Goal: Task Accomplishment & Management: Contribute content

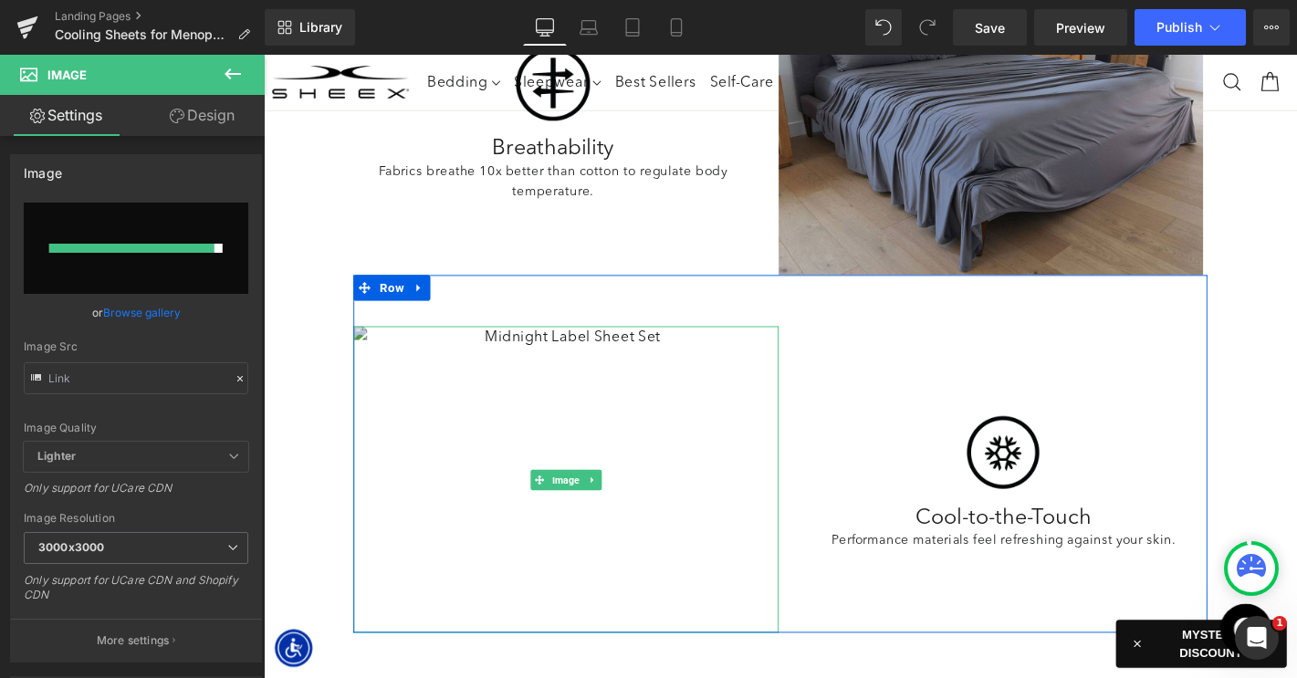
scroll to position [1781, 0]
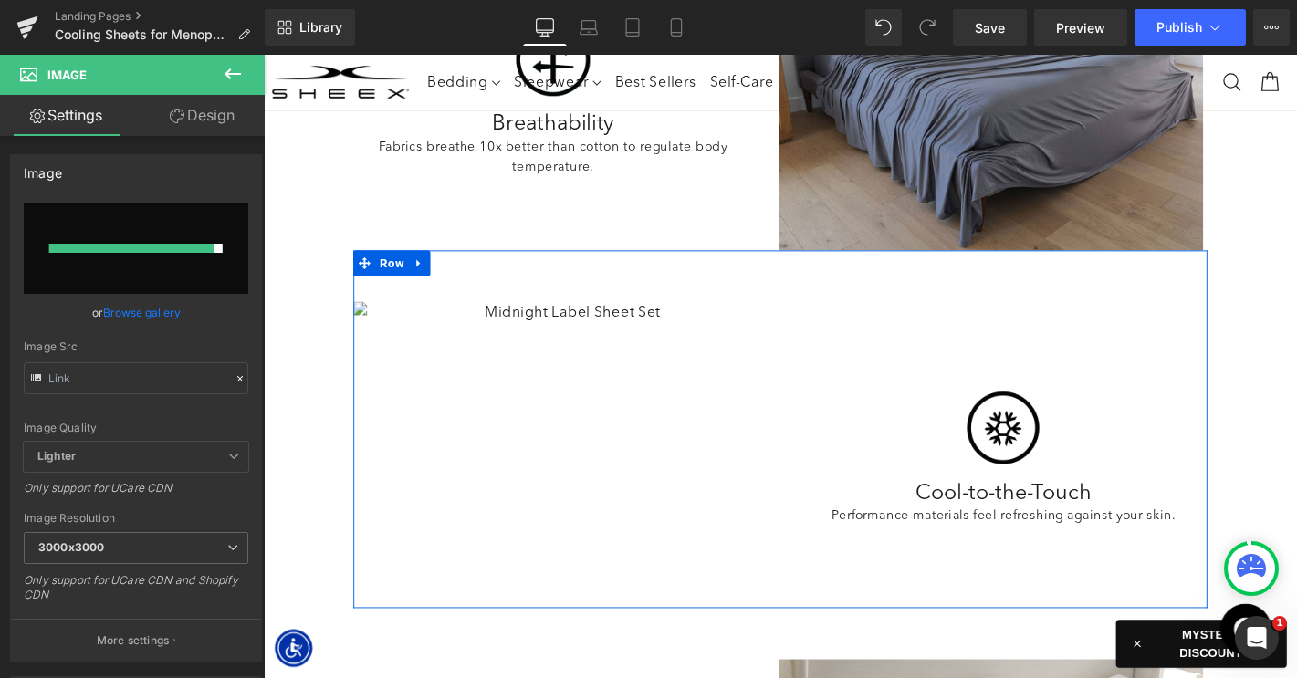
drag, startPoint x: 986, startPoint y: 345, endPoint x: 1028, endPoint y: 463, distance: 125.0
click at [986, 345] on div "Image Cool-to-the-Touch Heading Performance materials feel refreshing against y…" at bounding box center [1041, 482] width 454 height 328
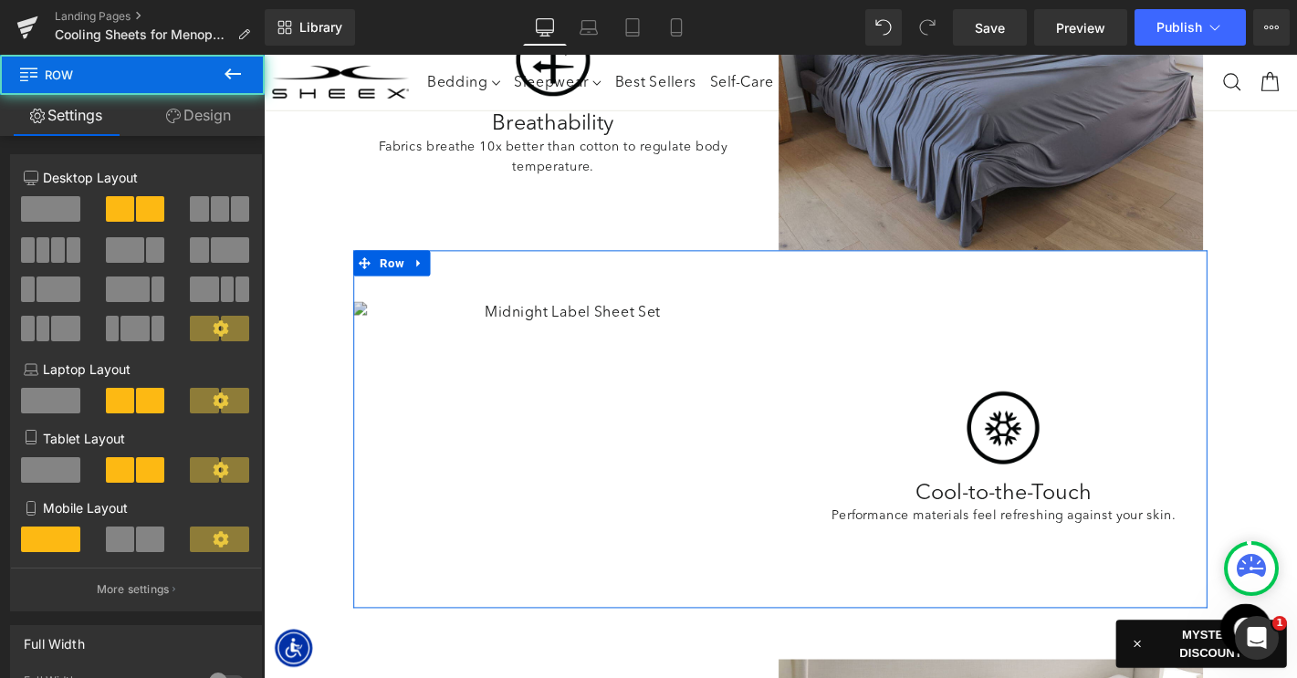
click at [1049, 453] on div "Image" at bounding box center [1054, 453] width 427 height 95
click at [615, 357] on img at bounding box center [587, 482] width 454 height 328
click at [567, 329] on img at bounding box center [587, 482] width 454 height 328
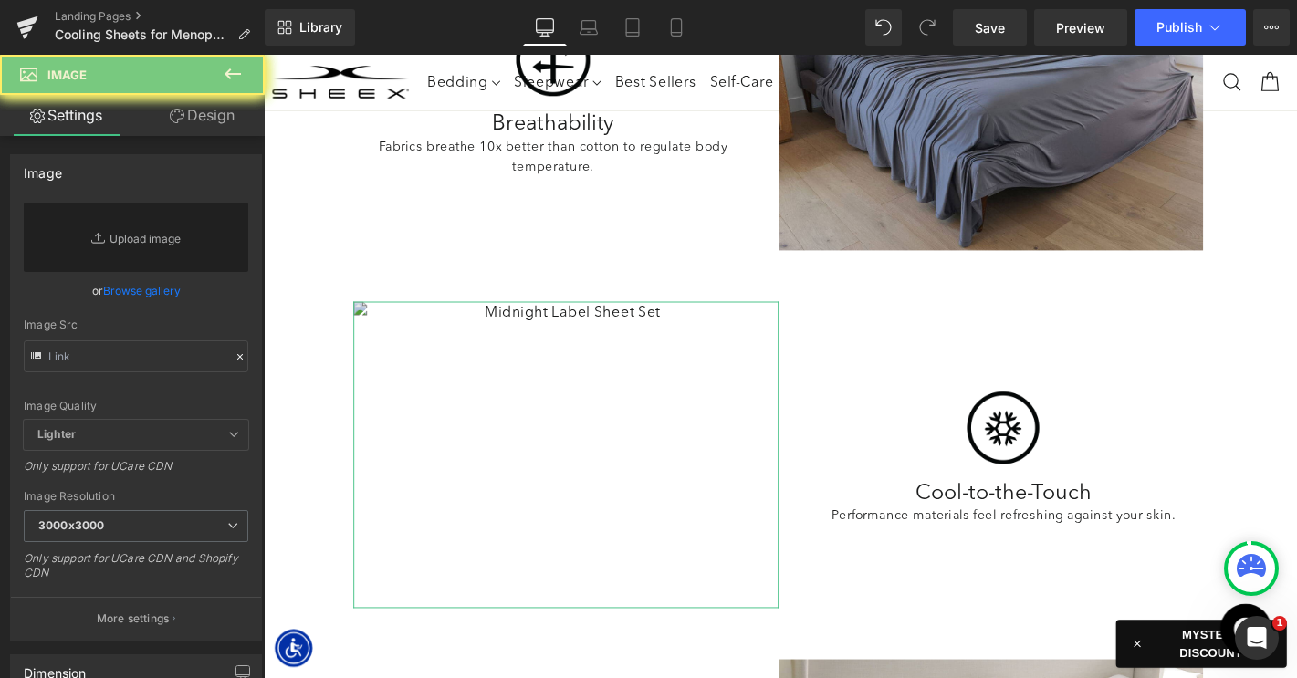
click at [151, 292] on link "Browse gallery" at bounding box center [142, 291] width 78 height 32
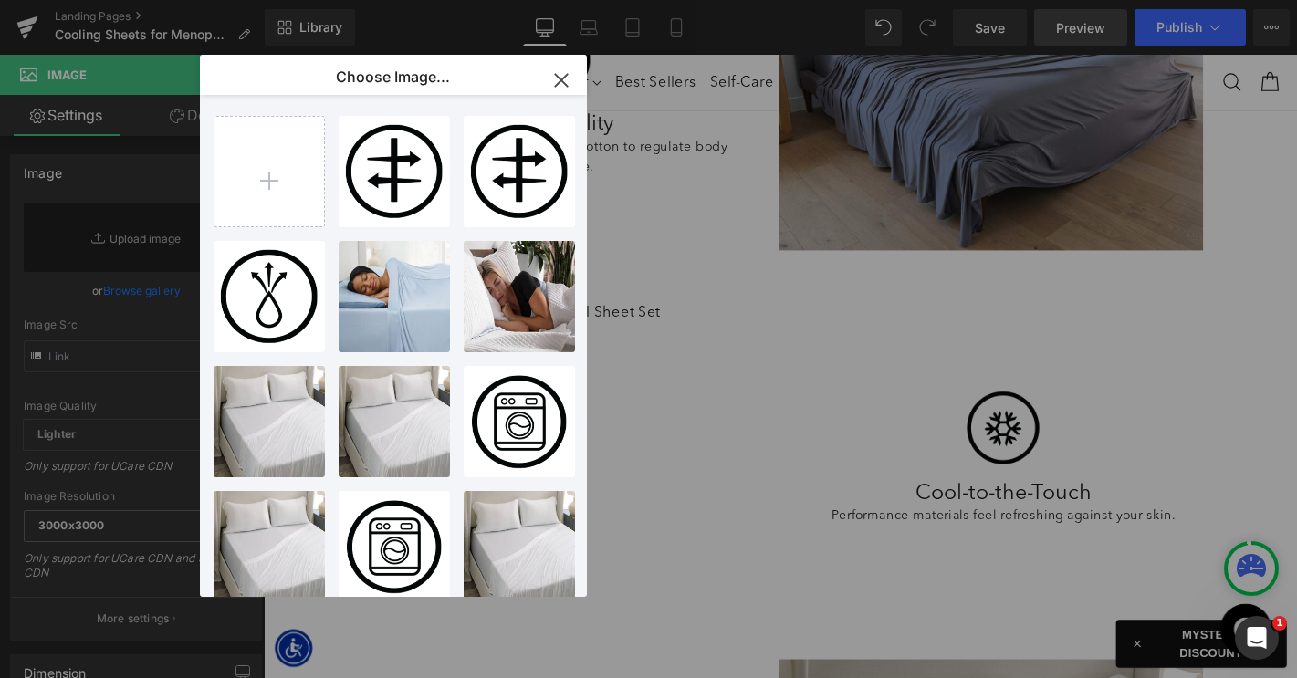
click at [568, 76] on icon "button" at bounding box center [561, 80] width 29 height 29
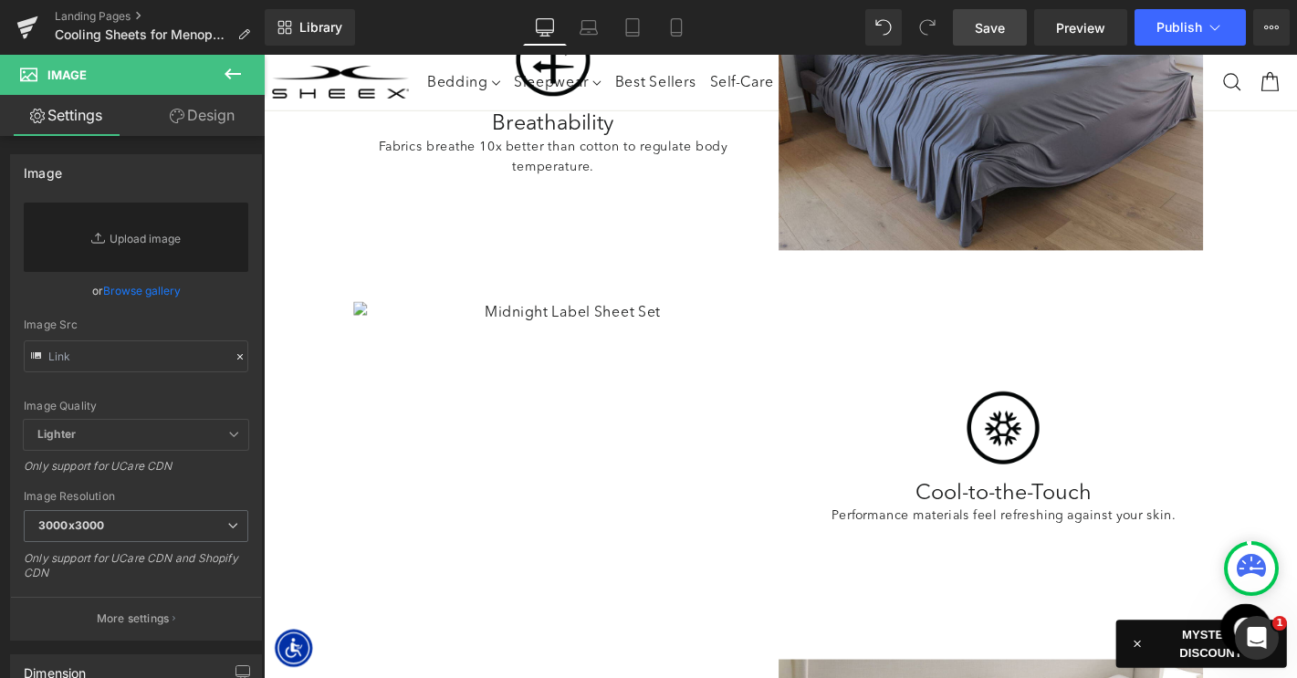
click at [1004, 29] on span "Save" at bounding box center [990, 27] width 30 height 19
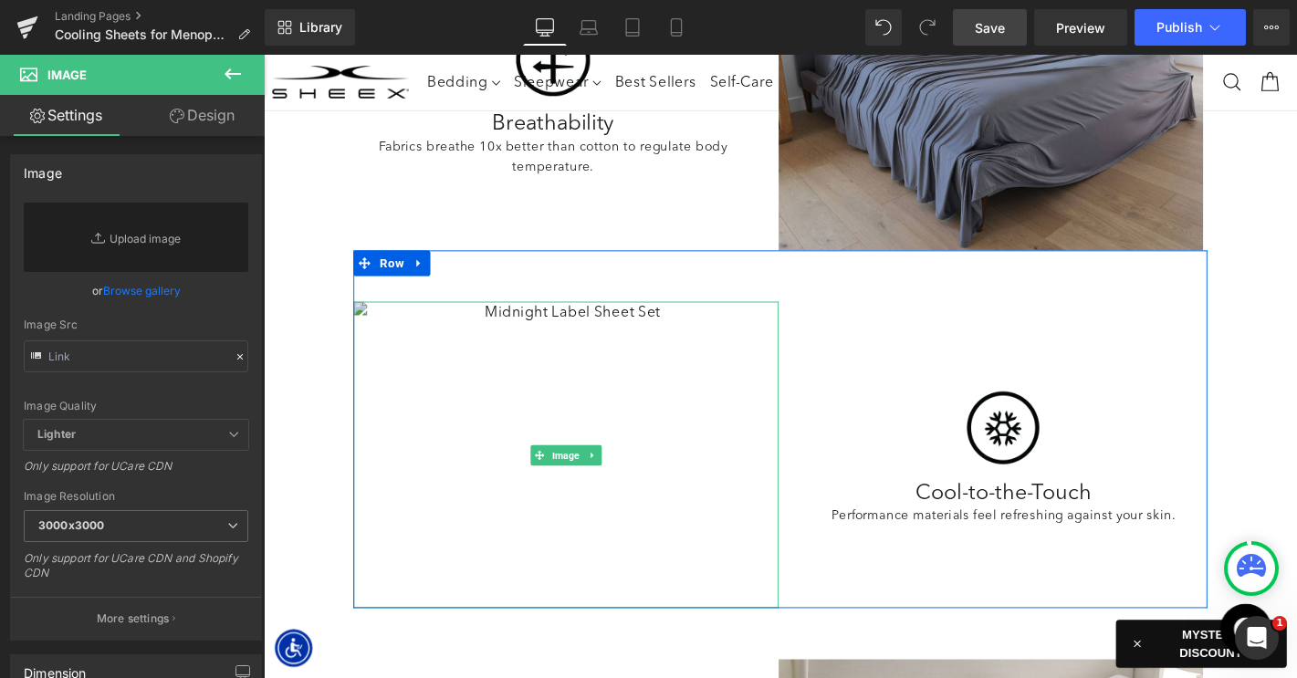
click at [526, 410] on img at bounding box center [587, 482] width 454 height 328
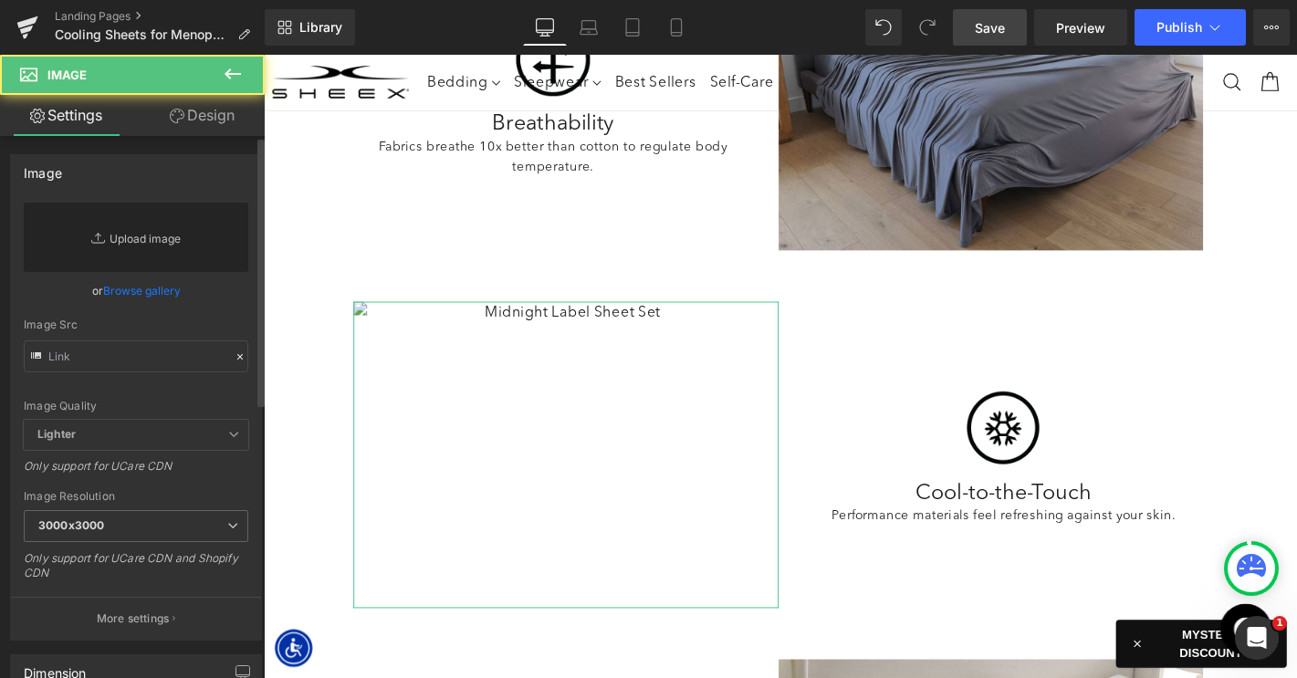
click at [160, 249] on link "Replace Image" at bounding box center [136, 237] width 224 height 69
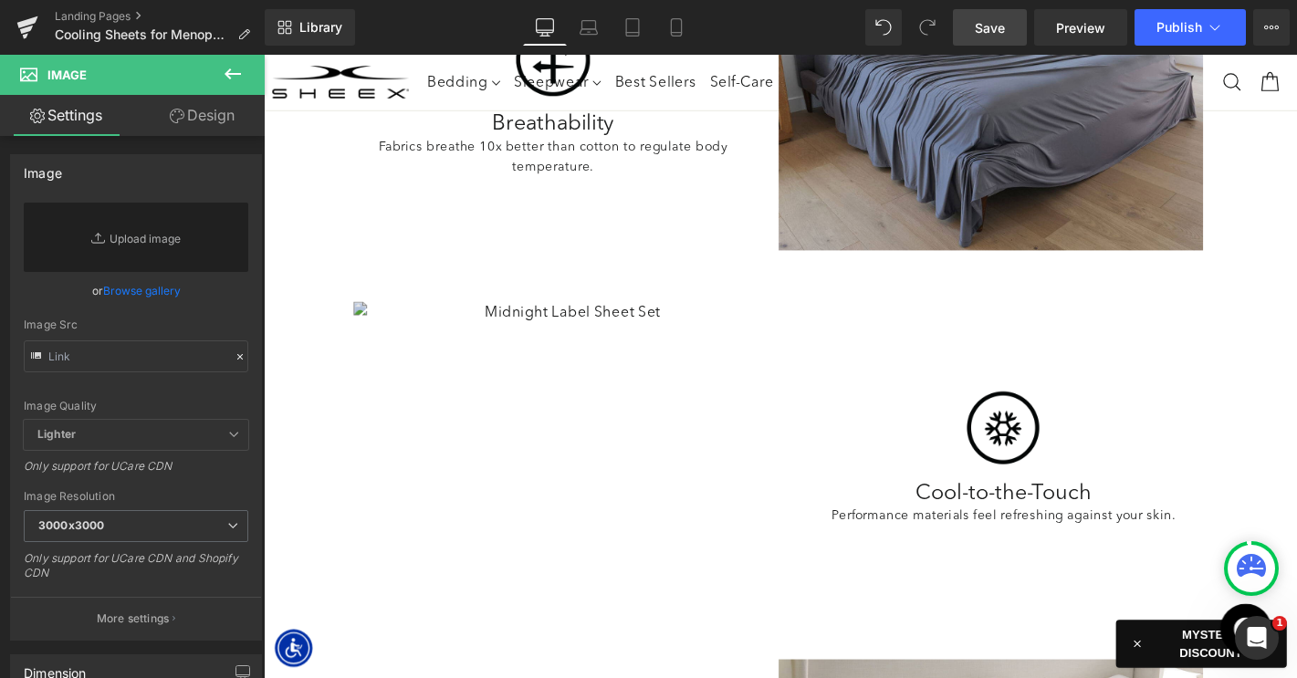
type input "C:\fakepath\LP-CoolingSheetsMenopause-Images-3.jpg"
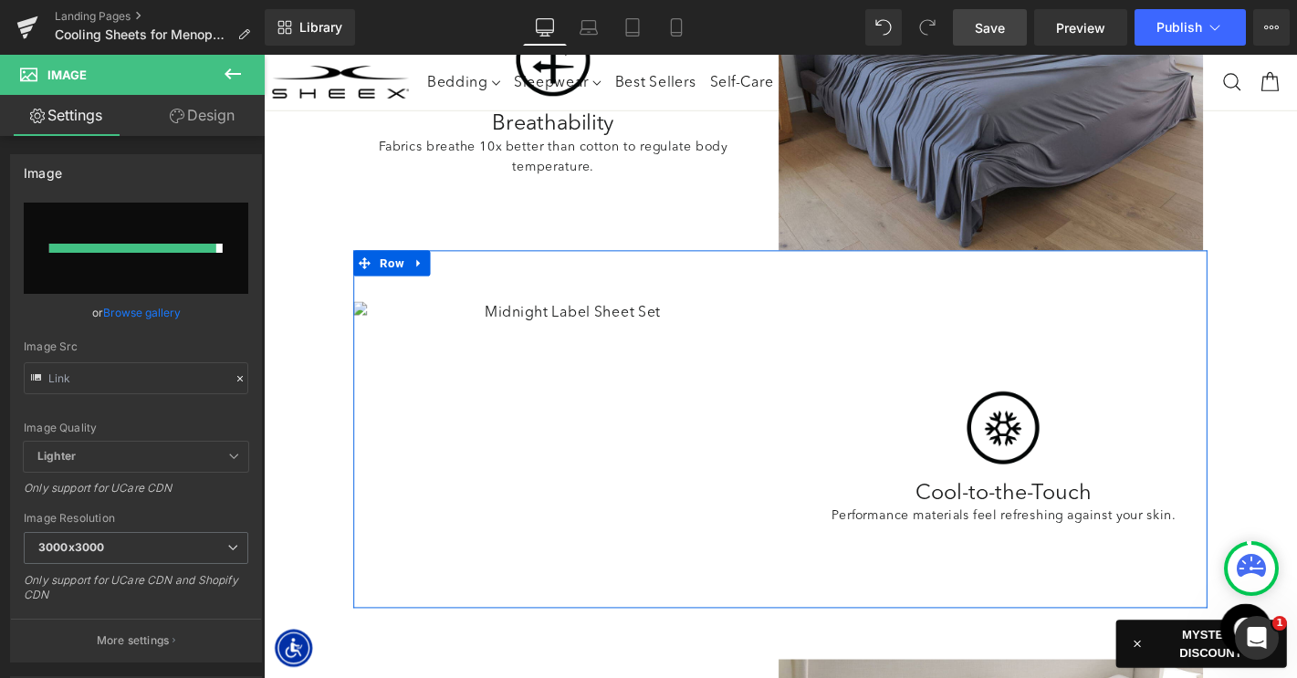
type input "[URL][DOMAIN_NAME]"
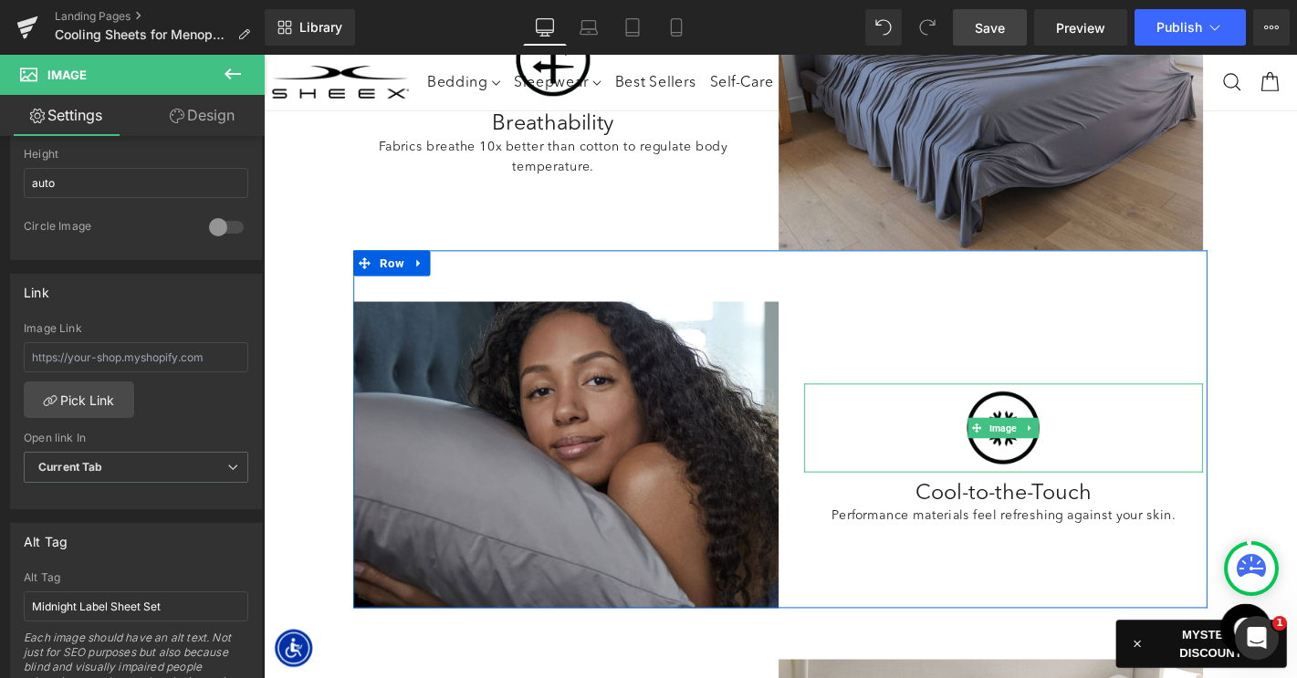
scroll to position [1803, 0]
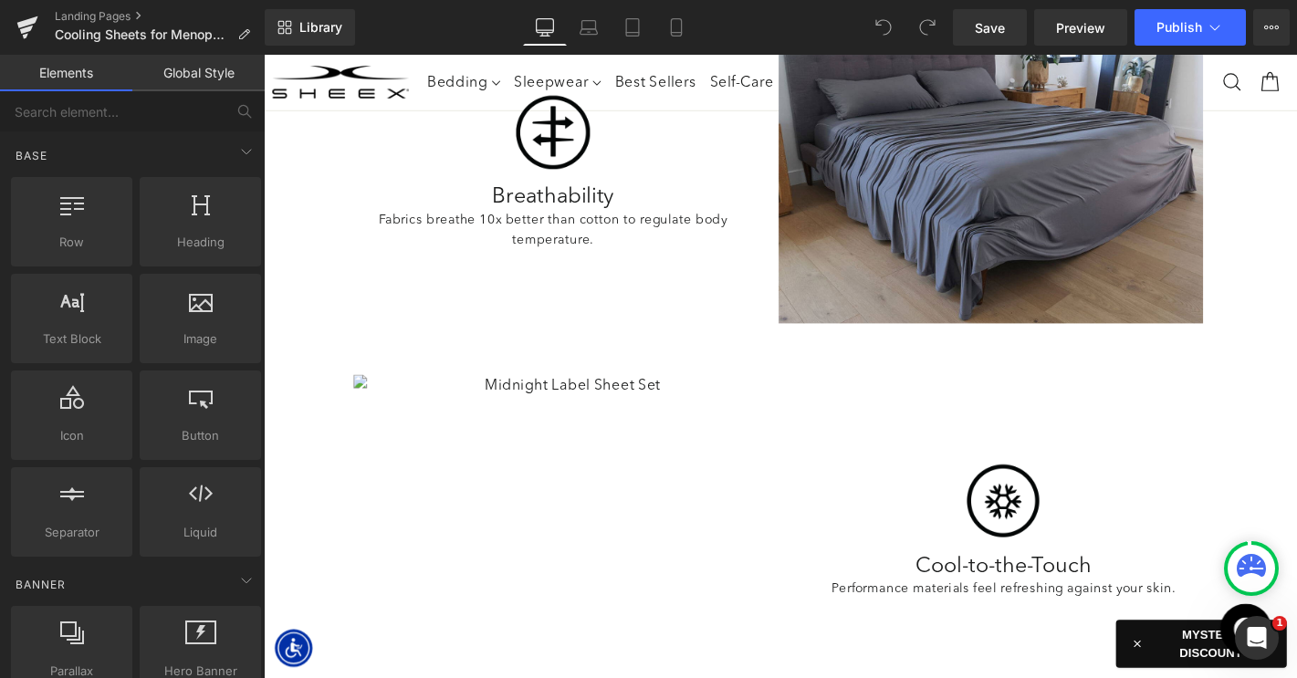
scroll to position [1748, 0]
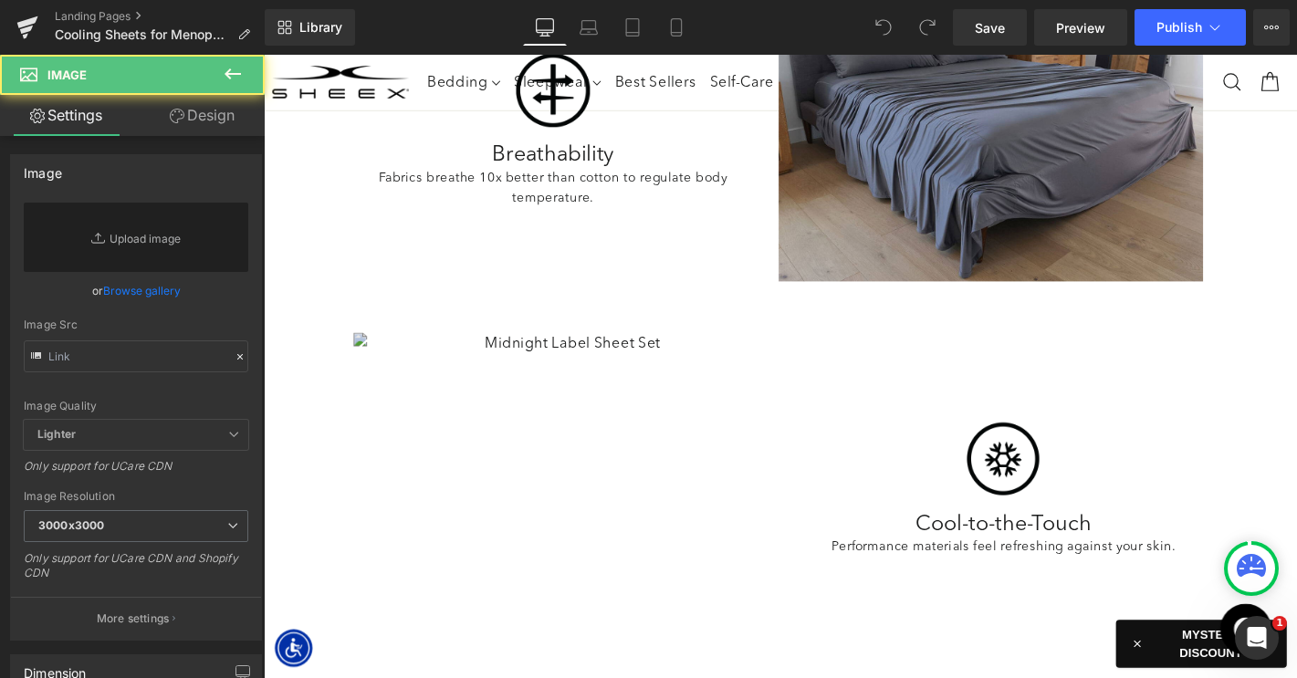
click at [545, 378] on img at bounding box center [587, 515] width 454 height 328
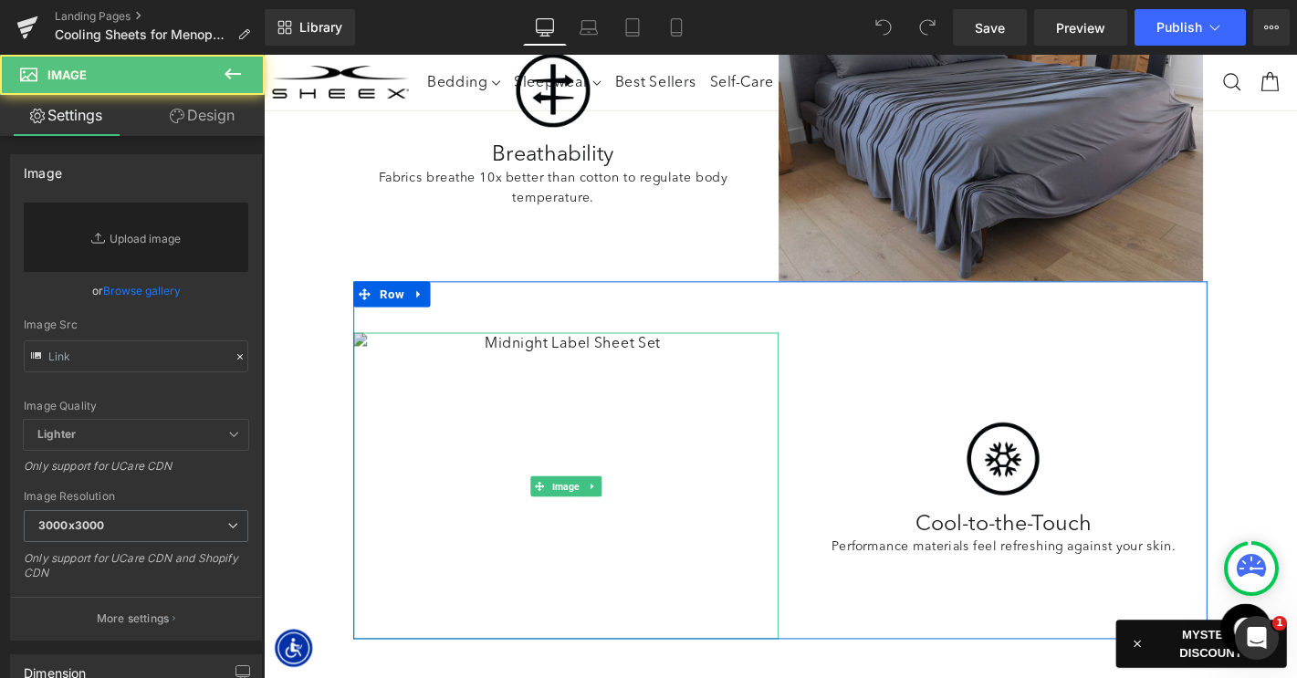
scroll to position [0, 0]
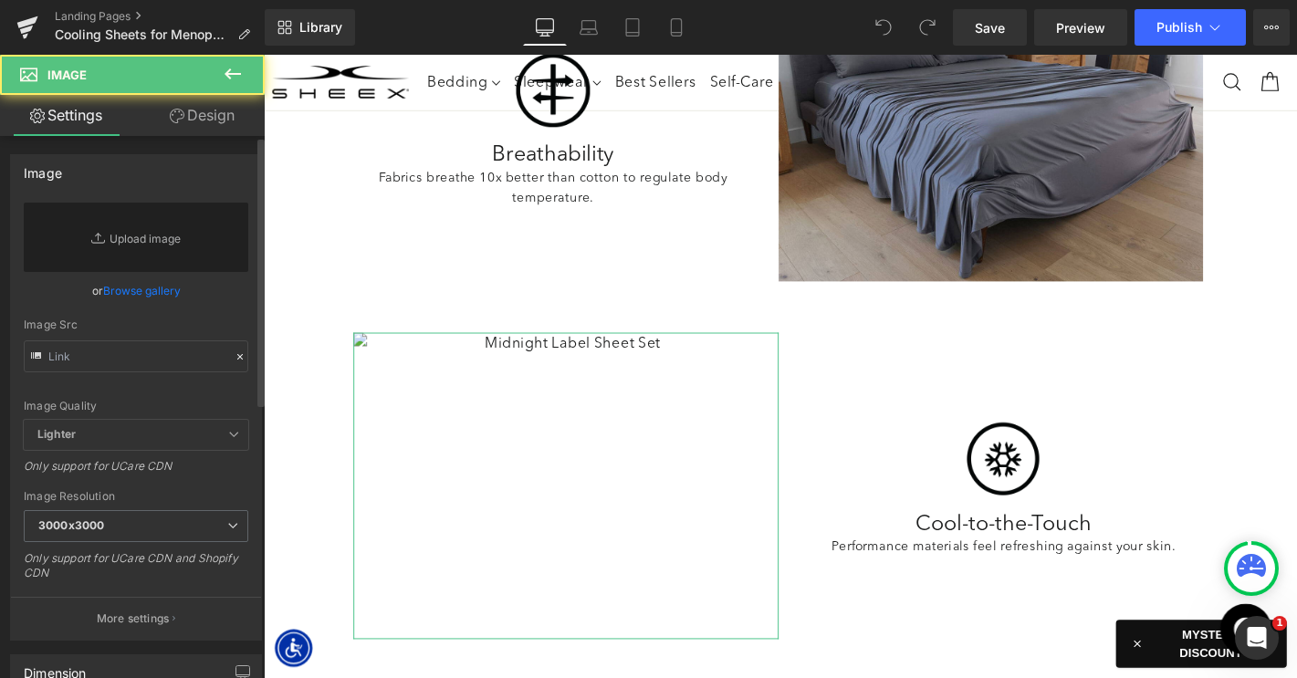
click at [160, 283] on link "Browse gallery" at bounding box center [142, 291] width 78 height 32
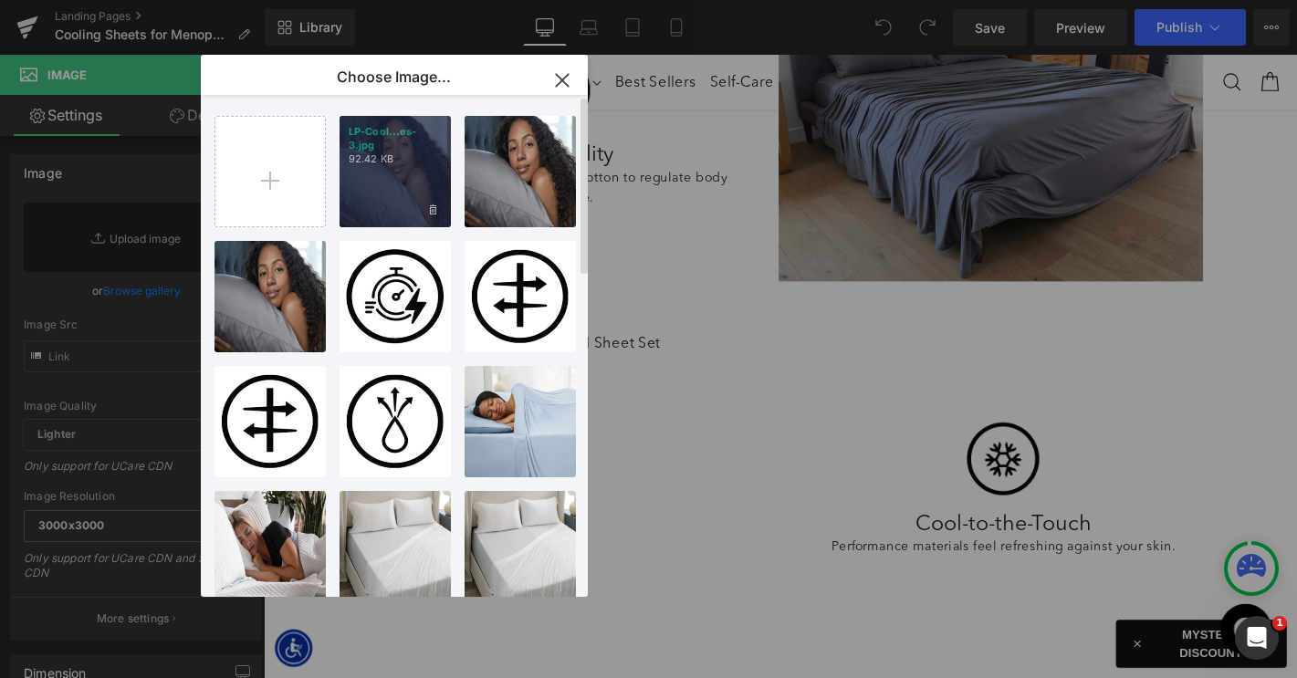
click at [387, 160] on div "LP-Cool...es-3.jpg 92.42 KB" at bounding box center [394, 171] width 111 height 111
type input "https://ucarecdn.com/5cdf9473-bab7-4717-89cc-68129f1b0e5f/-/format/auto/-/previ…"
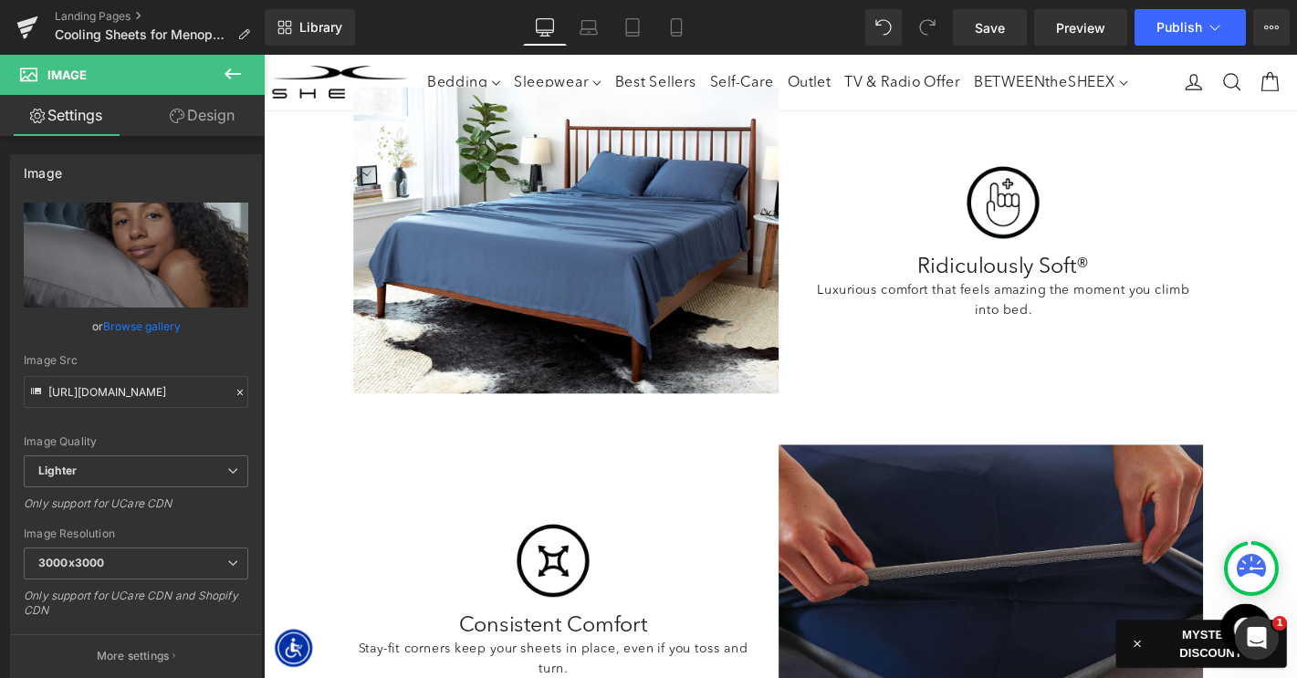
scroll to position [2719, 0]
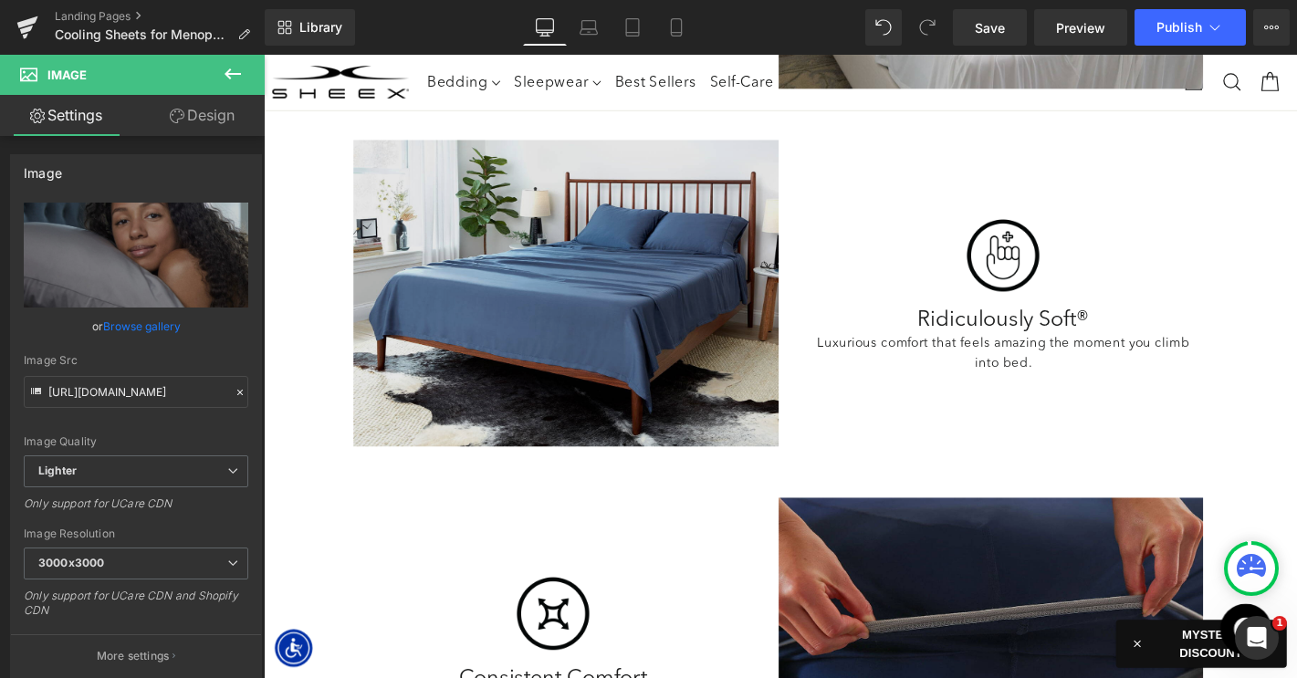
click at [599, 392] on img at bounding box center [587, 310] width 454 height 328
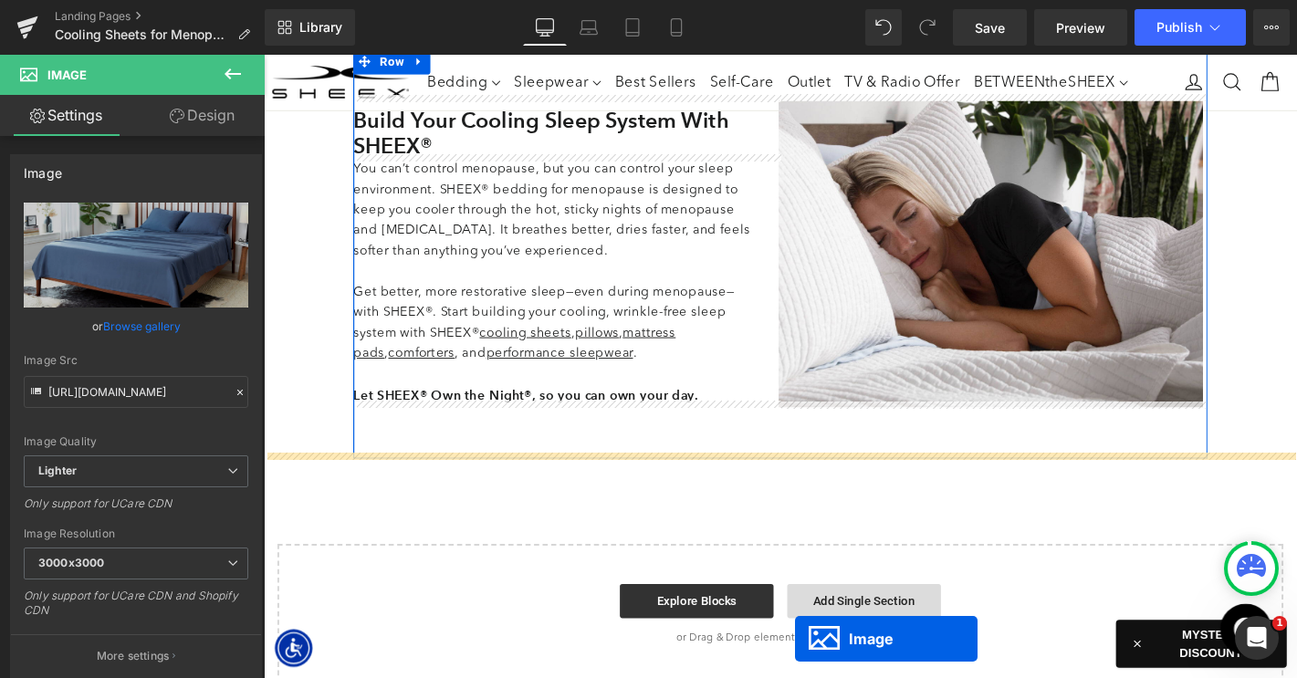
scroll to position [4727, 0]
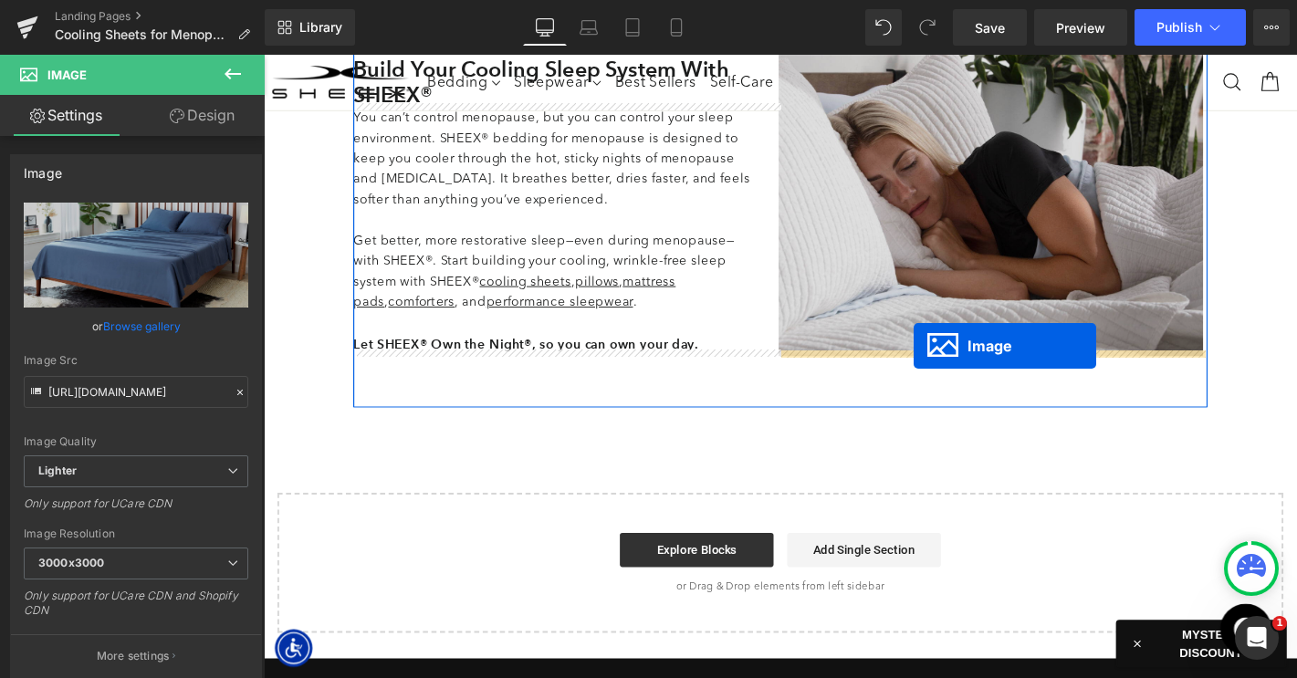
drag, startPoint x: 559, startPoint y: 307, endPoint x: 958, endPoint y: 366, distance: 403.2
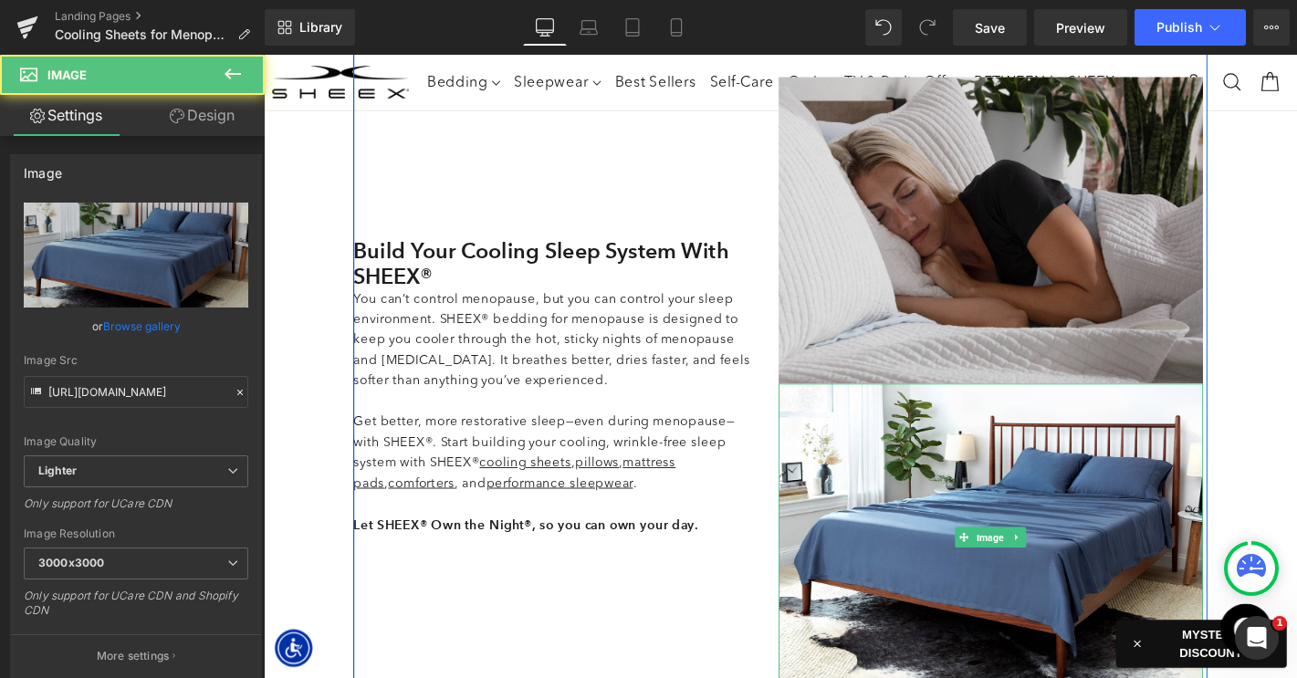
scroll to position [4632, 0]
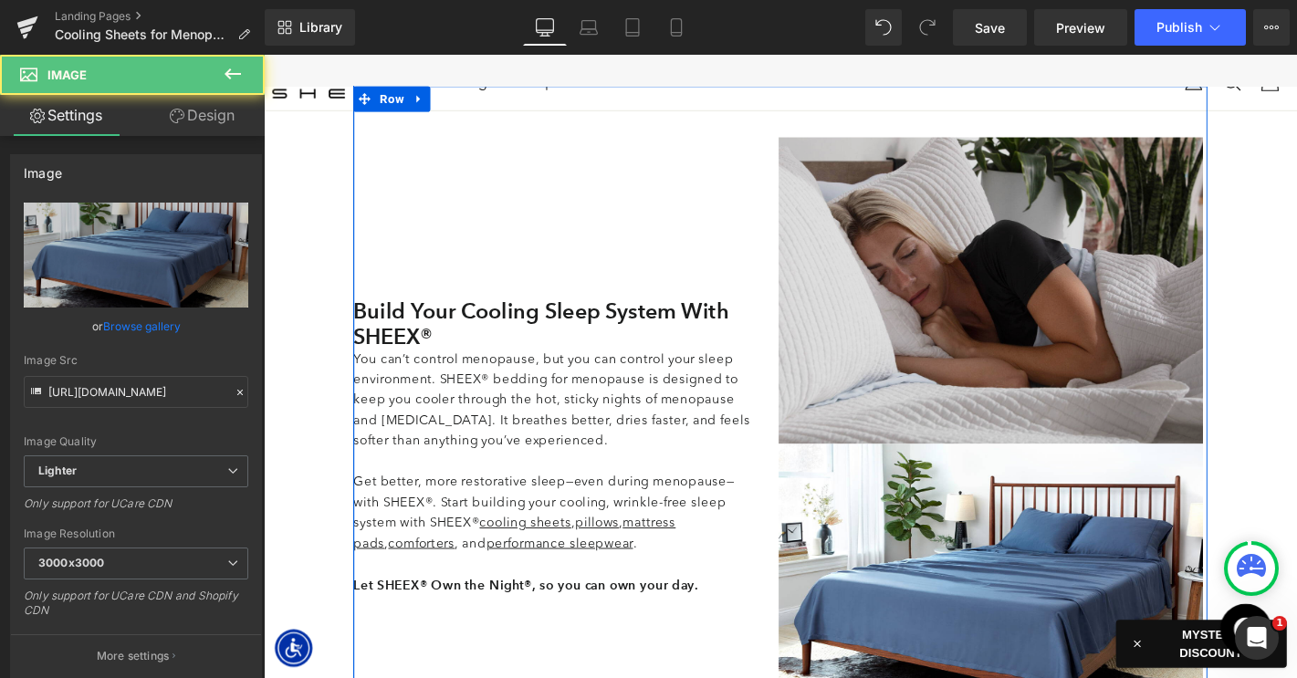
click at [989, 293] on img at bounding box center [1041, 307] width 454 height 328
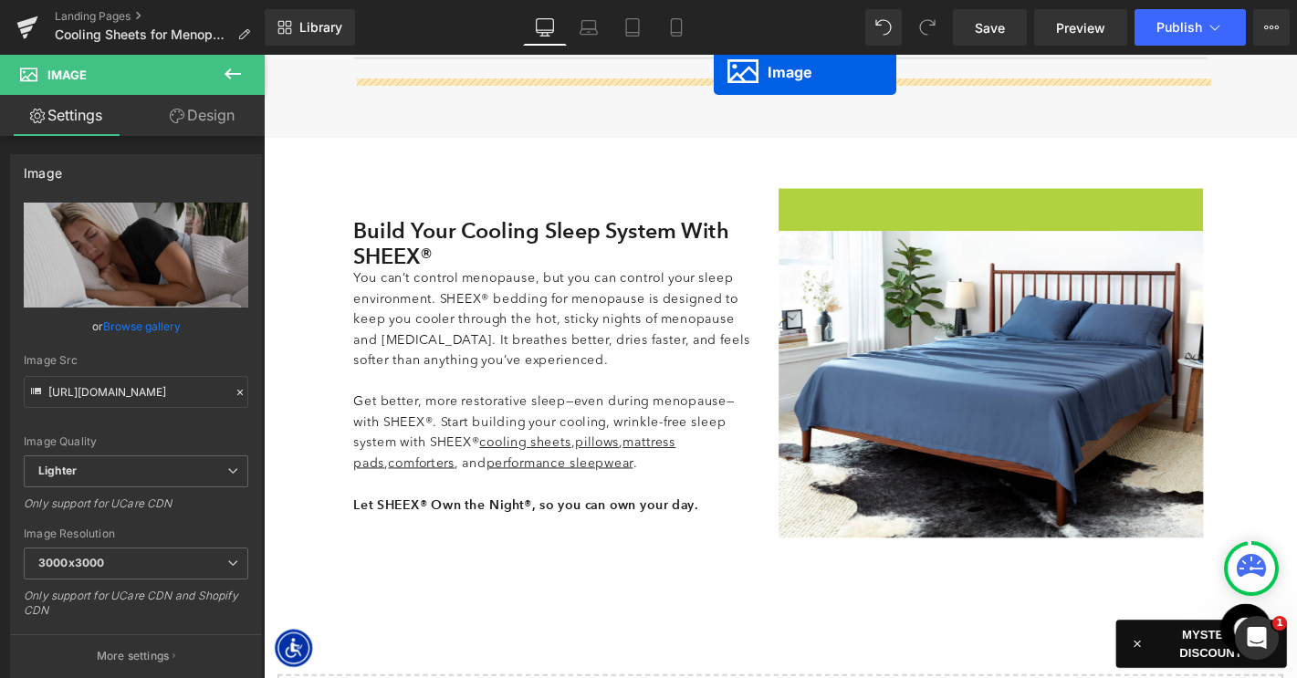
drag, startPoint x: 1011, startPoint y: 297, endPoint x: 752, endPoint y: -4, distance: 397.3
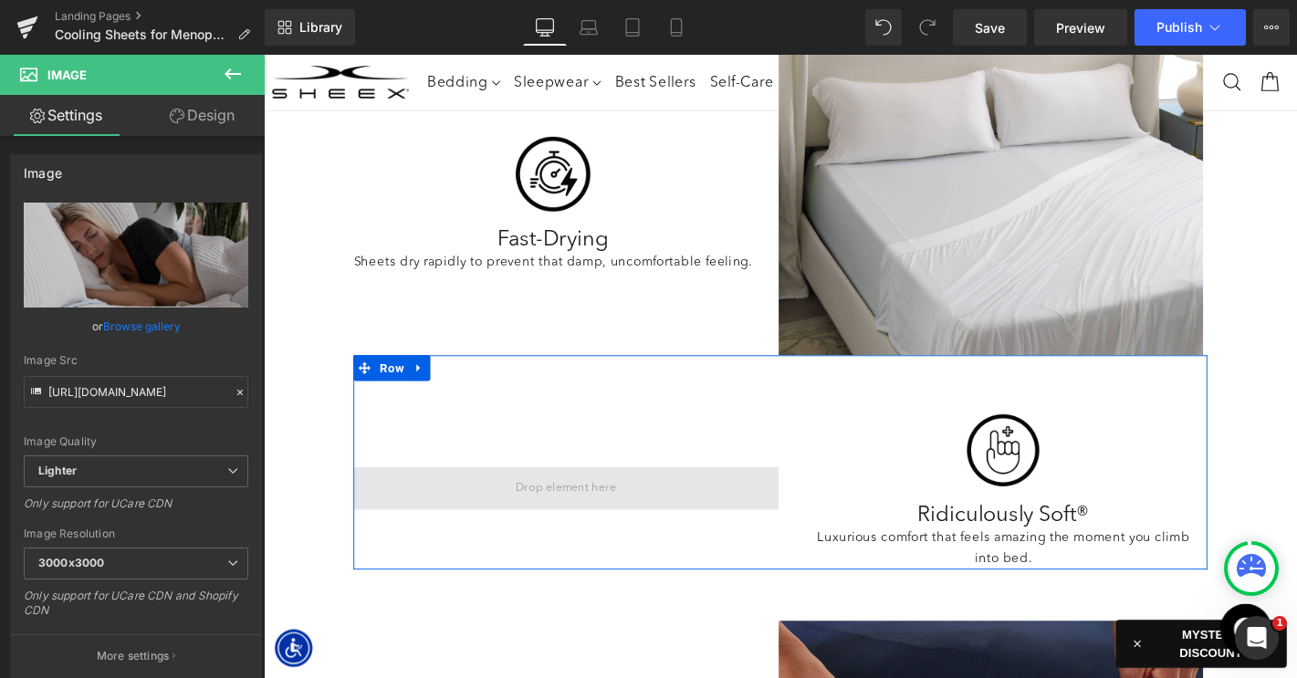
scroll to position [2448, 0]
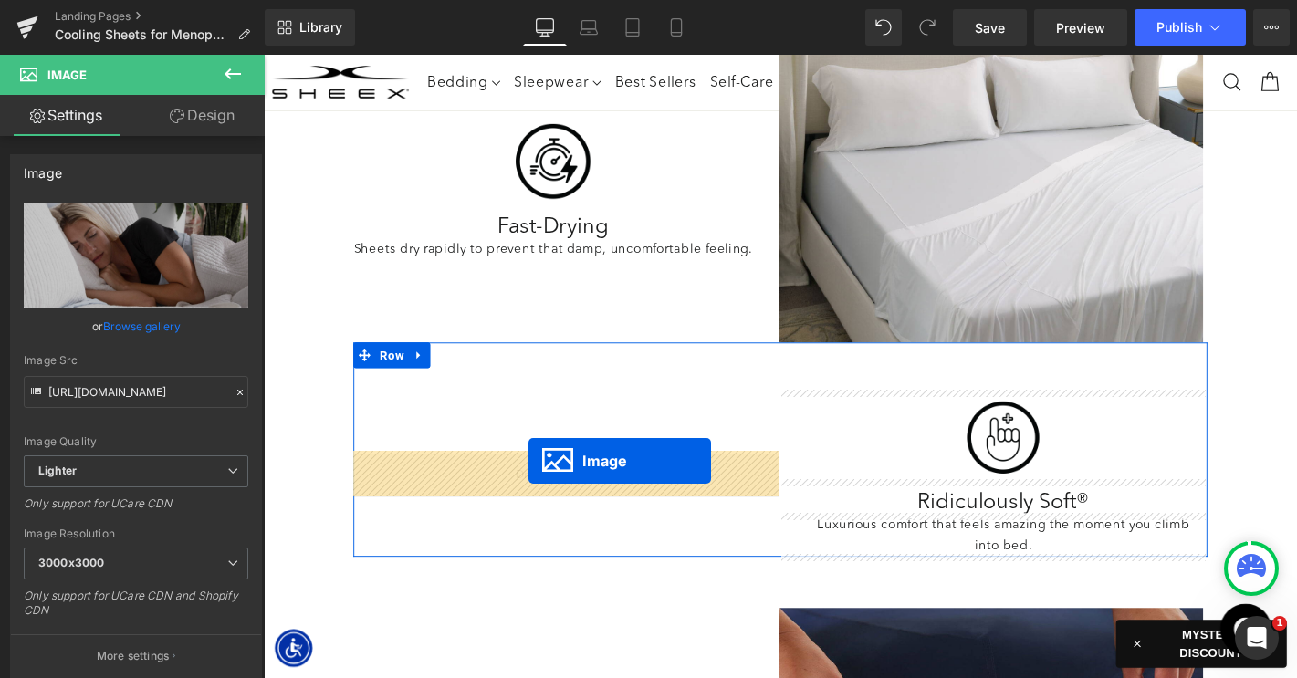
click at [547, 490] on span at bounding box center [587, 504] width 120 height 28
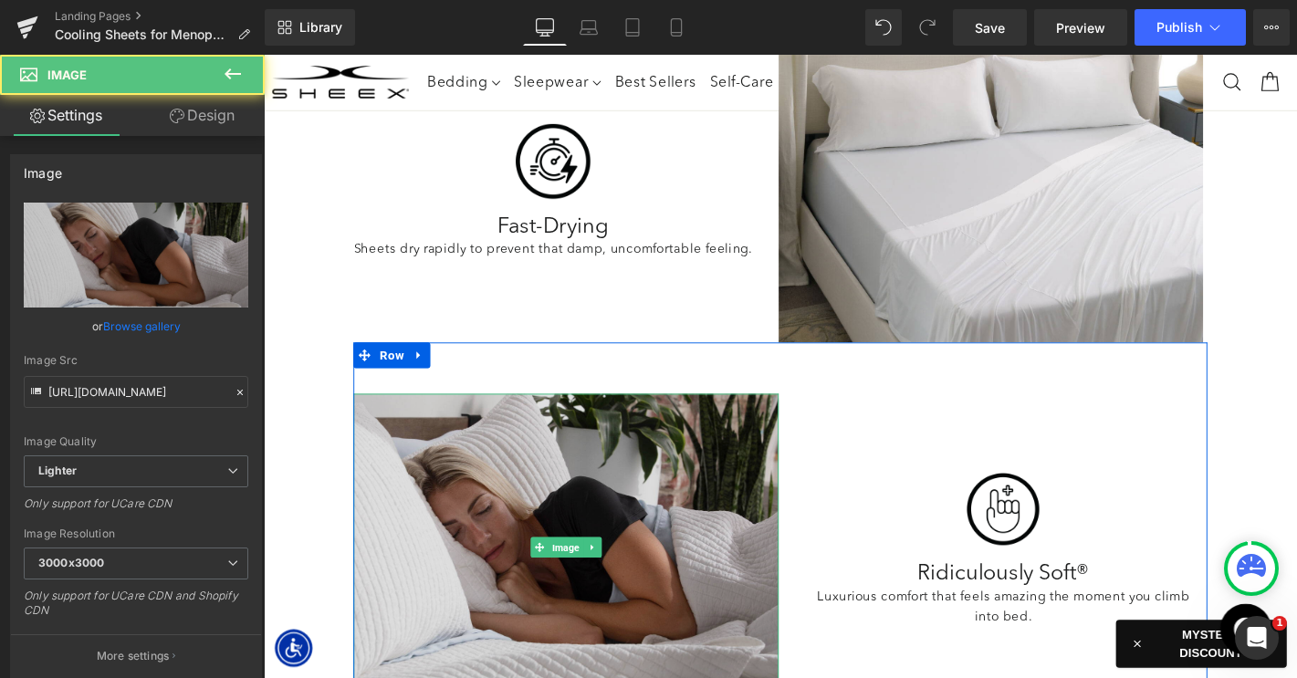
click at [533, 519] on img at bounding box center [587, 581] width 454 height 328
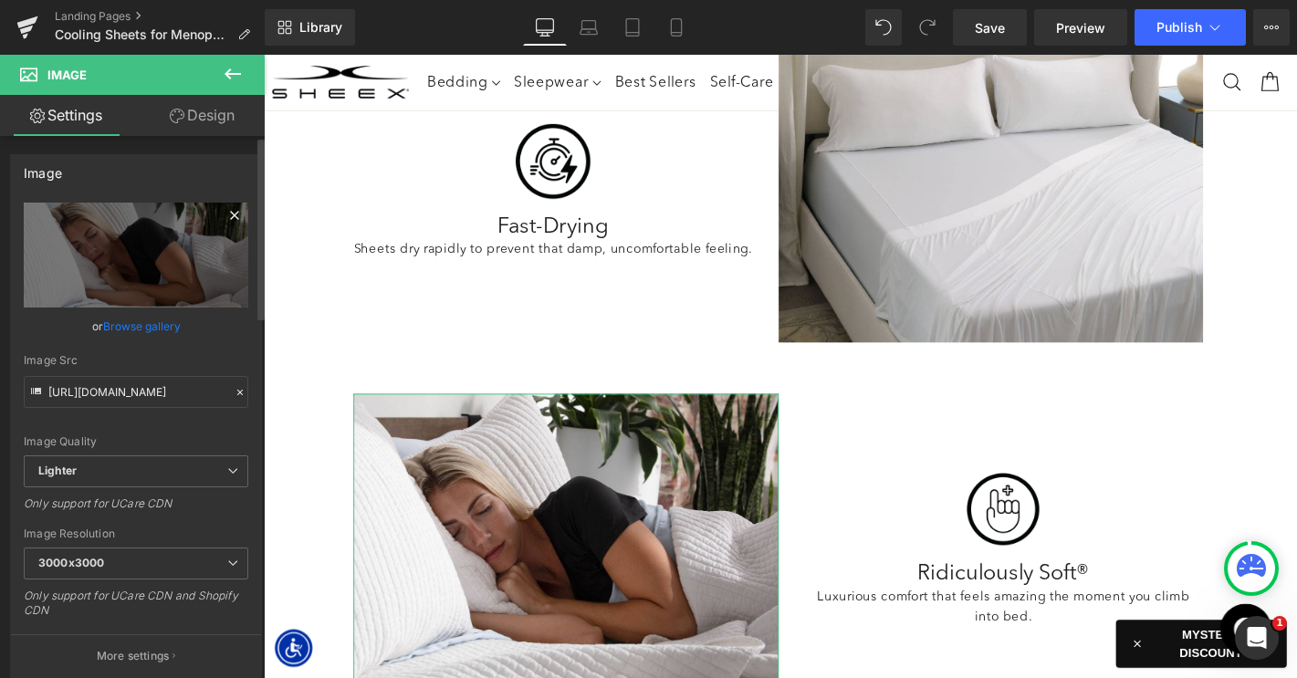
click at [231, 211] on icon at bounding box center [234, 215] width 8 height 8
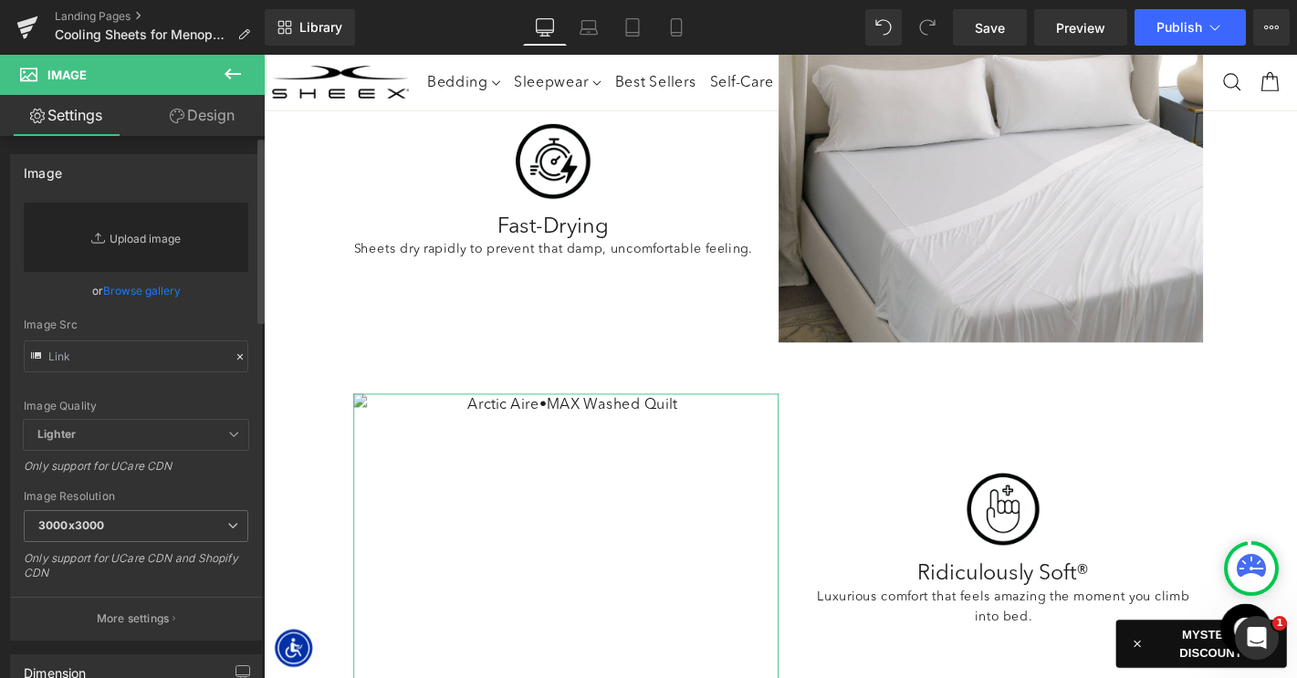
click at [154, 245] on link "Replace Image" at bounding box center [136, 237] width 224 height 69
type input "C:\fakepath\LP-CoolingSheetsMenopause-Images-4.jpg"
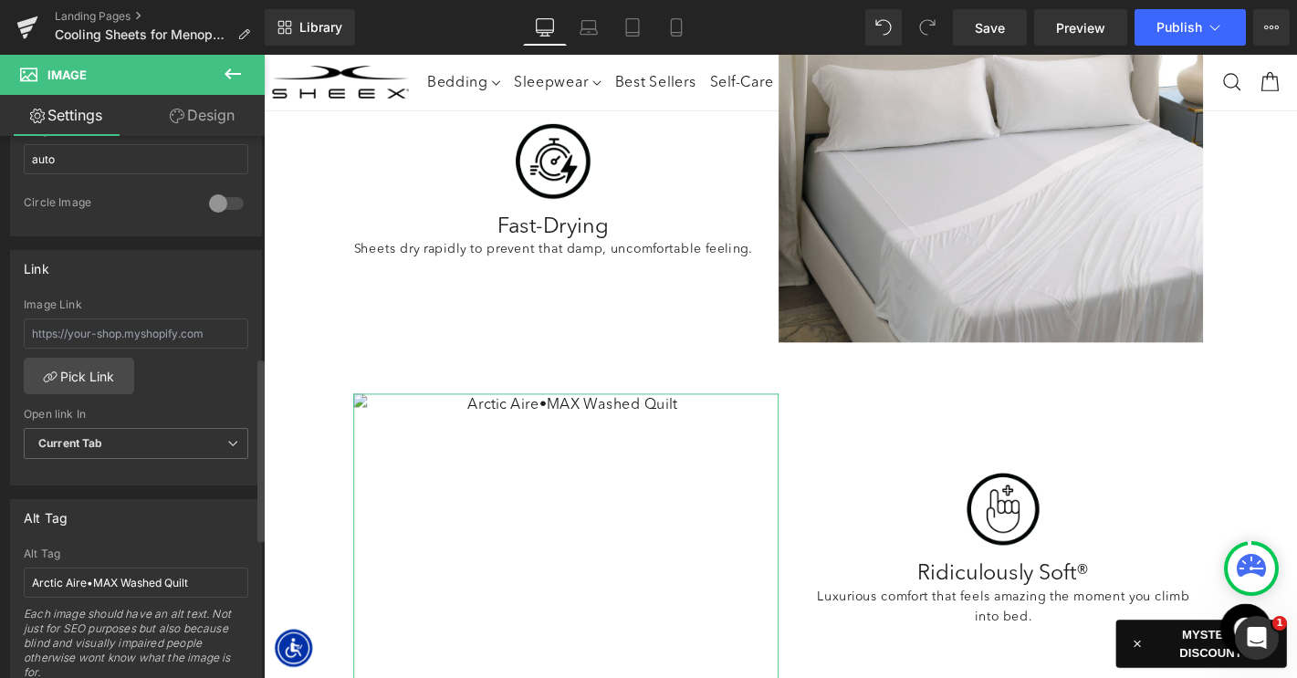
scroll to position [716, 0]
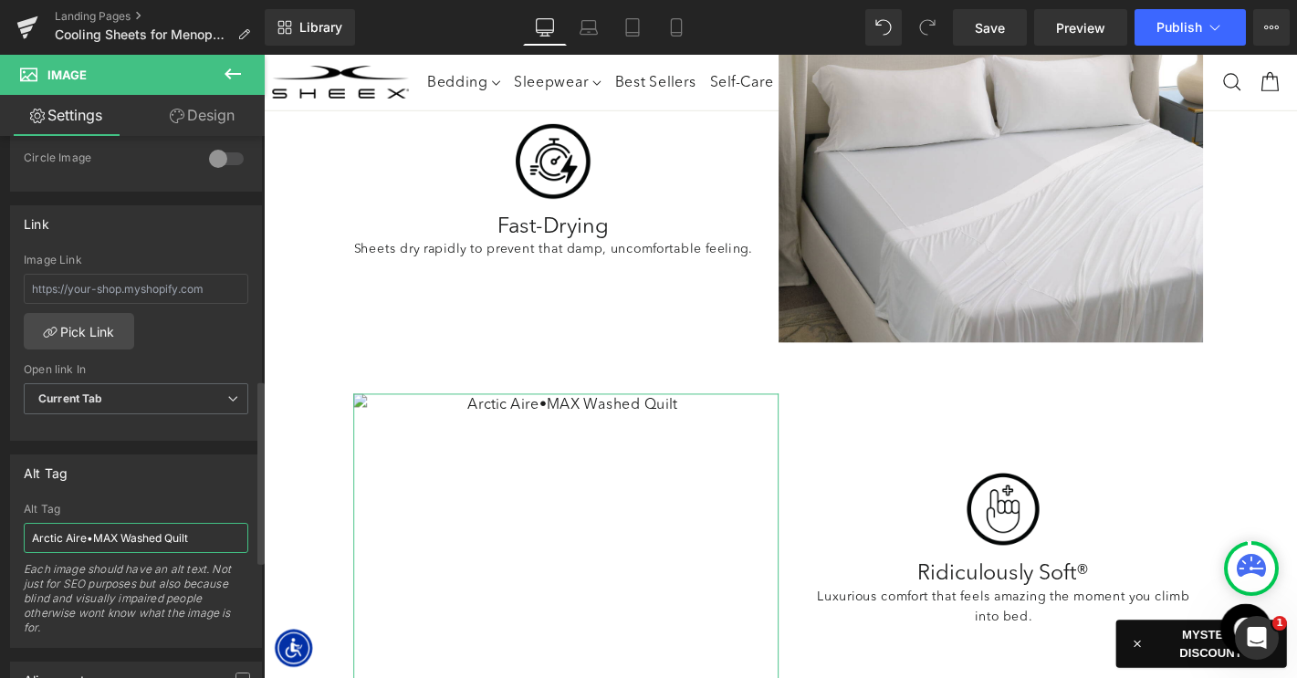
click at [131, 547] on input "Arctic Aire•MAX Washed Quilt" at bounding box center [136, 538] width 224 height 30
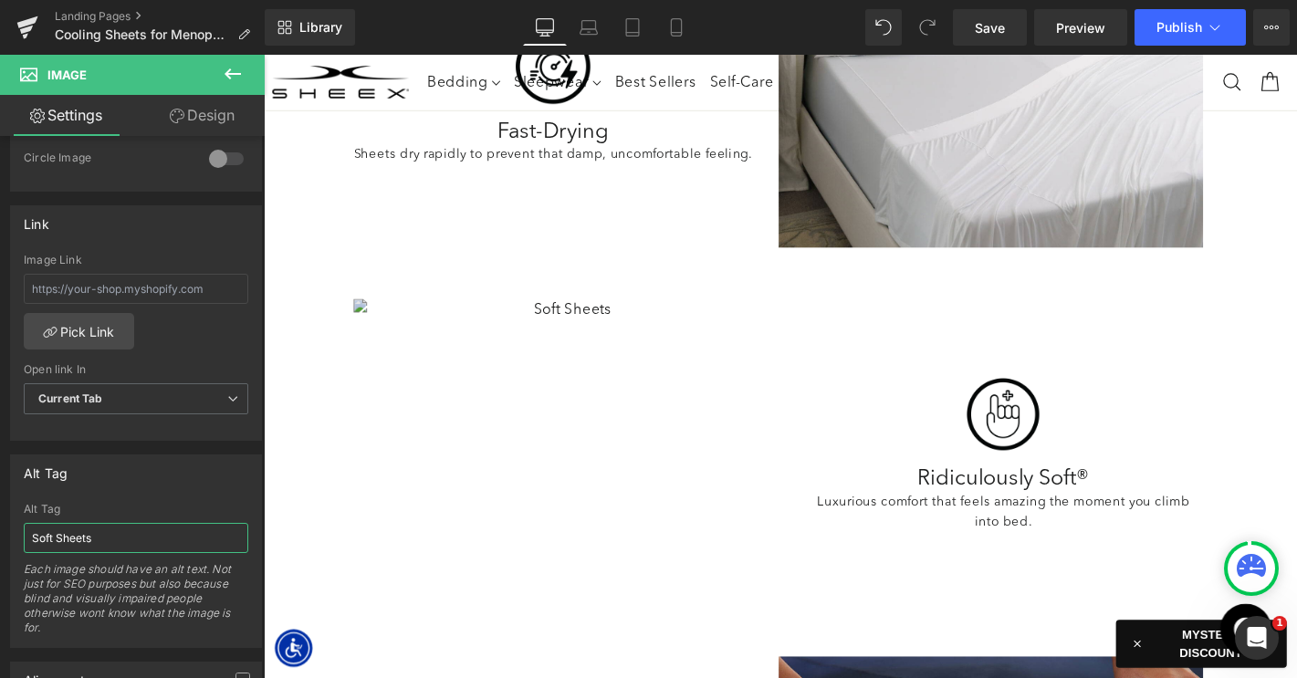
scroll to position [2540, 0]
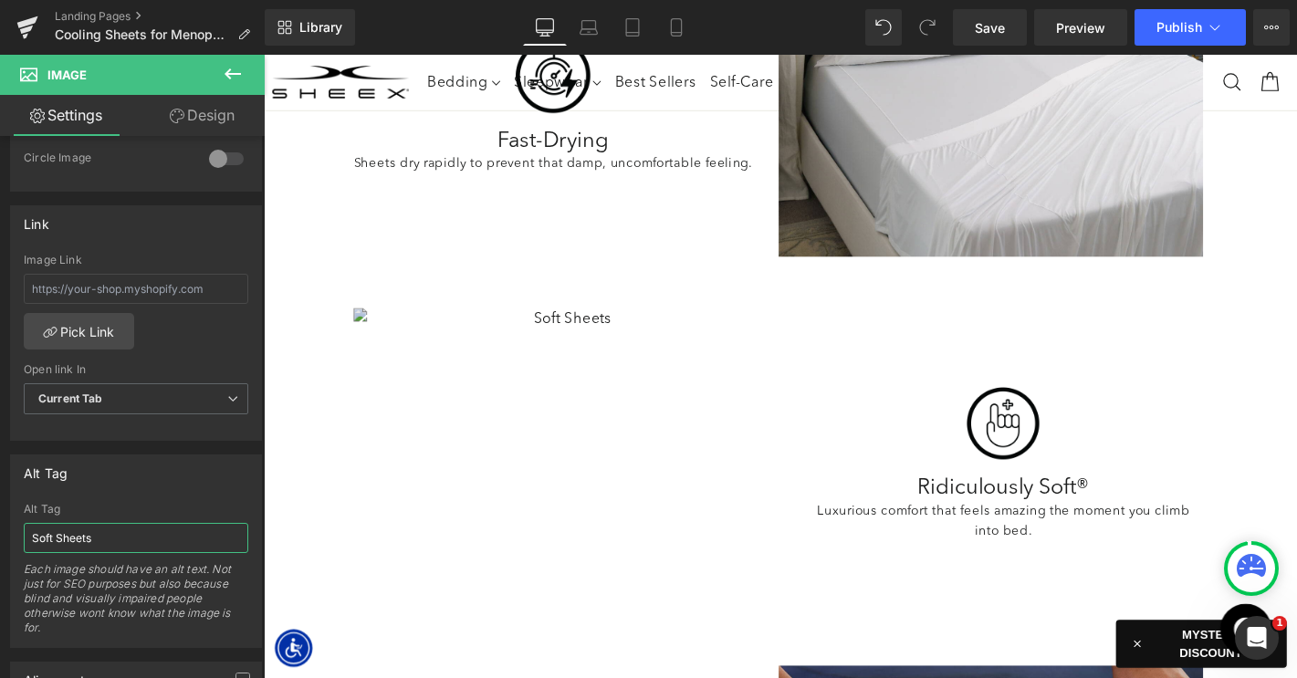
type input "Soft Sheets"
click at [620, 393] on img at bounding box center [587, 490] width 454 height 328
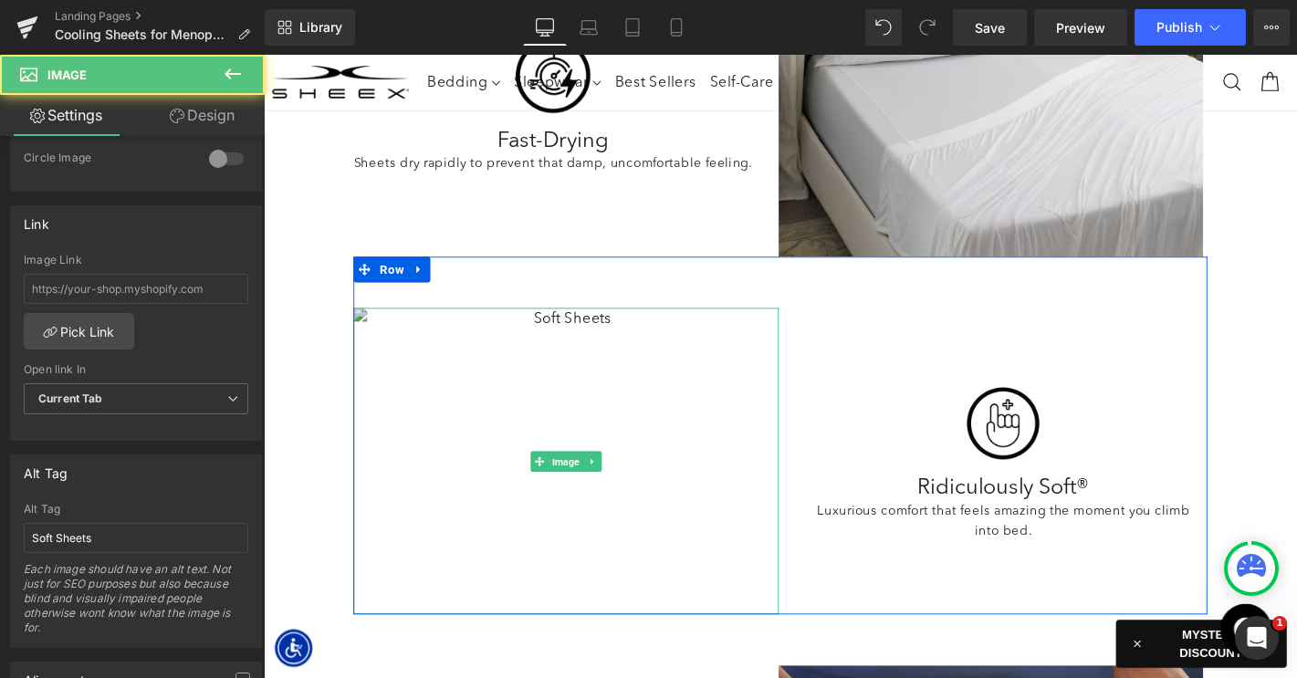
click at [573, 401] on img at bounding box center [587, 490] width 454 height 328
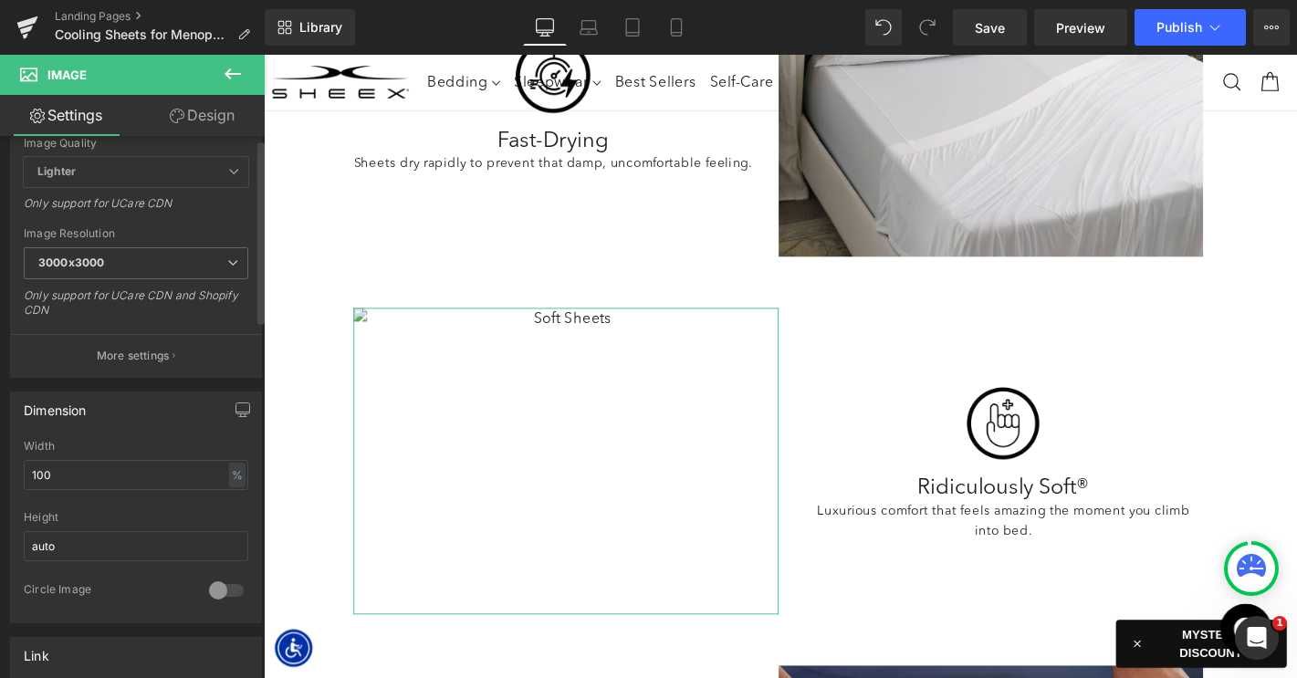
scroll to position [0, 0]
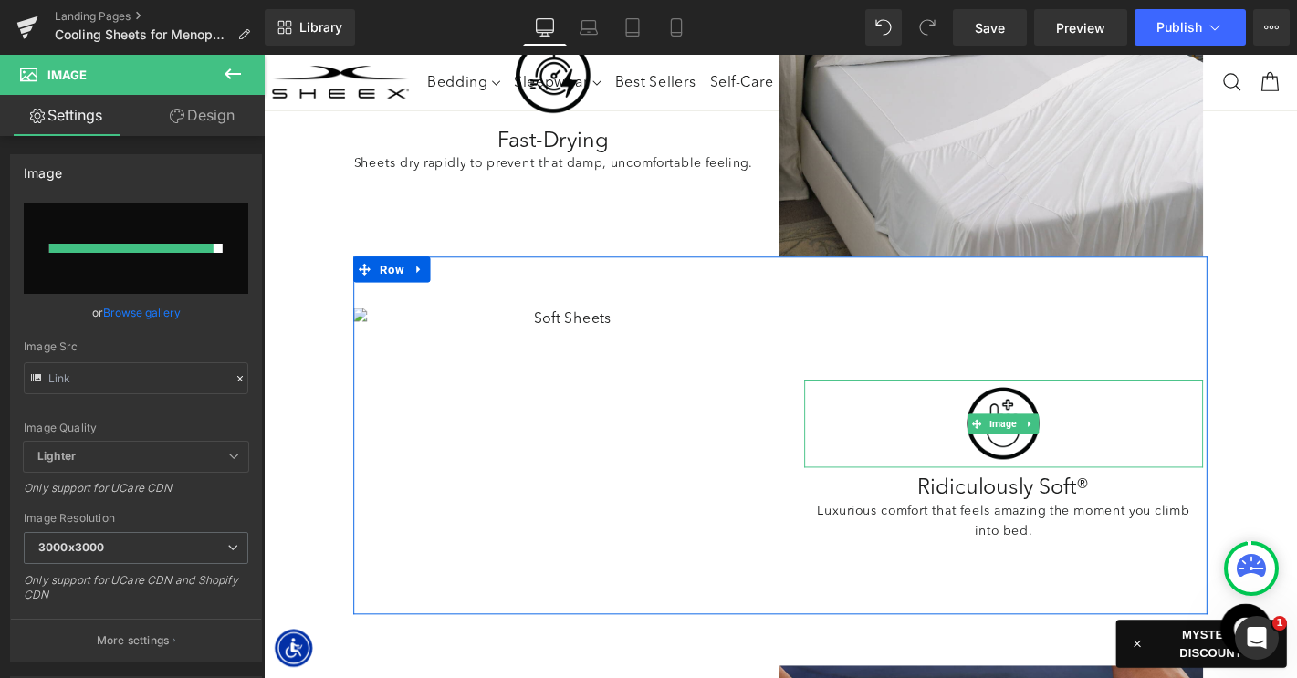
click at [928, 432] on div at bounding box center [1054, 449] width 427 height 95
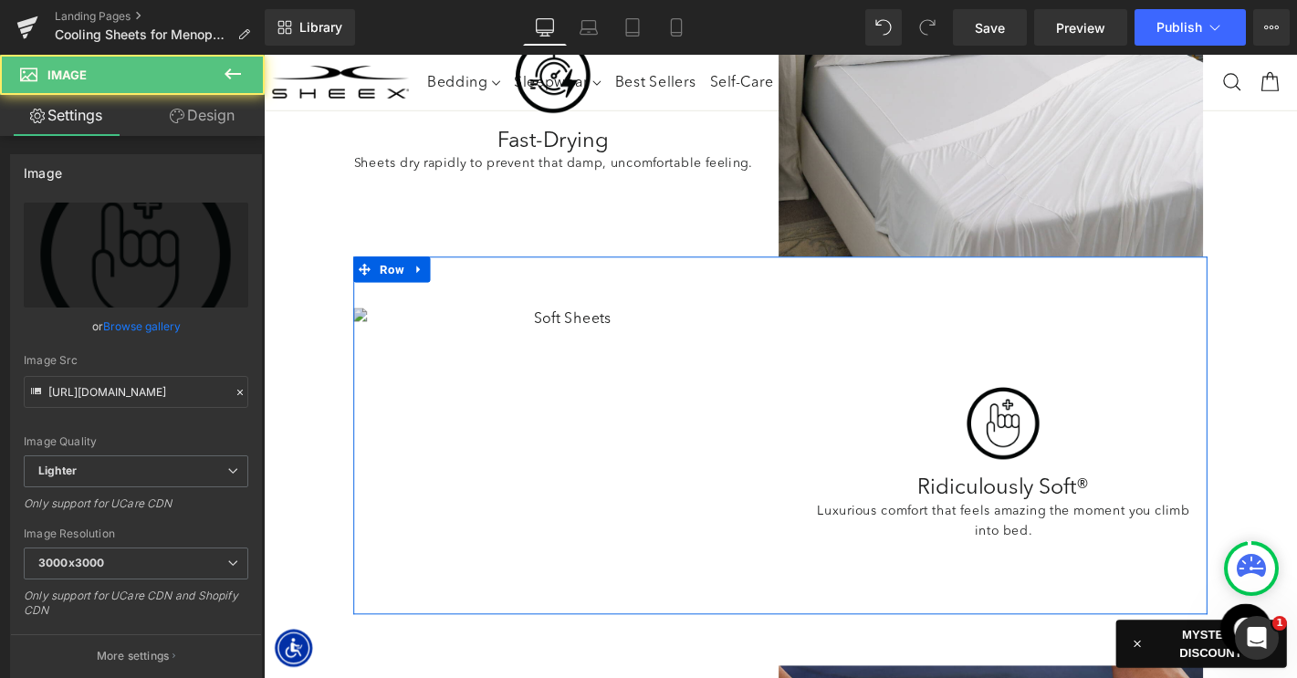
click at [541, 369] on img at bounding box center [587, 490] width 454 height 328
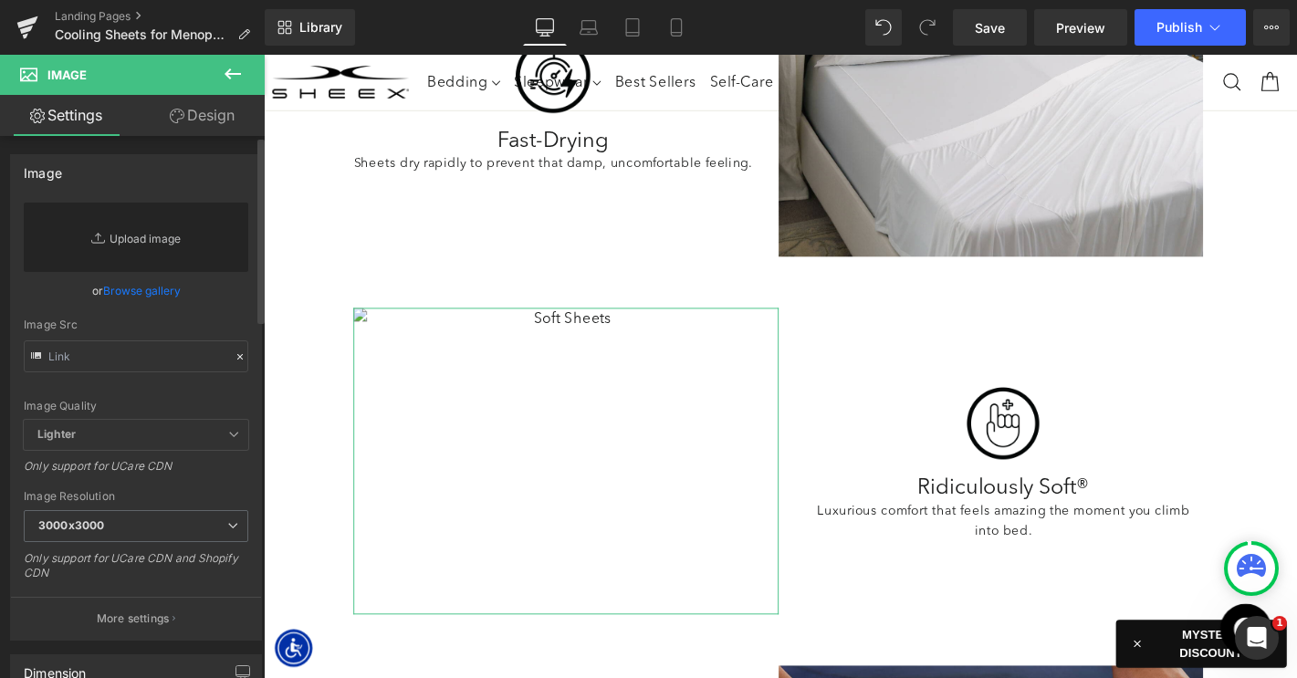
click at [206, 231] on link "Replace Image" at bounding box center [136, 237] width 224 height 69
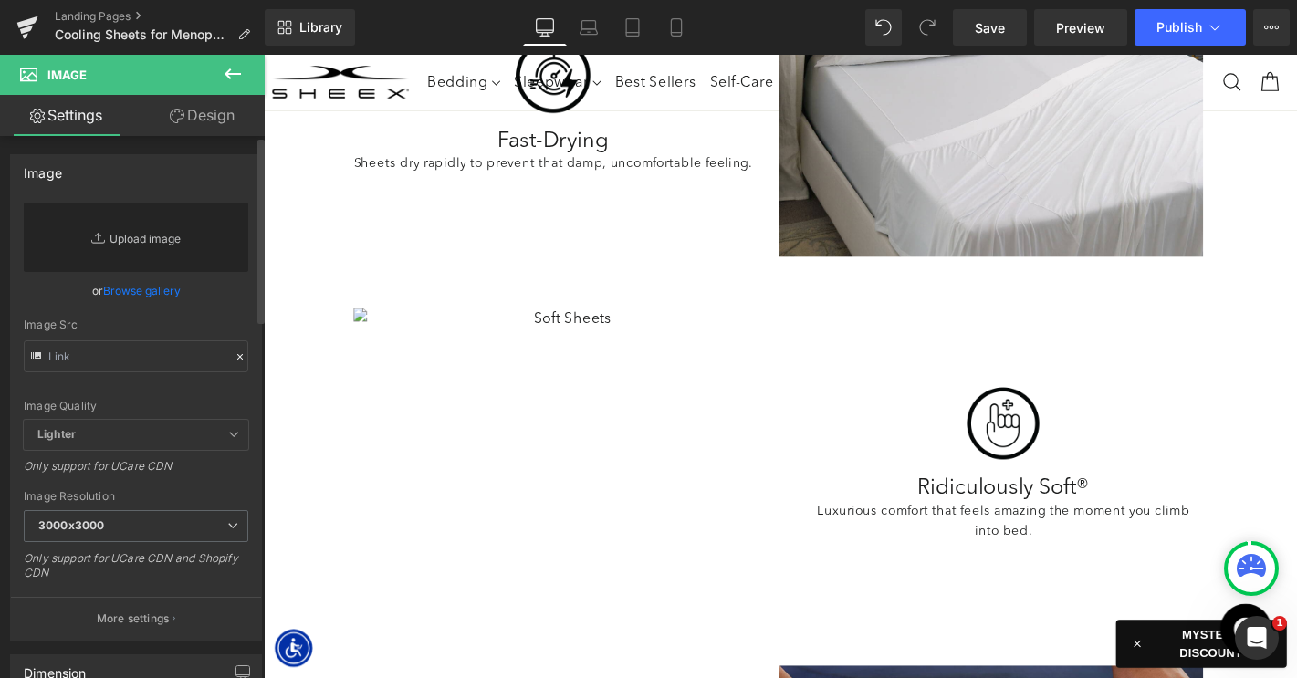
type input "C:\fakepath\LP-CoolingSheetsMenopause-Images-4.jpg"
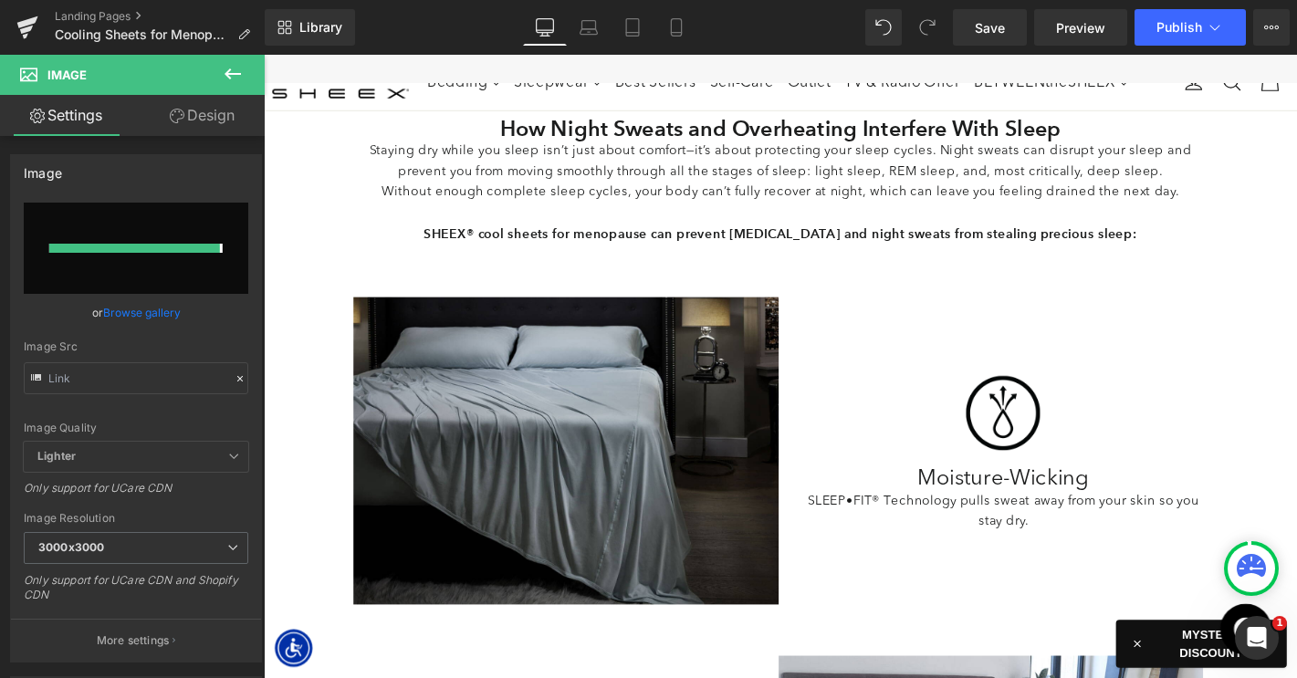
type input "https://ucarecdn.com/18e914d5-6e29-411b-94e0-5a353aefaf02/-/format/auto/-/previ…"
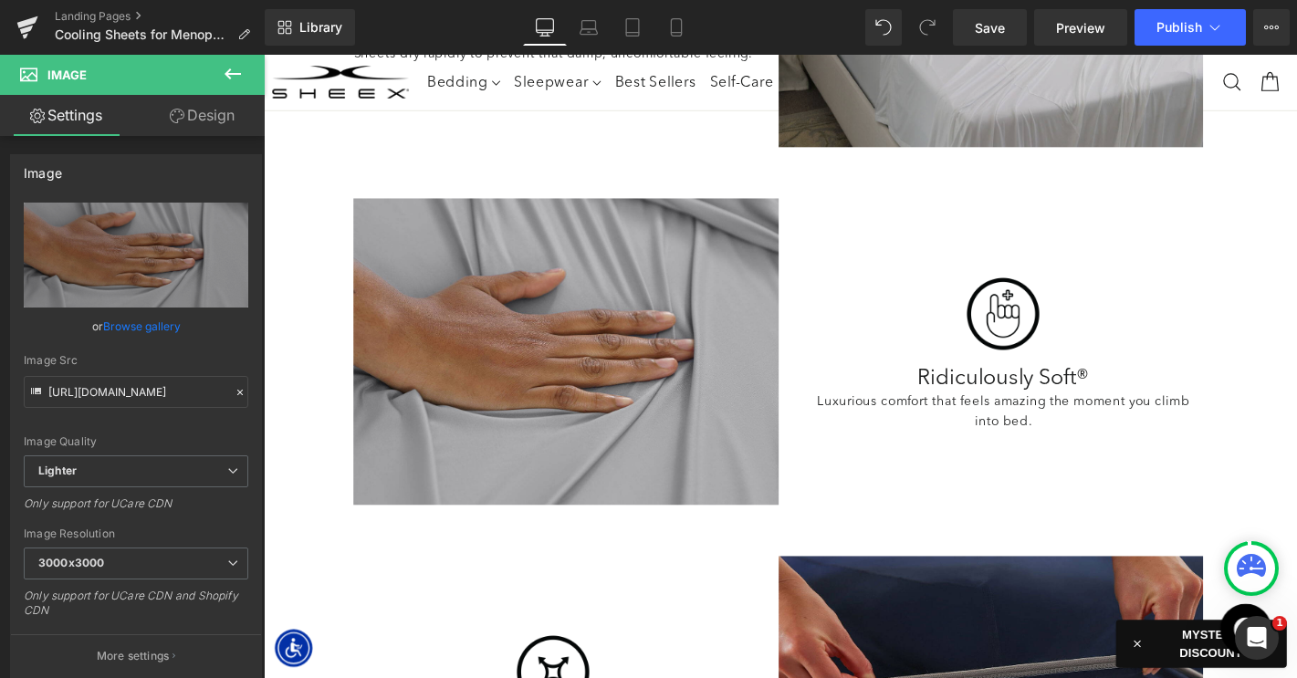
scroll to position [2539, 0]
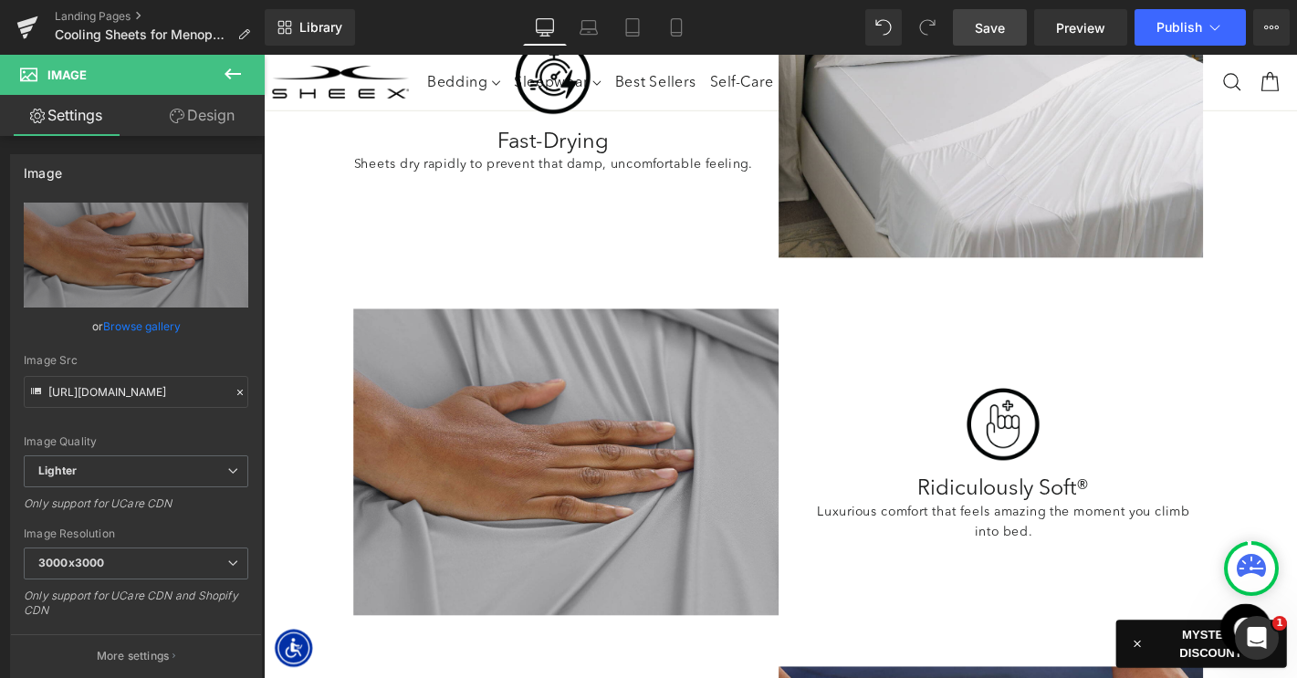
click at [977, 17] on link "Save" at bounding box center [990, 27] width 74 height 37
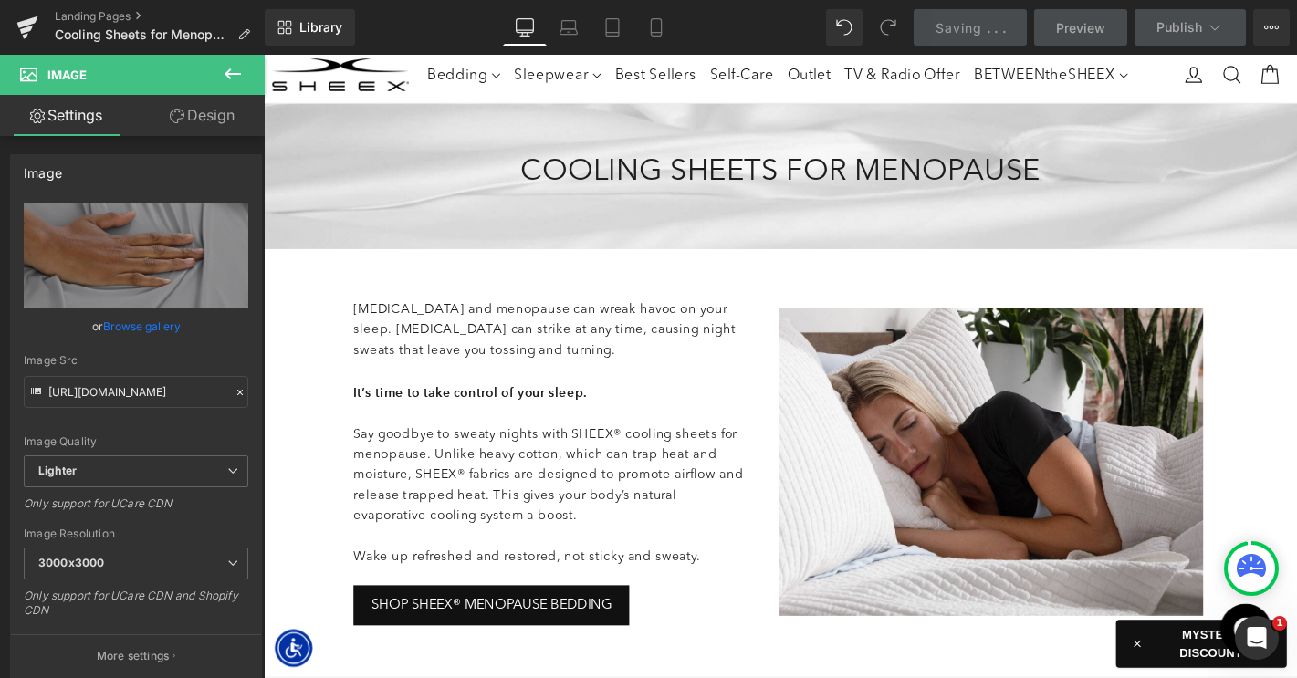
scroll to position [0, 0]
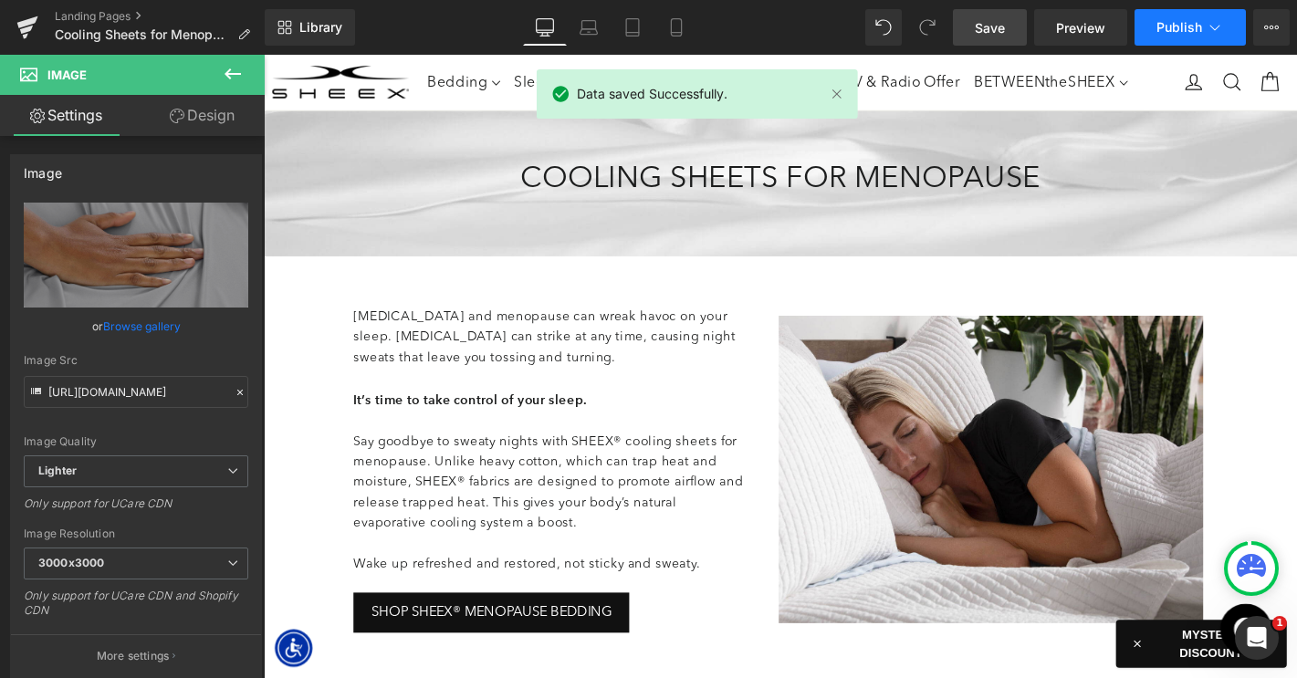
click at [1169, 26] on span "Publish" at bounding box center [1179, 27] width 46 height 15
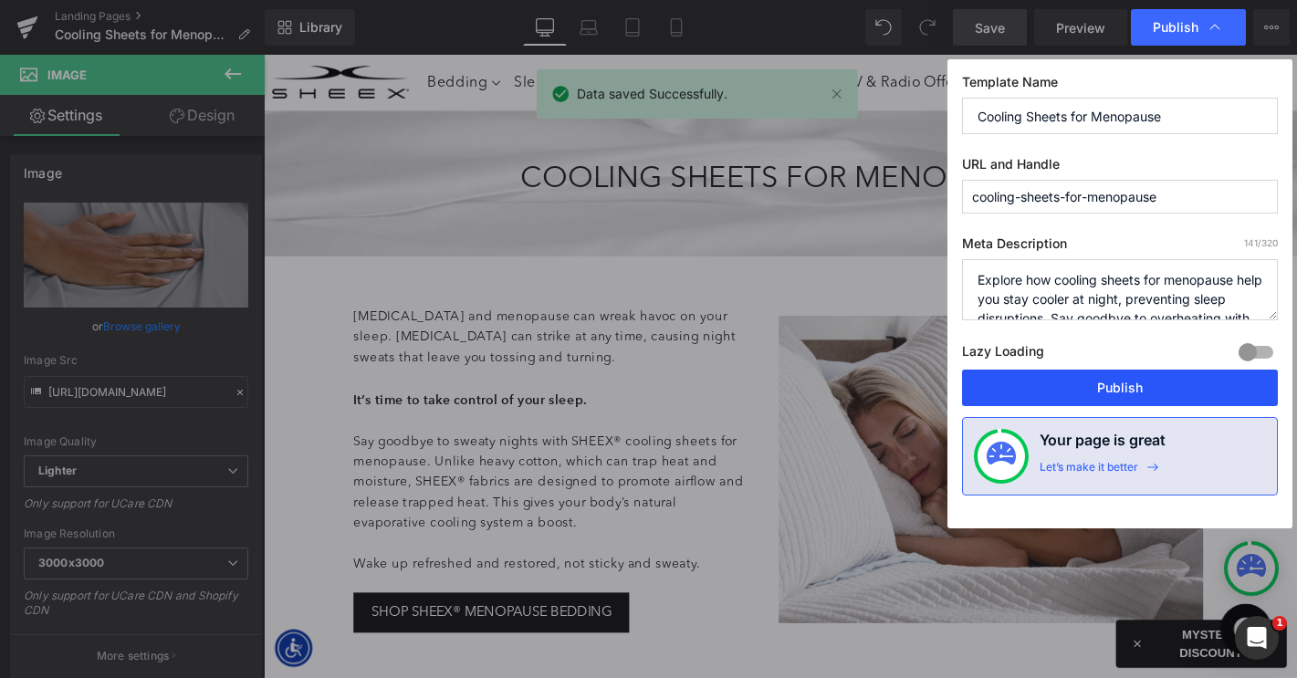
click at [1059, 390] on button "Publish" at bounding box center [1120, 388] width 316 height 37
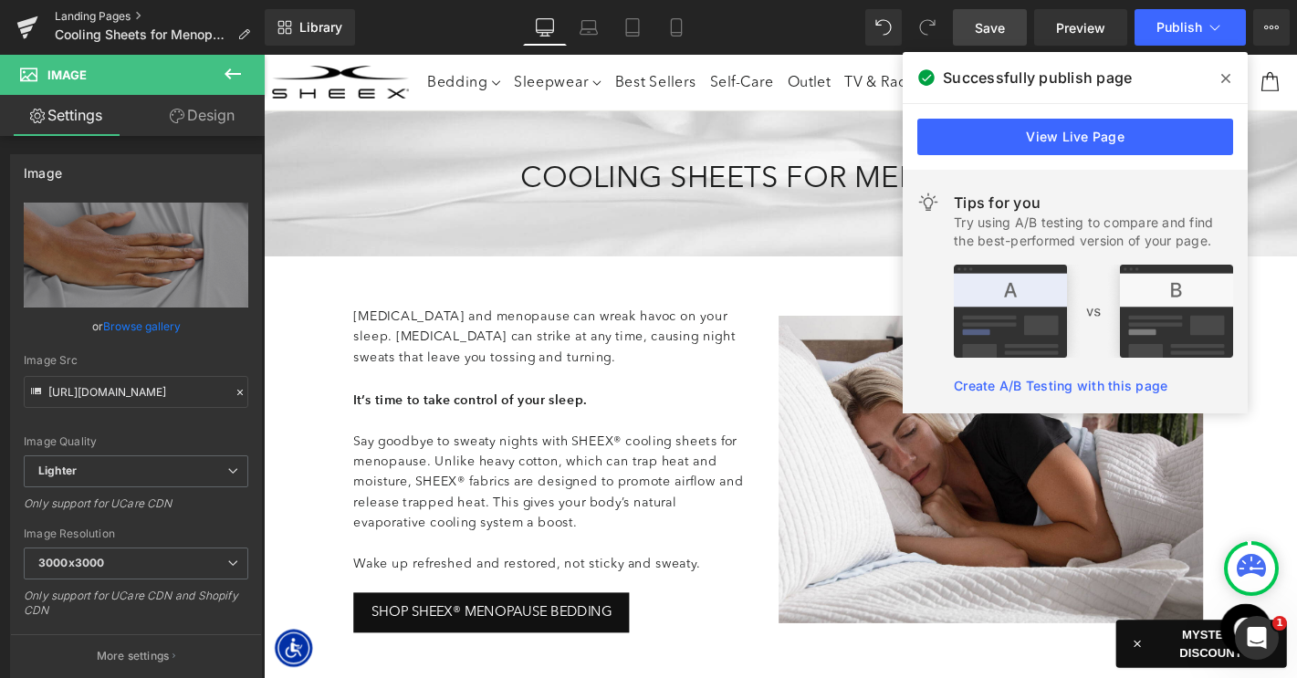
click at [129, 16] on link "Landing Pages" at bounding box center [160, 16] width 210 height 15
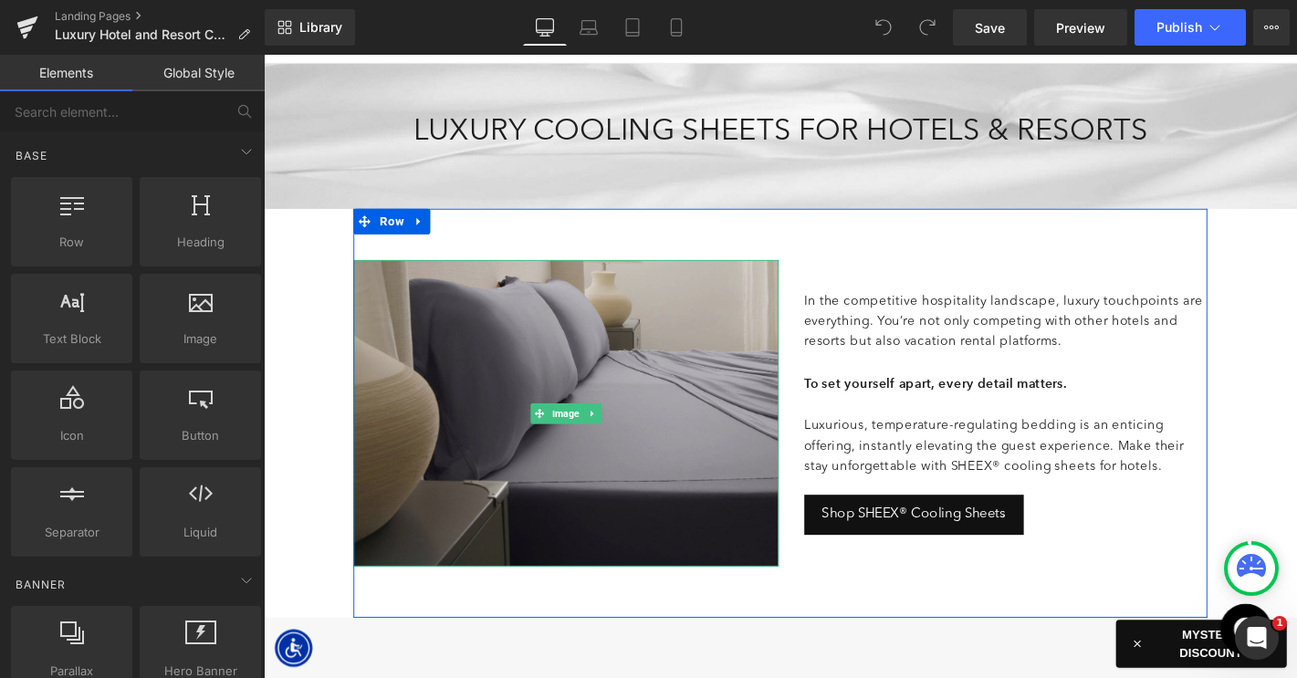
scroll to position [68, 0]
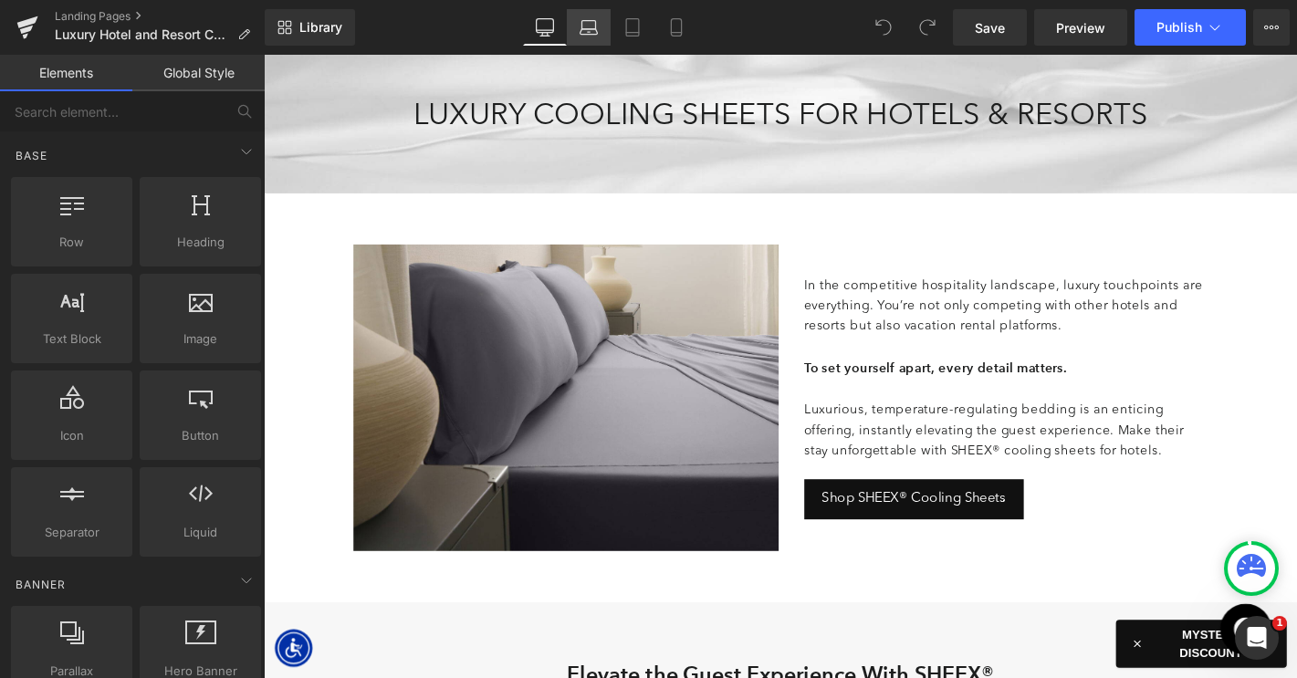
click at [589, 34] on icon at bounding box center [587, 31] width 17 height 5
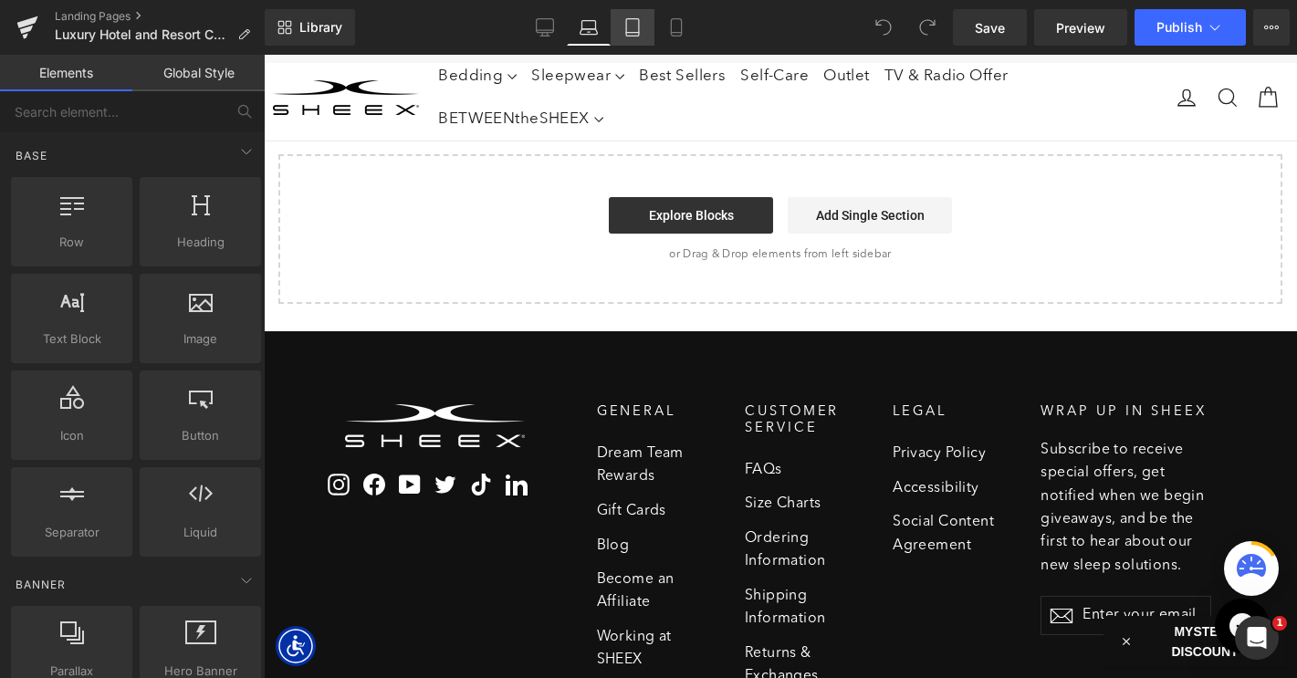
click at [627, 27] on icon at bounding box center [632, 27] width 13 height 17
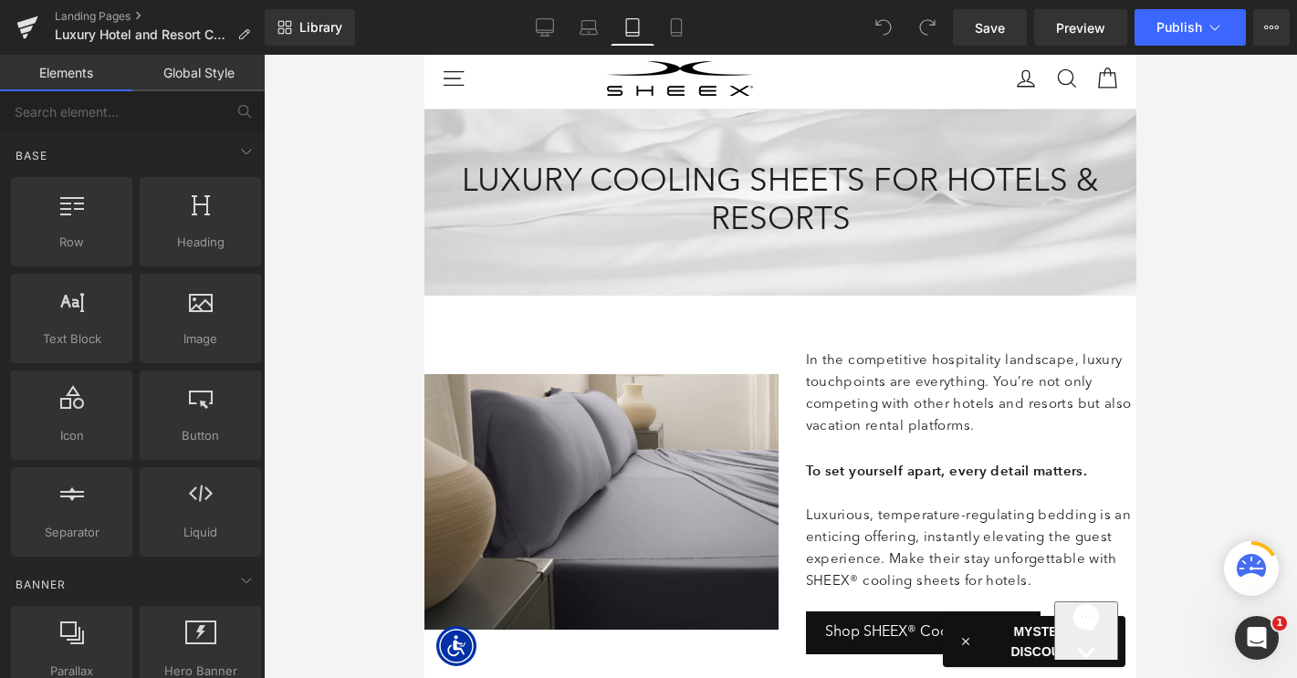
scroll to position [0, 0]
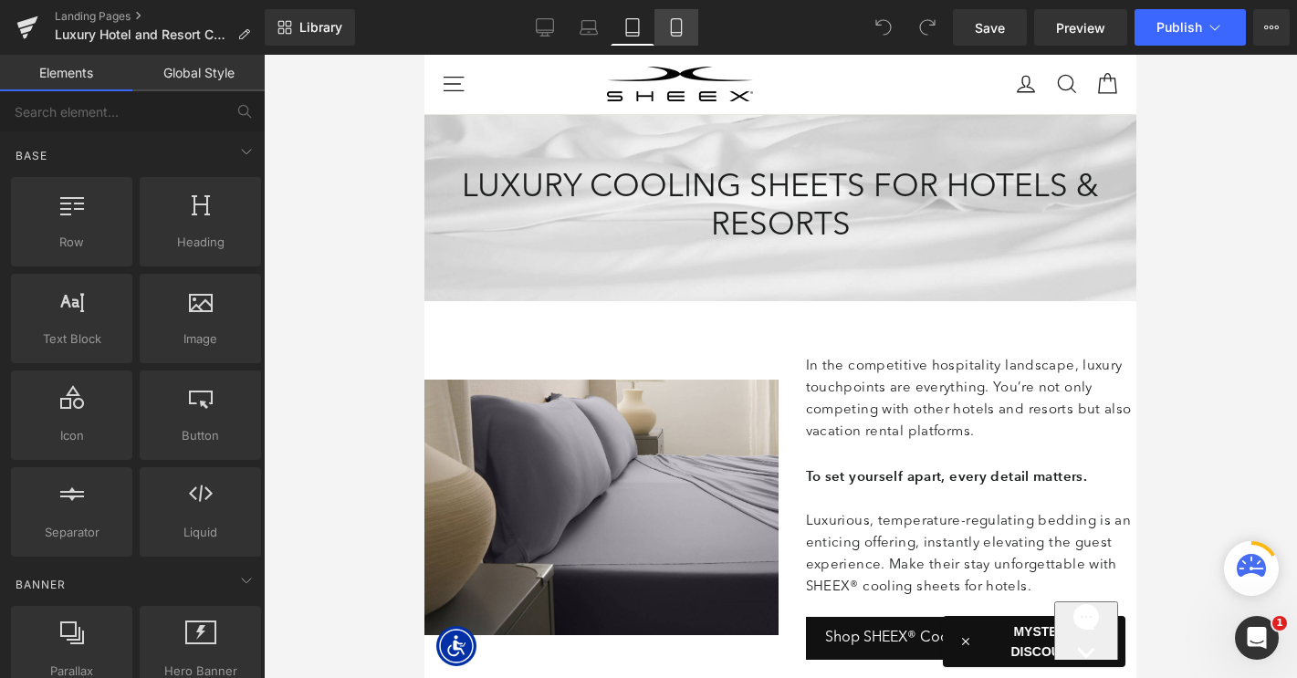
click at [679, 19] on icon at bounding box center [676, 27] width 18 height 18
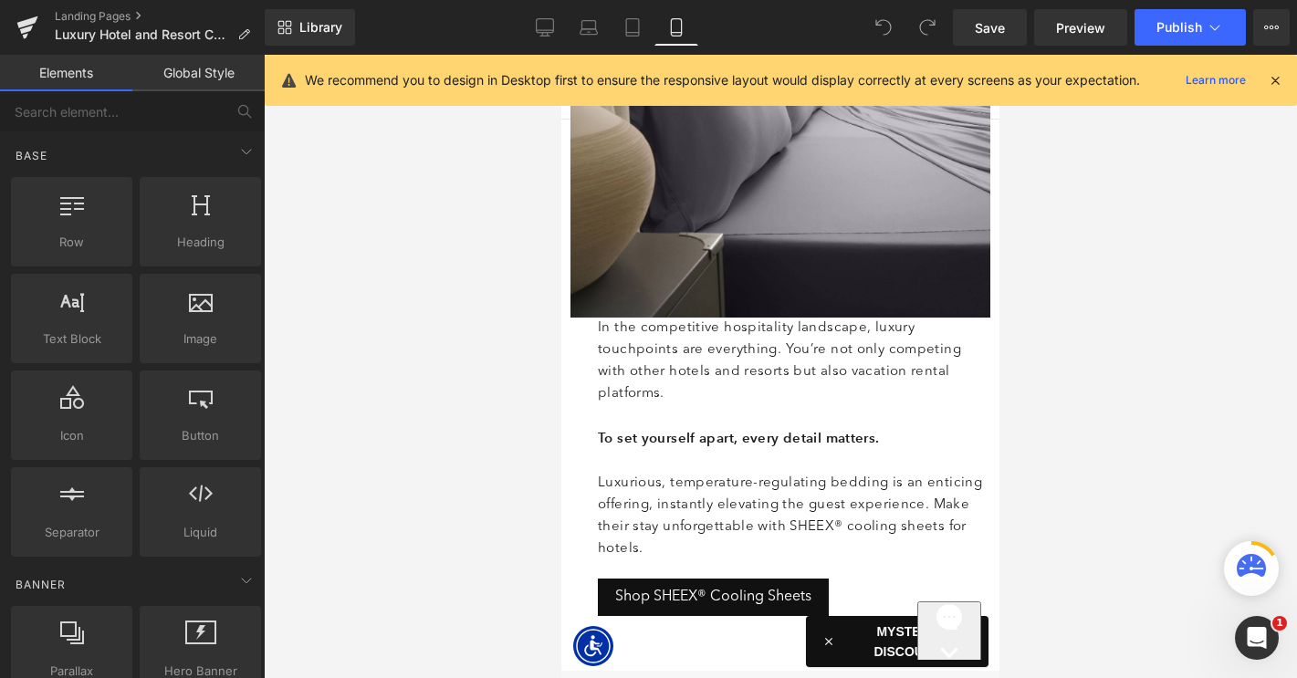
scroll to position [292, 0]
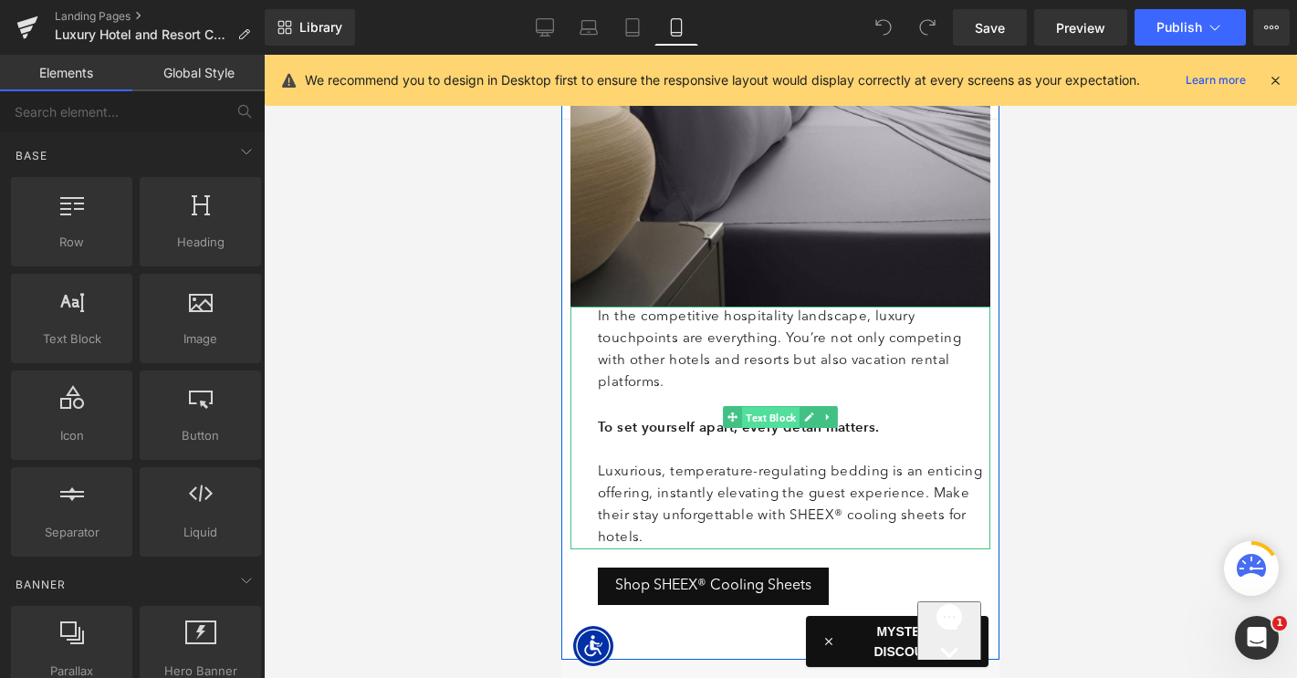
click at [761, 421] on span "Text Block" at bounding box center [770, 417] width 57 height 22
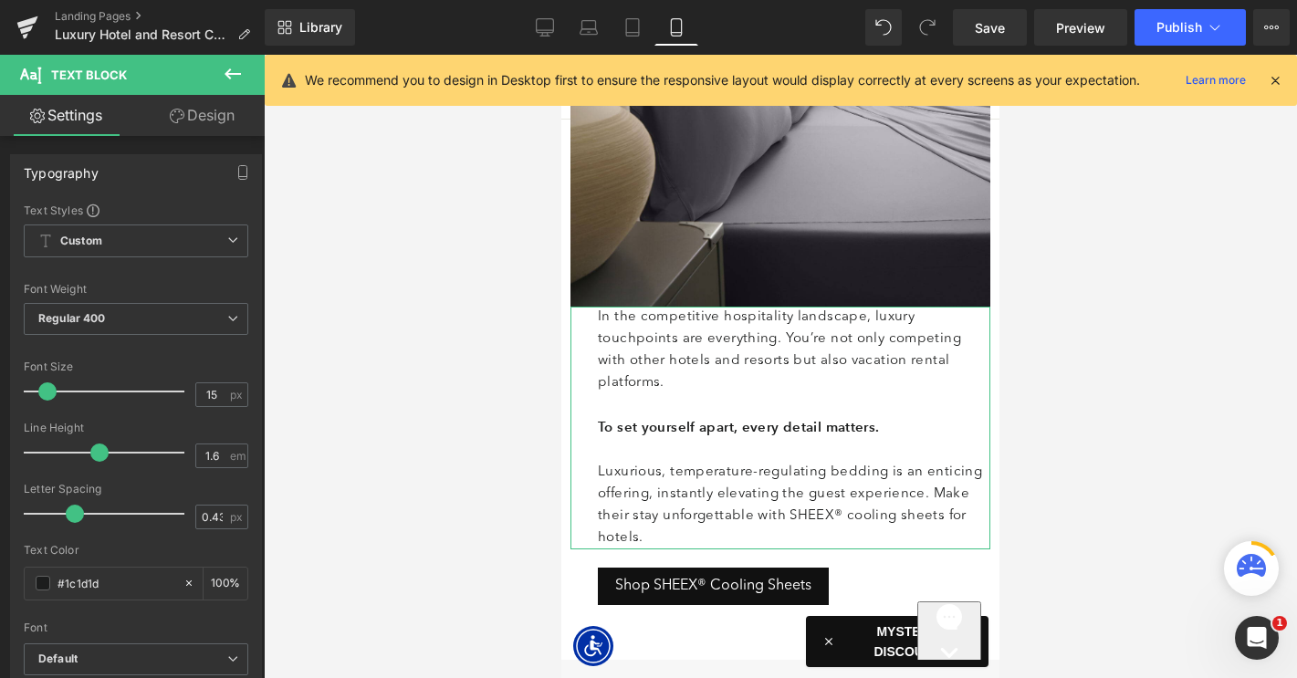
click at [204, 117] on link "Design" at bounding box center [202, 115] width 132 height 41
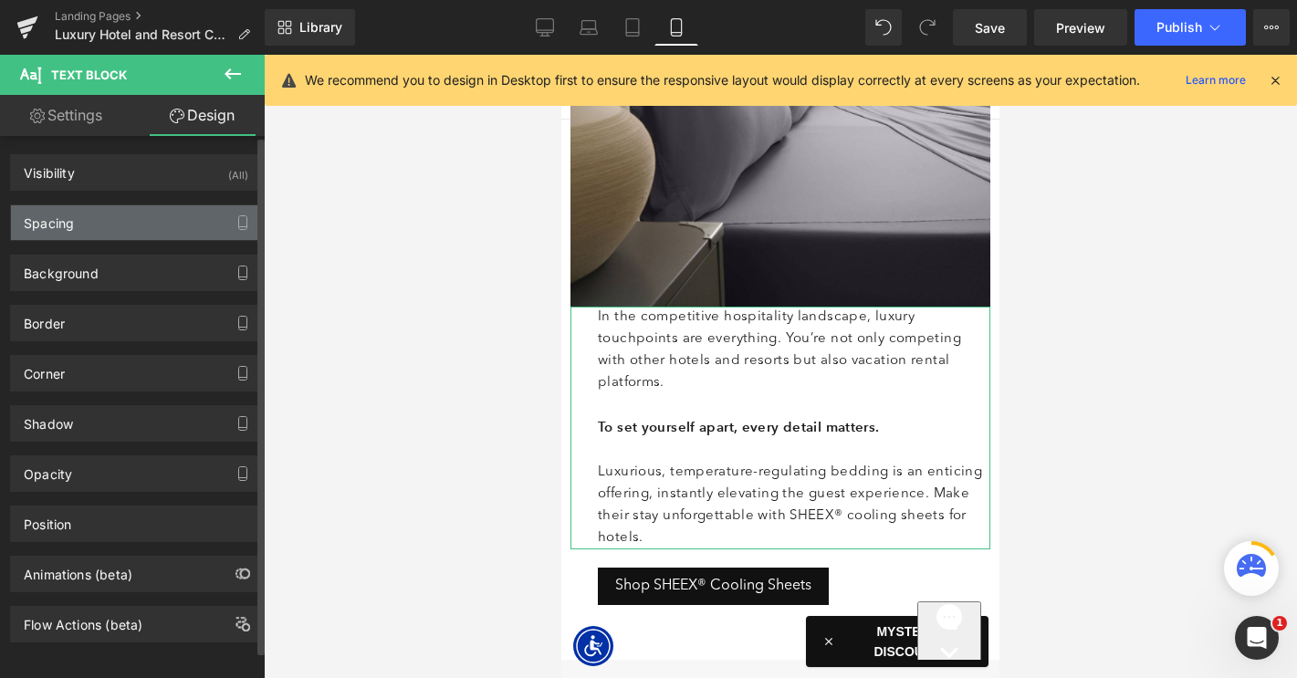
click at [141, 222] on div "Spacing" at bounding box center [136, 222] width 250 height 35
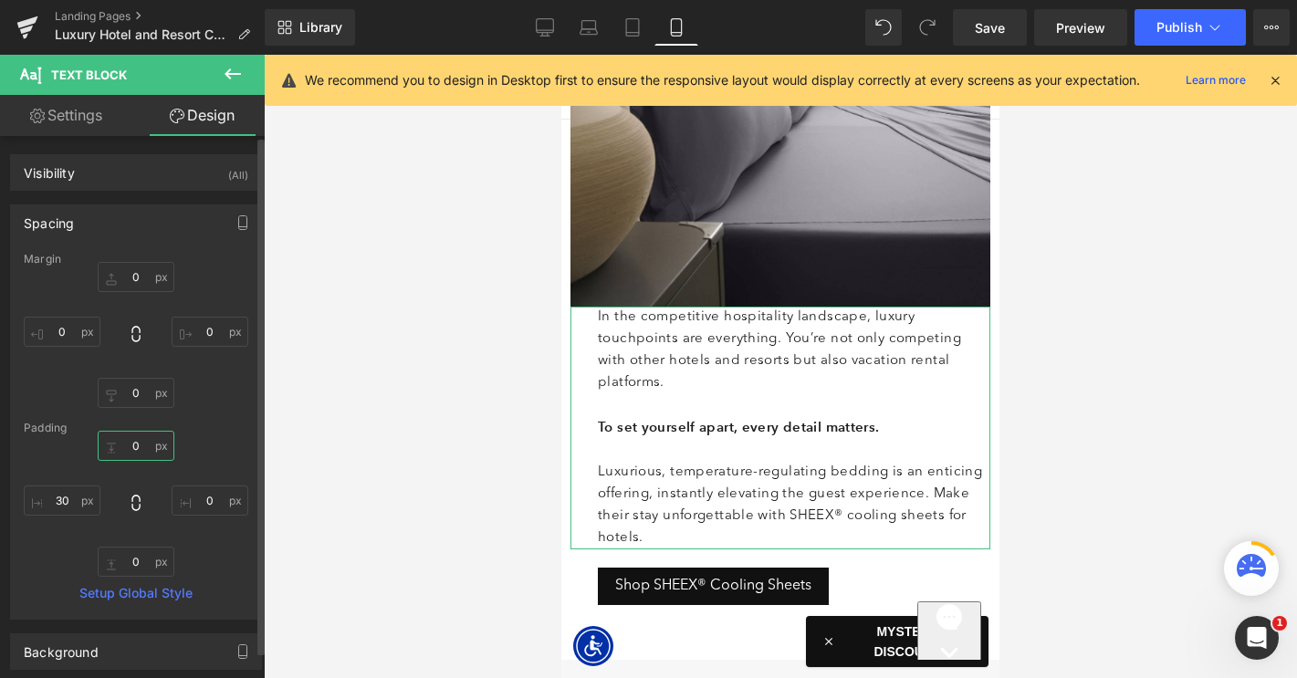
click at [125, 444] on input "0" at bounding box center [136, 446] width 77 height 30
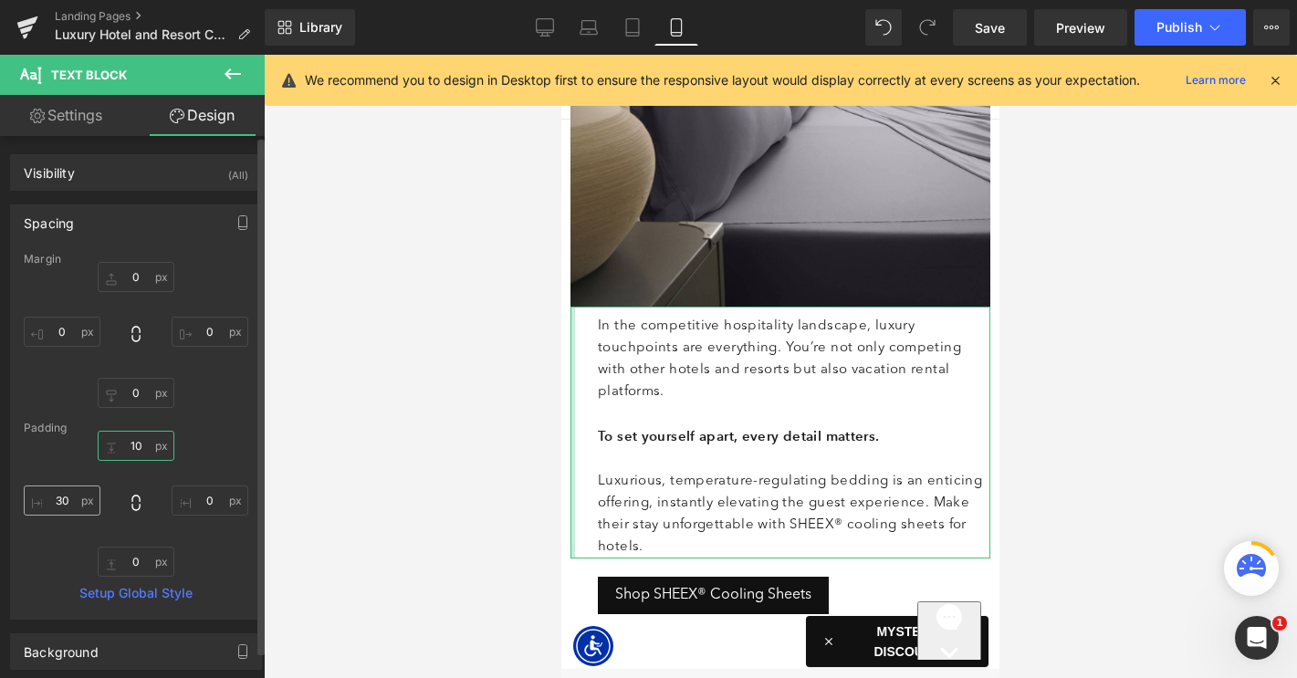
type input "10"
click at [64, 500] on input "30" at bounding box center [62, 500] width 77 height 30
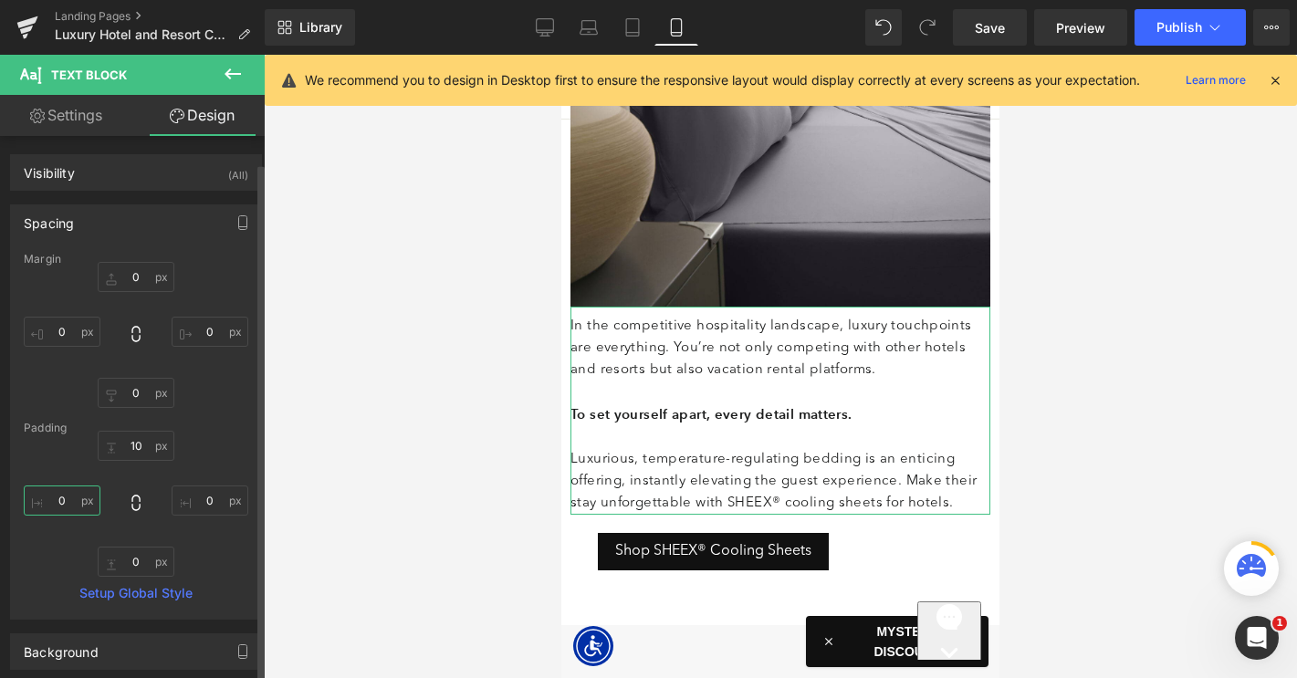
scroll to position [395, 0]
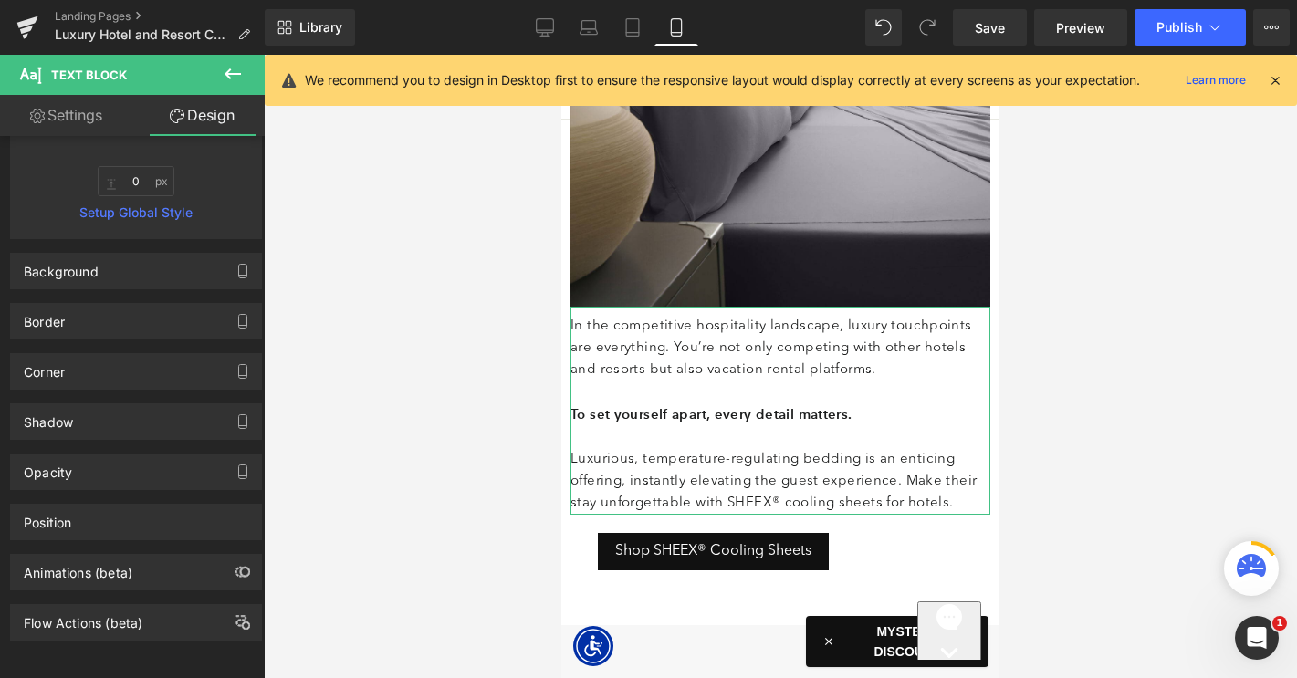
type input "0"
click at [93, 123] on link "Settings" at bounding box center [66, 115] width 132 height 41
type input "100"
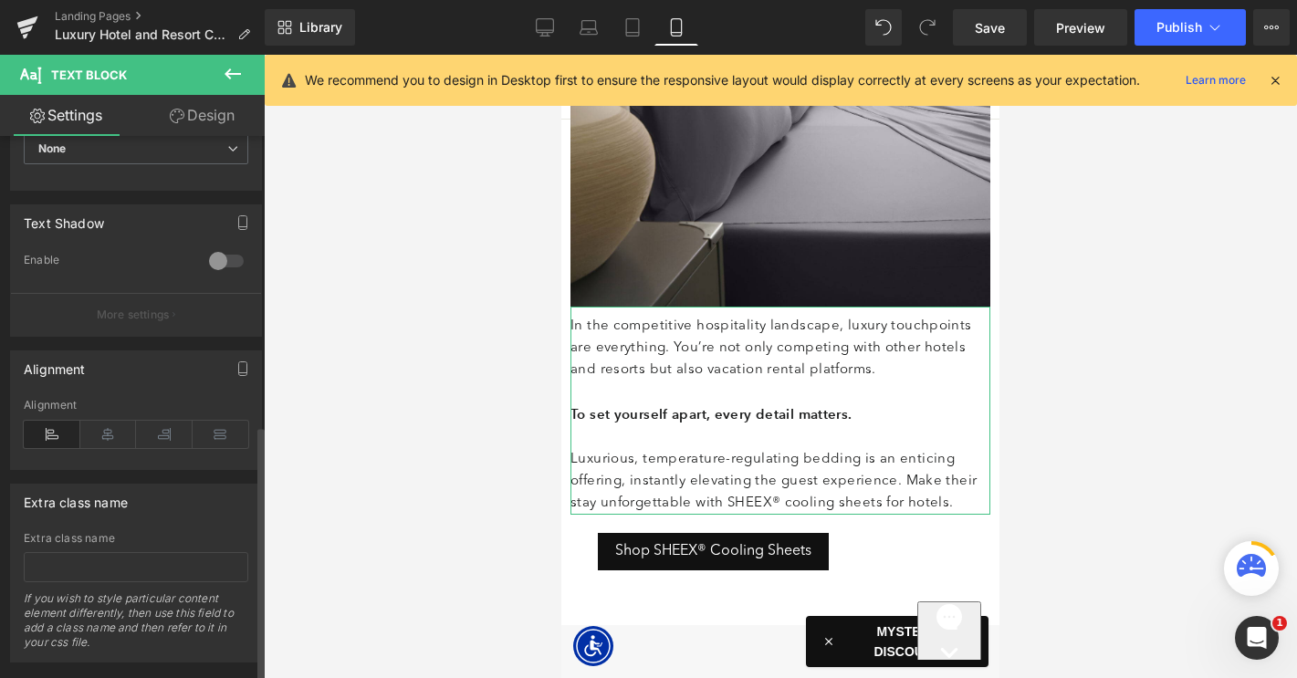
scroll to position [613, 0]
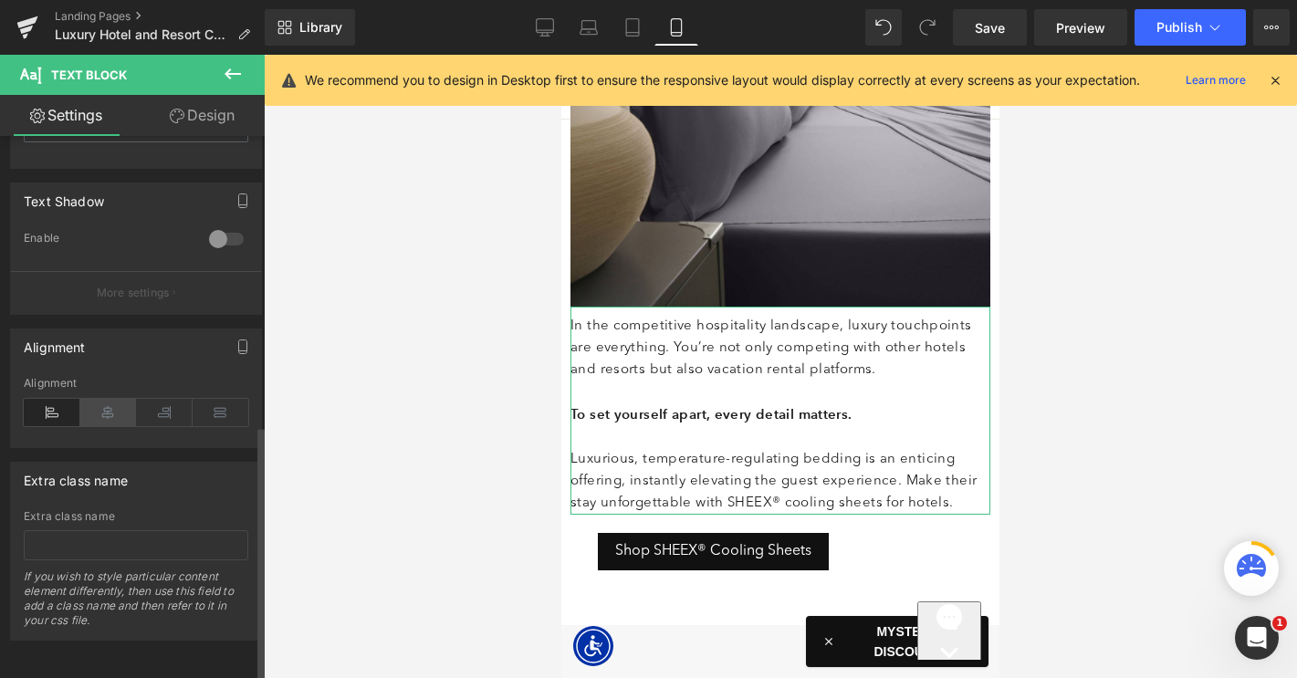
click at [102, 399] on icon at bounding box center [108, 412] width 57 height 27
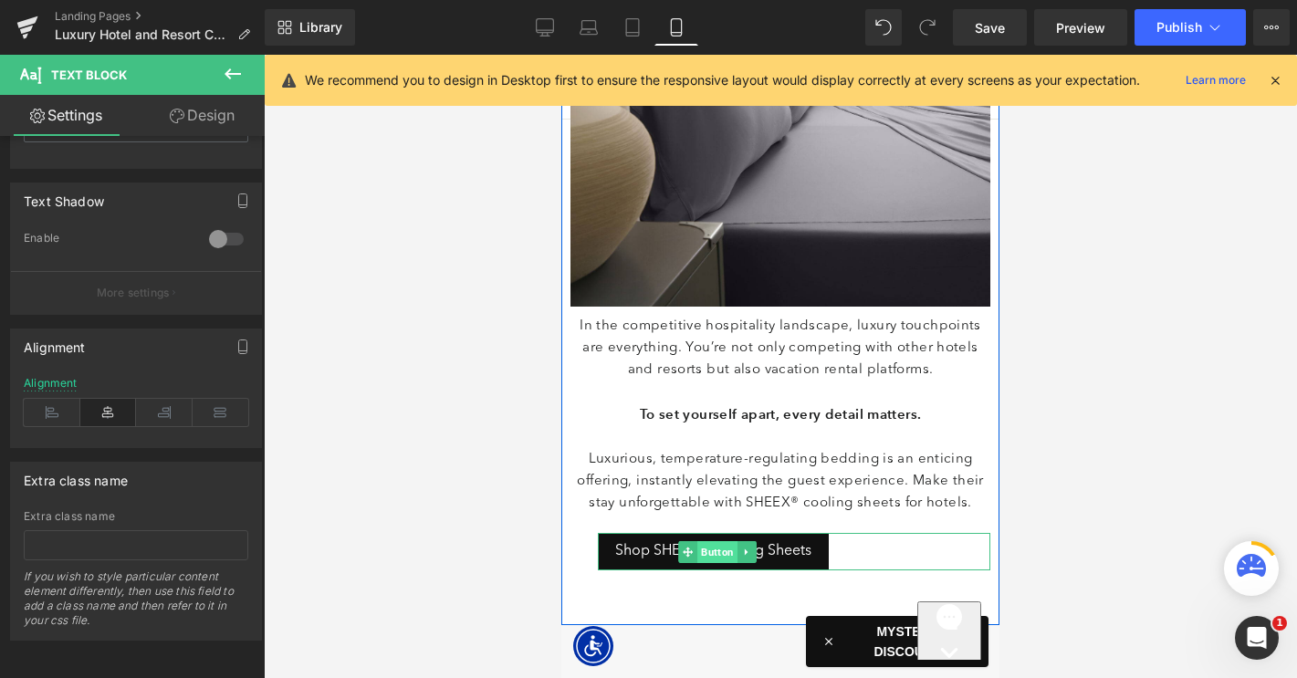
click at [720, 552] on span "Button" at bounding box center [717, 552] width 40 height 22
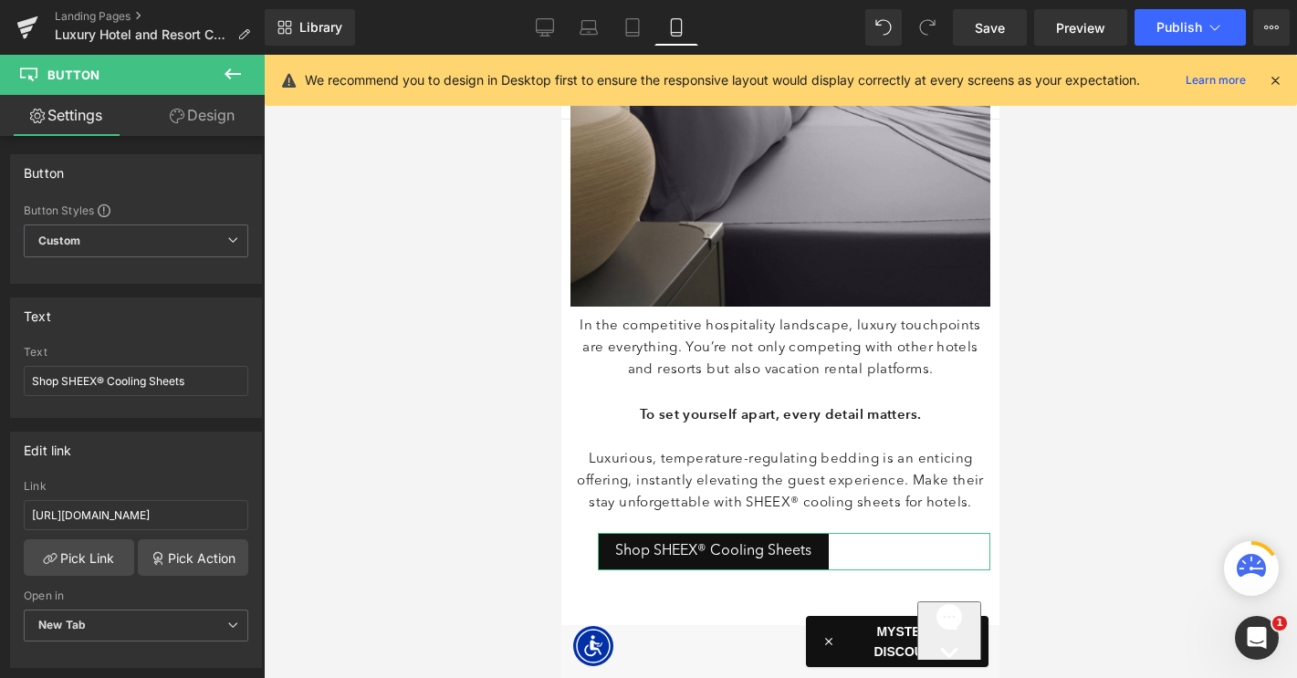
click at [198, 126] on link "Design" at bounding box center [202, 115] width 132 height 41
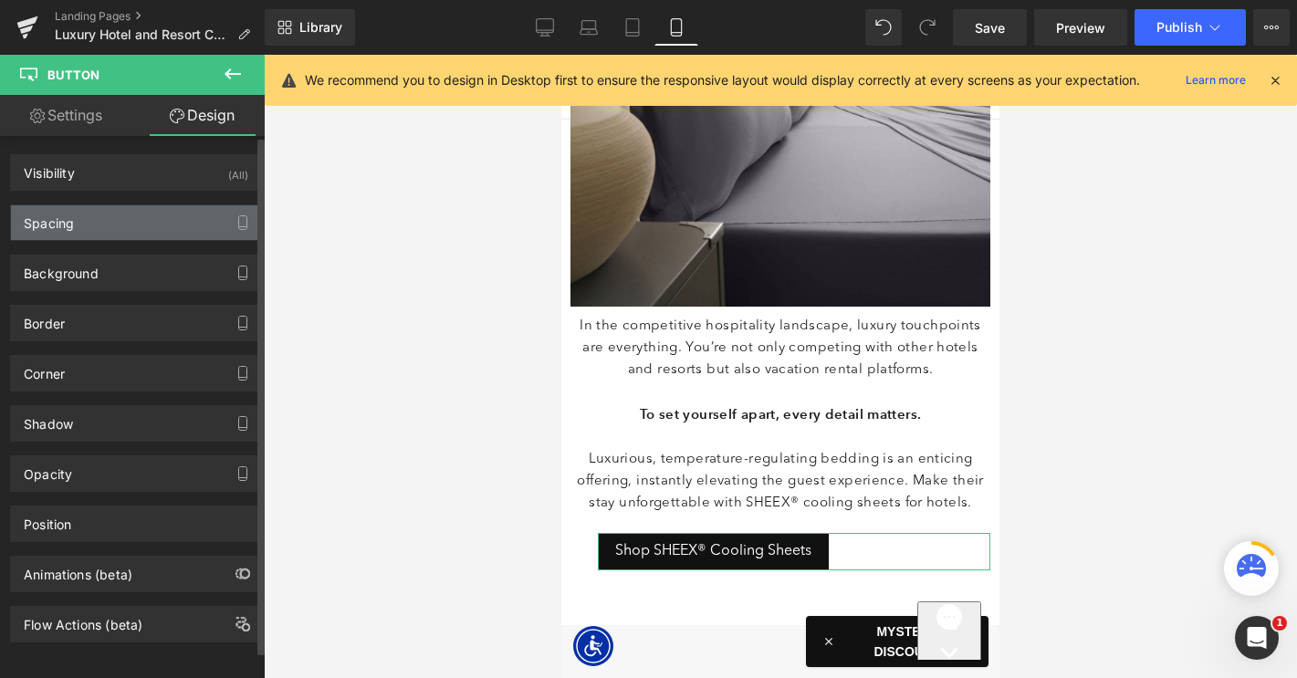
click at [114, 219] on div "Spacing" at bounding box center [136, 222] width 250 height 35
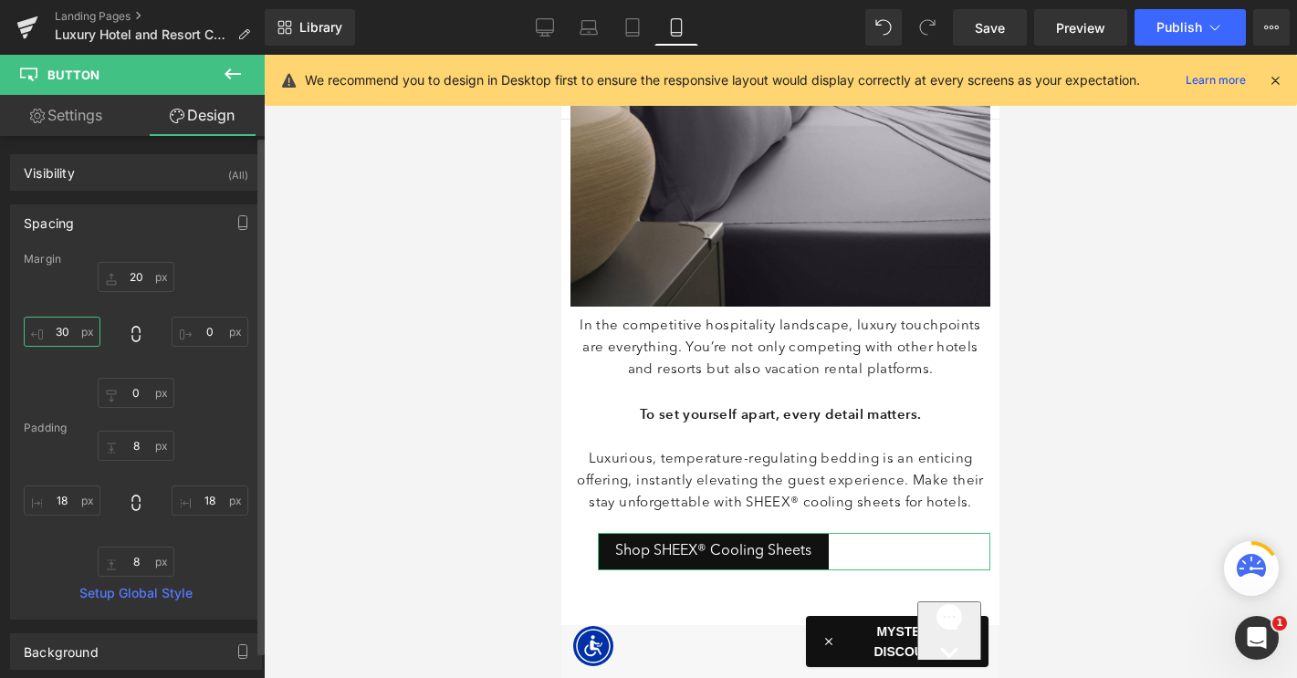
click at [60, 329] on input "30" at bounding box center [62, 332] width 77 height 30
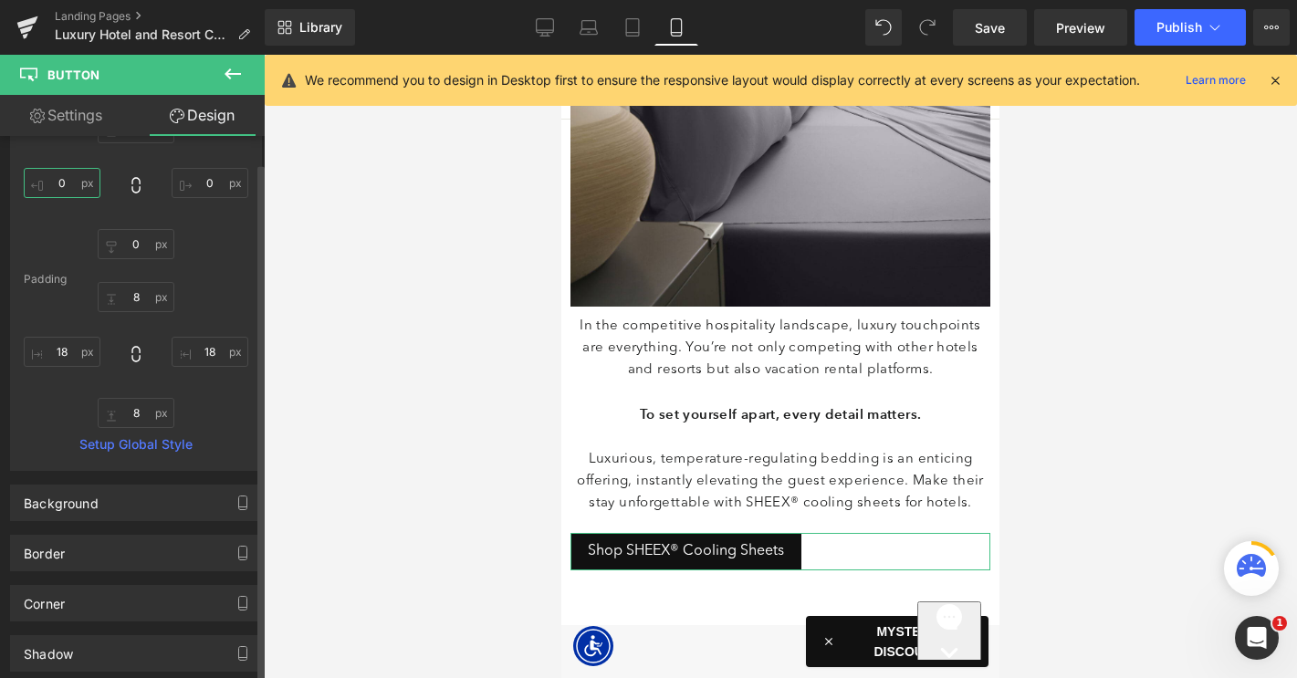
scroll to position [395, 0]
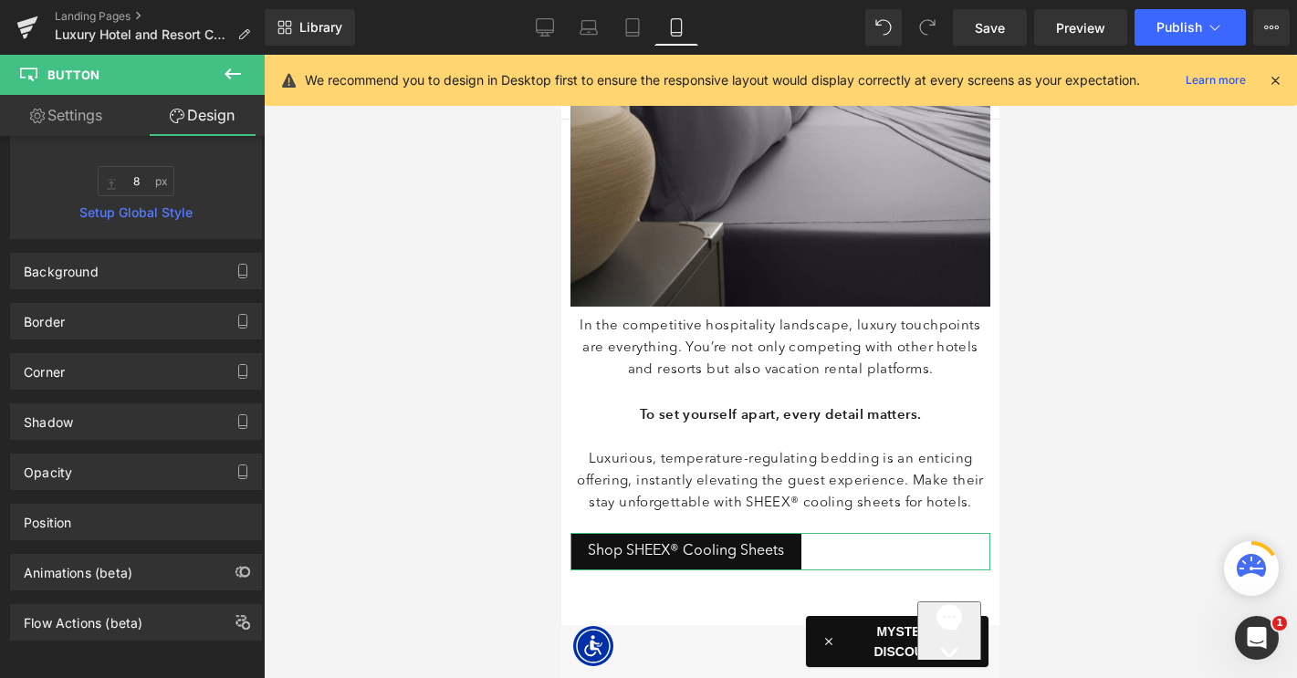
type input "0"
click at [68, 113] on link "Settings" at bounding box center [66, 115] width 132 height 41
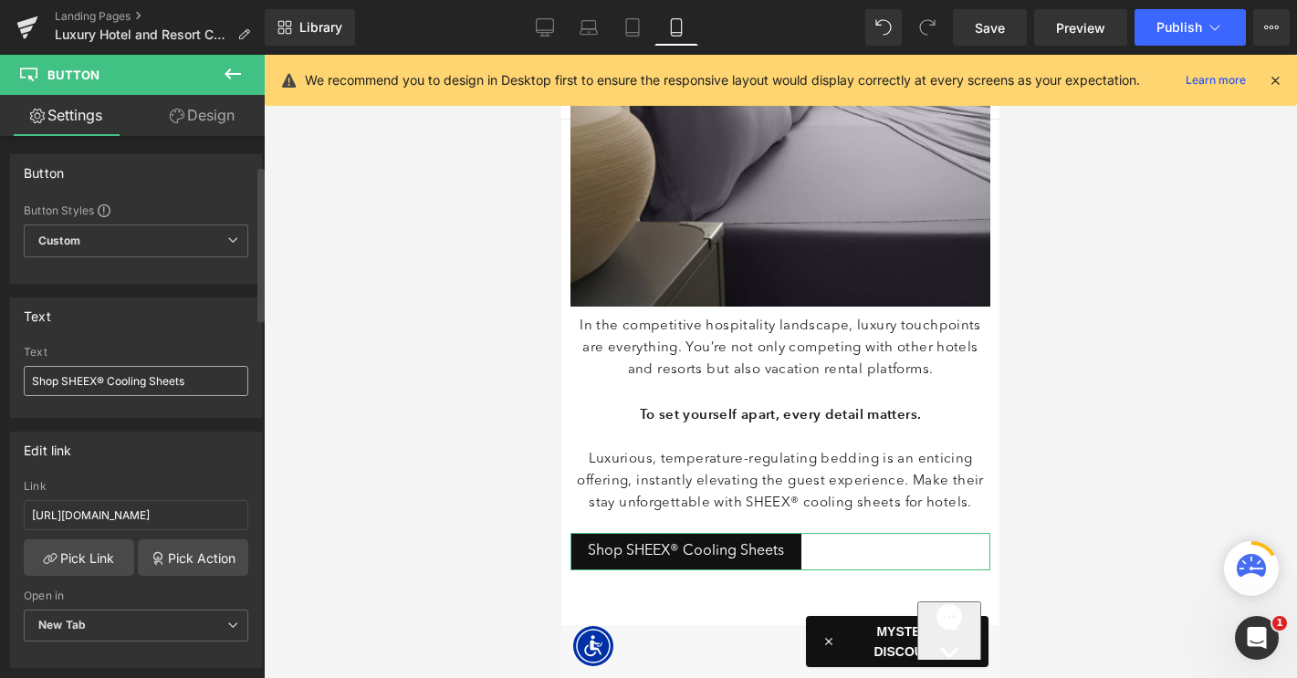
scroll to position [1364, 0]
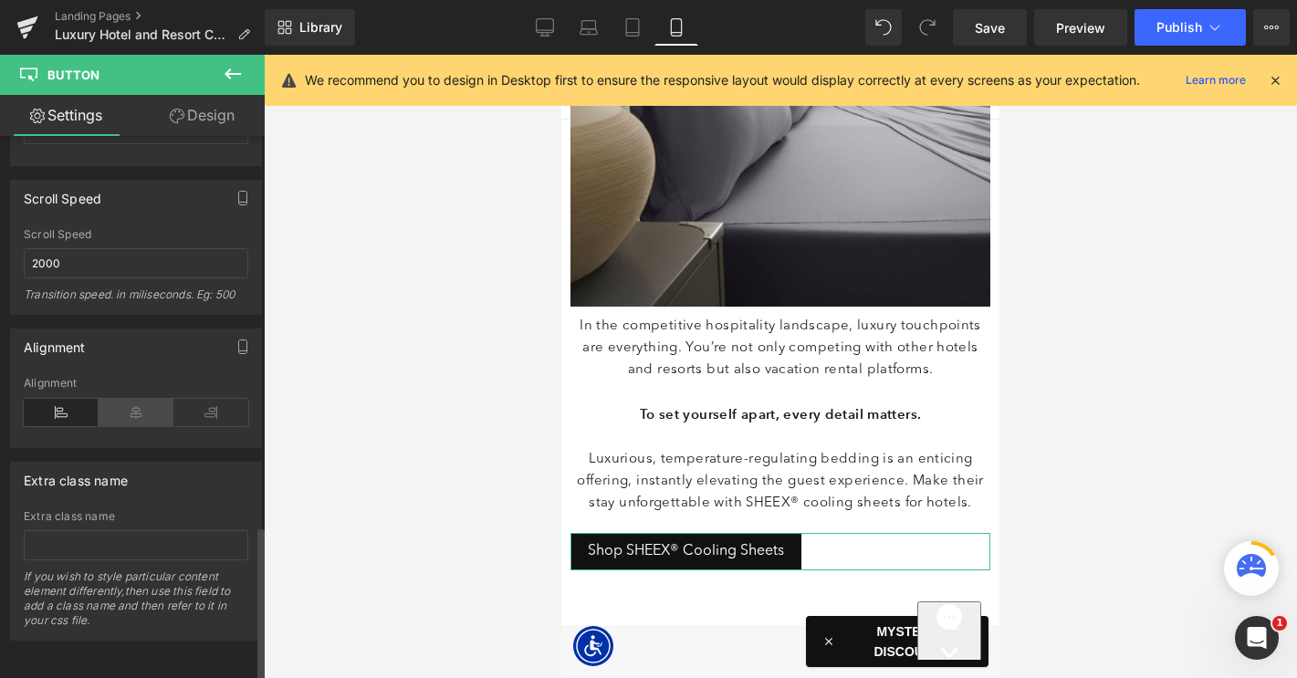
click at [124, 399] on icon at bounding box center [136, 412] width 75 height 27
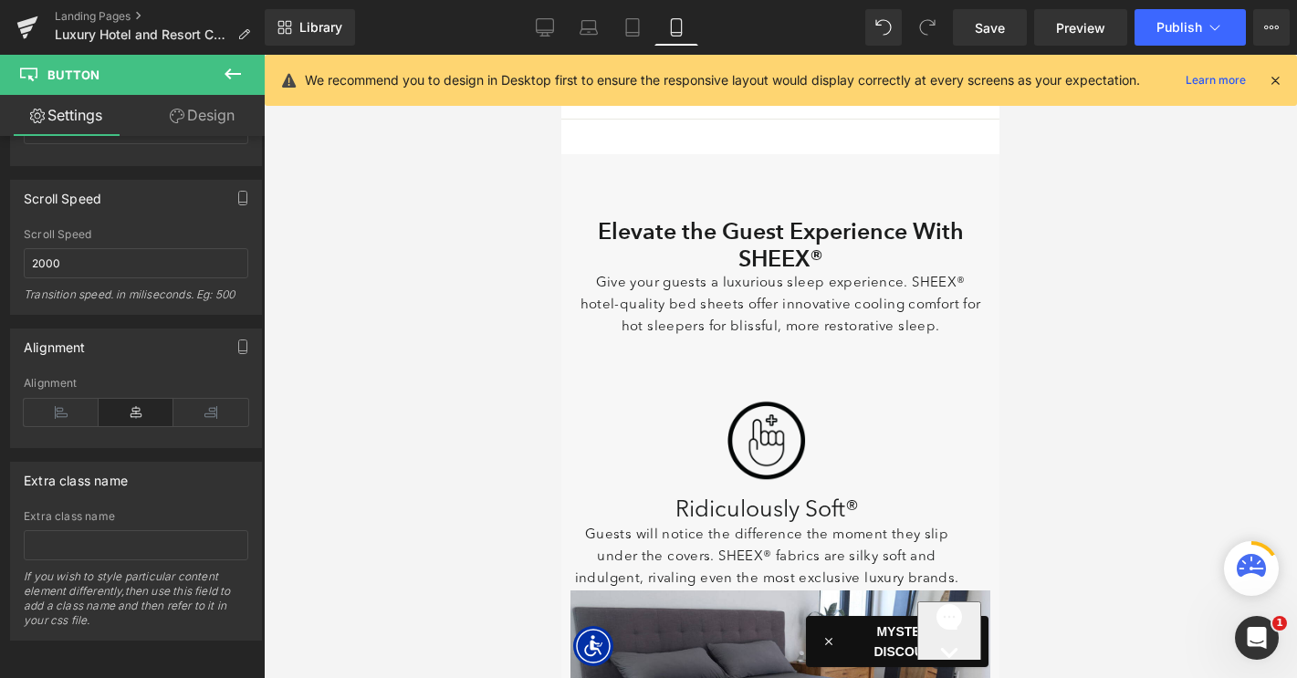
scroll to position [795, 0]
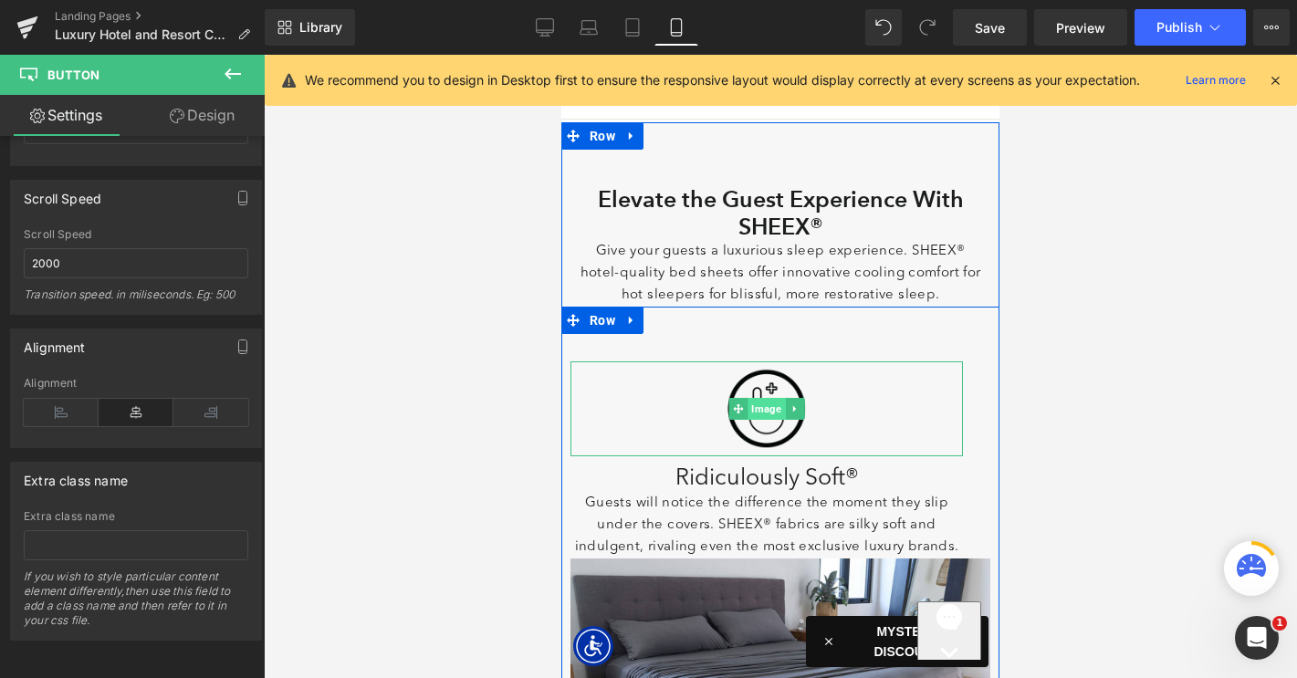
click at [763, 408] on span "Image" at bounding box center [765, 409] width 37 height 22
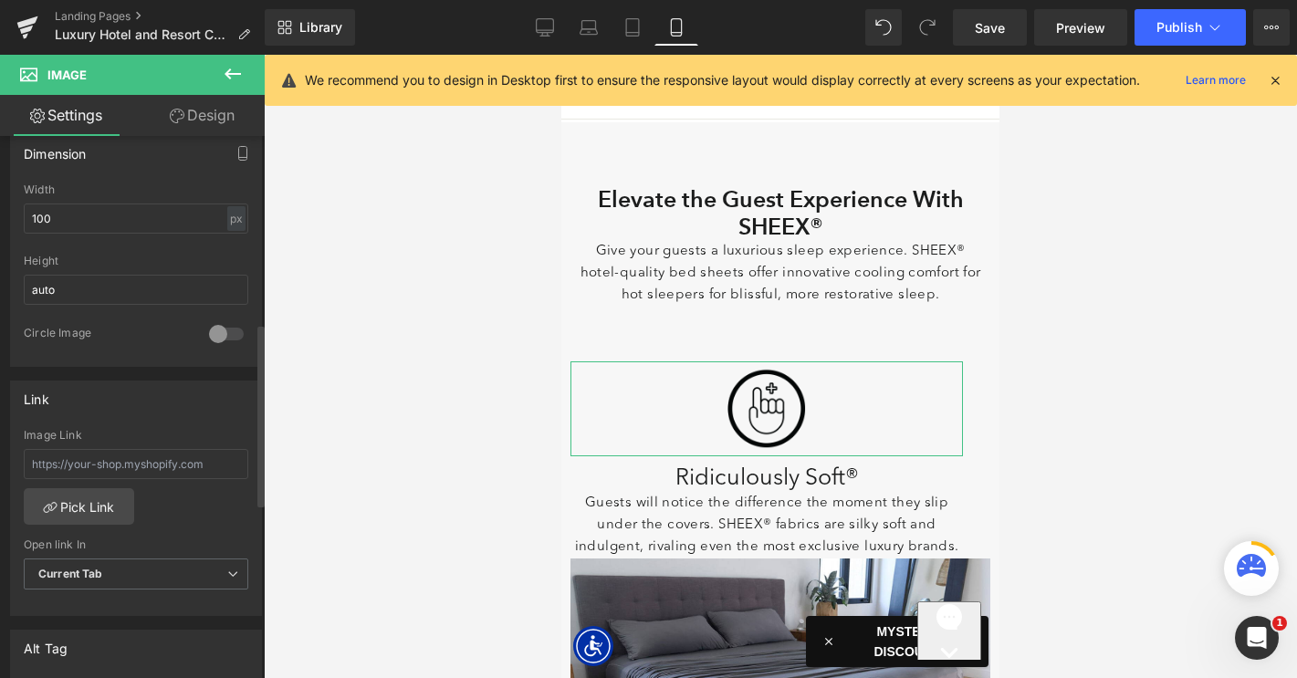
scroll to position [558, 0]
click at [195, 120] on link "Design" at bounding box center [202, 115] width 132 height 41
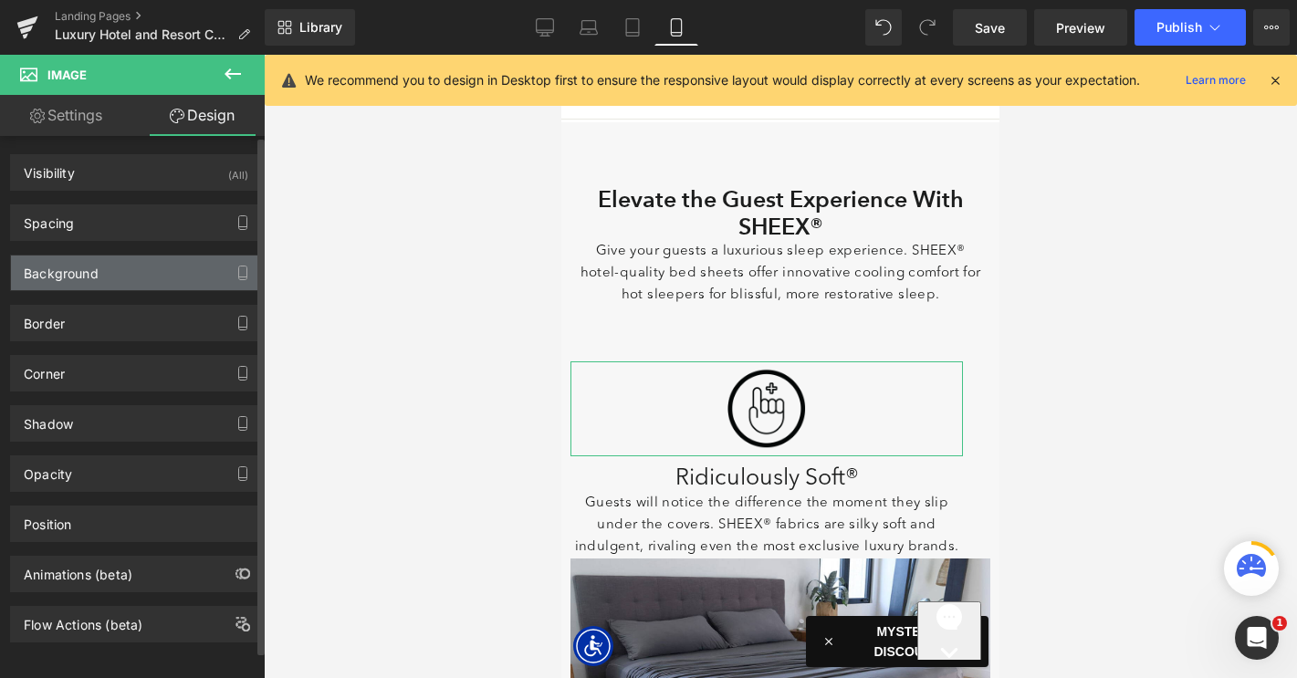
type input "0"
type input "30"
type input "0"
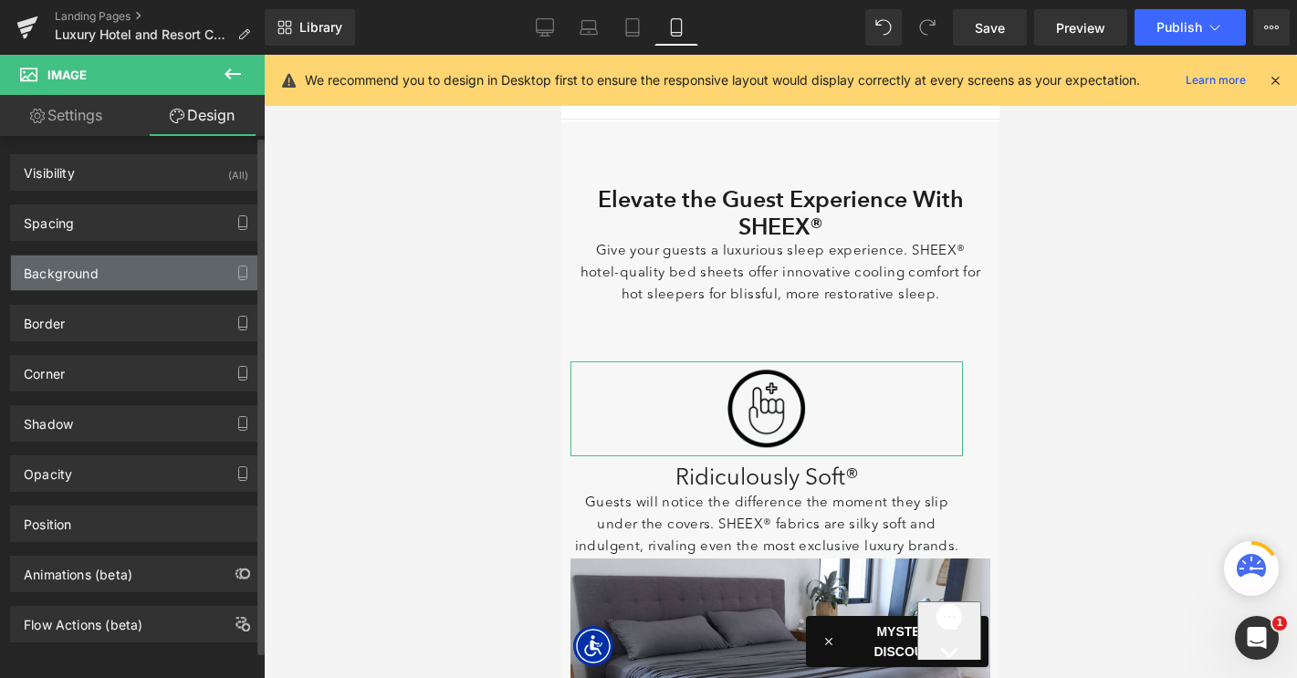
type input "0"
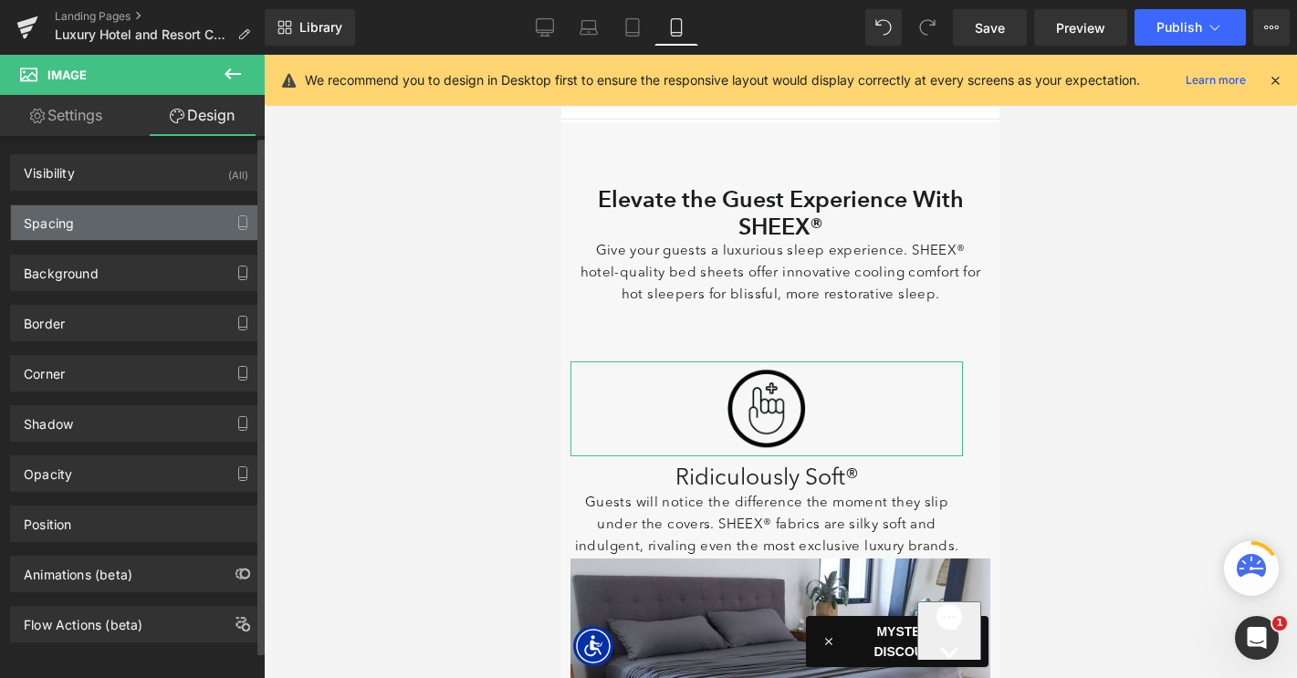
click at [122, 226] on div "Spacing" at bounding box center [136, 222] width 250 height 35
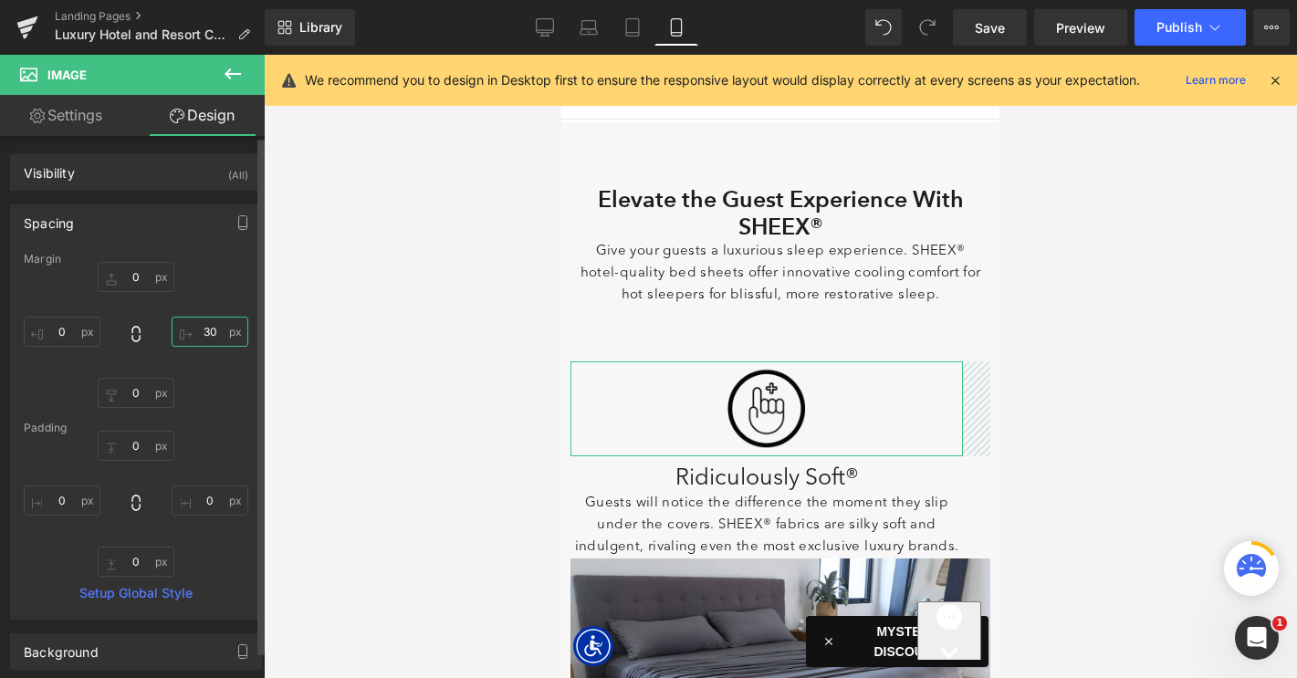
click at [201, 326] on input "30" at bounding box center [210, 332] width 77 height 30
type input "0"
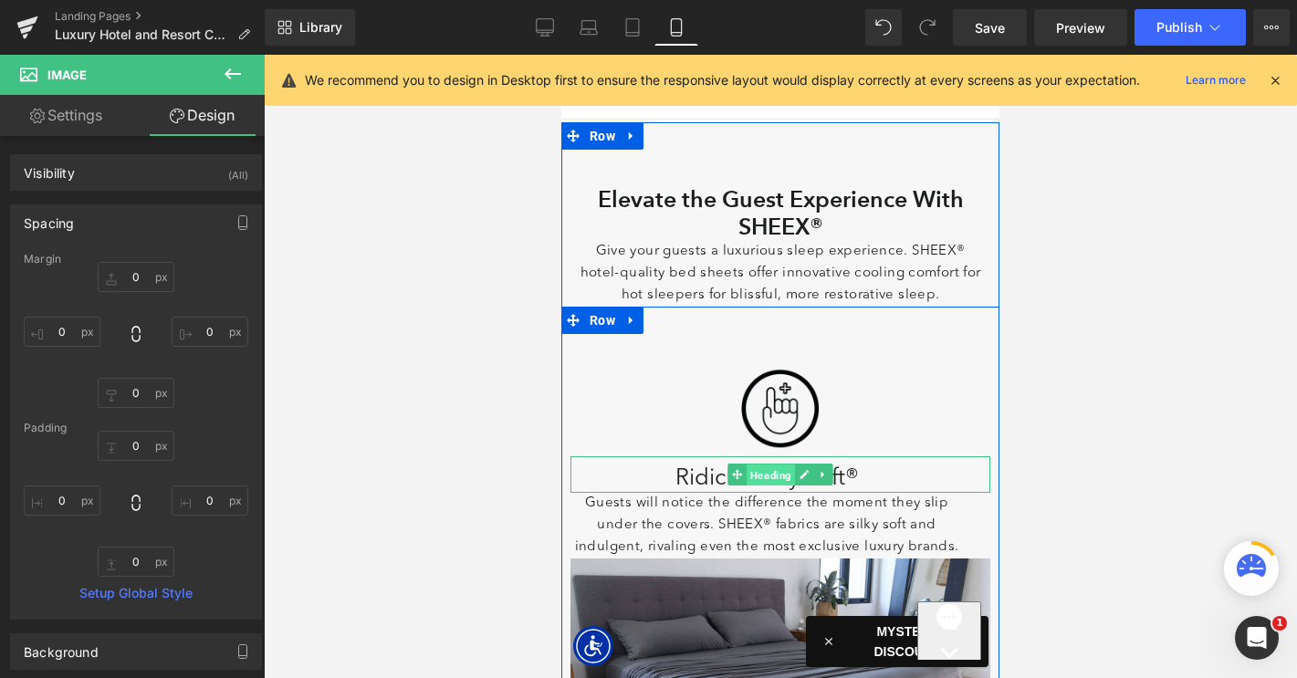
click at [764, 475] on span "Heading" at bounding box center [770, 475] width 48 height 22
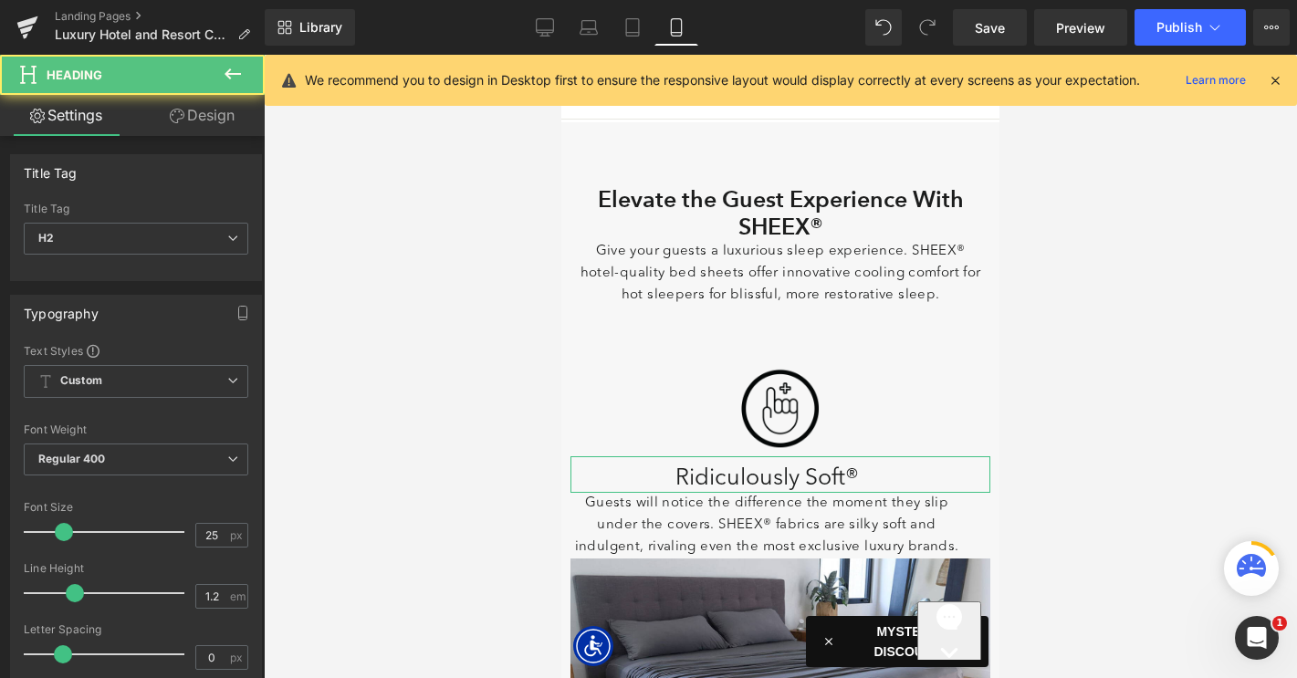
click at [201, 123] on link "Design" at bounding box center [202, 115] width 132 height 41
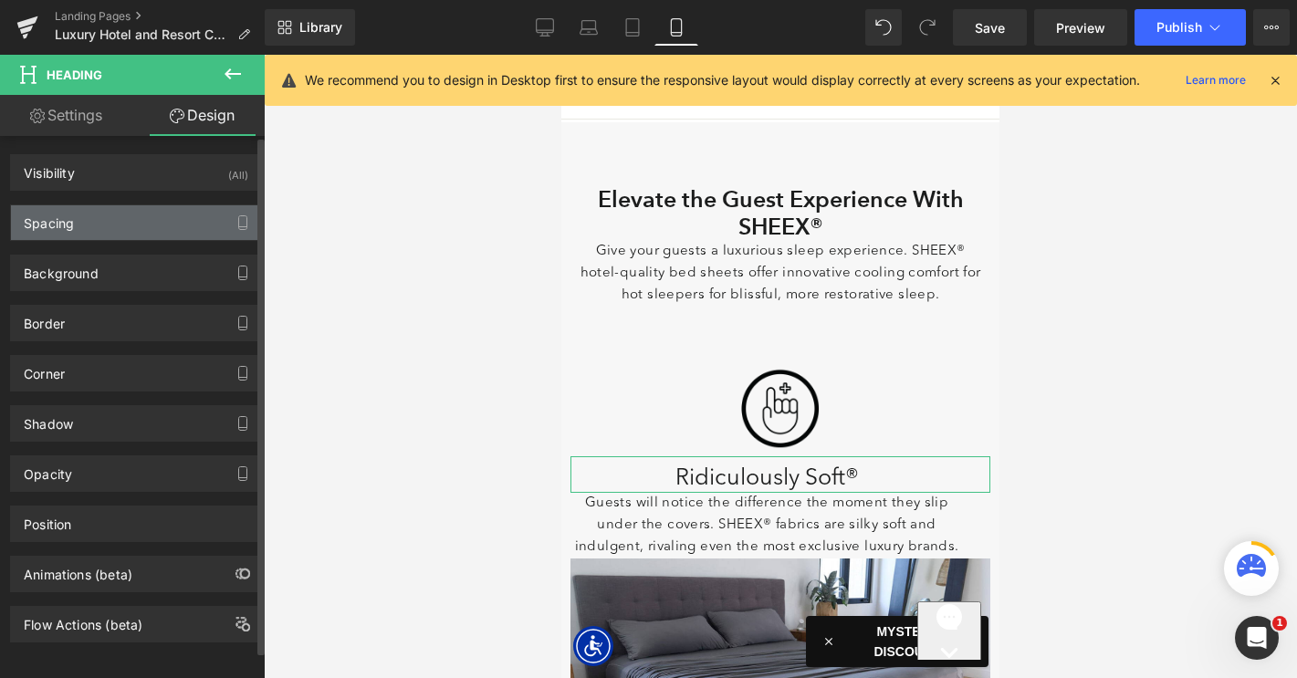
click at [126, 235] on div "Spacing" at bounding box center [136, 222] width 250 height 35
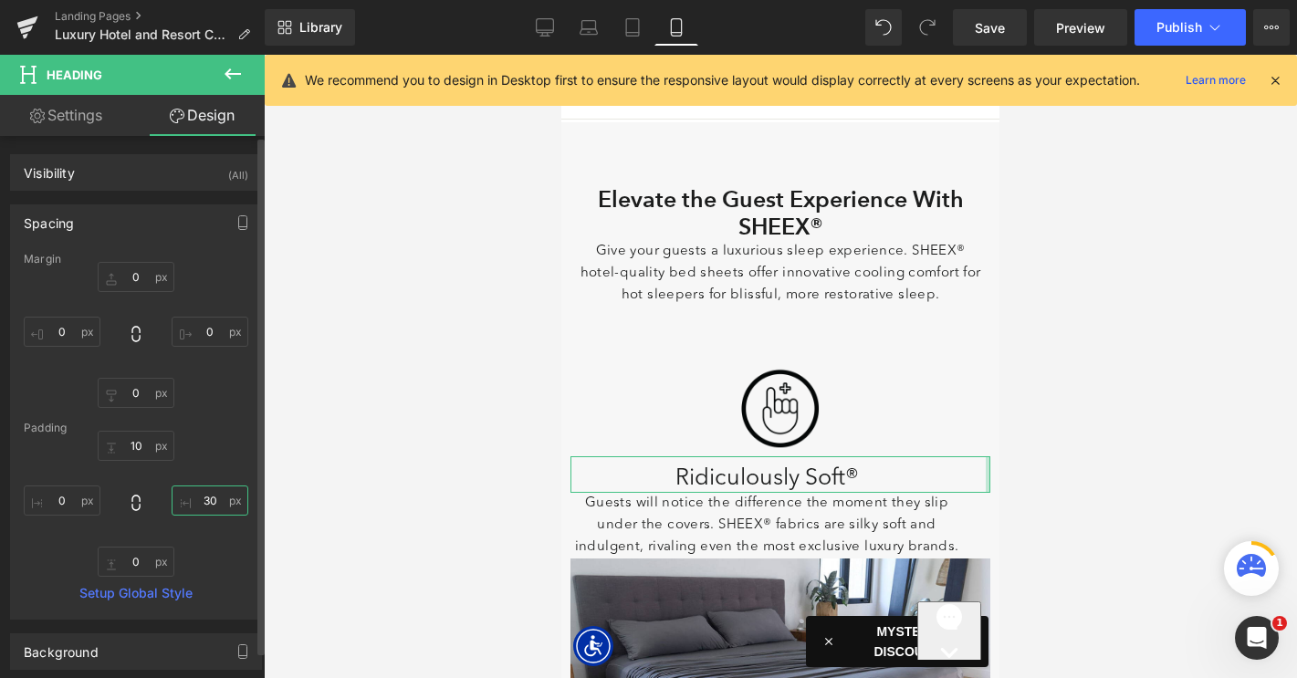
click at [203, 502] on input "30" at bounding box center [210, 500] width 77 height 30
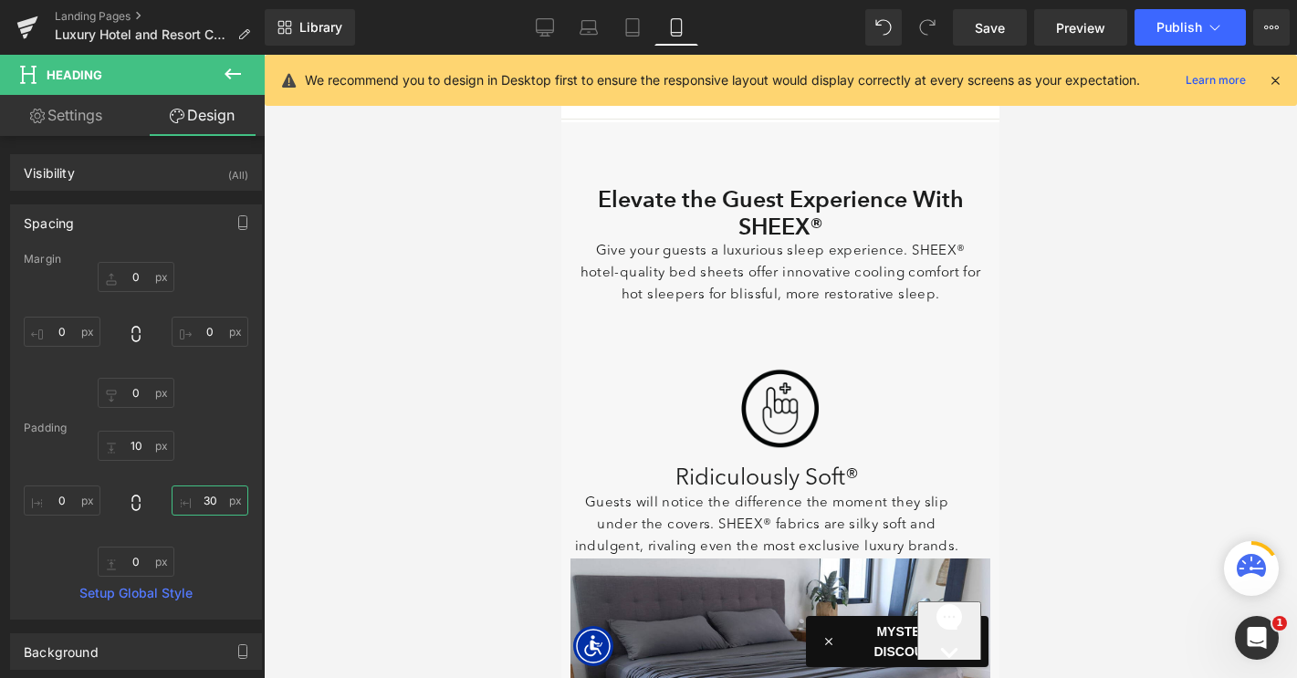
type input "0"
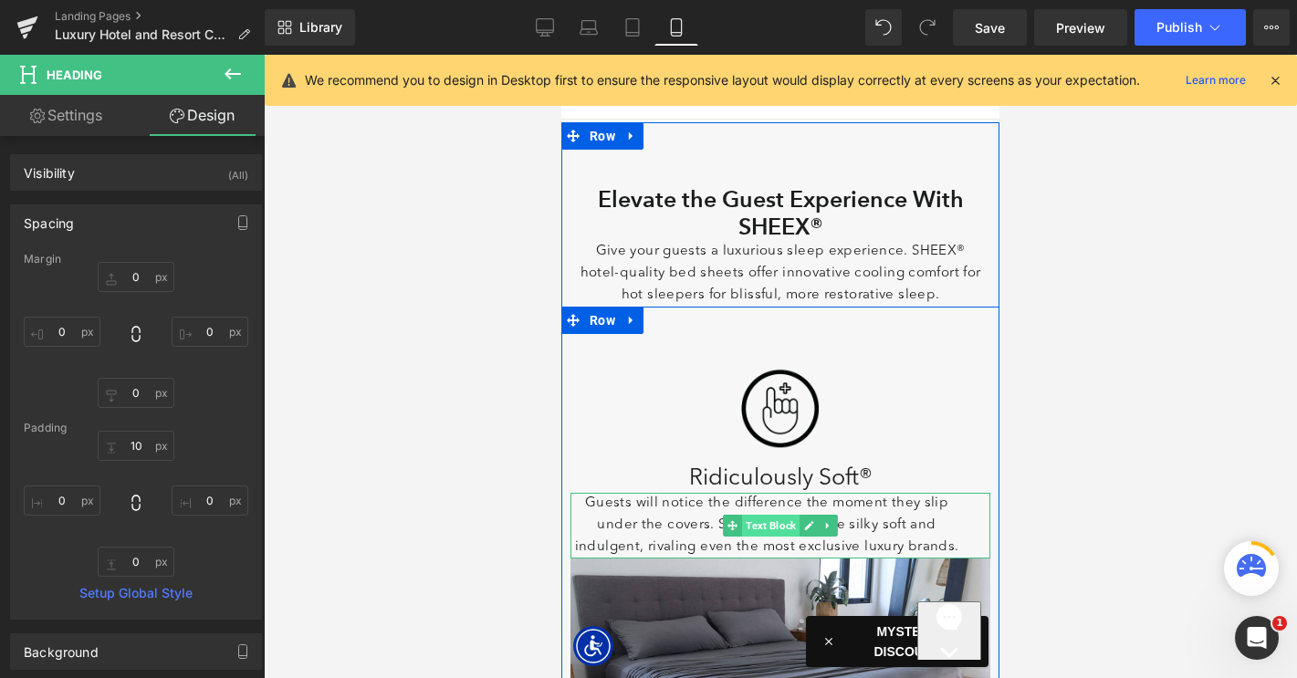
click at [764, 527] on span "Text Block" at bounding box center [770, 526] width 57 height 22
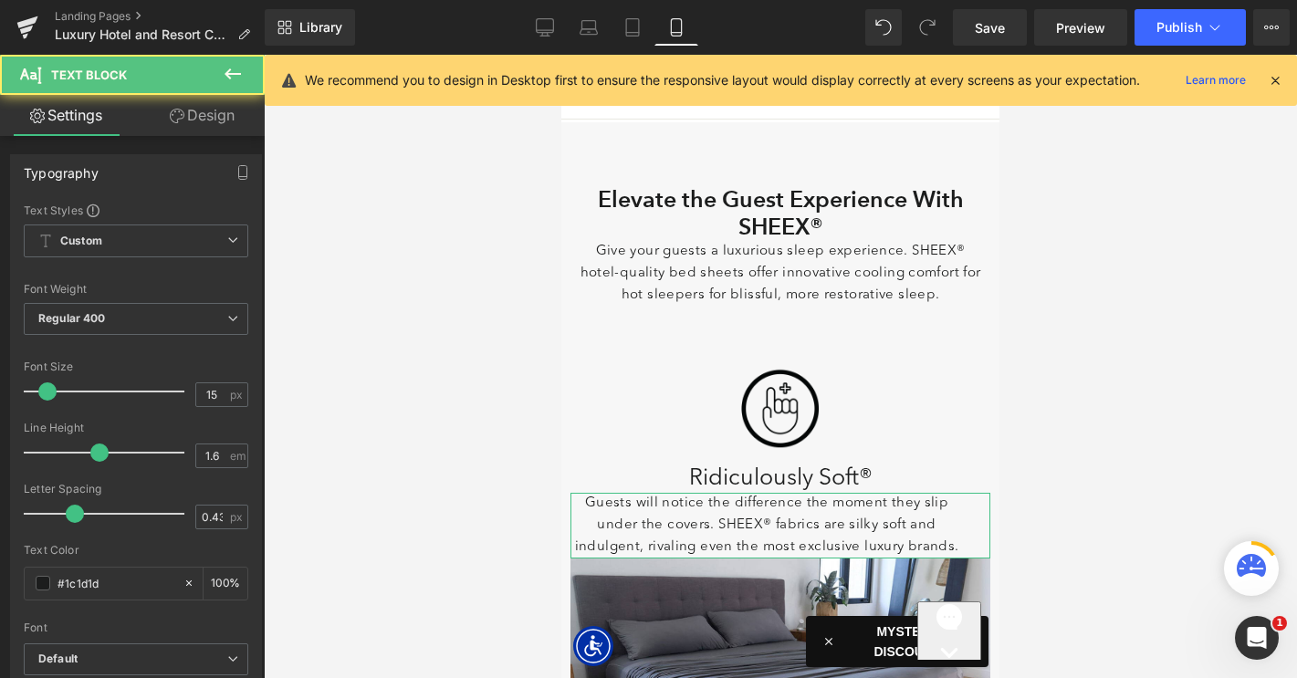
click at [202, 123] on link "Design" at bounding box center [202, 115] width 132 height 41
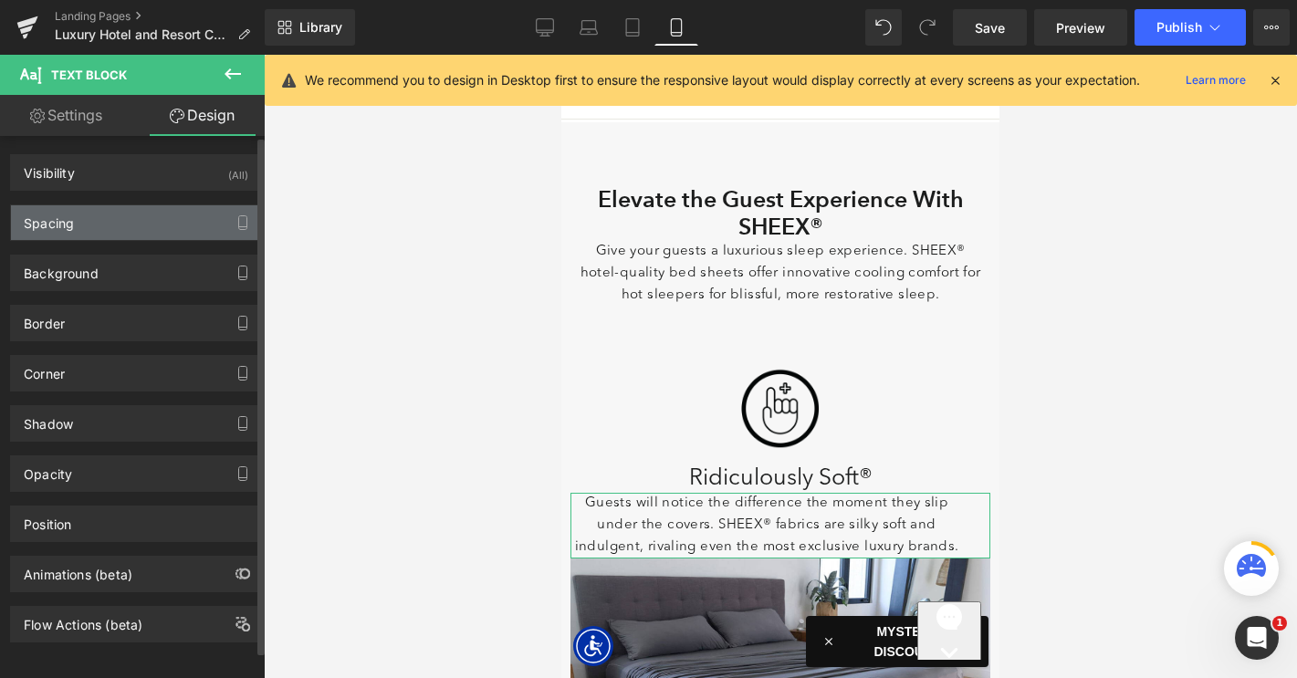
click at [129, 221] on div "Spacing" at bounding box center [136, 222] width 250 height 35
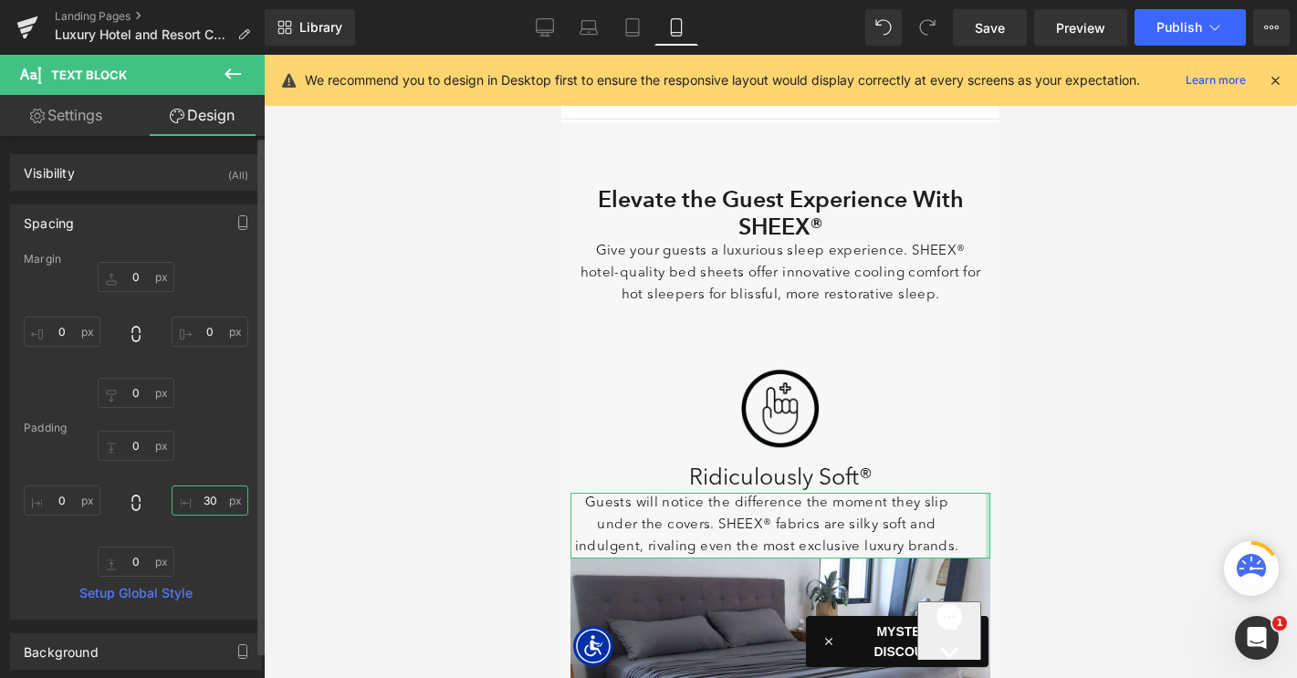
click at [195, 498] on input "30" at bounding box center [210, 500] width 77 height 30
type input "0"
click at [121, 559] on input "0" at bounding box center [136, 562] width 77 height 30
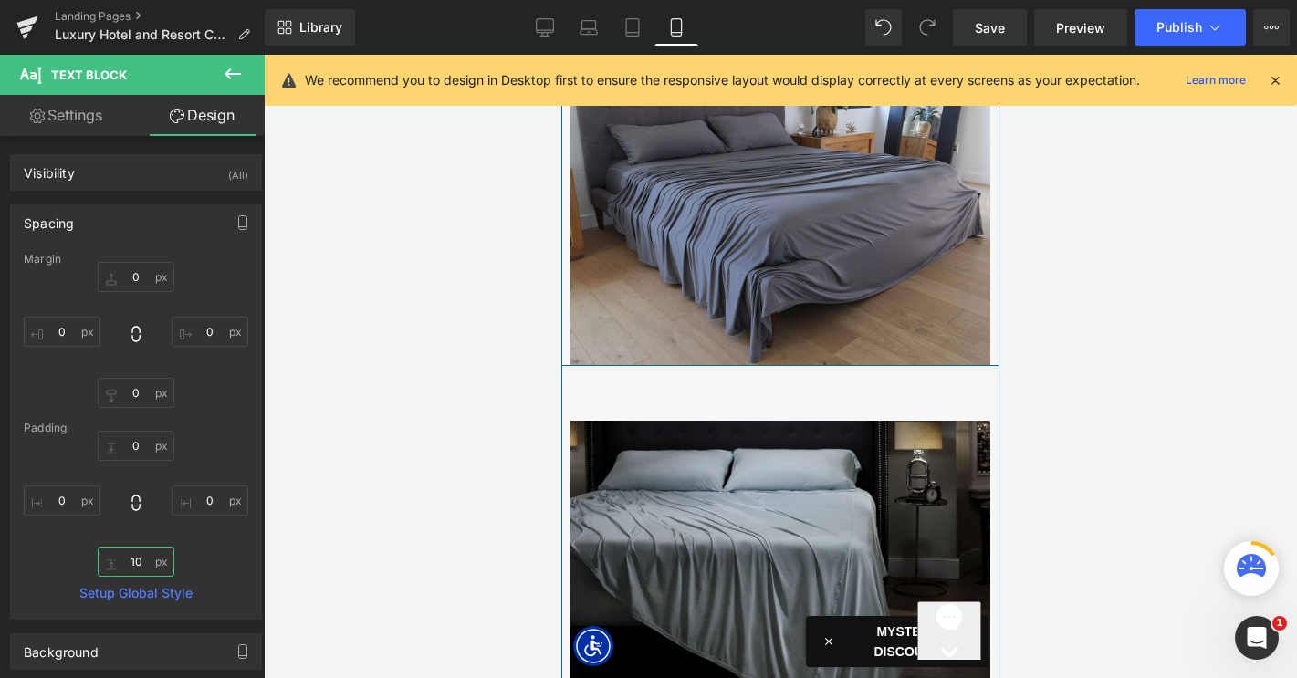
scroll to position [1360, 0]
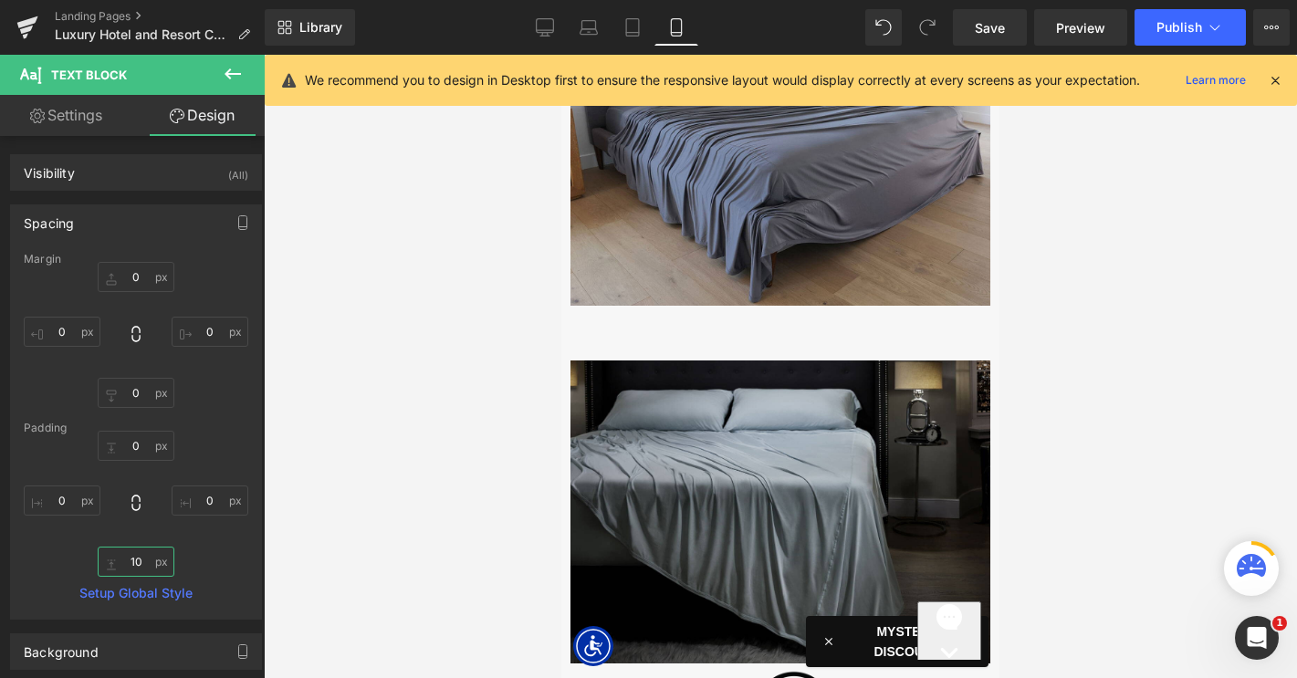
type input "10"
click at [229, 77] on icon at bounding box center [232, 73] width 16 height 11
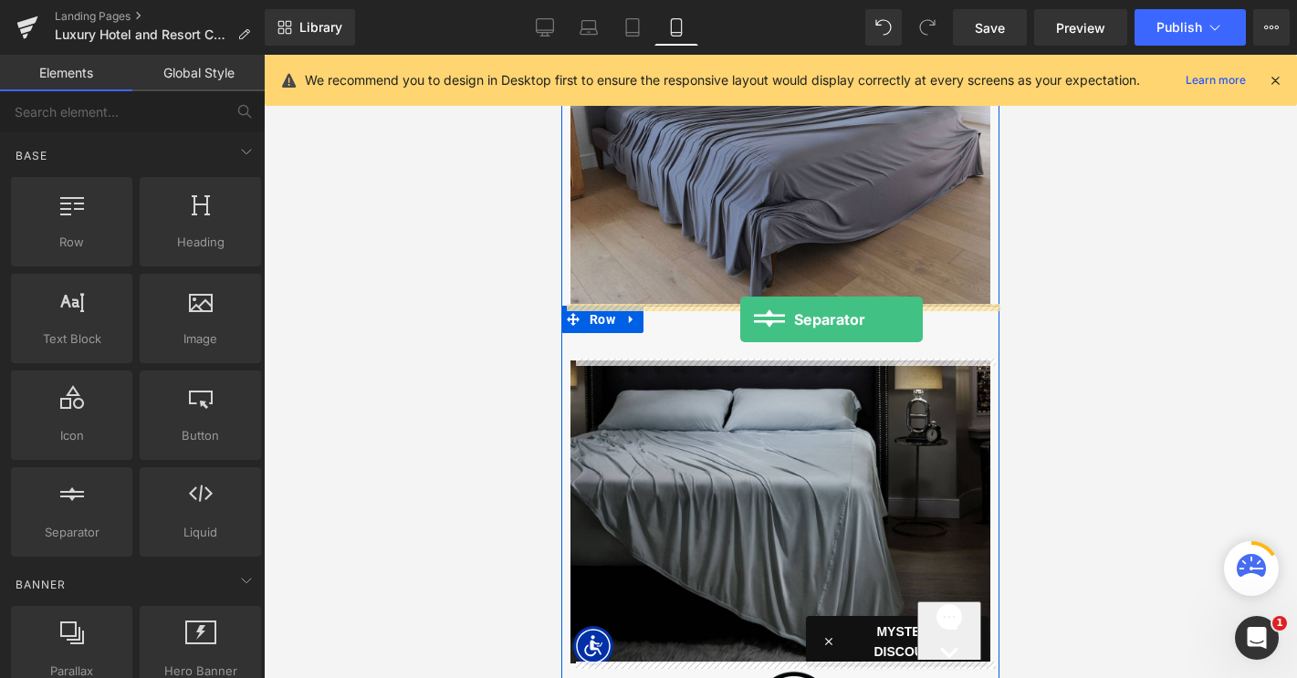
drag, startPoint x: 653, startPoint y: 555, endPoint x: 740, endPoint y: 319, distance: 250.9
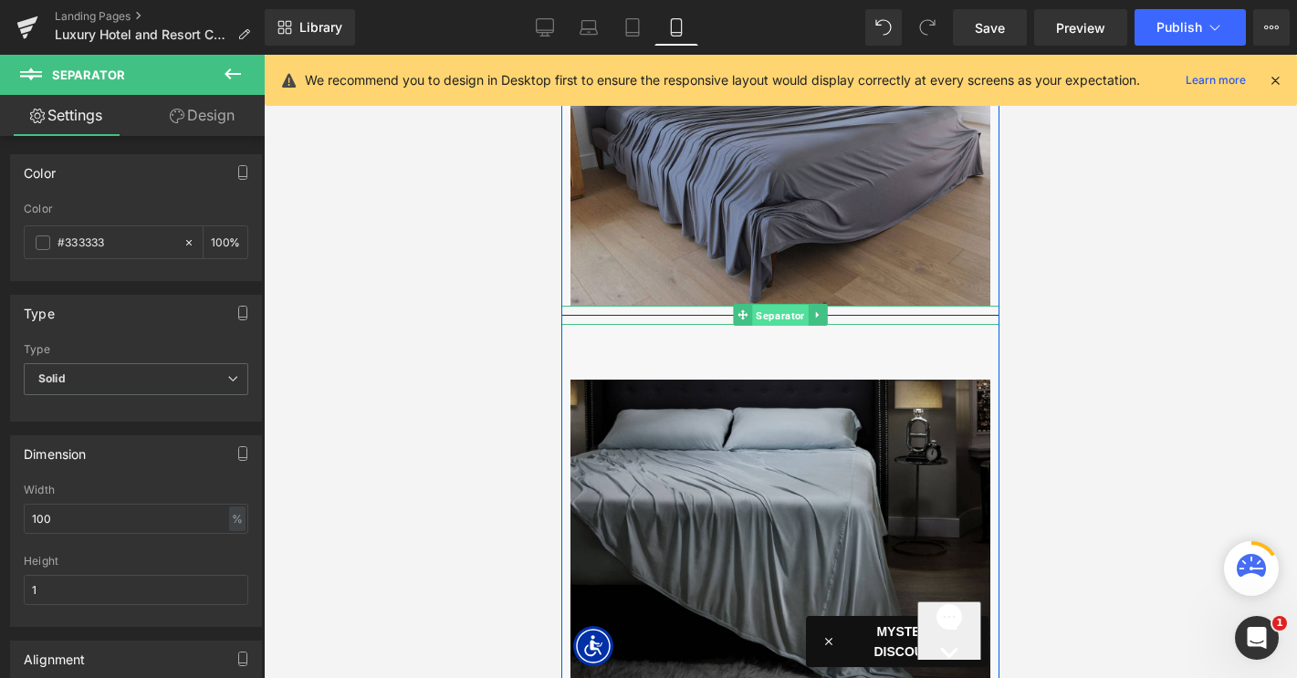
click at [774, 314] on span "Separator" at bounding box center [780, 316] width 56 height 22
click at [821, 311] on icon at bounding box center [817, 314] width 10 height 11
click at [827, 313] on icon at bounding box center [827, 314] width 10 height 11
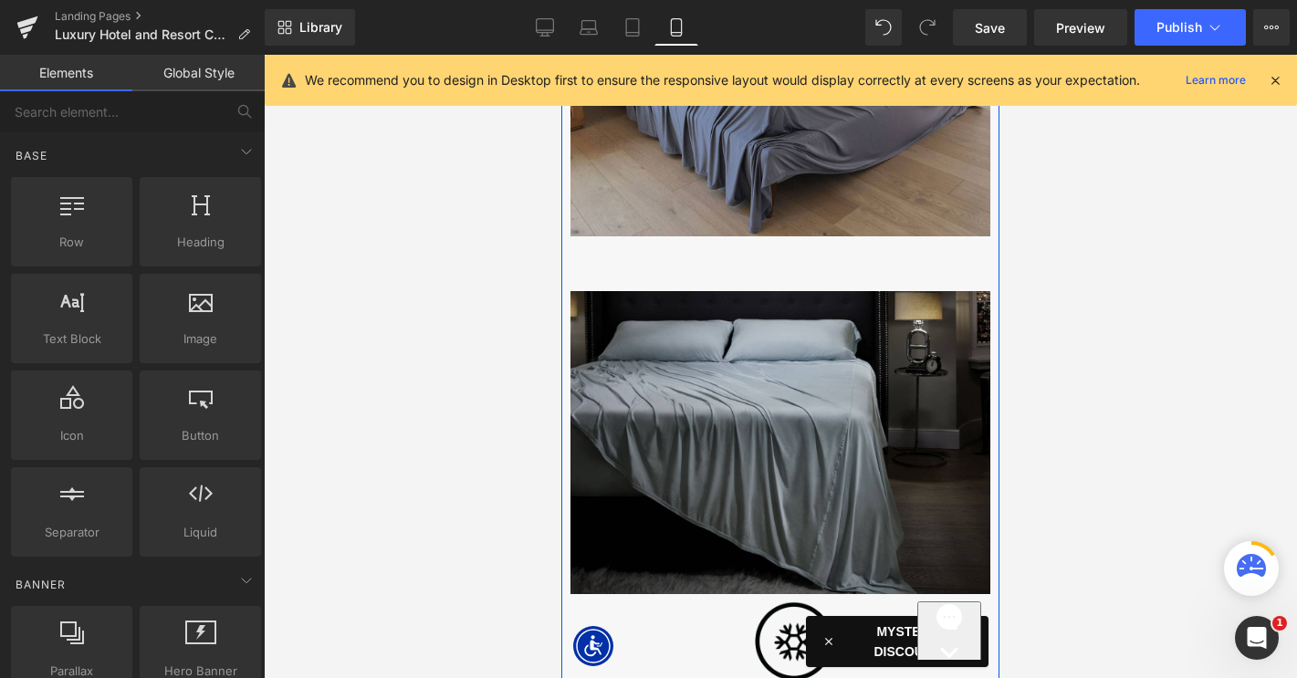
scroll to position [1394, 0]
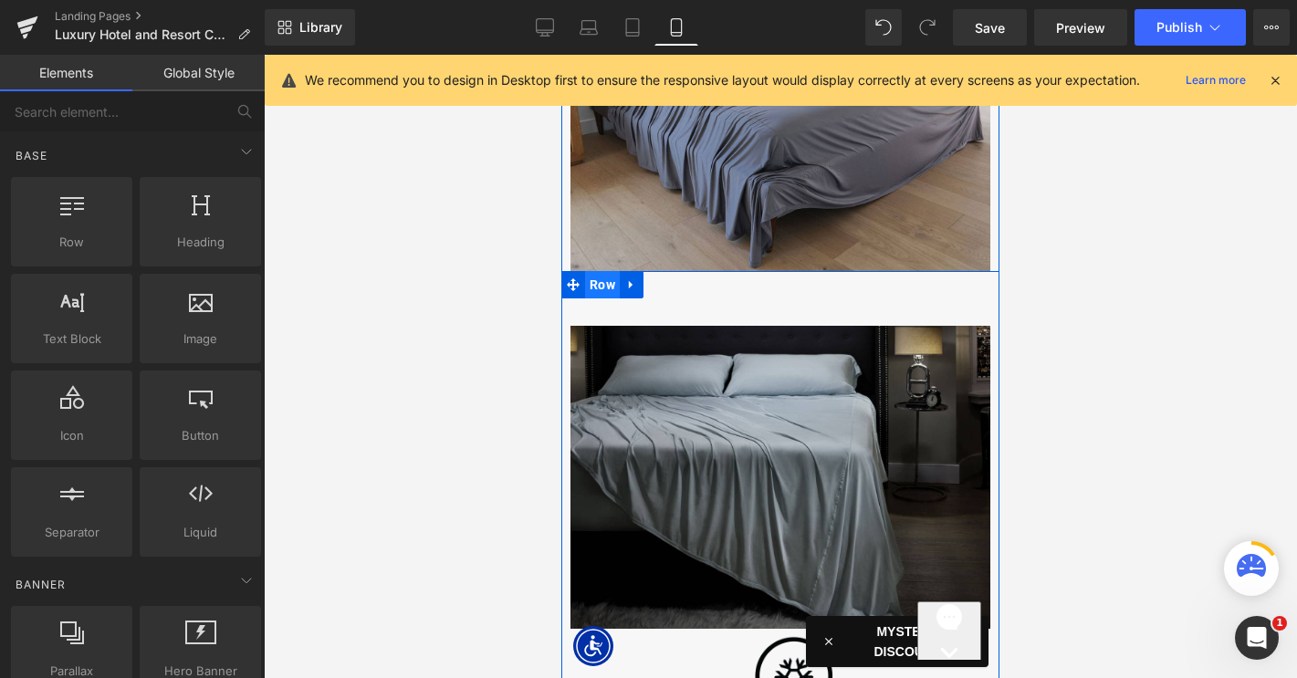
click at [603, 288] on span "Row" at bounding box center [602, 284] width 35 height 27
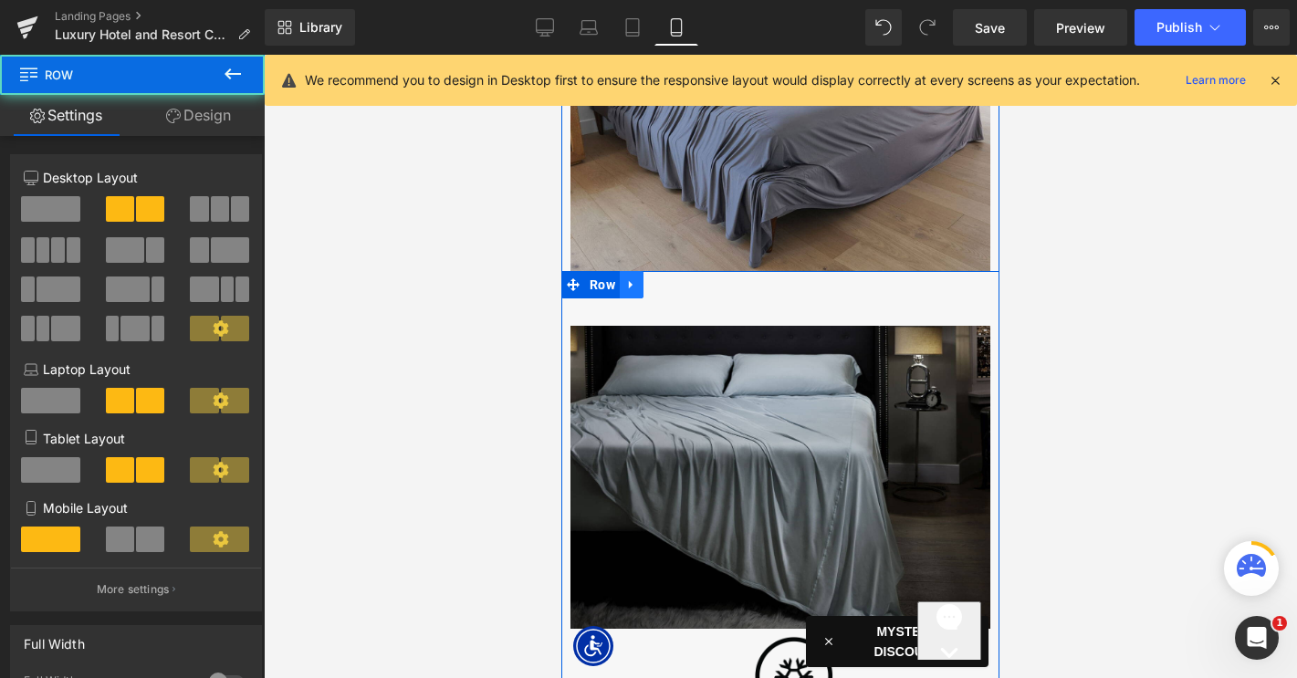
click at [631, 287] on icon at bounding box center [631, 284] width 13 height 14
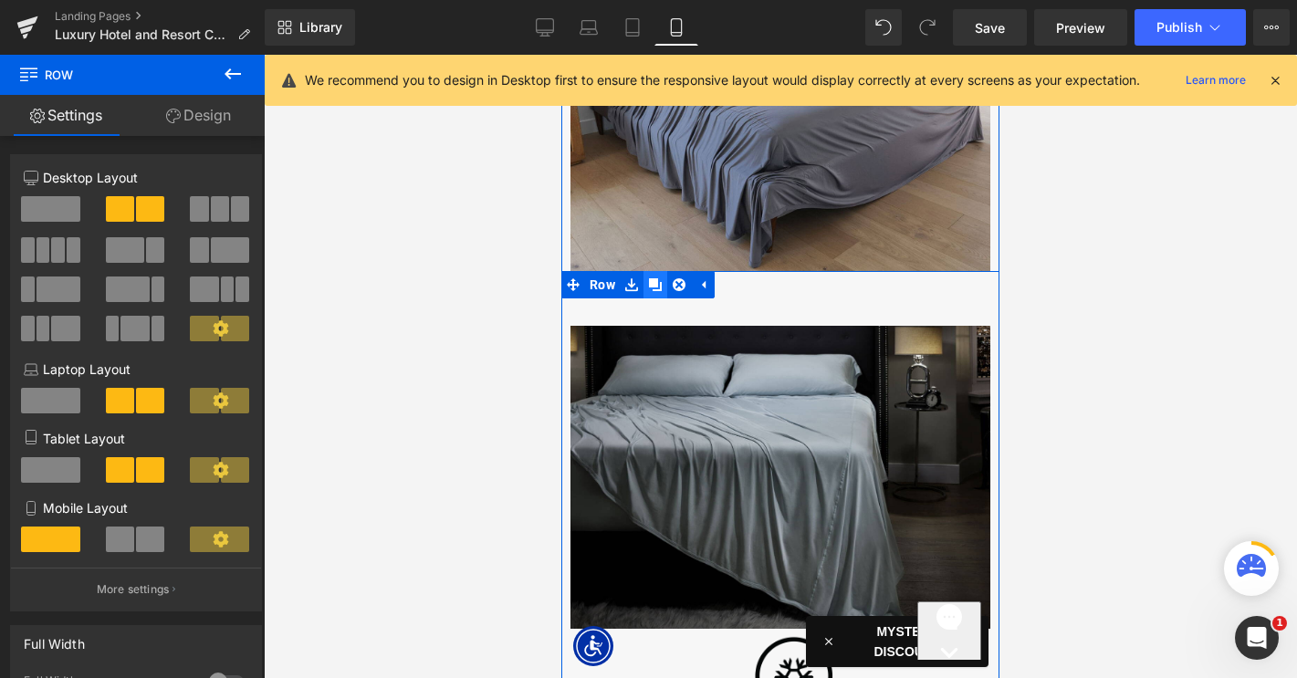
click at [653, 283] on icon at bounding box center [655, 284] width 13 height 13
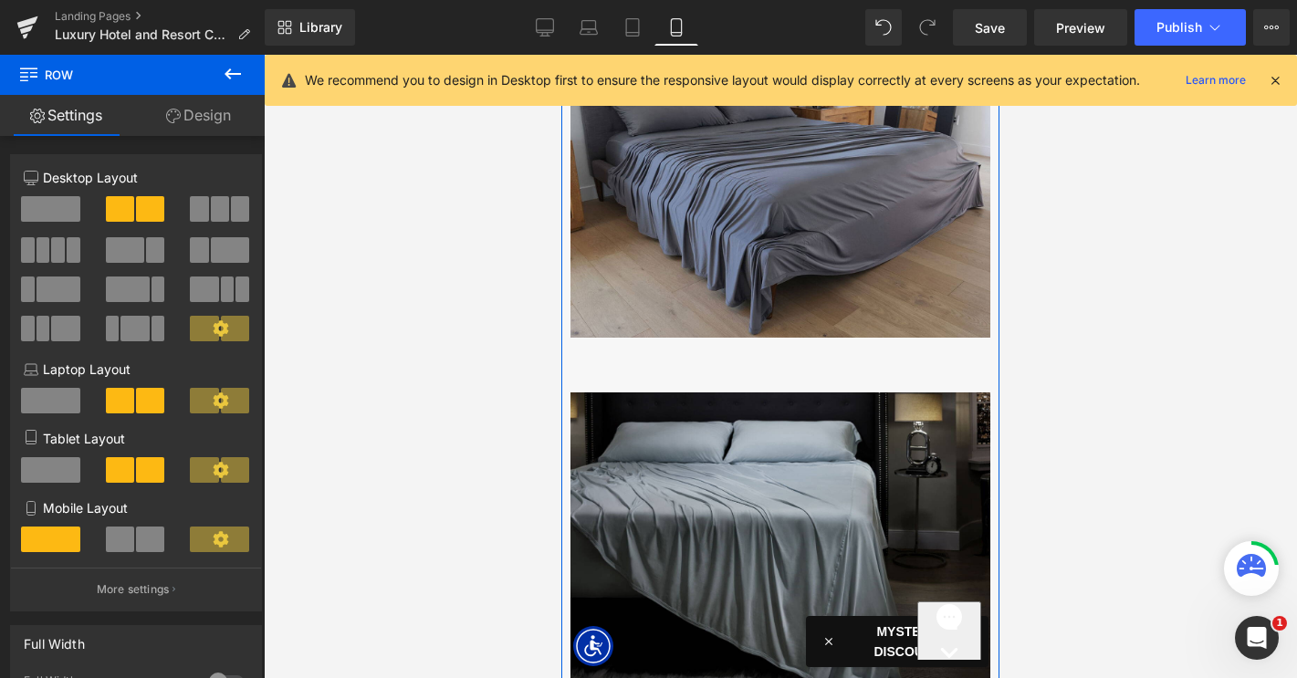
scroll to position [1304, 0]
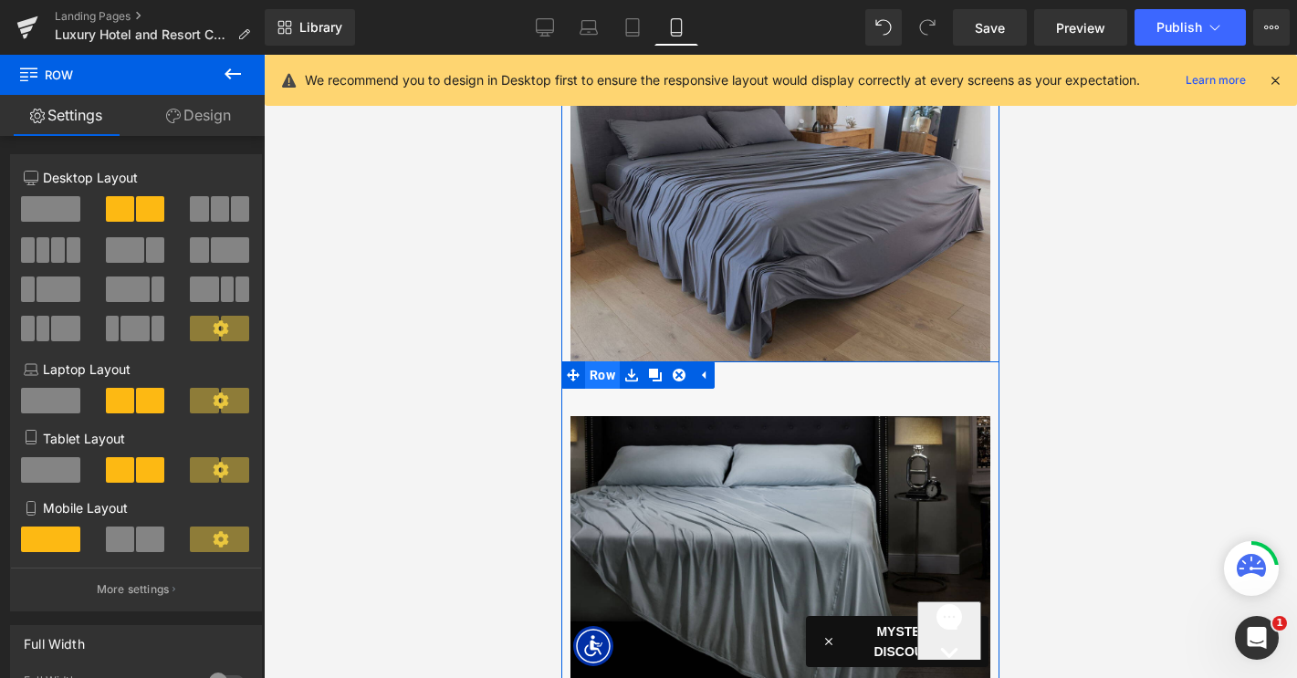
click at [599, 375] on span "Row" at bounding box center [602, 374] width 35 height 27
click at [213, 113] on link "Design" at bounding box center [198, 115] width 132 height 41
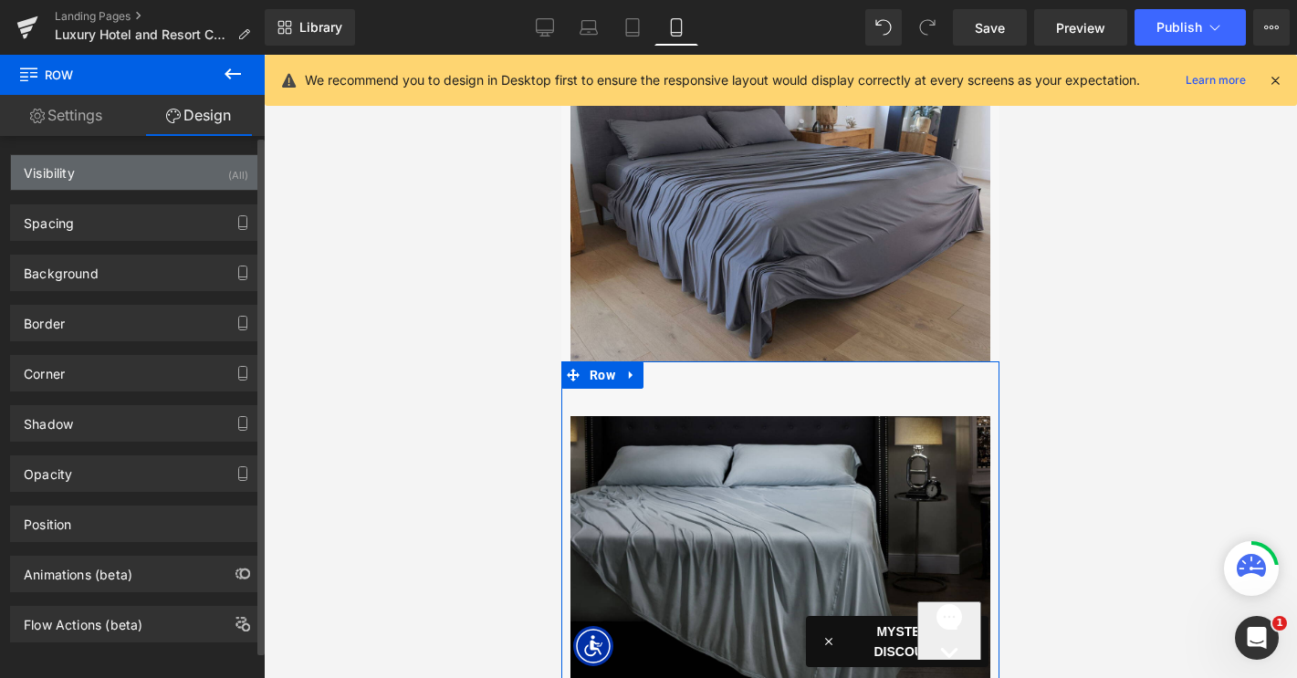
click at [210, 170] on div "Visibility (All)" at bounding box center [136, 172] width 250 height 35
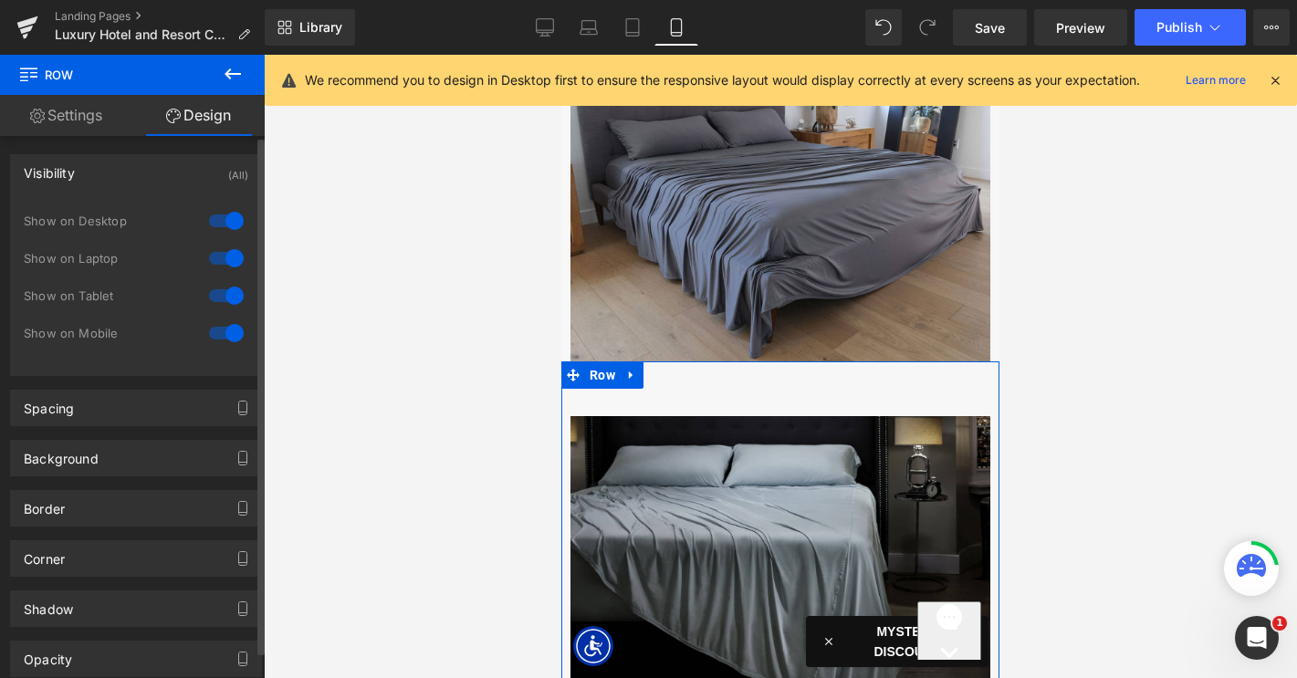
click at [230, 223] on div at bounding box center [226, 220] width 44 height 29
click at [222, 221] on div at bounding box center [226, 220] width 44 height 29
click at [231, 326] on div at bounding box center [226, 332] width 44 height 29
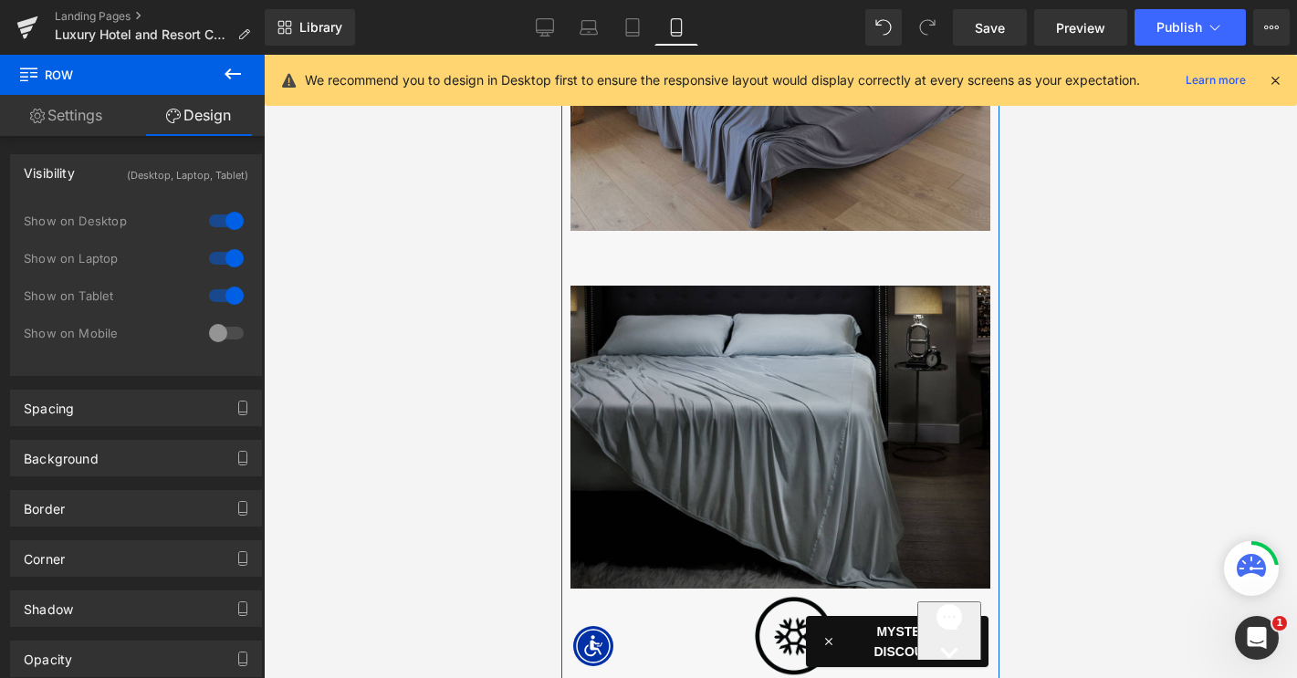
scroll to position [1327, 0]
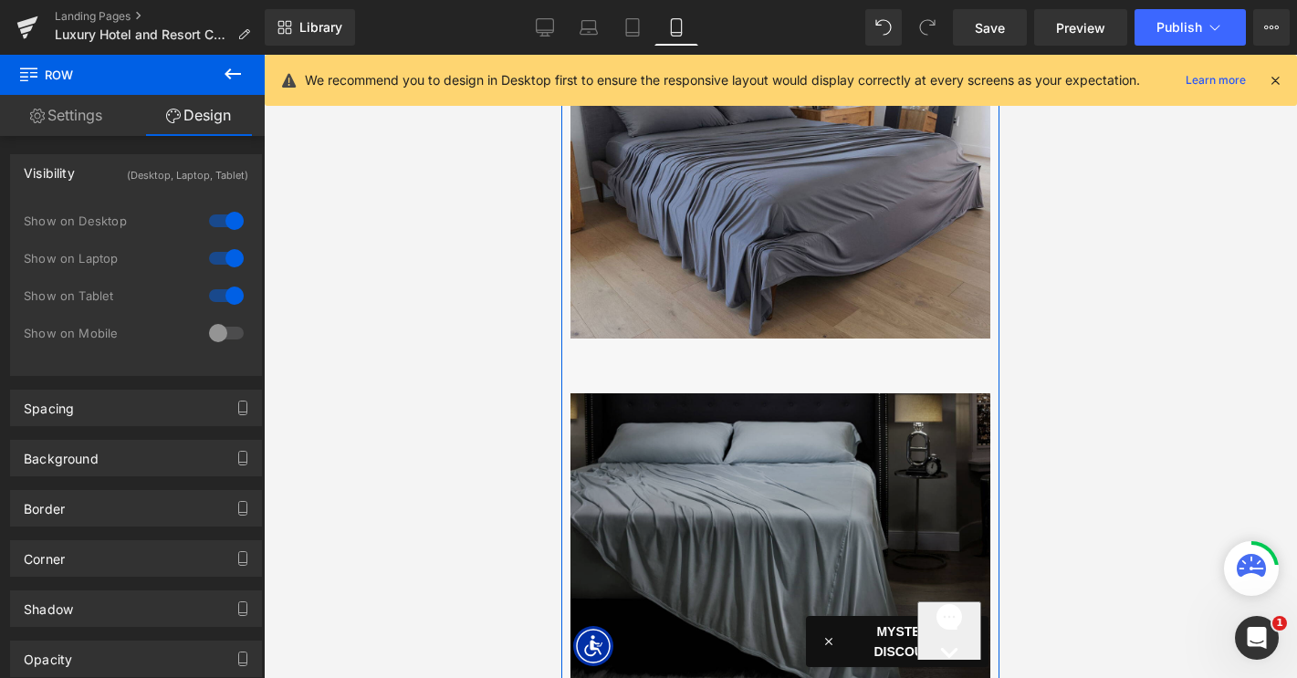
click at [649, 421] on img at bounding box center [780, 544] width 420 height 303
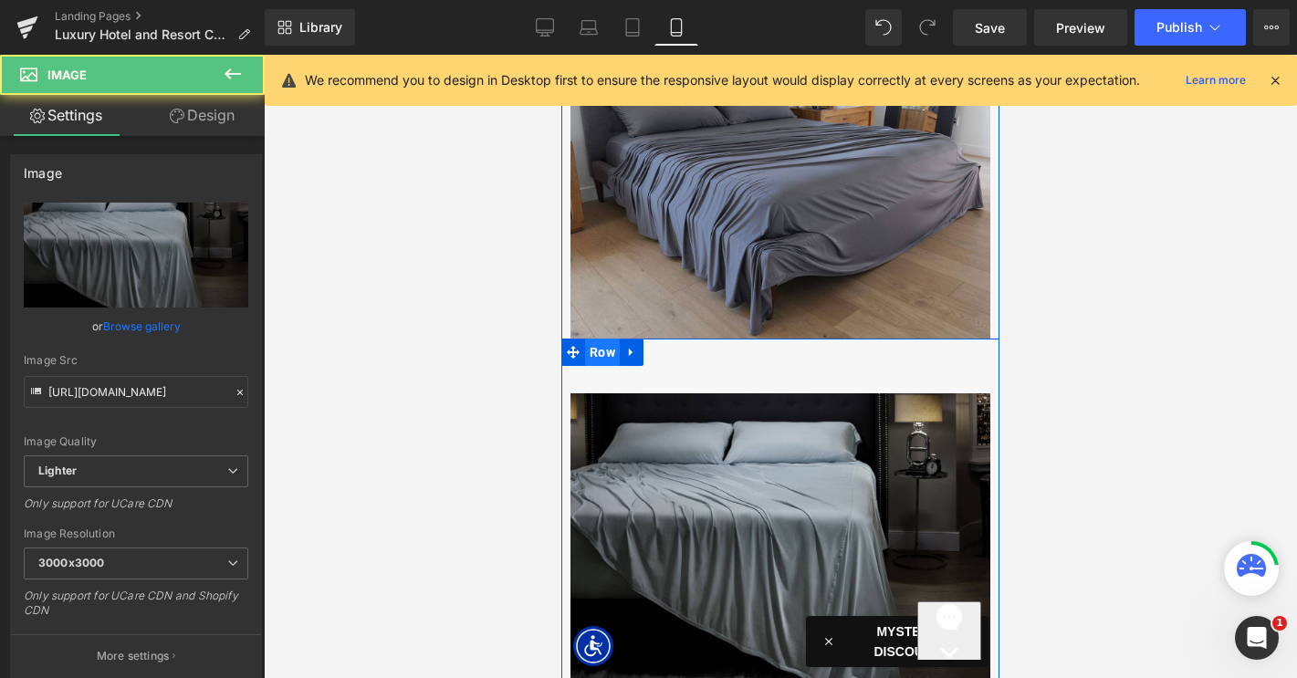
click at [605, 352] on span "Row" at bounding box center [602, 352] width 35 height 27
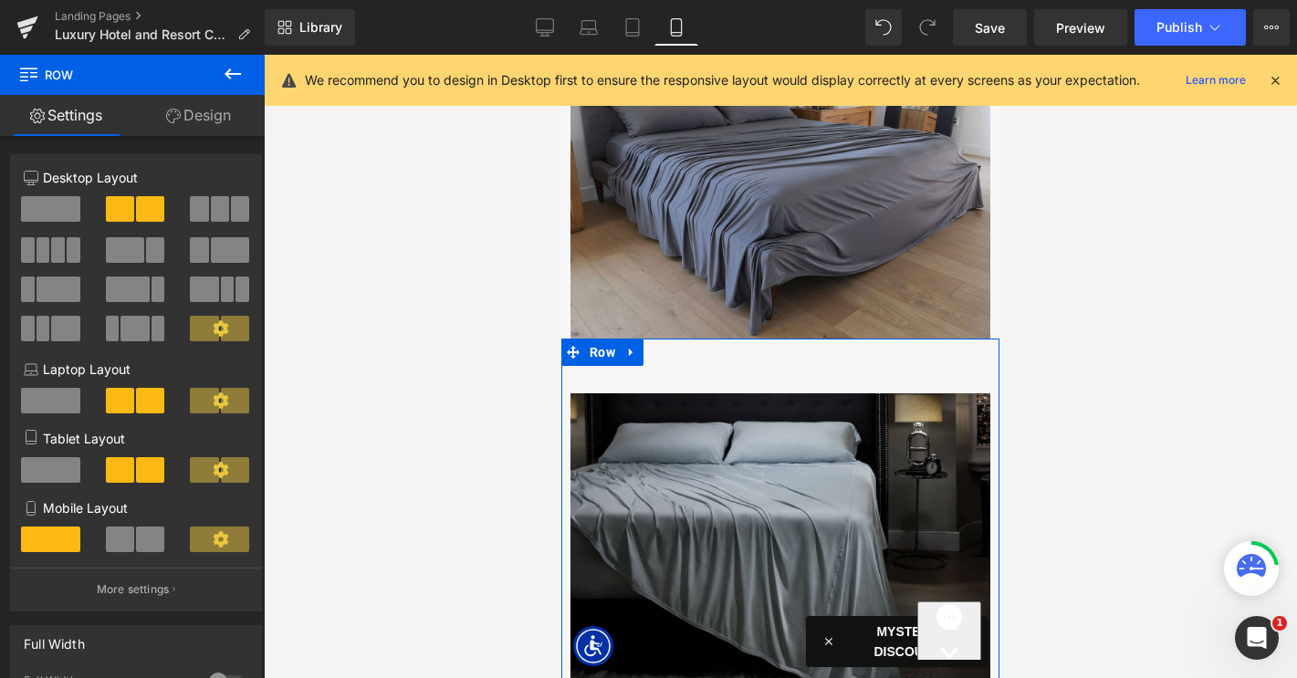
click at [196, 112] on link "Design" at bounding box center [198, 115] width 132 height 41
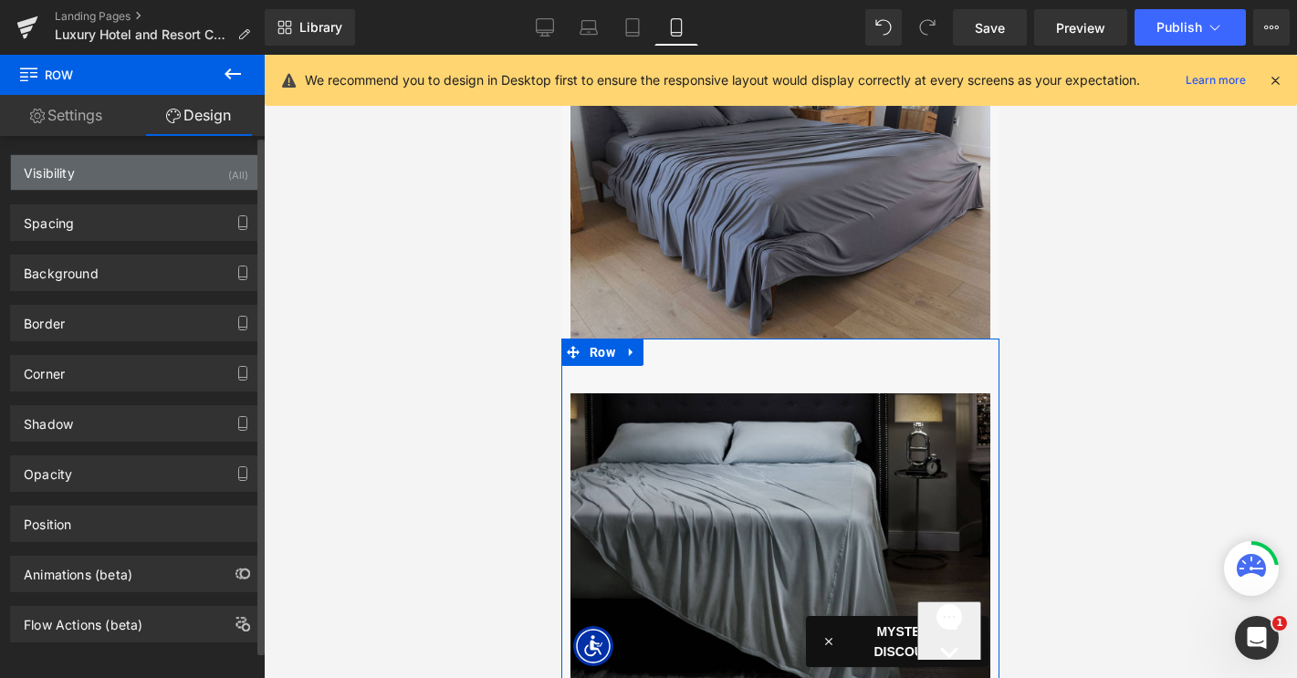
click at [149, 180] on div "Visibility (All)" at bounding box center [136, 172] width 250 height 35
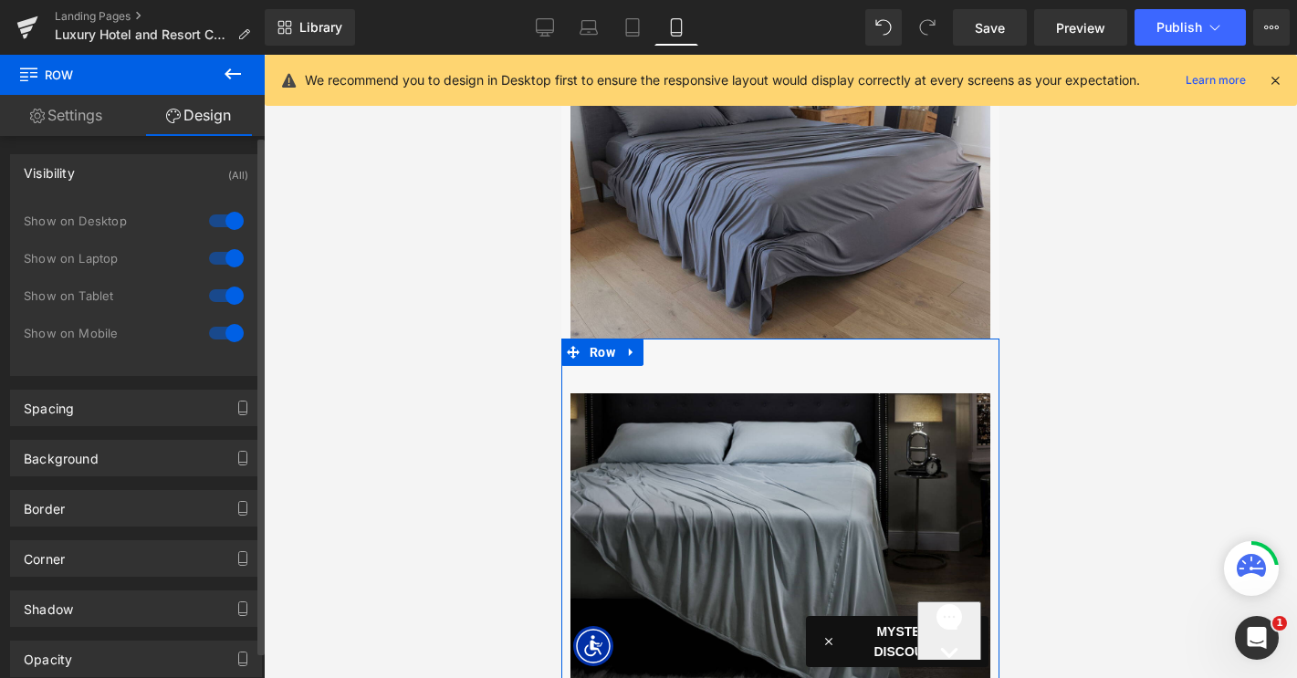
click at [214, 224] on div at bounding box center [226, 220] width 44 height 29
click at [219, 254] on div at bounding box center [226, 258] width 44 height 29
click at [219, 291] on div at bounding box center [226, 295] width 44 height 29
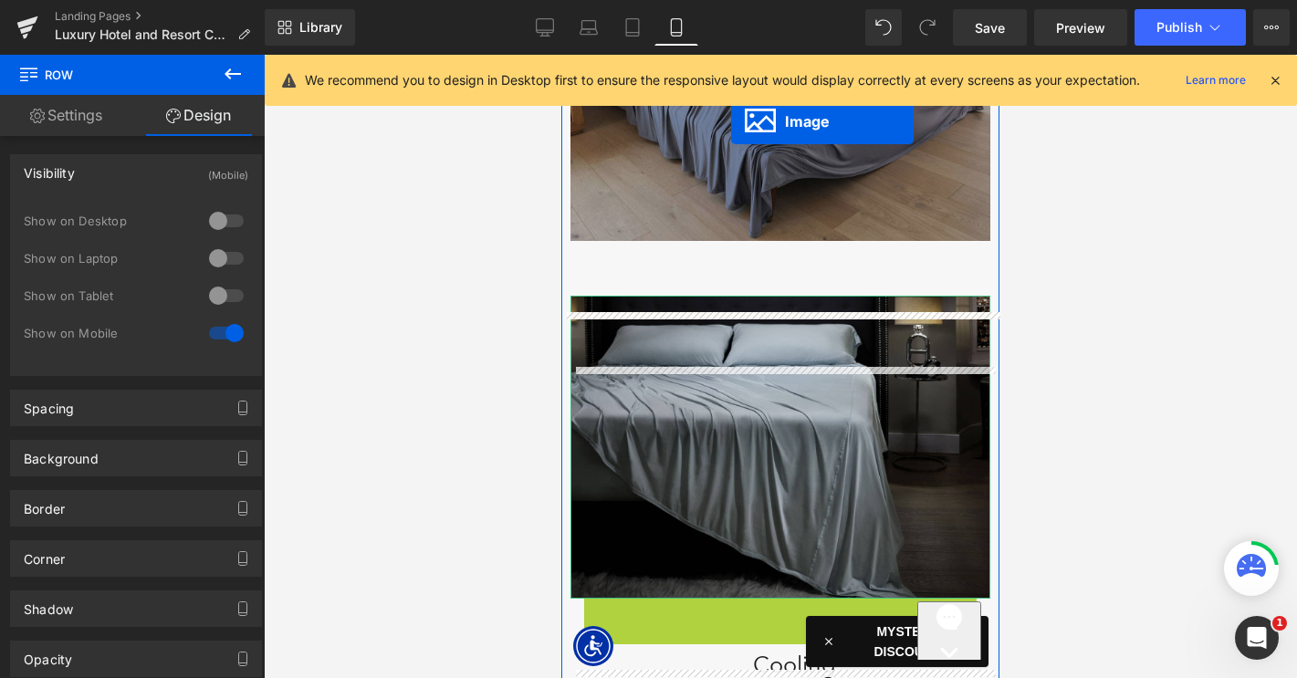
scroll to position [1333, 0]
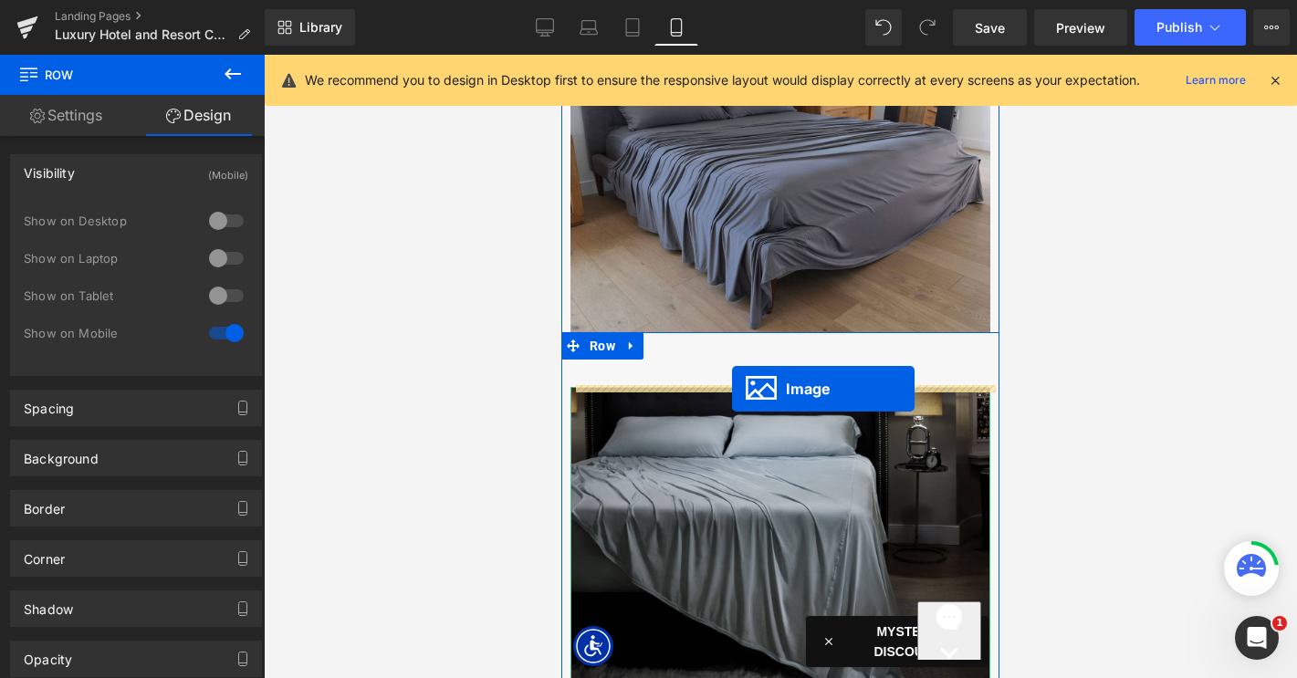
drag, startPoint x: 763, startPoint y: 404, endPoint x: 732, endPoint y: 389, distance: 34.7
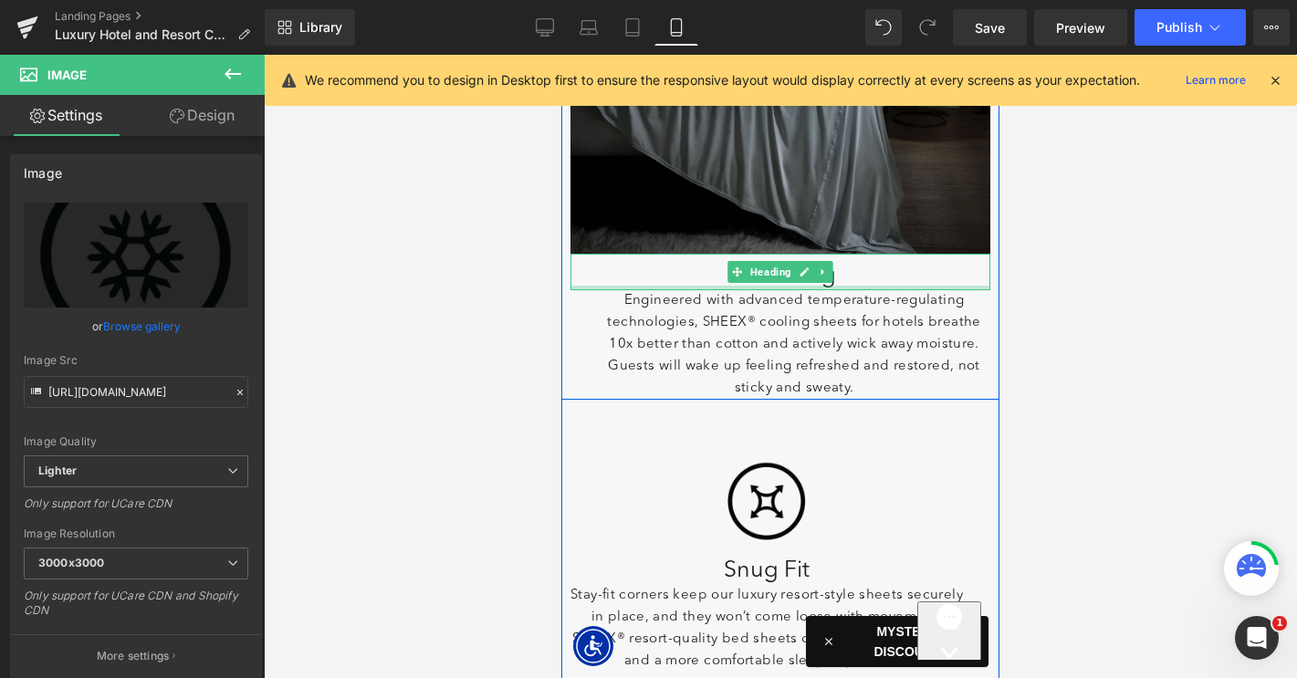
scroll to position [1696, 0]
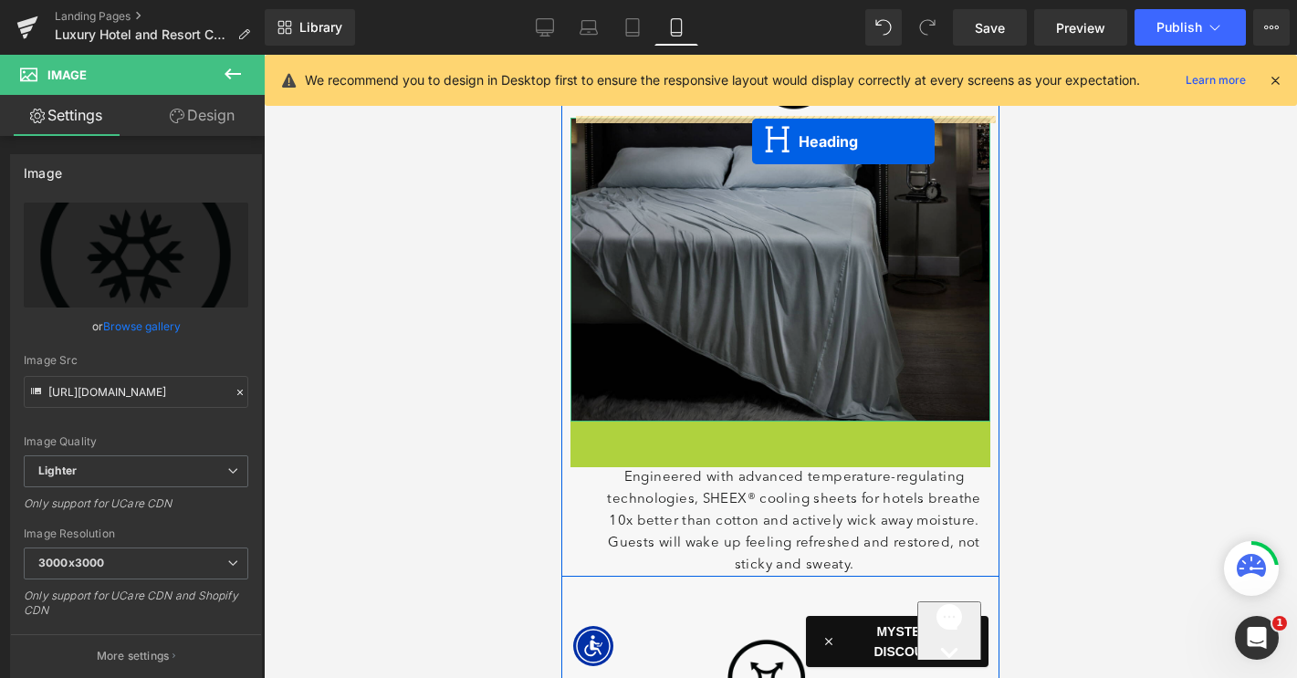
drag, startPoint x: 741, startPoint y: 437, endPoint x: 752, endPoint y: 141, distance: 296.8
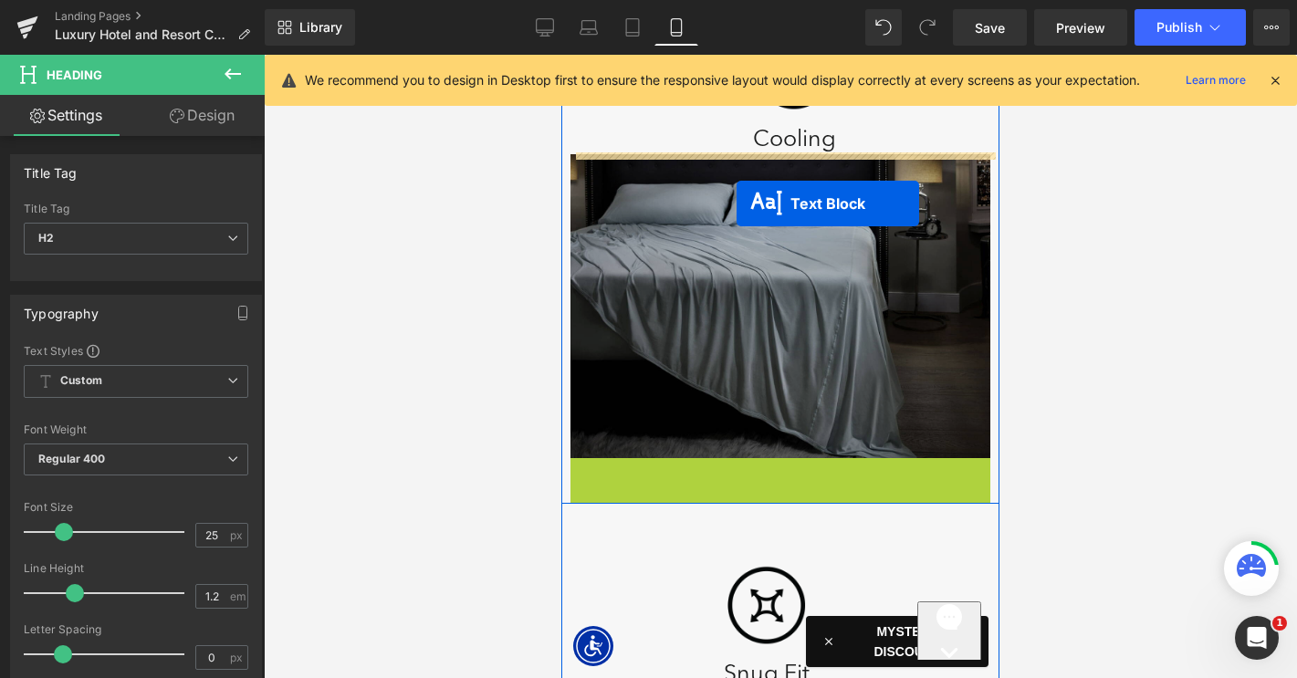
drag, startPoint x: 734, startPoint y: 516, endPoint x: 736, endPoint y: 204, distance: 312.1
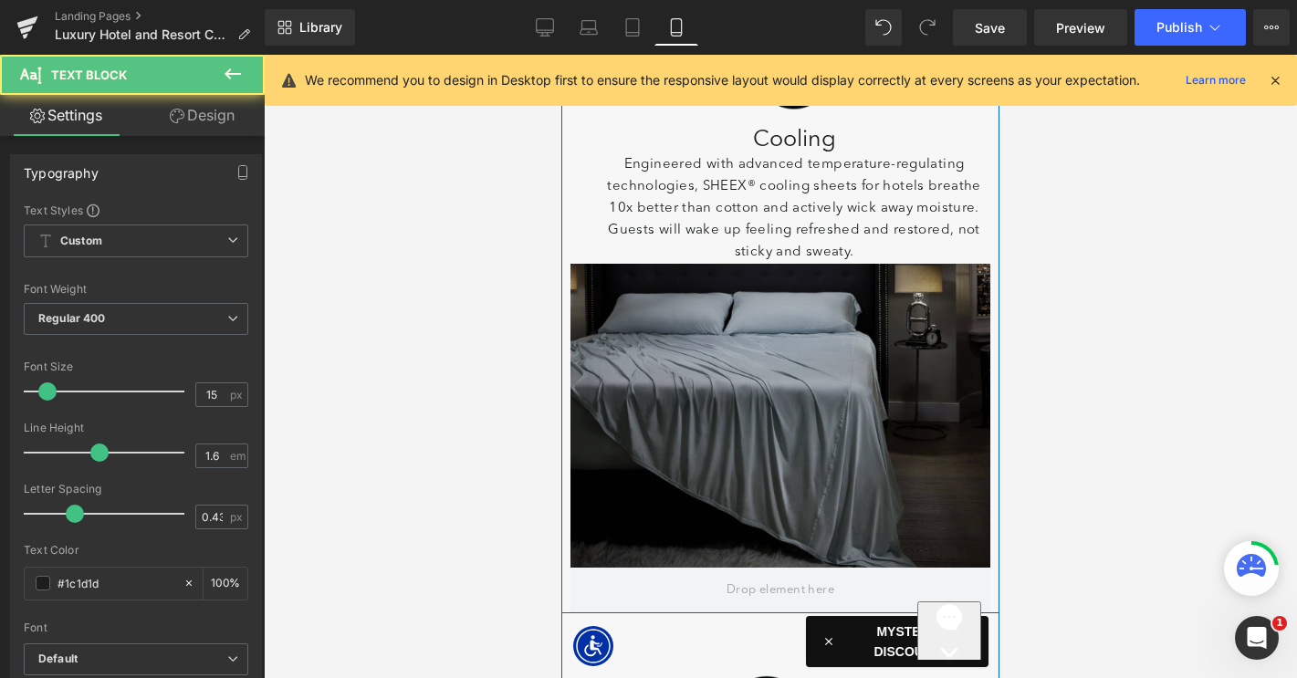
scroll to position [1467, 0]
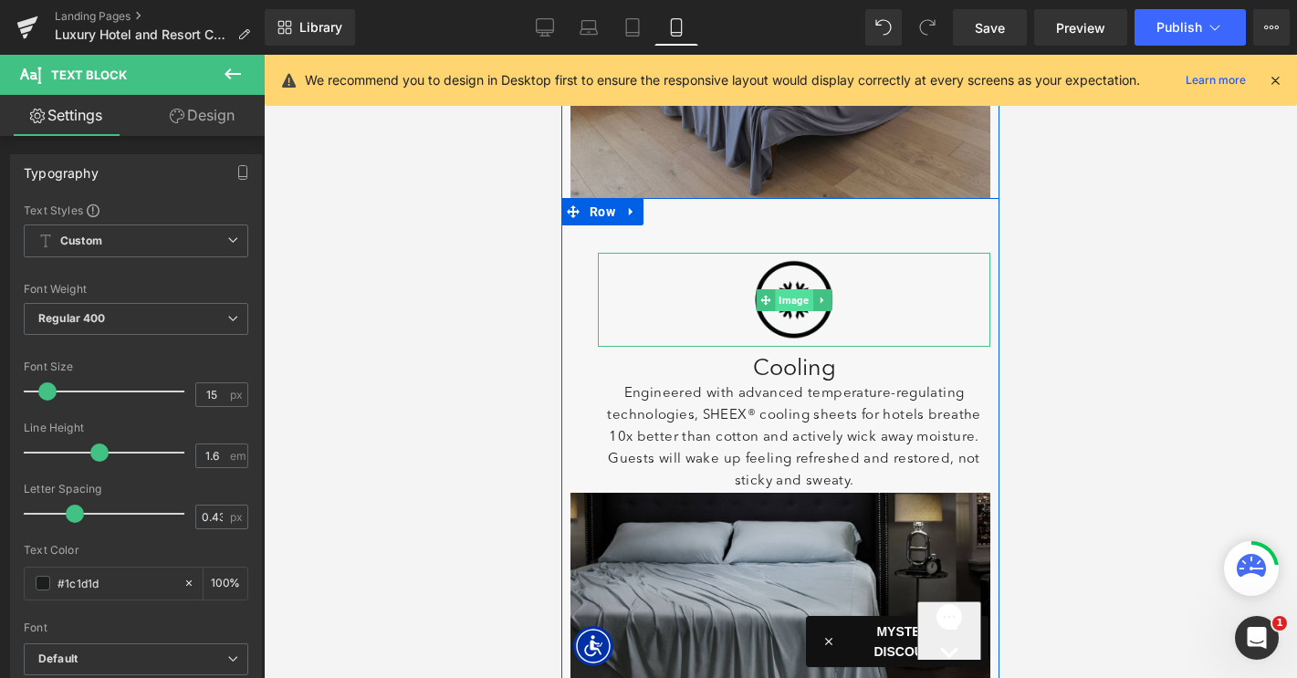
click at [788, 297] on span "Image" at bounding box center [793, 300] width 37 height 22
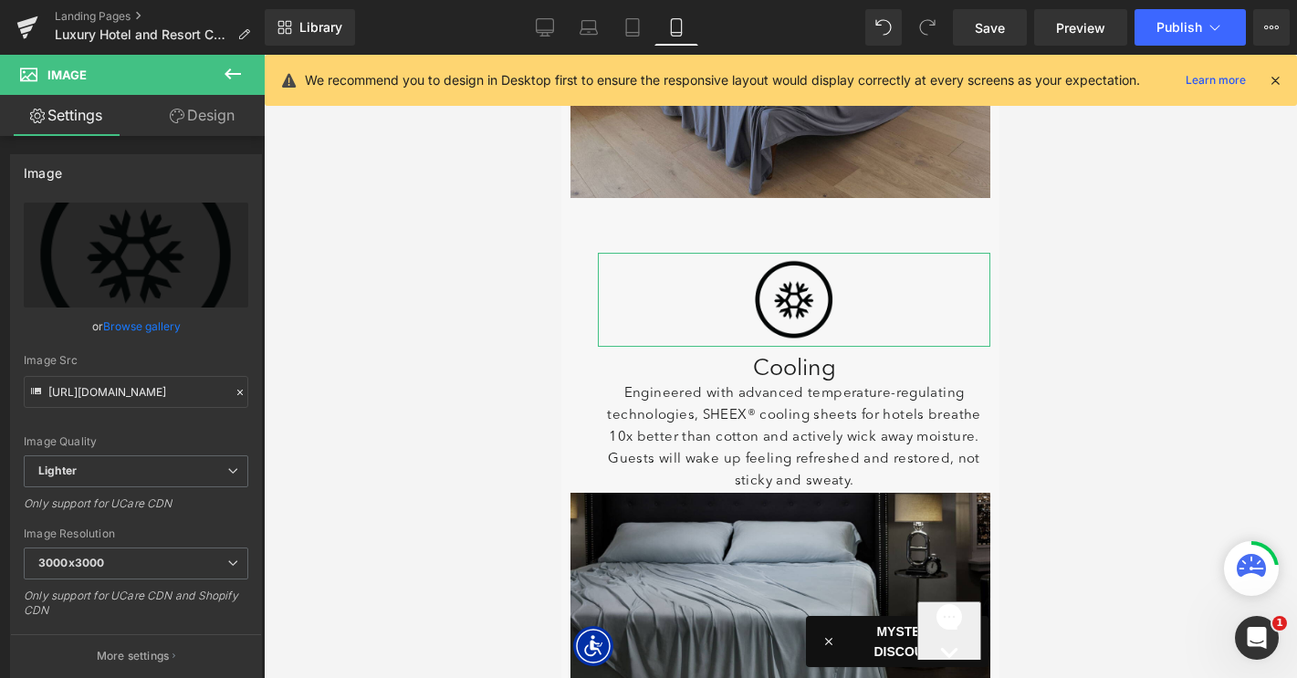
click at [205, 122] on link "Design" at bounding box center [202, 115] width 132 height 41
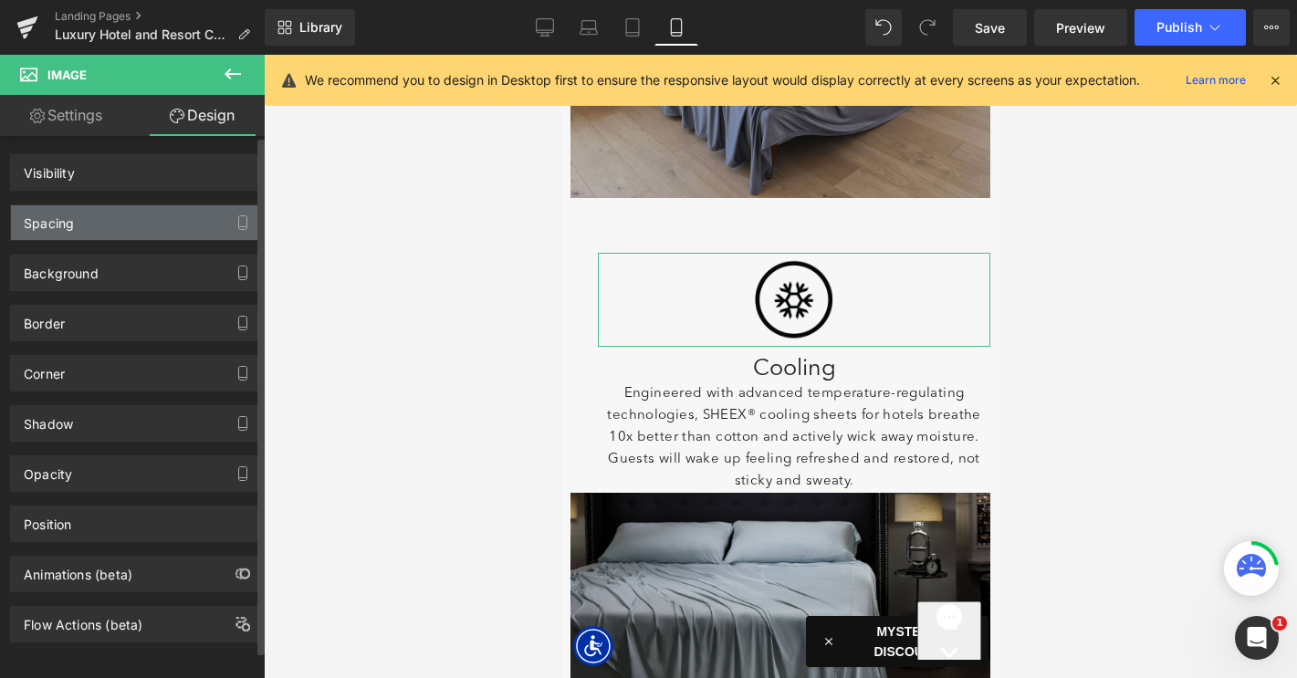
click at [151, 211] on div "Spacing" at bounding box center [136, 222] width 250 height 35
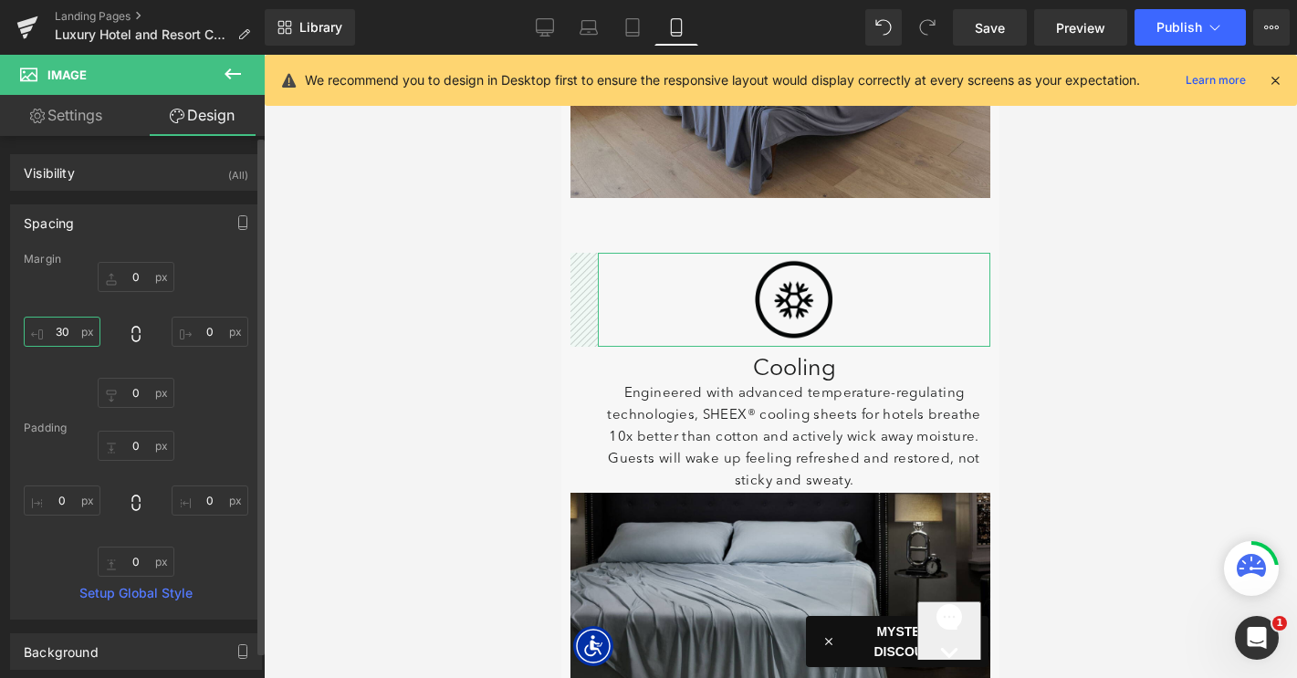
click at [62, 329] on input "30" at bounding box center [62, 332] width 77 height 30
type input "0"
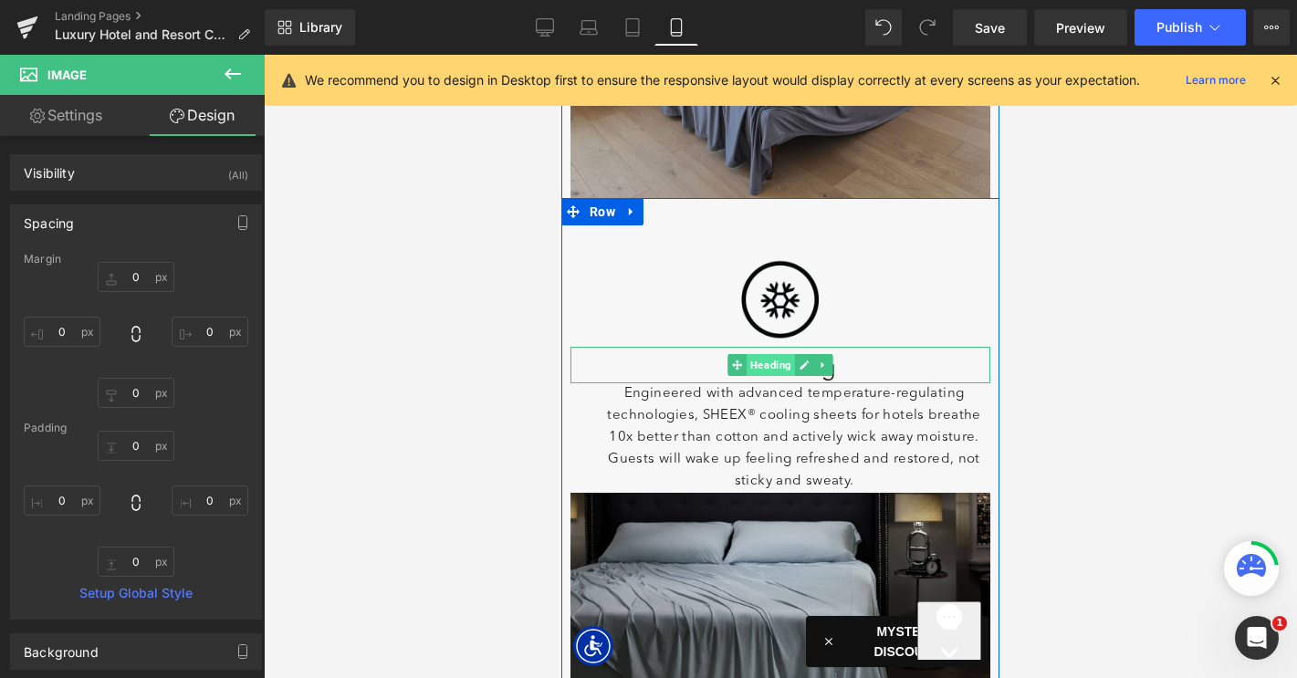
click at [778, 370] on span "Heading" at bounding box center [770, 365] width 48 height 22
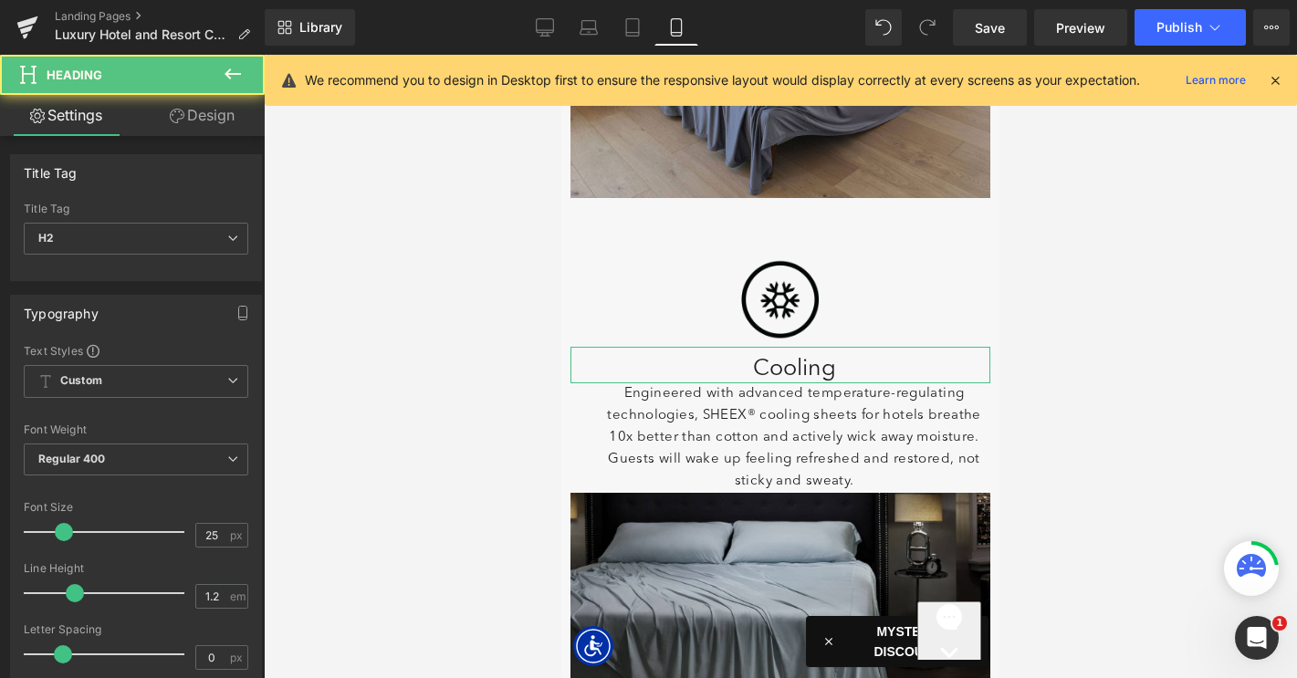
click at [213, 132] on link "Design" at bounding box center [202, 115] width 132 height 41
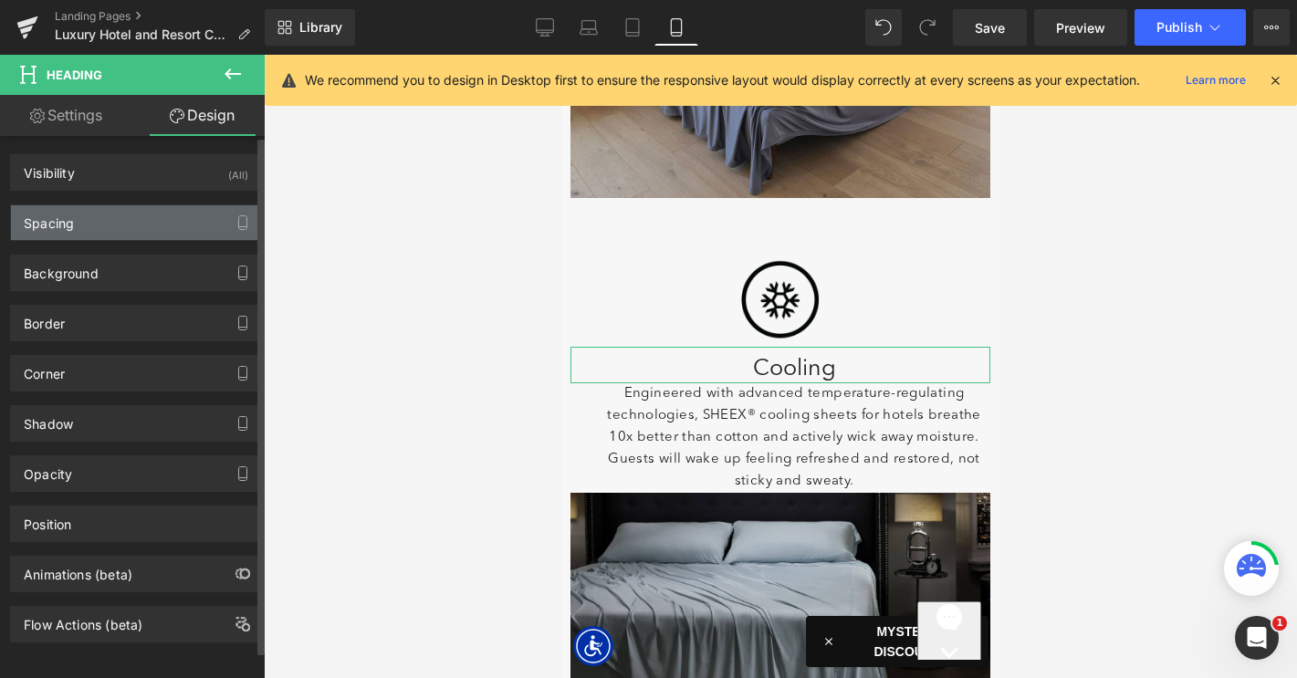
click at [141, 224] on div "Spacing" at bounding box center [136, 222] width 250 height 35
type input "0"
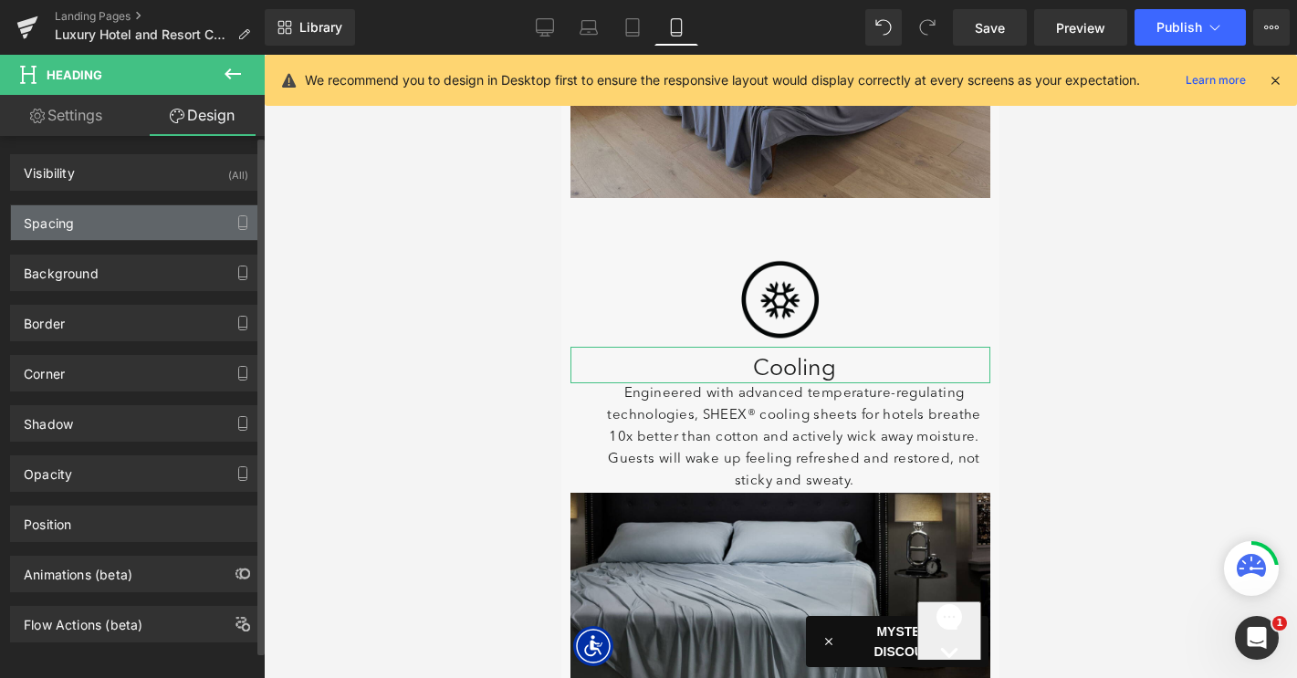
type input "10"
type input "0"
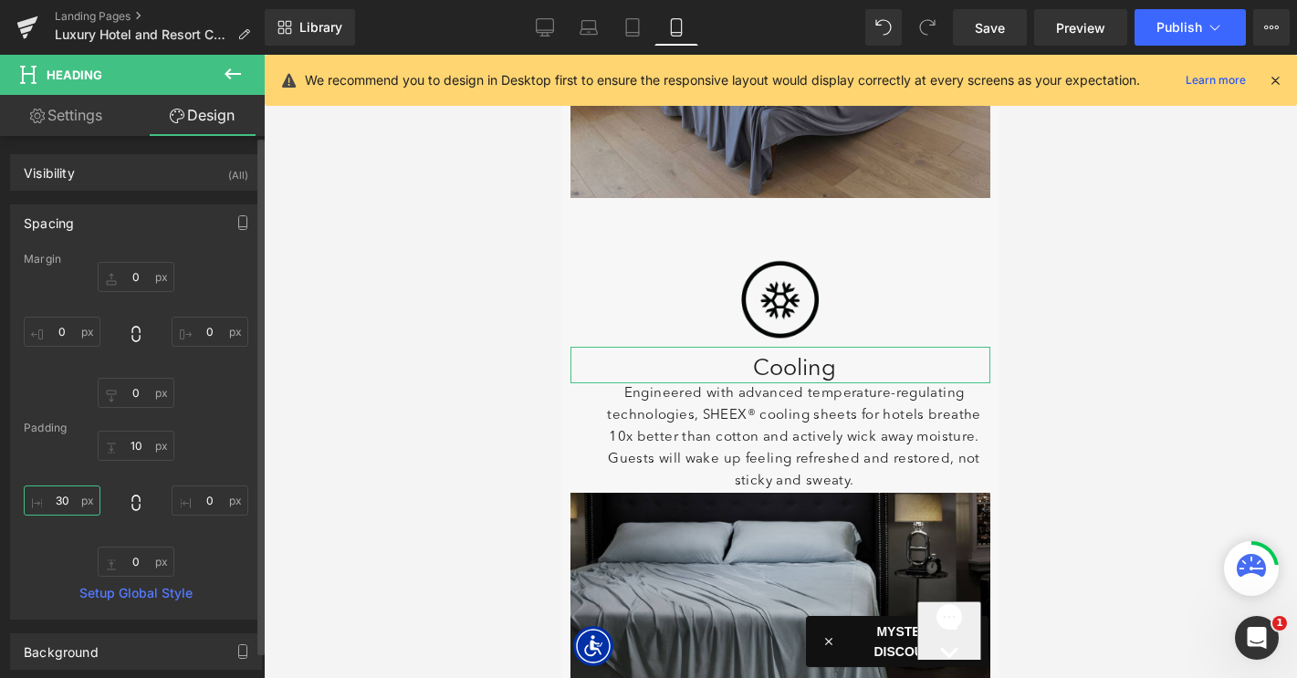
click at [61, 503] on input "30" at bounding box center [62, 500] width 77 height 30
type input "0"
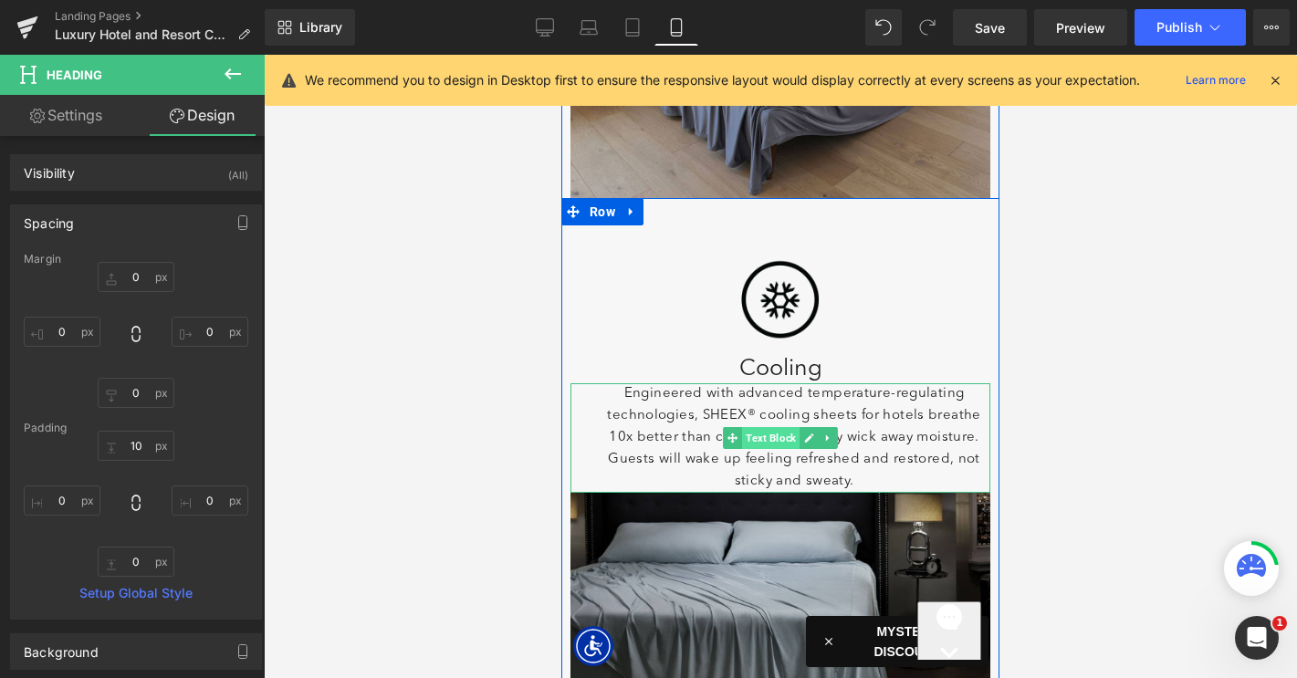
click at [762, 439] on span "Text Block" at bounding box center [770, 438] width 57 height 22
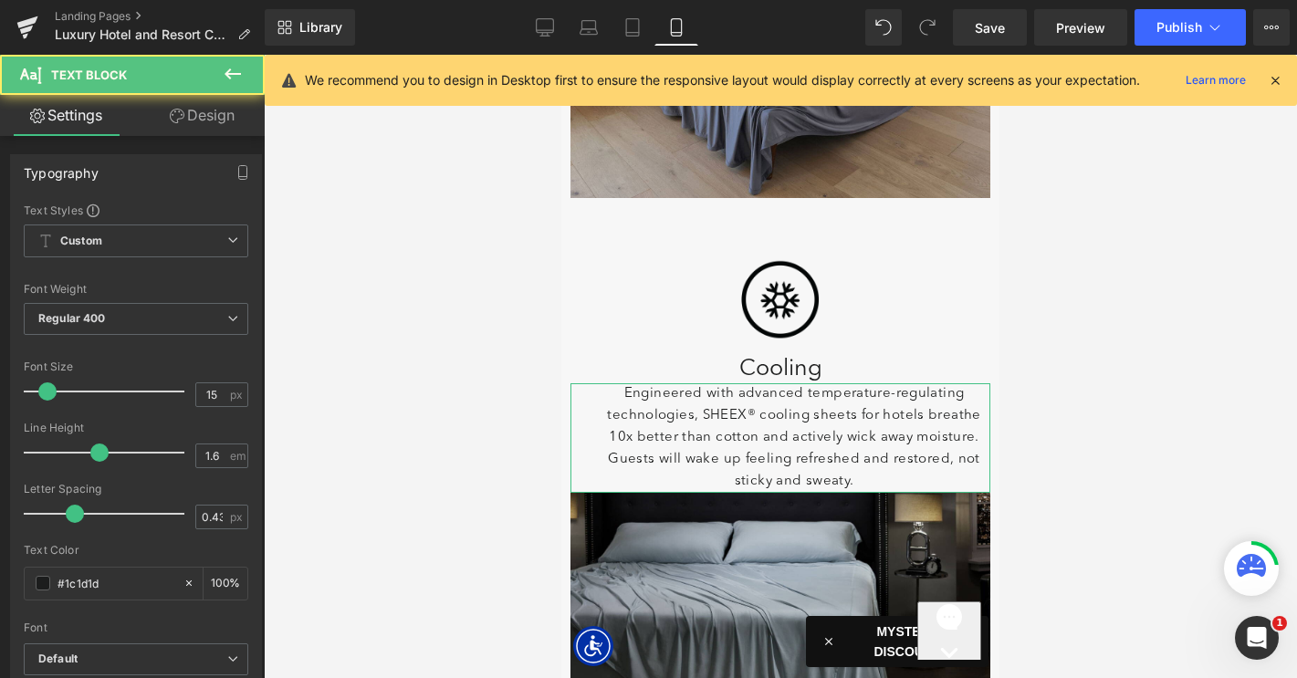
click at [198, 121] on link "Design" at bounding box center [202, 115] width 132 height 41
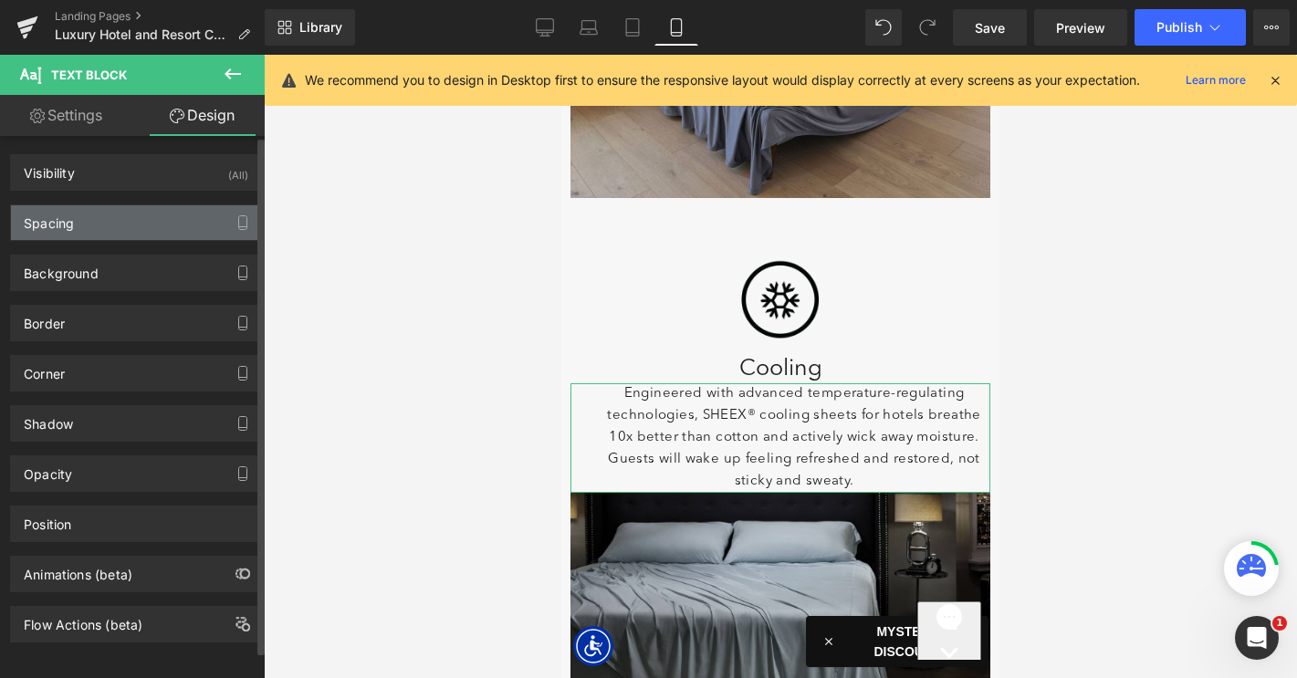
click at [89, 235] on div "Spacing" at bounding box center [136, 222] width 250 height 35
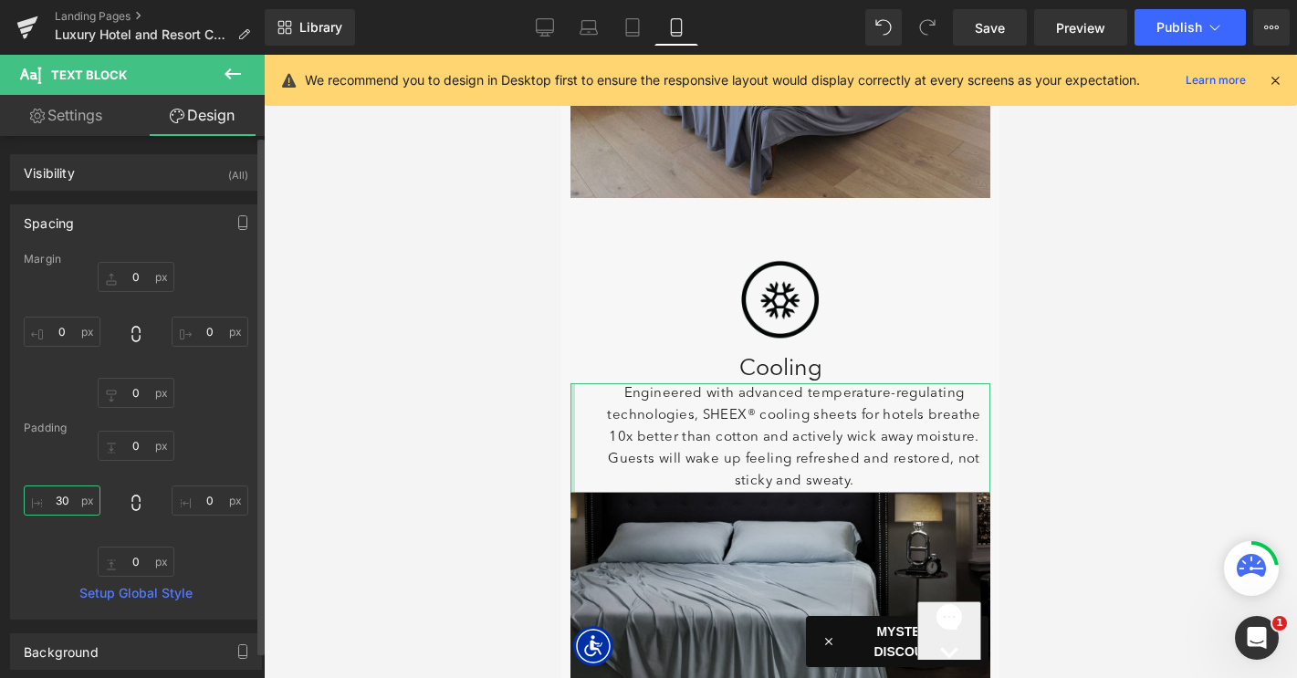
click at [64, 497] on input "30" at bounding box center [62, 500] width 77 height 30
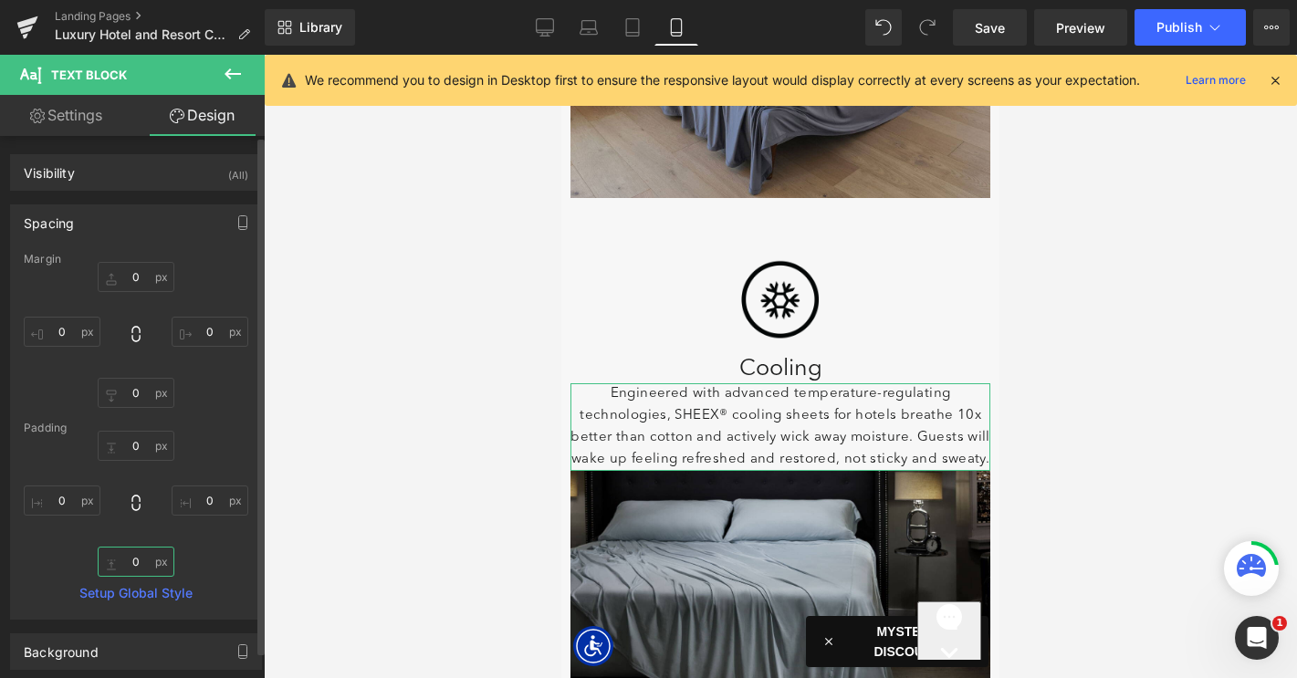
click at [130, 558] on input "0" at bounding box center [136, 562] width 77 height 30
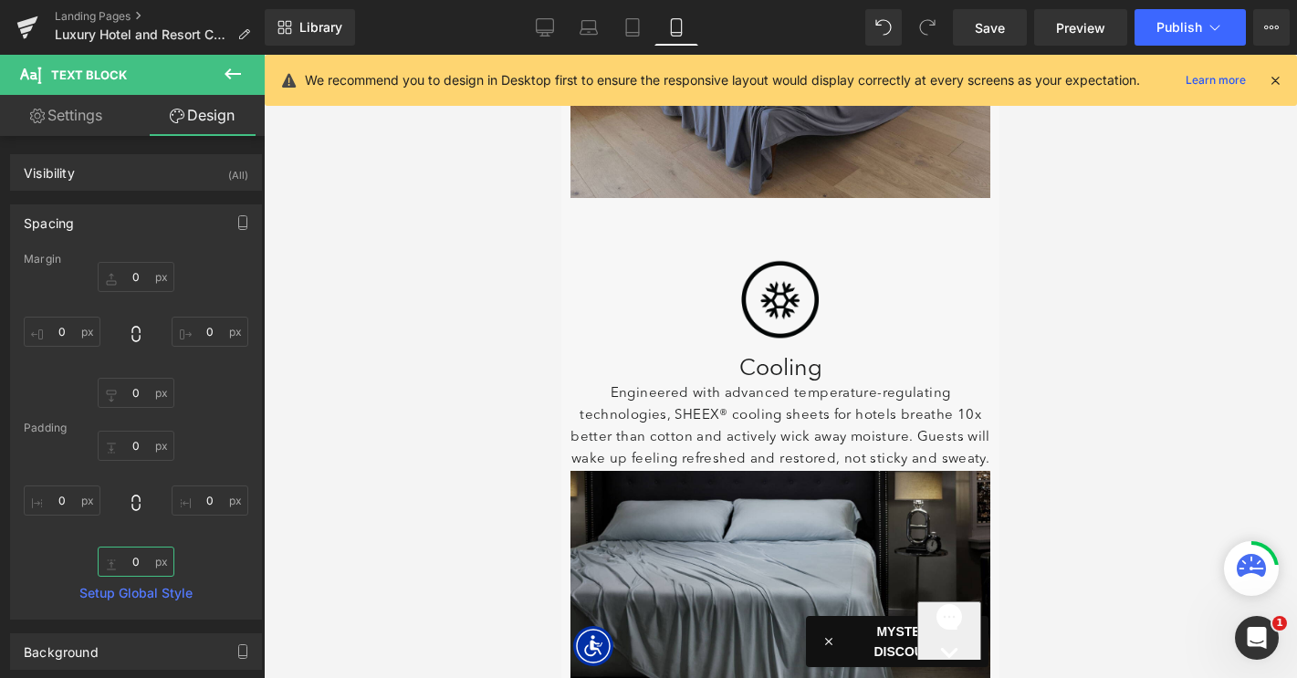
type input "10"
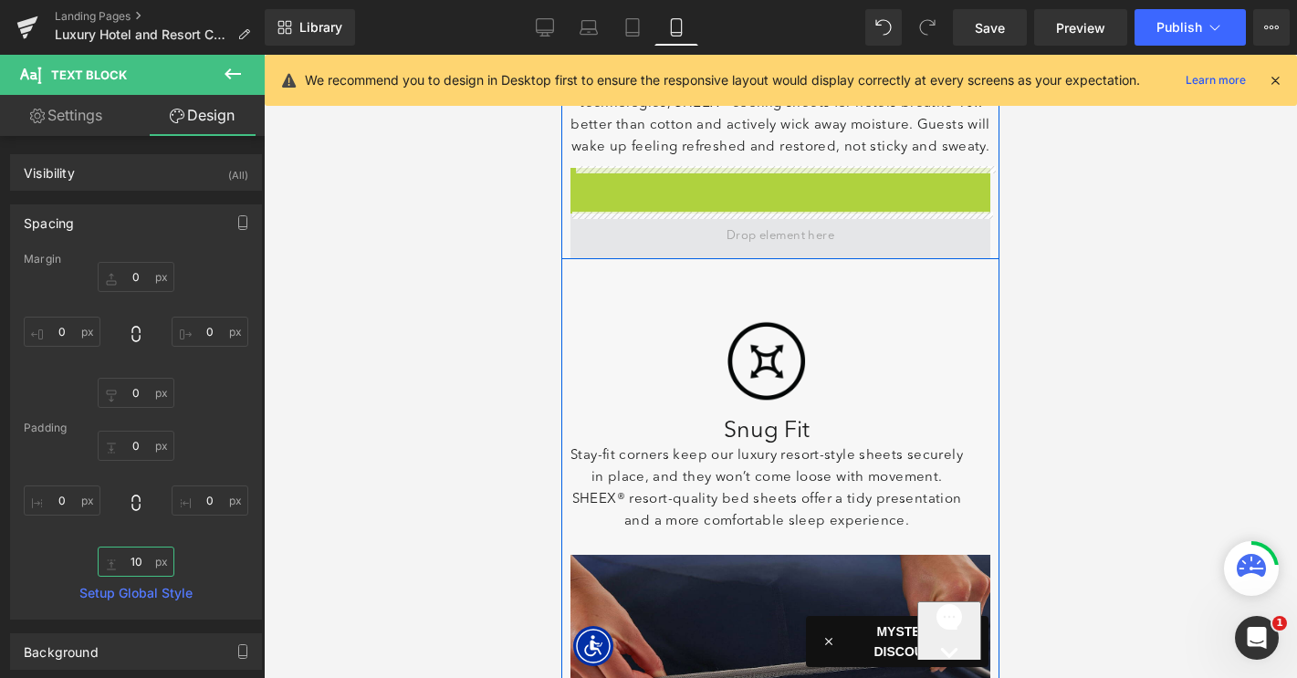
scroll to position [1743, 0]
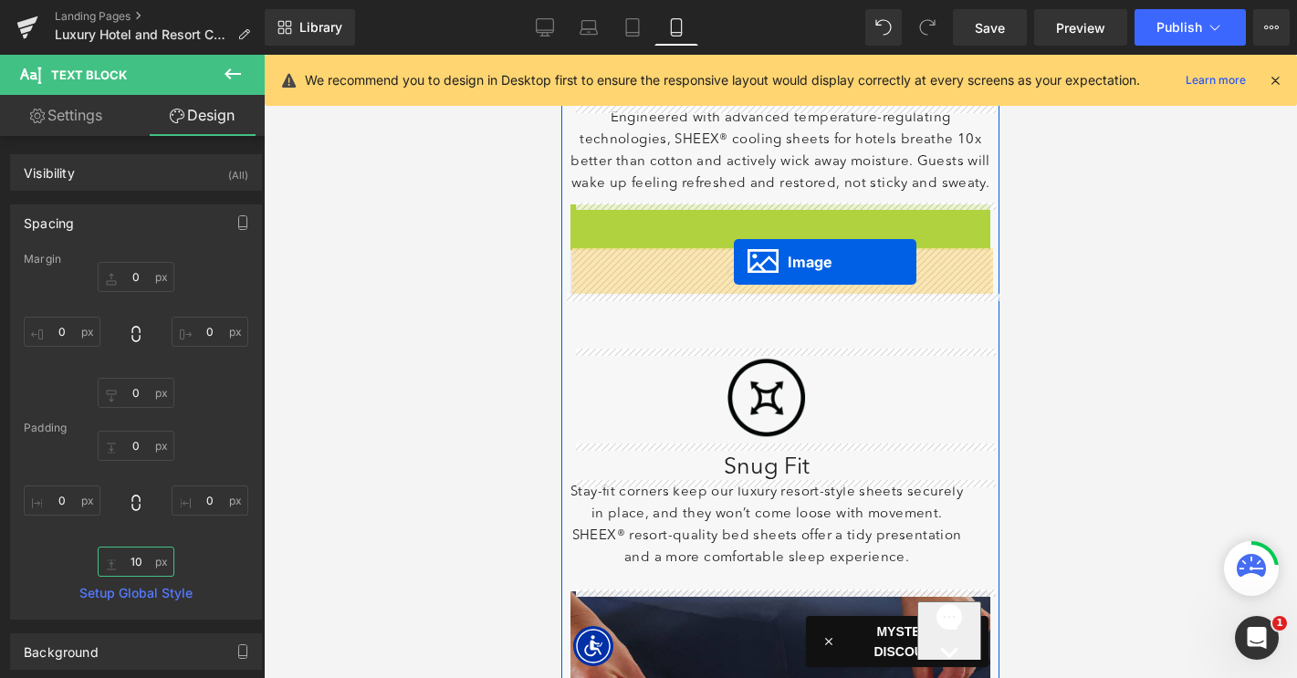
drag, startPoint x: 749, startPoint y: 167, endPoint x: 734, endPoint y: 261, distance: 95.3
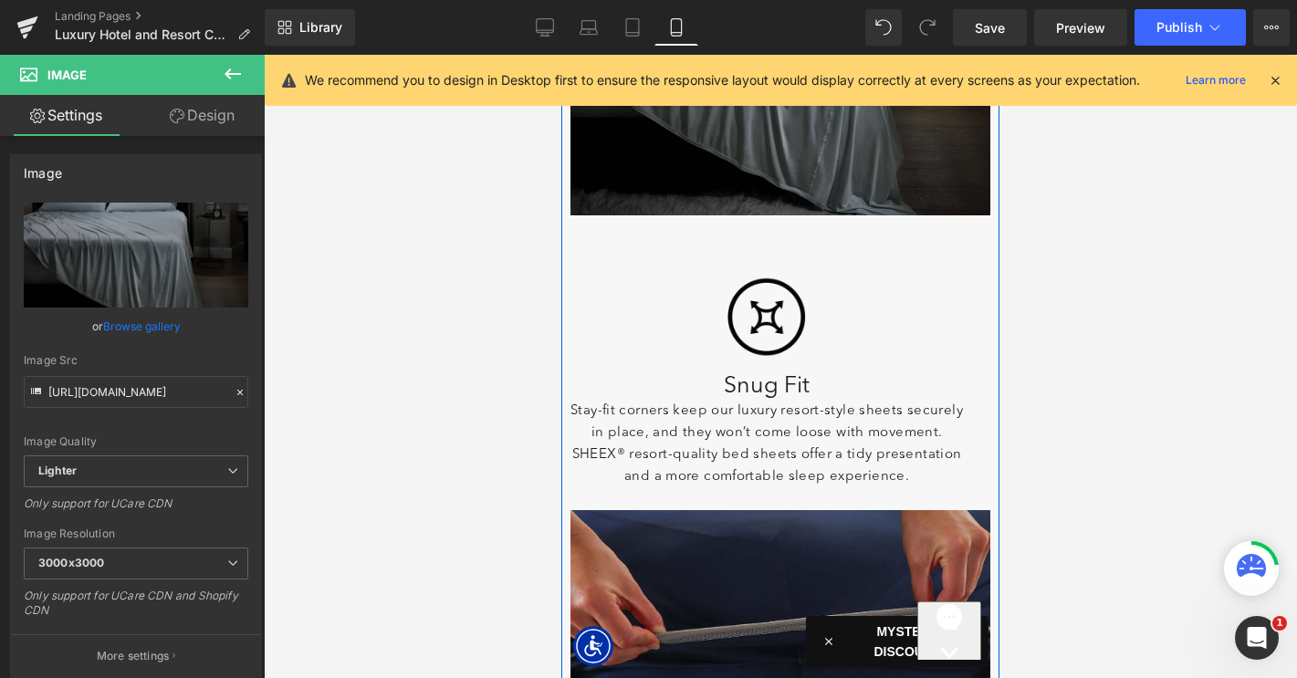
scroll to position [2038, 0]
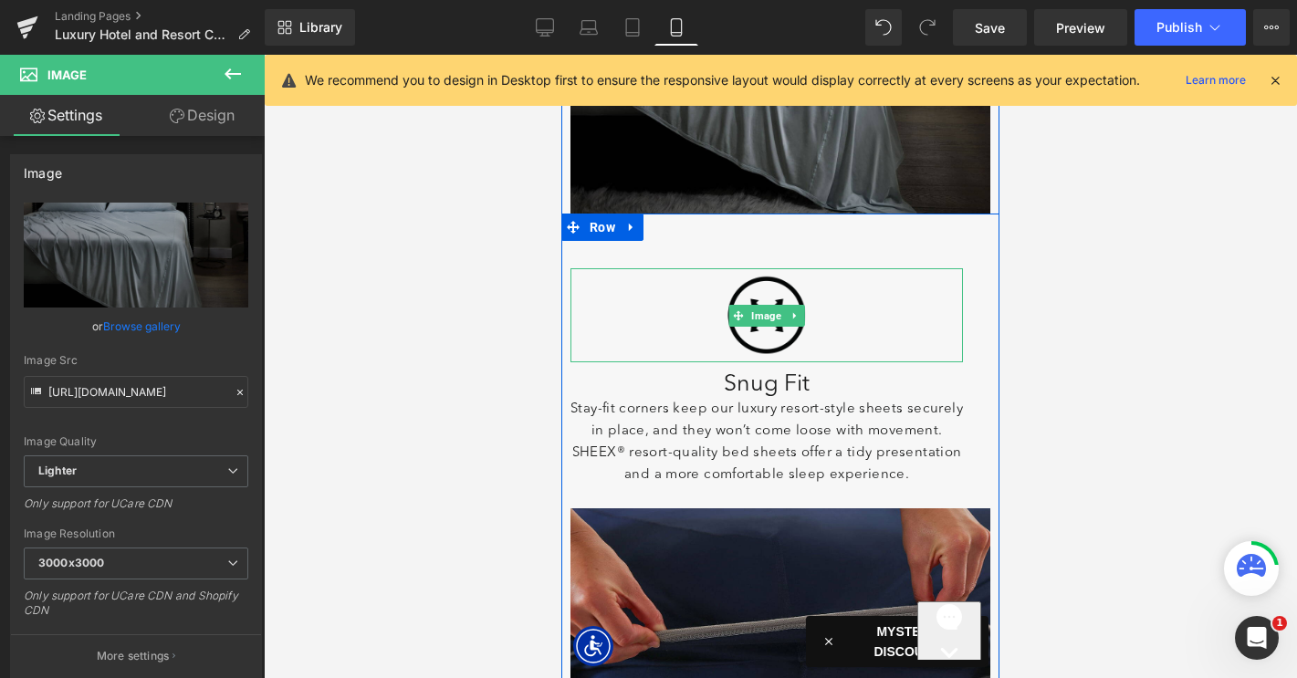
click at [764, 297] on img at bounding box center [766, 315] width 91 height 95
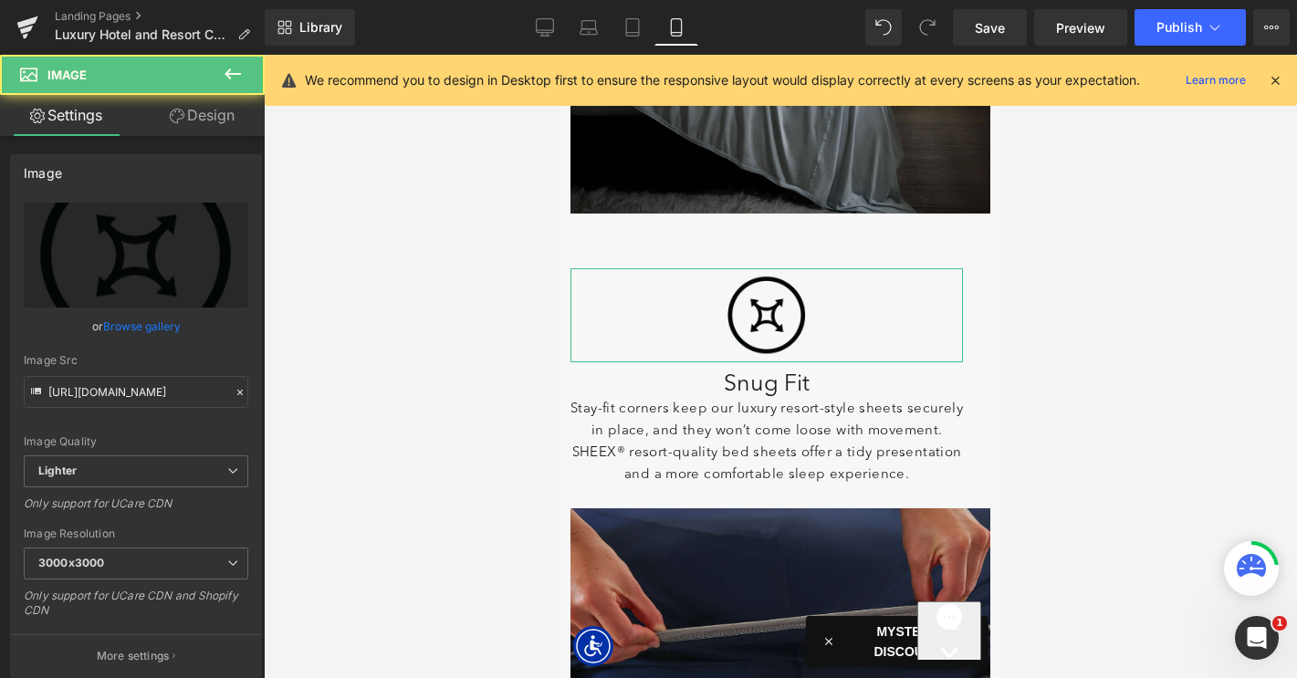
click at [192, 114] on link "Design" at bounding box center [202, 115] width 132 height 41
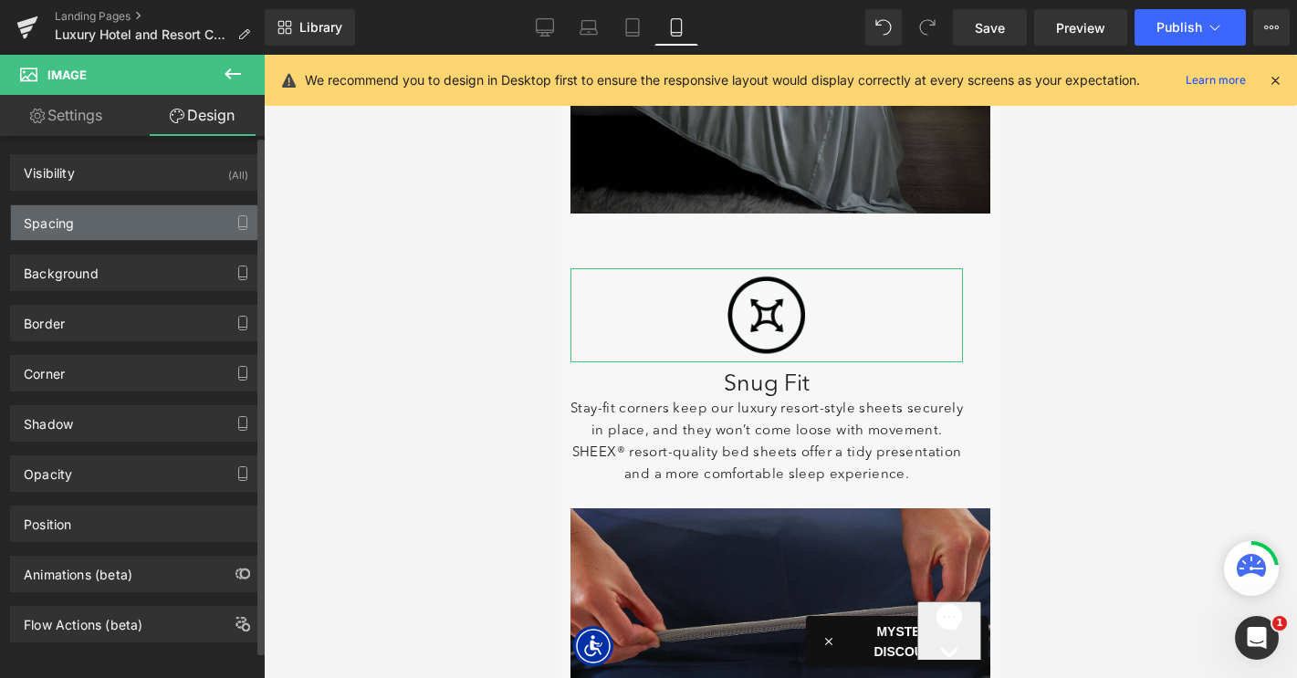
click at [115, 223] on div "Spacing" at bounding box center [136, 222] width 250 height 35
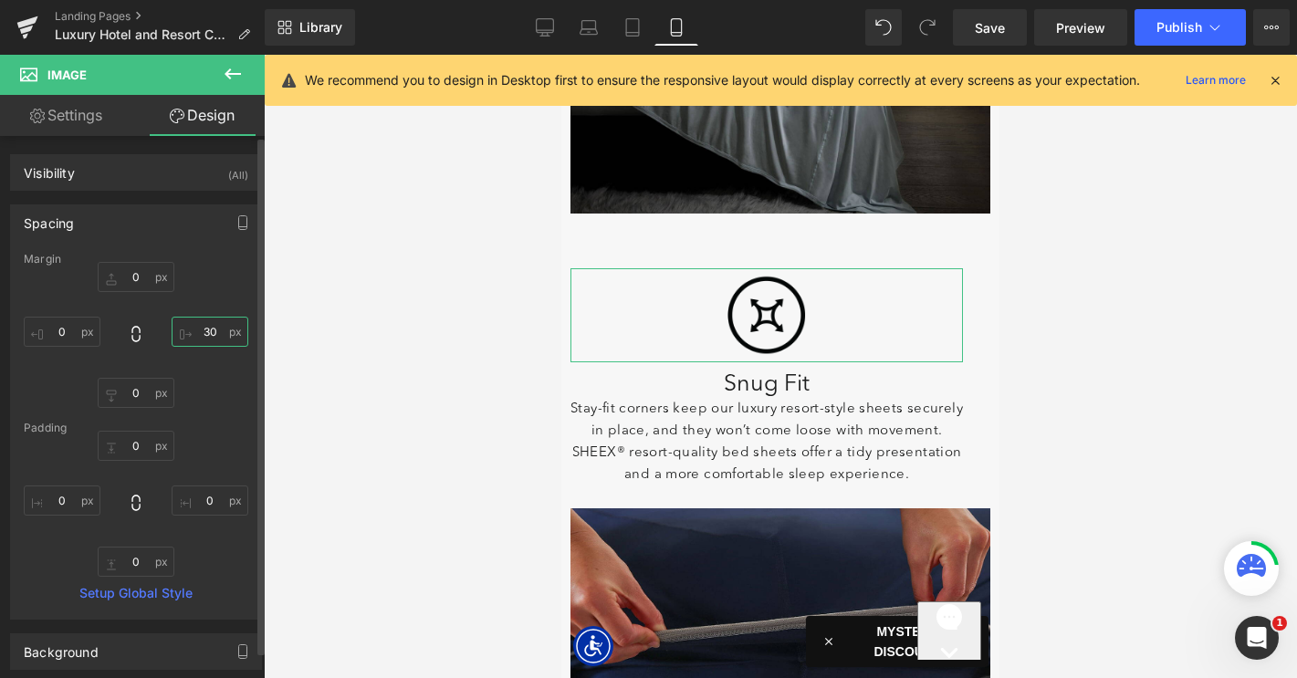
click at [204, 331] on input "30" at bounding box center [210, 332] width 77 height 30
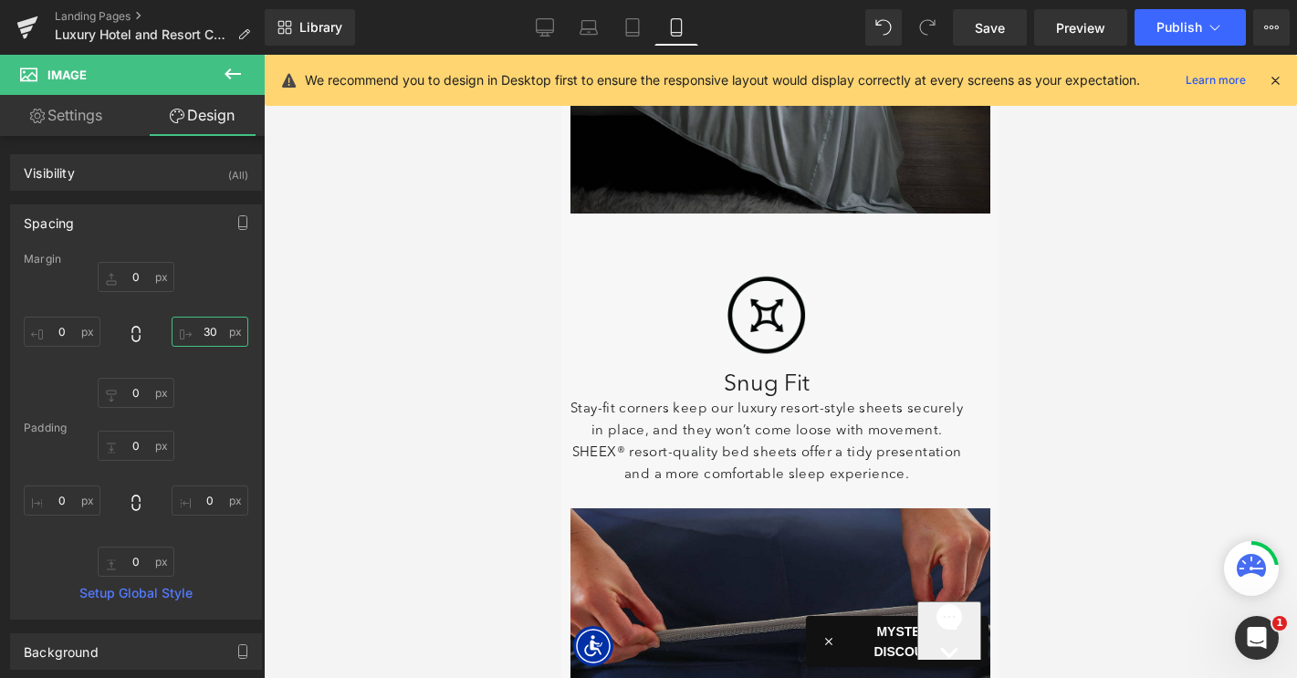
type input "0"
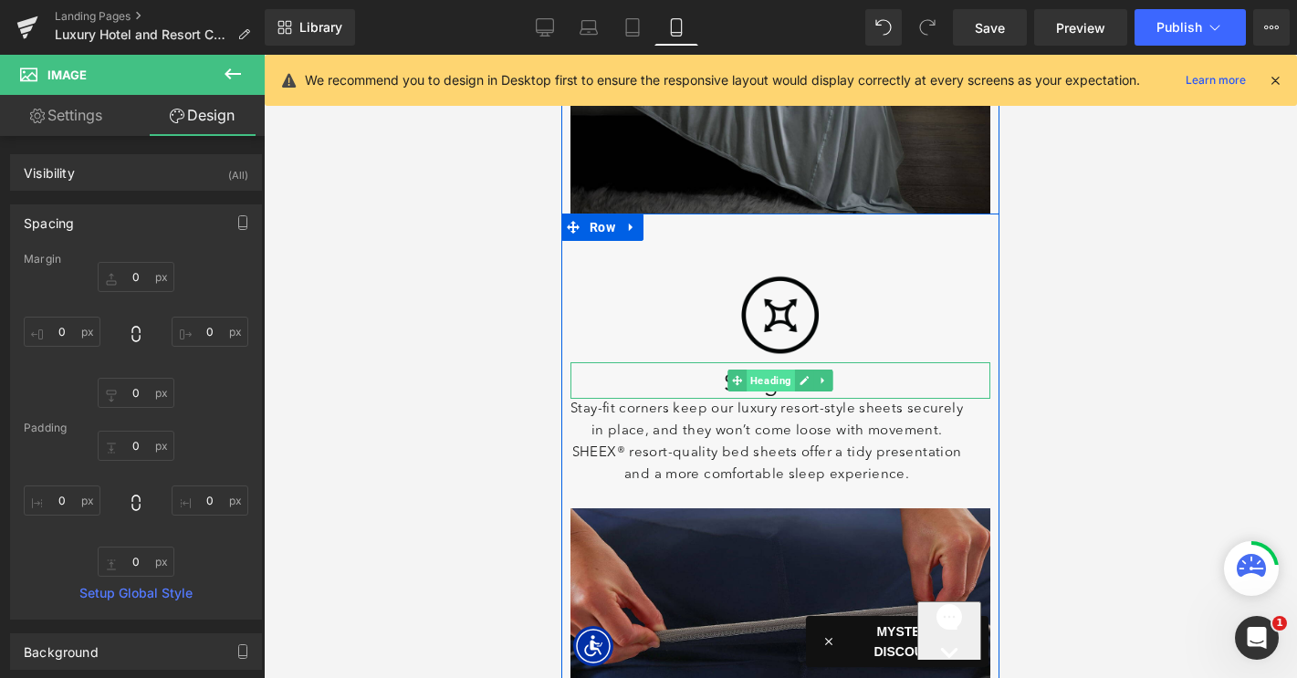
click at [764, 380] on span "Heading" at bounding box center [770, 381] width 48 height 22
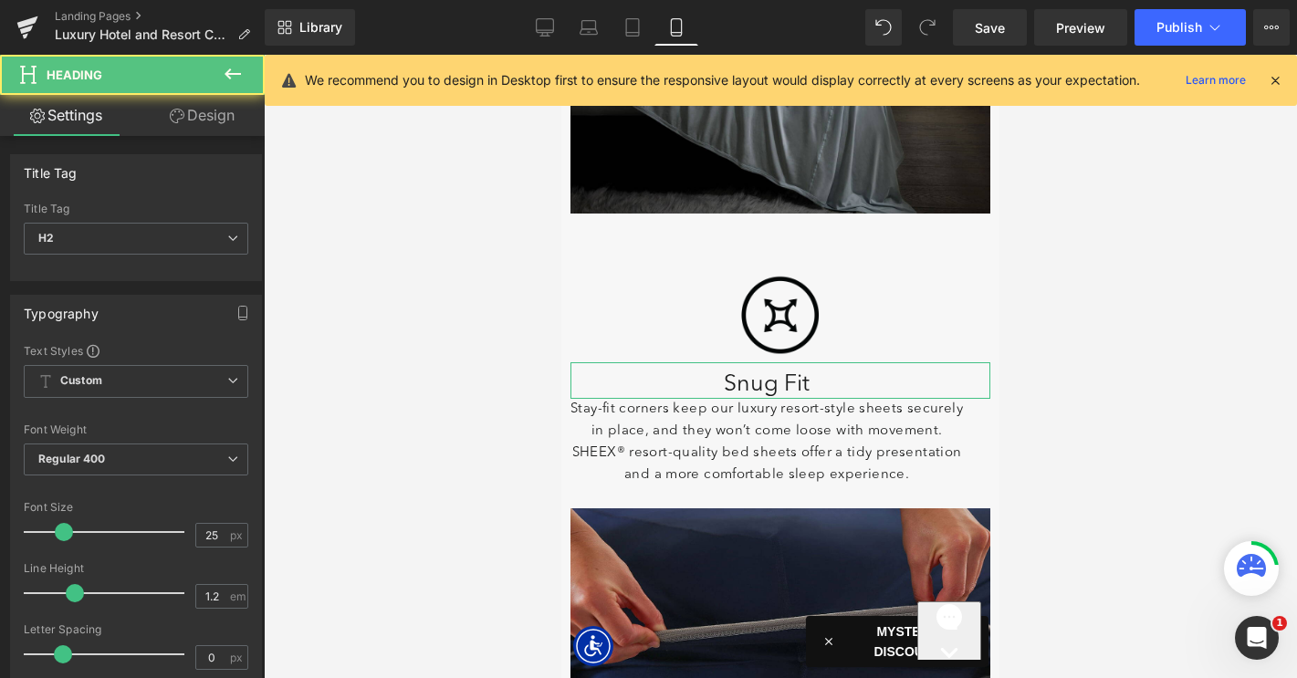
click at [209, 128] on link "Design" at bounding box center [202, 115] width 132 height 41
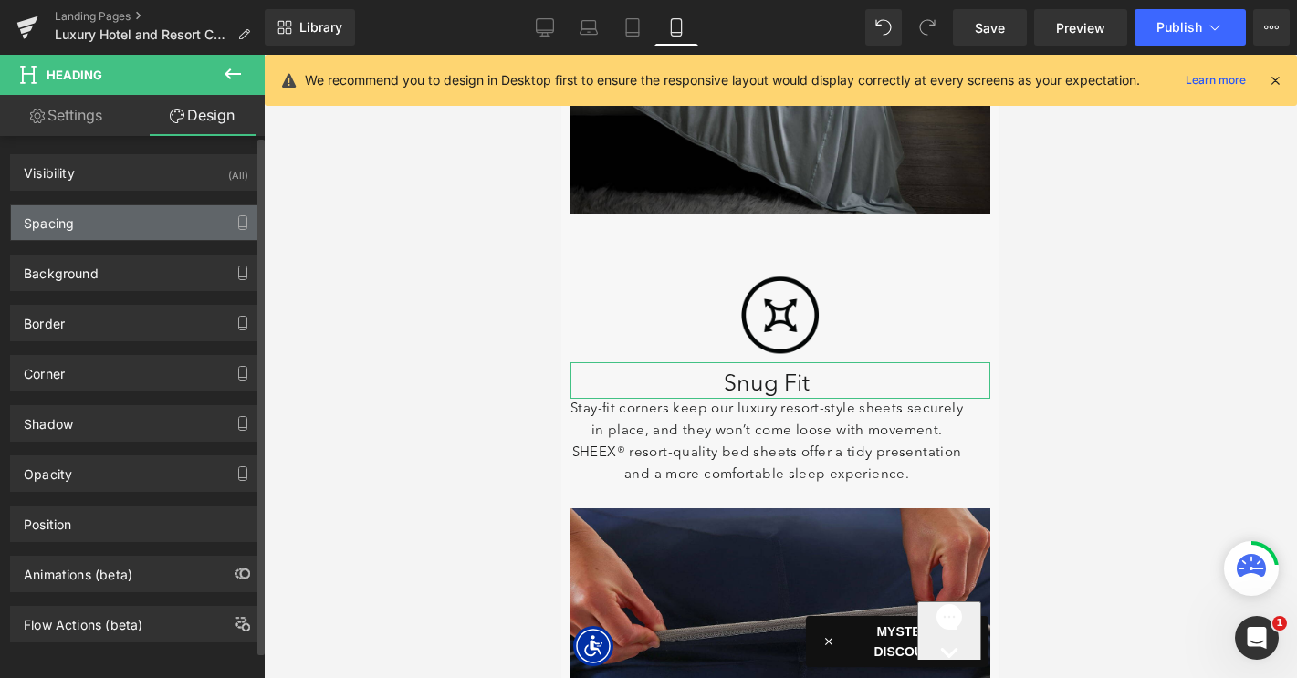
type input "0"
type input "10"
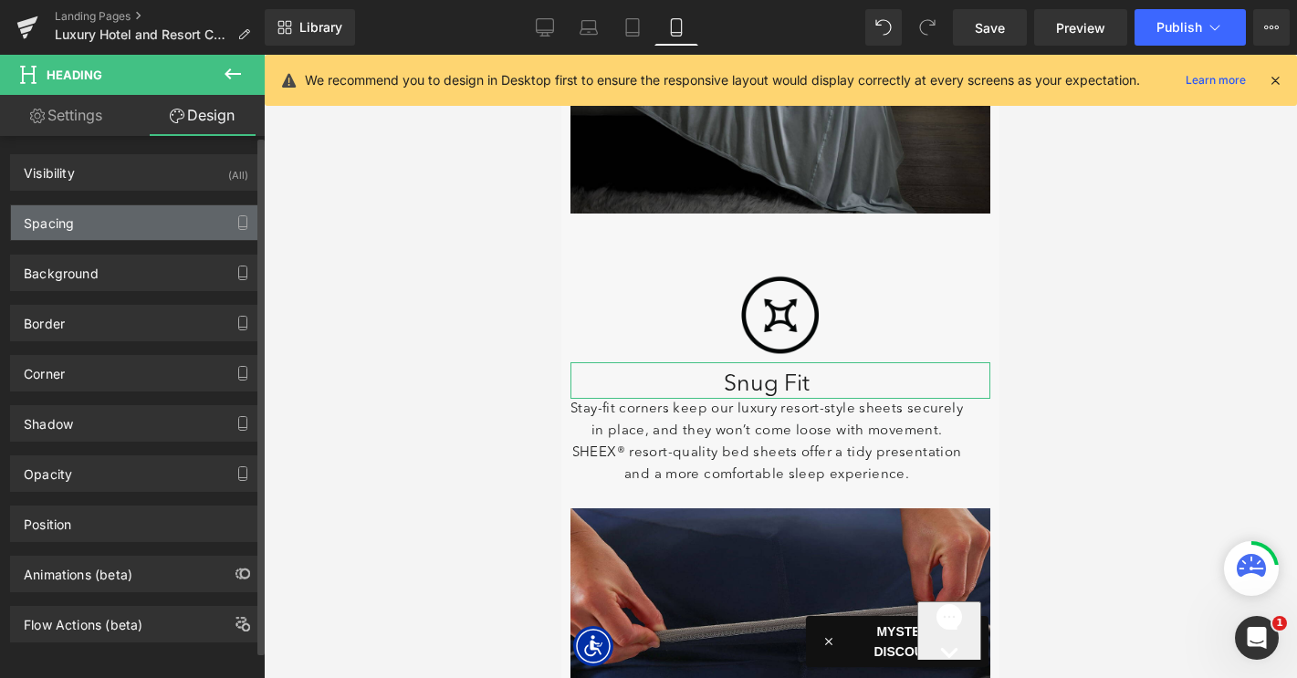
type input "30"
type input "0"
click at [151, 217] on div "Spacing" at bounding box center [136, 222] width 250 height 35
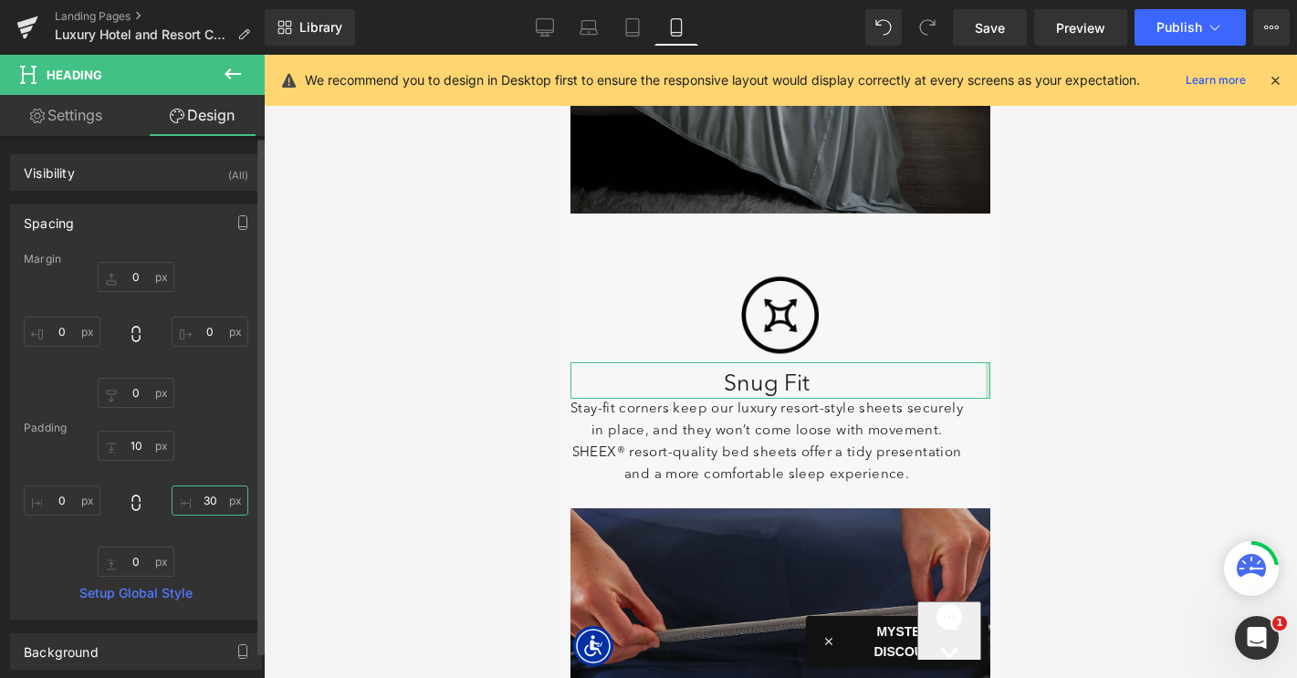
click at [203, 496] on input "30" at bounding box center [210, 500] width 77 height 30
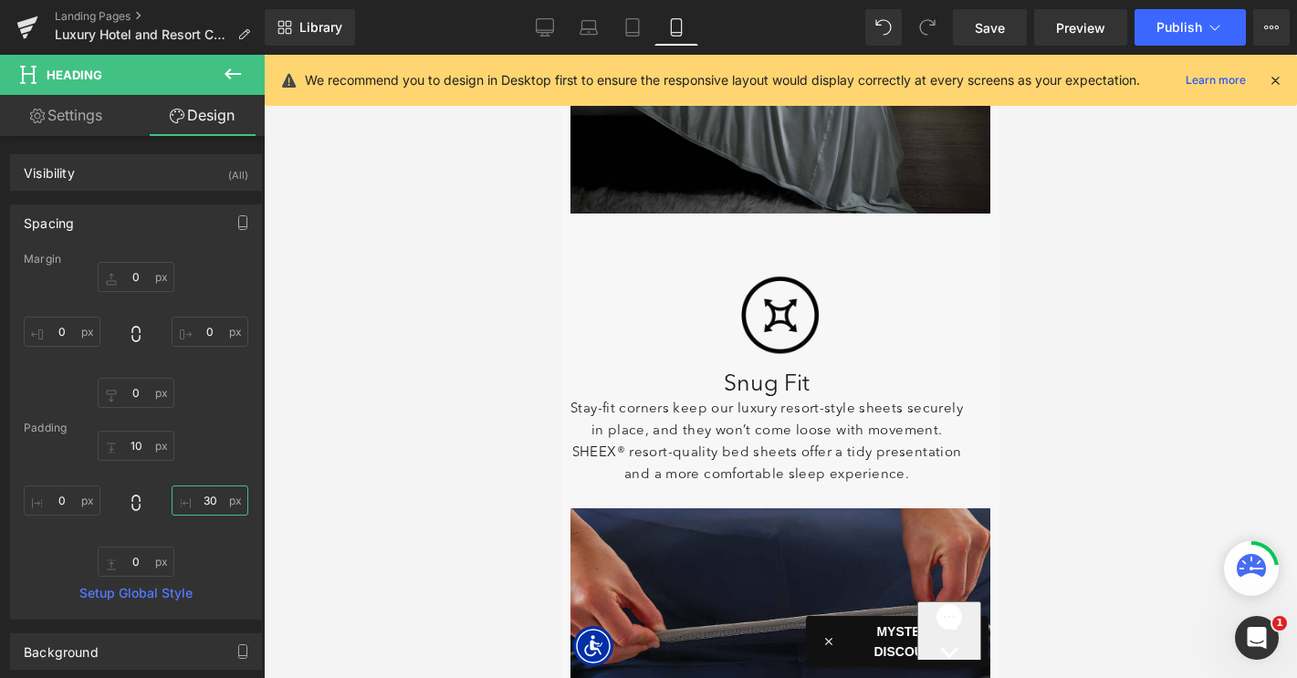
type input "0"
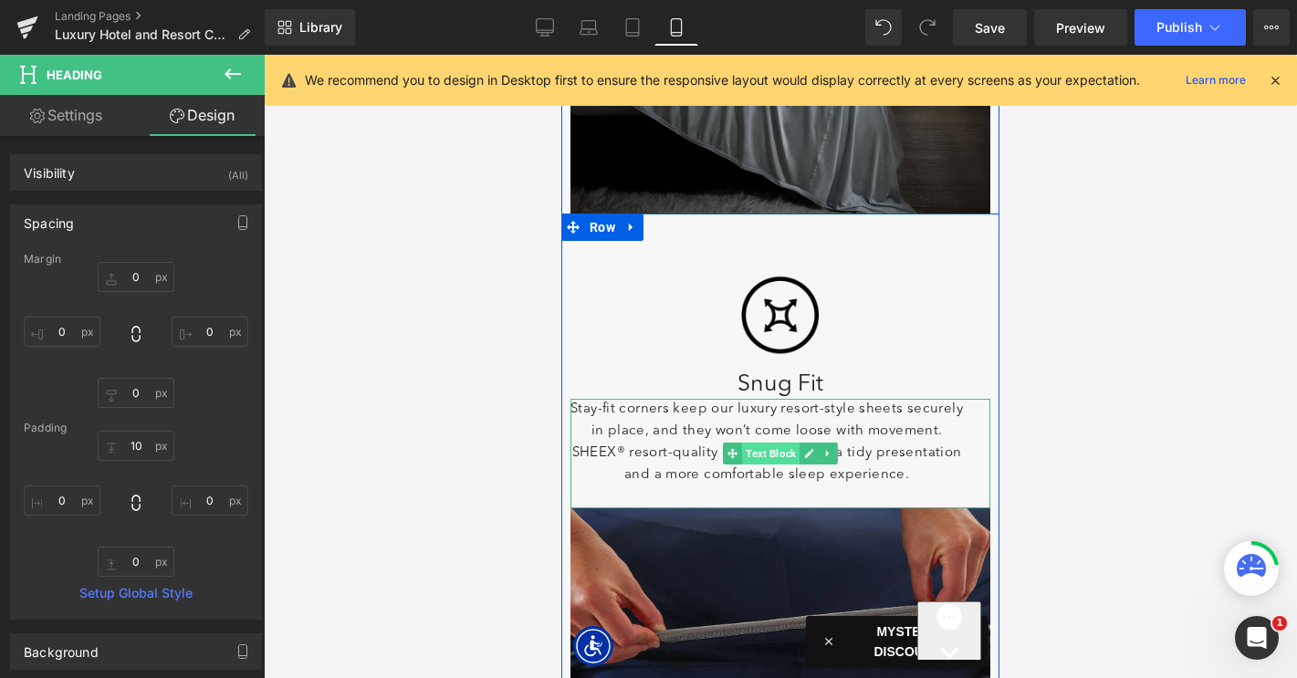
click at [774, 453] on span "Text Block" at bounding box center [770, 454] width 57 height 22
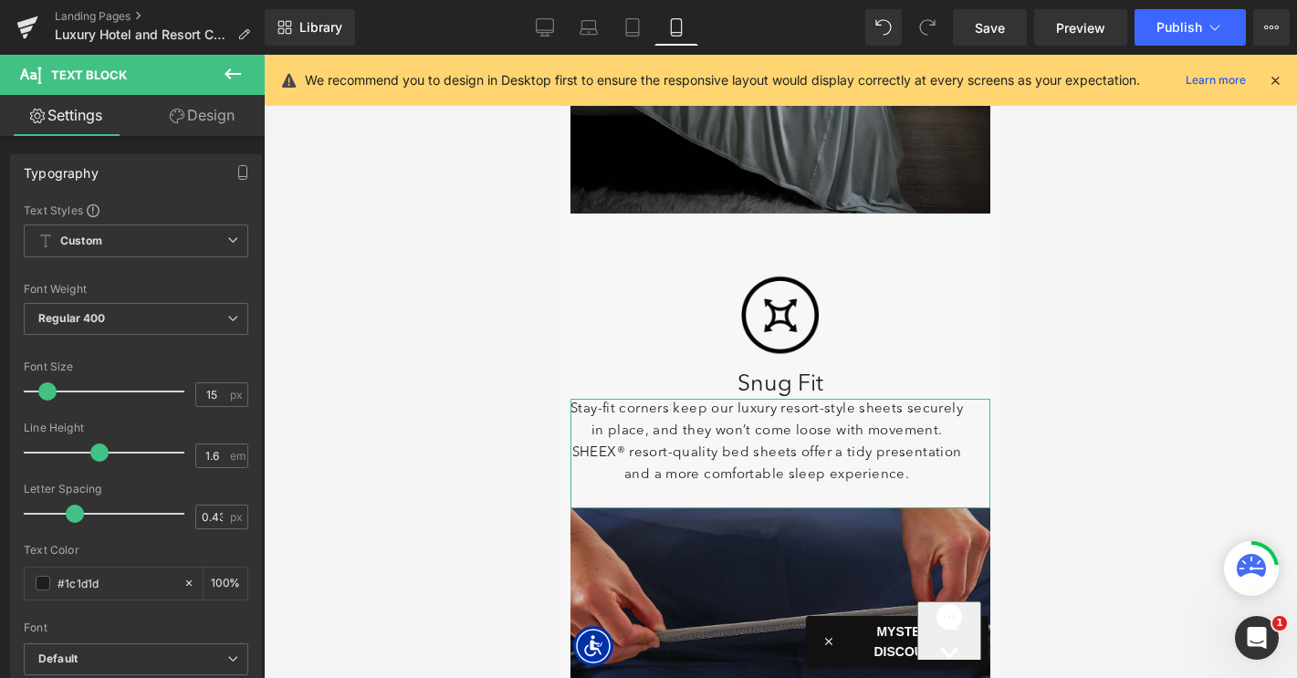
click at [211, 113] on link "Design" at bounding box center [202, 115] width 132 height 41
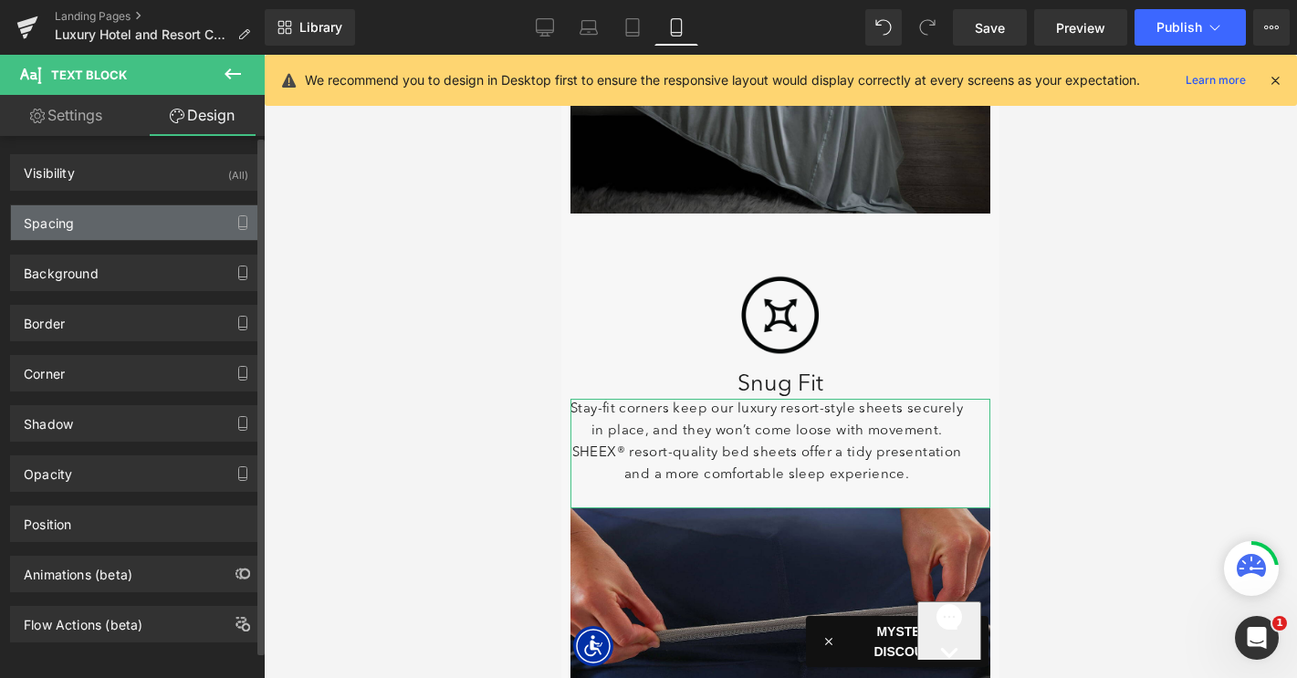
type input "0"
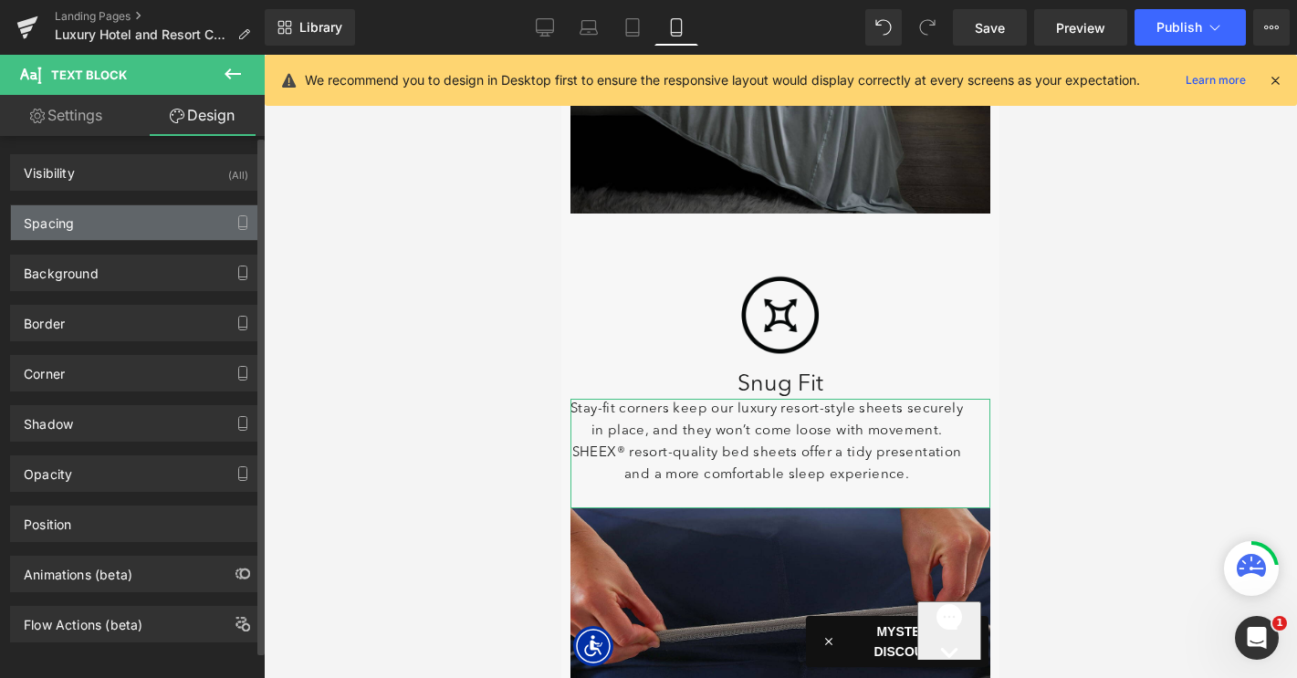
type input "30"
type input "0"
click at [138, 234] on div "Spacing" at bounding box center [136, 222] width 250 height 35
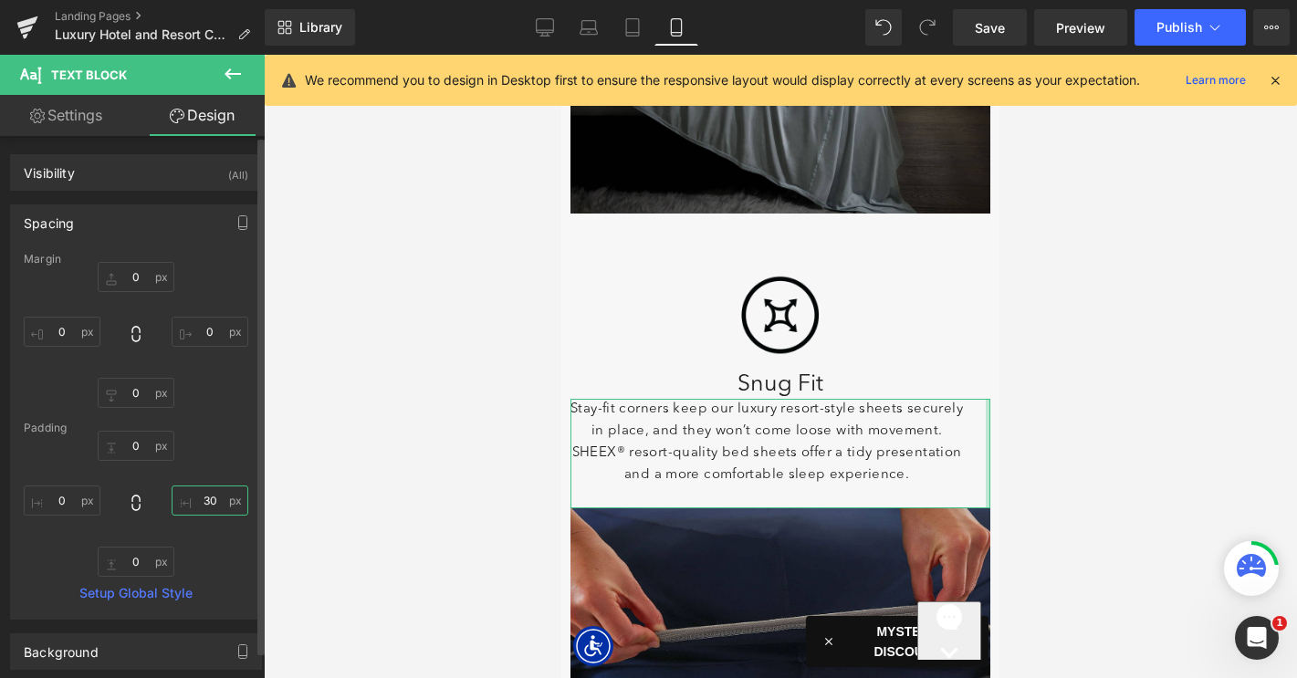
click at [201, 499] on input "30" at bounding box center [210, 500] width 77 height 30
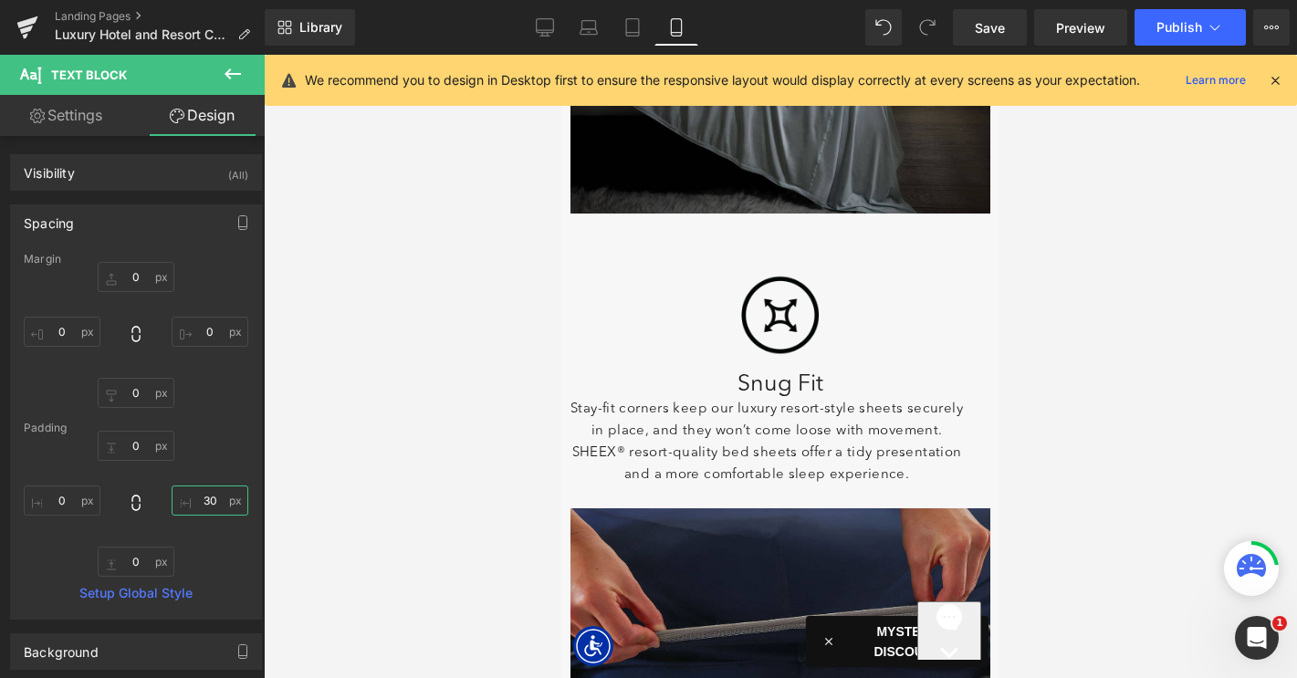
type input "0"
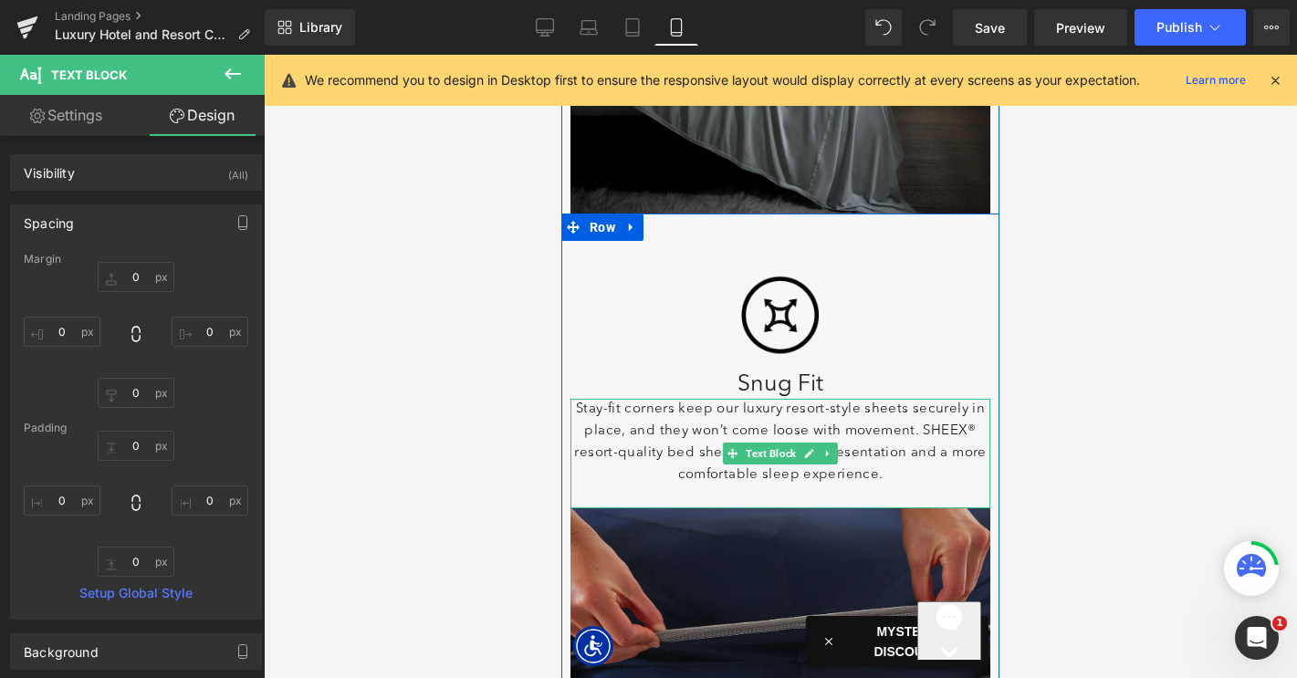
click at [803, 490] on p at bounding box center [780, 497] width 420 height 22
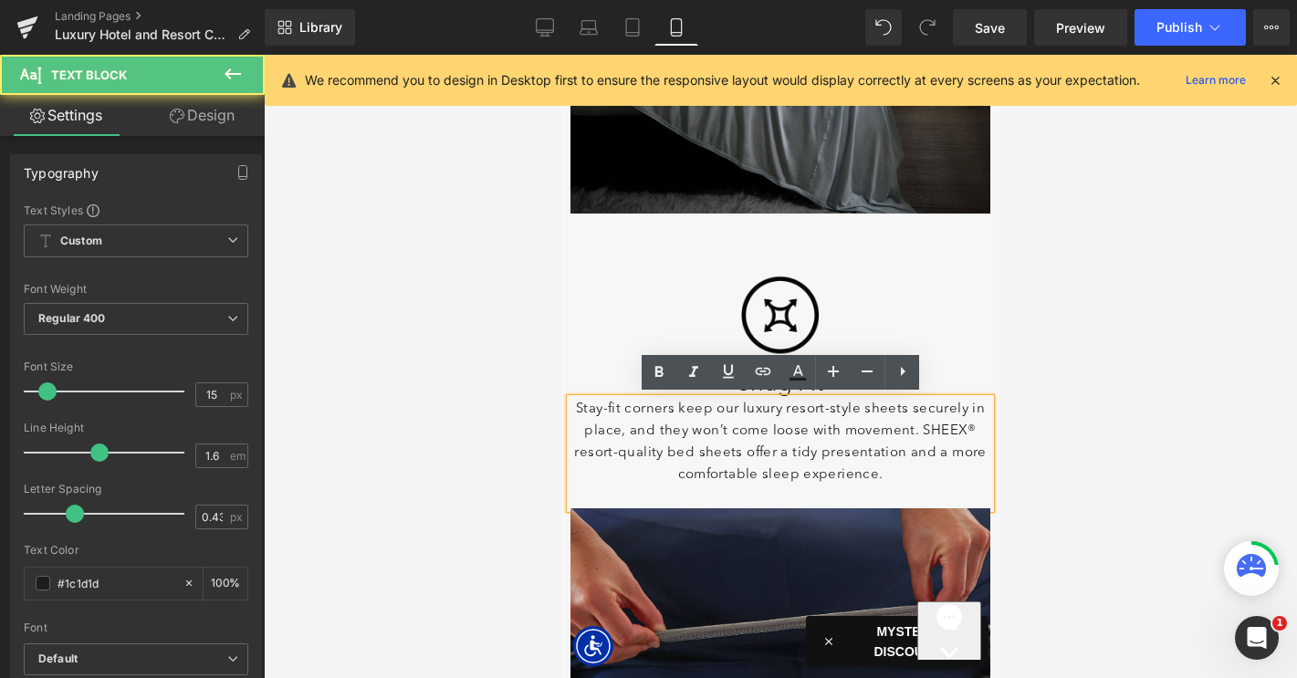
click at [862, 475] on p "Stay-fit corners keep our luxury resort-style sheets securely in place, and the…" at bounding box center [780, 443] width 420 height 88
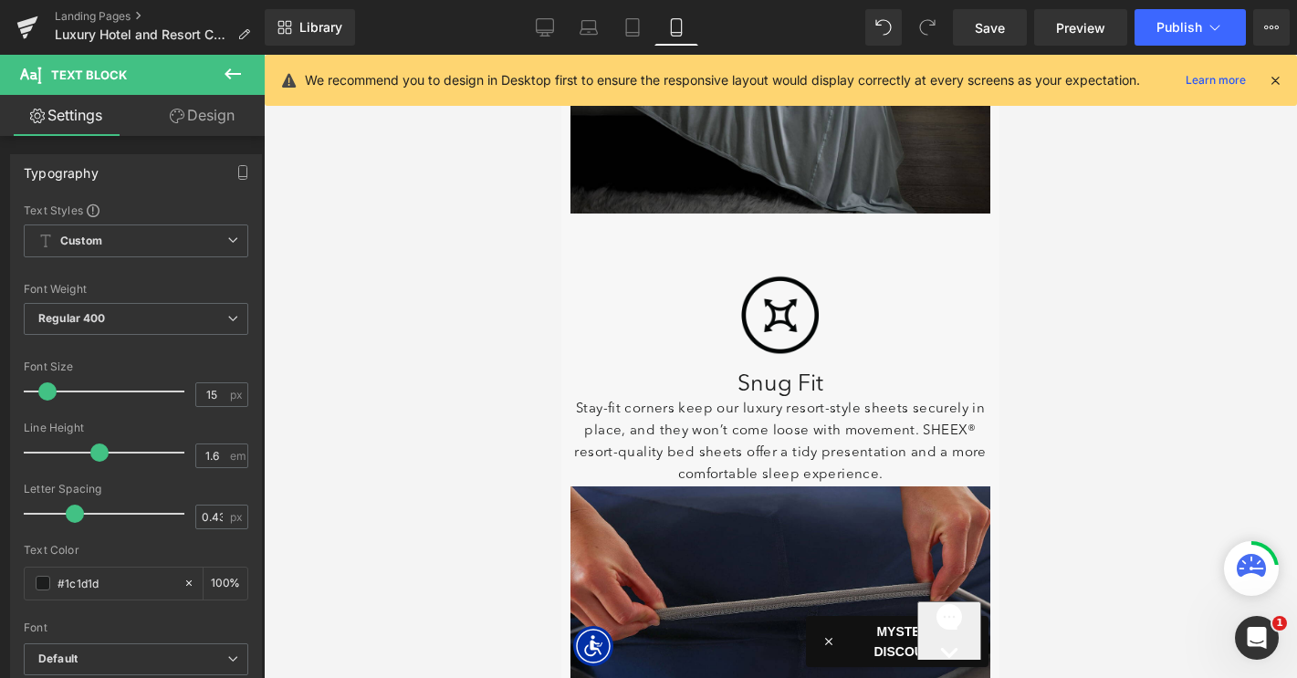
click at [212, 132] on link "Design" at bounding box center [202, 115] width 132 height 41
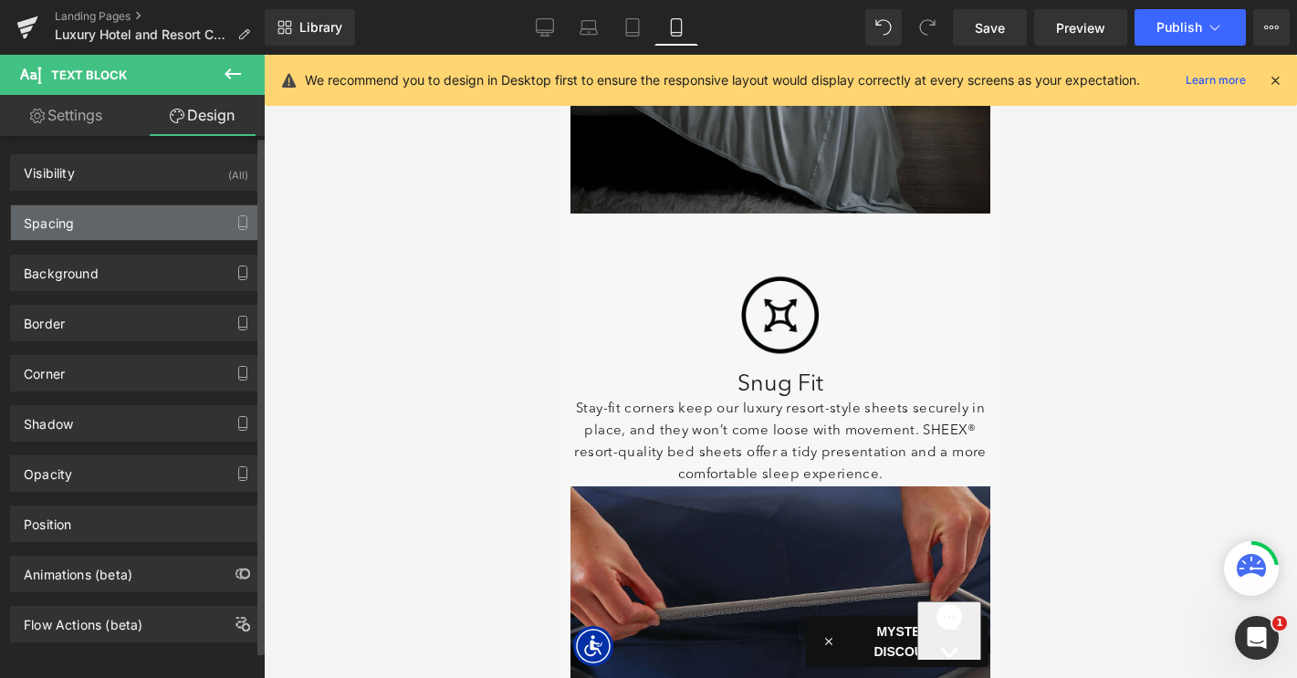
click at [110, 229] on div "Spacing" at bounding box center [136, 222] width 250 height 35
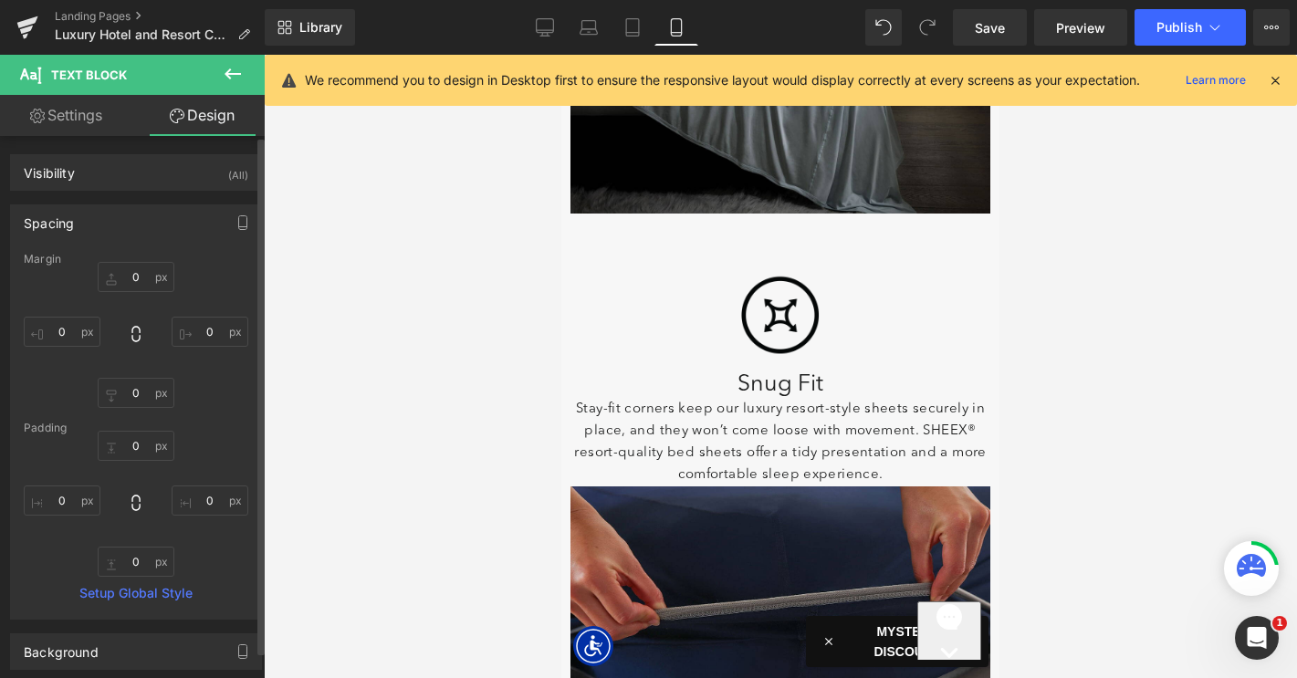
type input "0"
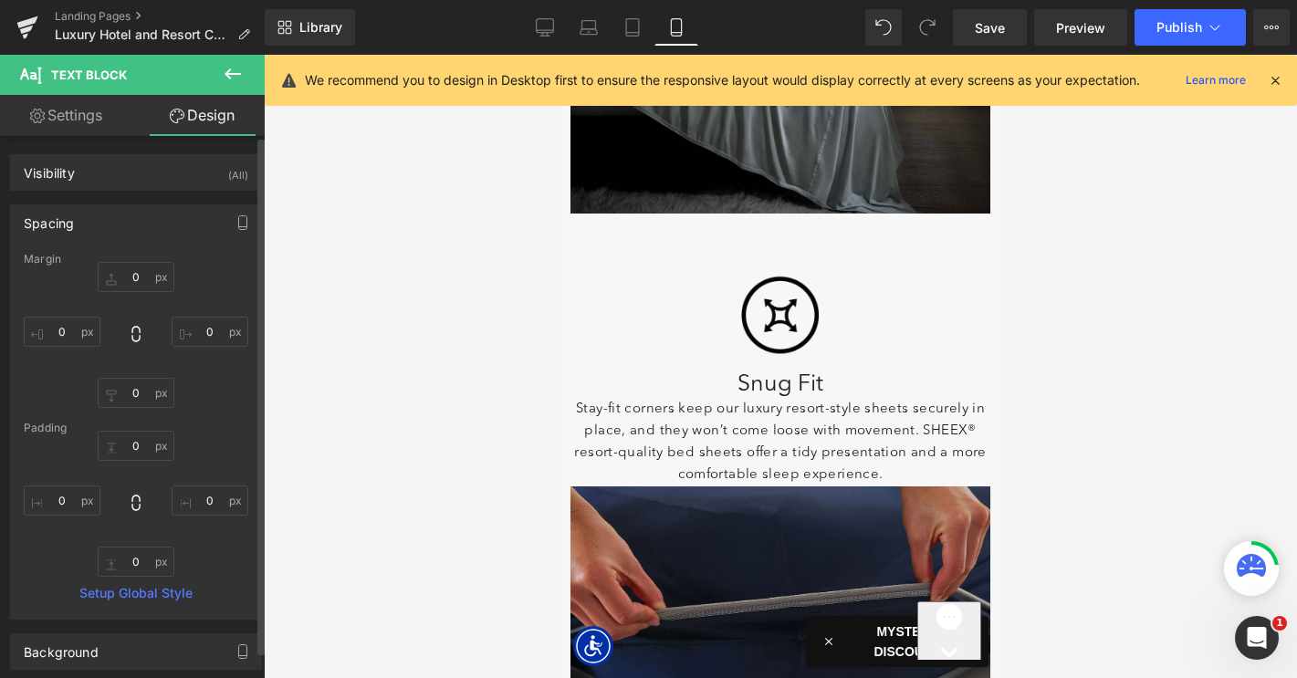
type input "0"
click at [122, 565] on input "0" at bounding box center [136, 562] width 77 height 30
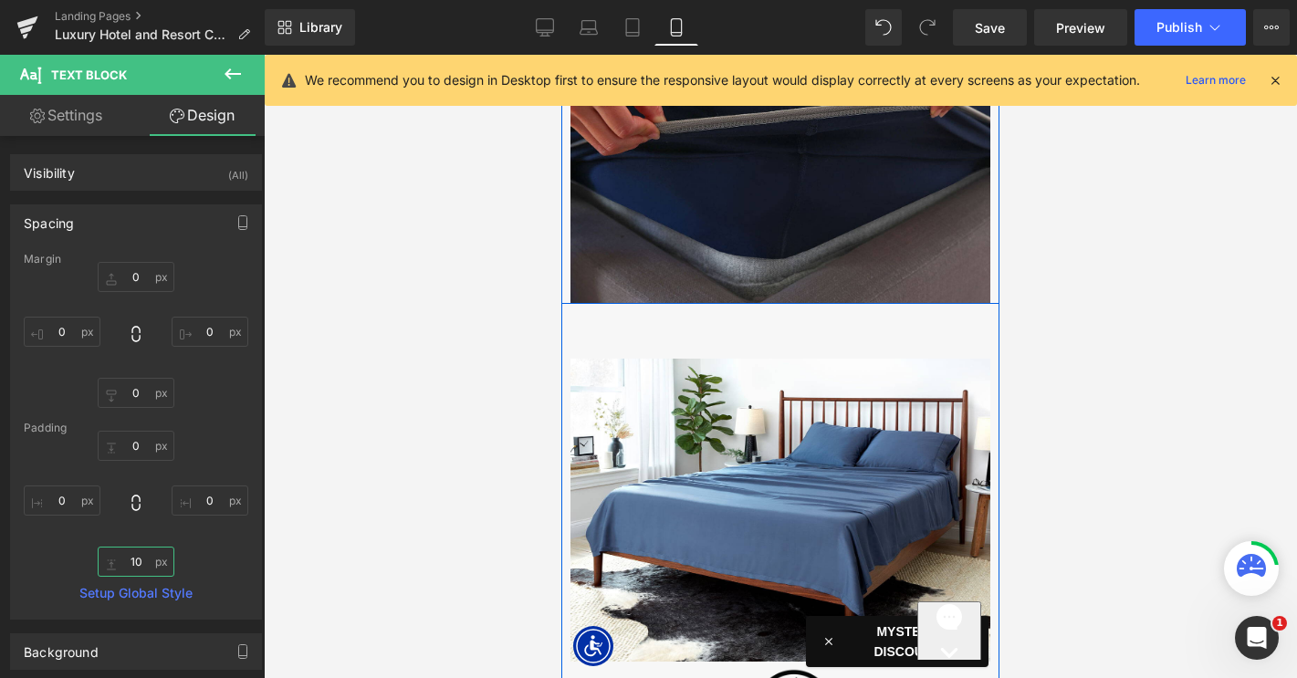
scroll to position [2658, 0]
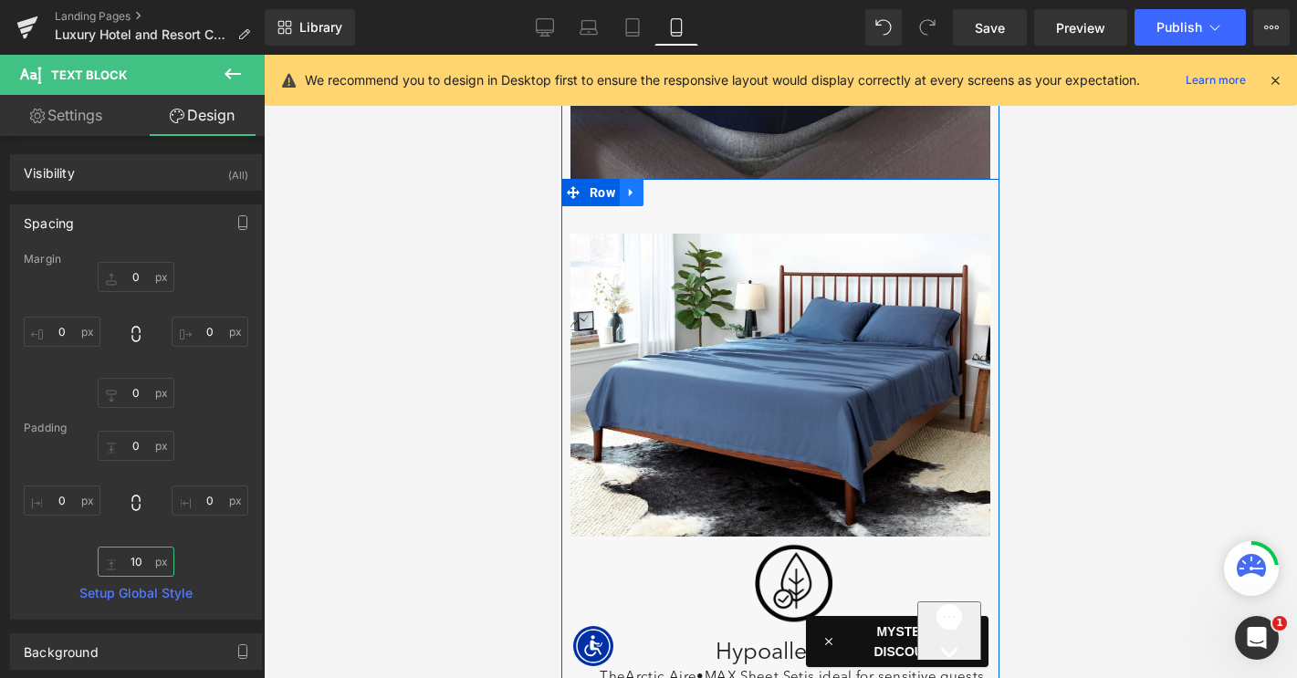
type input "10"
click at [631, 193] on icon at bounding box center [631, 192] width 13 height 14
click at [652, 190] on icon at bounding box center [655, 192] width 13 height 13
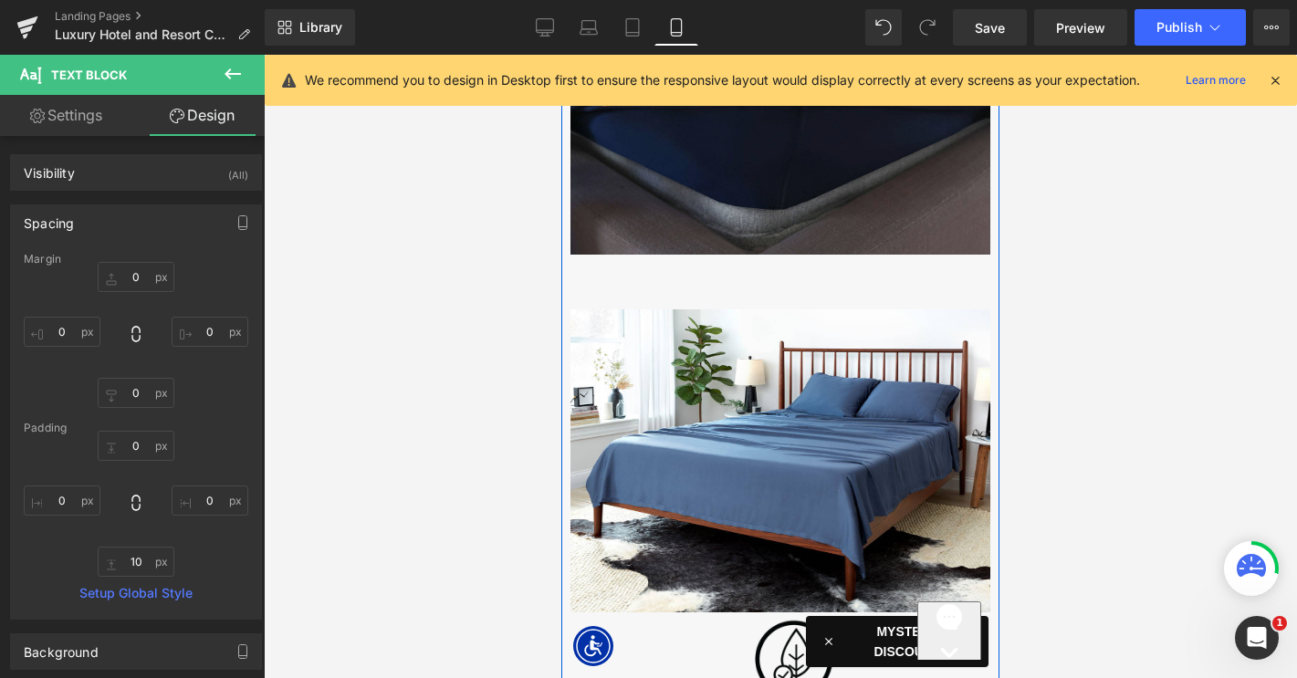
scroll to position [2561, 0]
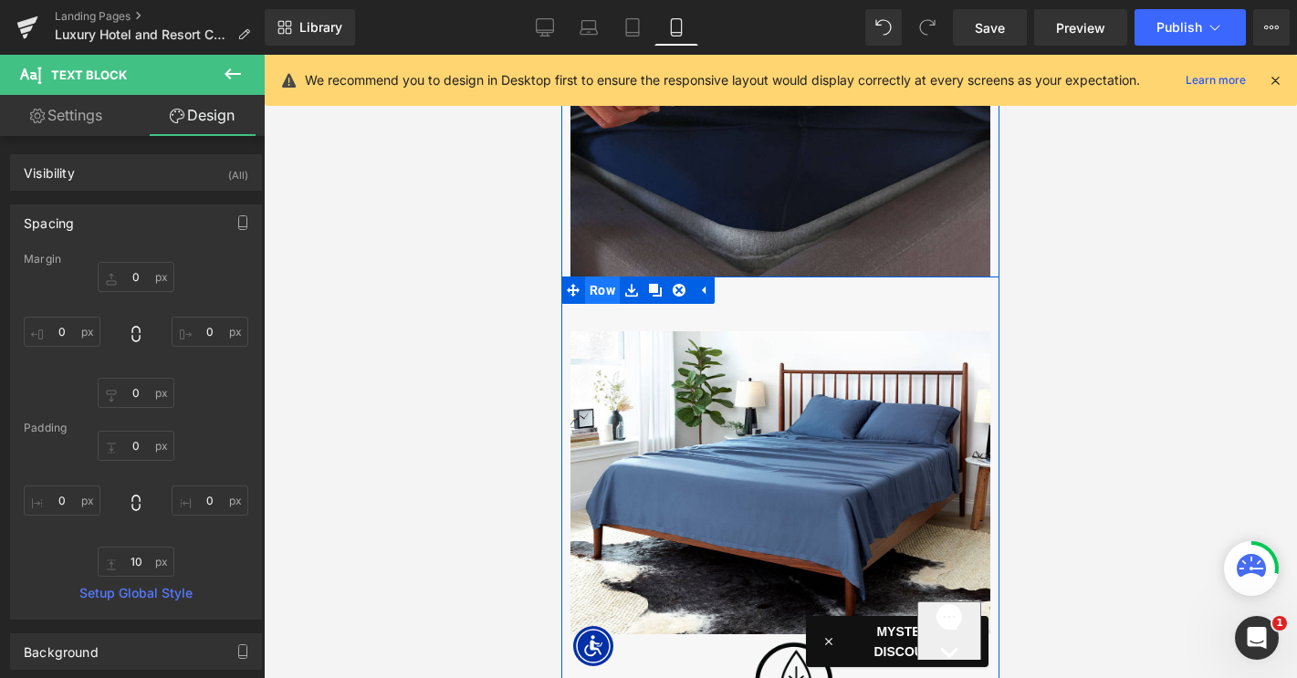
click at [600, 290] on span "Row" at bounding box center [602, 290] width 35 height 27
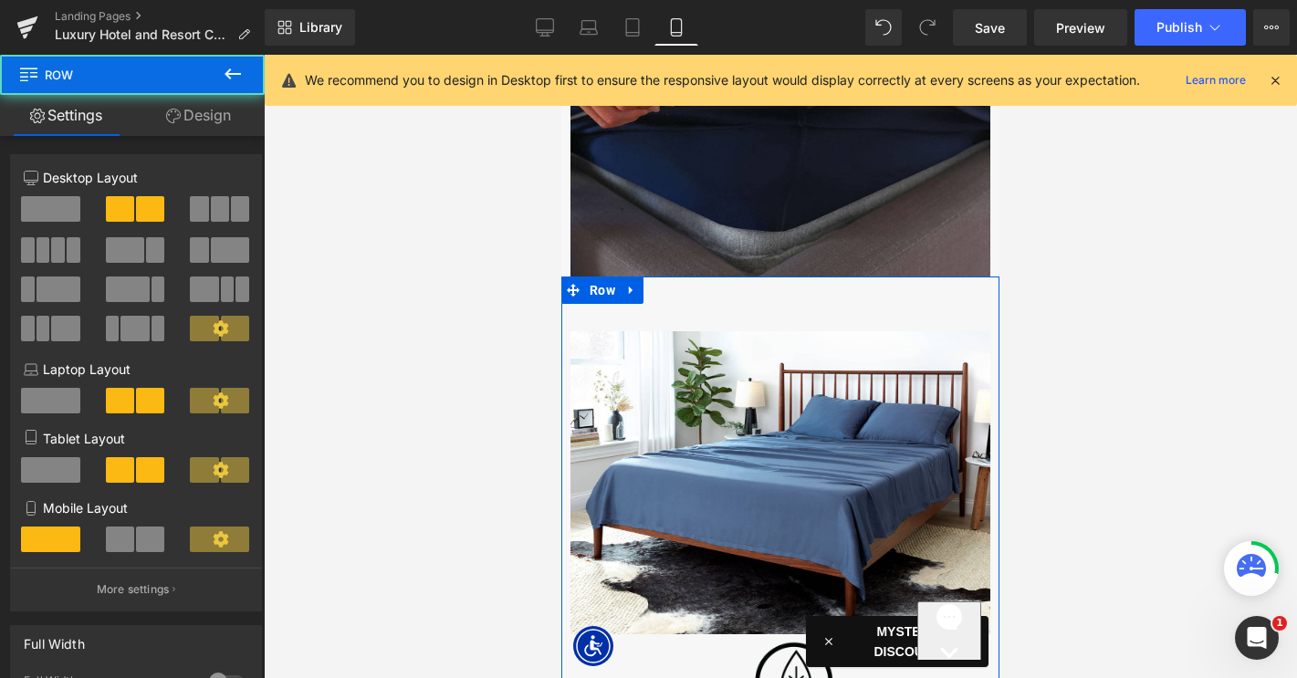
click at [229, 130] on link "Design" at bounding box center [198, 115] width 132 height 41
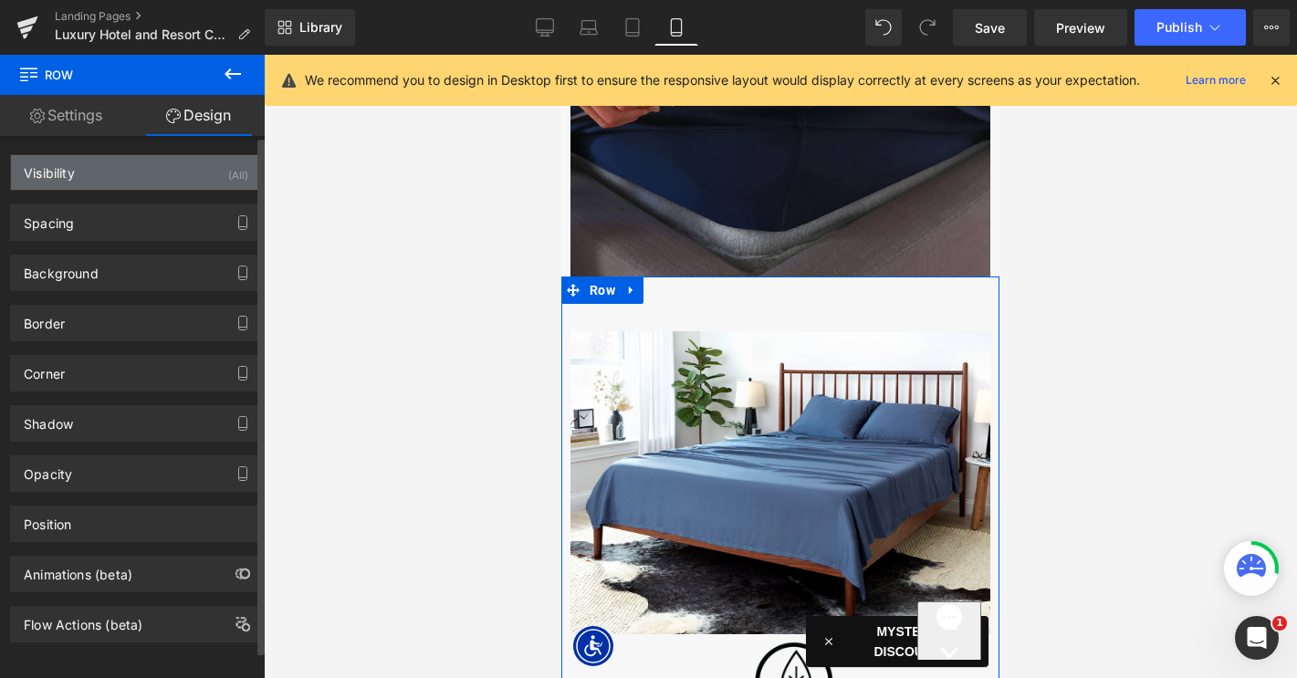
click at [184, 183] on div "Visibility (All)" at bounding box center [136, 172] width 250 height 35
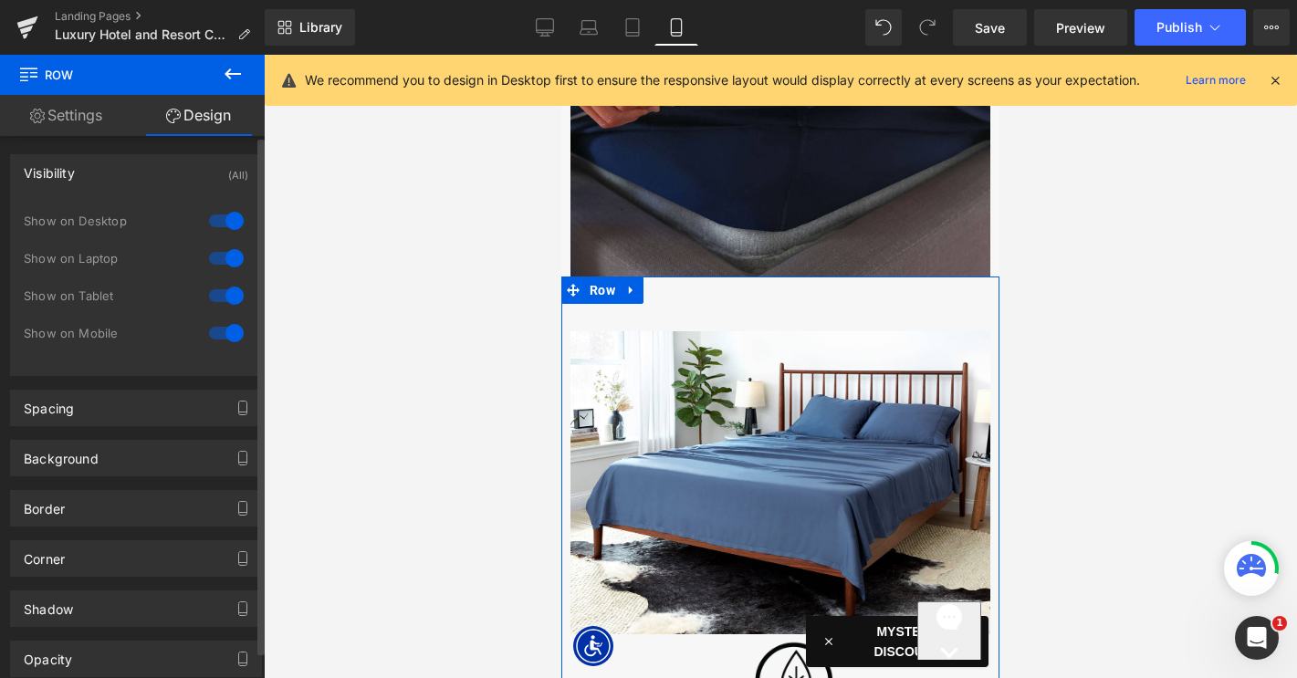
click at [232, 339] on div at bounding box center [226, 332] width 44 height 29
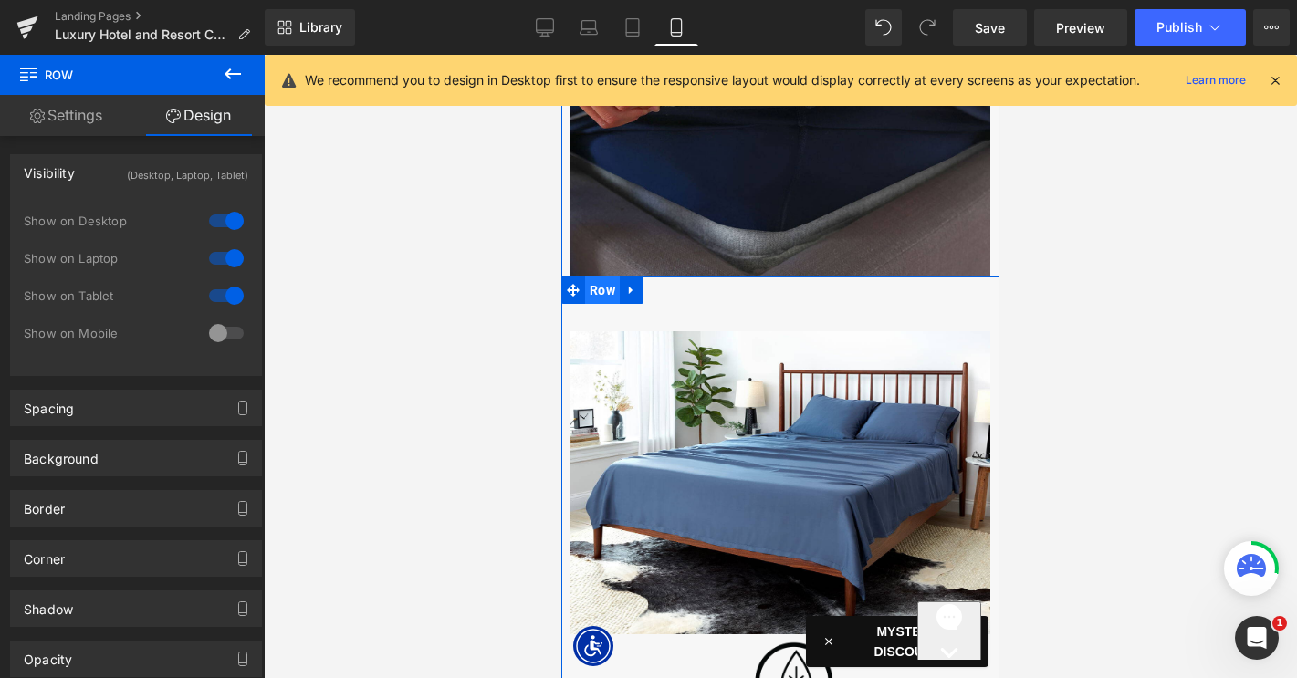
click at [600, 297] on span "Row" at bounding box center [602, 290] width 35 height 27
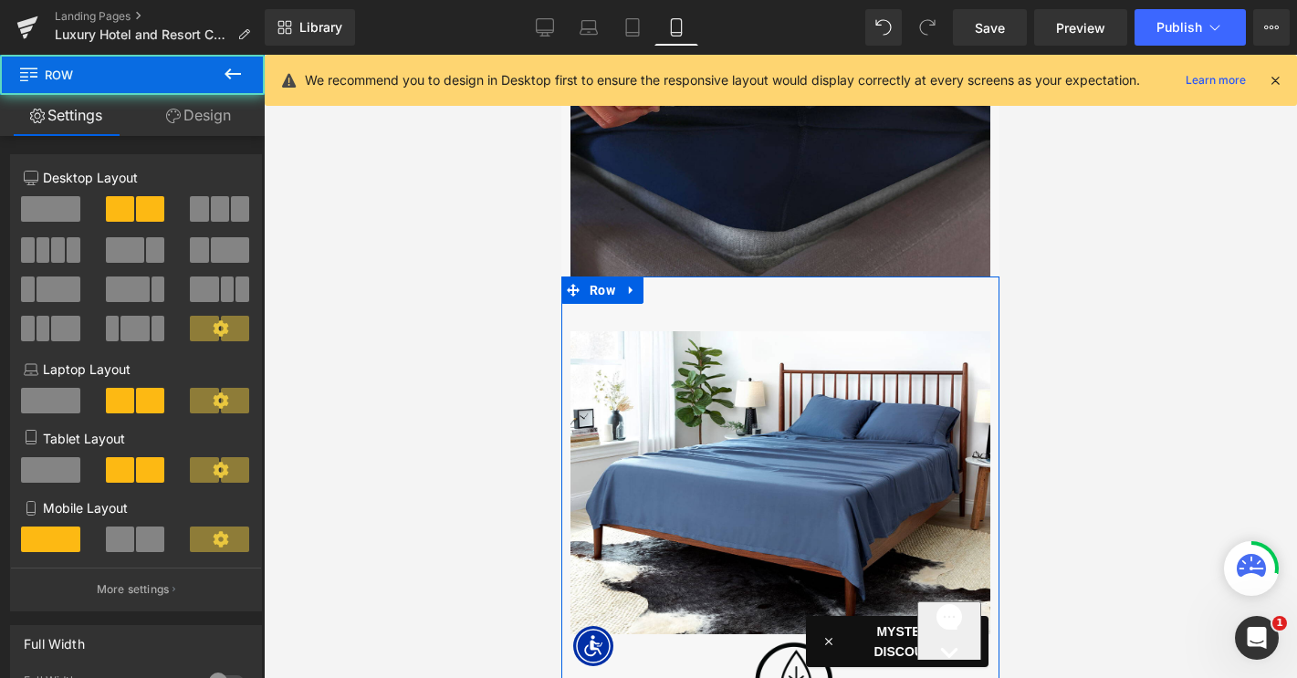
drag, startPoint x: 241, startPoint y: 123, endPoint x: 162, endPoint y: 199, distance: 109.1
click at [241, 123] on link "Design" at bounding box center [198, 115] width 132 height 41
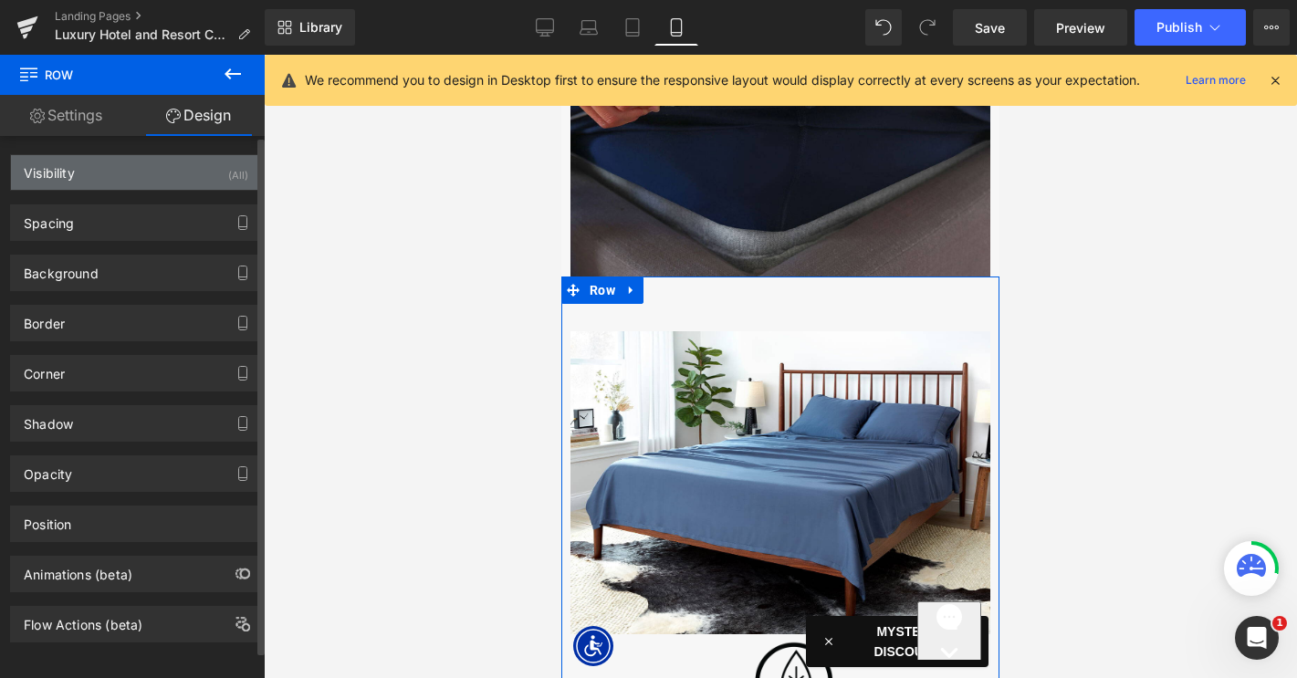
click at [156, 182] on div "Visibility (All)" at bounding box center [136, 172] width 250 height 35
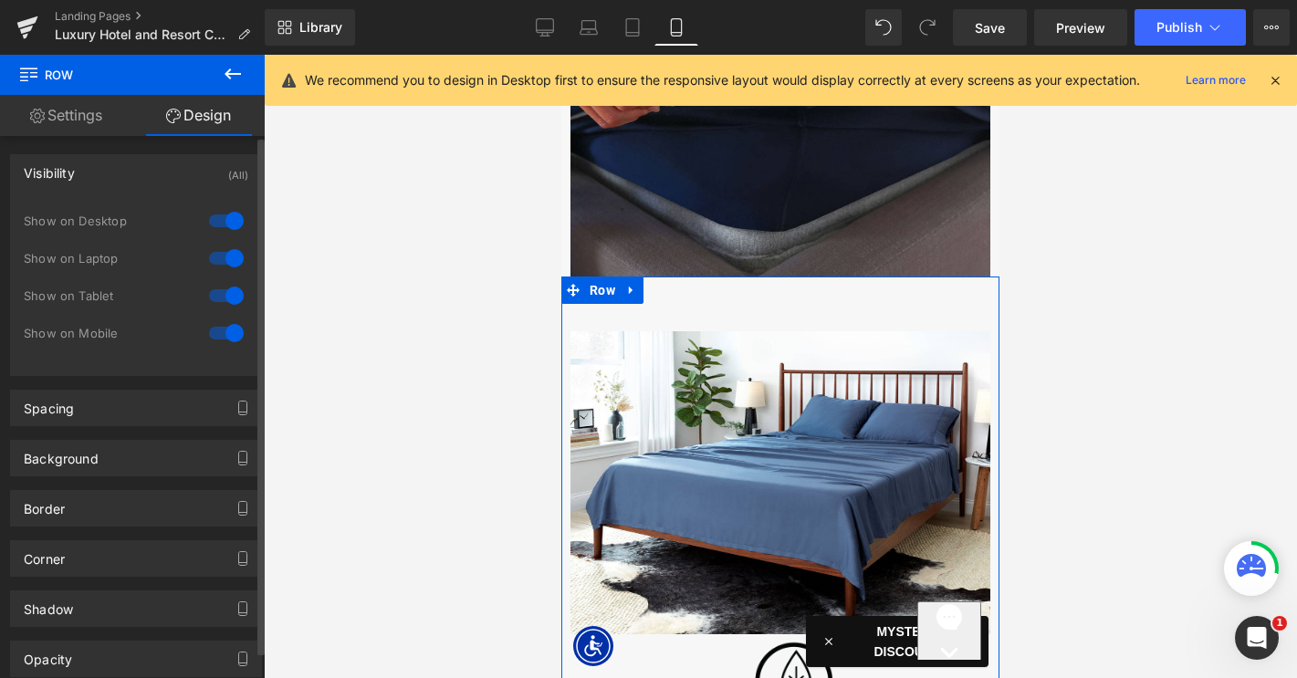
click at [235, 226] on div at bounding box center [226, 220] width 44 height 29
click at [234, 256] on div at bounding box center [226, 258] width 44 height 29
click at [227, 307] on div at bounding box center [226, 295] width 44 height 29
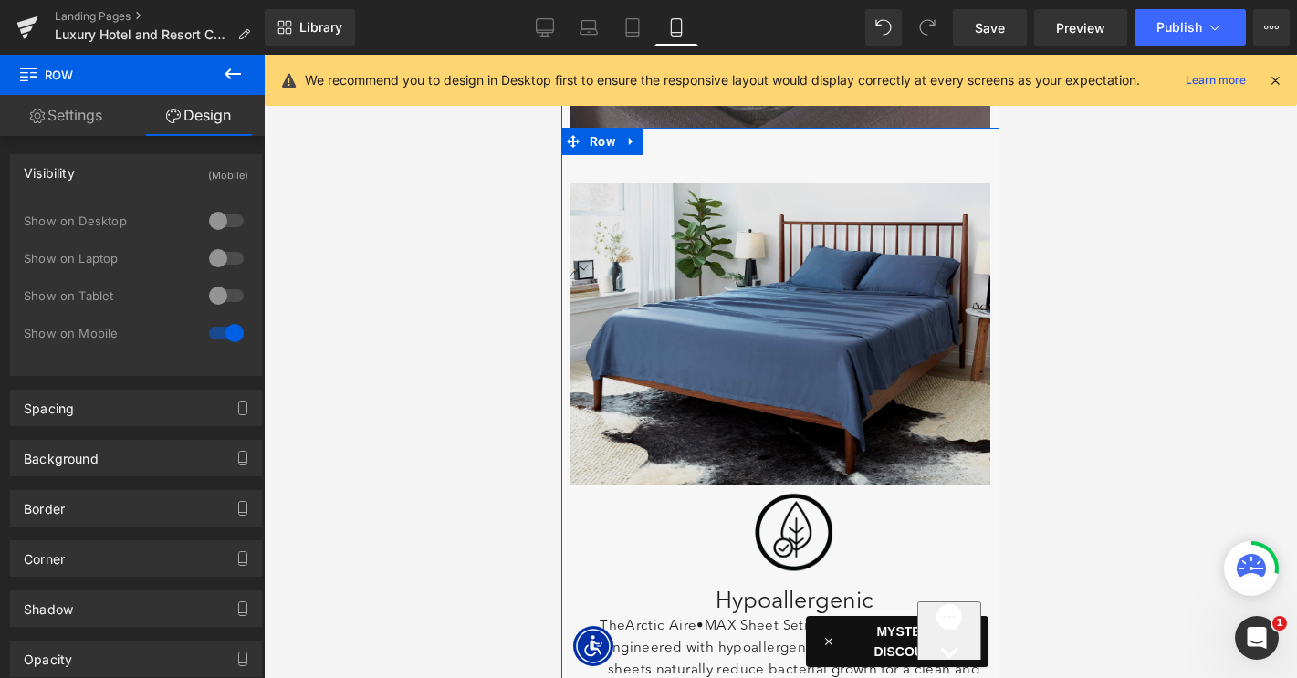
scroll to position [2705, 0]
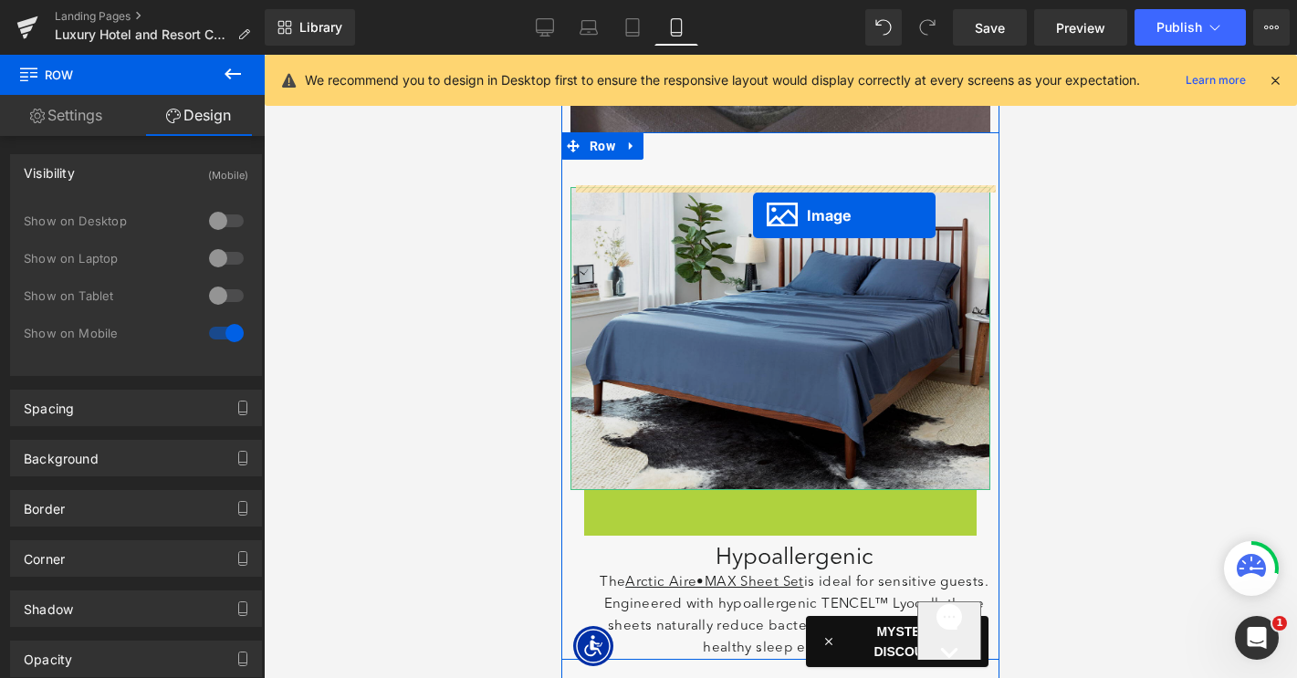
drag, startPoint x: 764, startPoint y: 537, endPoint x: 752, endPoint y: 316, distance: 221.2
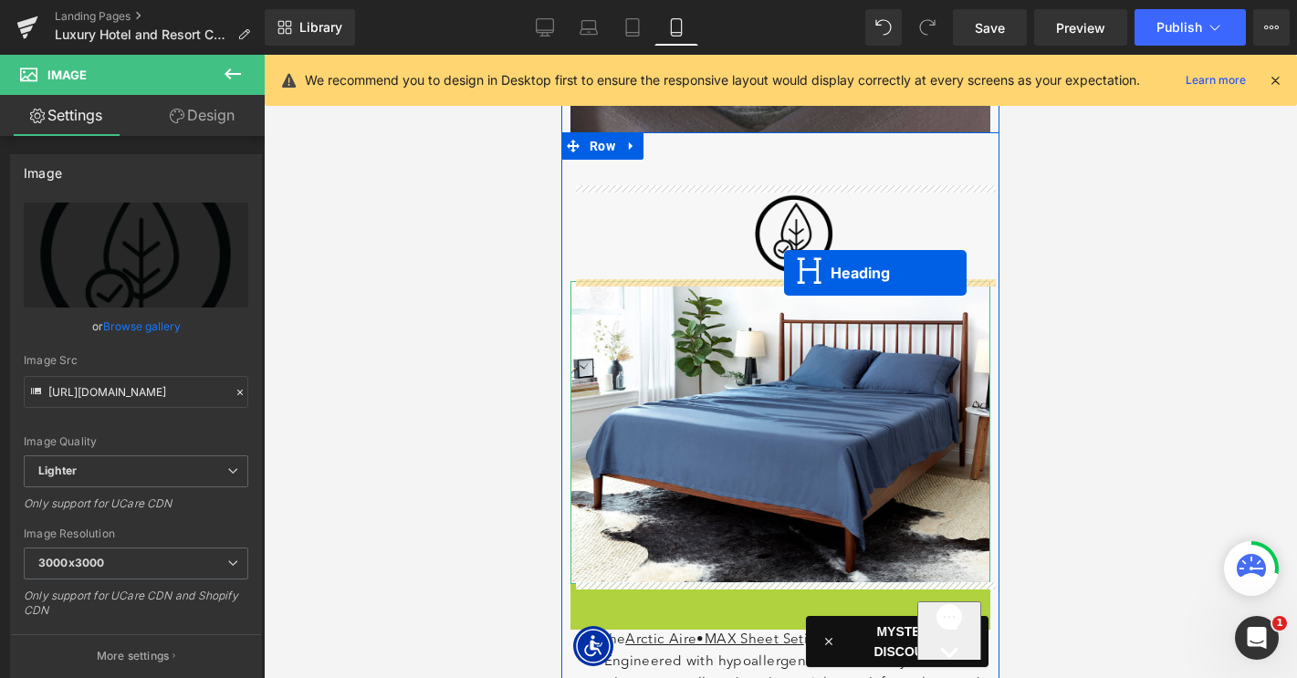
drag, startPoint x: 737, startPoint y: 601, endPoint x: 783, endPoint y: 273, distance: 331.7
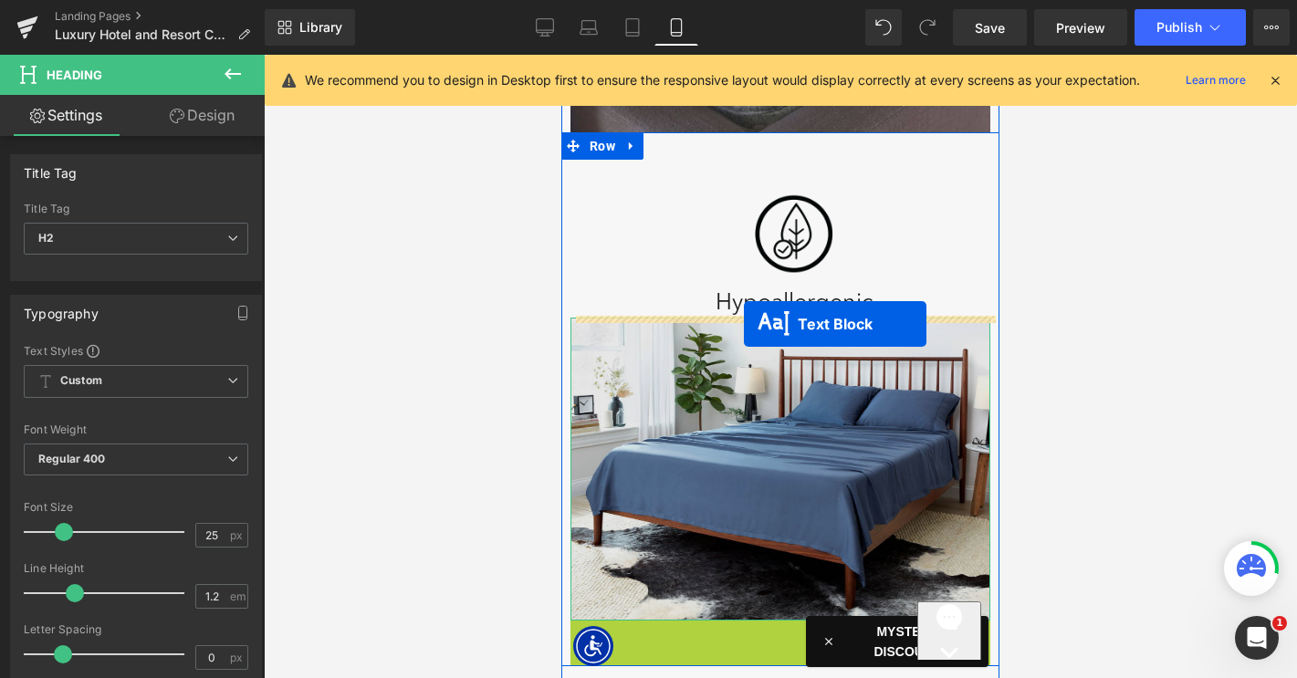
drag, startPoint x: 733, startPoint y: 663, endPoint x: 743, endPoint y: 322, distance: 340.5
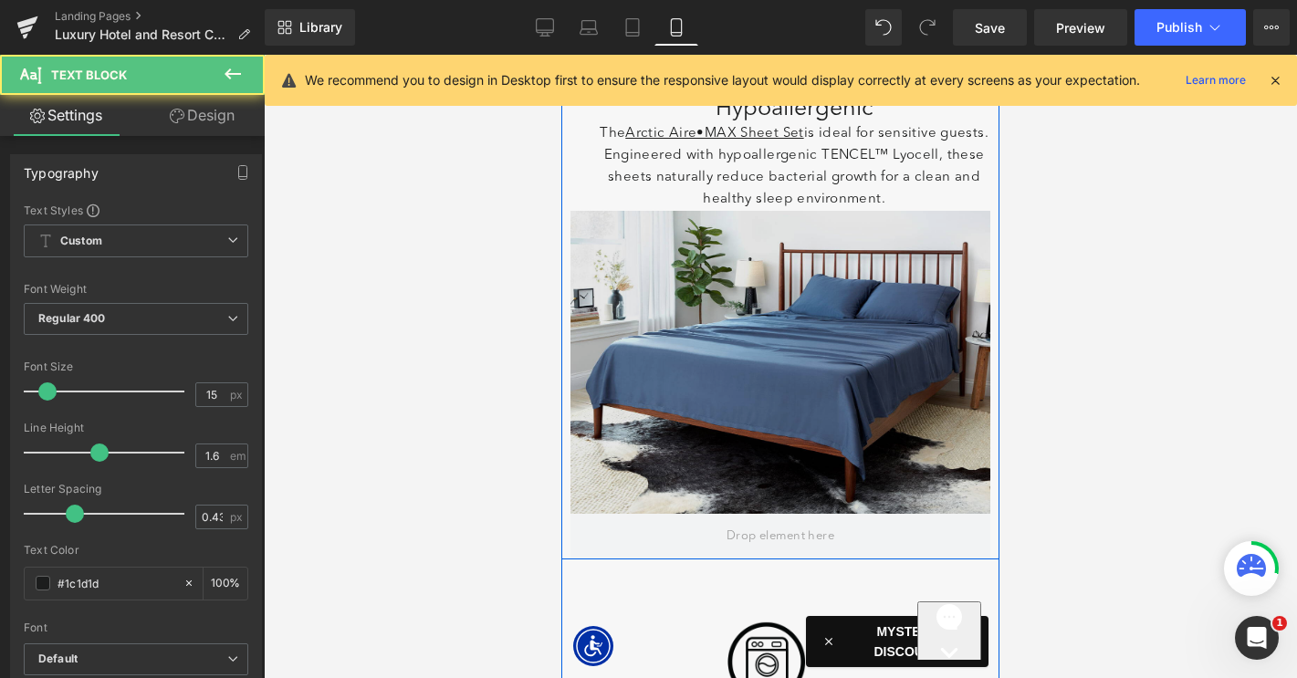
scroll to position [2915, 0]
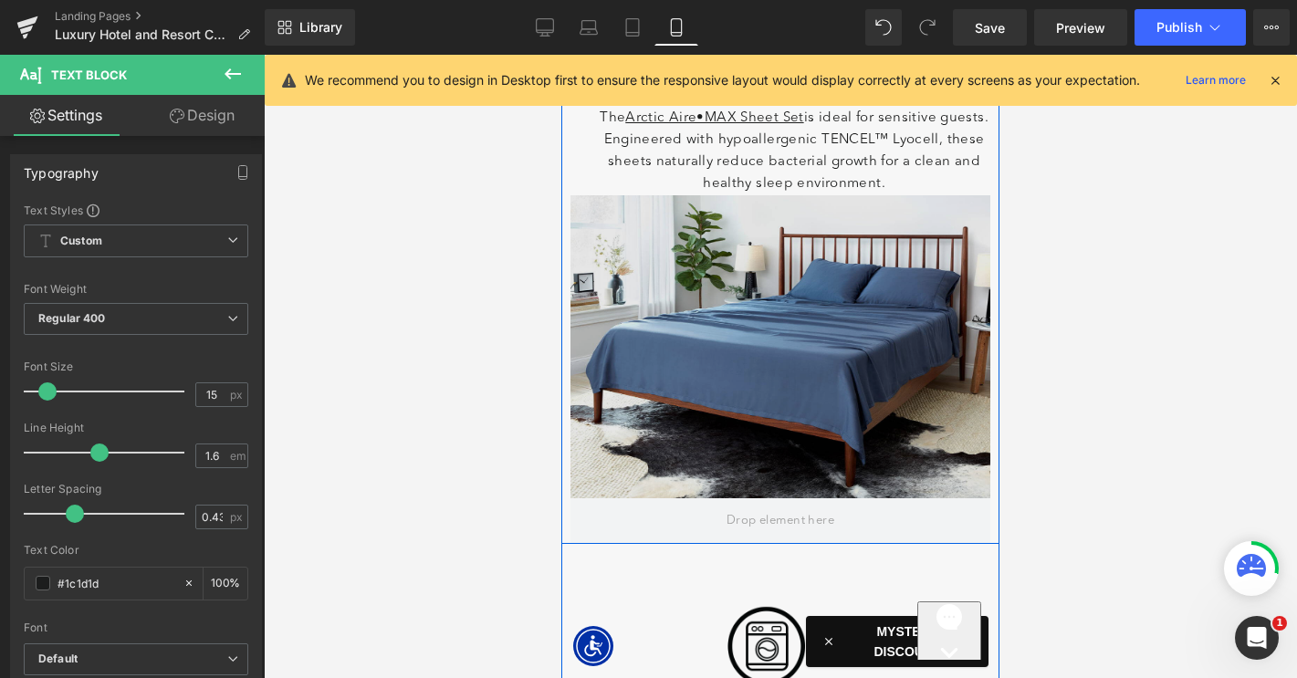
click at [736, 337] on img at bounding box center [780, 346] width 420 height 303
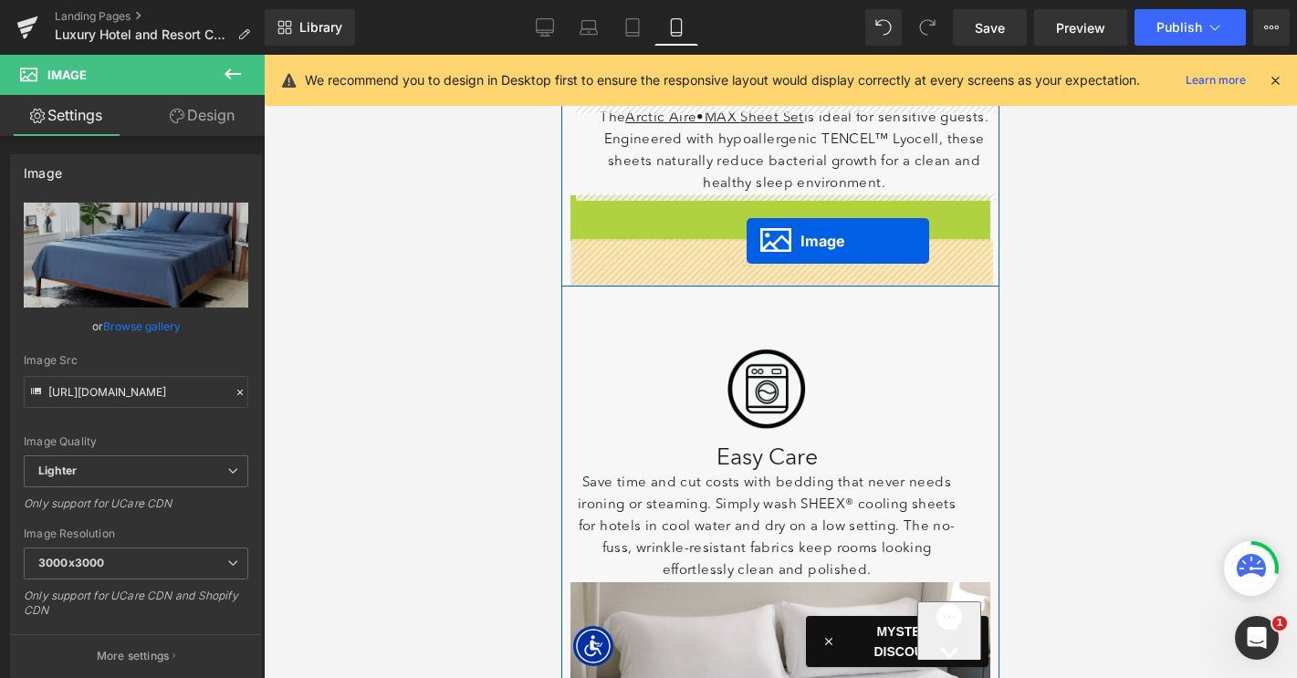
drag, startPoint x: 756, startPoint y: 347, endPoint x: 746, endPoint y: 249, distance: 98.1
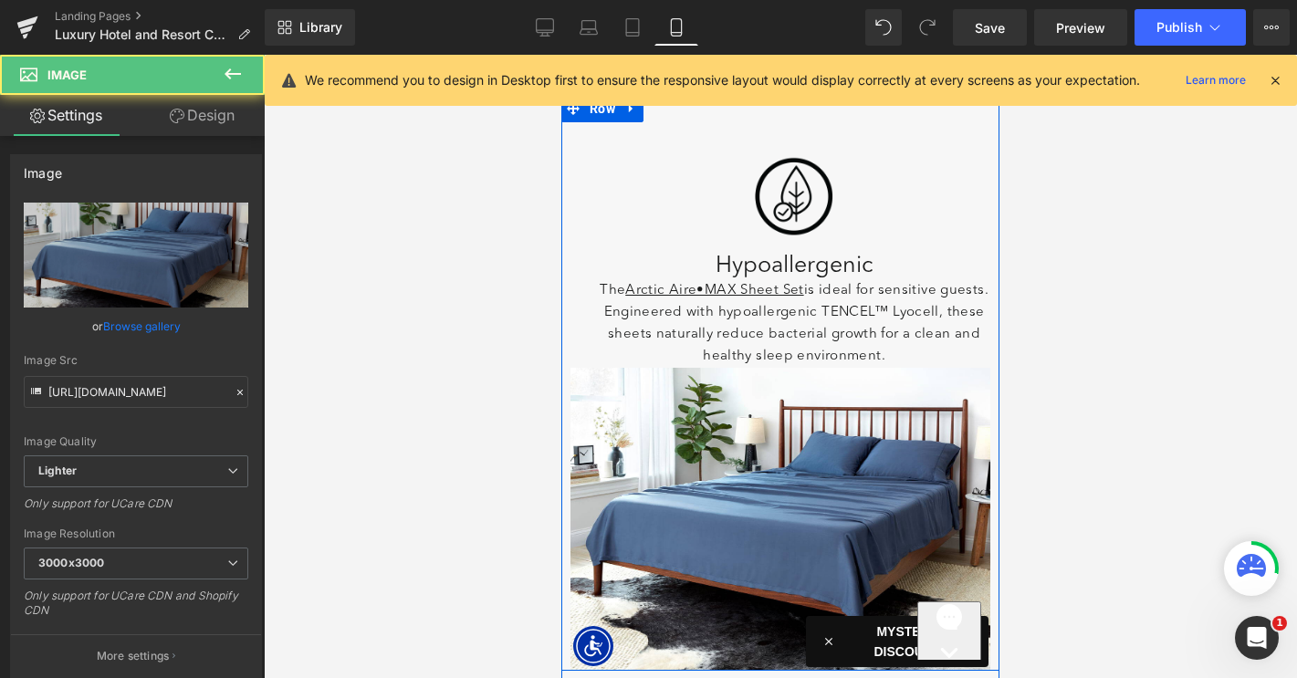
scroll to position [2728, 0]
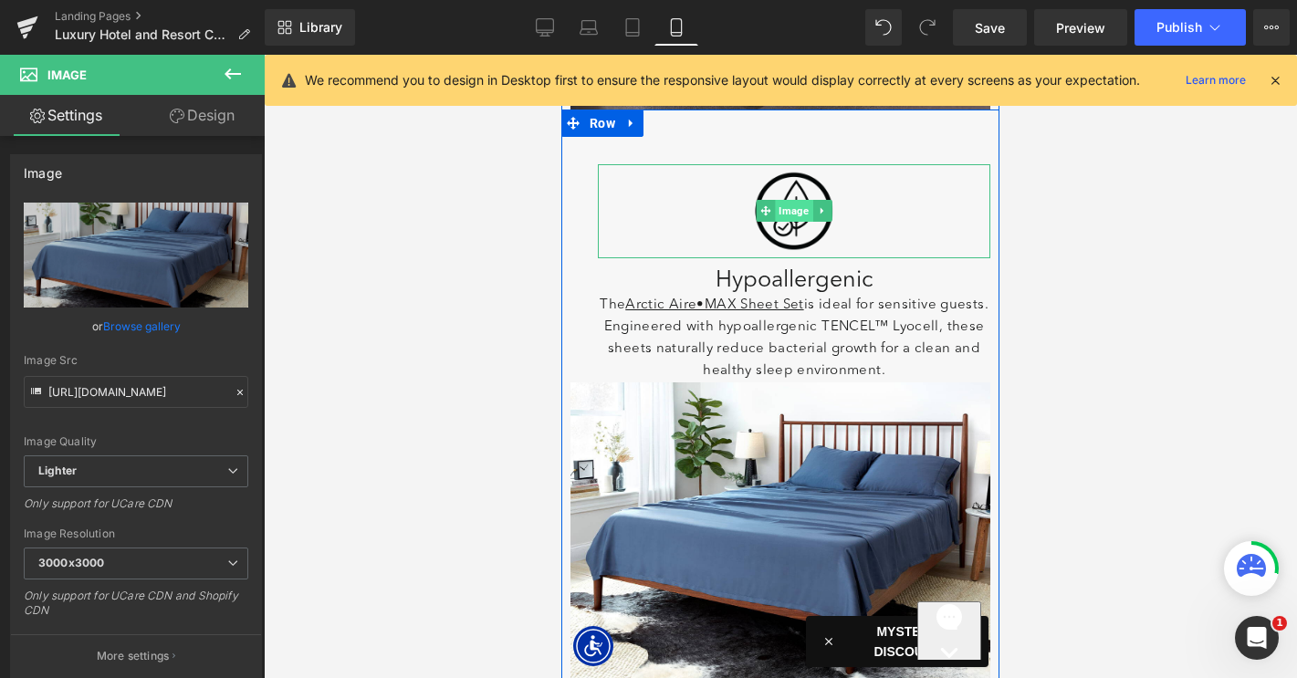
click at [790, 207] on span "Image" at bounding box center [793, 211] width 37 height 22
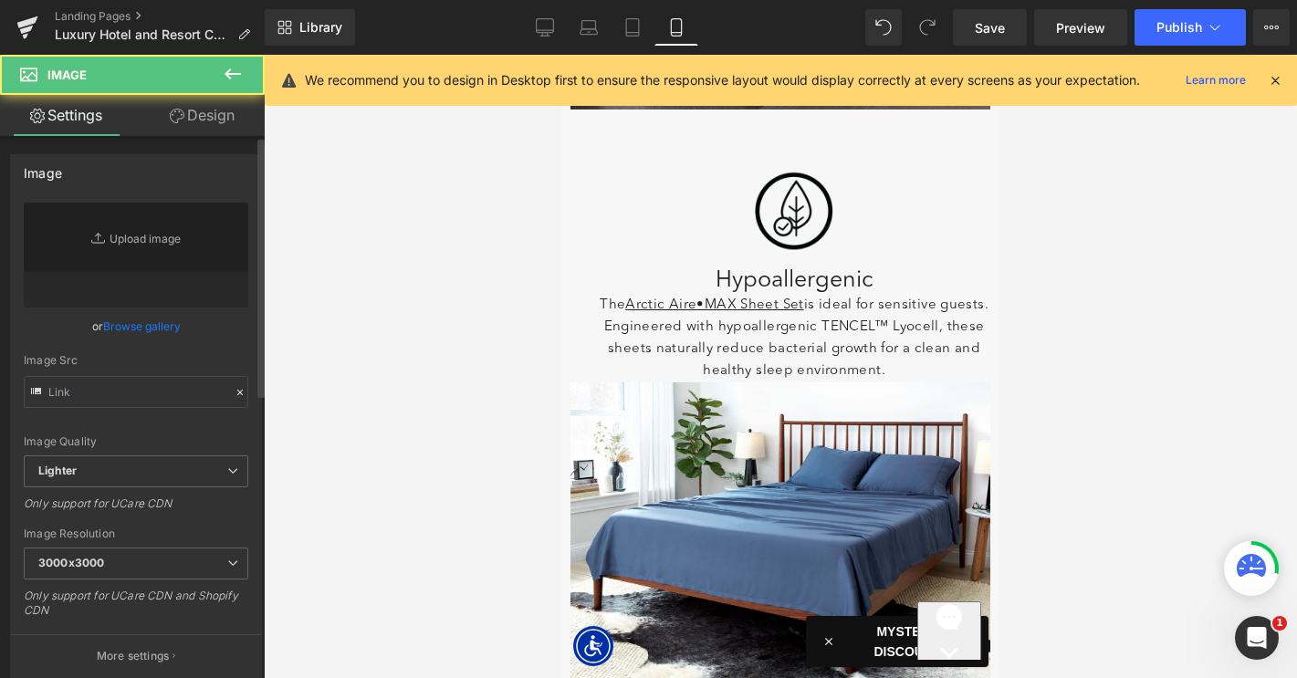
type input "https://ucarecdn.com/df4c81b7-837e-41ac-bf4f-575b69f2eada/-/format/auto/-/previ…"
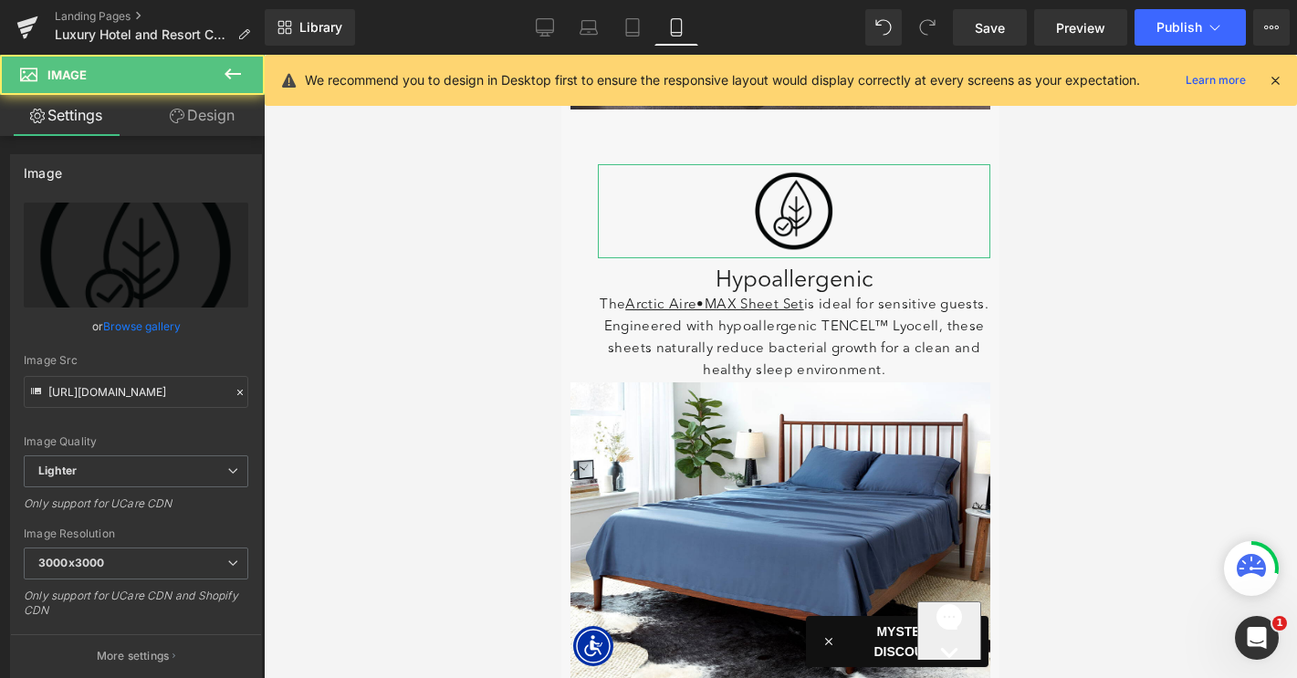
click at [197, 116] on link "Design" at bounding box center [202, 115] width 132 height 41
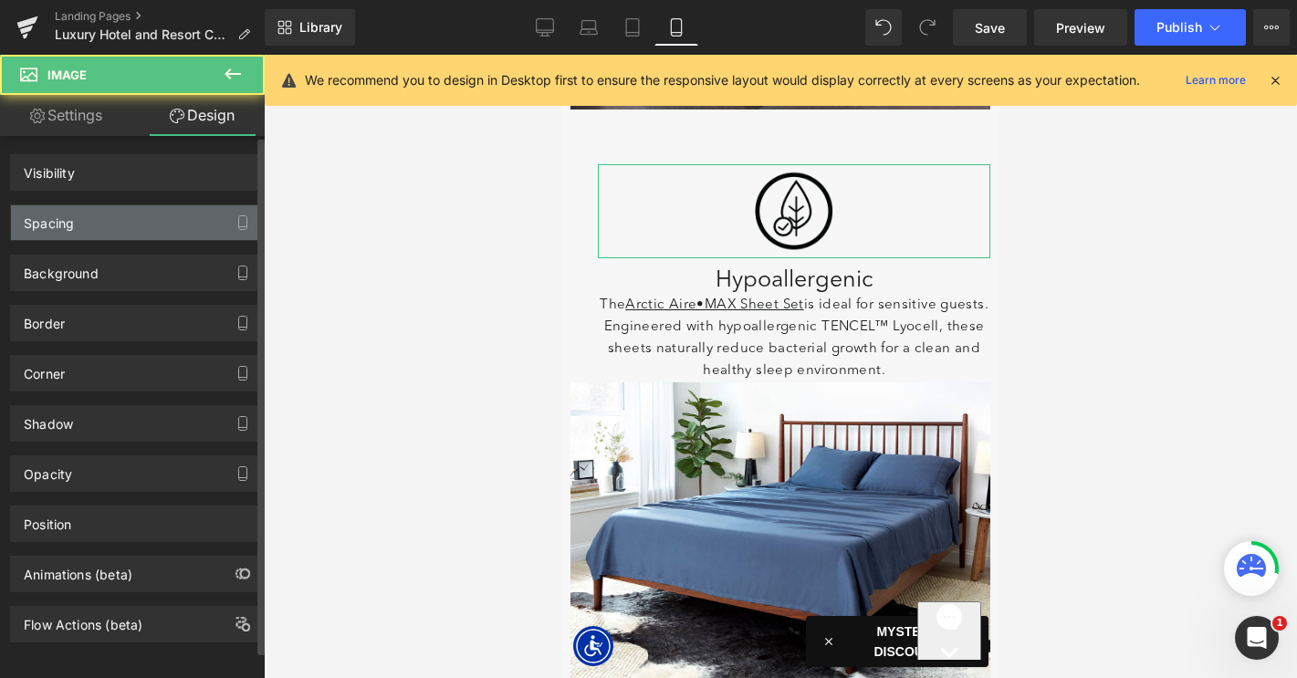
click at [132, 215] on div "Spacing" at bounding box center [136, 222] width 250 height 35
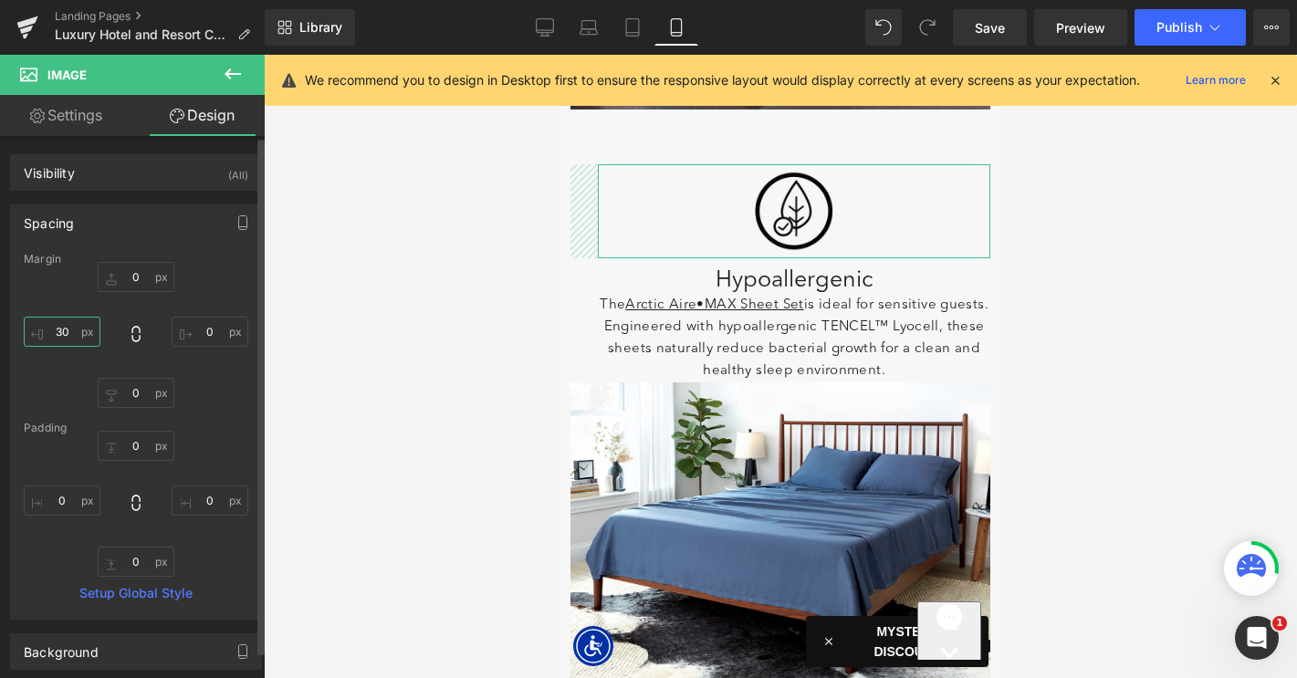
click at [66, 328] on input "30" at bounding box center [62, 332] width 77 height 30
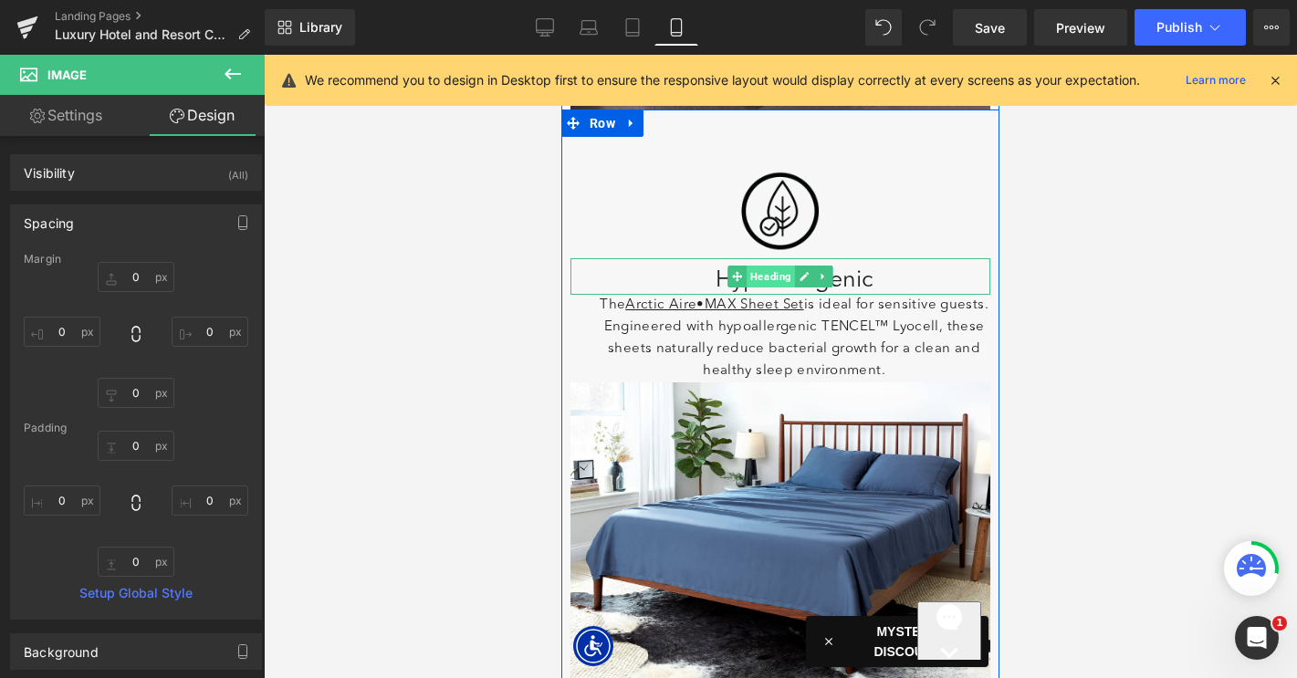
click at [787, 278] on span "Heading" at bounding box center [770, 277] width 48 height 22
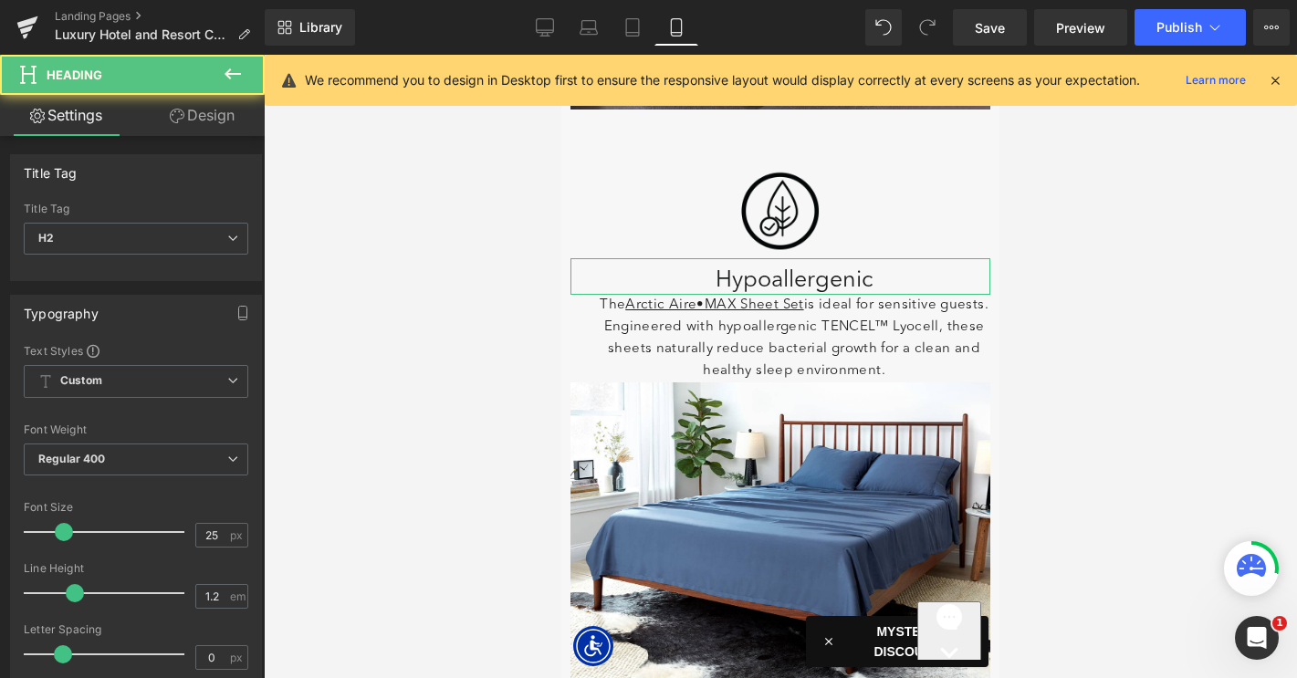
click at [214, 117] on link "Design" at bounding box center [202, 115] width 132 height 41
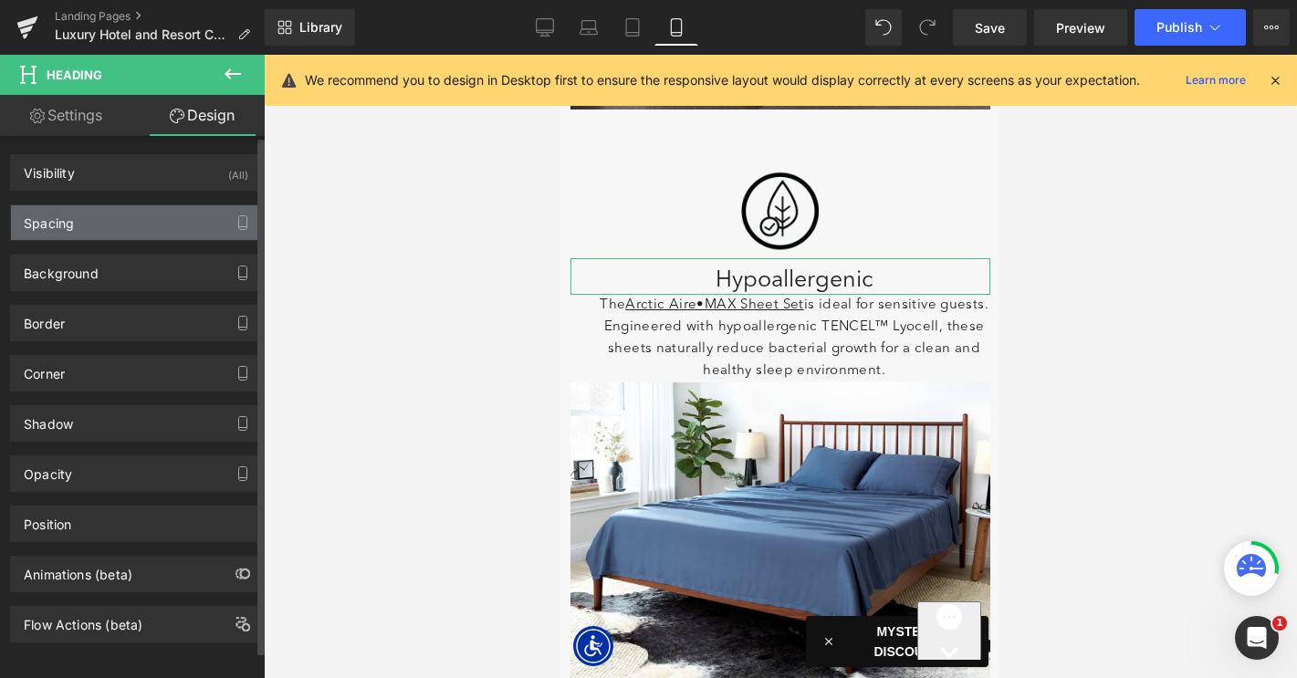
click at [118, 228] on div "Spacing" at bounding box center [136, 222] width 250 height 35
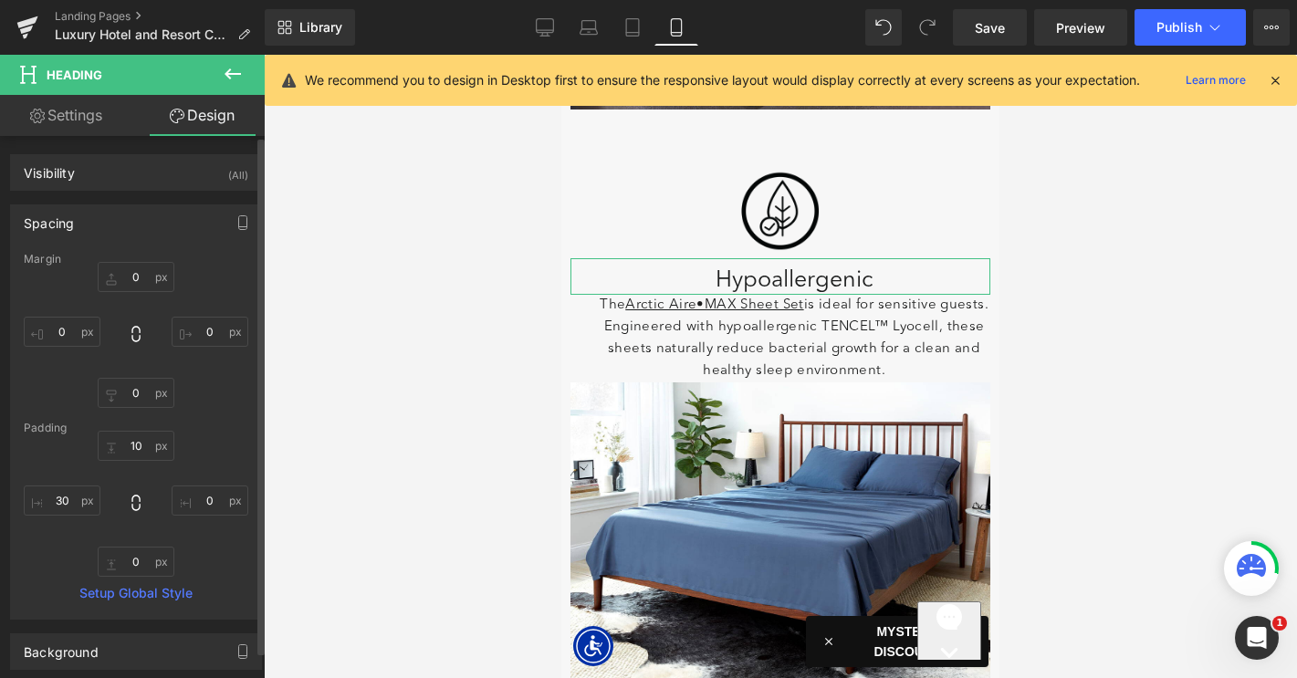
type input "0"
type input "10"
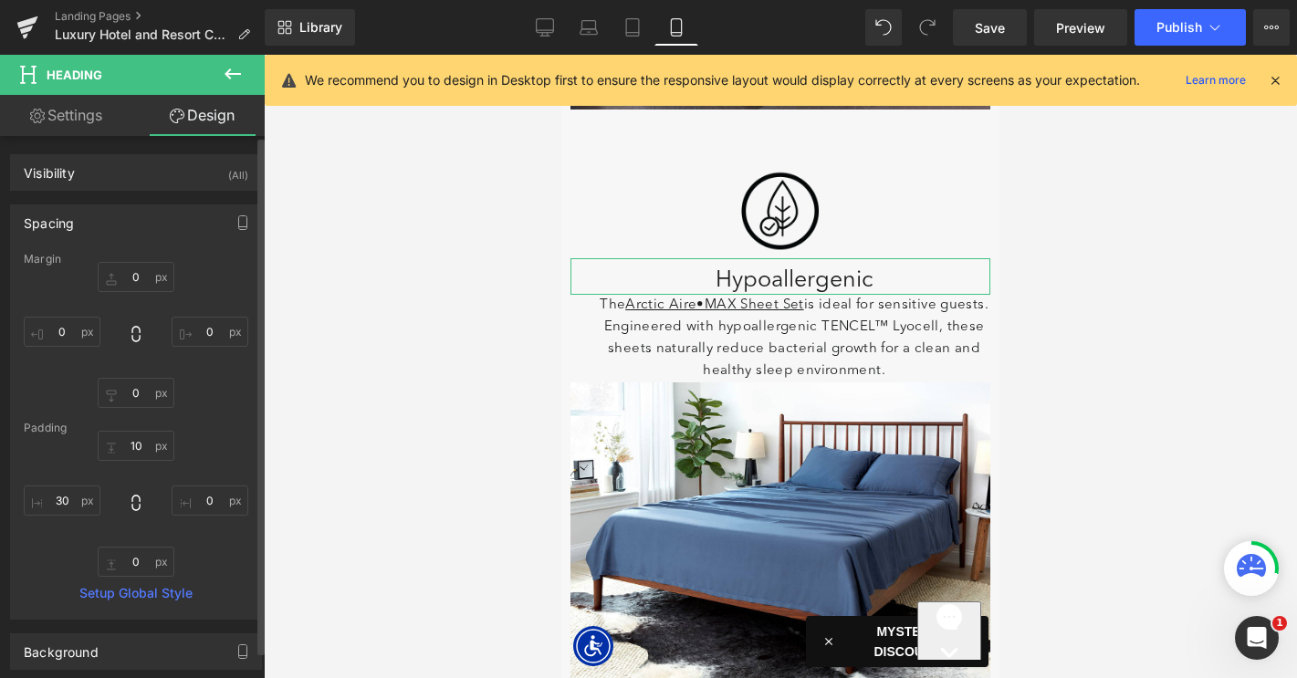
type input "0"
click at [63, 506] on input "30" at bounding box center [62, 500] width 77 height 30
type input "0"
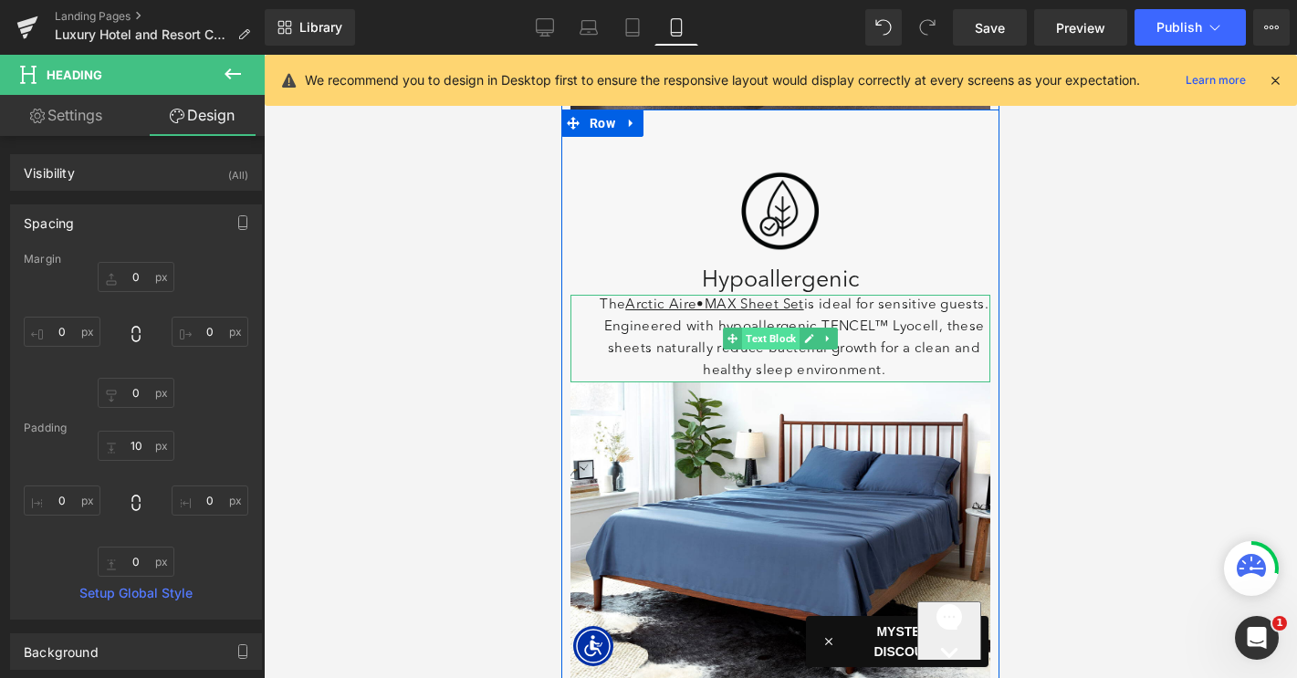
click at [773, 337] on span "Text Block" at bounding box center [770, 339] width 57 height 22
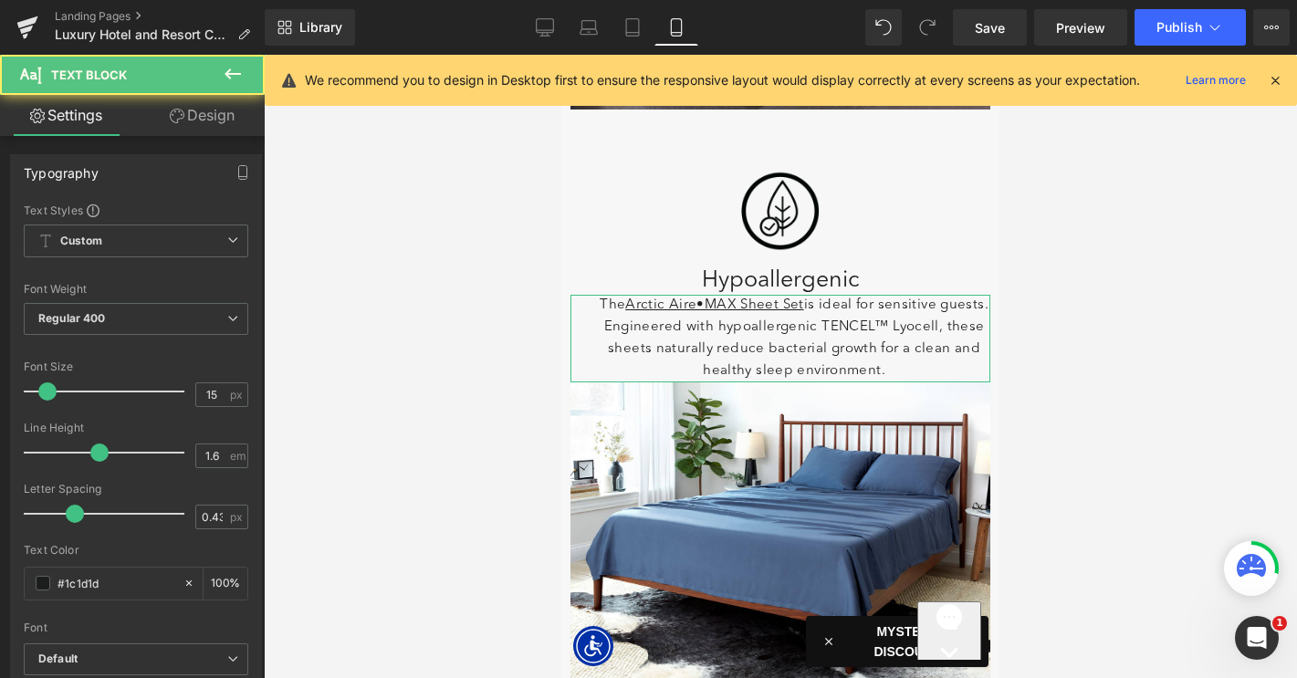
click at [207, 121] on link "Design" at bounding box center [202, 115] width 132 height 41
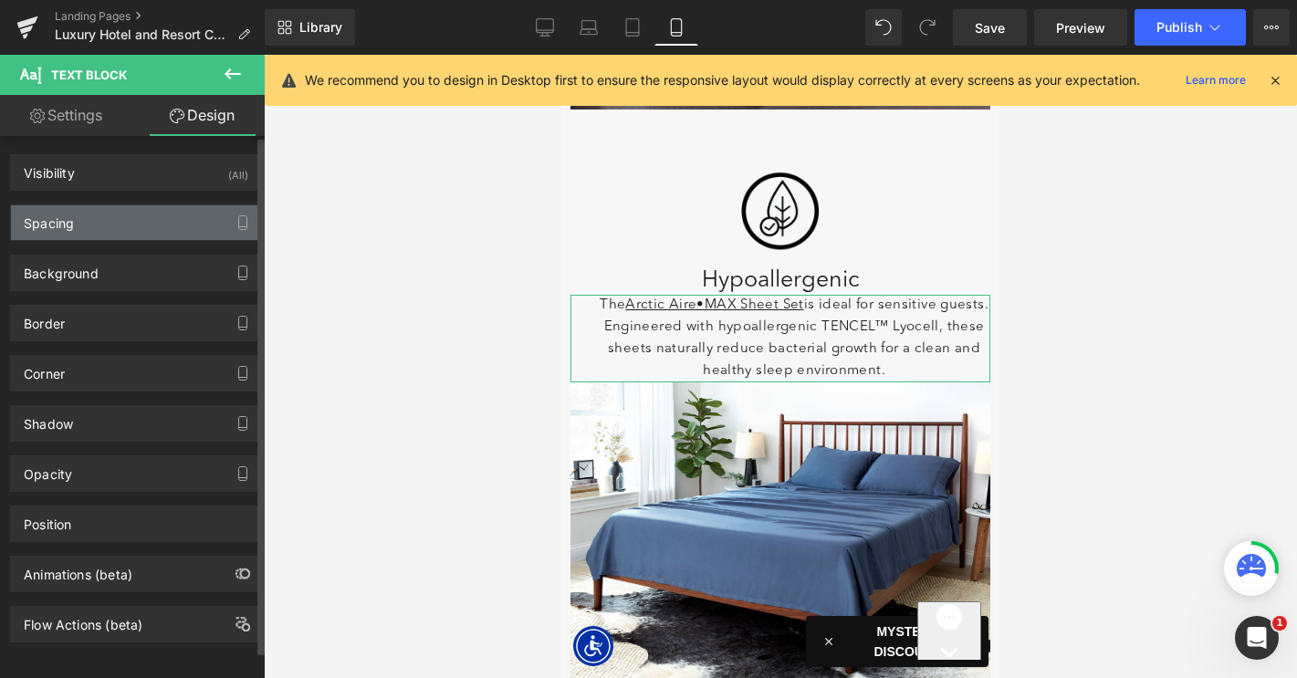
type input "0"
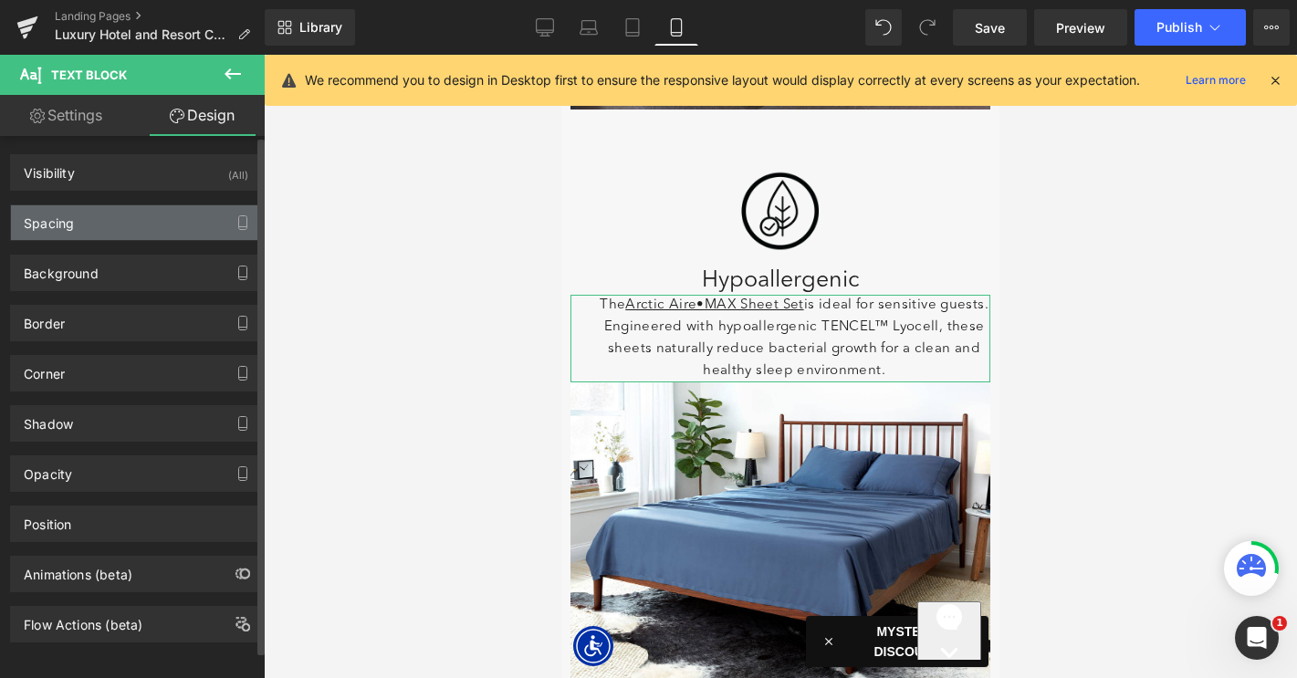
type input "0"
type input "30"
click at [142, 223] on div "Spacing" at bounding box center [136, 222] width 250 height 35
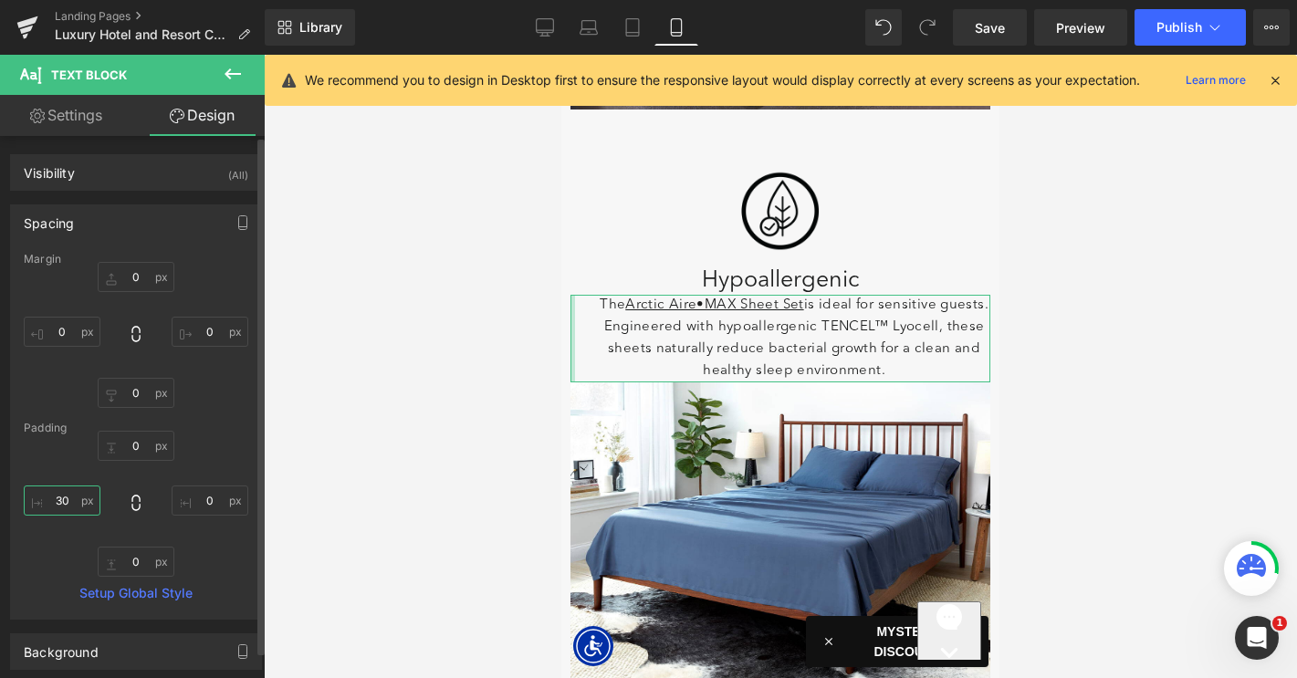
click at [66, 496] on input "30" at bounding box center [62, 500] width 77 height 30
click at [129, 568] on input "0" at bounding box center [136, 562] width 77 height 30
type input "10"
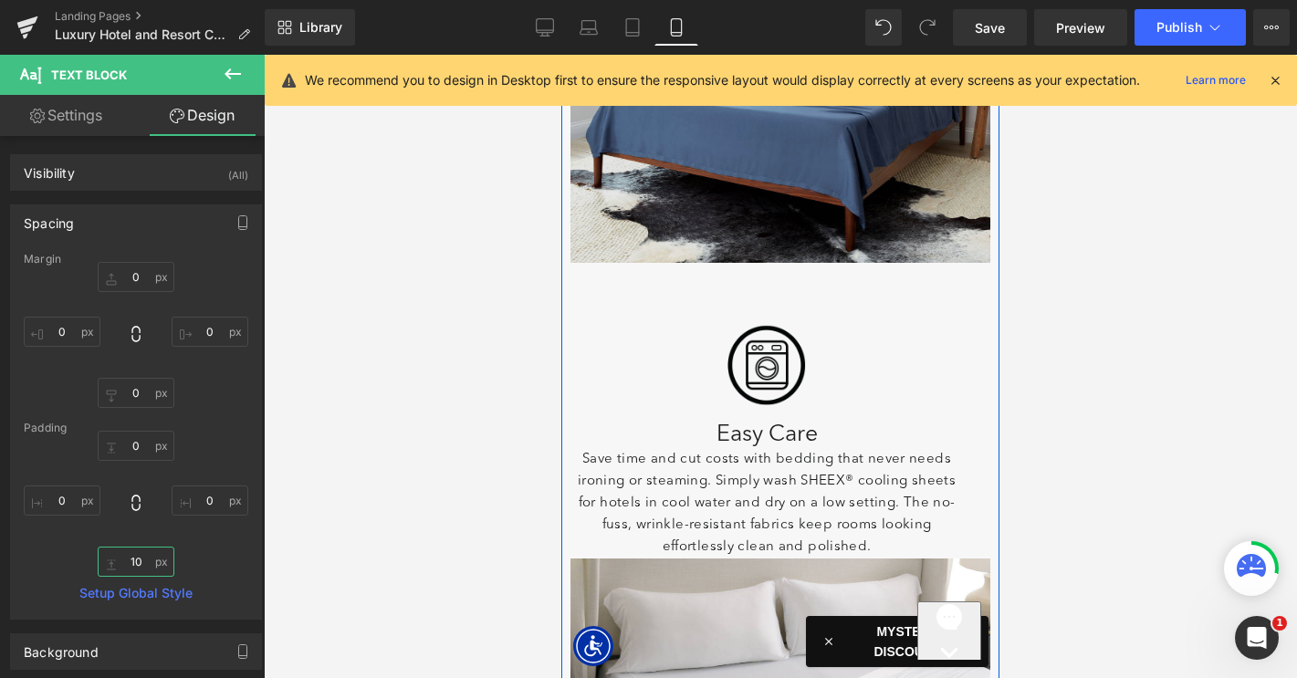
scroll to position [3160, 0]
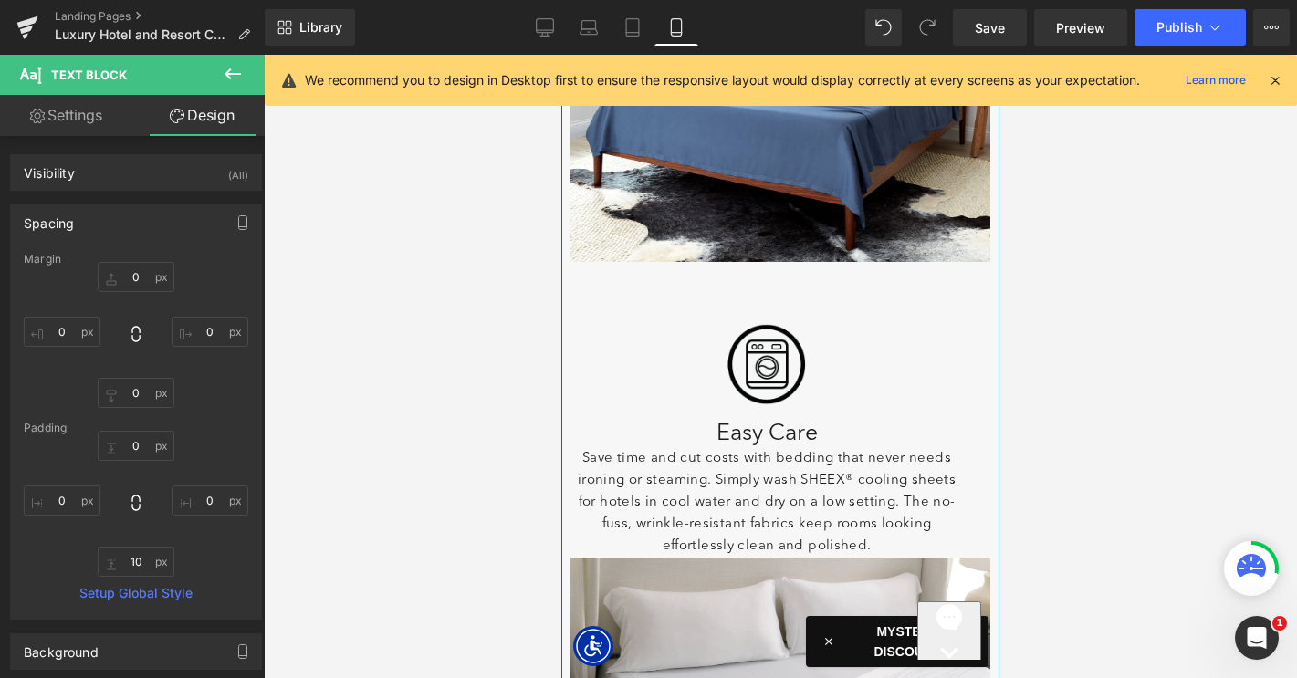
click at [760, 358] on div "Image" at bounding box center [766, 364] width 392 height 95
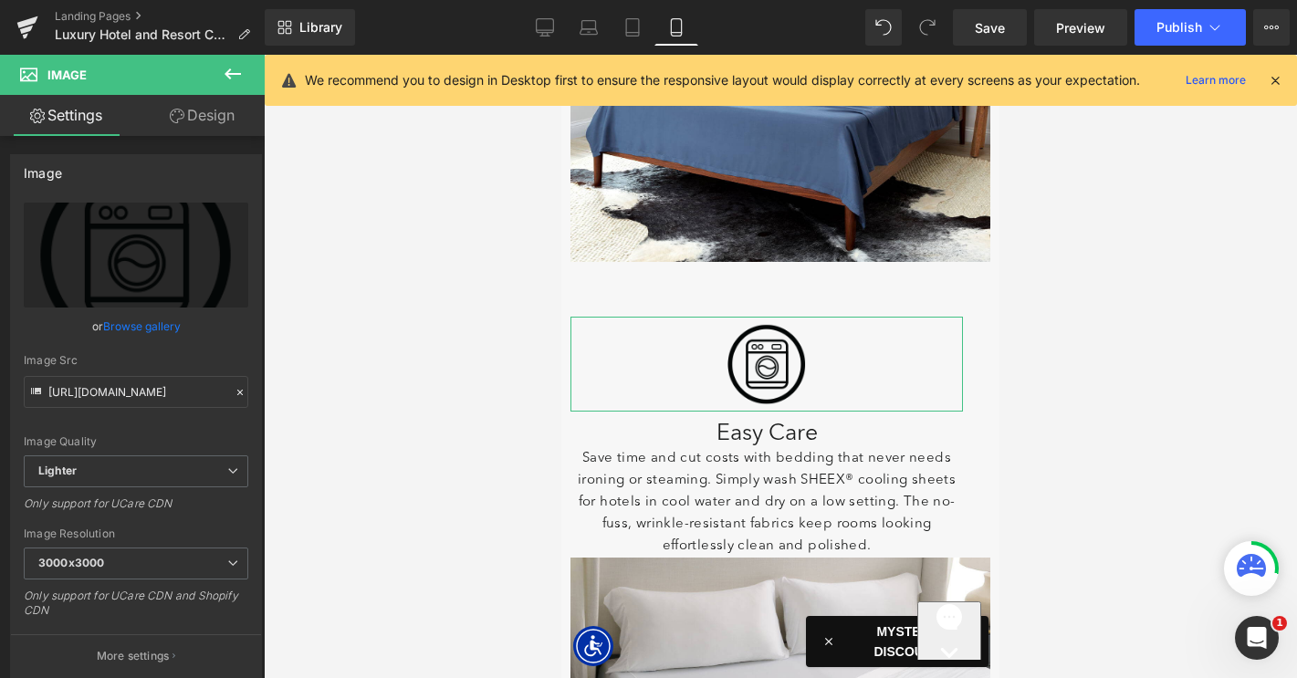
click at [204, 118] on link "Design" at bounding box center [202, 115] width 132 height 41
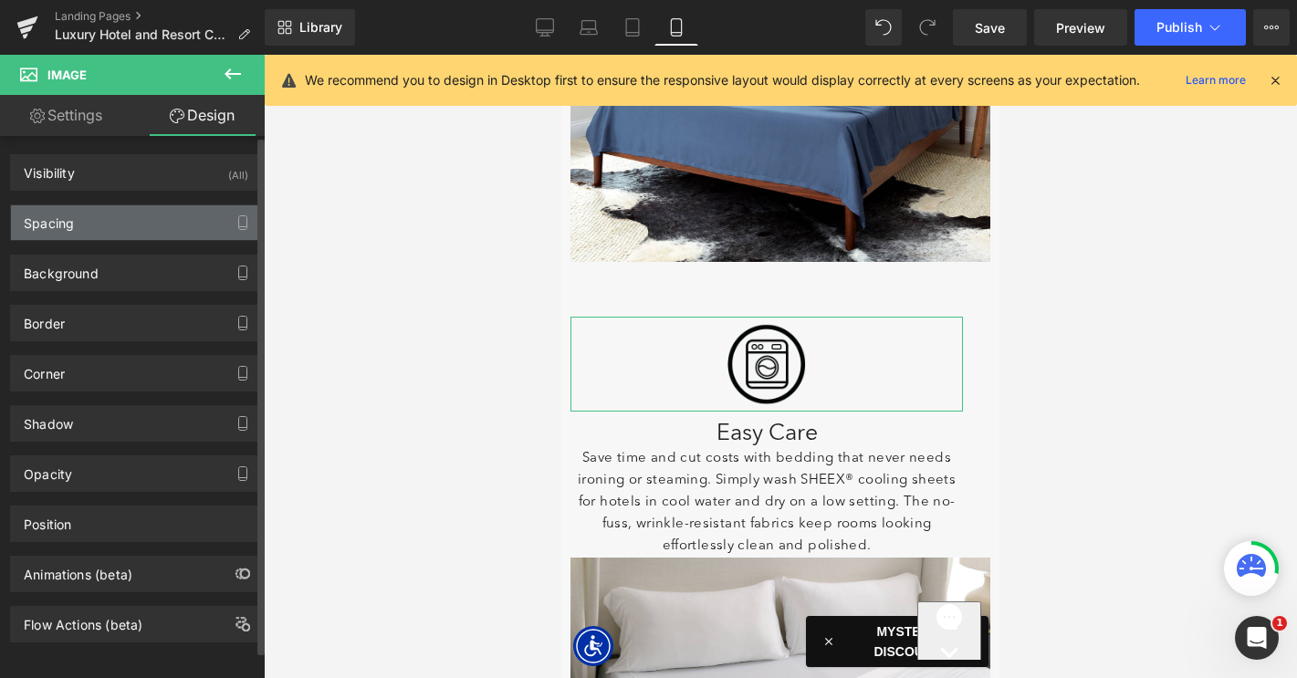
click at [129, 220] on div "Spacing" at bounding box center [136, 222] width 250 height 35
type input "0"
type input "30"
type input "0"
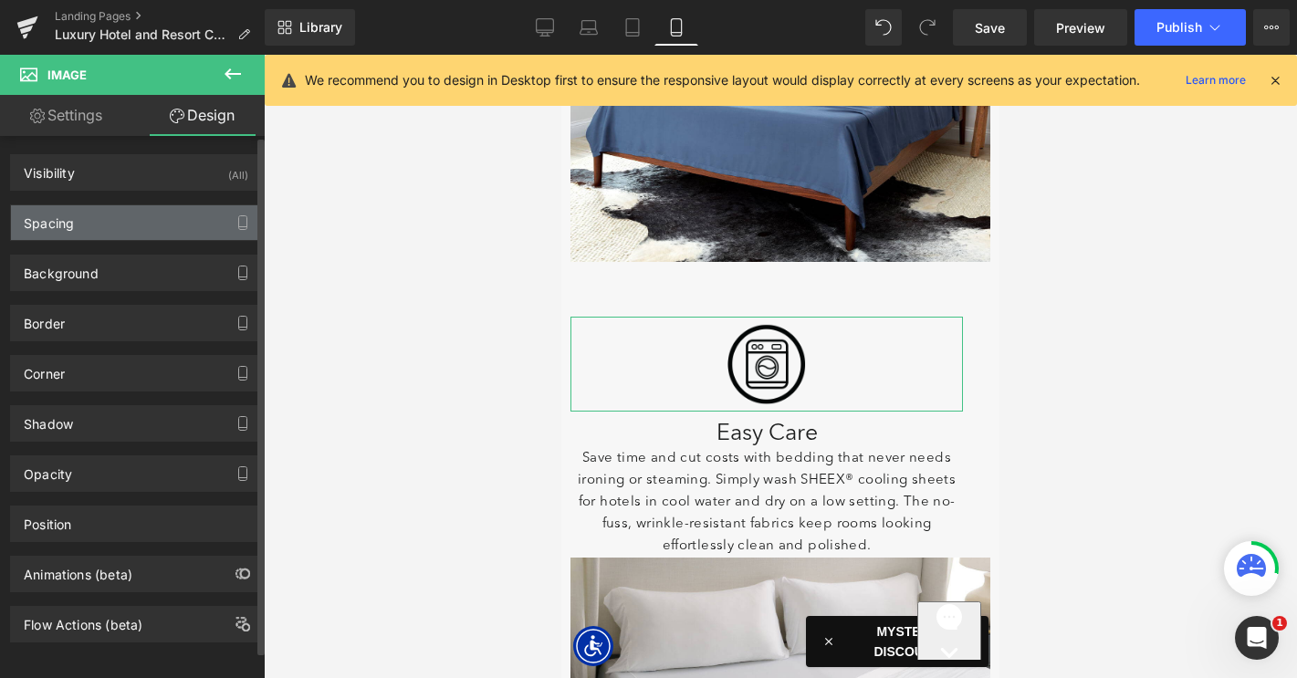
type input "0"
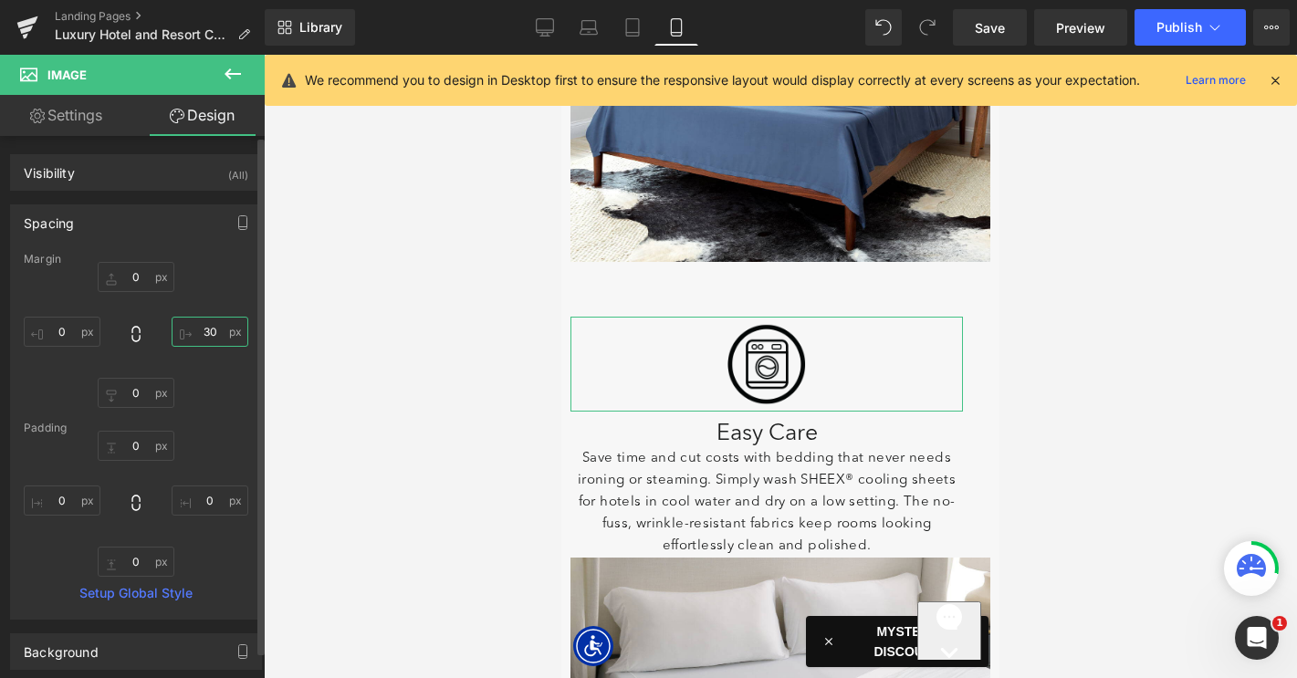
click at [203, 336] on input "30" at bounding box center [210, 332] width 77 height 30
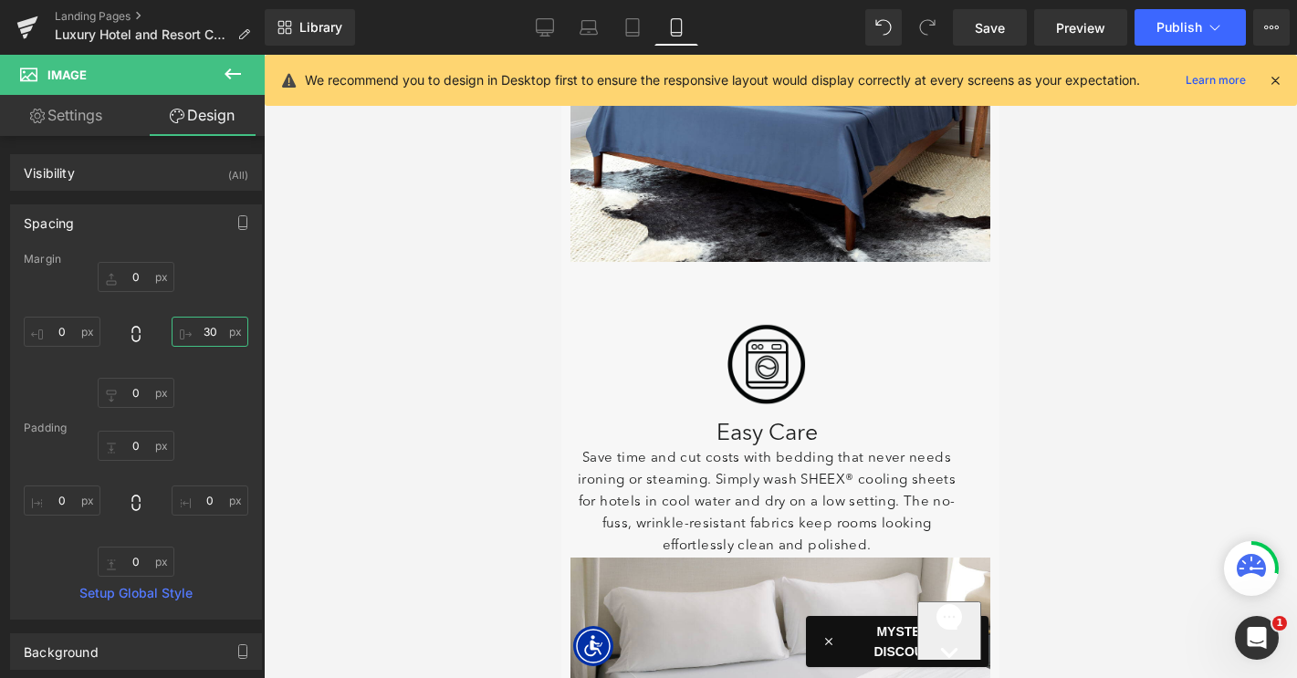
type input "0"
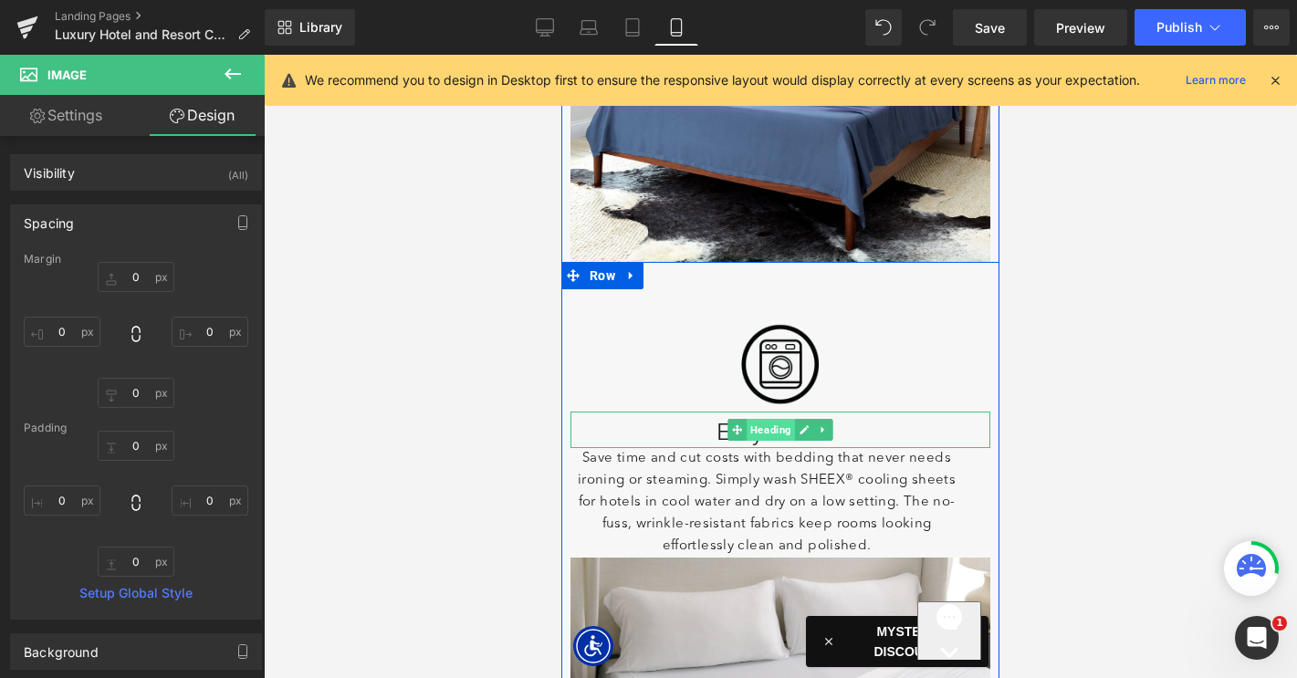
click at [768, 436] on span "Heading" at bounding box center [770, 430] width 48 height 22
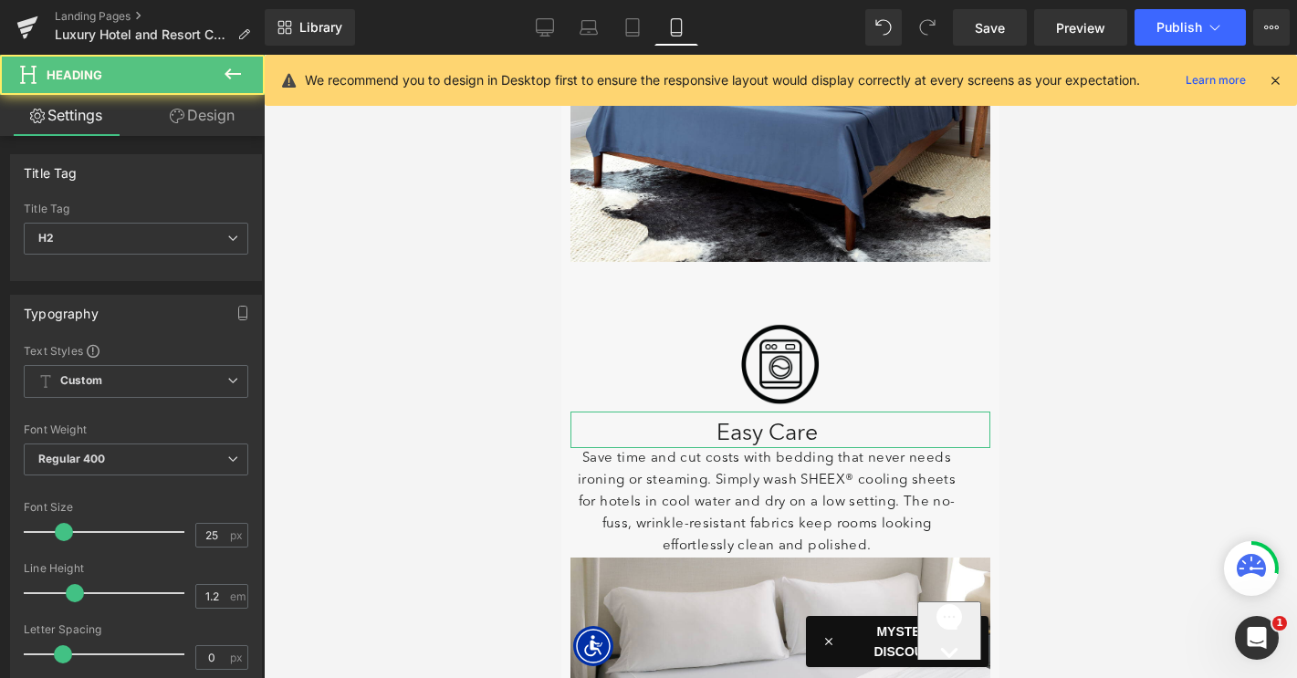
click at [203, 115] on link "Design" at bounding box center [202, 115] width 132 height 41
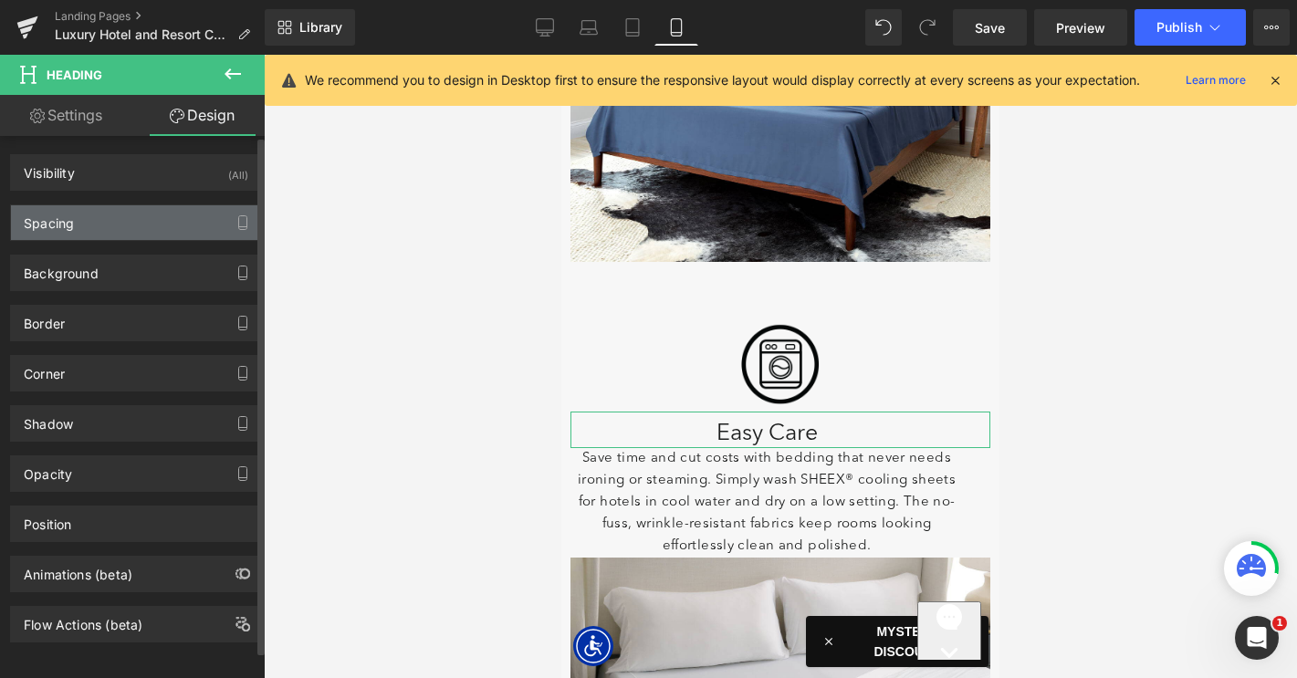
type input "0"
type input "10"
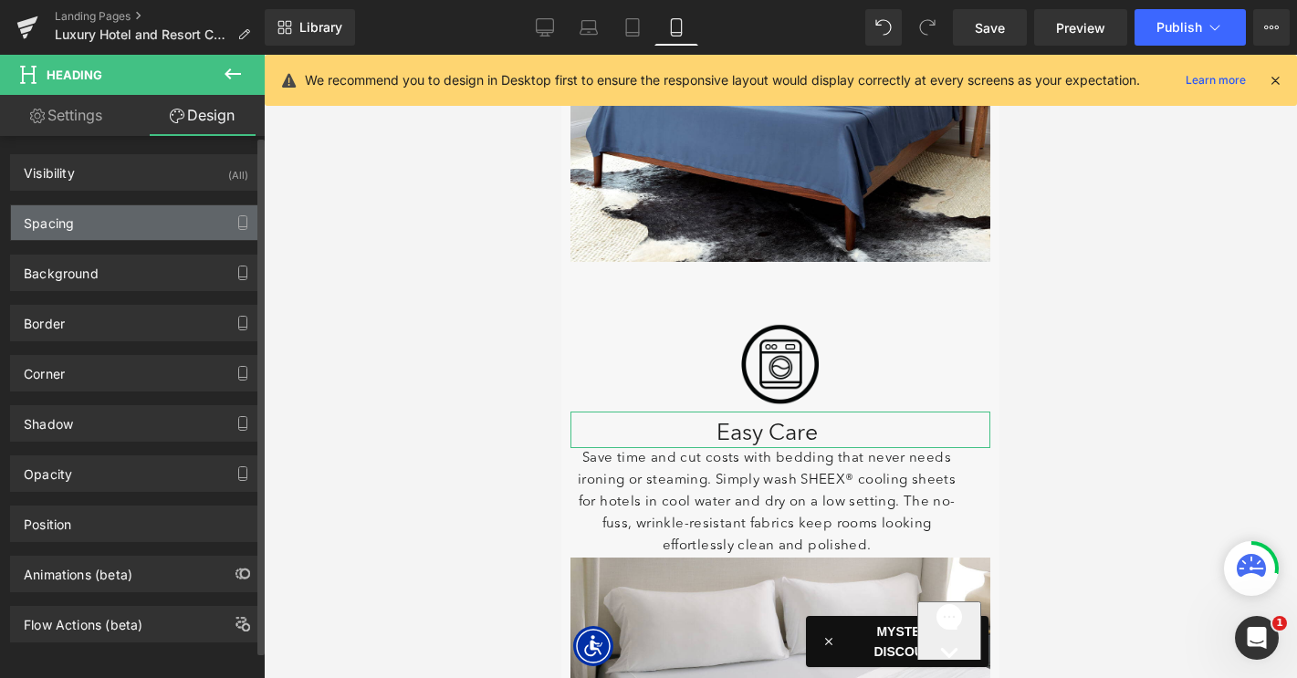
type input "30"
type input "0"
click at [131, 217] on div "Spacing" at bounding box center [136, 222] width 250 height 35
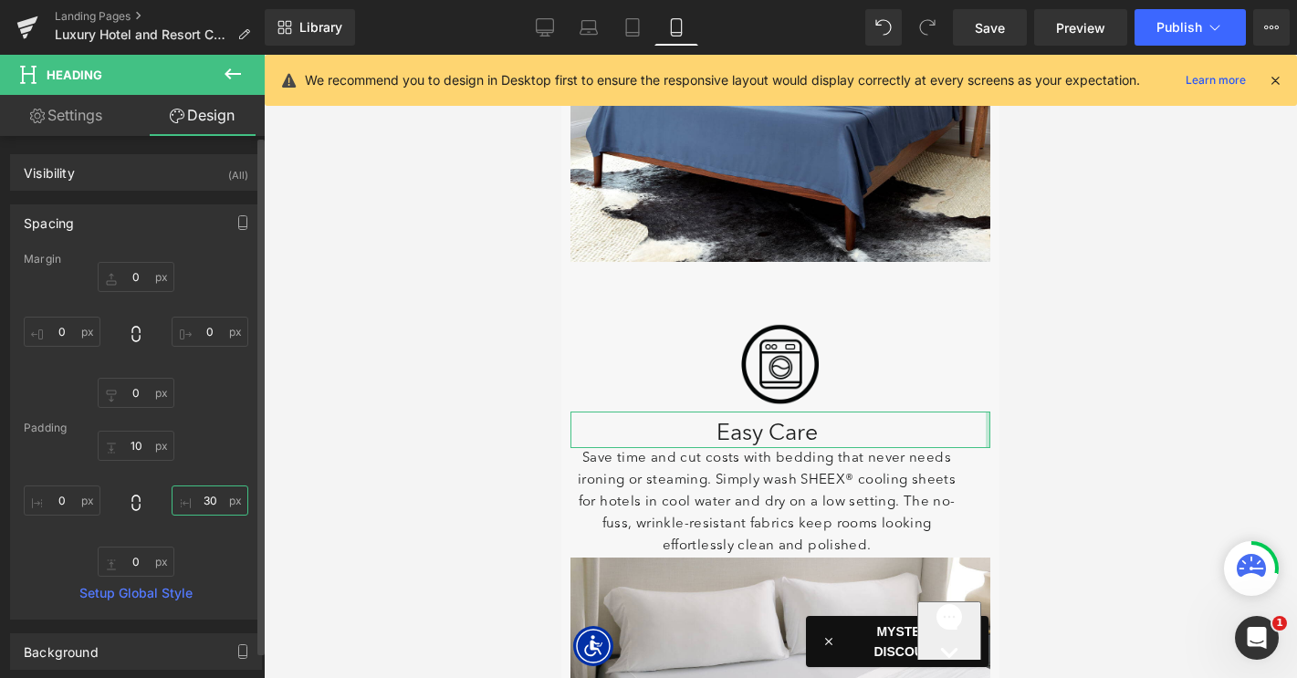
click at [204, 498] on input "30" at bounding box center [210, 500] width 77 height 30
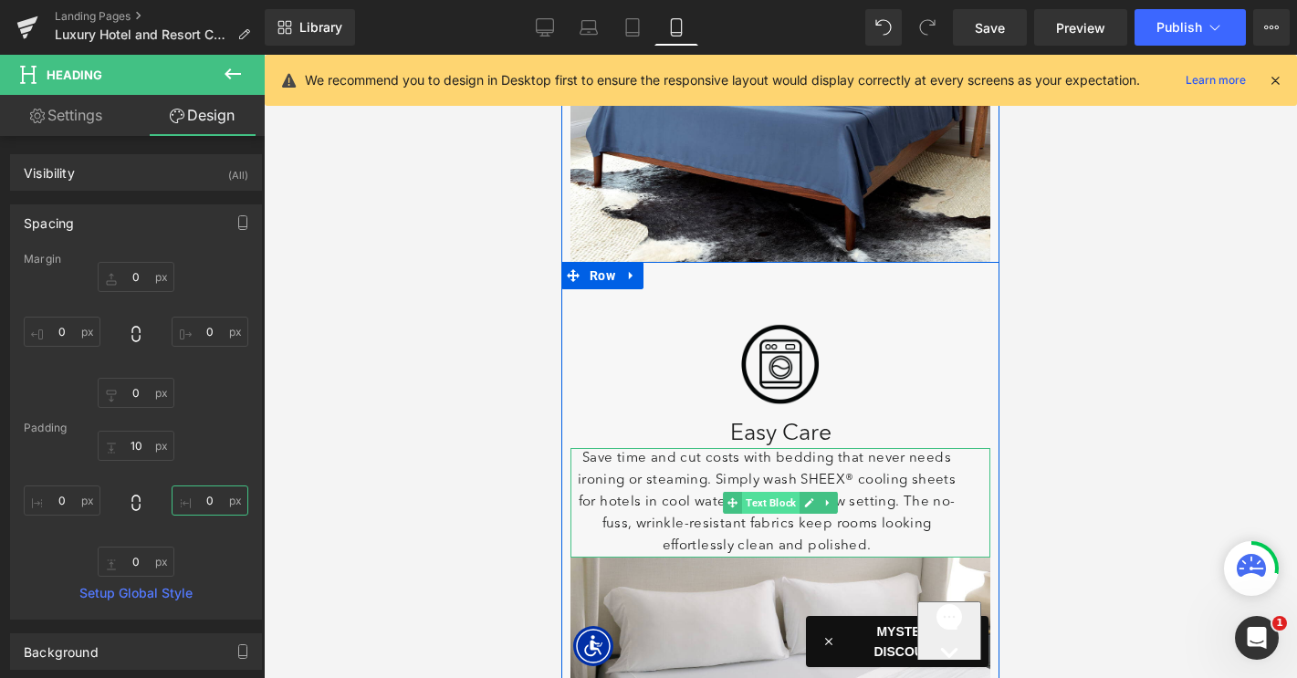
drag, startPoint x: 837, startPoint y: 362, endPoint x: 766, endPoint y: 506, distance: 160.0
click at [766, 506] on span "Text Block" at bounding box center [770, 503] width 57 height 22
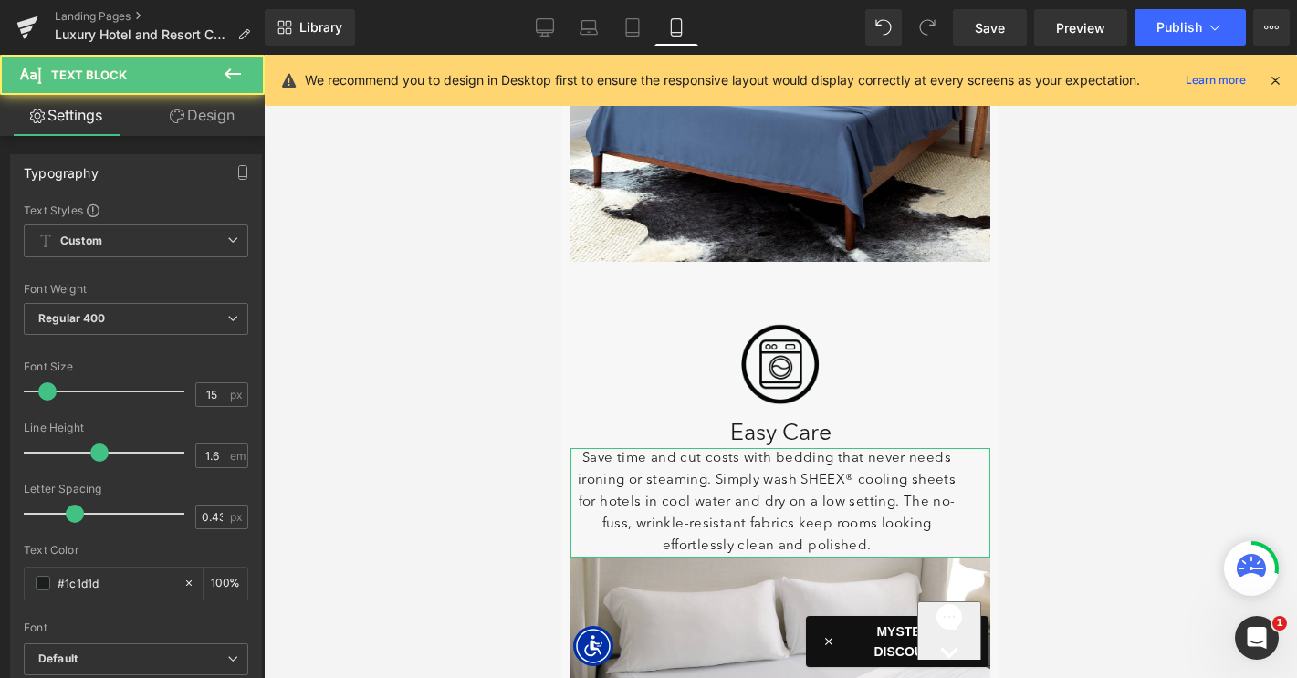
click at [201, 119] on link "Design" at bounding box center [202, 115] width 132 height 41
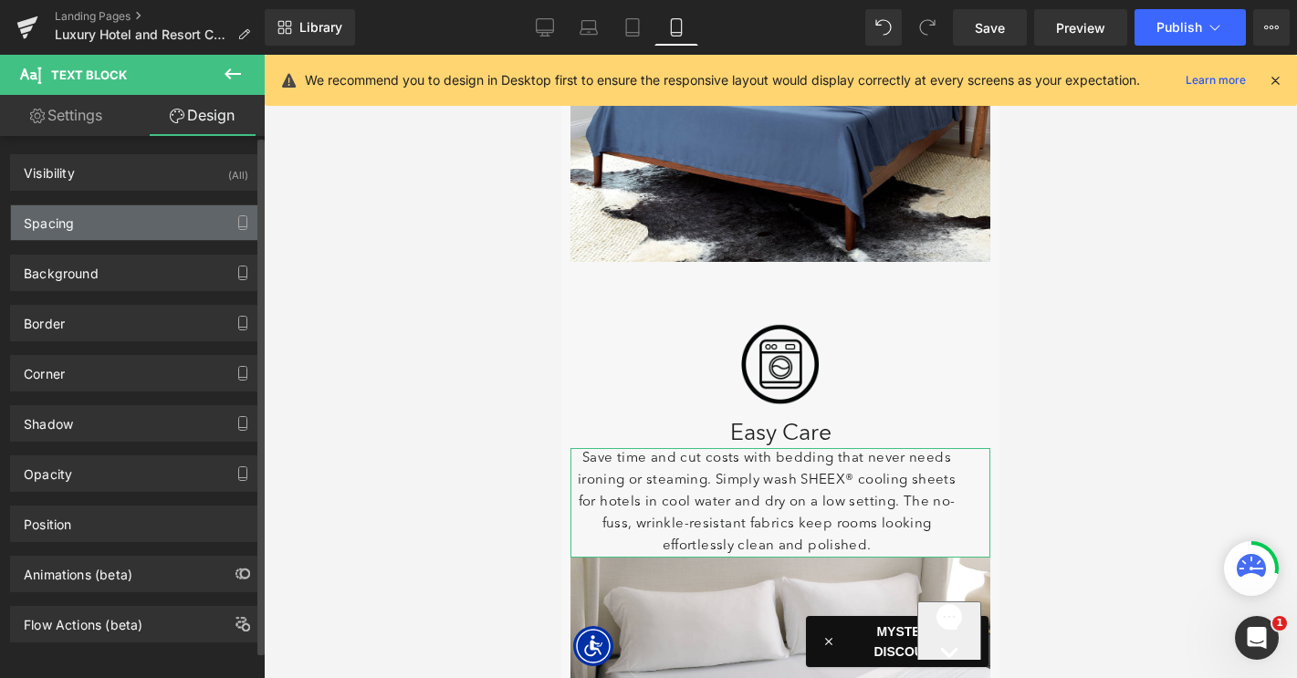
type input "0"
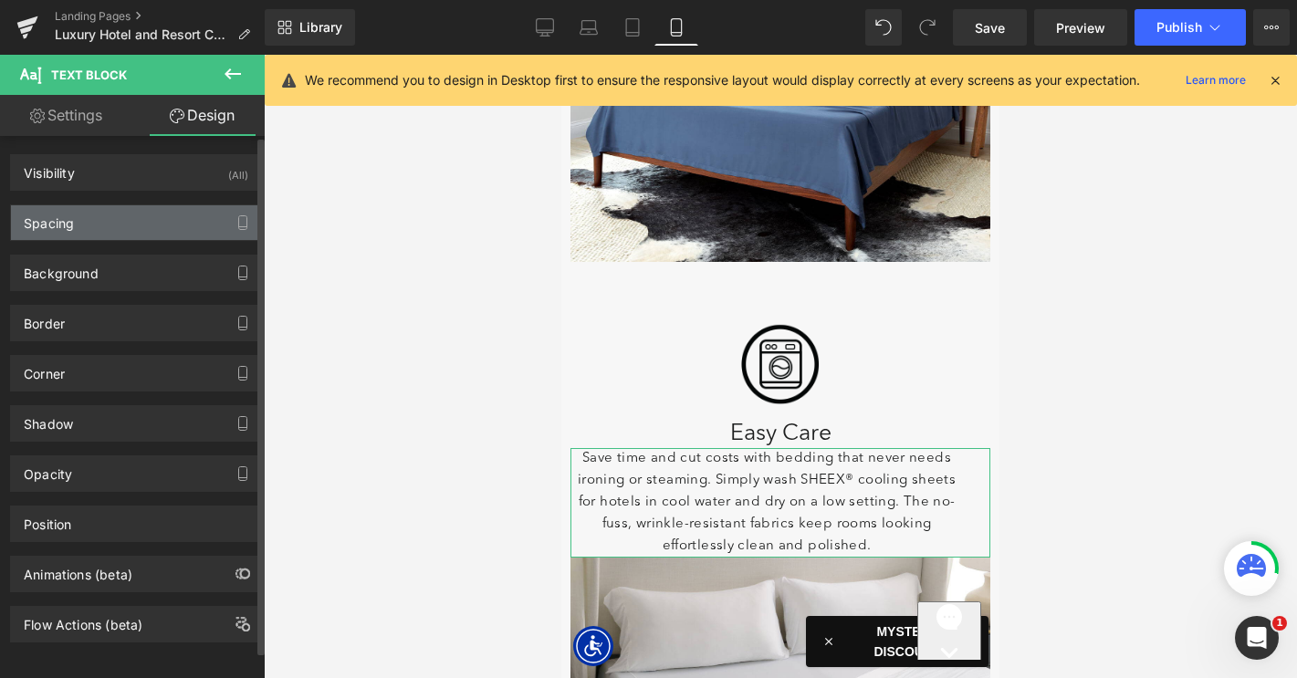
type input "30"
type input "0"
click at [160, 220] on div "Spacing" at bounding box center [136, 222] width 250 height 35
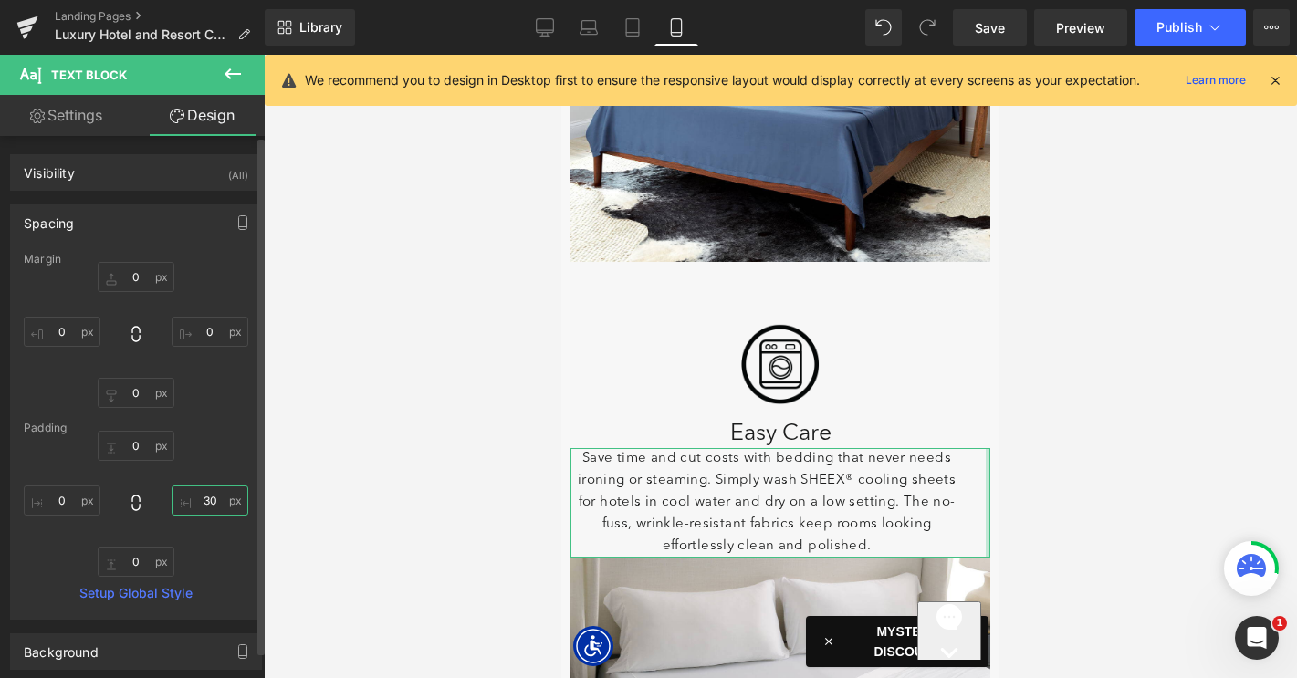
click at [198, 501] on input "30" at bounding box center [210, 500] width 77 height 30
type input "0"
click at [121, 563] on input "0" at bounding box center [136, 562] width 77 height 30
type input "10"
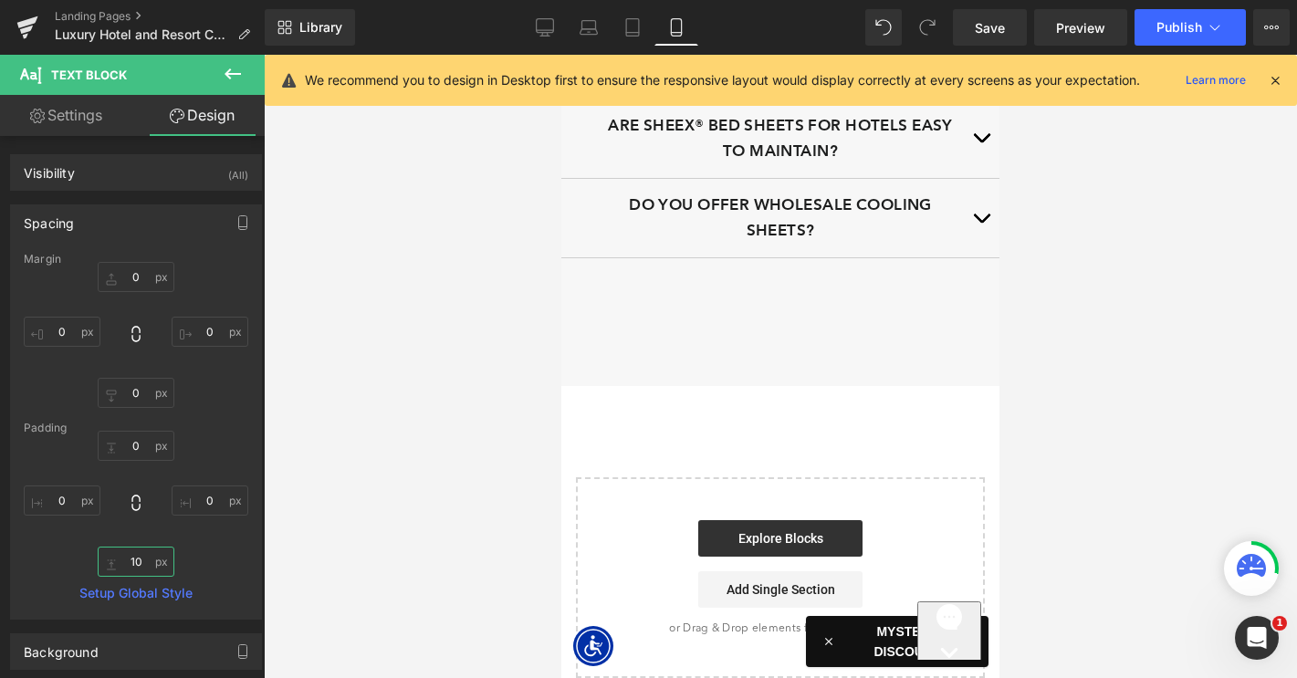
scroll to position [5928, 0]
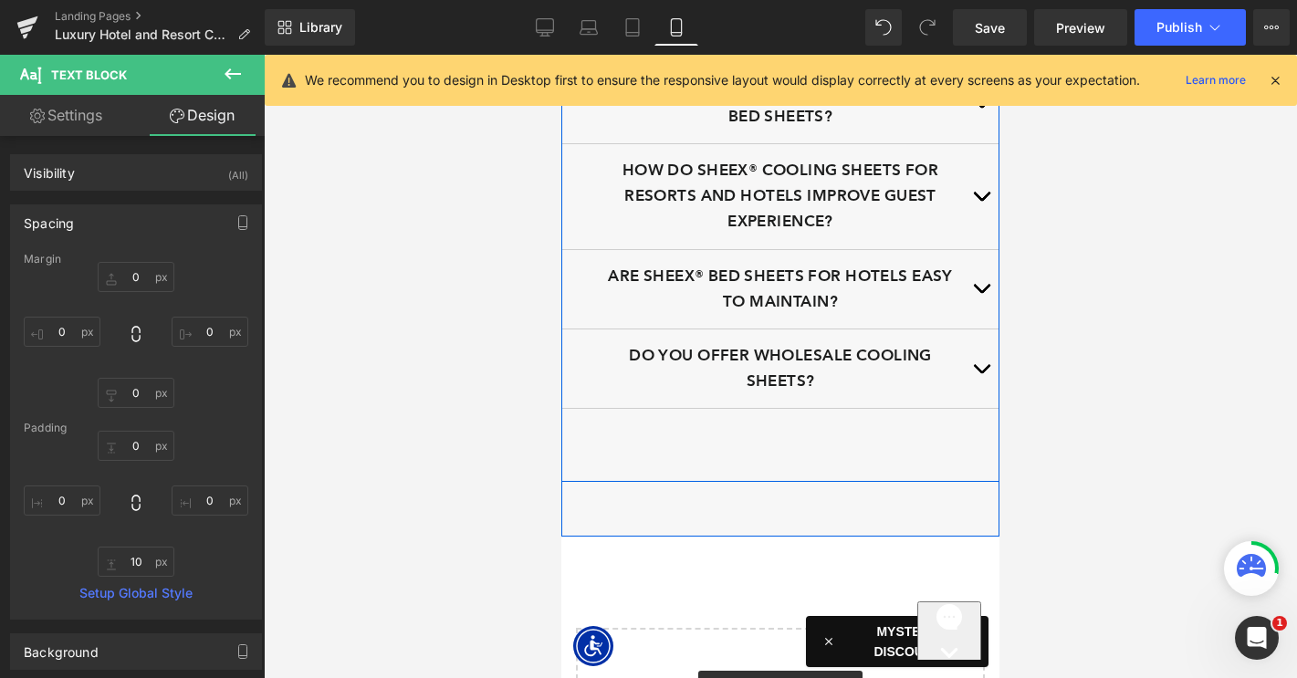
click at [759, 462] on div "Hotel Bed Sheets FAQs Heading How can I create a 5-star experience for guests? …" at bounding box center [780, 178] width 438 height 607
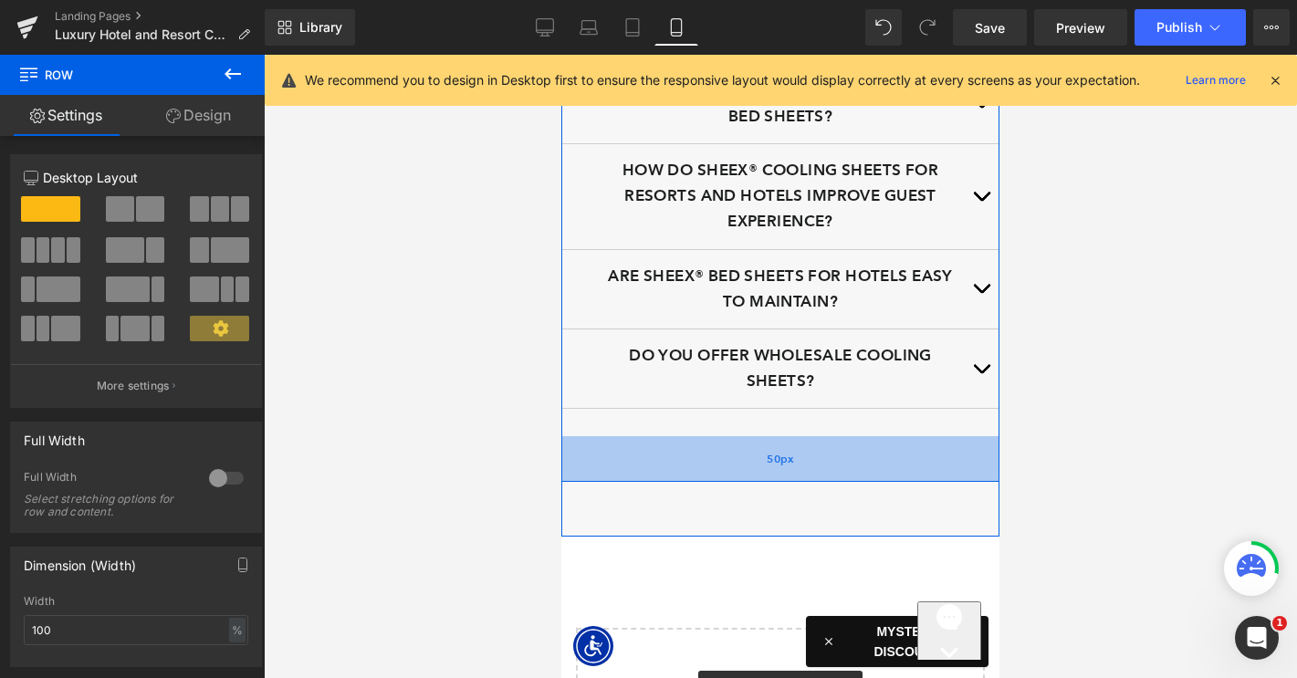
click at [757, 482] on div "50px" at bounding box center [780, 459] width 438 height 46
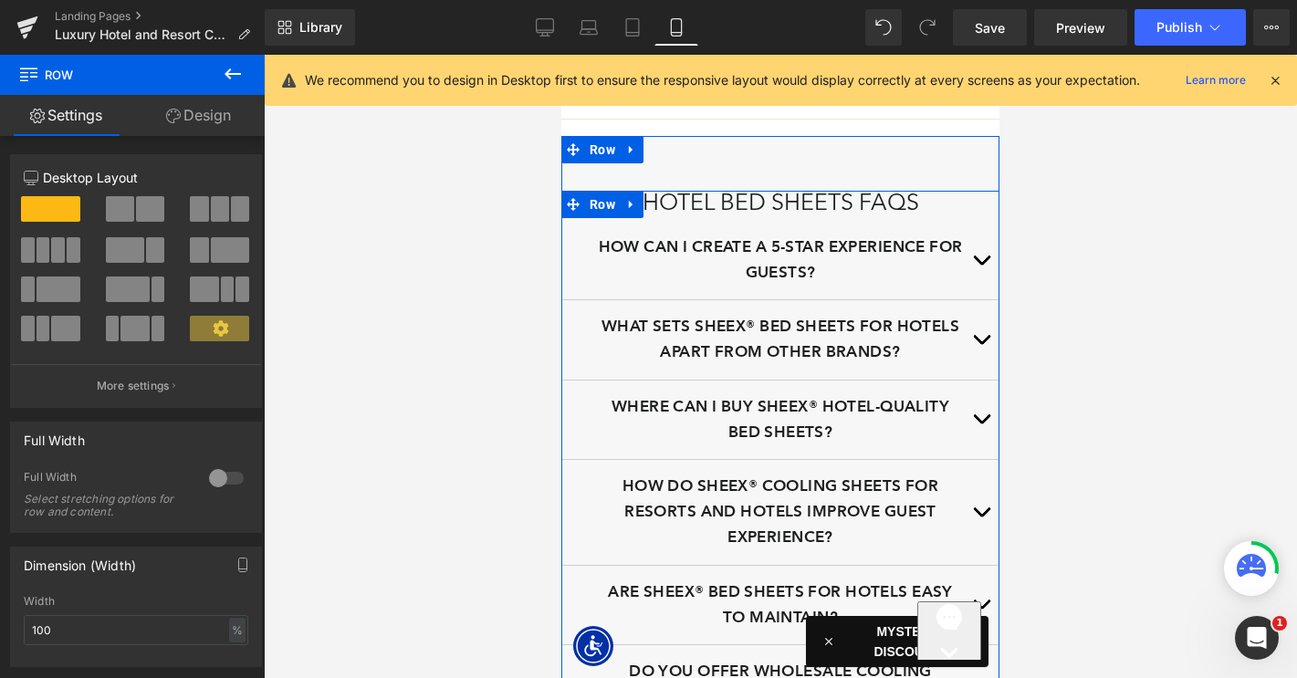
scroll to position [5572, 0]
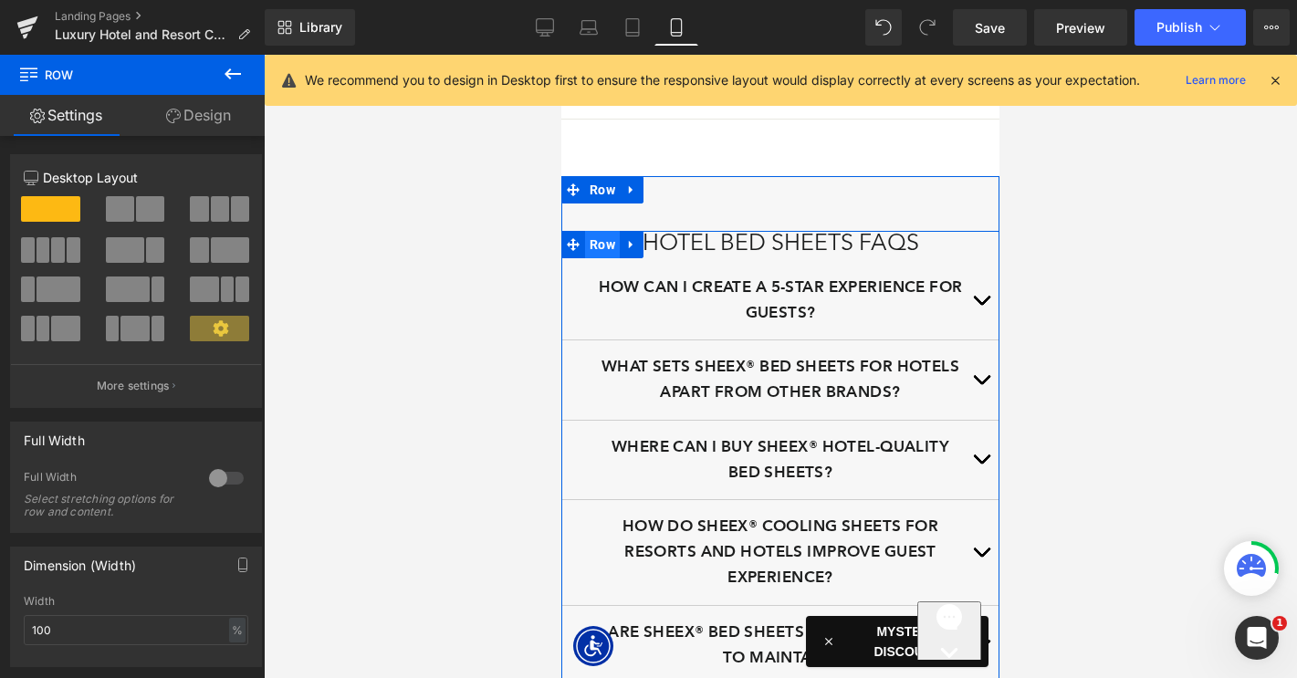
click at [603, 258] on span "Row" at bounding box center [602, 244] width 35 height 27
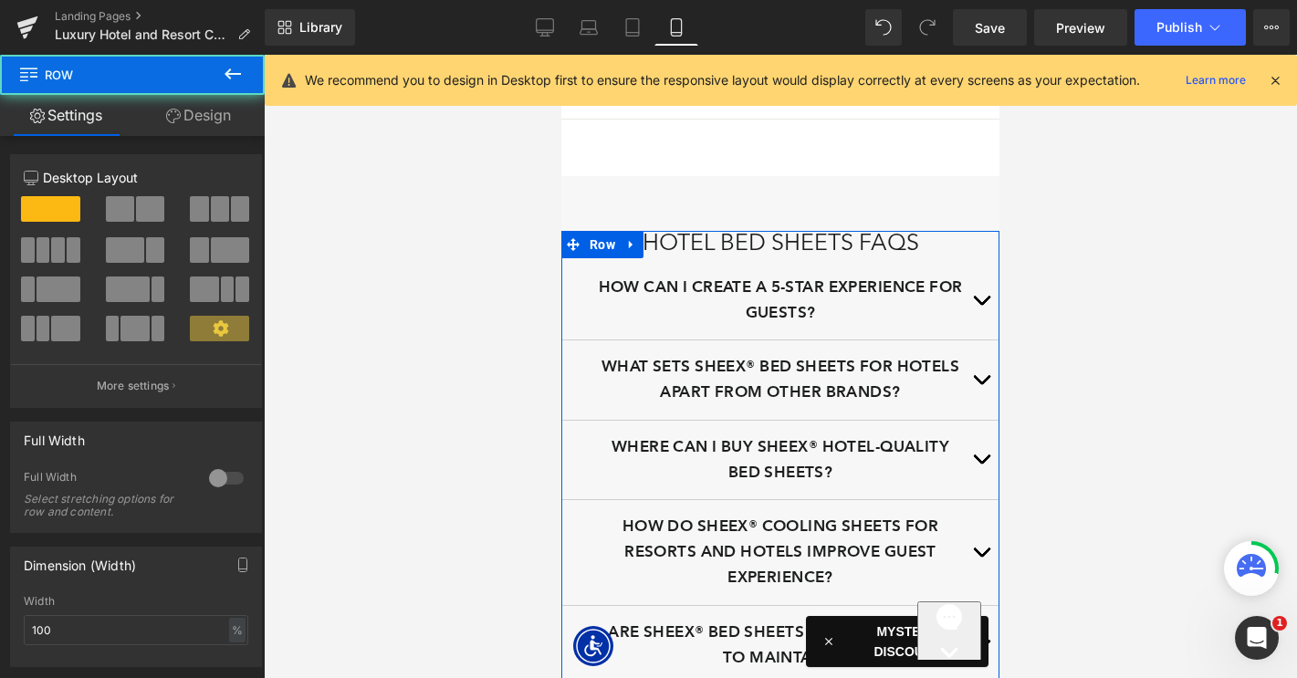
click at [204, 117] on link "Design" at bounding box center [198, 115] width 132 height 41
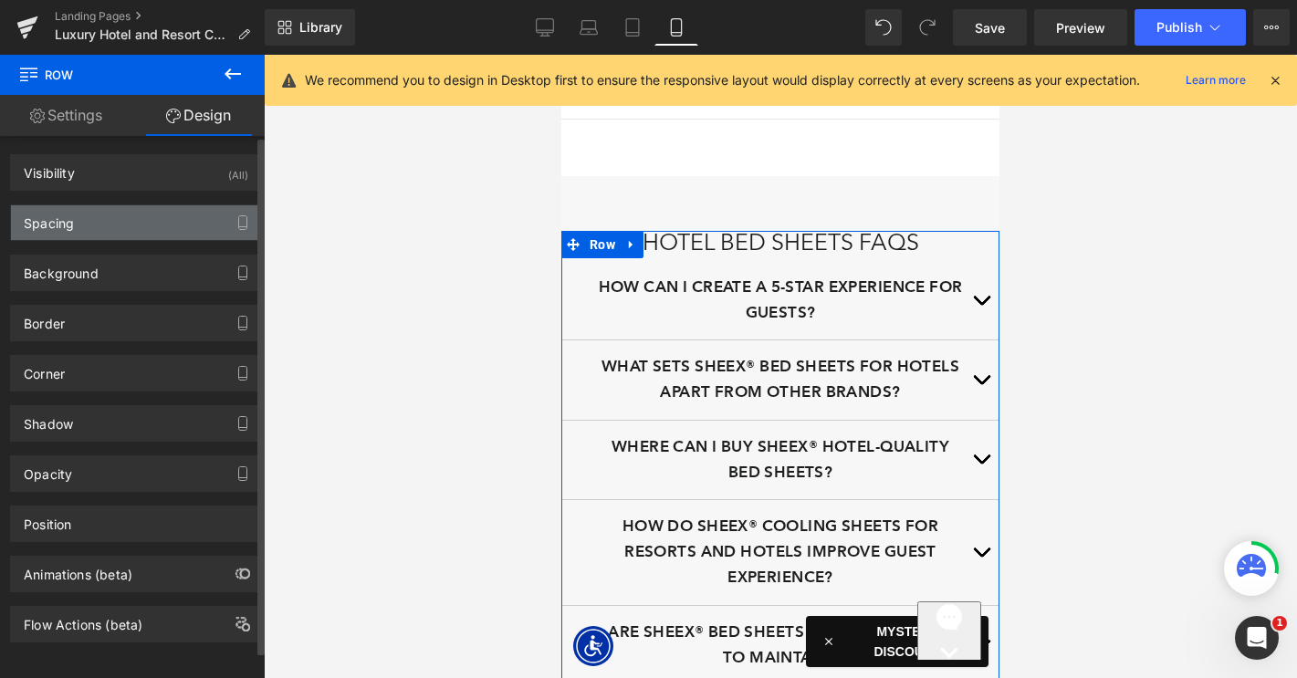
click at [110, 227] on div "Spacing" at bounding box center [136, 222] width 250 height 35
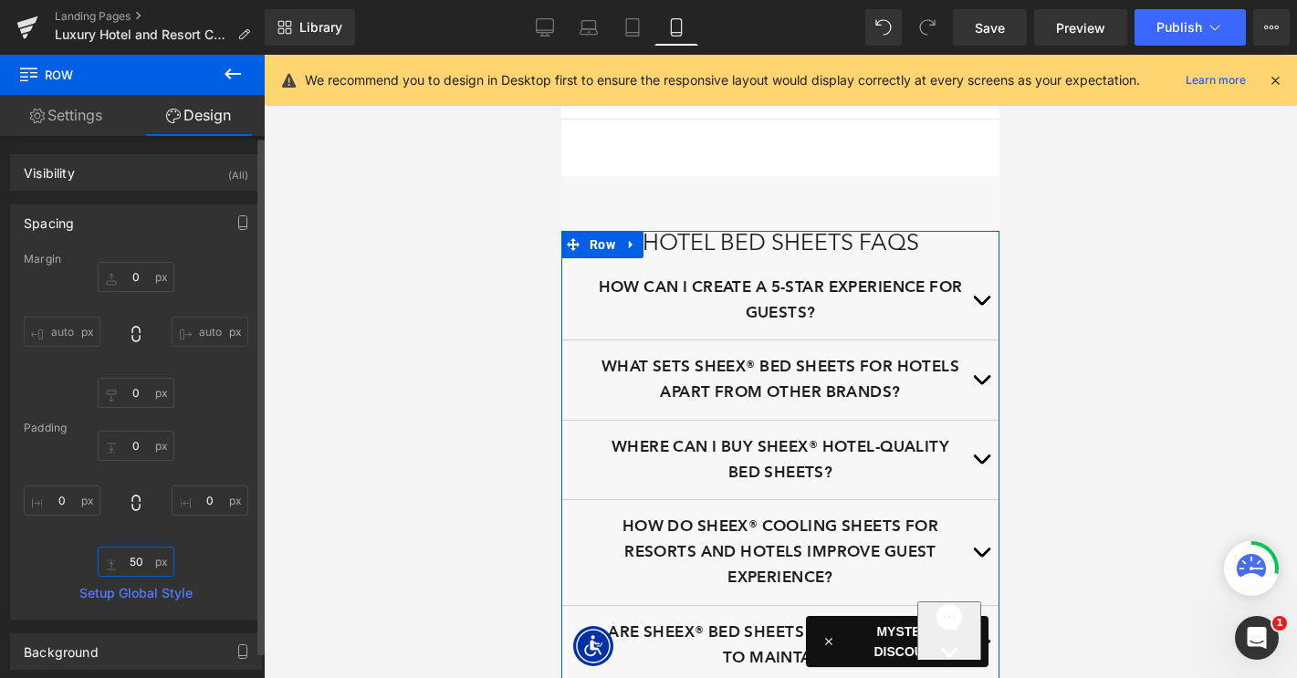
click at [131, 556] on input "50" at bounding box center [136, 562] width 77 height 30
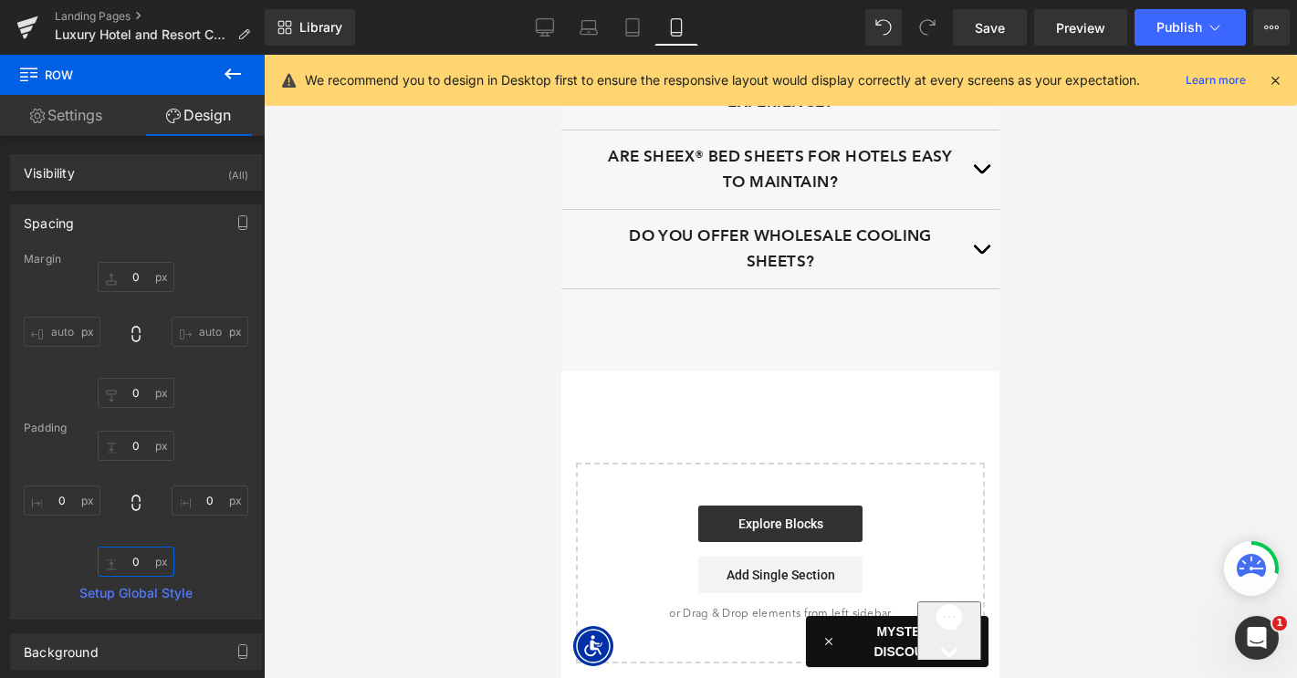
scroll to position [6037, 0]
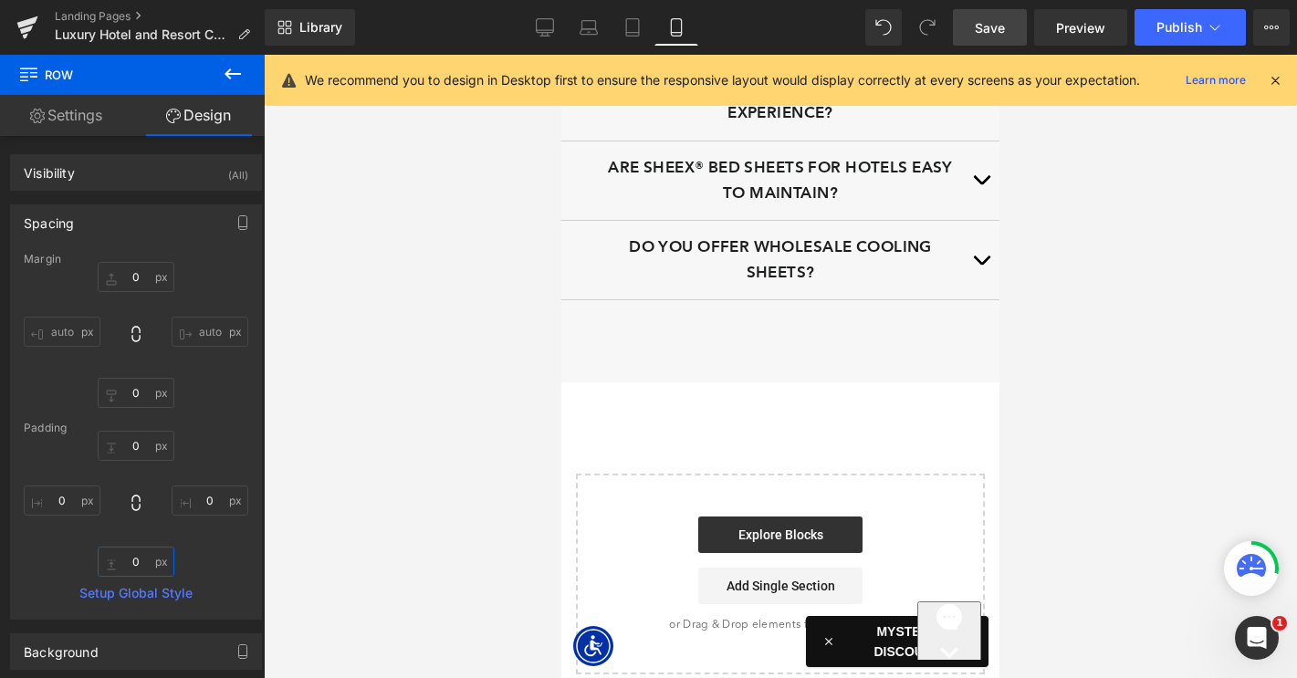
type input "0"
click at [984, 30] on span "Save" at bounding box center [990, 27] width 30 height 19
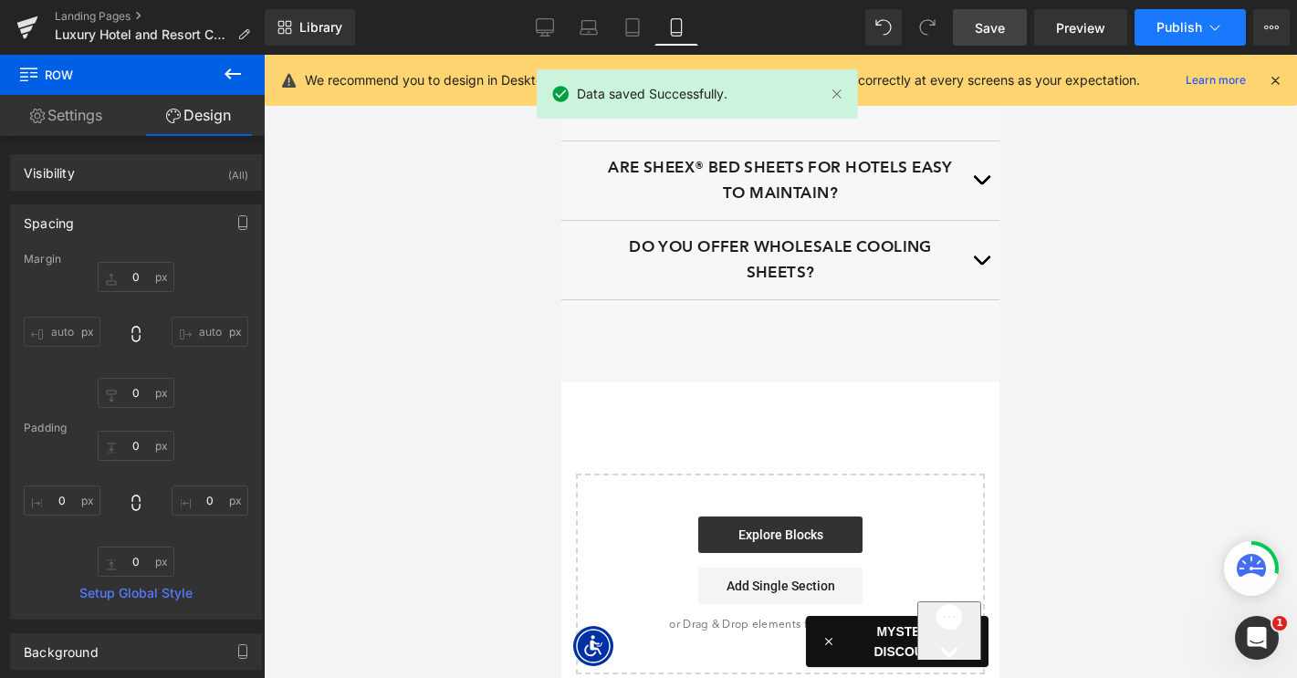
click at [1184, 28] on span "Publish" at bounding box center [1179, 27] width 46 height 15
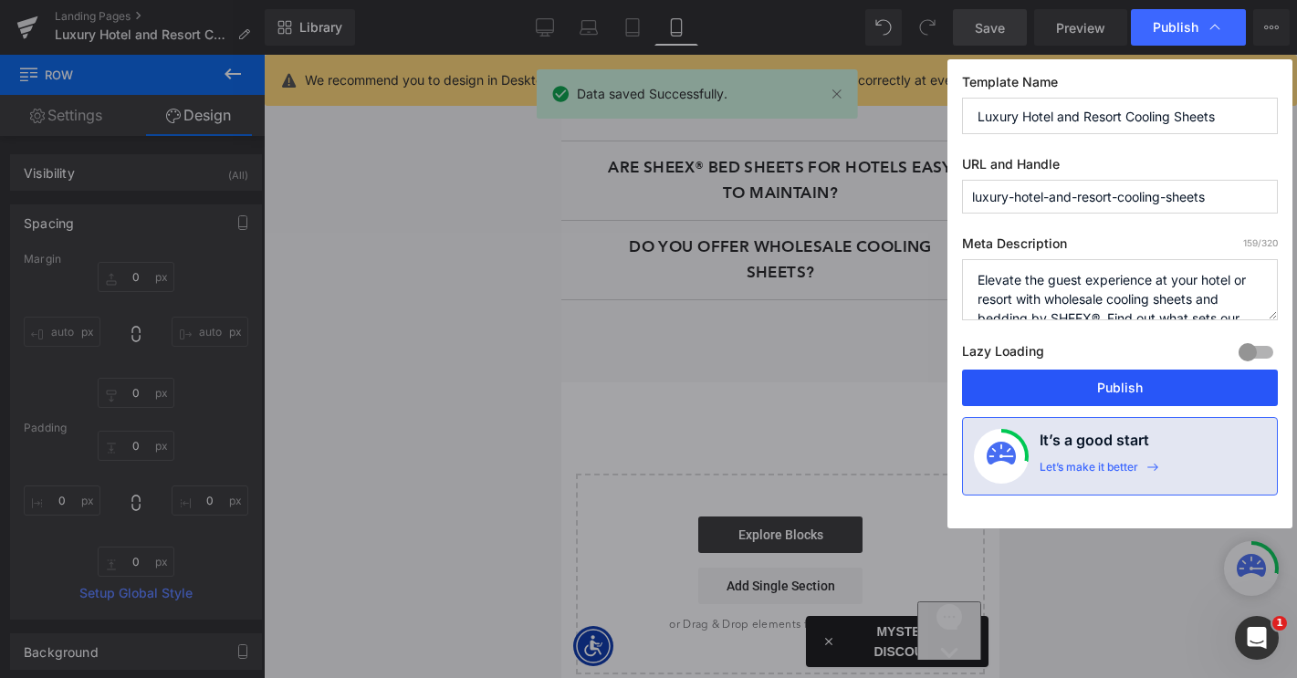
click at [1086, 393] on button "Publish" at bounding box center [1120, 388] width 316 height 37
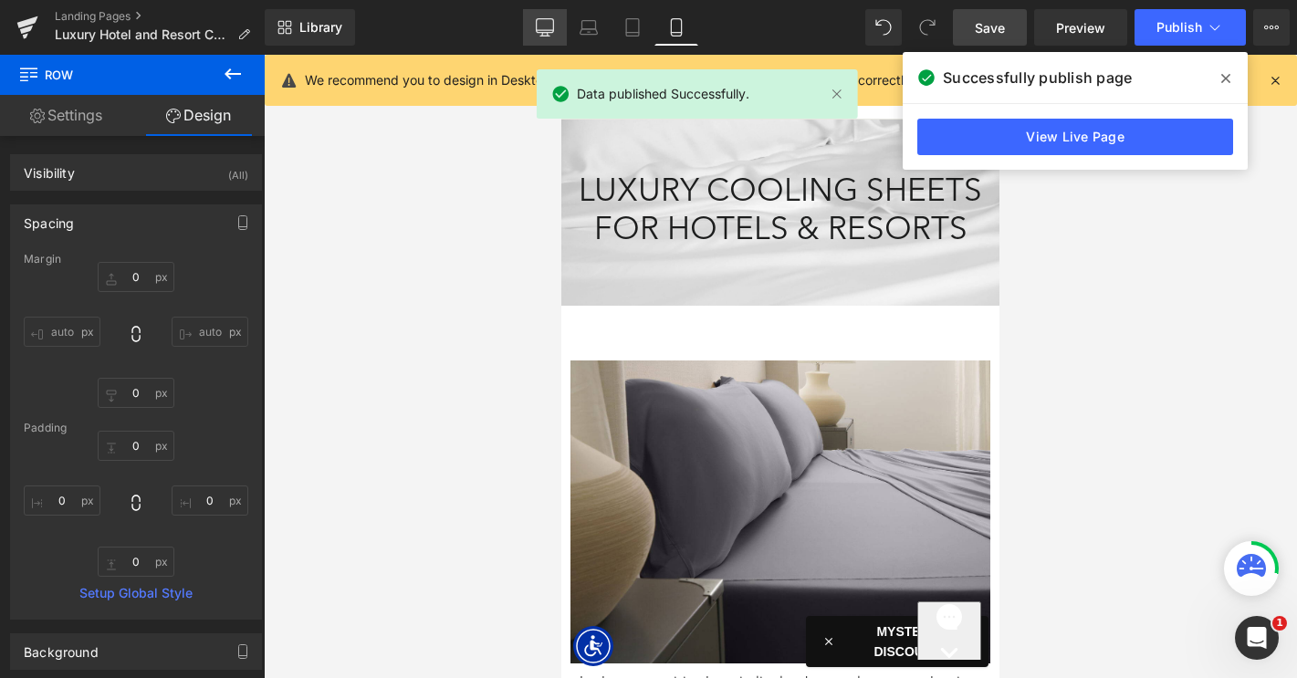
click at [540, 23] on icon at bounding box center [545, 27] width 18 height 18
type input "0"
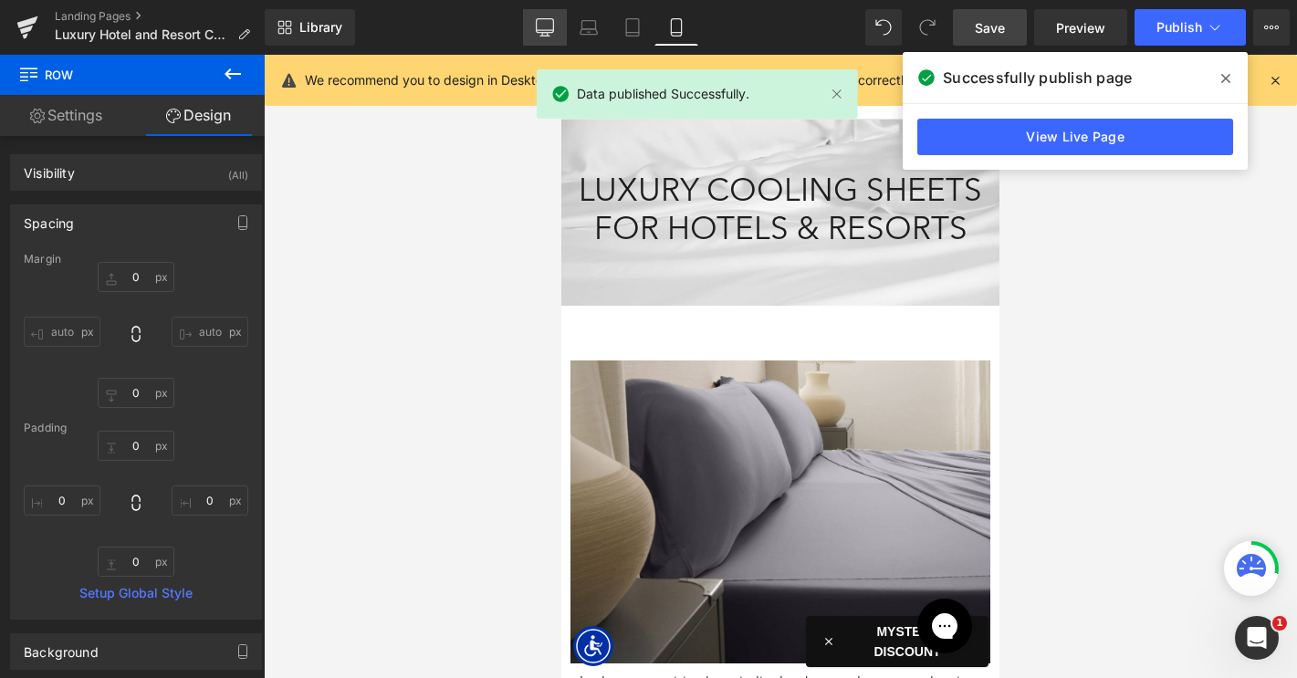
type input "50"
type input "0"
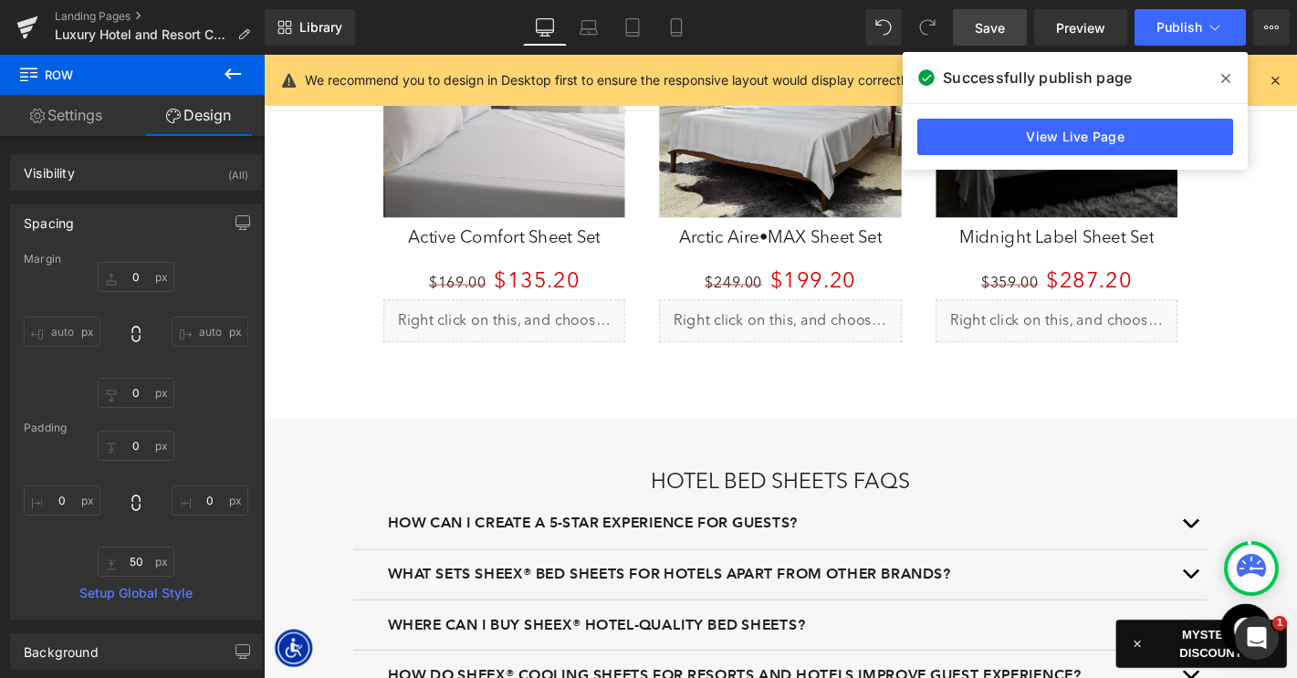
scroll to position [2999, 0]
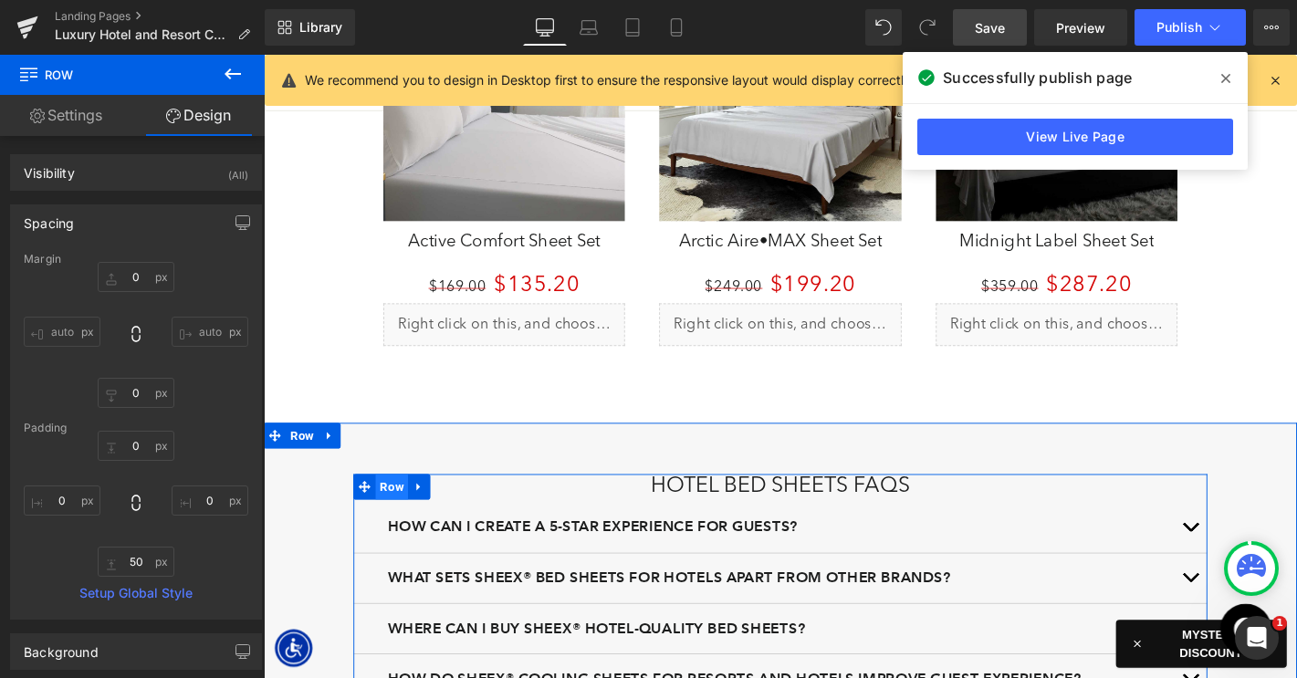
click at [402, 512] on span "Row" at bounding box center [400, 516] width 35 height 27
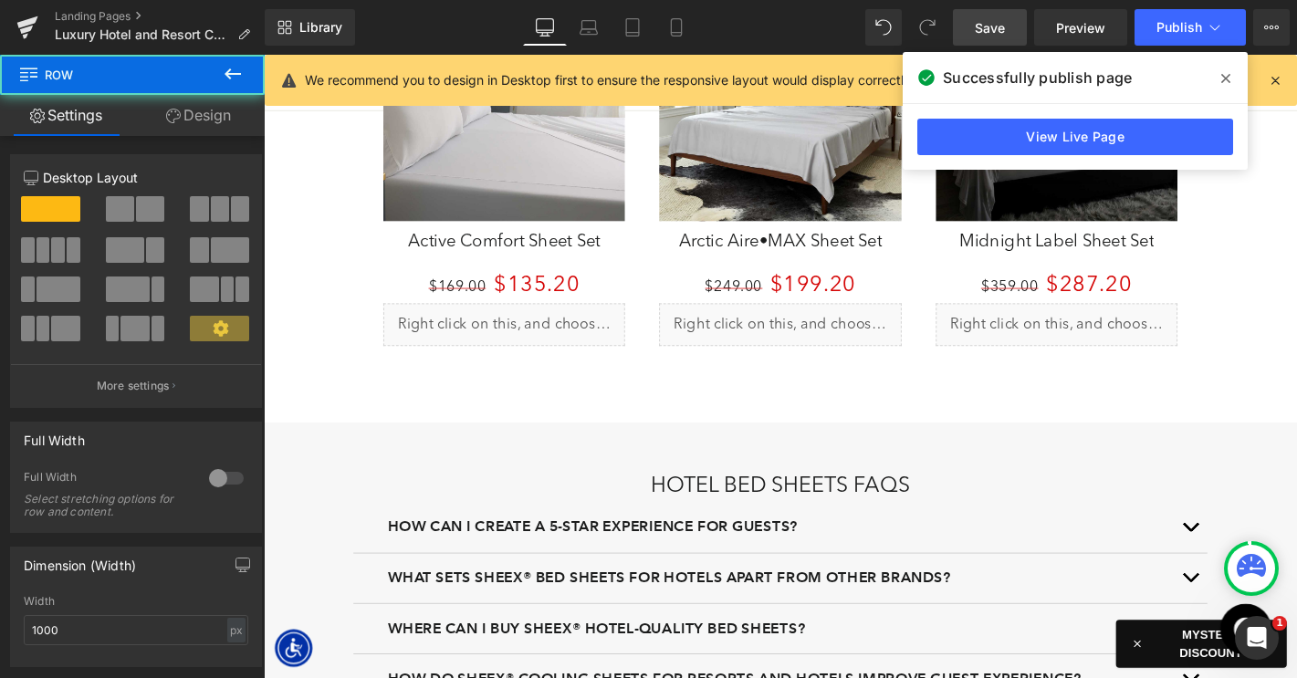
click at [199, 117] on link "Design" at bounding box center [198, 115] width 132 height 41
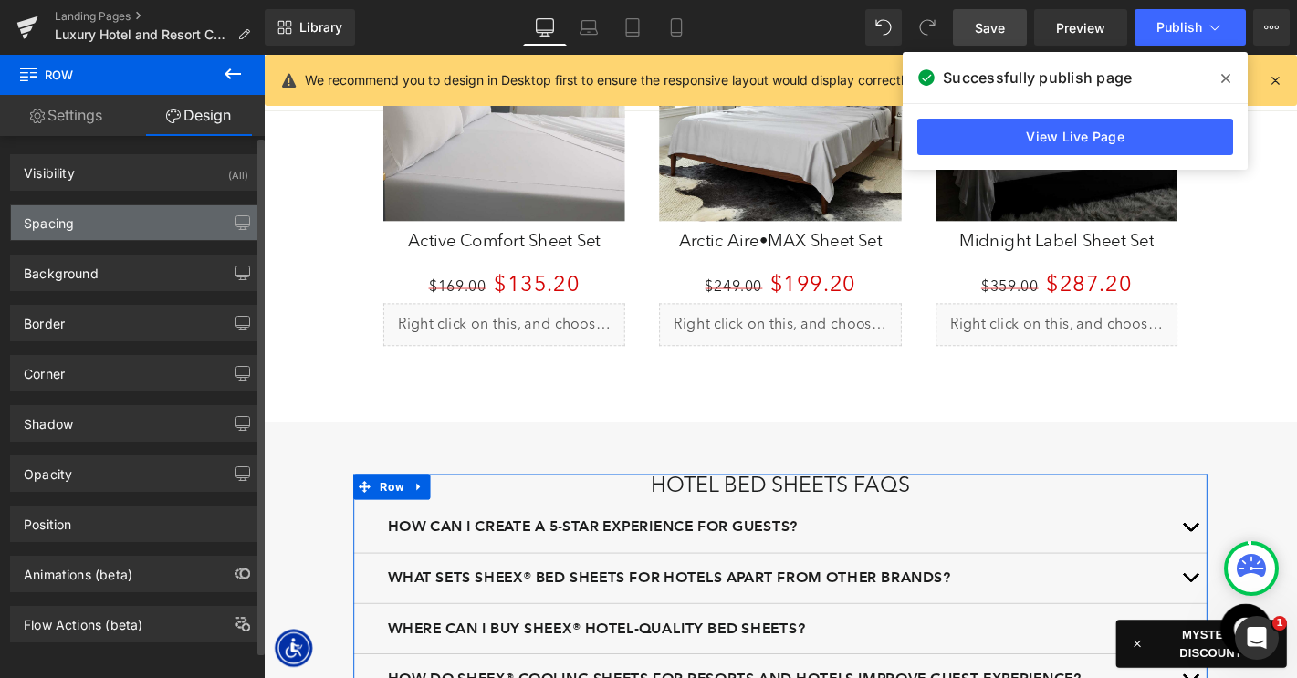
click at [106, 235] on div "Spacing" at bounding box center [136, 222] width 250 height 35
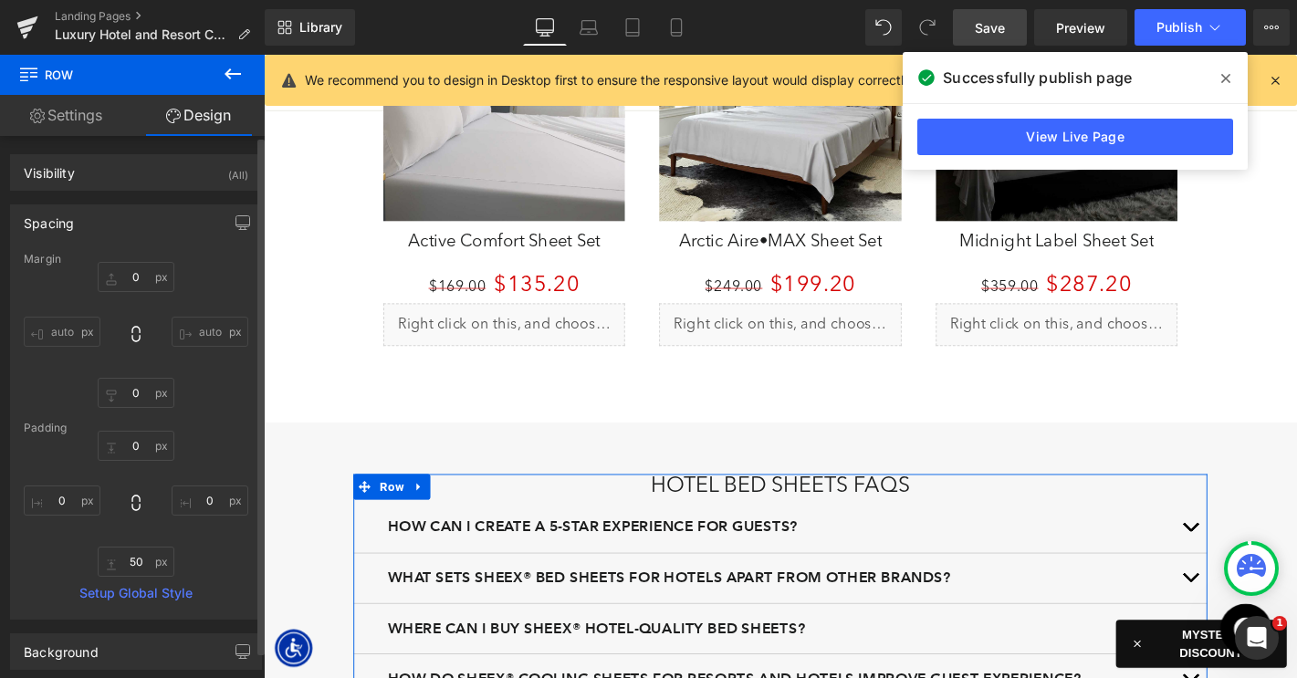
type input "0"
type input "50"
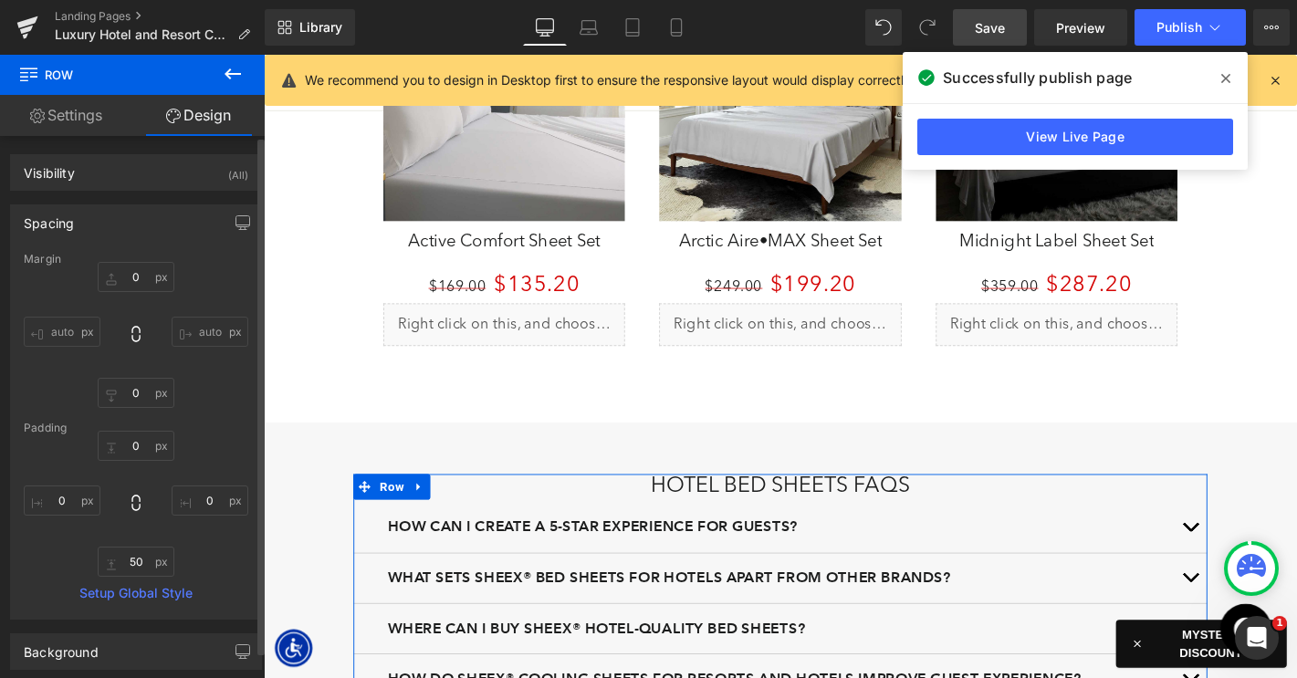
type input "0"
click at [132, 564] on input "50" at bounding box center [136, 562] width 77 height 30
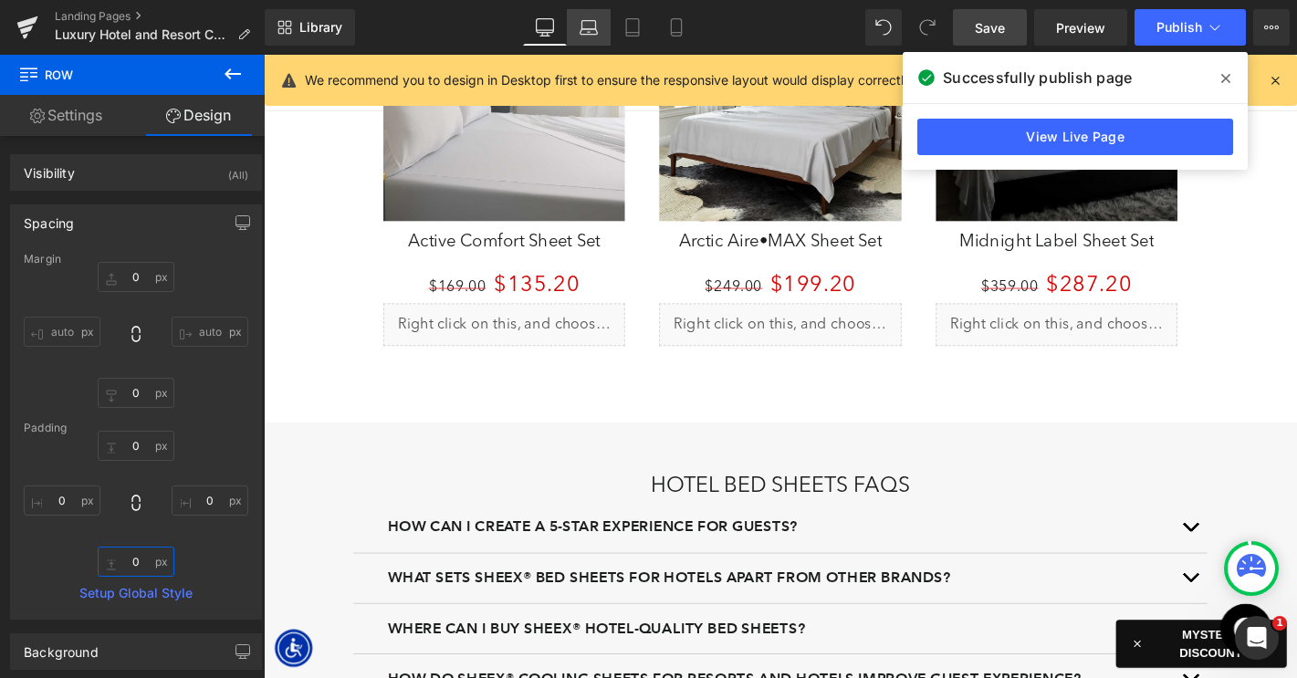
type input "0"
click at [583, 29] on icon at bounding box center [587, 31] width 17 height 5
type input "0"
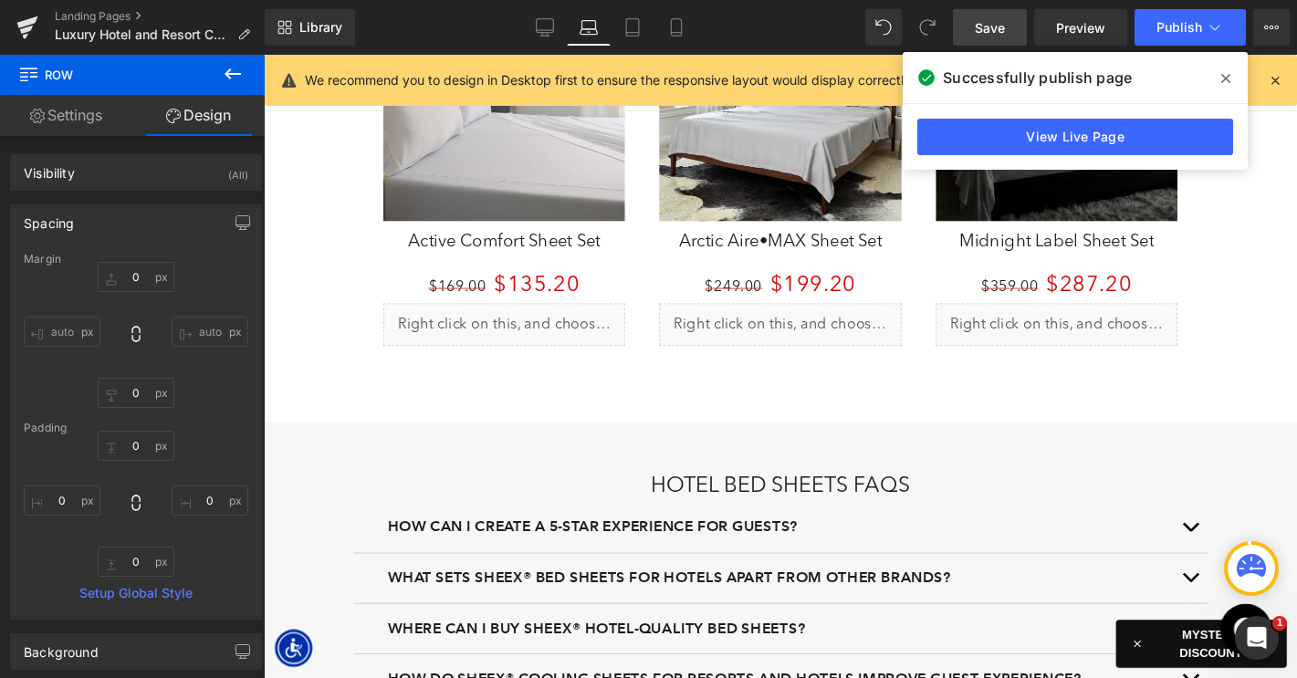
type input "0"
type input "50"
type input "0"
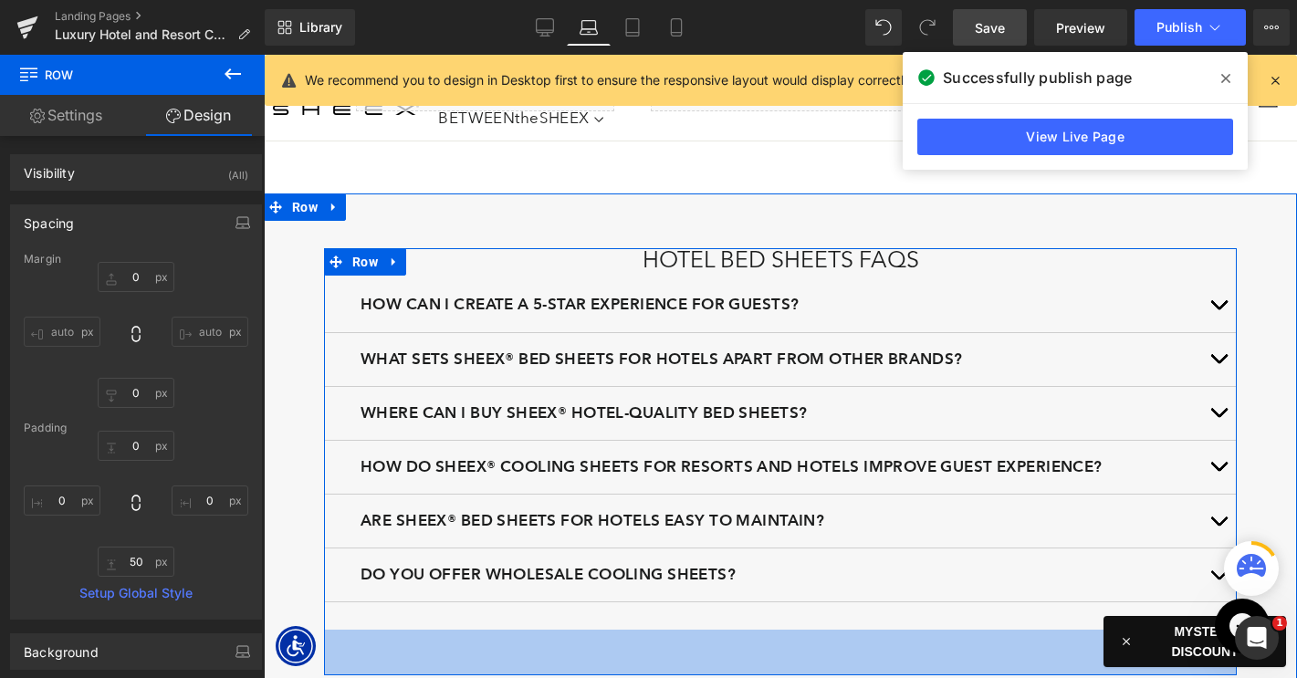
scroll to position [3159, 0]
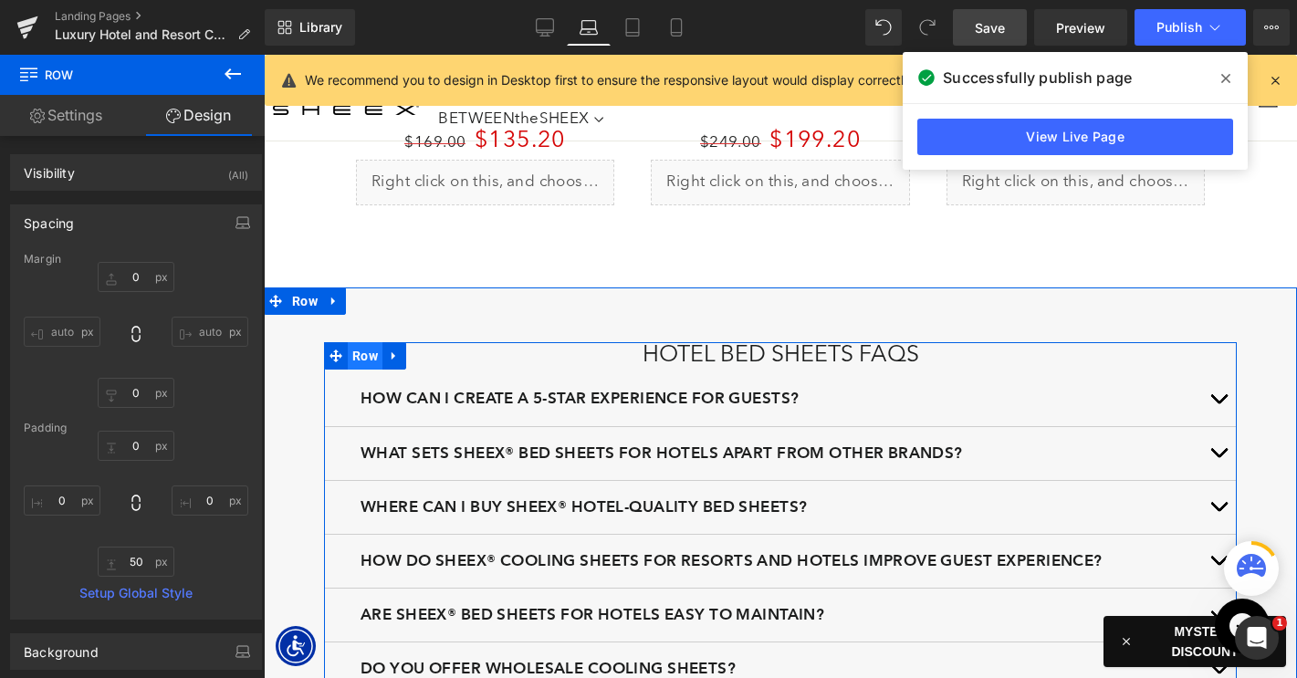
click at [365, 352] on span "Row" at bounding box center [365, 355] width 35 height 27
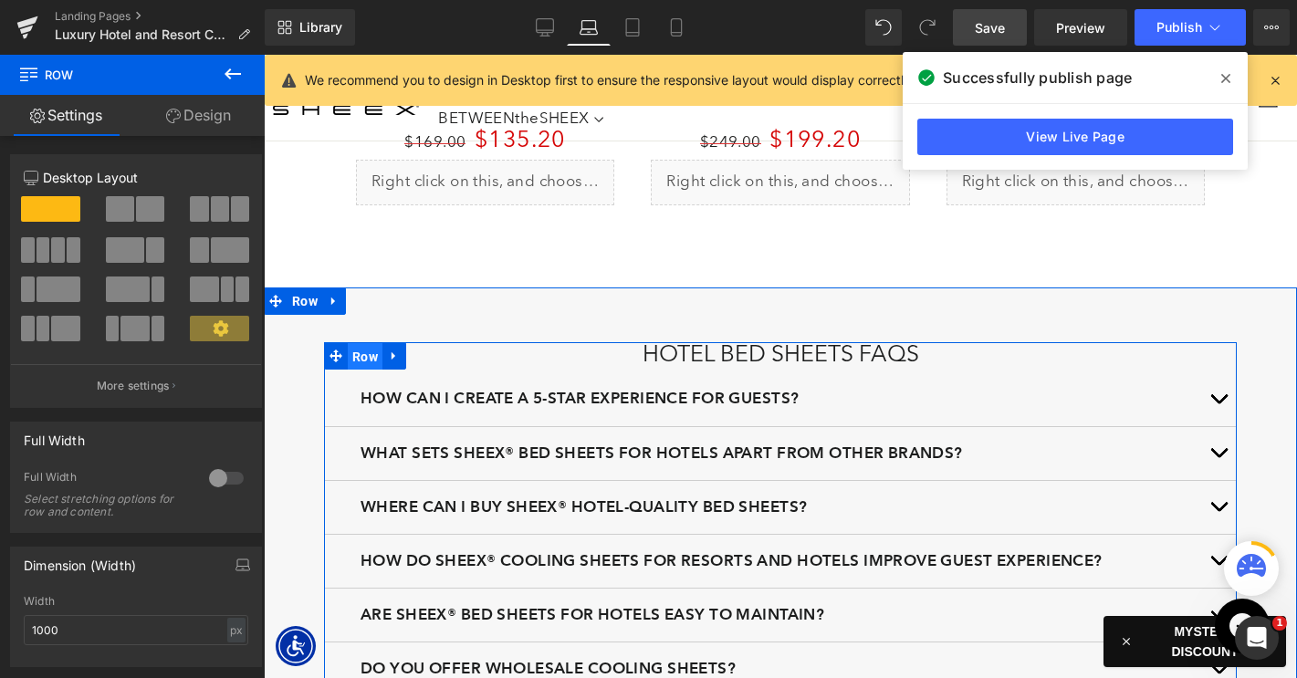
click at [368, 352] on span "Row" at bounding box center [365, 356] width 35 height 27
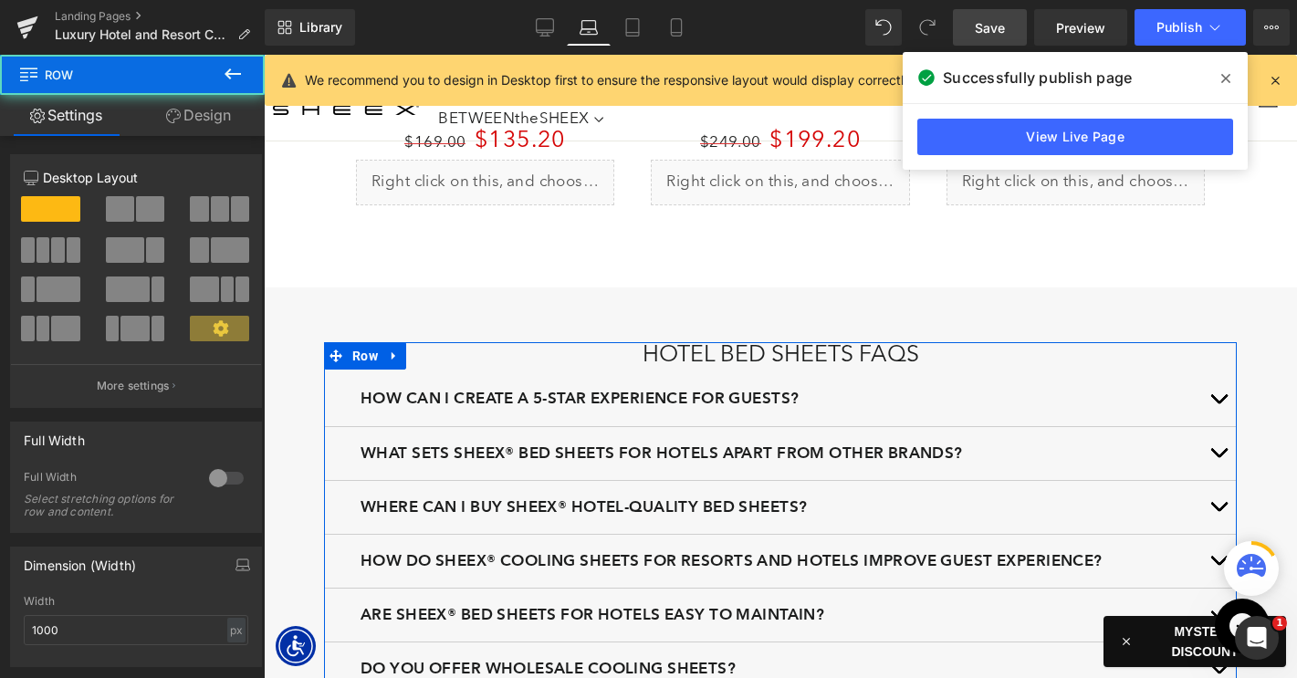
click at [211, 119] on link "Design" at bounding box center [198, 115] width 132 height 41
click at [0, 0] on div "Spacing" at bounding box center [0, 0] width 0 height 0
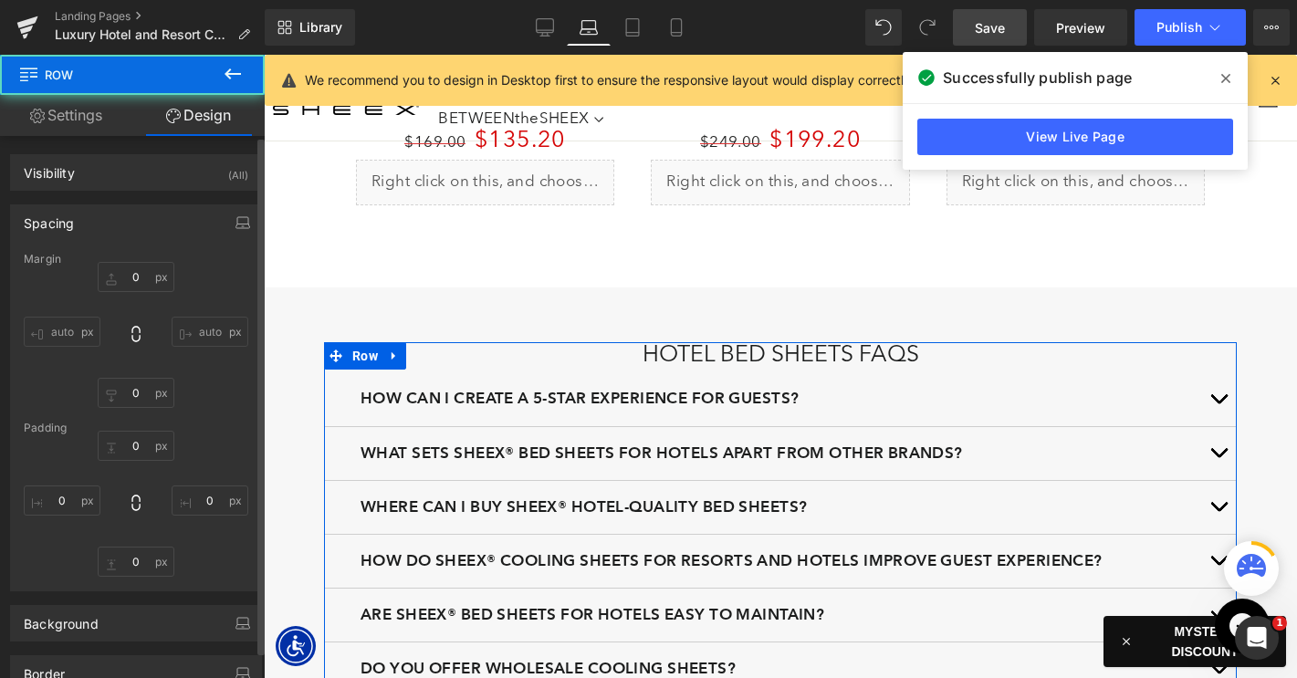
type input "0"
type input "50"
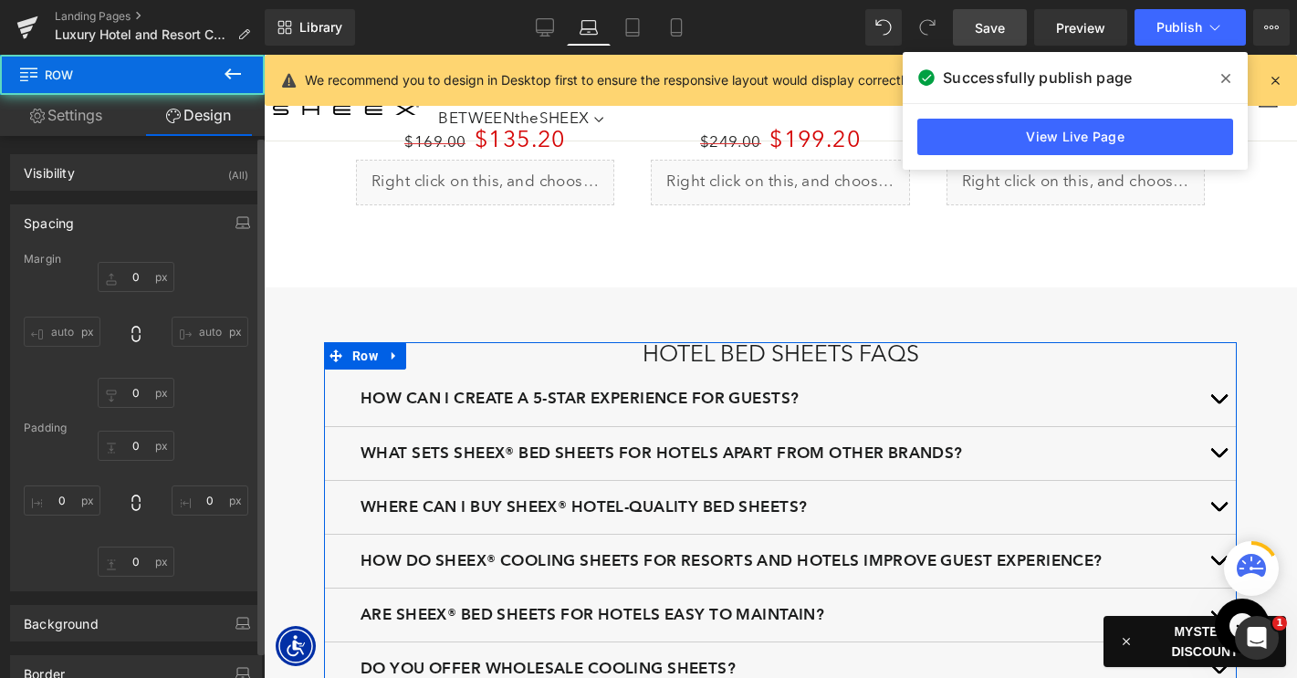
type input "0"
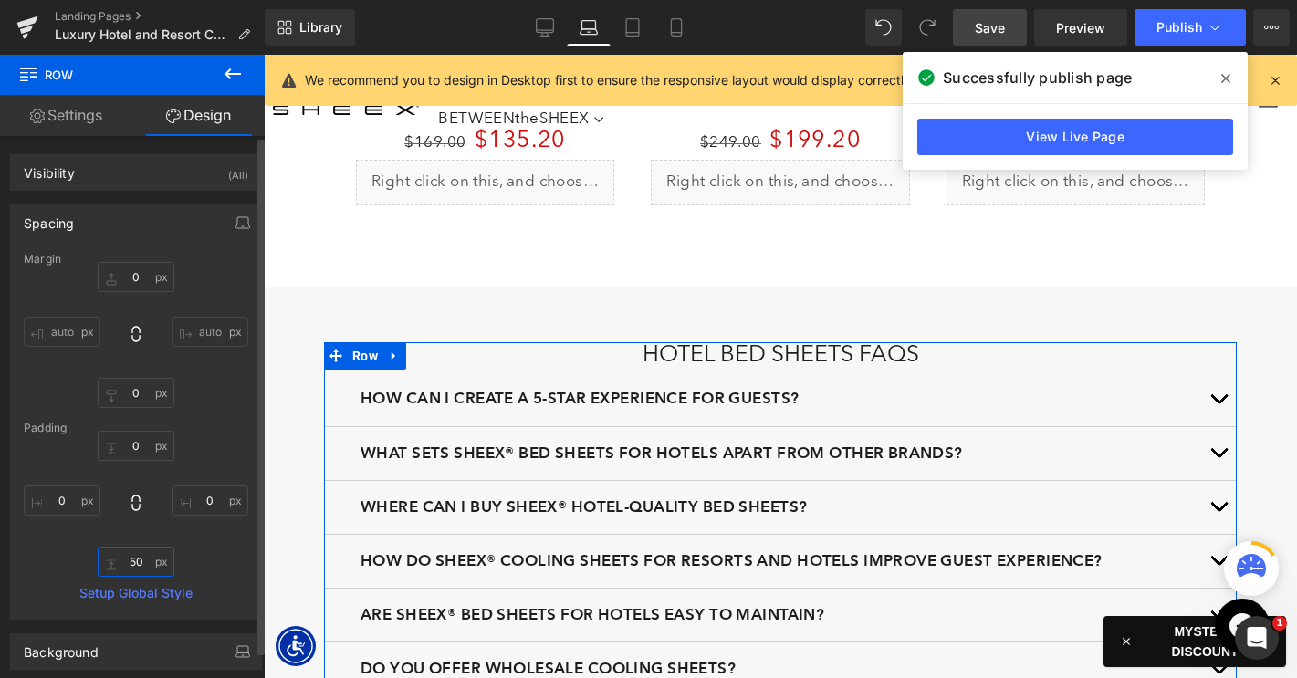
click at [129, 557] on input "50" at bounding box center [136, 562] width 77 height 30
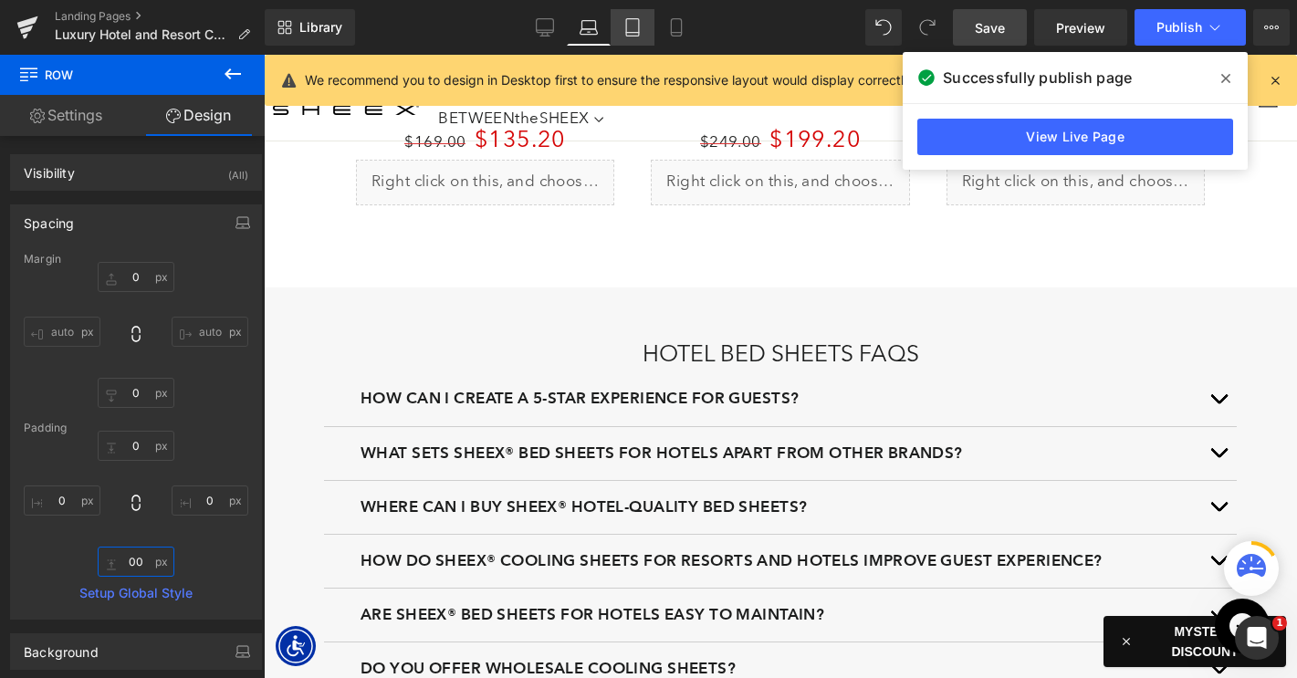
type input "00"
click at [631, 26] on icon at bounding box center [632, 27] width 18 height 18
type input "0"
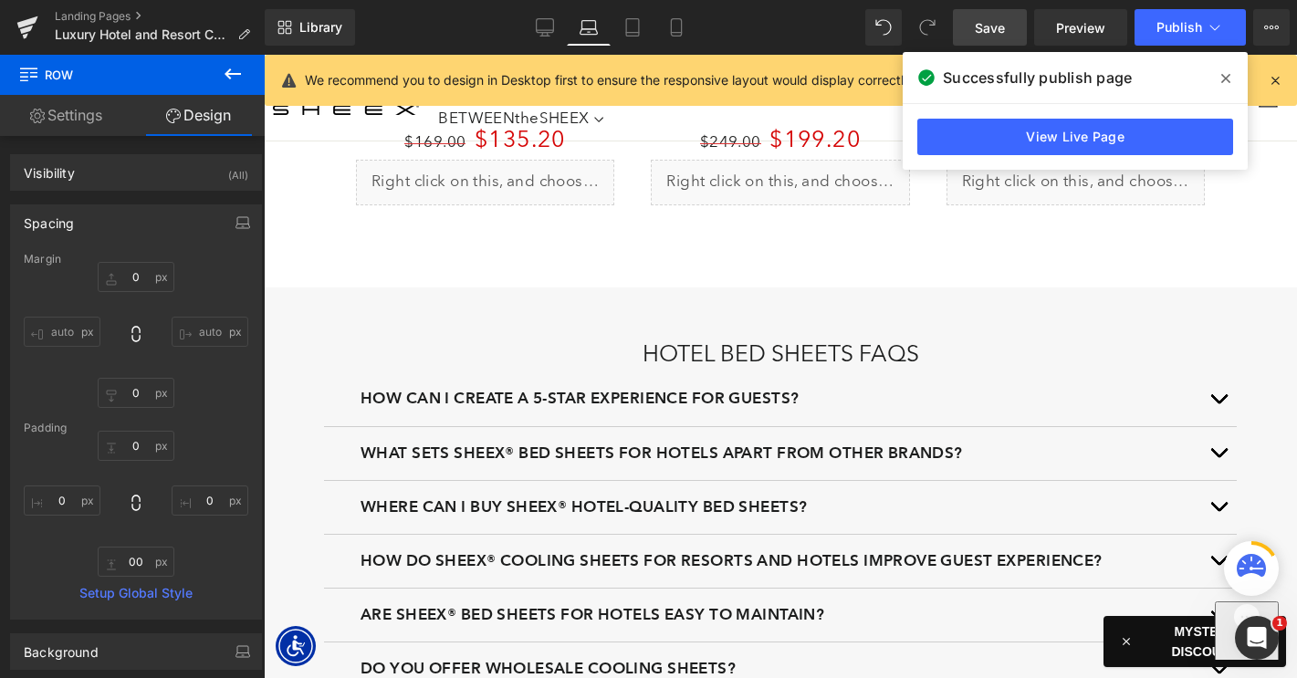
type input "0"
type input "50"
type input "0"
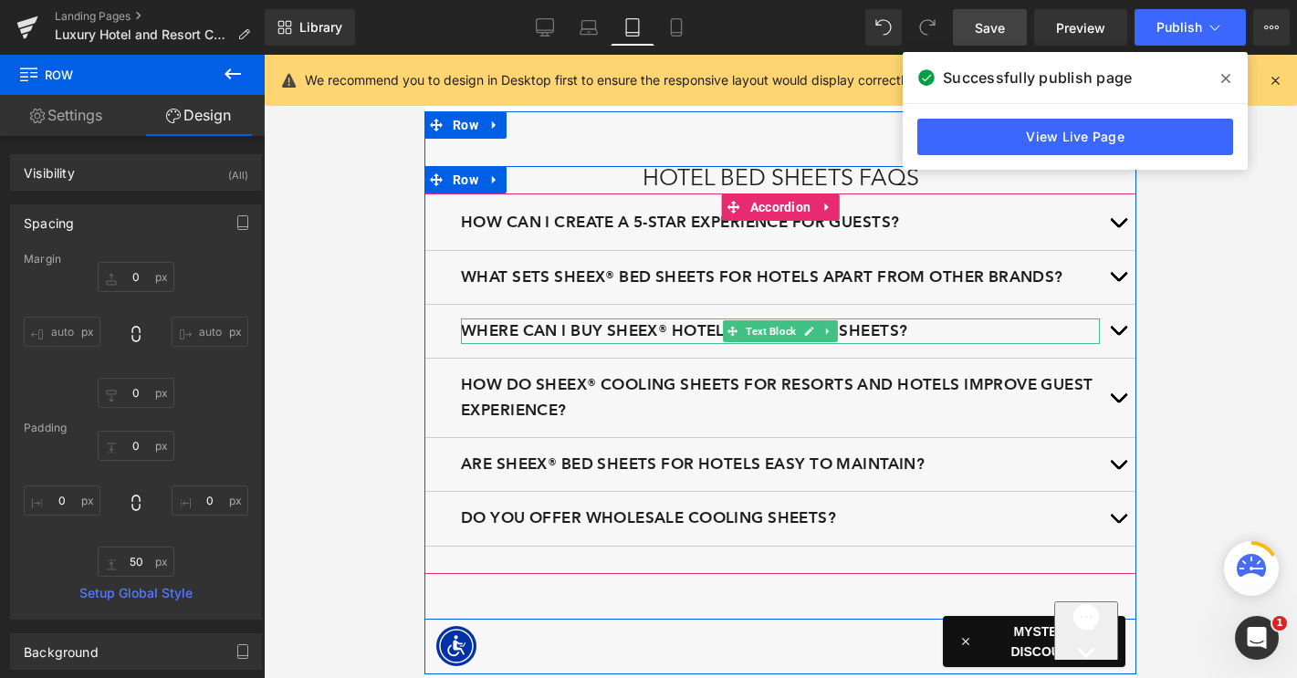
scroll to position [3026, 0]
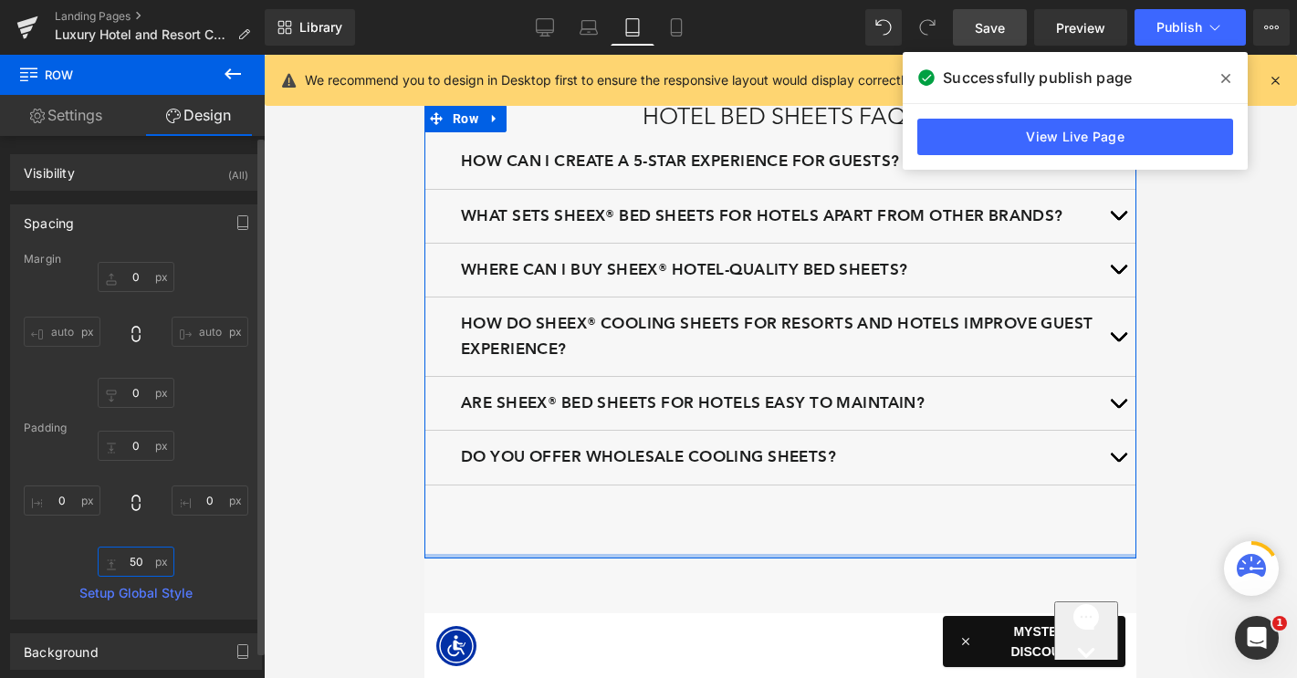
click at [123, 557] on input "50" at bounding box center [136, 562] width 77 height 30
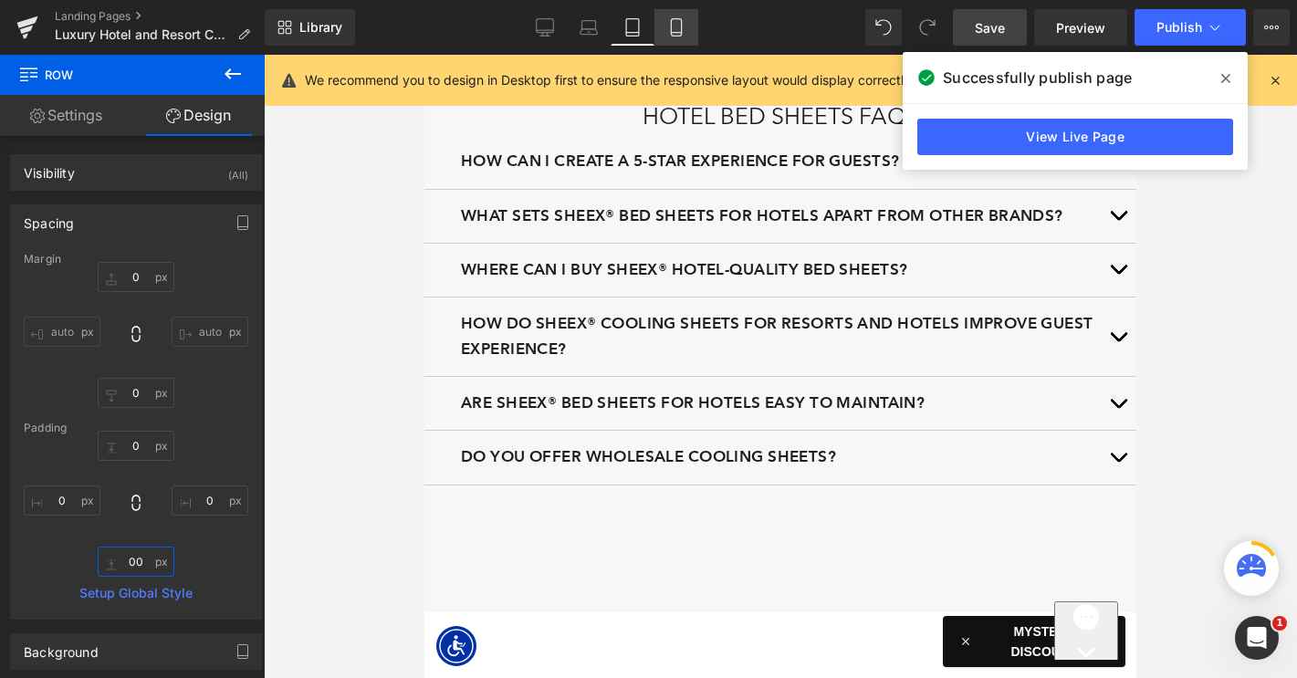
type input "00"
click at [681, 33] on icon at bounding box center [676, 27] width 10 height 17
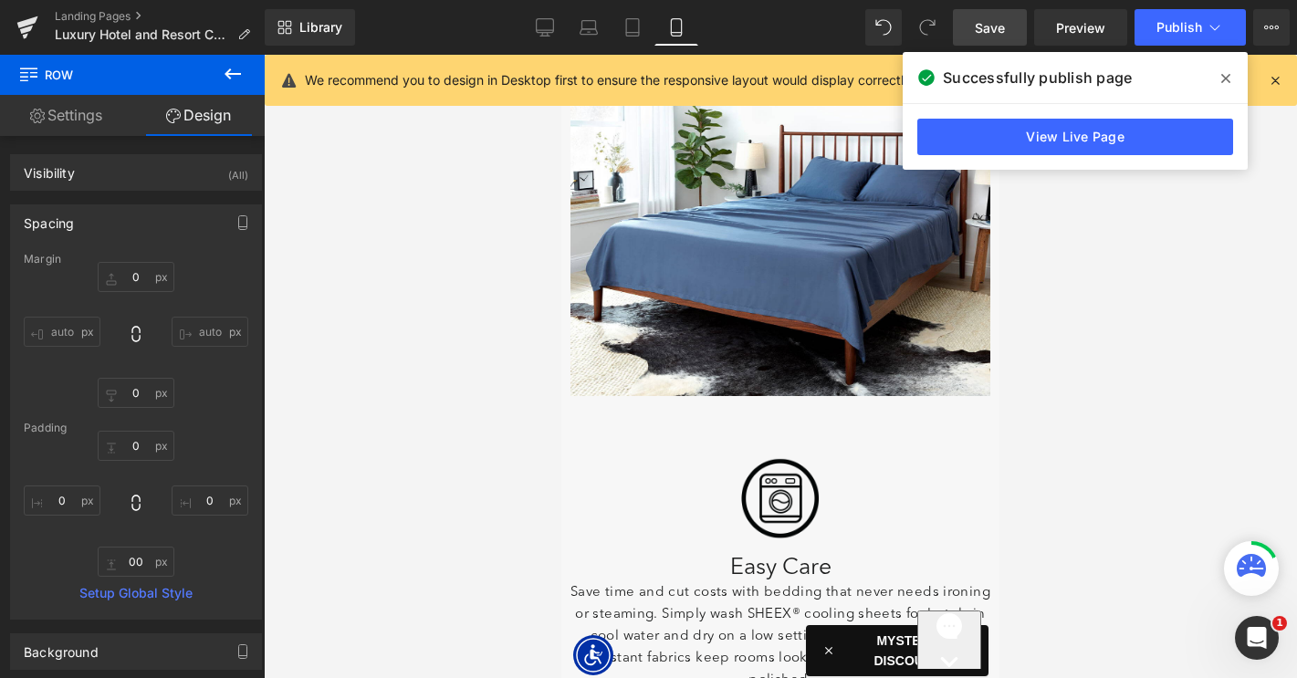
type input "0"
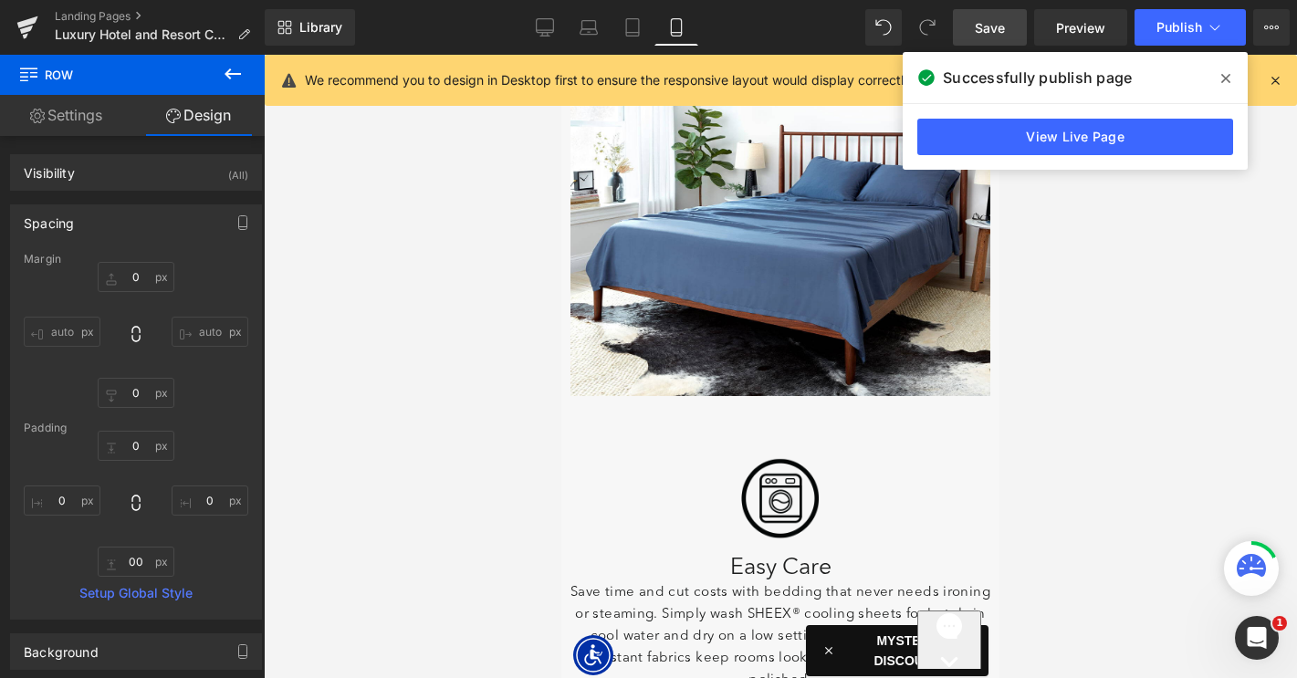
type input "0"
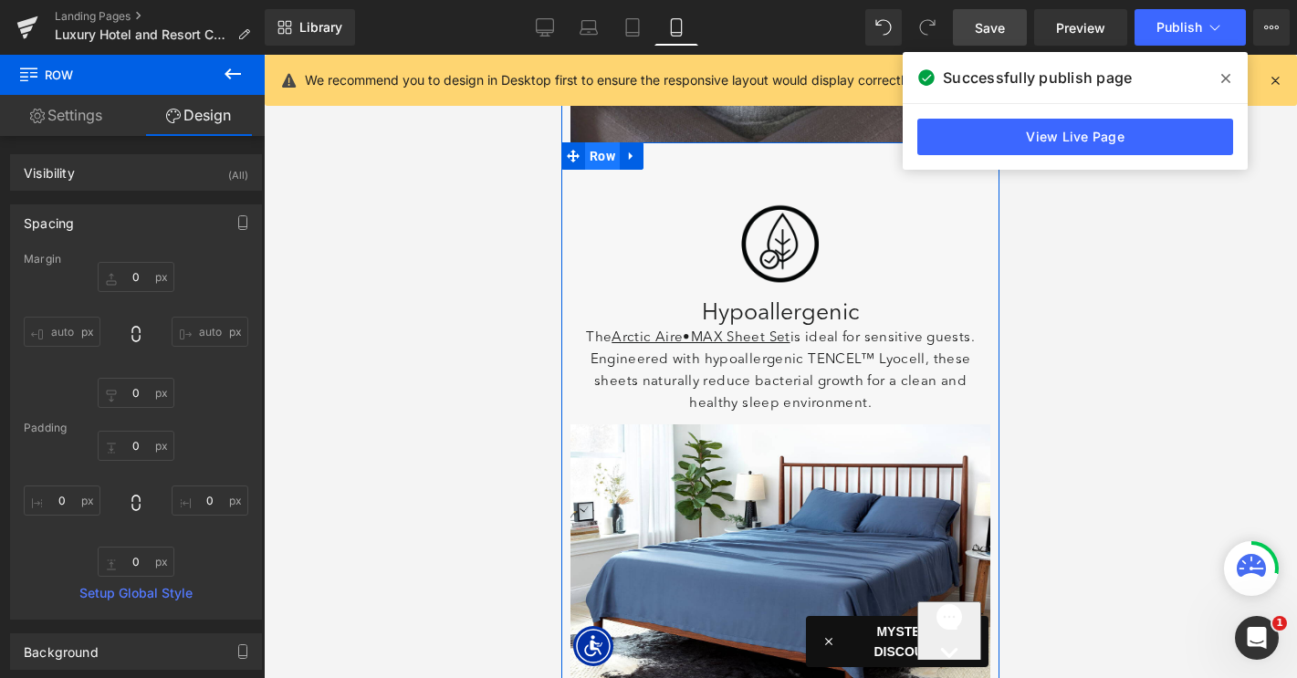
scroll to position [2740, 0]
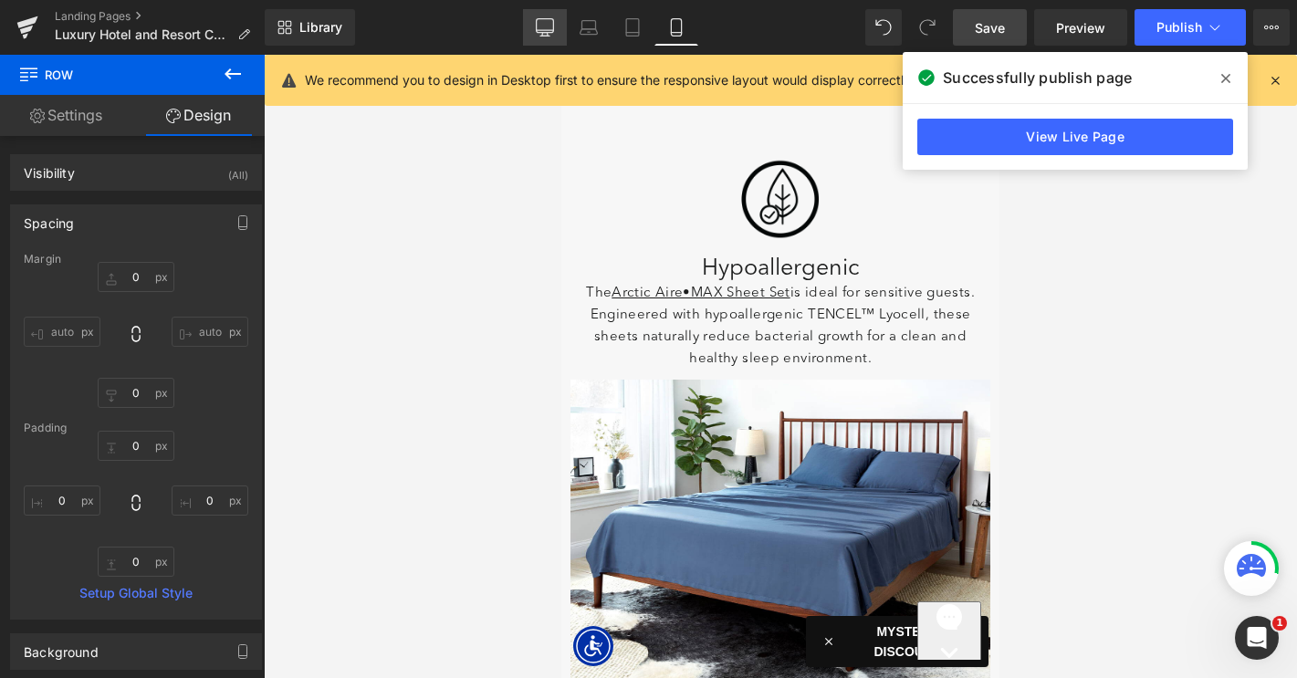
click at [543, 26] on icon at bounding box center [545, 27] width 18 height 18
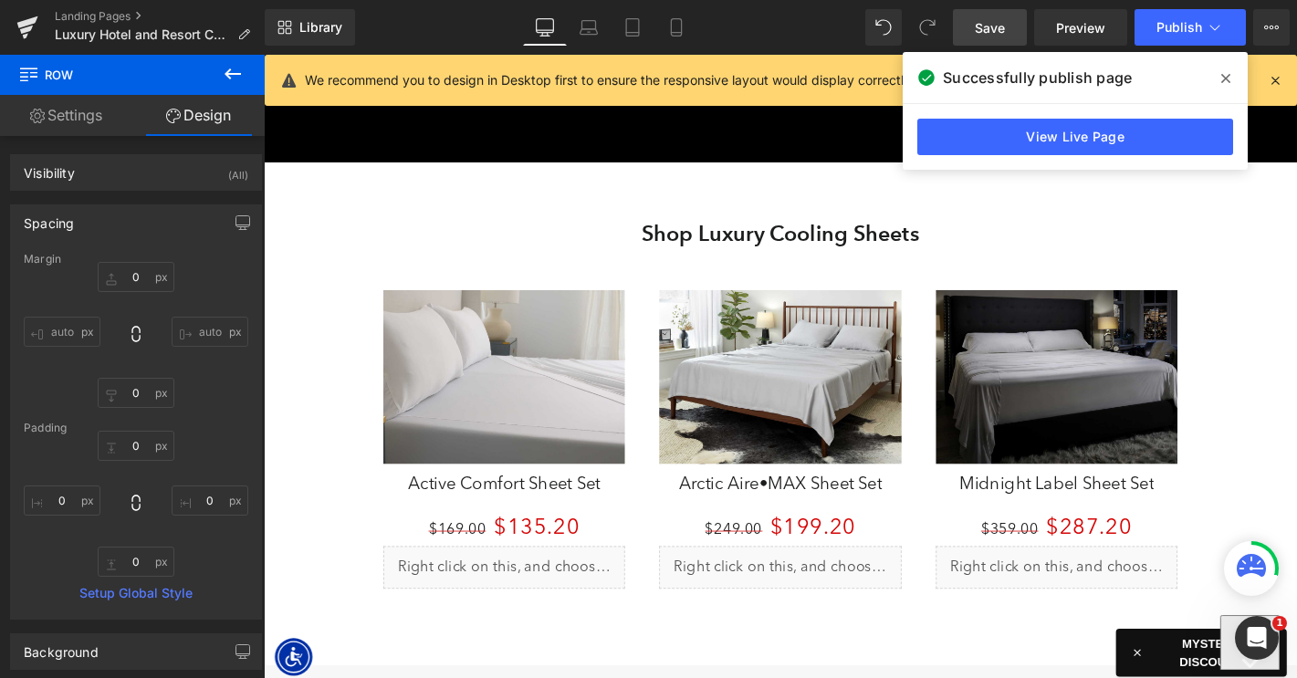
type input "0"
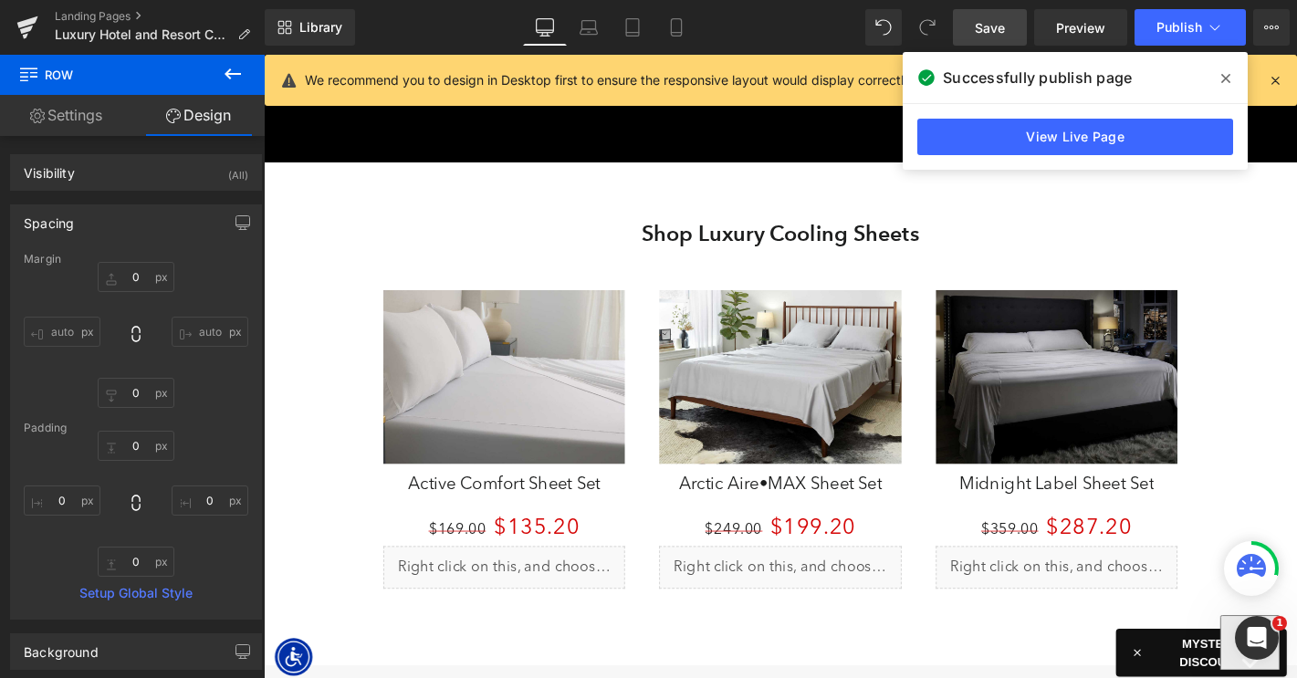
type input "0"
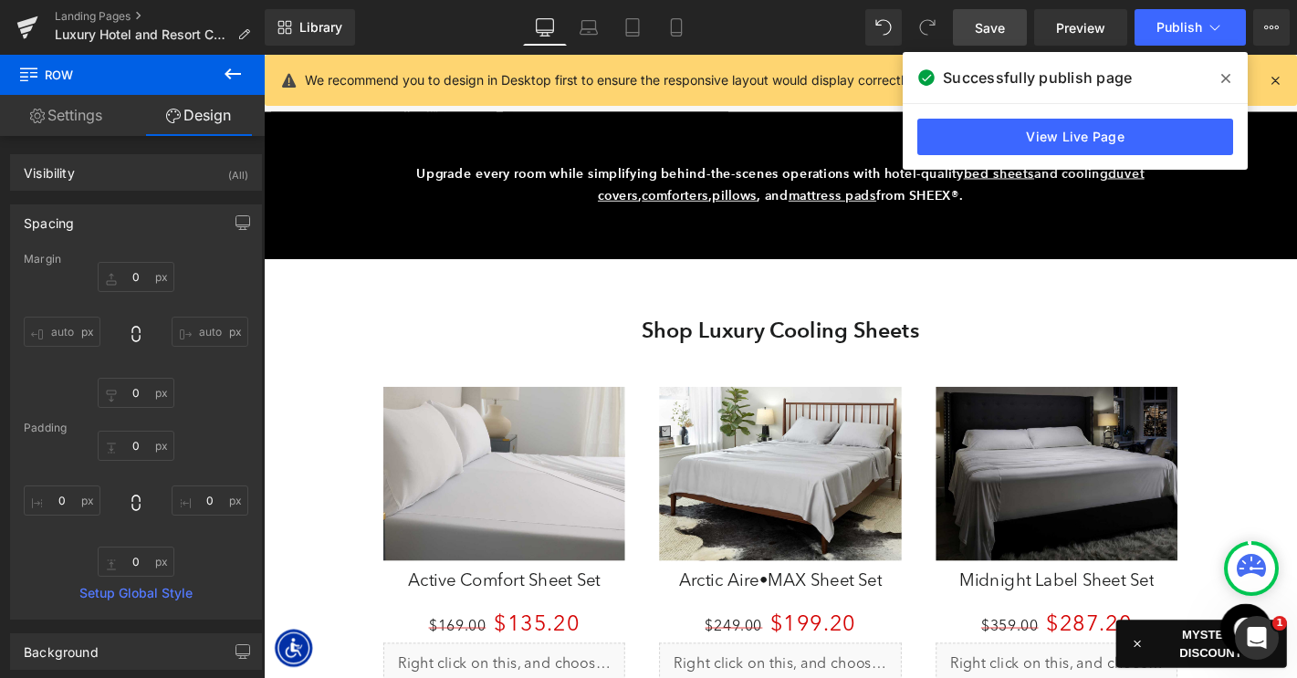
scroll to position [2680, 0]
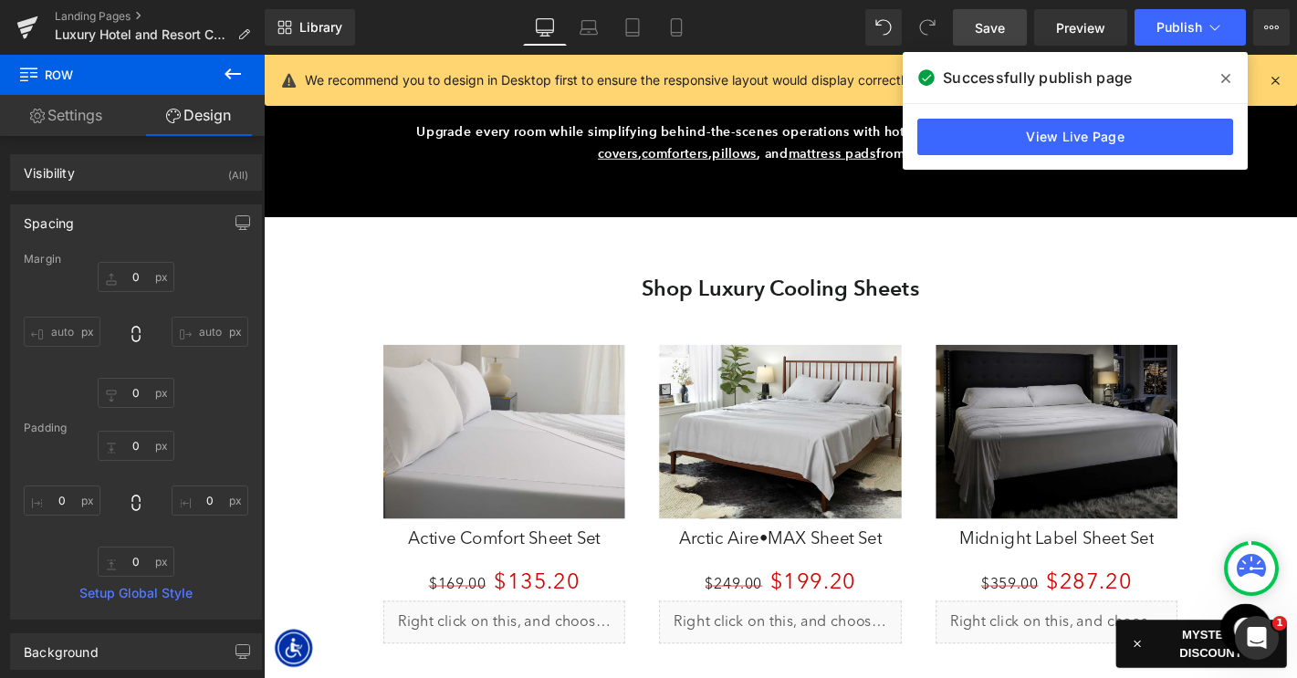
click at [983, 44] on link "Save" at bounding box center [990, 27] width 74 height 37
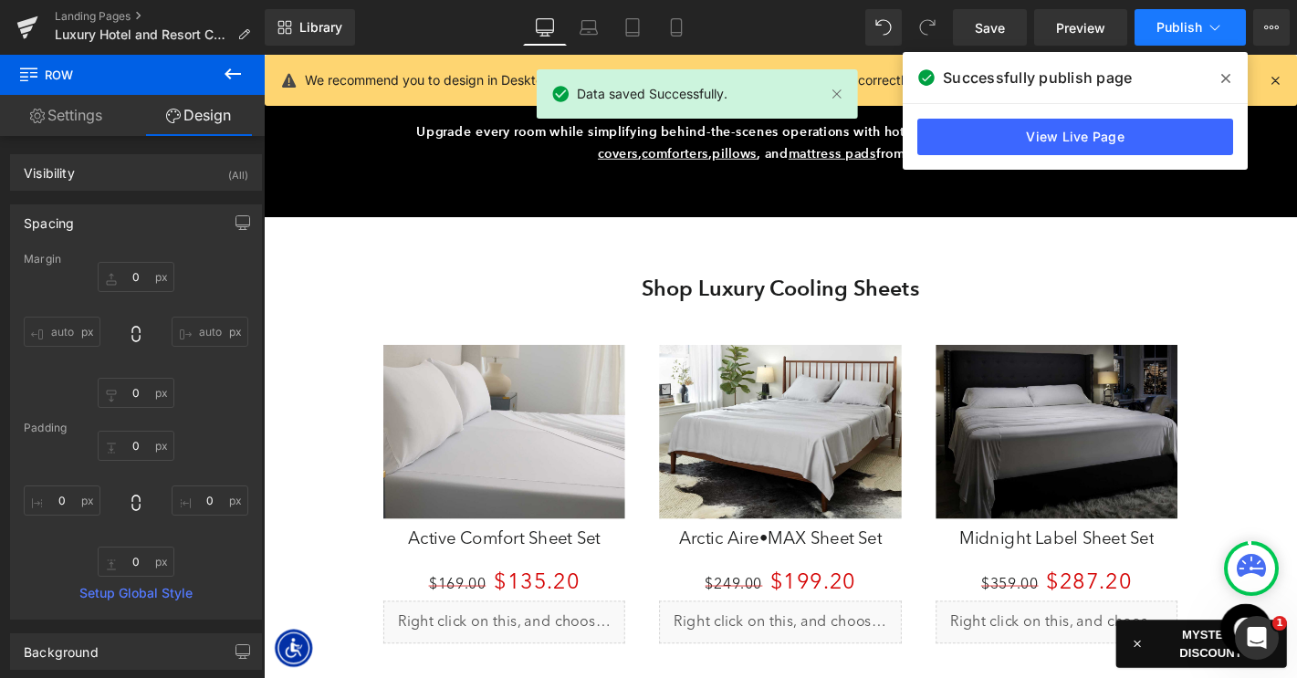
click at [1170, 30] on span "Publish" at bounding box center [1179, 27] width 46 height 15
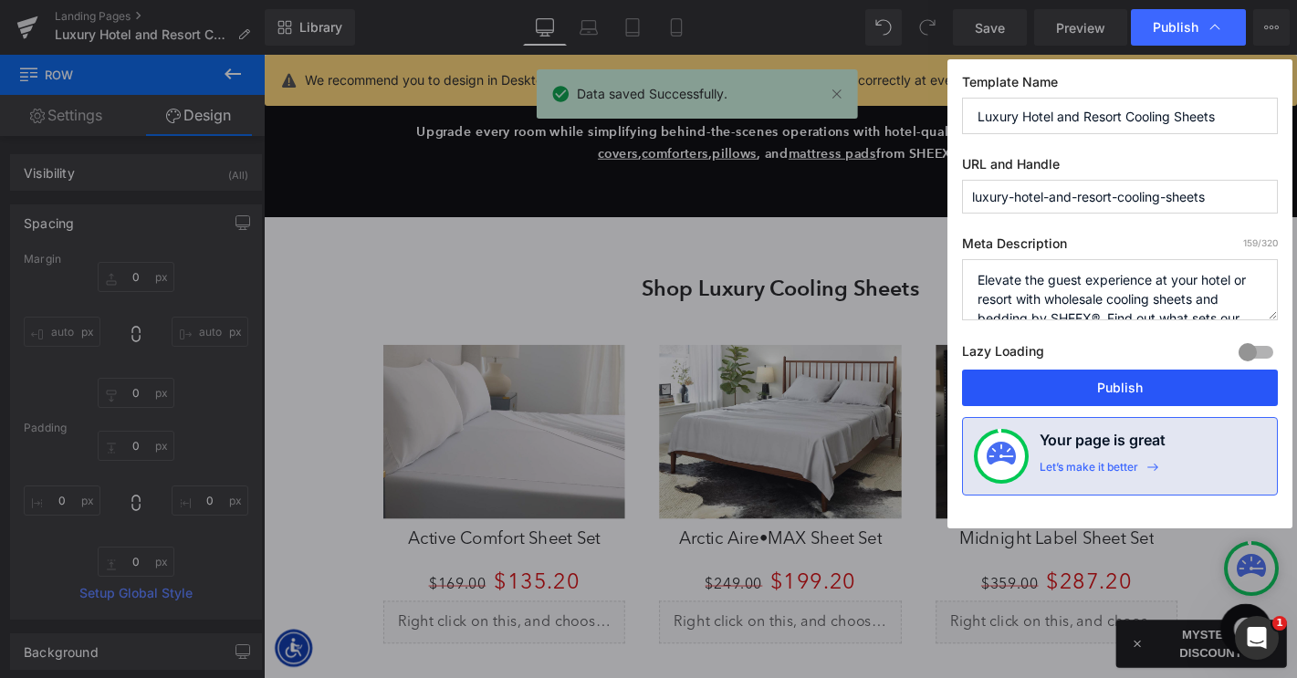
click at [1101, 386] on button "Publish" at bounding box center [1120, 388] width 316 height 37
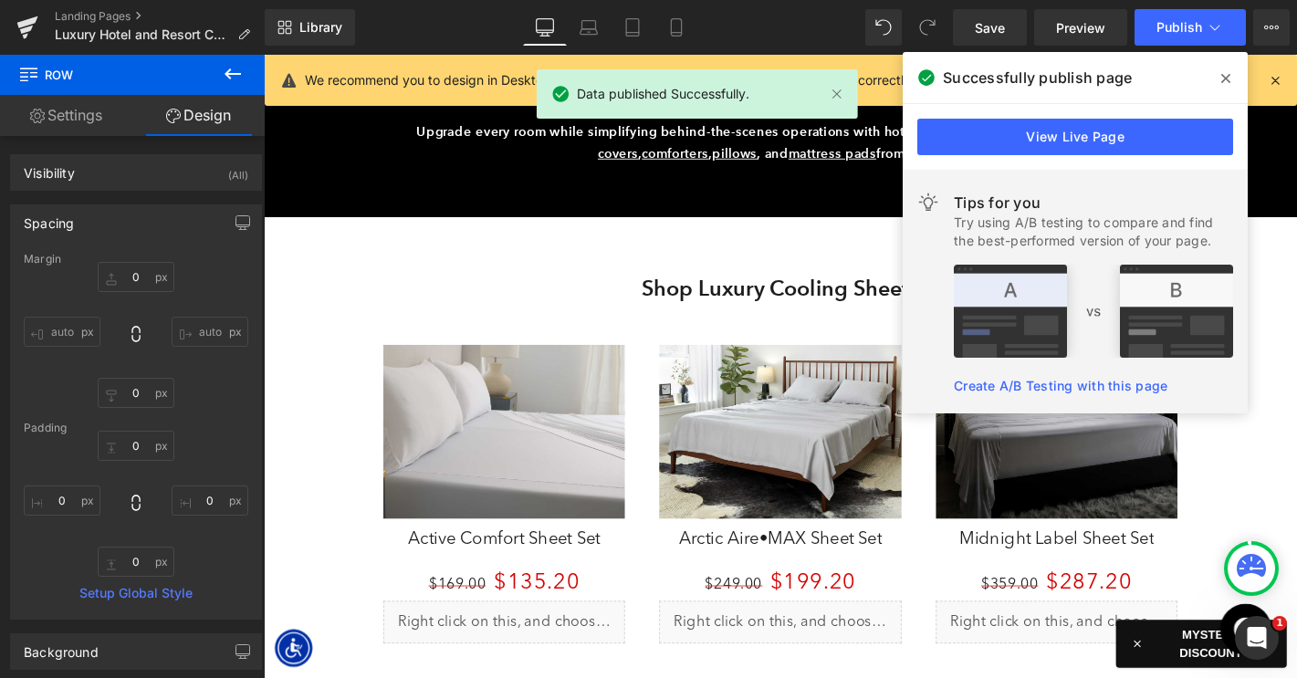
click at [104, 6] on div "Landing Pages Luxury Hotel and Resort Cooling Sheets" at bounding box center [132, 27] width 265 height 55
click at [103, 17] on link "Landing Pages" at bounding box center [160, 16] width 210 height 15
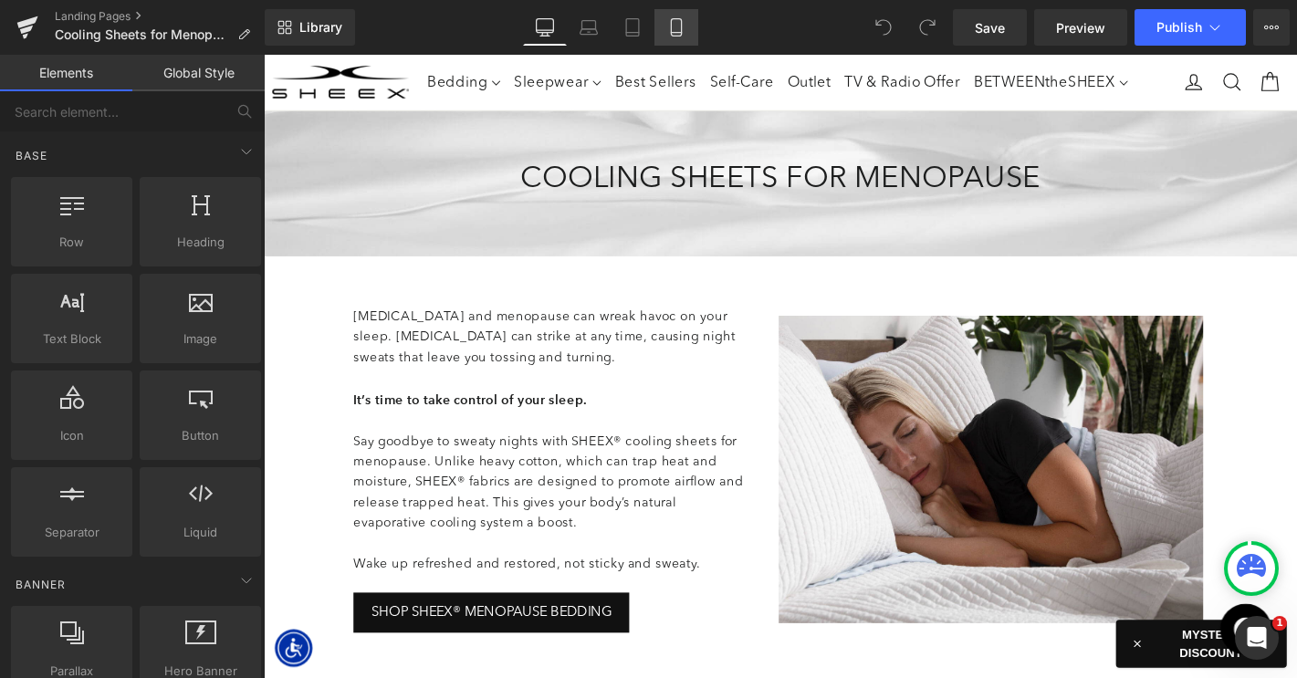
click at [666, 31] on link "Mobile" at bounding box center [676, 27] width 44 height 37
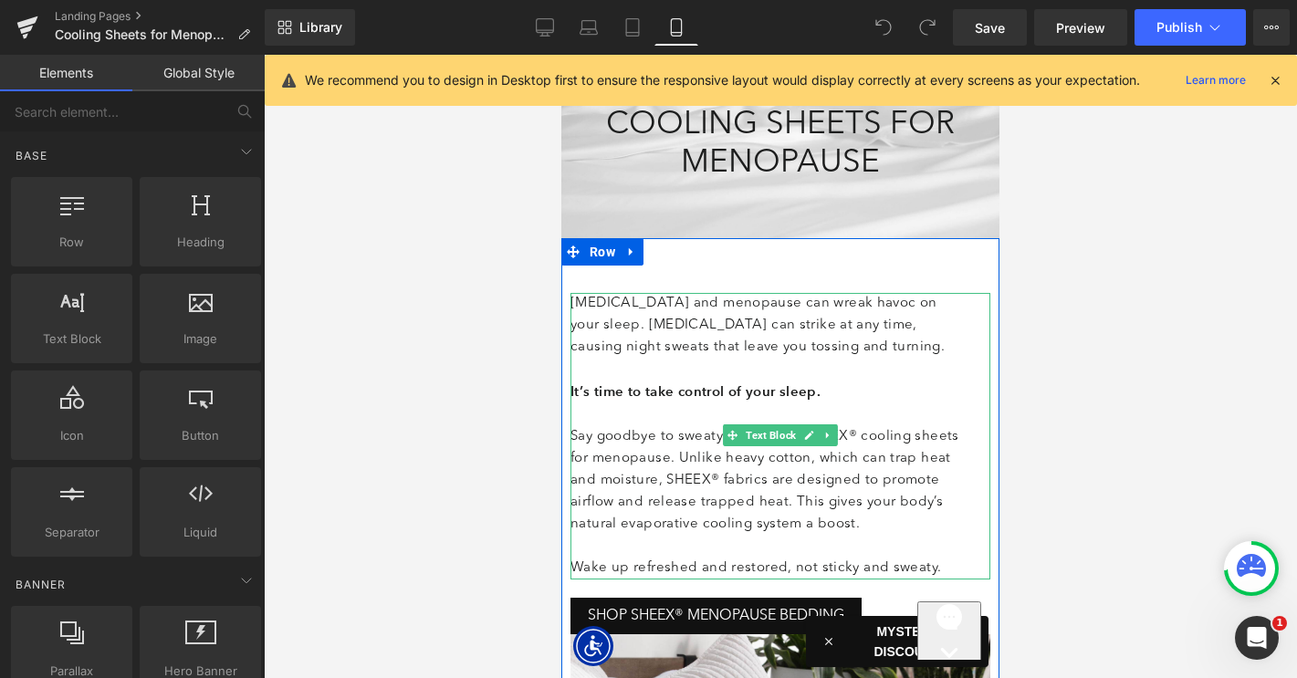
scroll to position [104, 0]
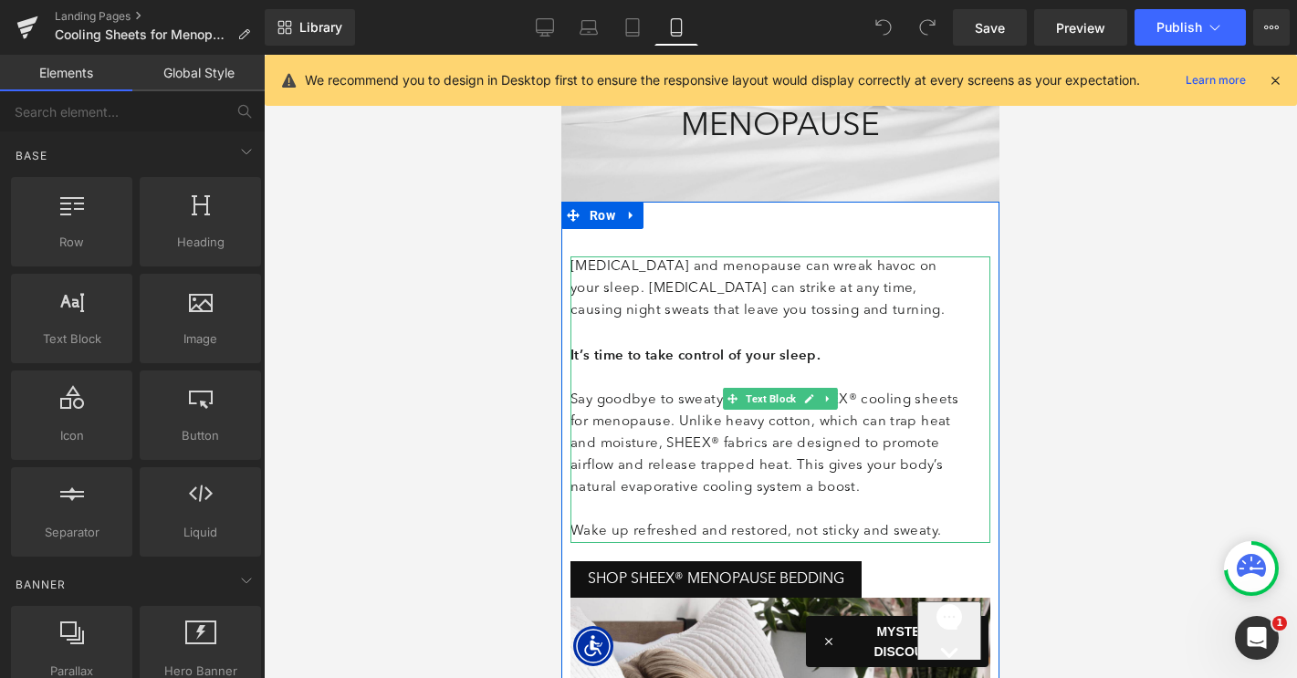
click at [787, 402] on span "Text Block" at bounding box center [770, 399] width 57 height 22
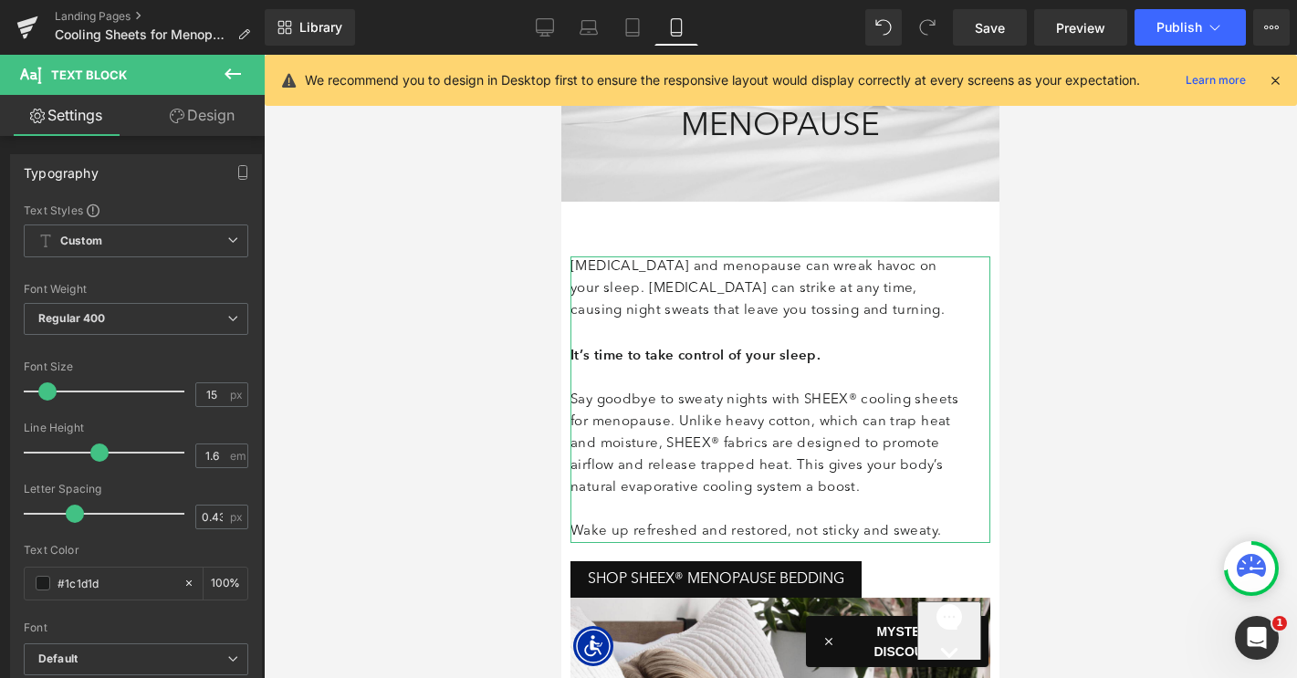
click at [228, 123] on link "Design" at bounding box center [202, 115] width 132 height 41
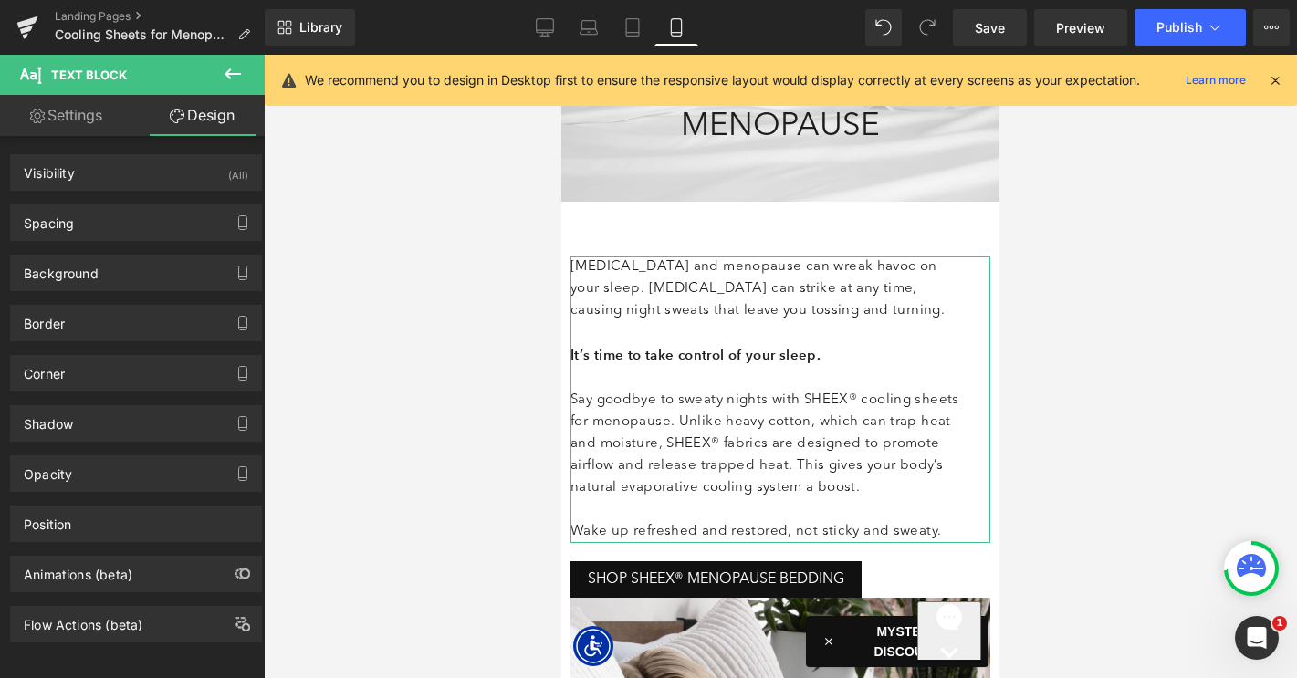
click at [97, 130] on link "Settings" at bounding box center [66, 115] width 132 height 41
type input "100"
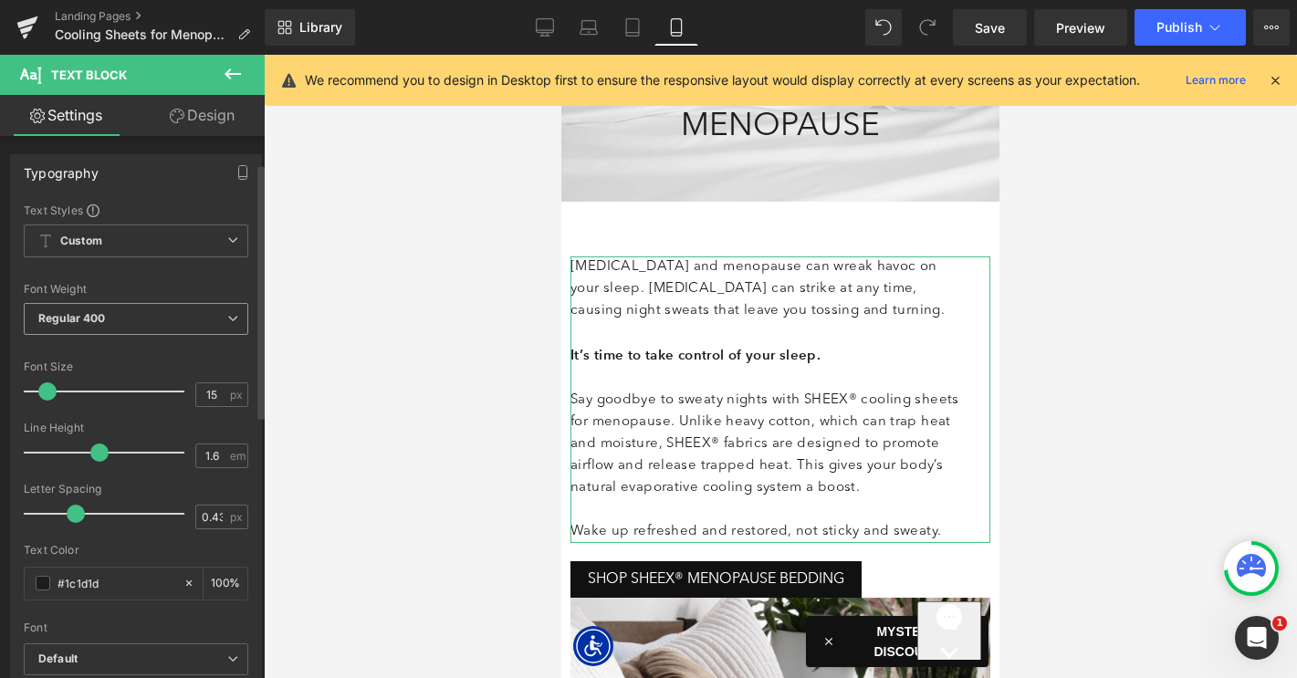
scroll to position [613, 0]
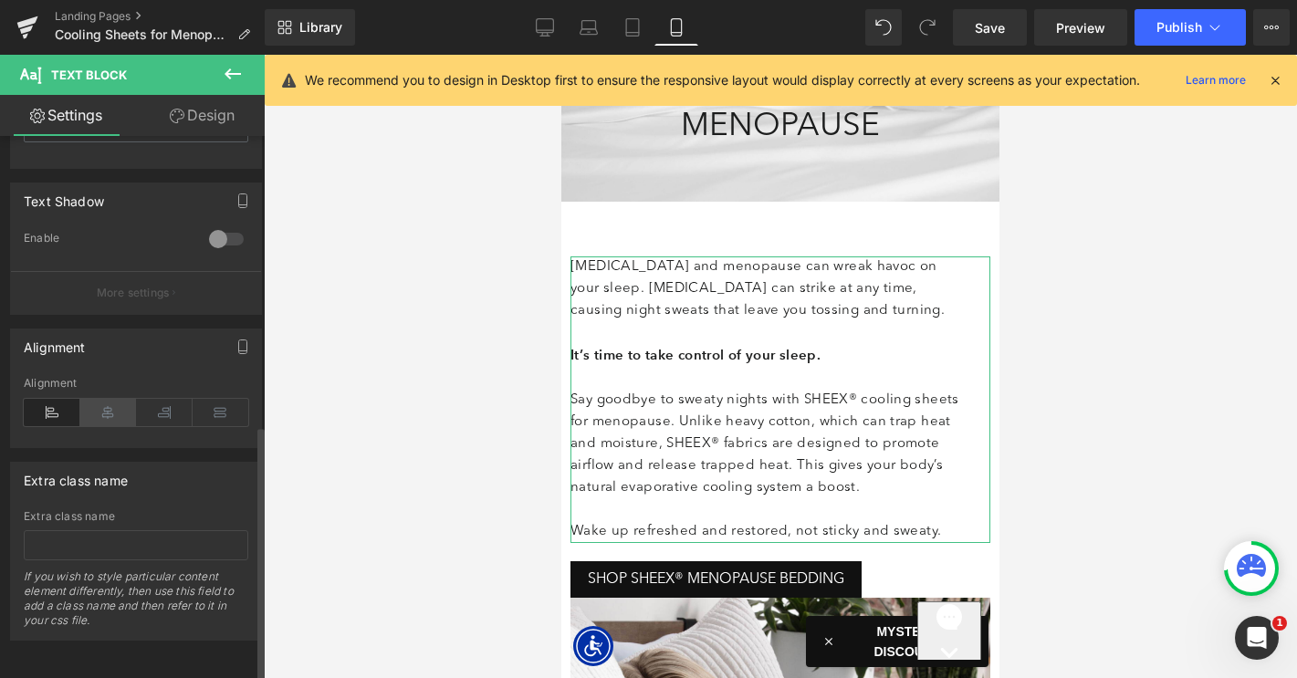
click at [105, 404] on icon at bounding box center [108, 412] width 57 height 27
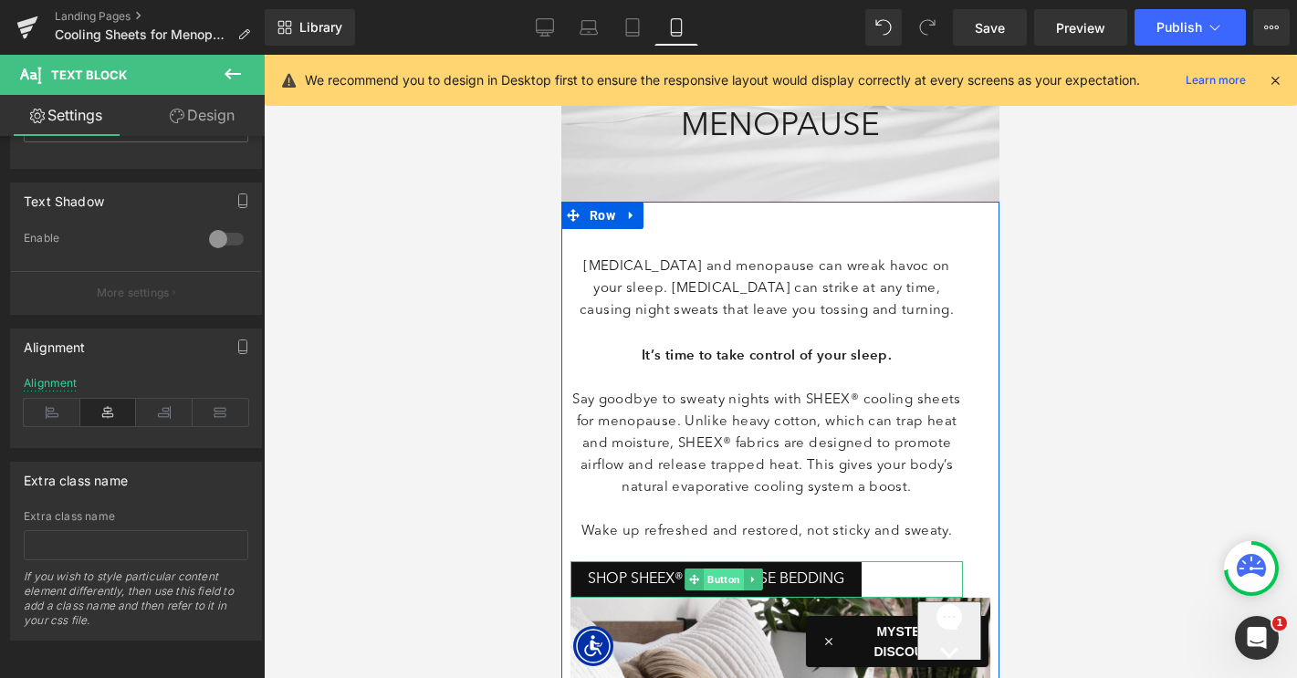
click at [731, 579] on span "Button" at bounding box center [724, 580] width 40 height 22
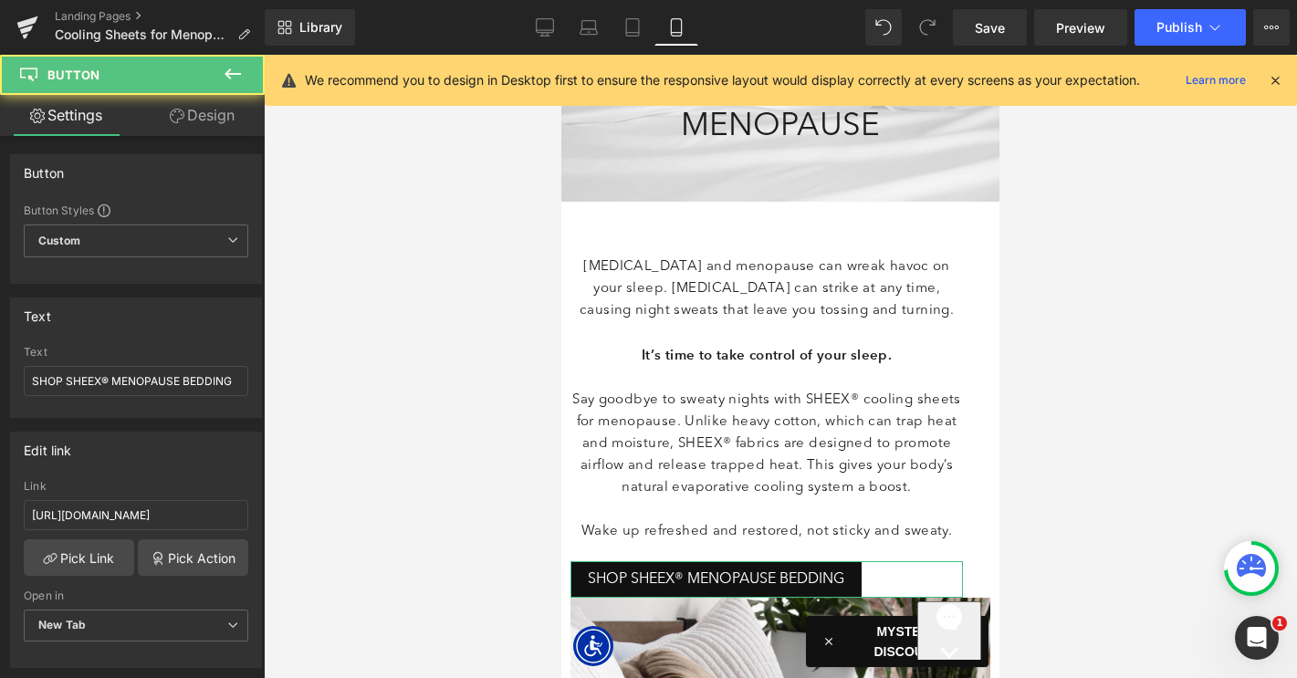
click at [205, 123] on link "Design" at bounding box center [202, 115] width 132 height 41
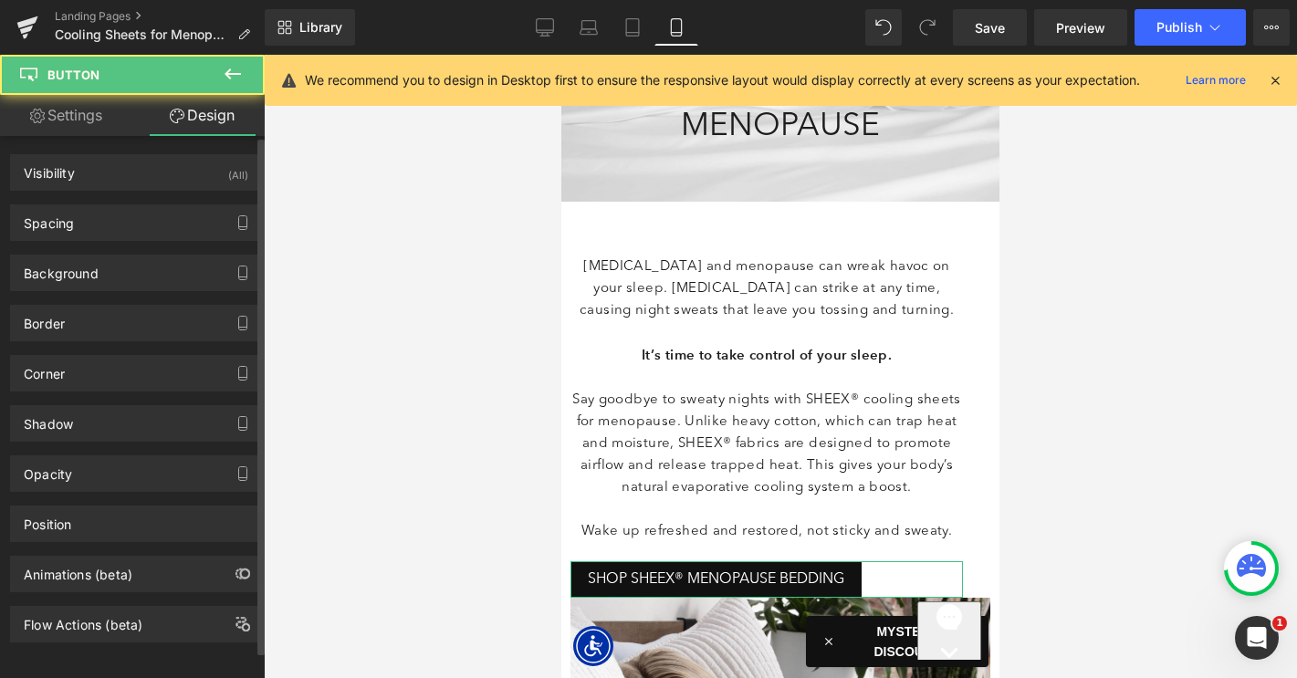
type input "20"
type input "30"
type input "0"
type input "8"
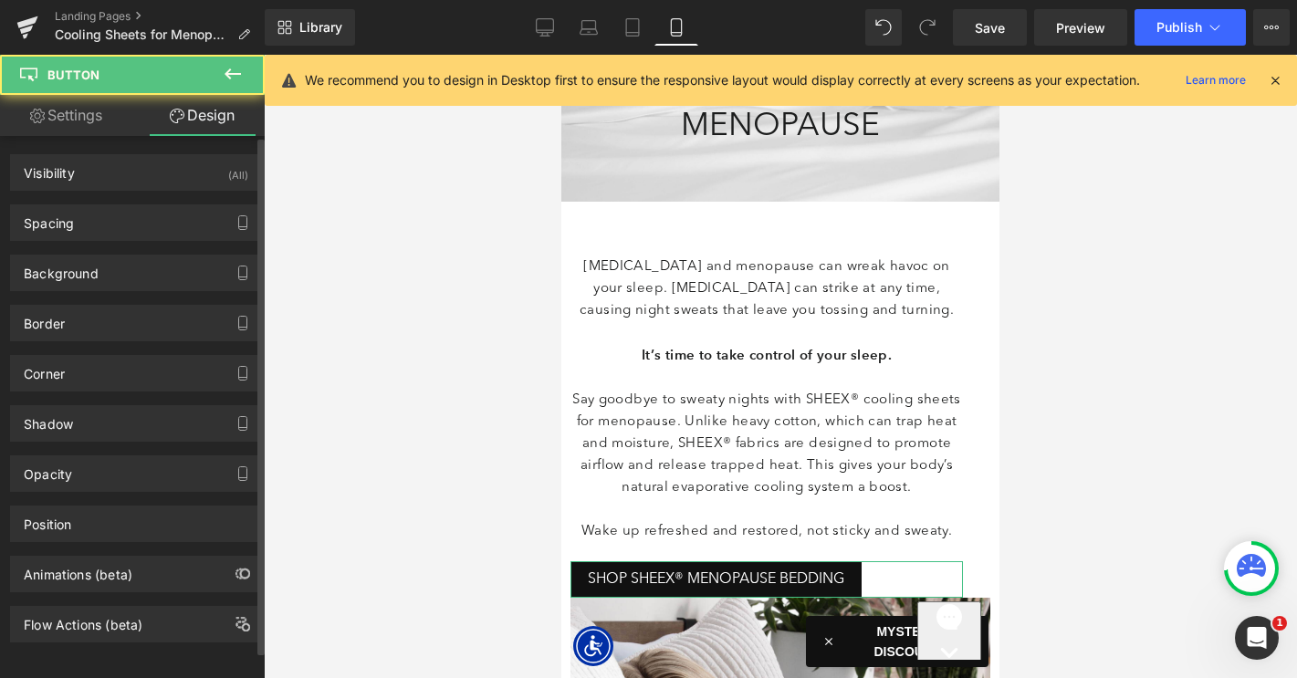
type input "18"
type input "8"
type input "18"
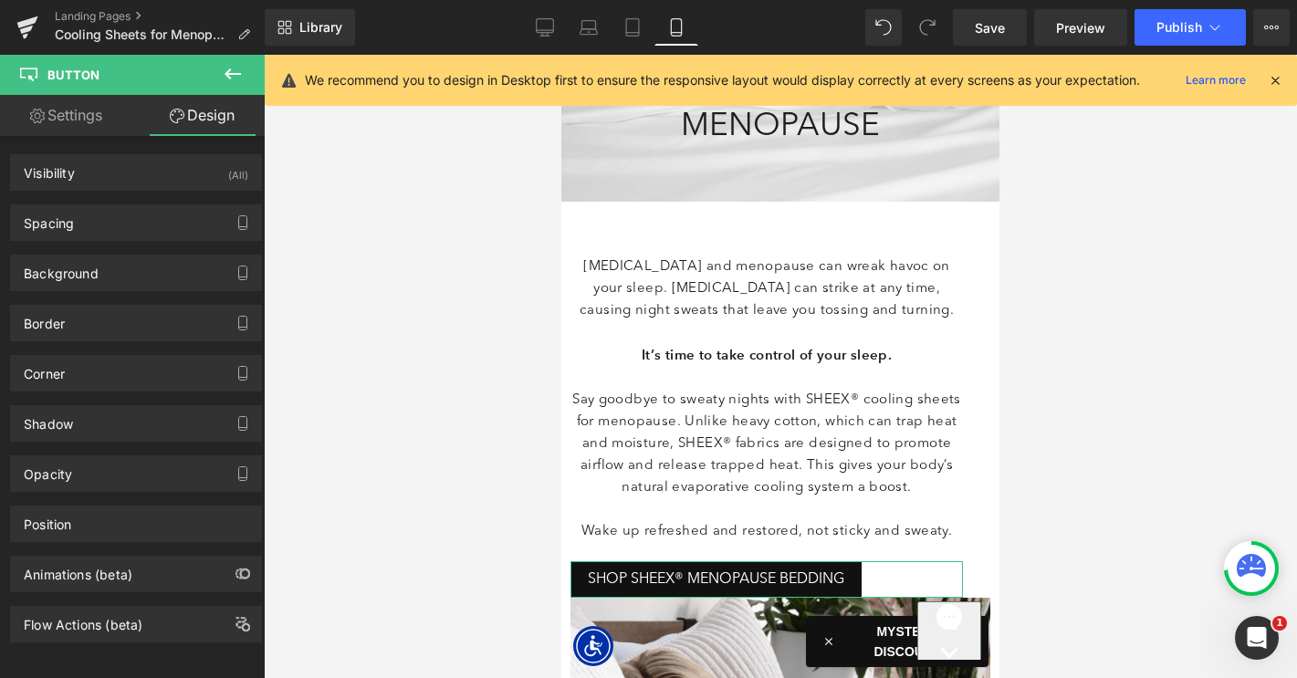
click at [98, 117] on link "Settings" at bounding box center [66, 115] width 132 height 41
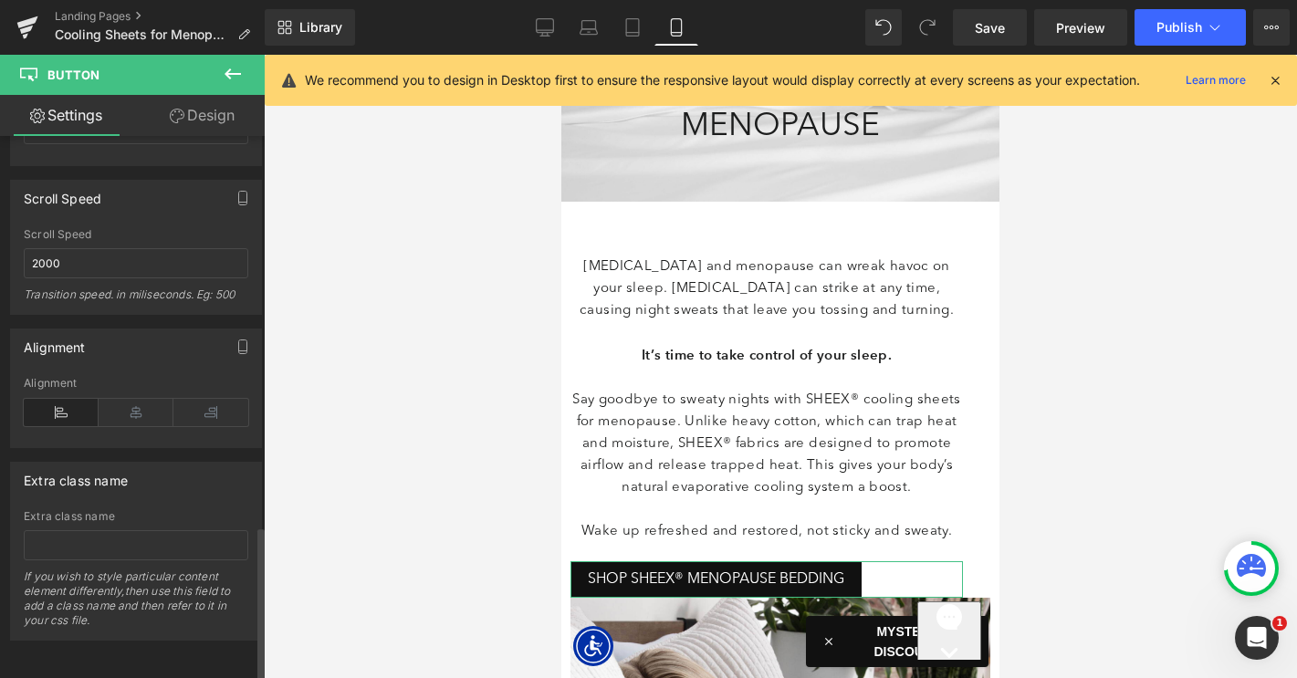
scroll to position [1364, 0]
click at [122, 399] on icon at bounding box center [136, 412] width 75 height 27
click at [224, 117] on link "Design" at bounding box center [202, 115] width 132 height 41
type input "20"
type input "30"
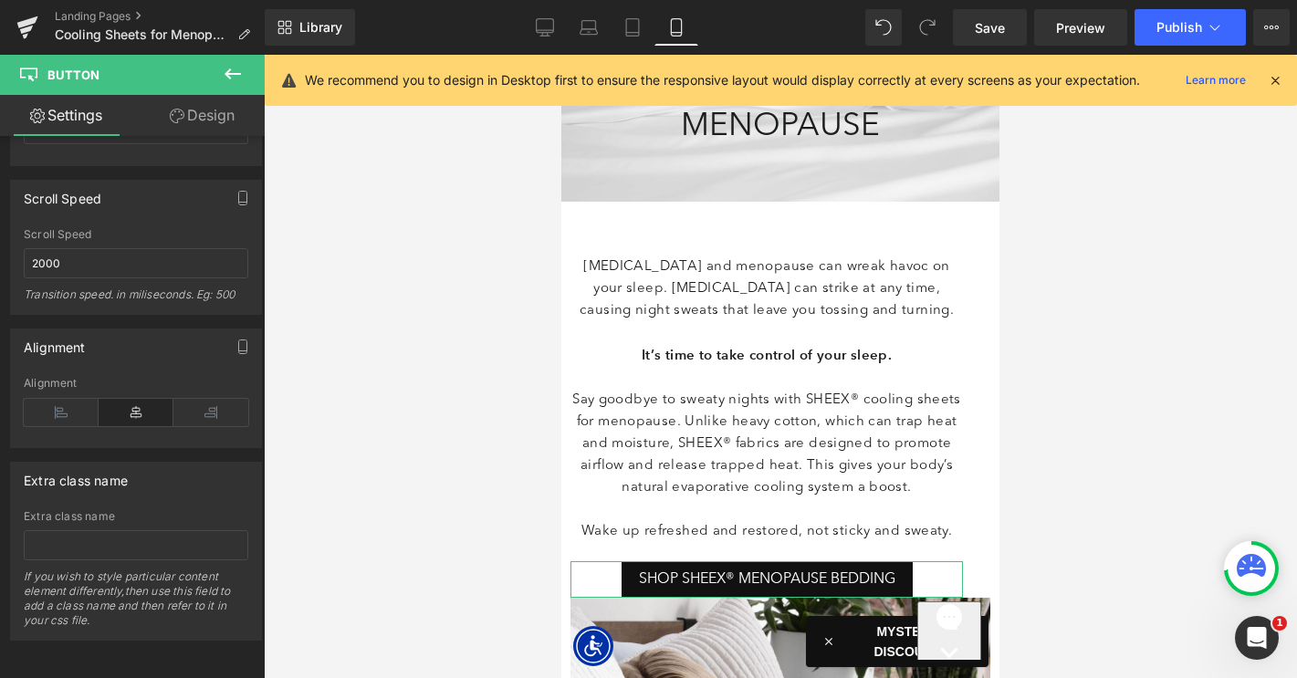
type input "0"
type input "8"
type input "18"
type input "8"
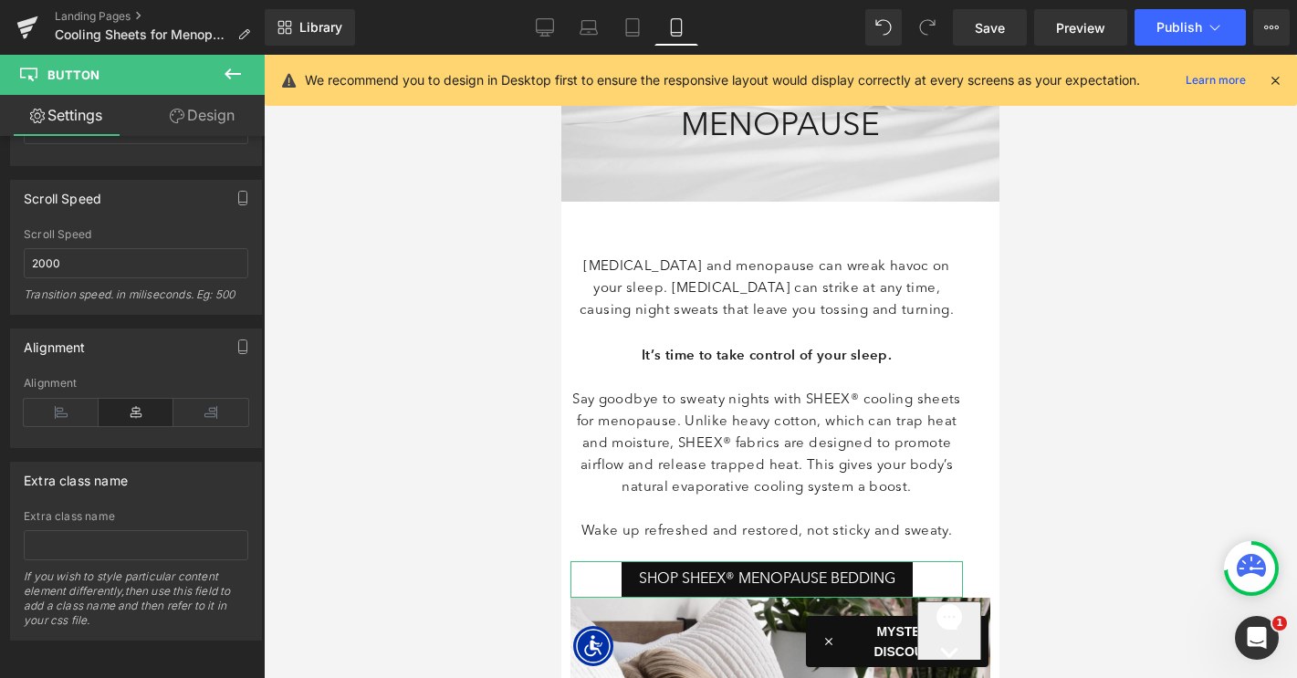
type input "18"
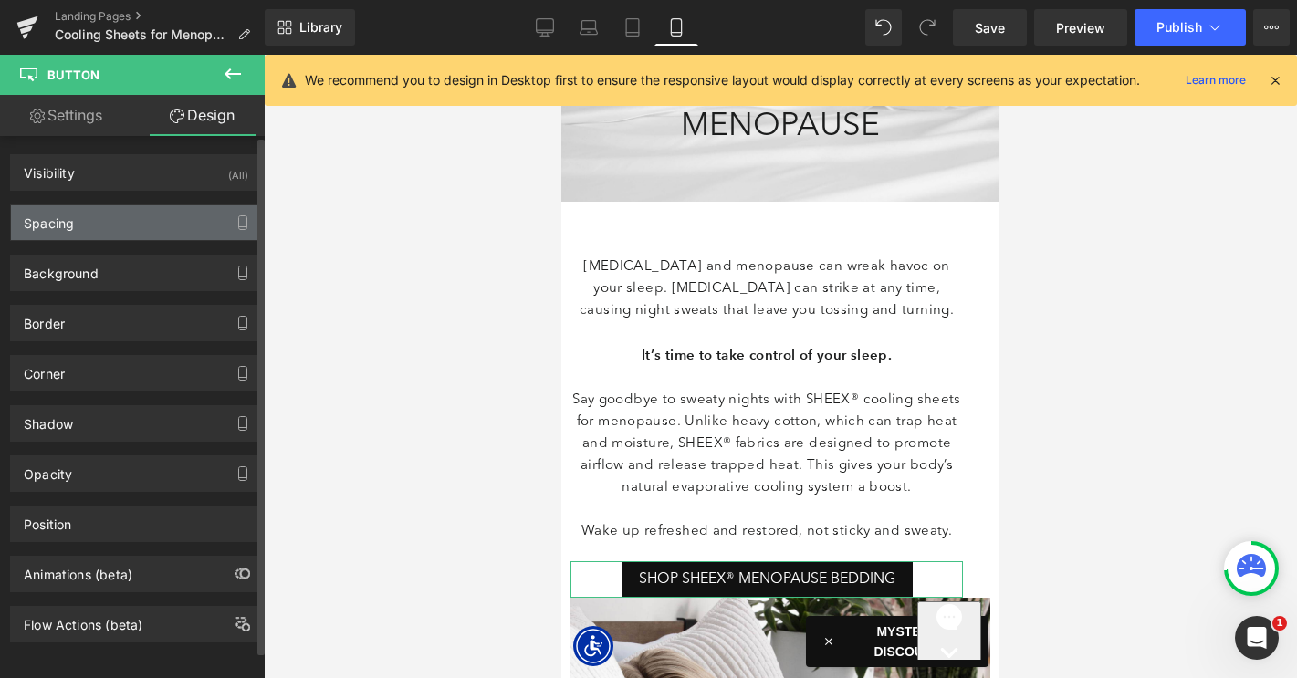
click at [129, 224] on div "Spacing" at bounding box center [136, 222] width 250 height 35
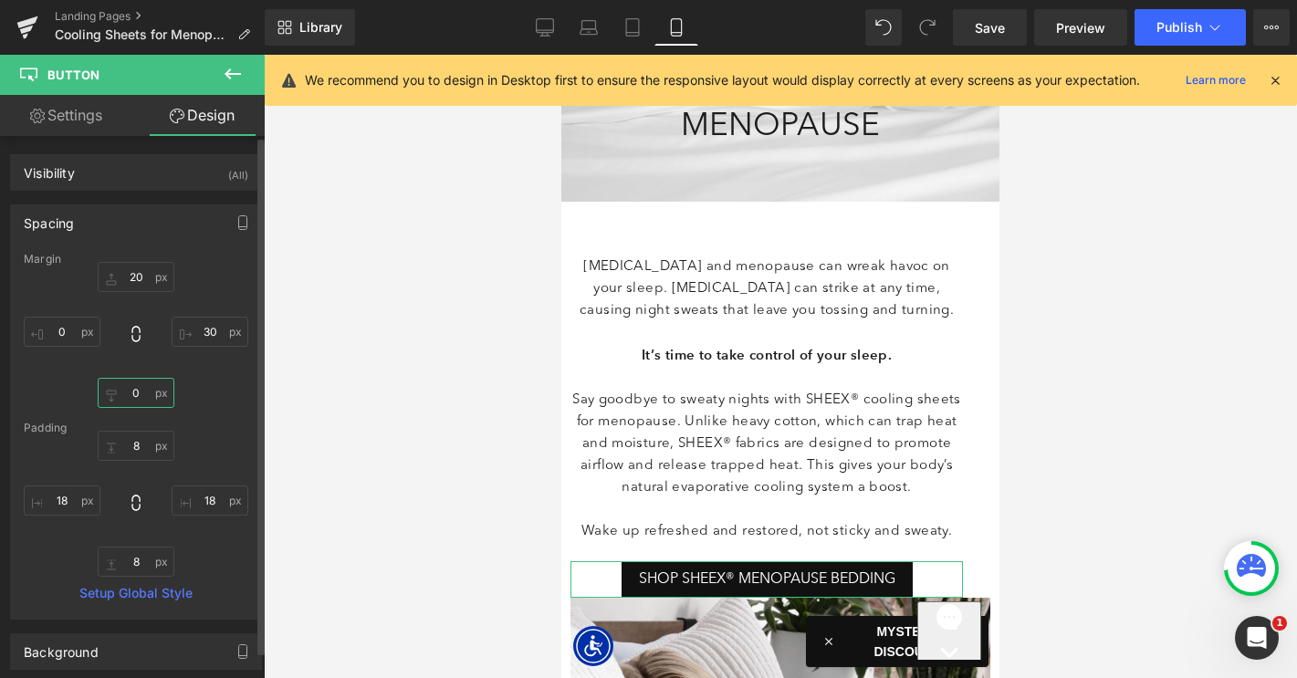
click at [120, 400] on input "0" at bounding box center [136, 393] width 77 height 30
type input "10"
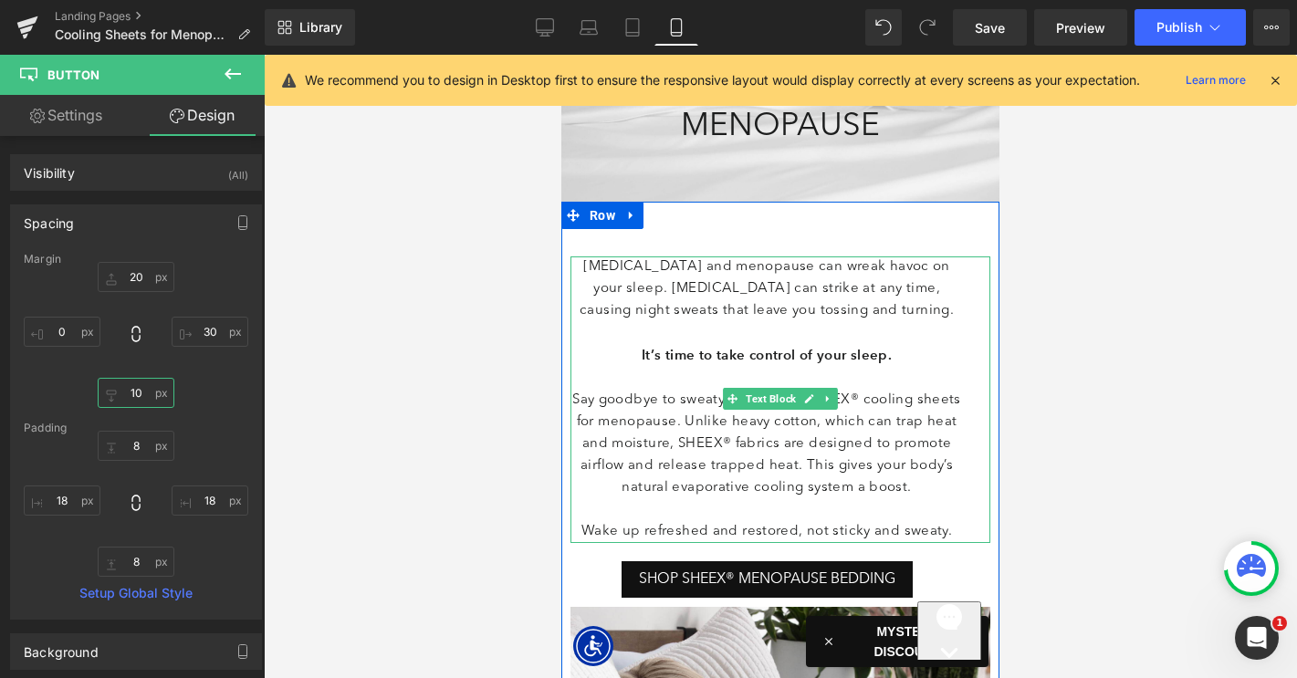
scroll to position [107, 0]
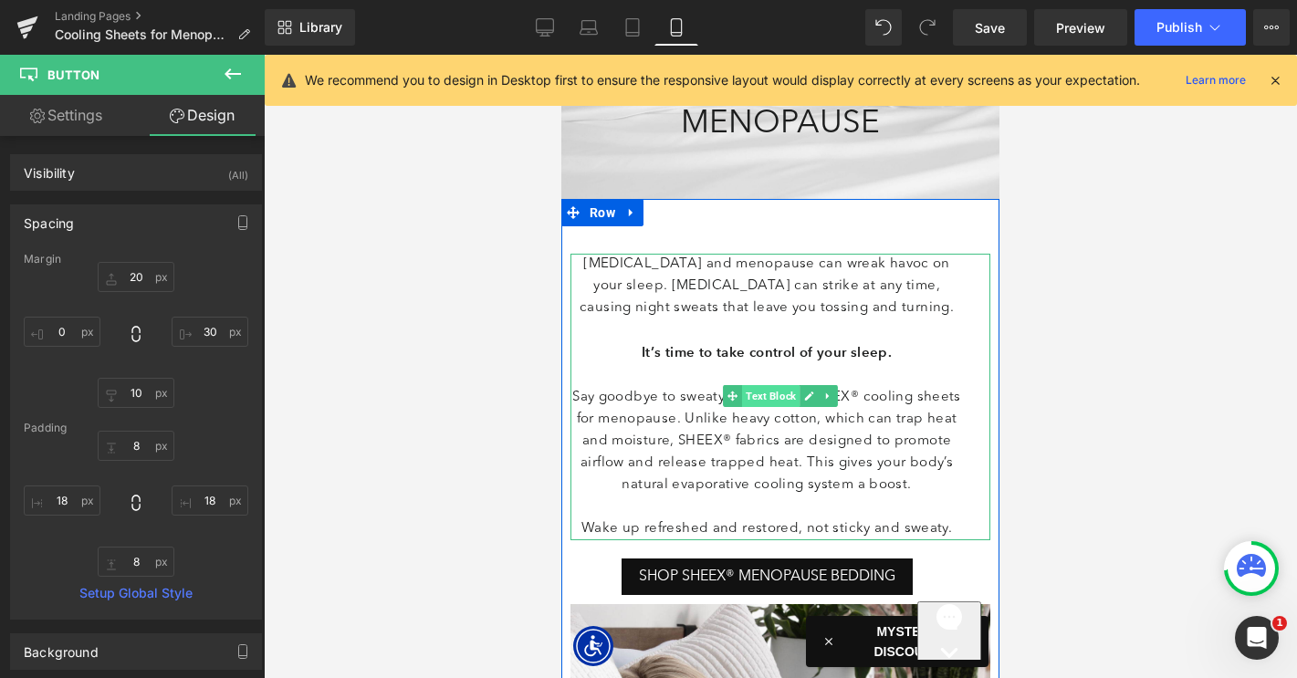
click at [761, 398] on span "Text Block" at bounding box center [770, 396] width 57 height 22
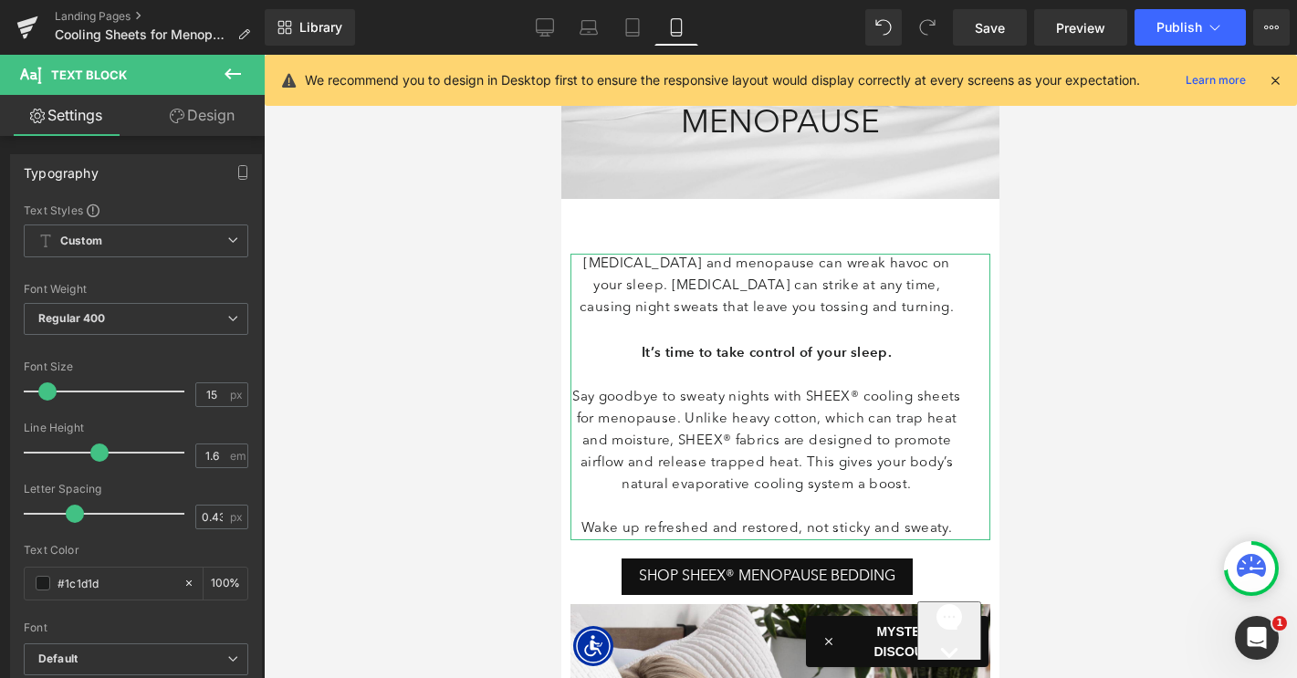
click at [195, 124] on link "Design" at bounding box center [202, 115] width 132 height 41
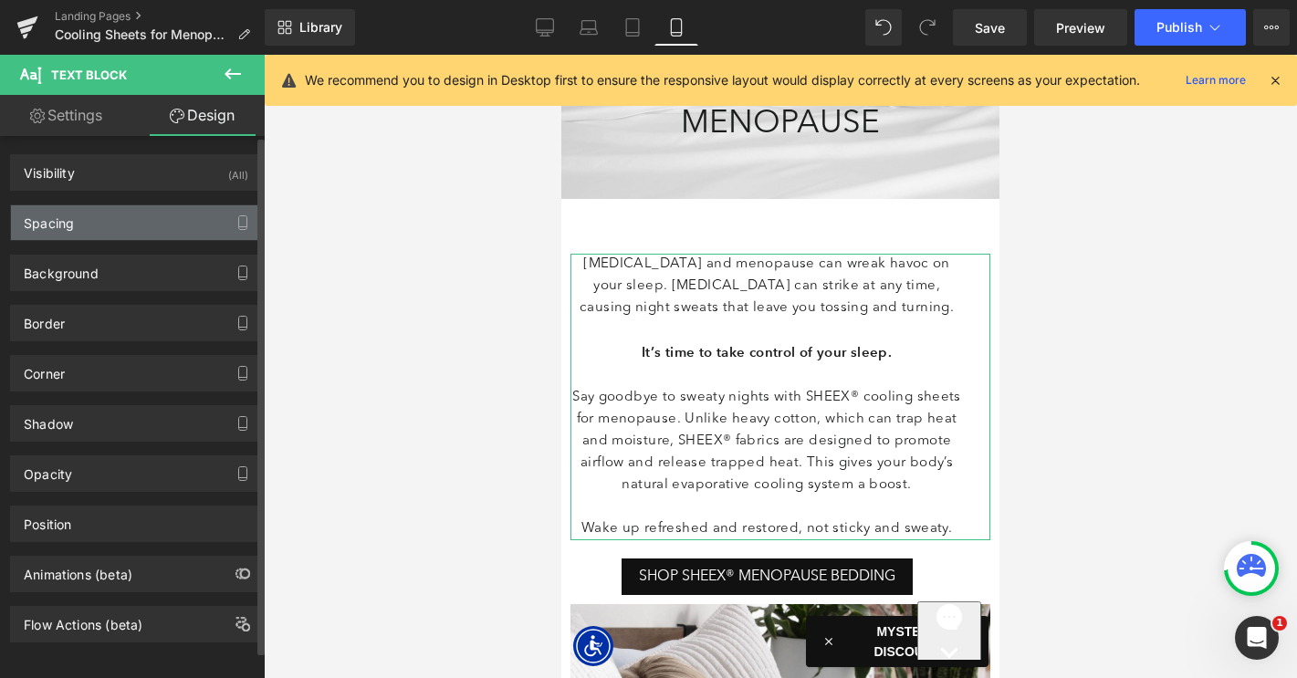
click at [130, 226] on div "Spacing" at bounding box center [136, 222] width 250 height 35
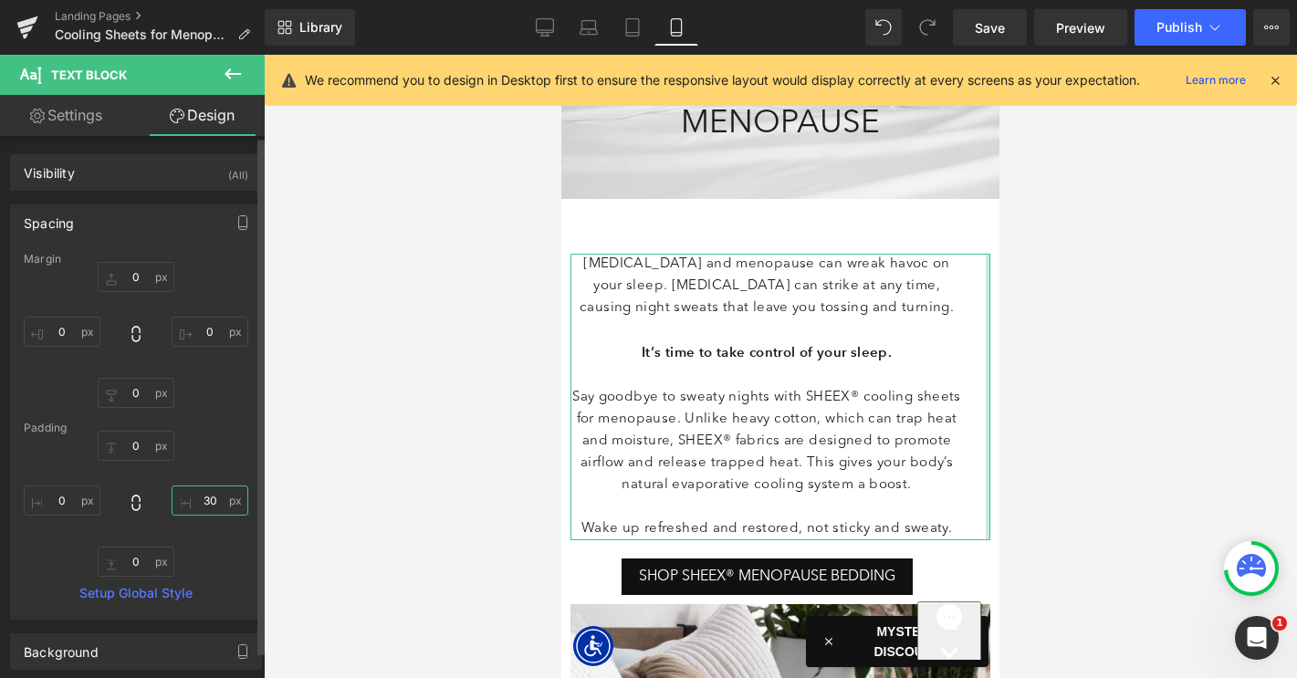
click at [200, 499] on input "30" at bounding box center [210, 500] width 77 height 30
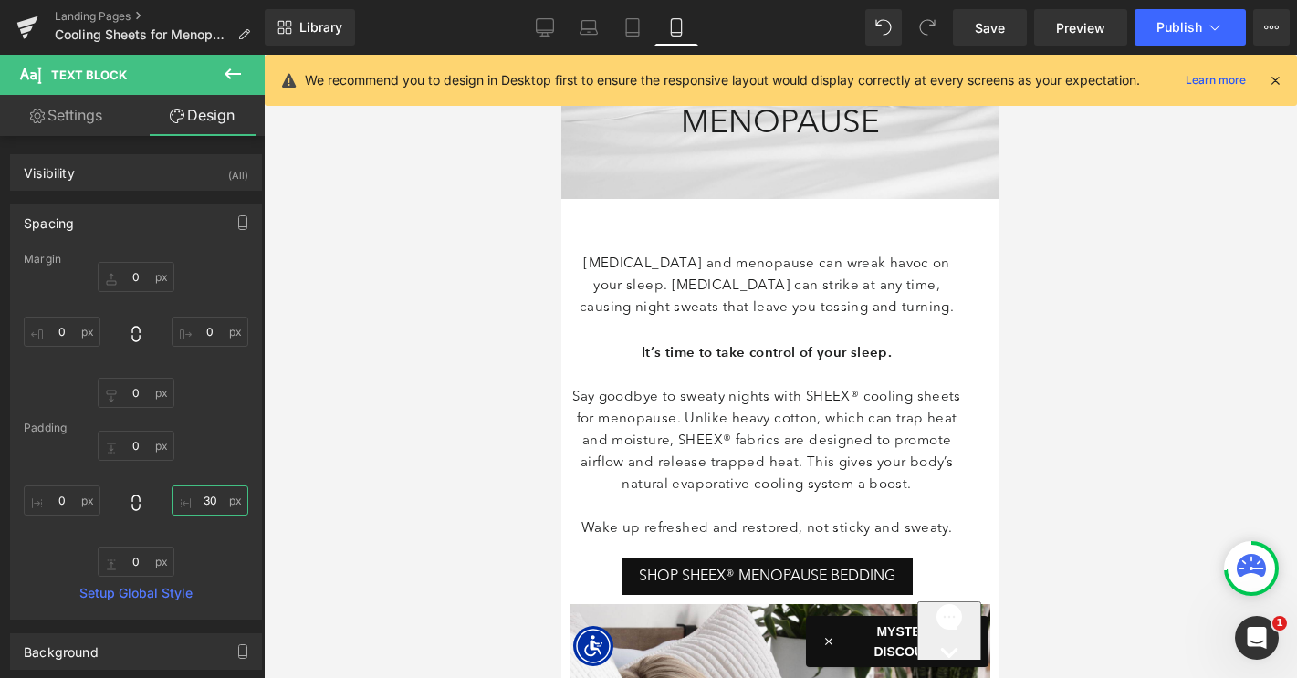
type input "0"
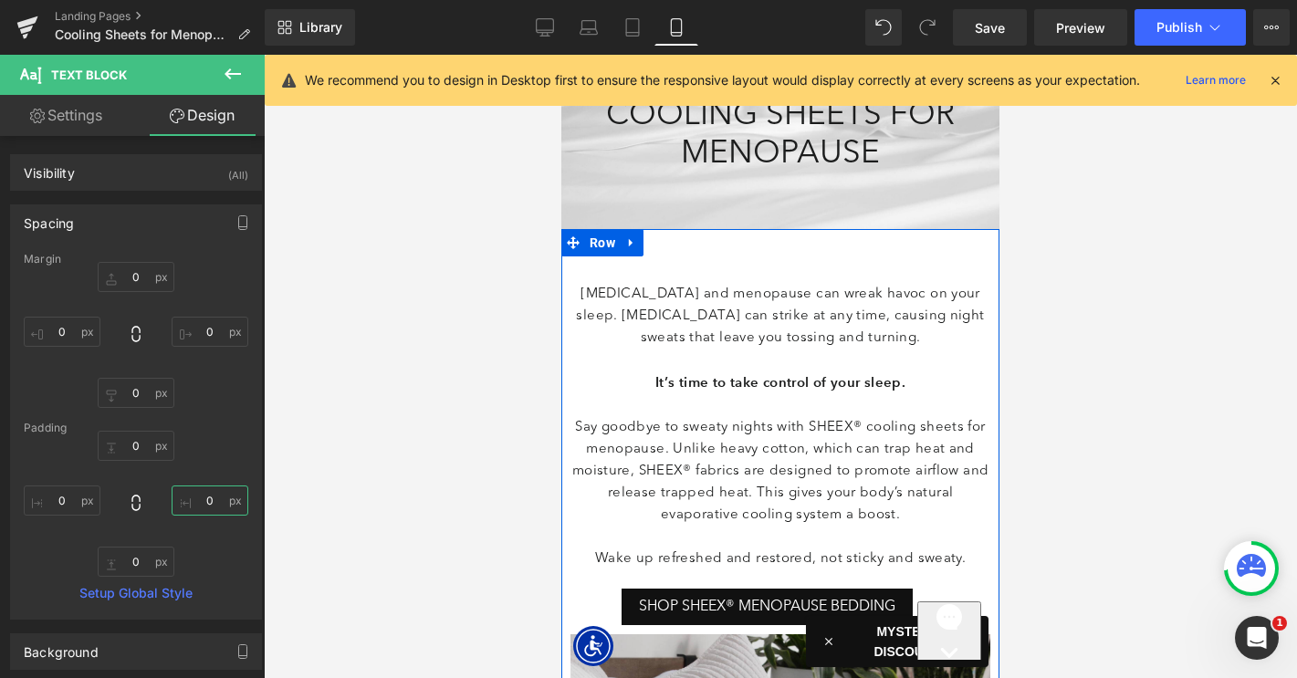
scroll to position [120, 0]
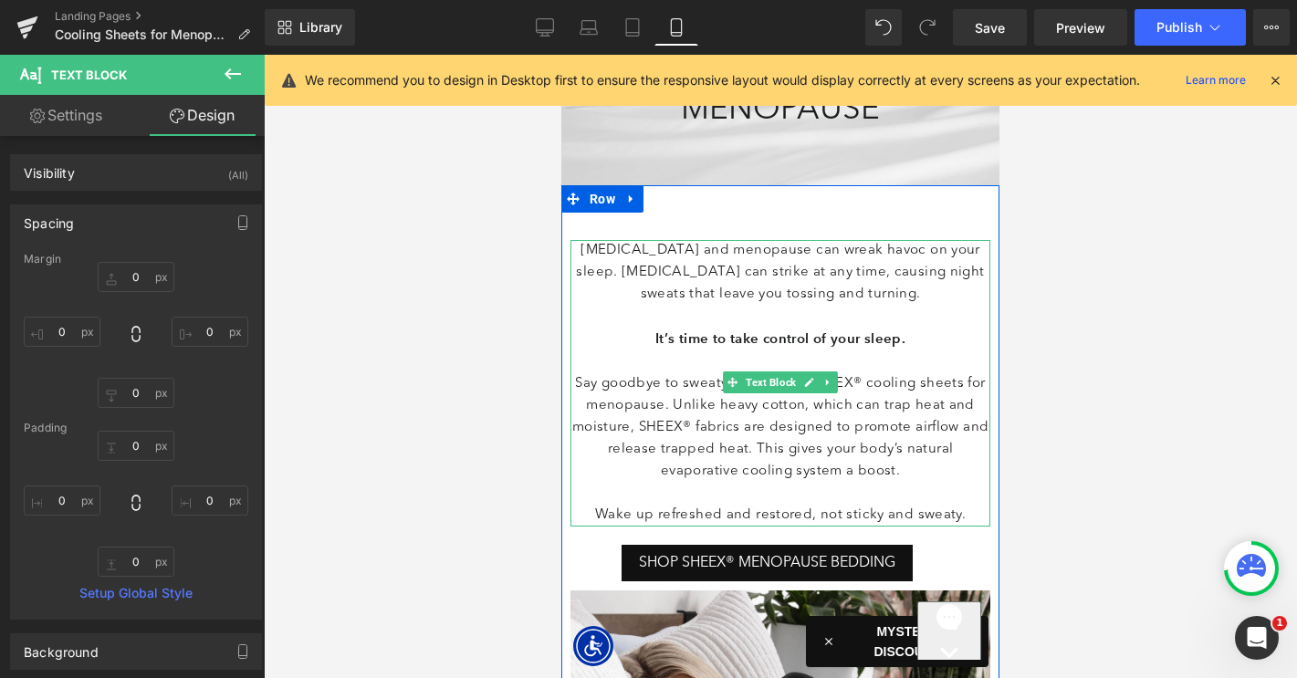
click at [760, 526] on div "Perimenopause and menopause can wreak havoc on your sleep. Hot flashes can stri…" at bounding box center [780, 415] width 420 height 351
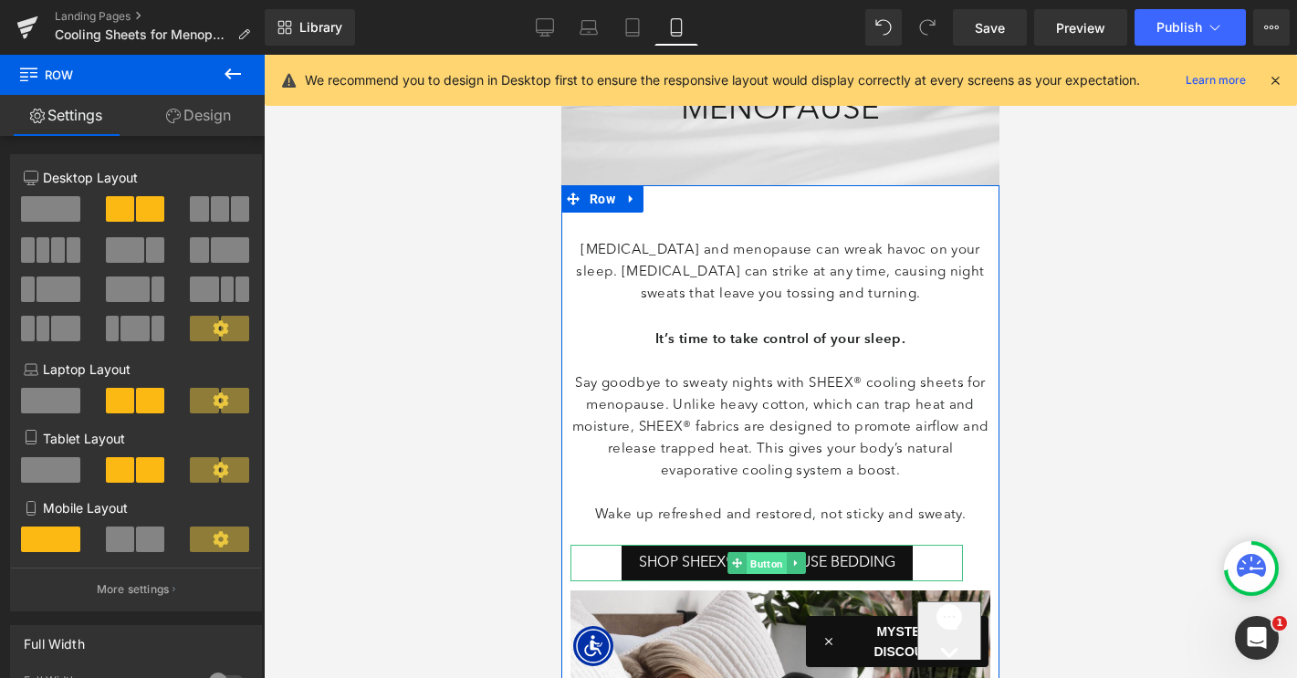
click at [757, 557] on span "Button" at bounding box center [766, 564] width 40 height 22
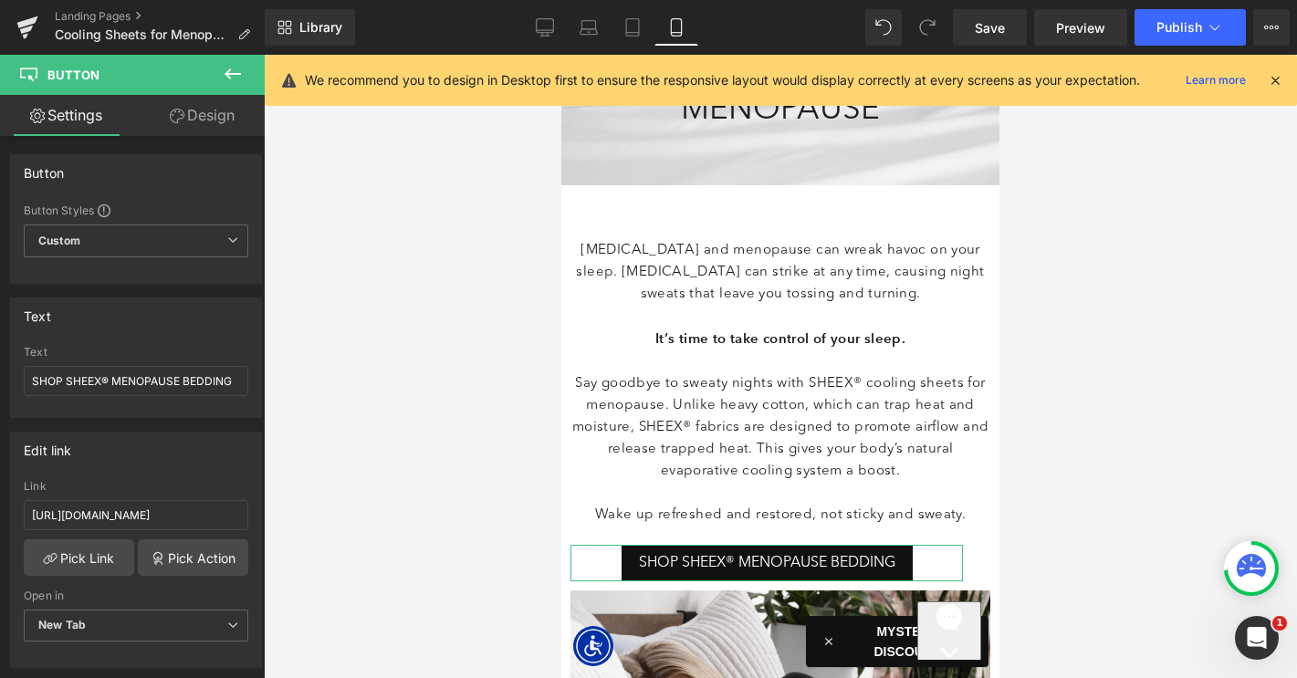
click at [214, 120] on link "Design" at bounding box center [202, 115] width 132 height 41
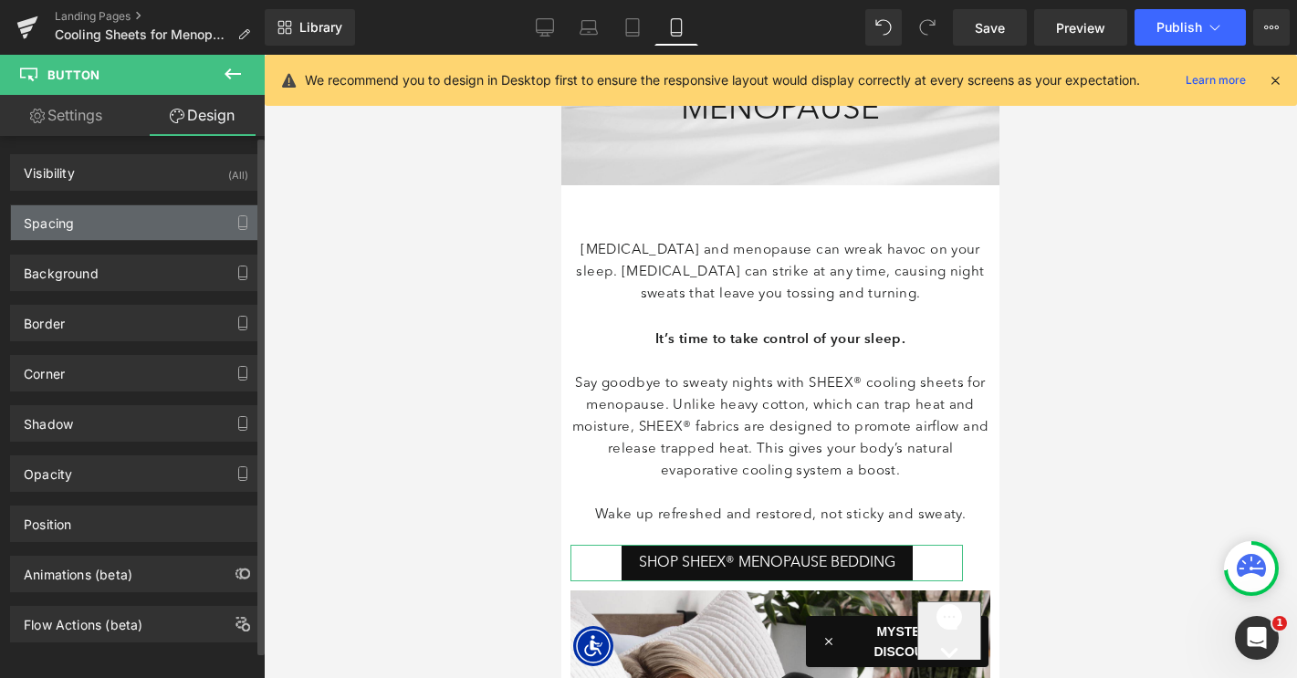
click at [105, 221] on div "Spacing" at bounding box center [136, 222] width 250 height 35
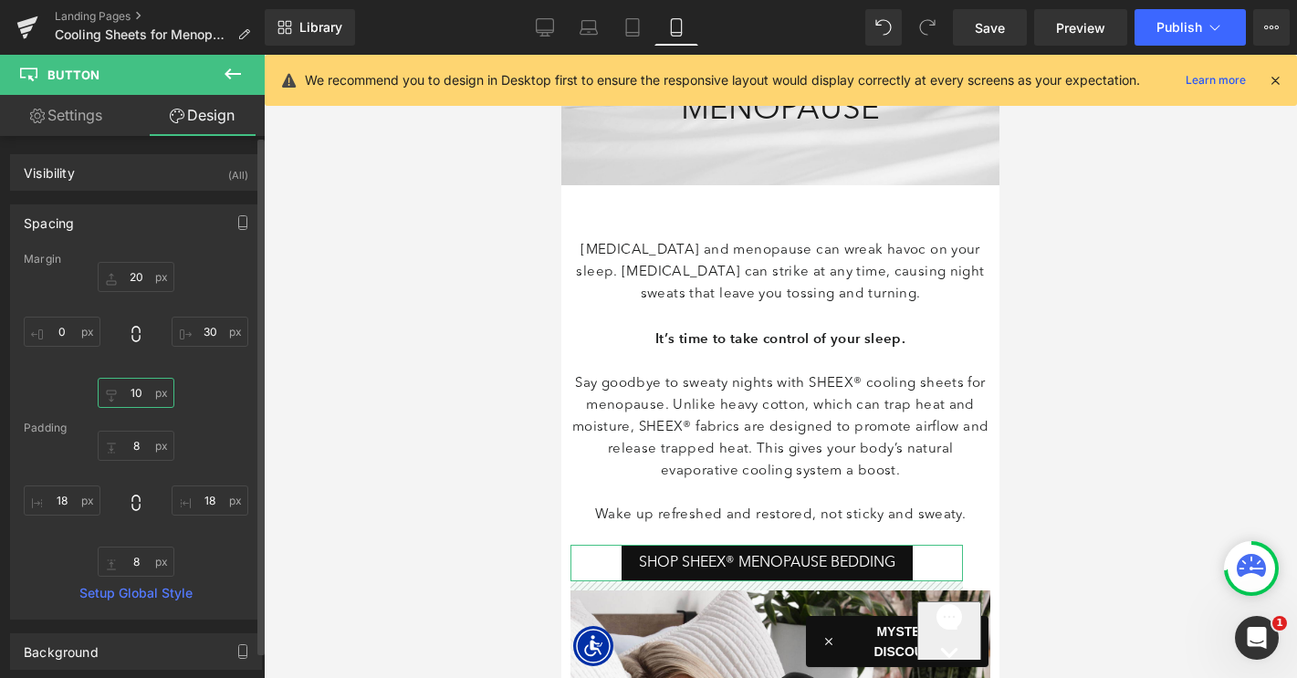
click at [123, 392] on input "10" at bounding box center [136, 393] width 77 height 30
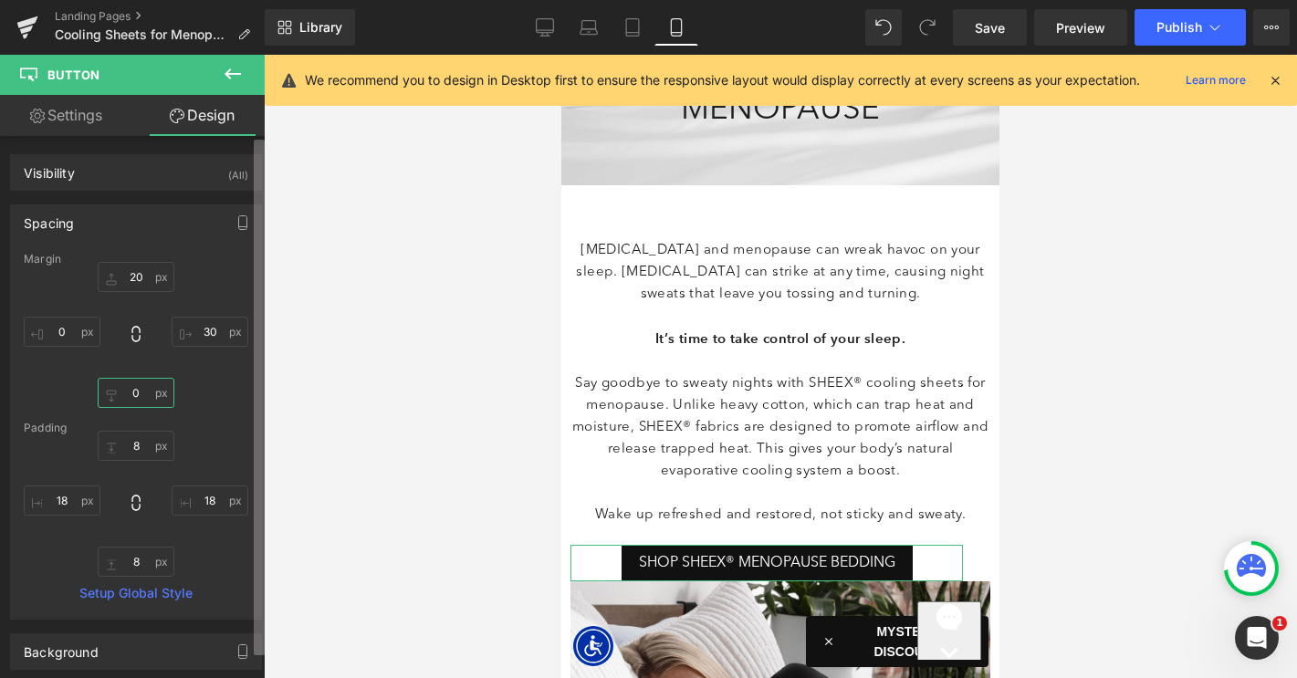
type input "20"
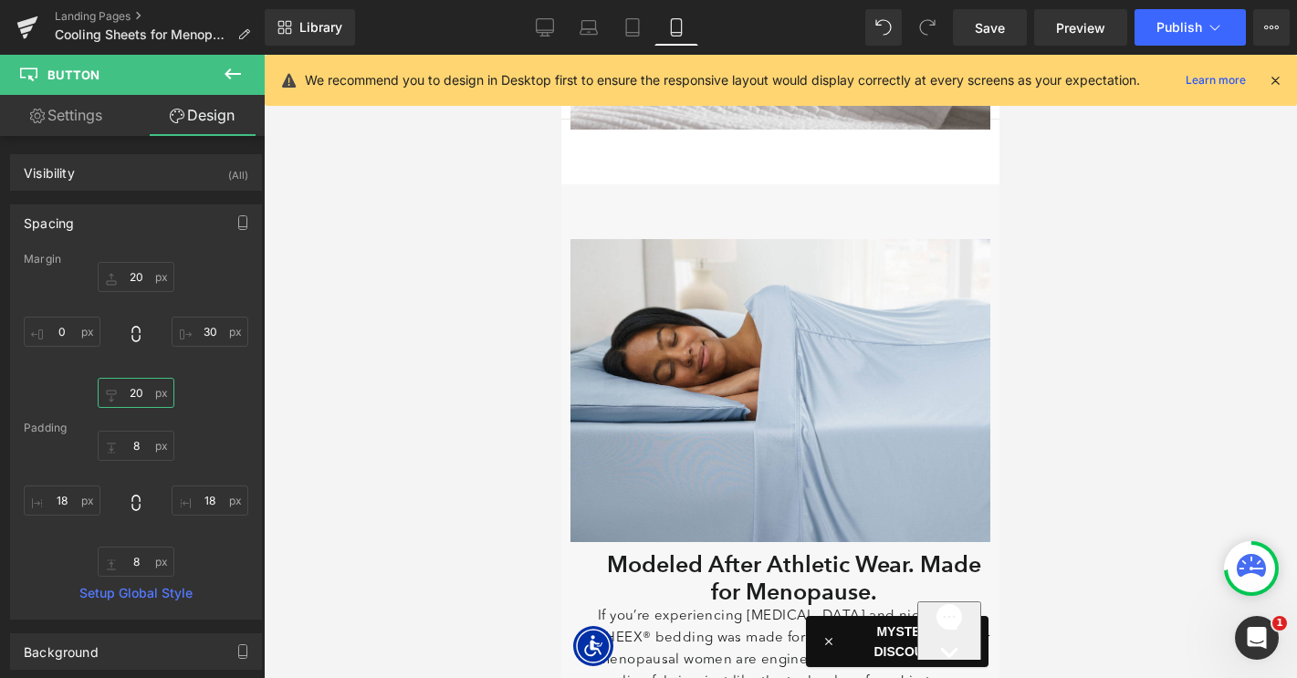
scroll to position [862, 0]
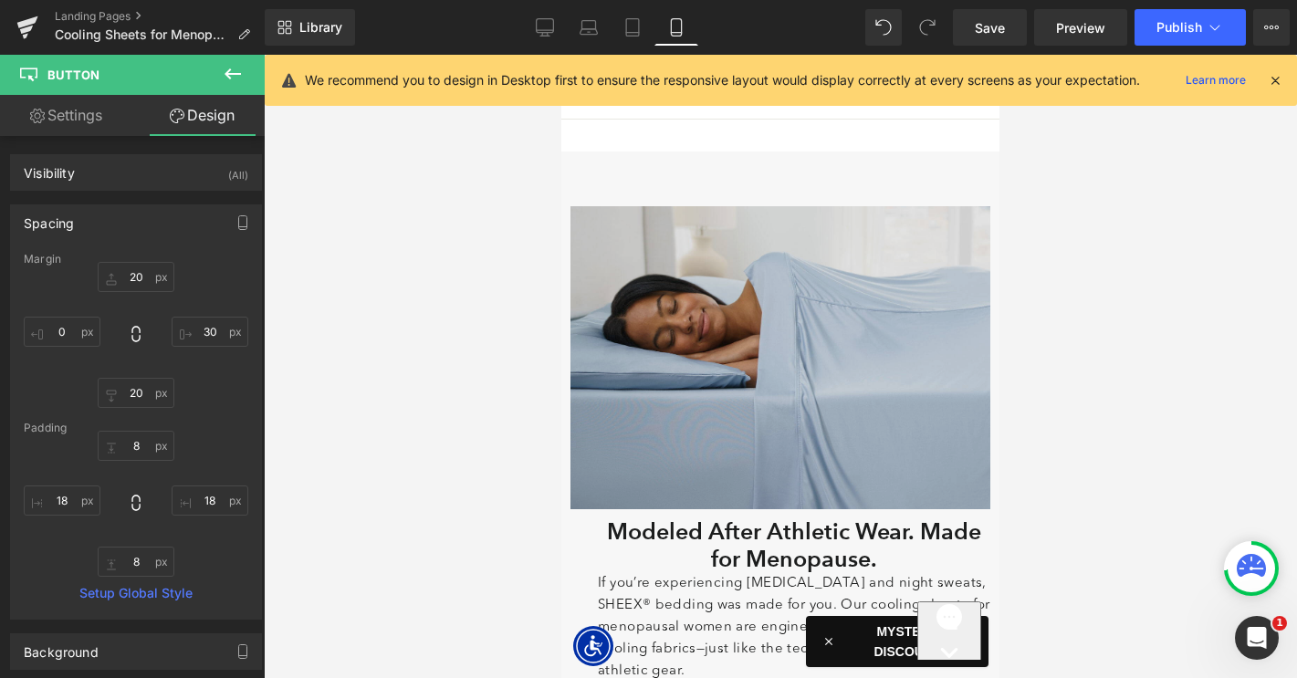
click at [736, 350] on img at bounding box center [780, 357] width 420 height 303
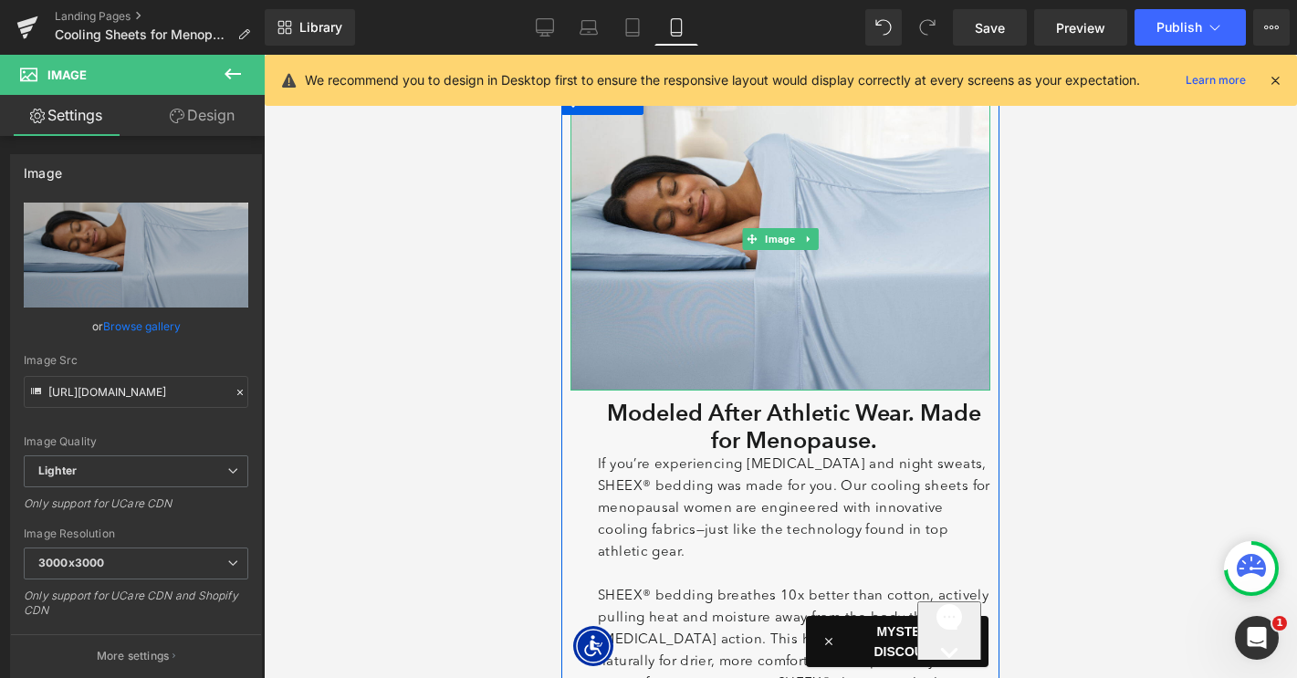
scroll to position [1024, 0]
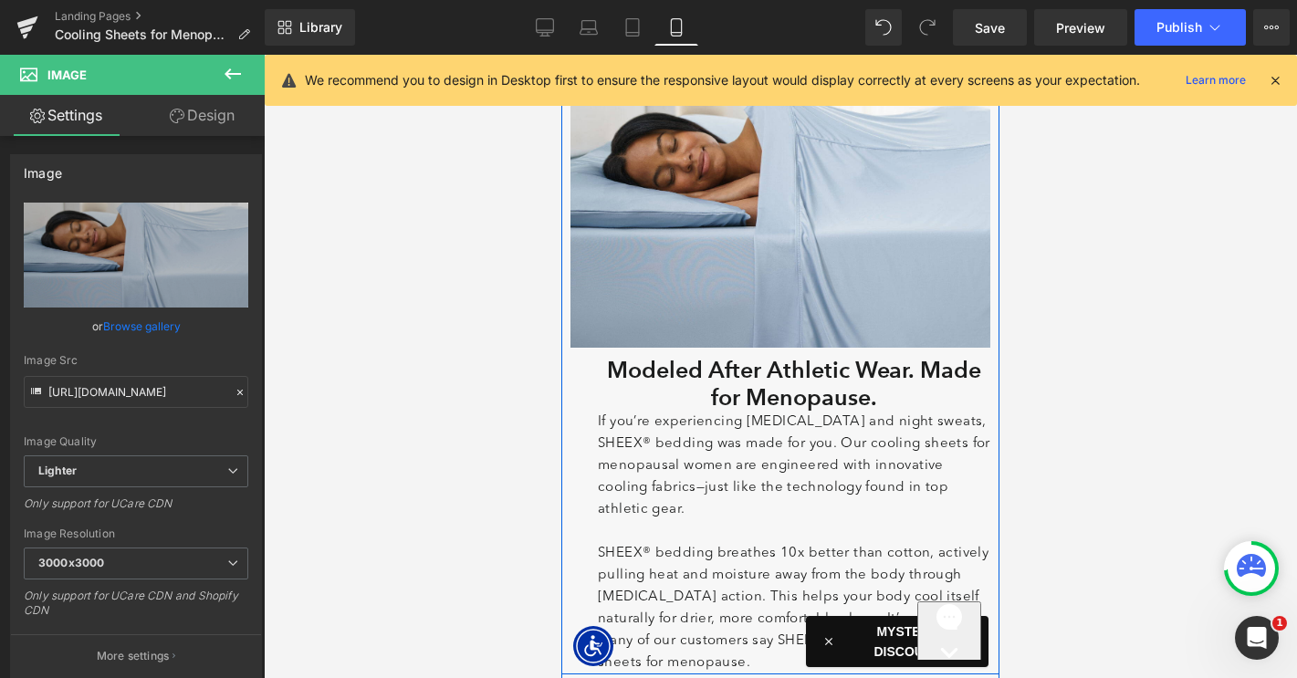
click at [780, 387] on div "Modeled After Athletic Wear. Made for Menopause. Heading" at bounding box center [794, 380] width 392 height 64
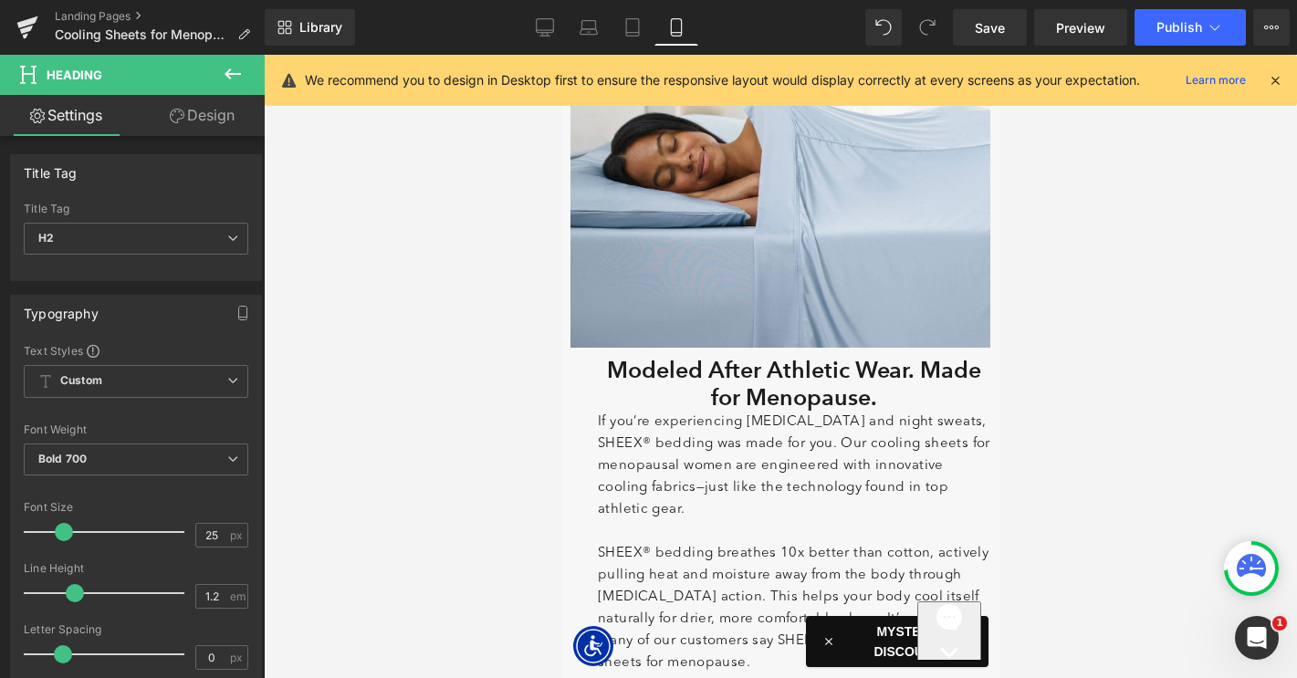
click at [206, 130] on link "Design" at bounding box center [202, 115] width 132 height 41
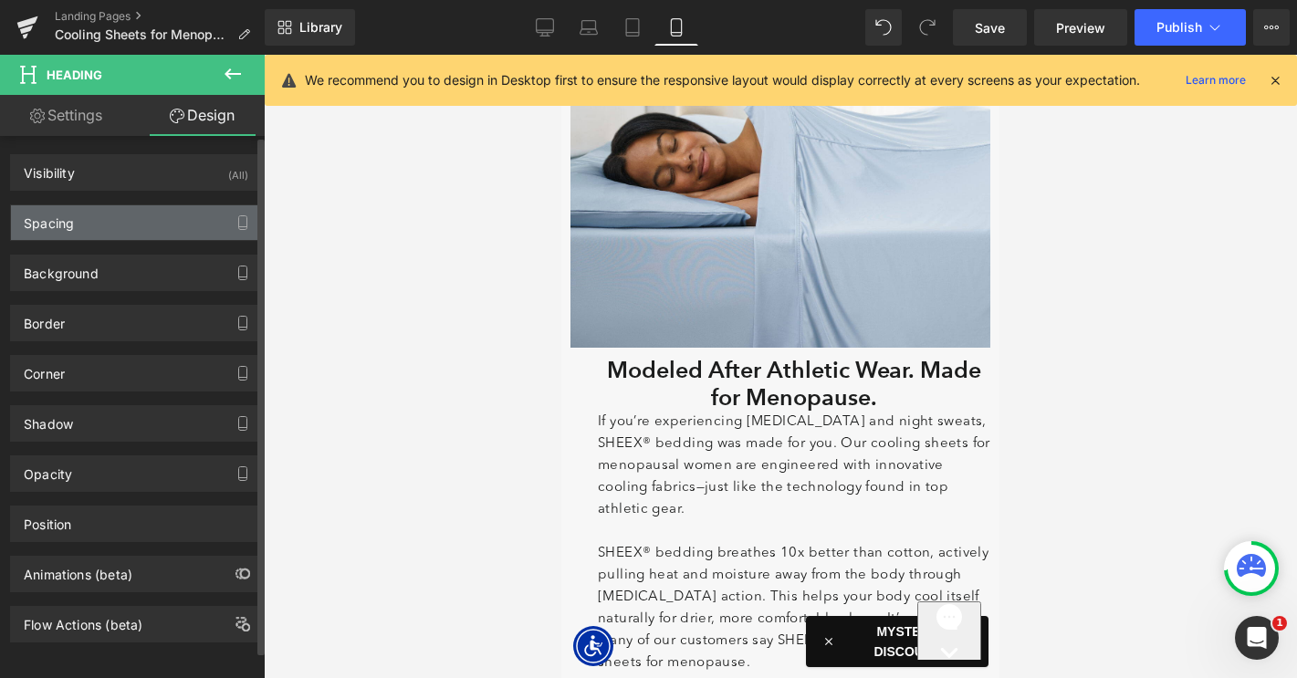
click at [131, 224] on div "Spacing" at bounding box center [136, 222] width 250 height 35
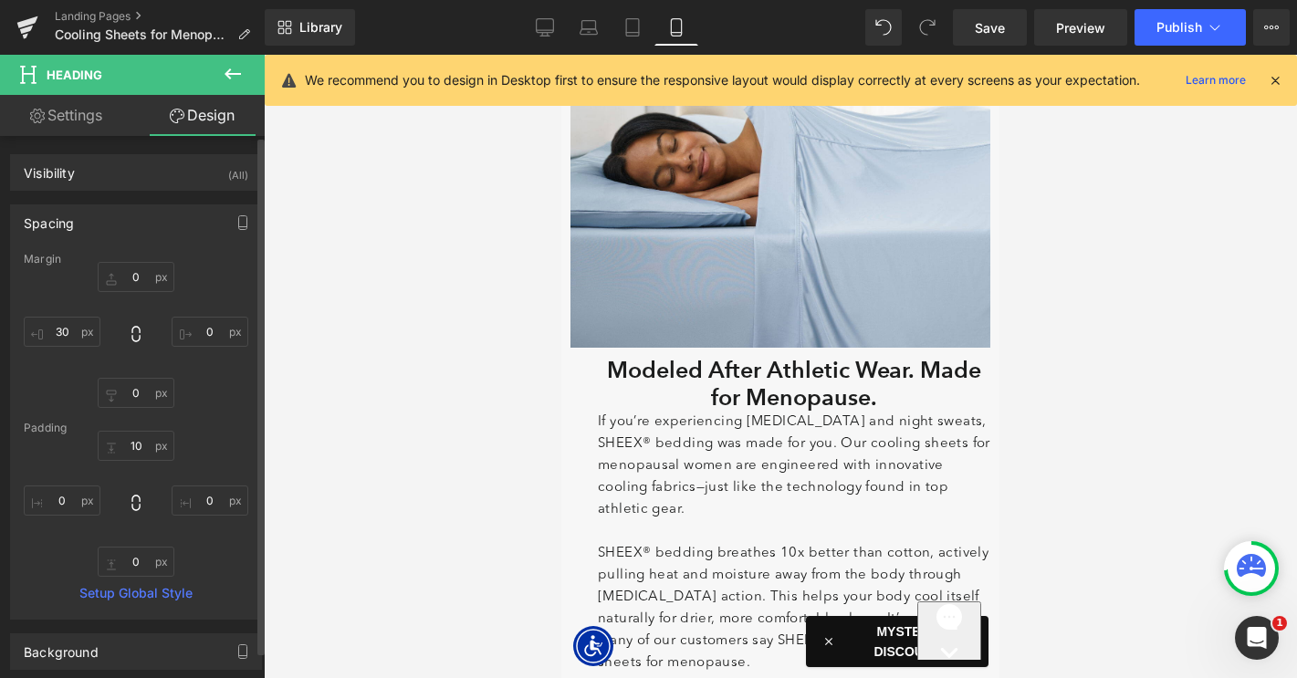
type input "0"
type input "30"
type input "10"
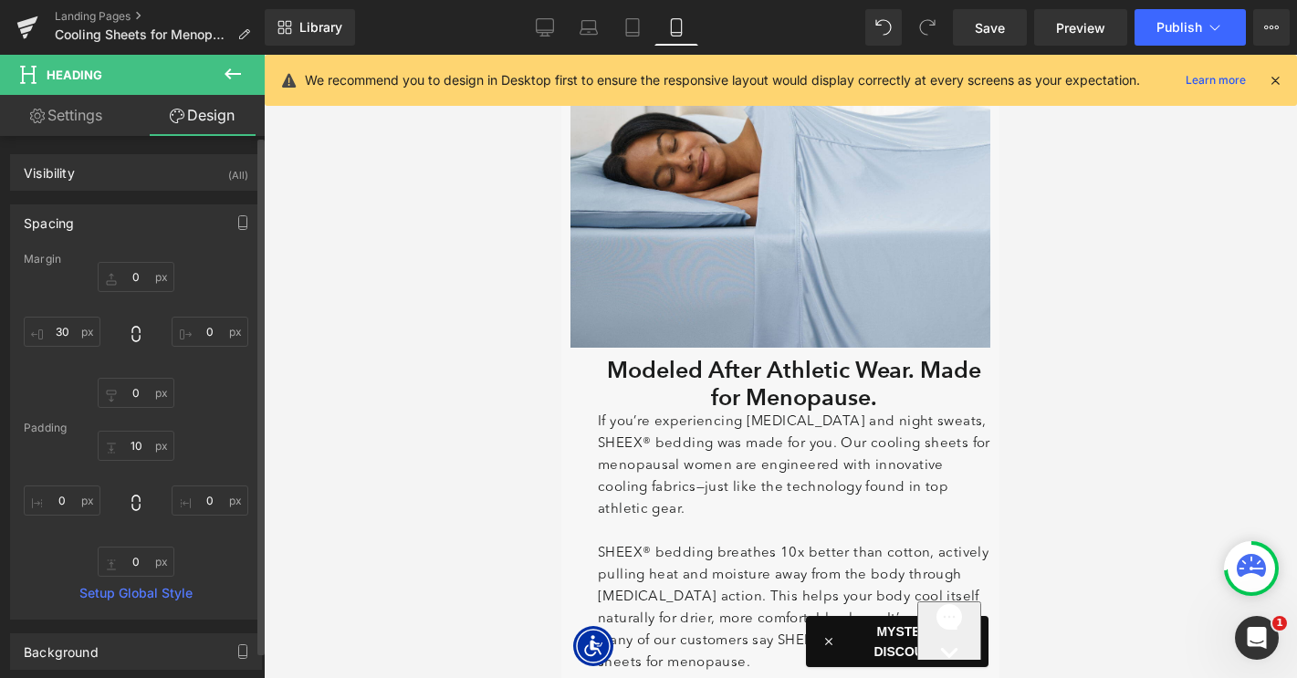
type input "0"
click at [59, 329] on input "30" at bounding box center [62, 332] width 77 height 30
type input "0"
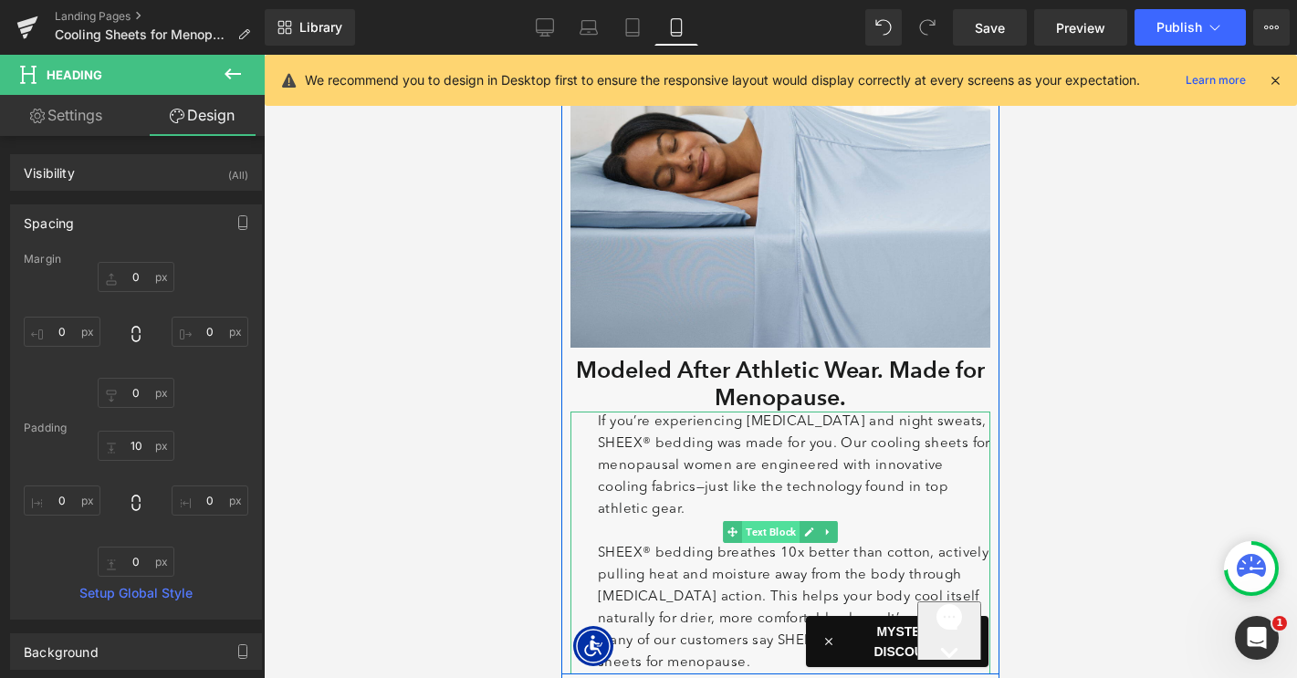
click at [783, 531] on span "Text Block" at bounding box center [770, 532] width 57 height 22
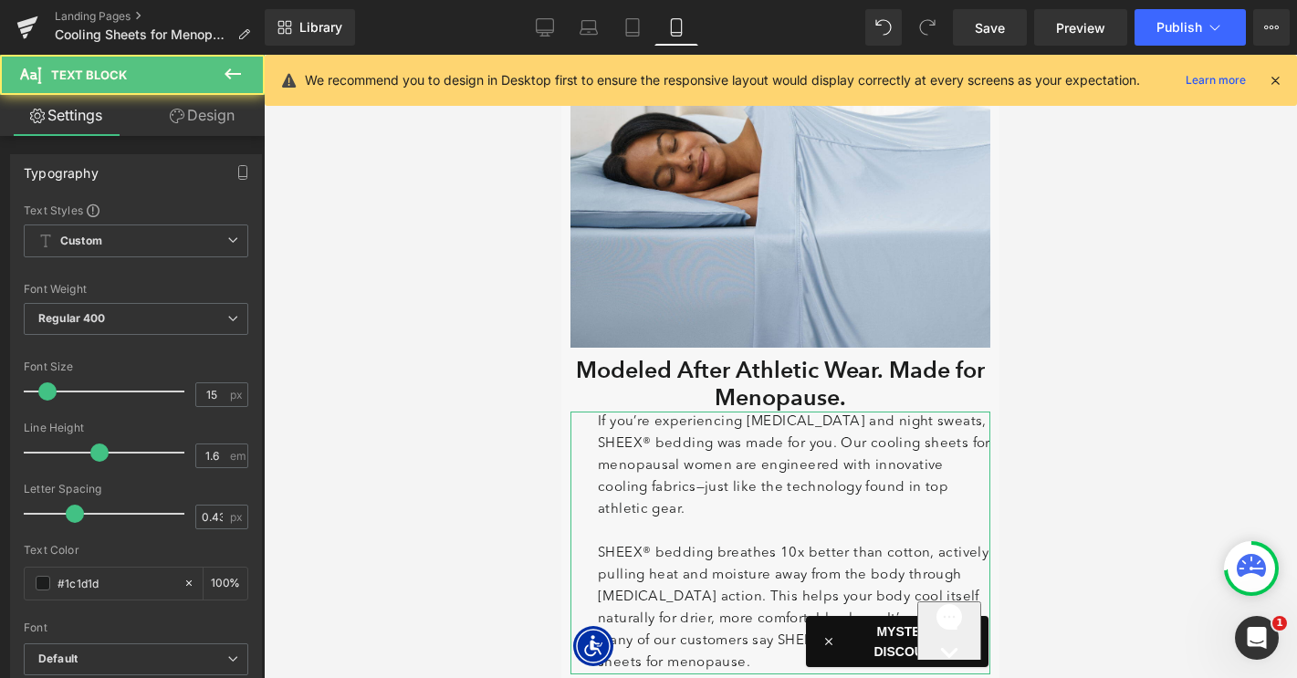
click at [204, 114] on link "Design" at bounding box center [202, 115] width 132 height 41
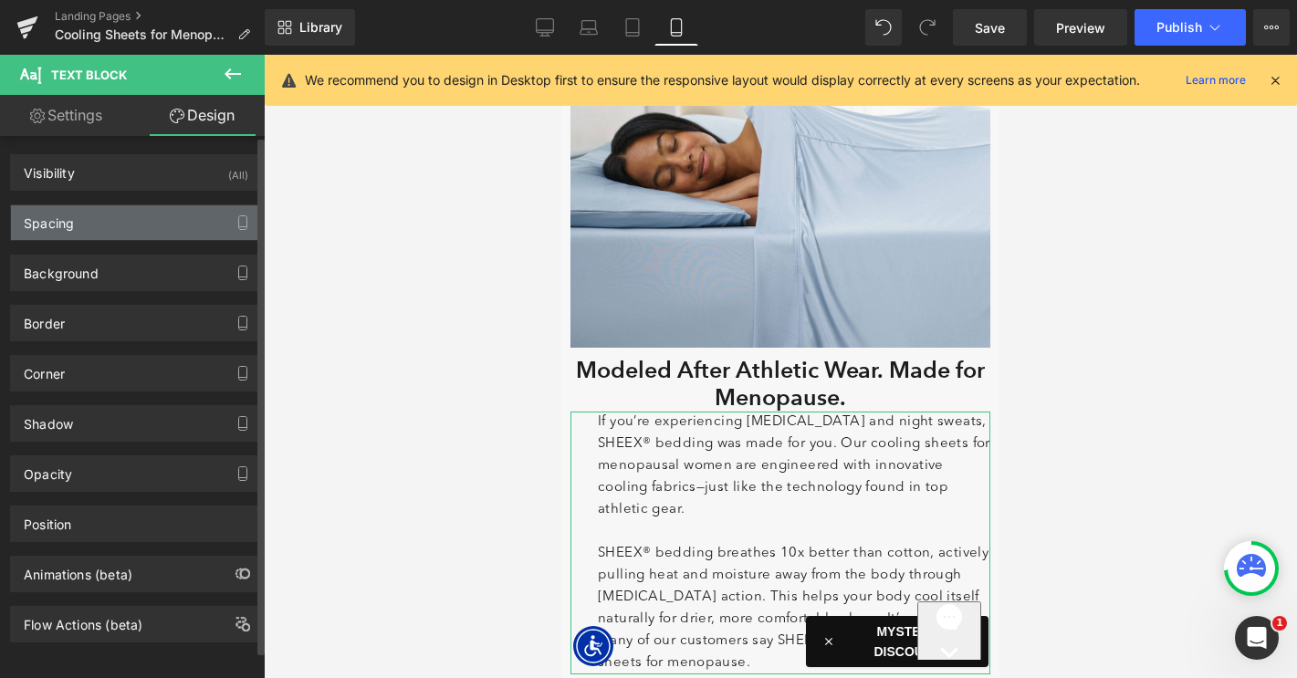
click at [140, 223] on div "Spacing" at bounding box center [136, 222] width 250 height 35
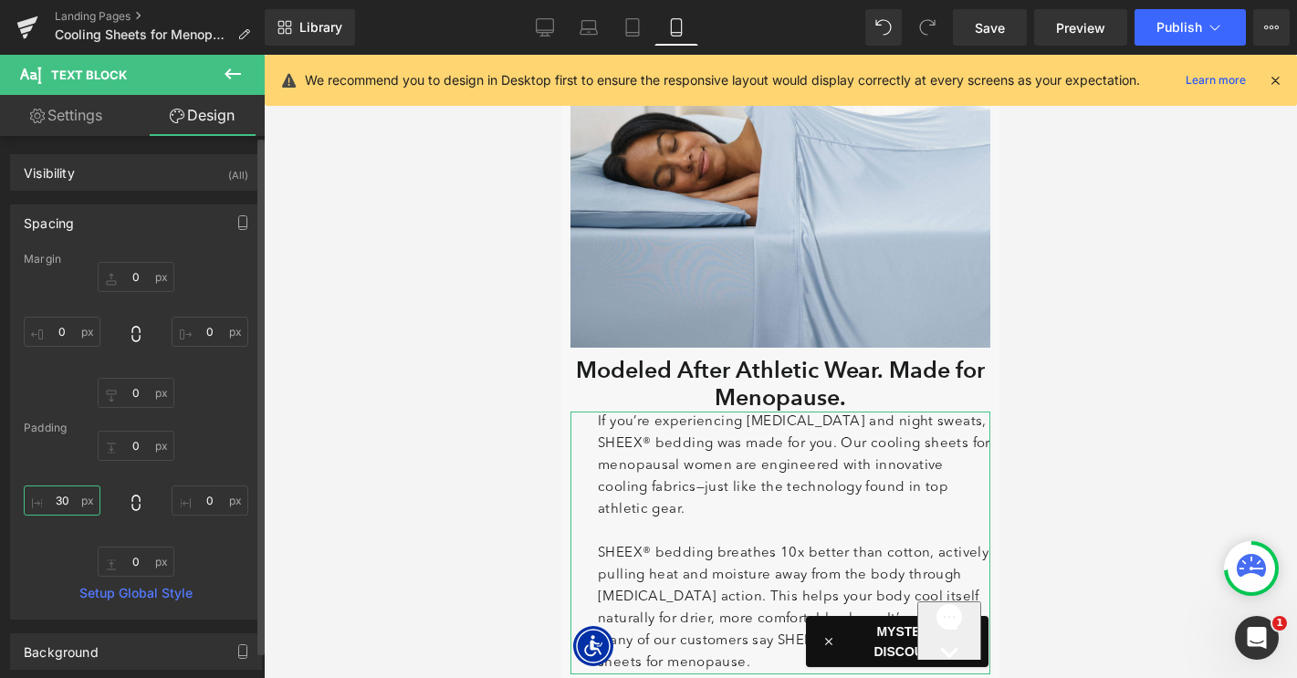
click at [57, 496] on input "30" at bounding box center [62, 500] width 77 height 30
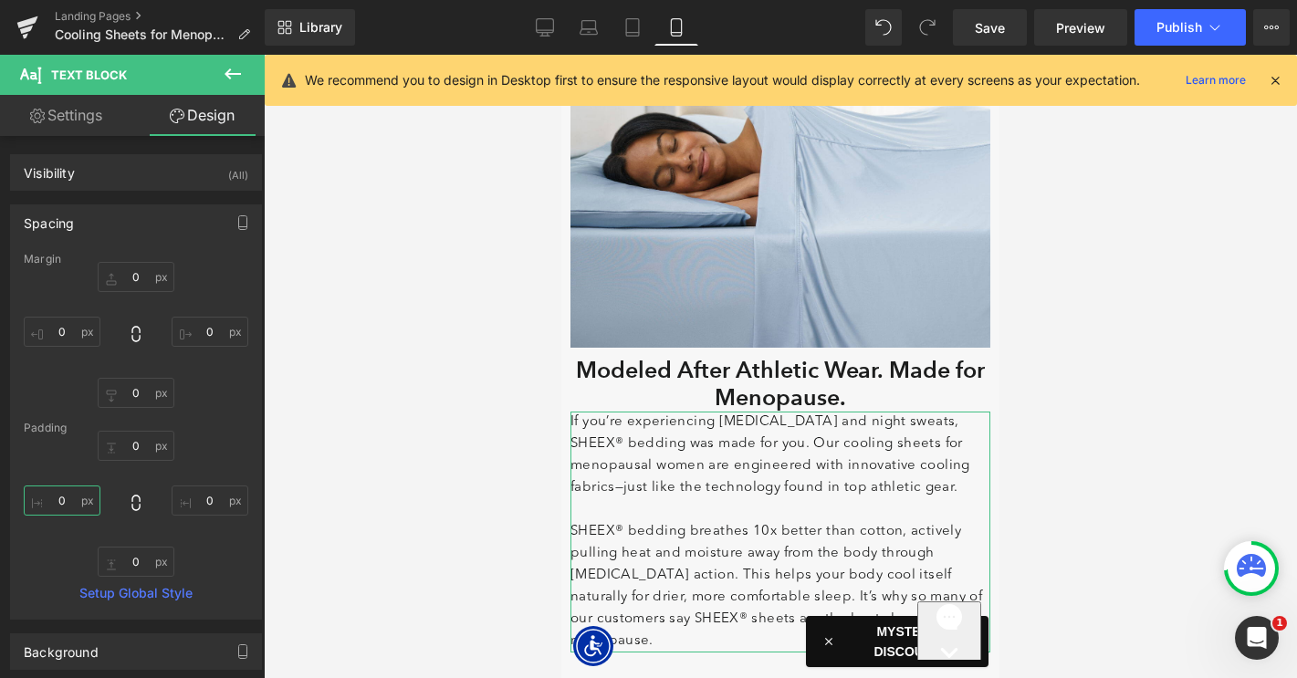
type input "0"
click at [74, 120] on link "Settings" at bounding box center [66, 115] width 132 height 41
type input "100"
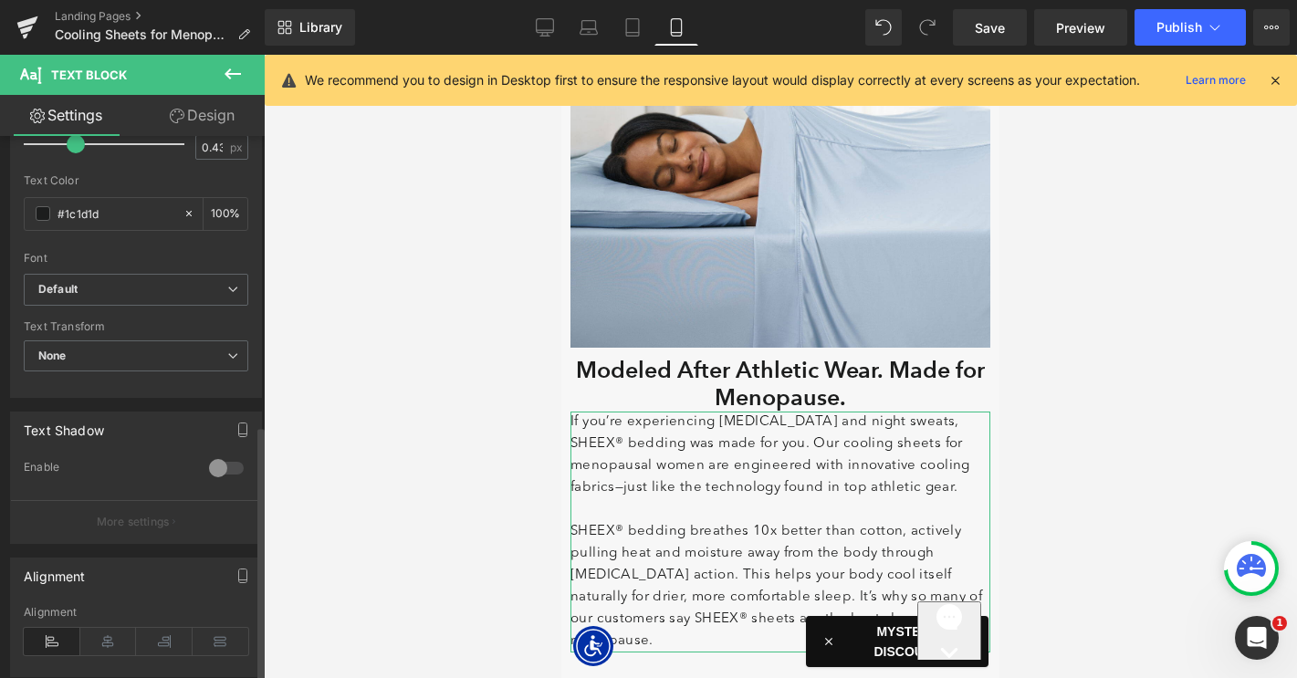
scroll to position [613, 0]
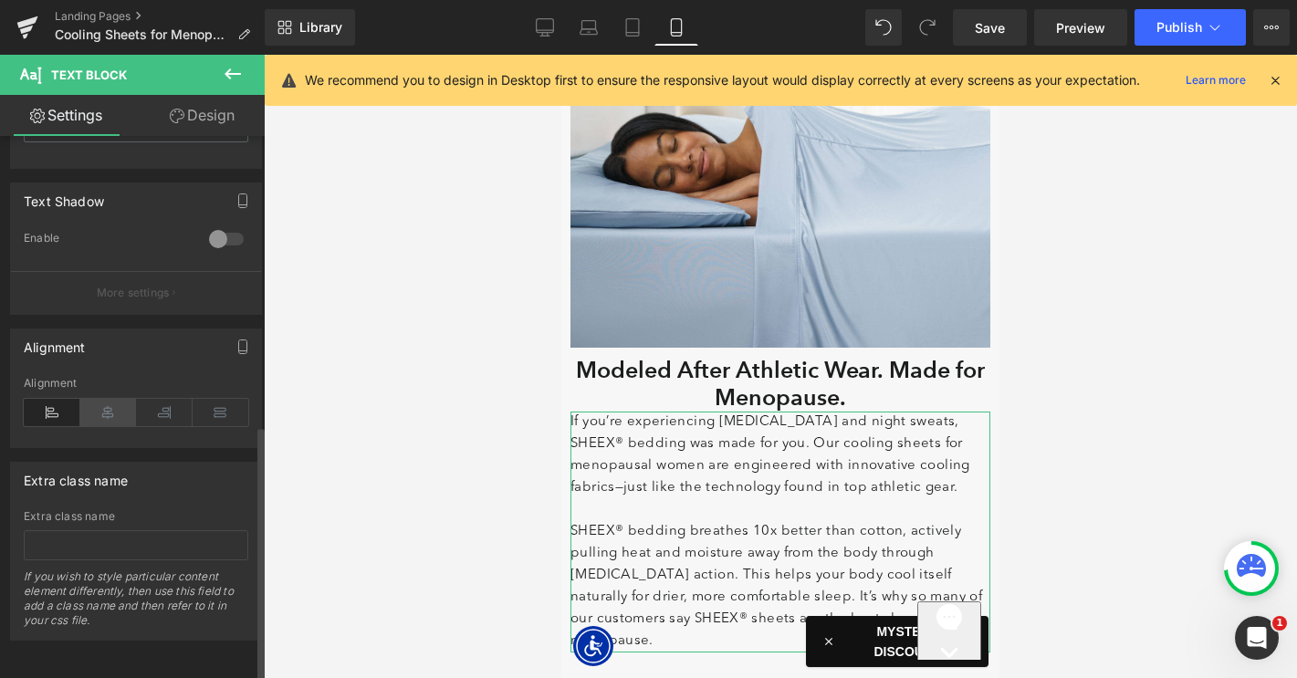
click at [105, 404] on icon at bounding box center [108, 412] width 57 height 27
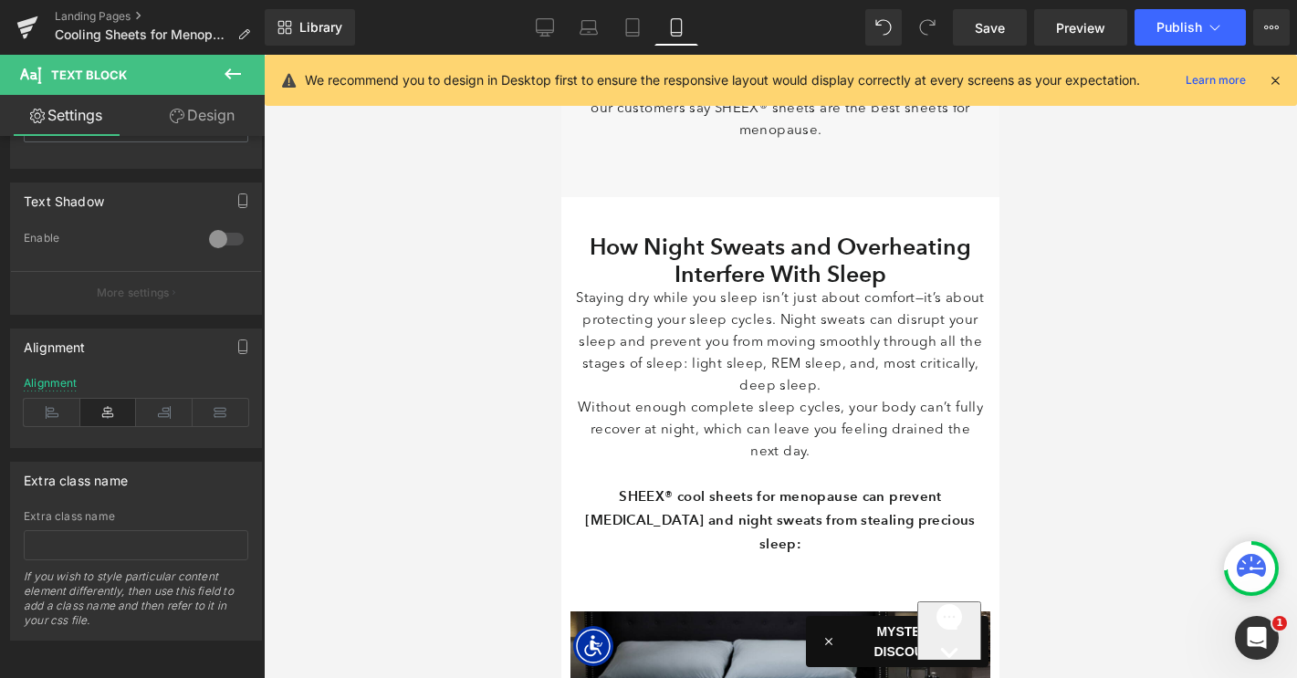
scroll to position [1538, 0]
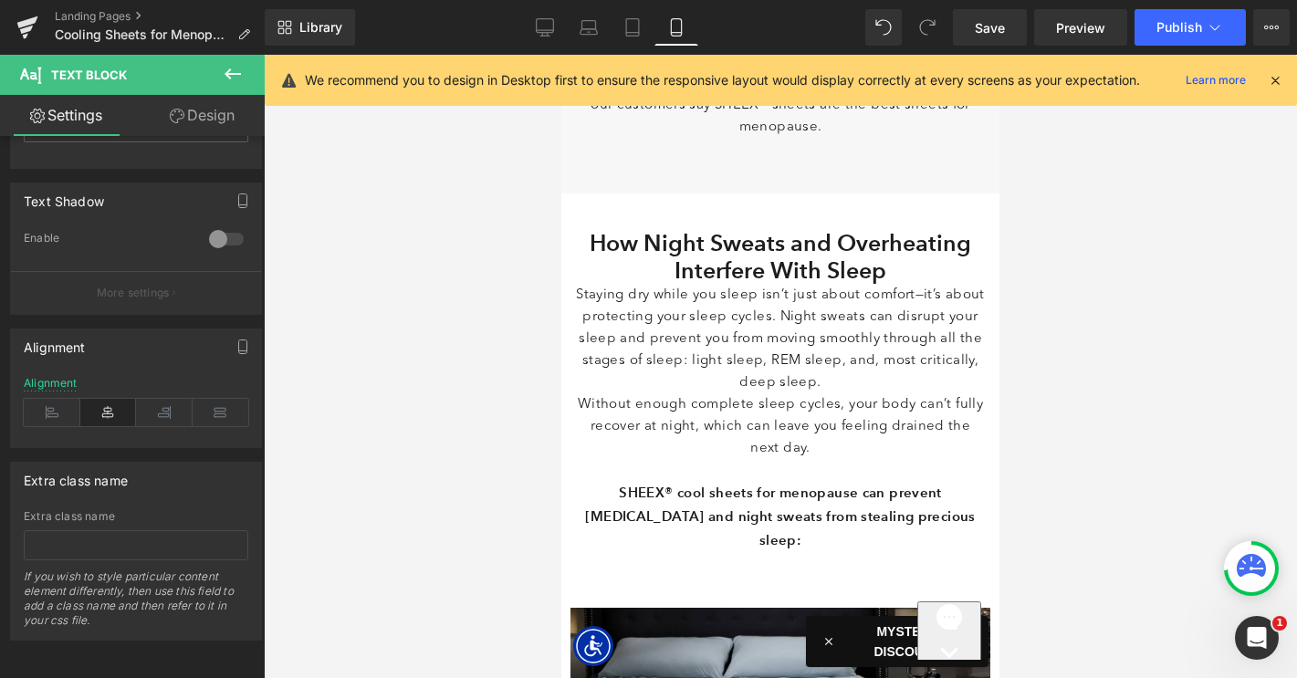
click at [782, 225] on div "How Night Sweats and Overheating Interfere With Sleep Heading" at bounding box center [780, 253] width 411 height 64
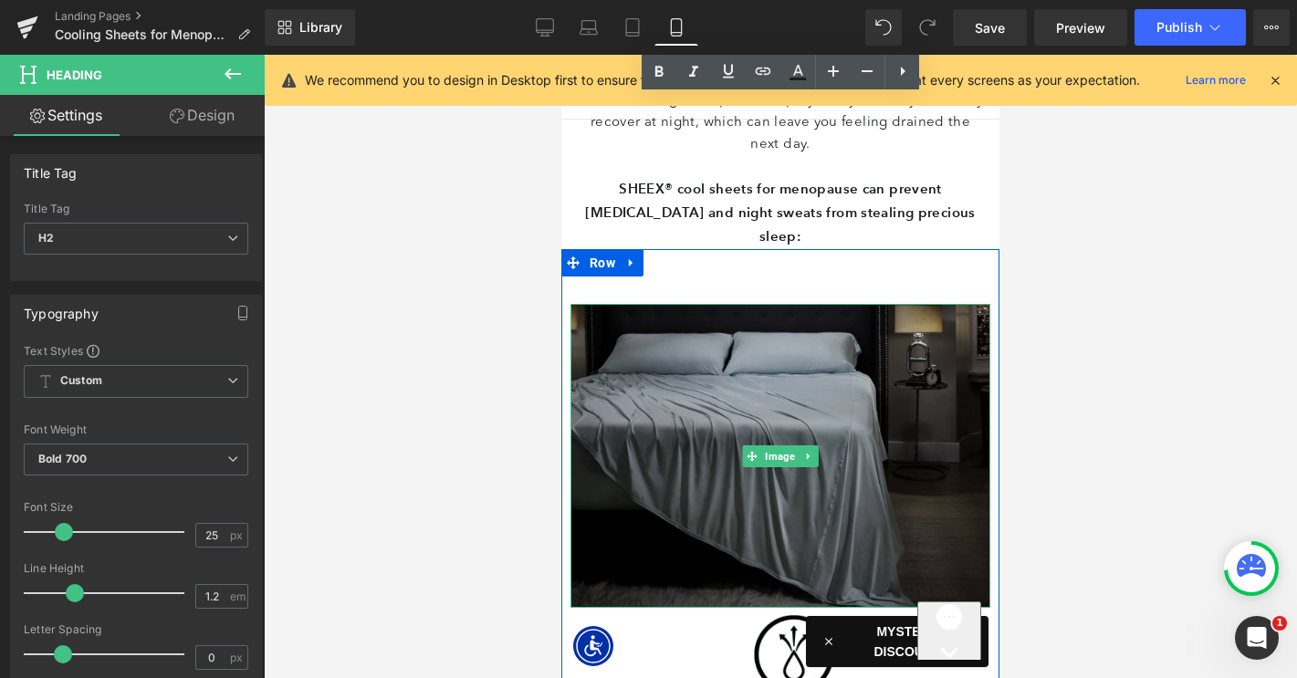
scroll to position [1808, 0]
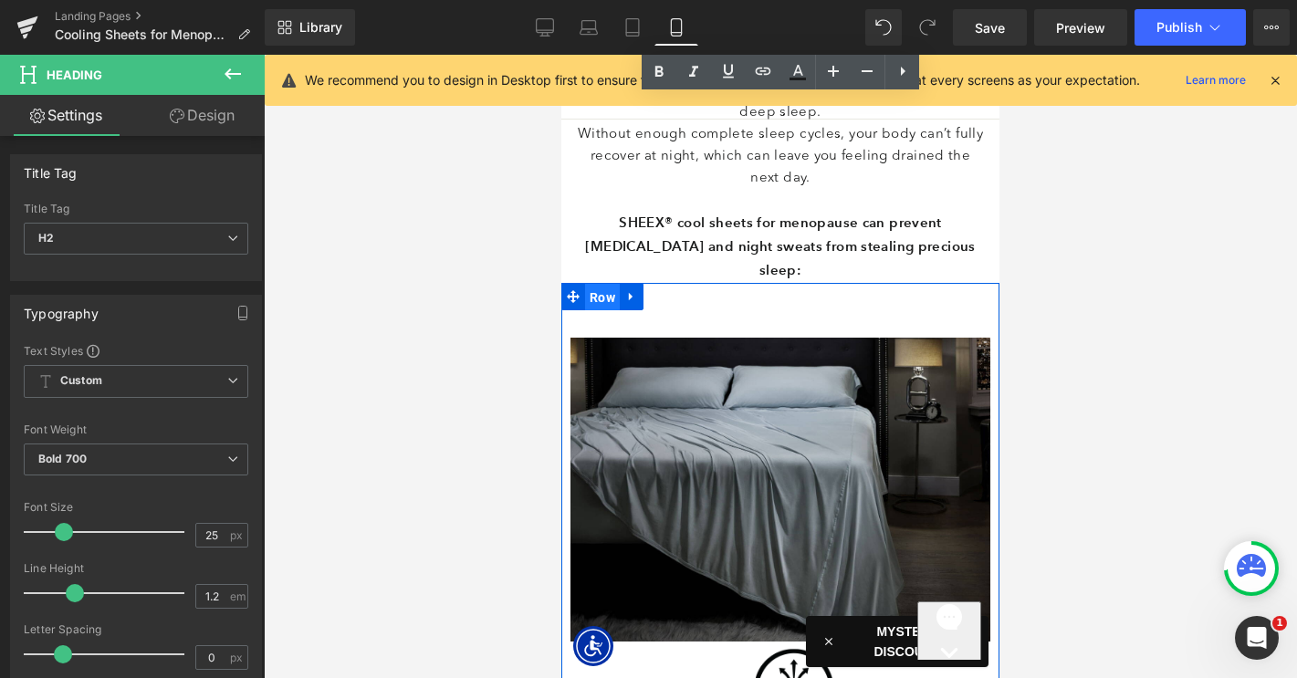
click at [603, 284] on span "Row" at bounding box center [602, 297] width 35 height 27
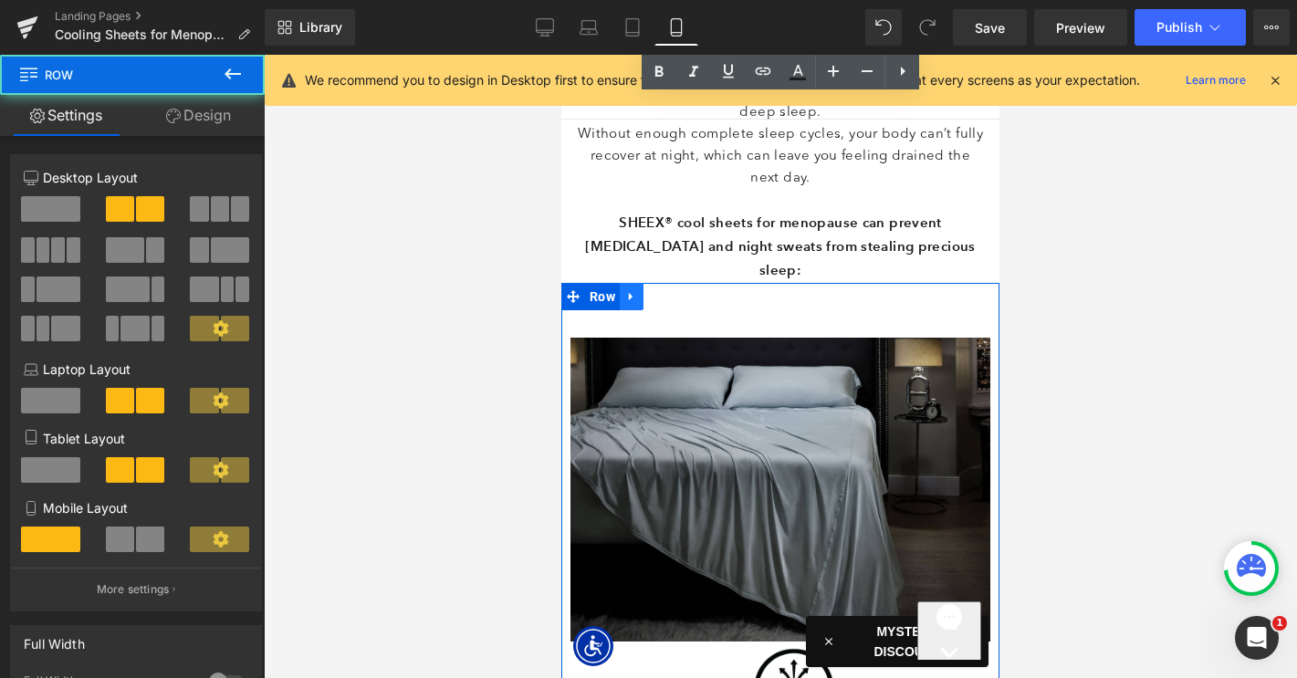
click at [630, 290] on icon at bounding box center [631, 297] width 13 height 14
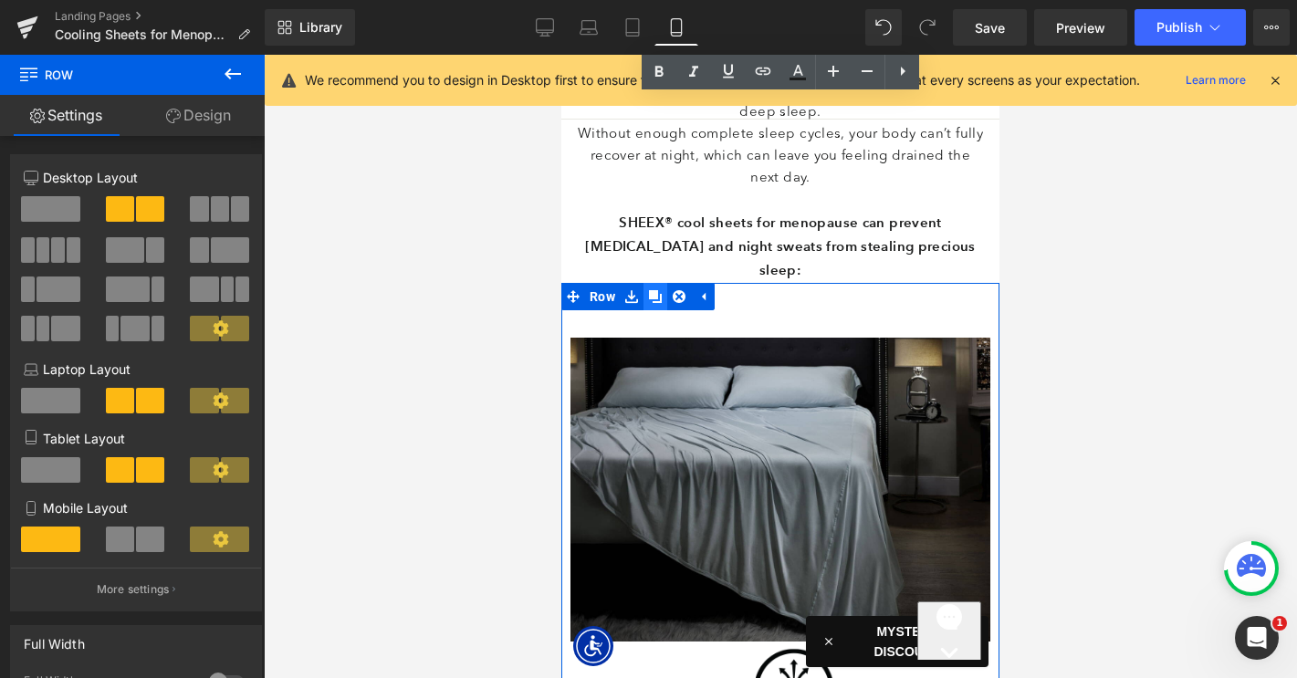
click at [654, 290] on icon at bounding box center [655, 296] width 13 height 13
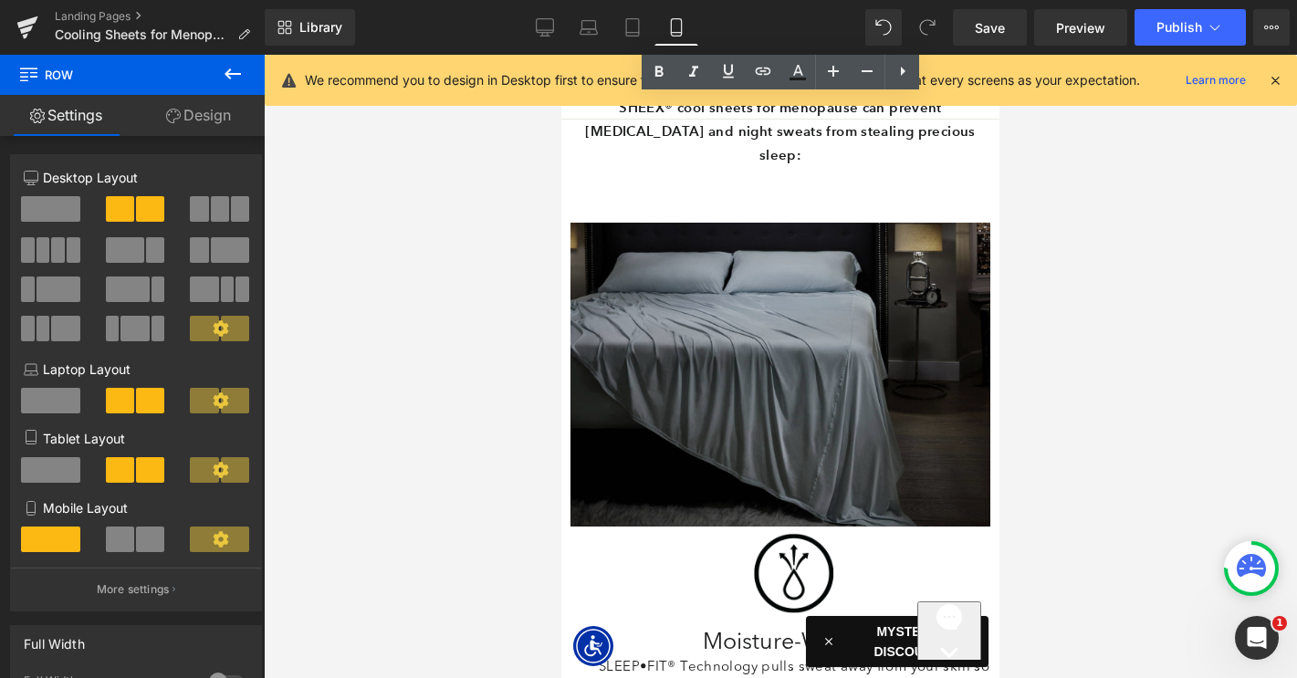
scroll to position [1793, 0]
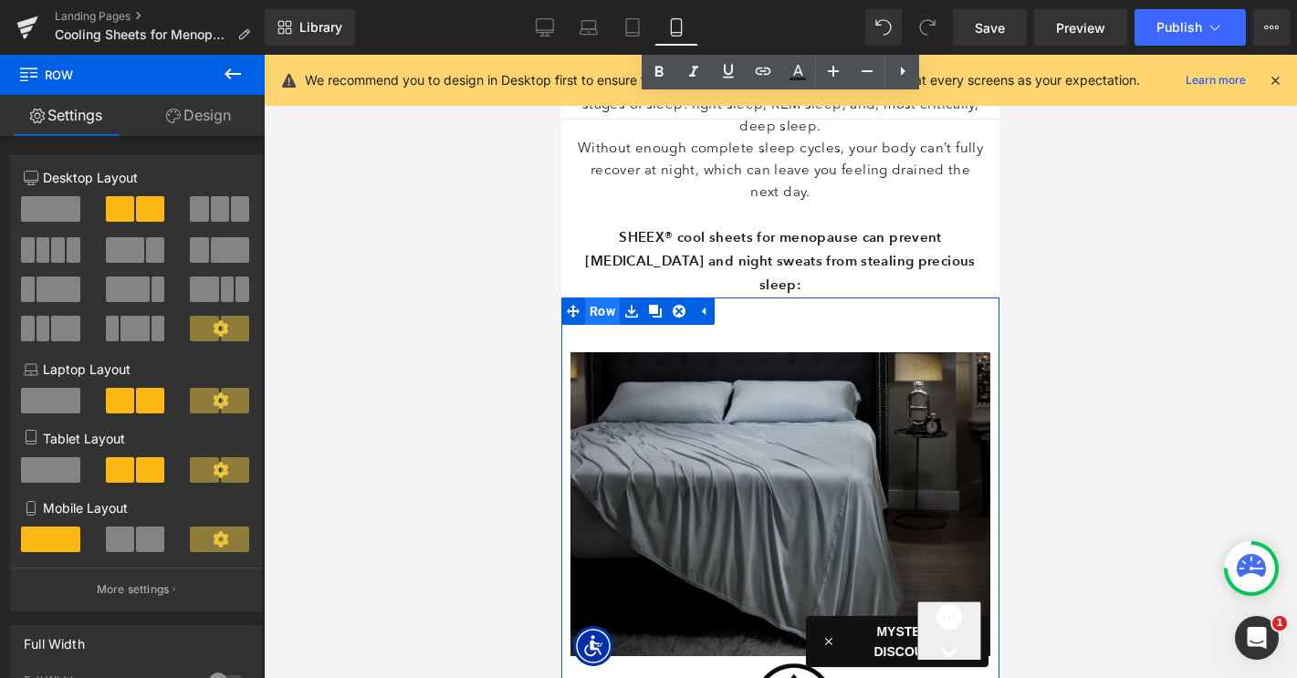
click at [603, 297] on span "Row" at bounding box center [602, 310] width 35 height 27
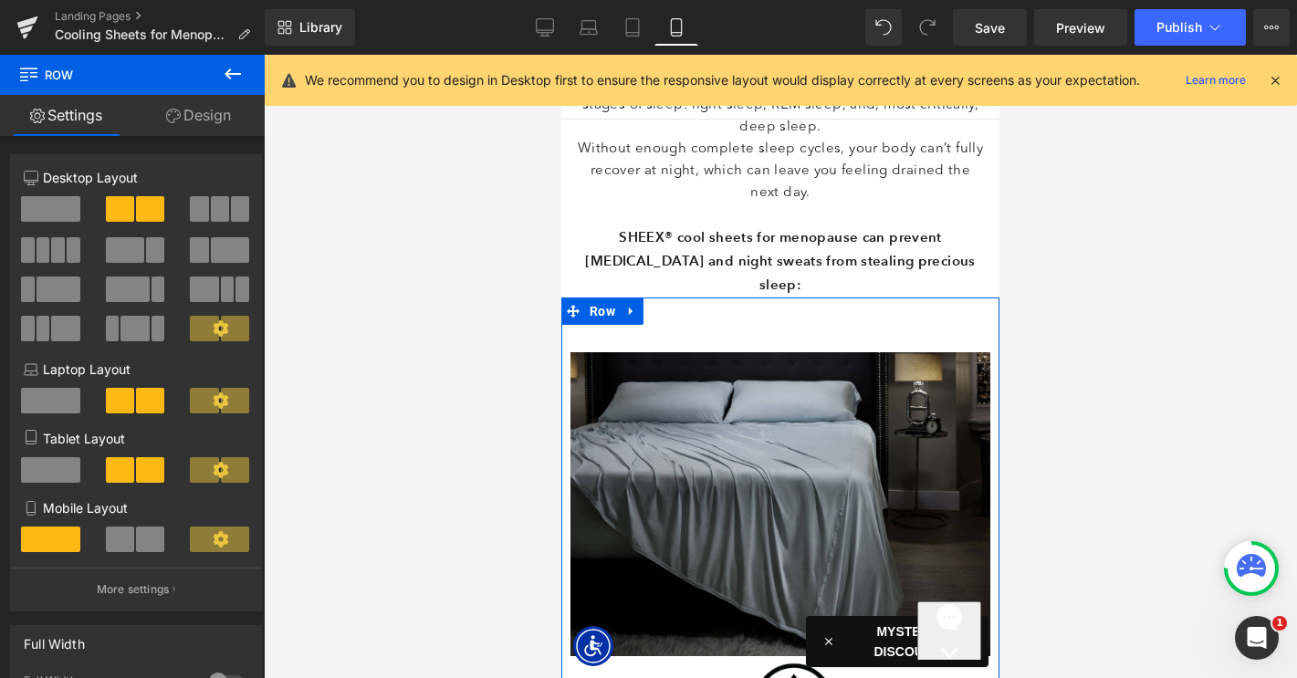
click at [195, 113] on link "Design" at bounding box center [198, 115] width 132 height 41
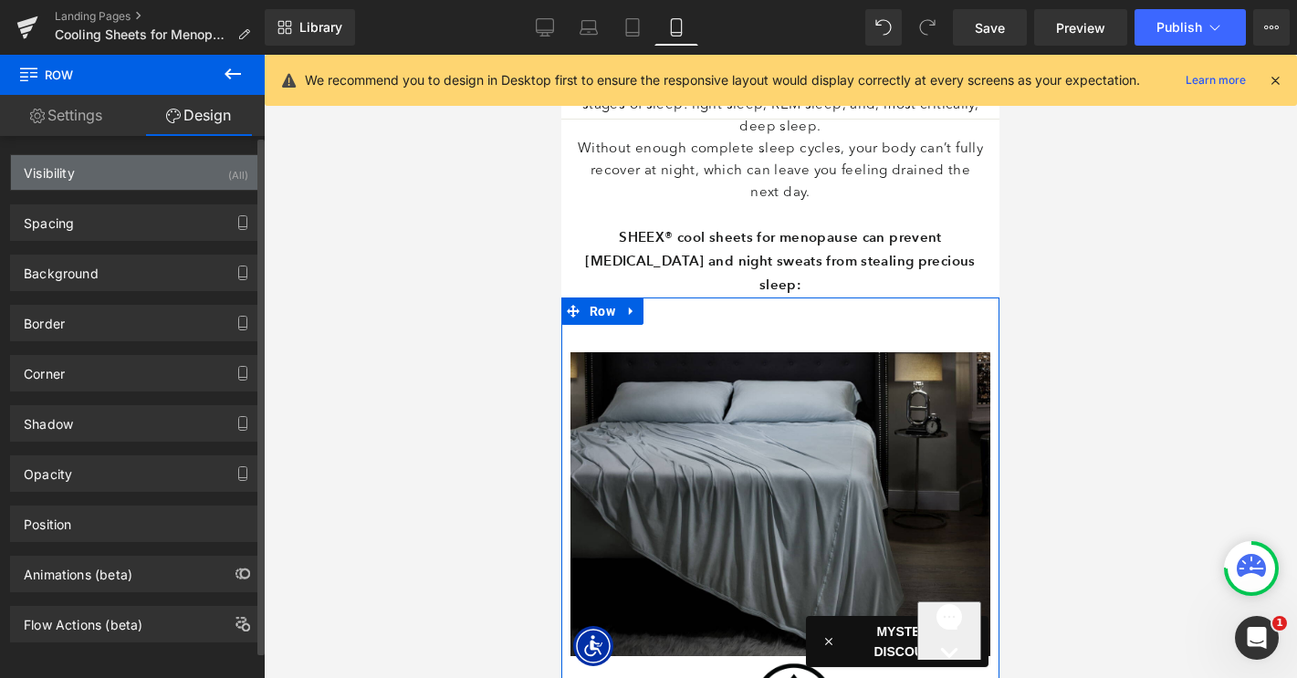
click at [172, 175] on div "Visibility (All)" at bounding box center [136, 172] width 250 height 35
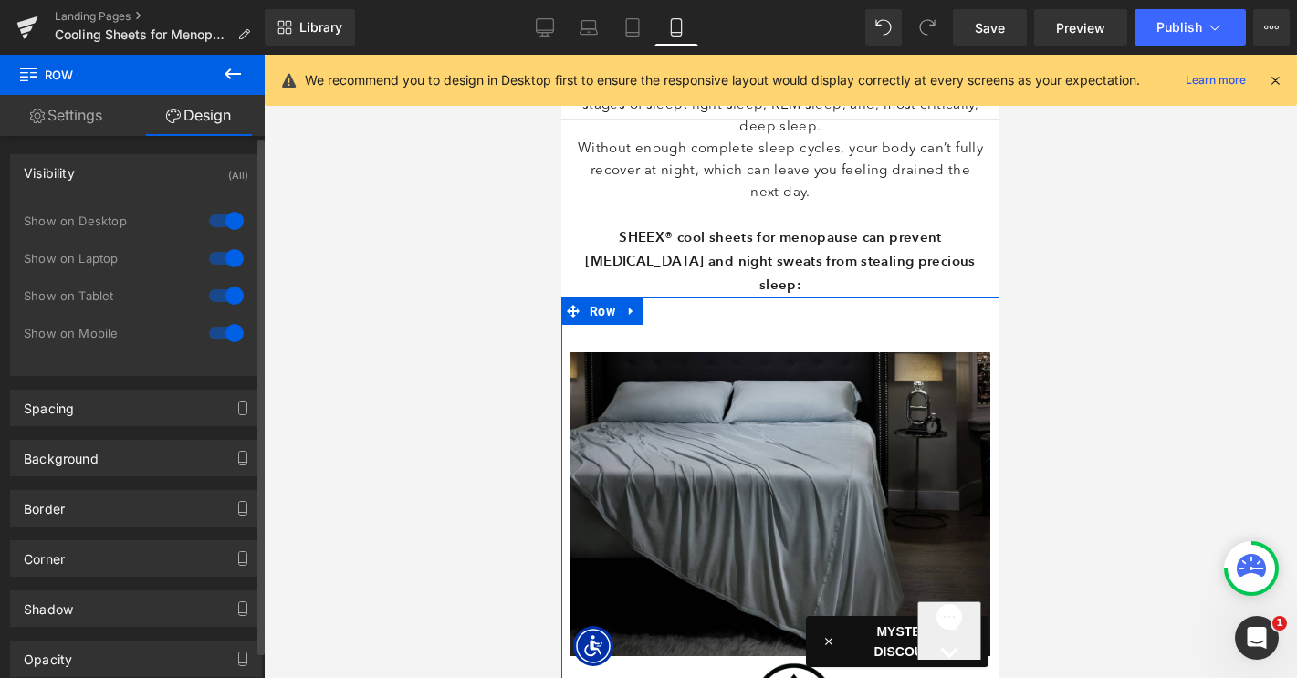
click at [222, 334] on div at bounding box center [226, 332] width 44 height 29
click at [596, 297] on span "Row" at bounding box center [602, 310] width 35 height 27
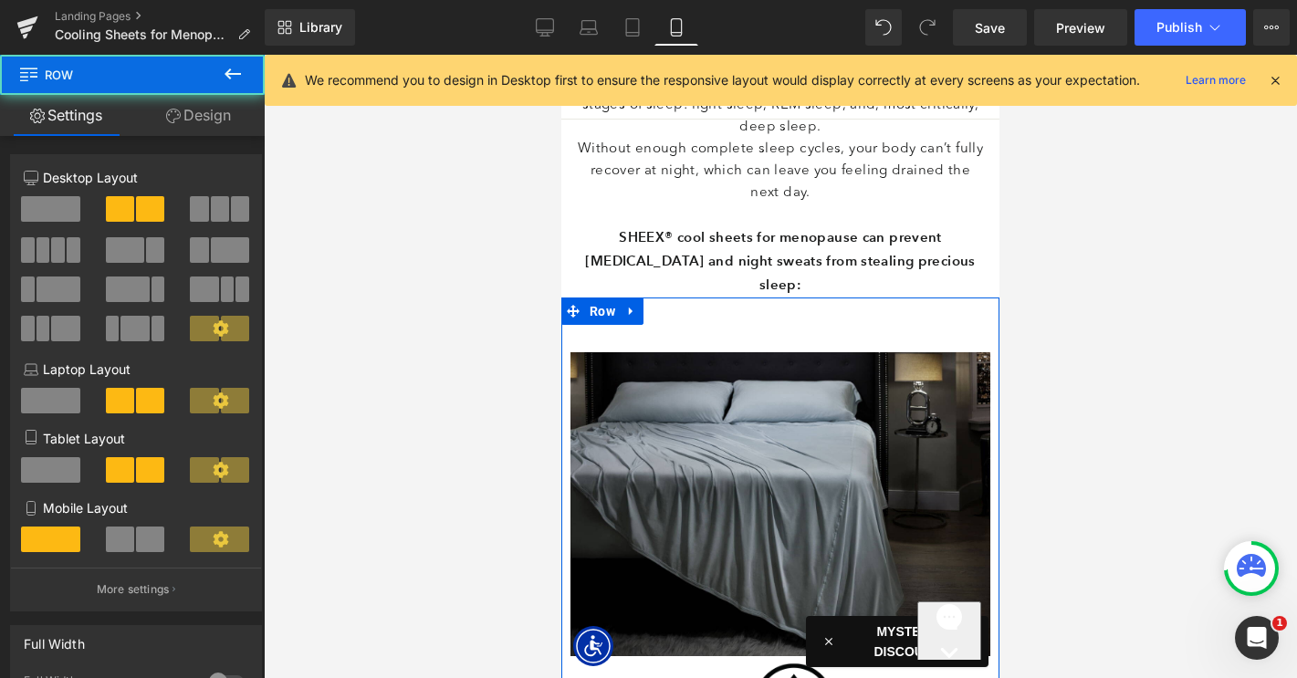
click at [215, 123] on link "Design" at bounding box center [198, 115] width 132 height 41
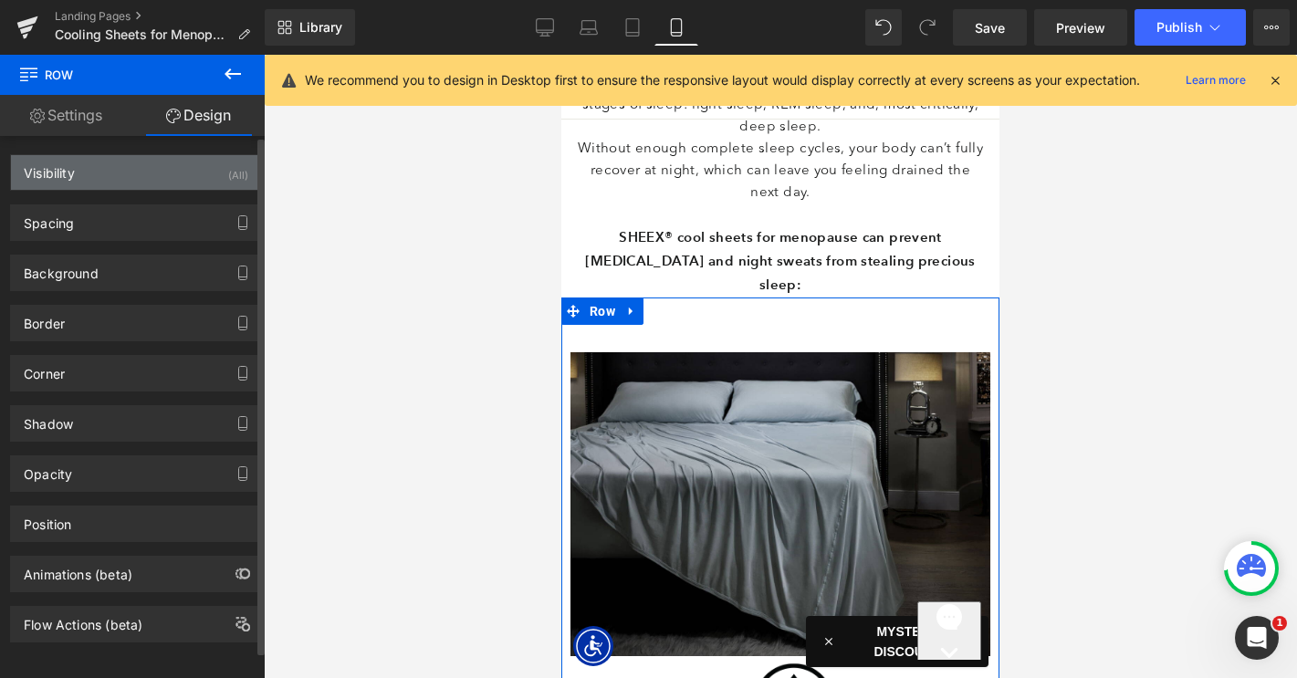
click at [200, 169] on div "Visibility (All)" at bounding box center [136, 172] width 250 height 35
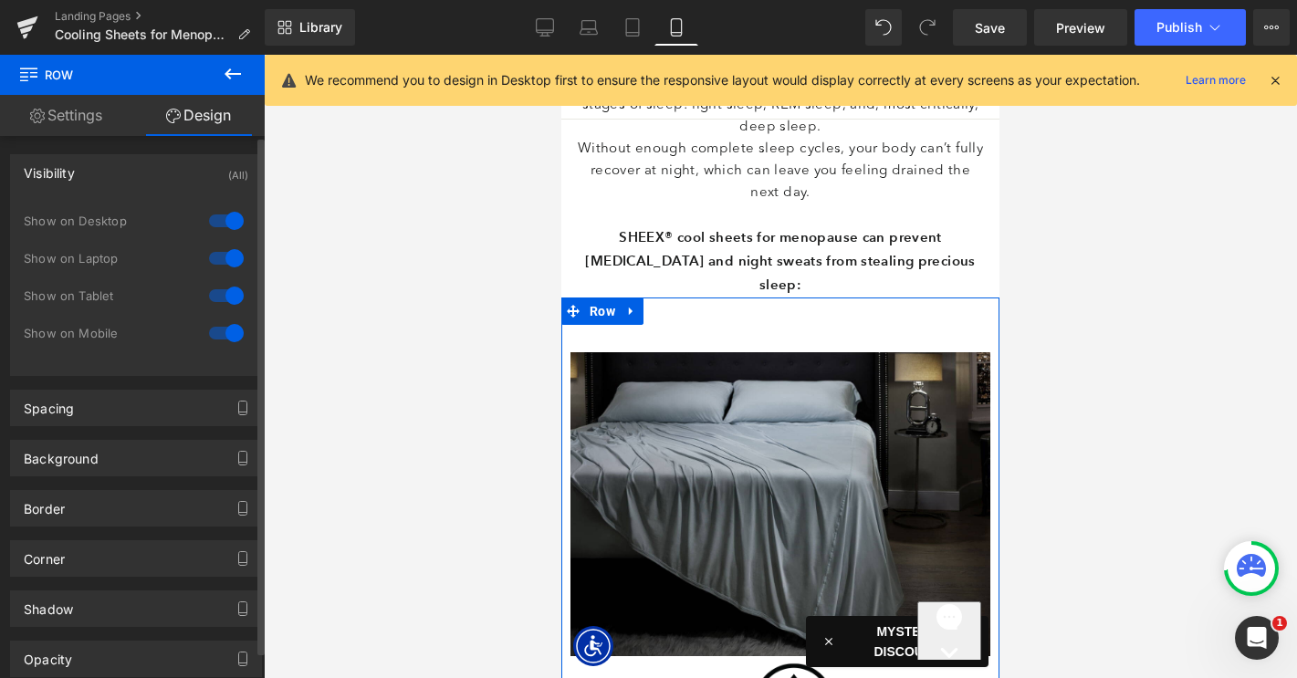
click at [227, 214] on div at bounding box center [226, 220] width 44 height 29
click at [227, 242] on div "Show on Desktop" at bounding box center [136, 230] width 224 height 37
click at [227, 265] on div at bounding box center [226, 258] width 44 height 29
click at [233, 301] on div at bounding box center [226, 295] width 44 height 29
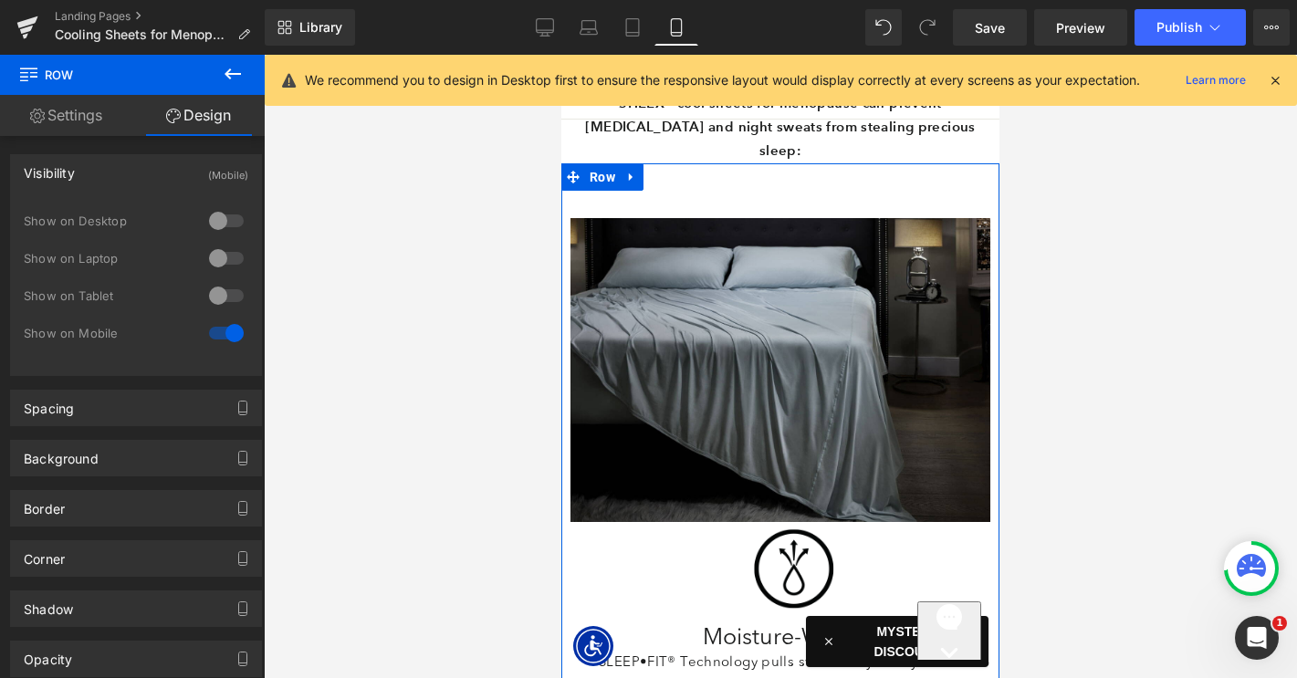
scroll to position [1951, 0]
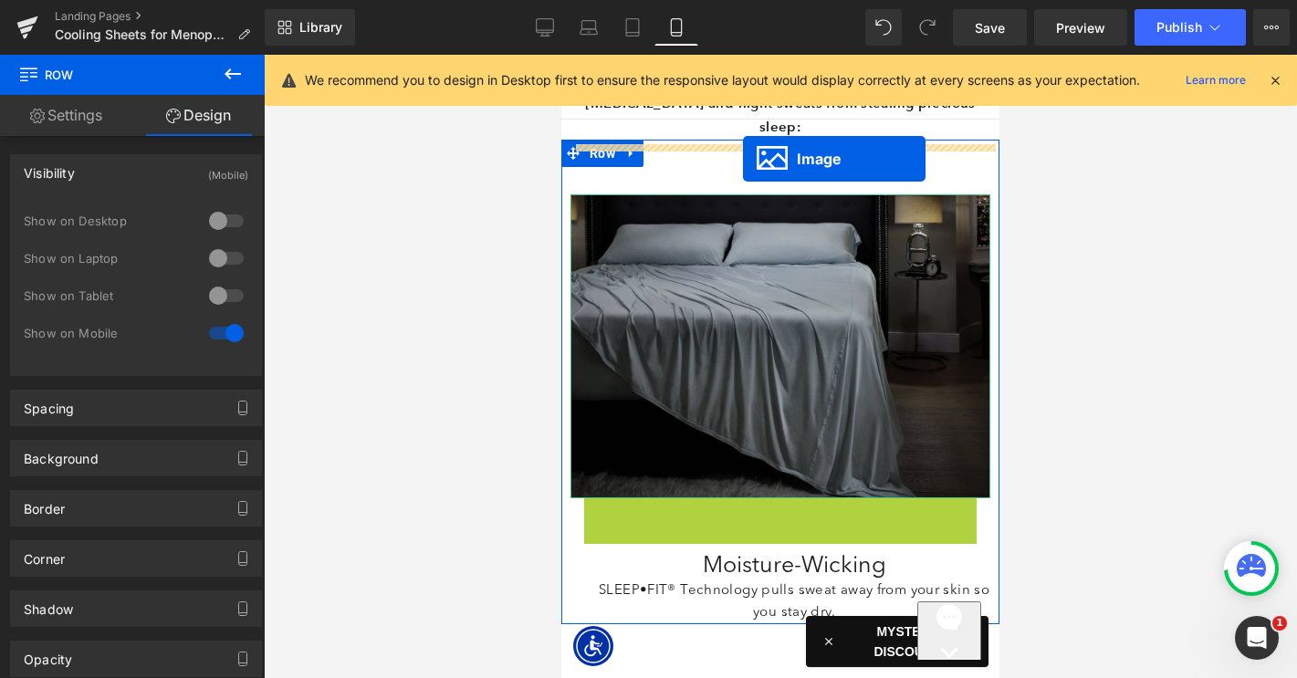
drag, startPoint x: 767, startPoint y: 495, endPoint x: 743, endPoint y: 159, distance: 336.7
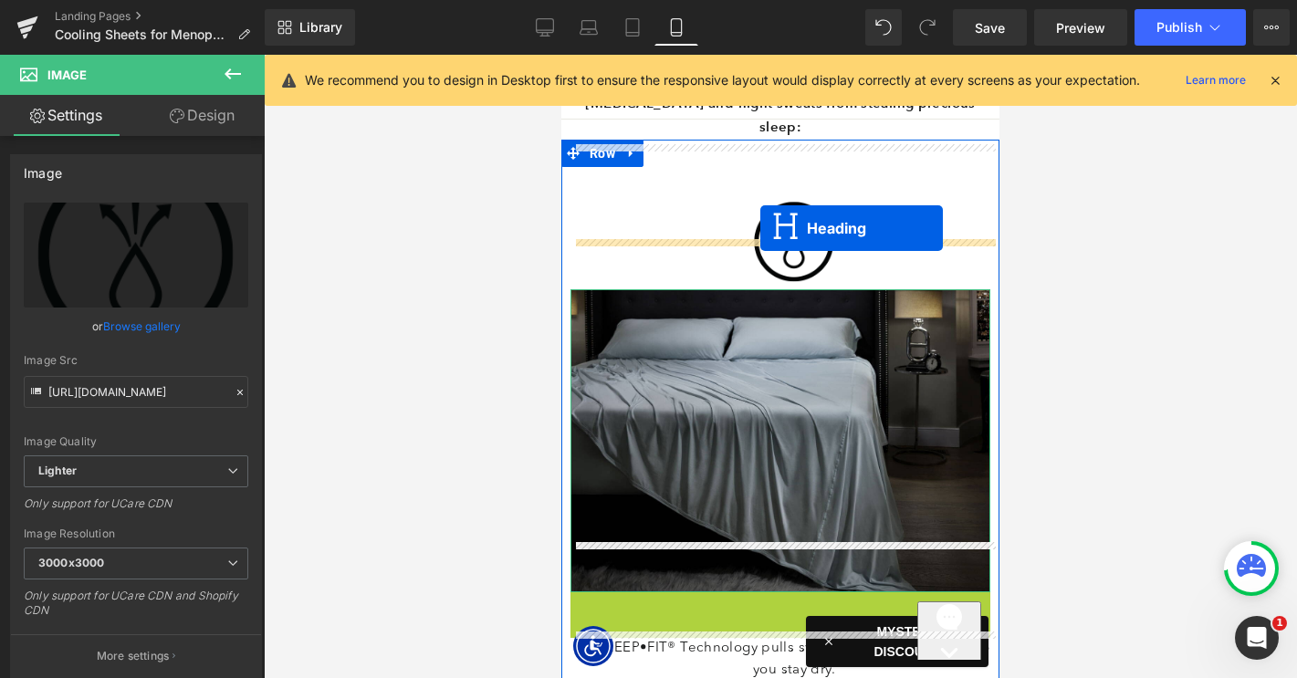
drag, startPoint x: 746, startPoint y: 558, endPoint x: 760, endPoint y: 228, distance: 330.7
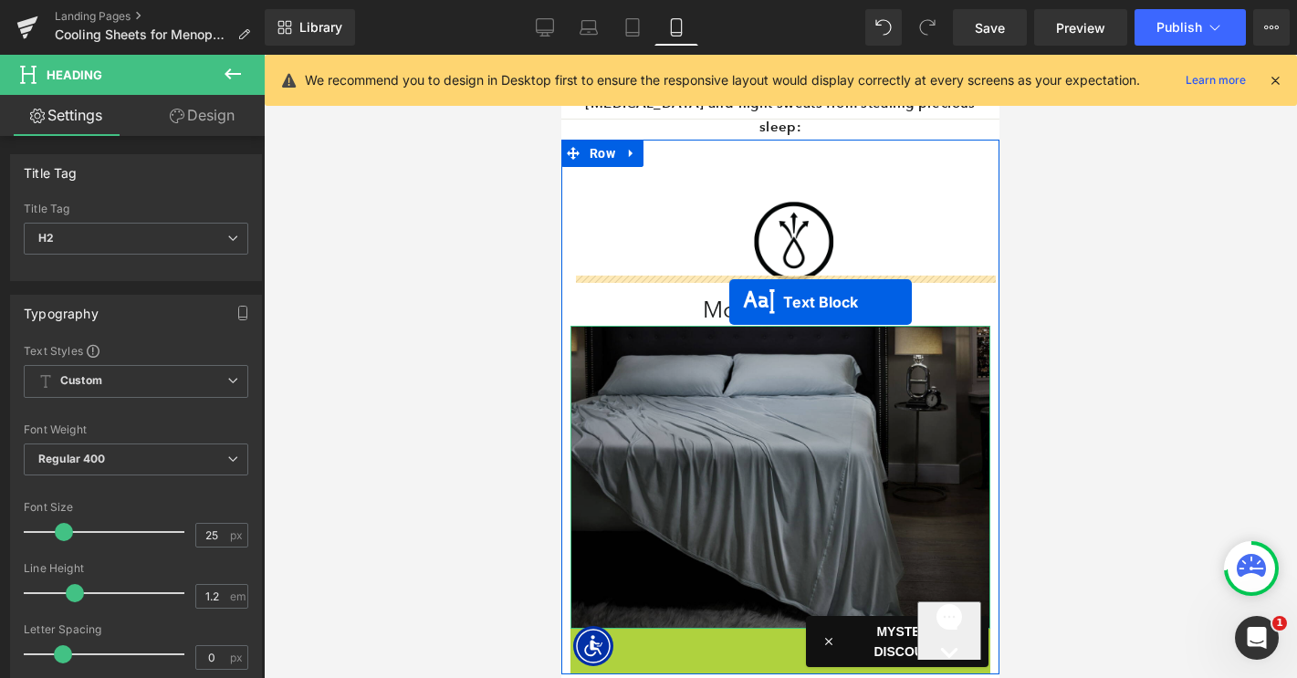
drag, startPoint x: 736, startPoint y: 604, endPoint x: 729, endPoint y: 302, distance: 302.1
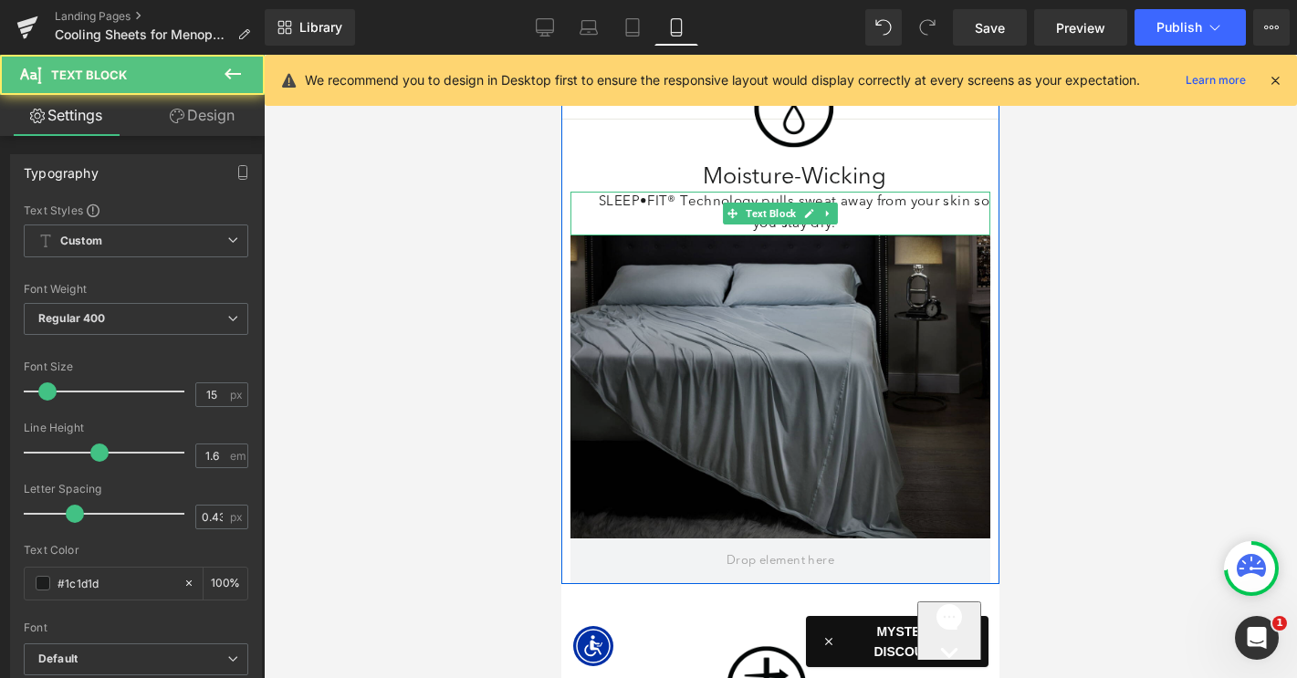
scroll to position [2117, 0]
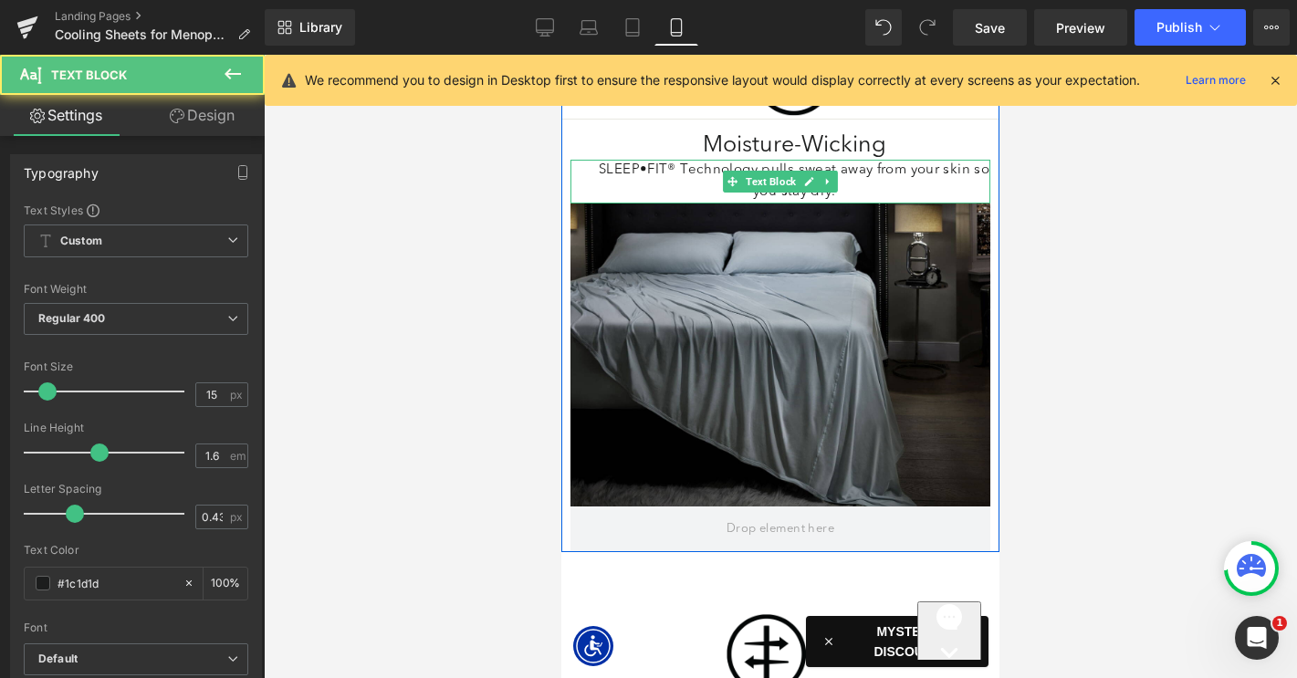
click at [743, 306] on div "Image" at bounding box center [780, 355] width 420 height 303
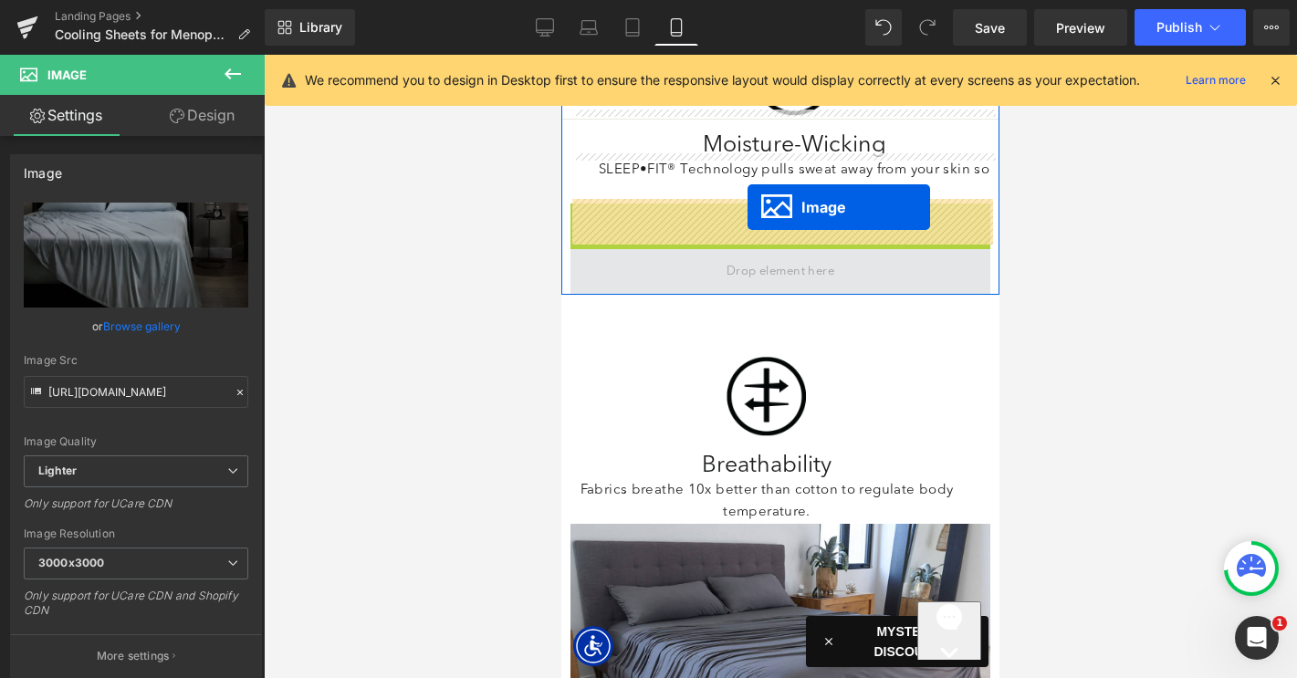
drag, startPoint x: 750, startPoint y: 307, endPoint x: 747, endPoint y: 207, distance: 99.5
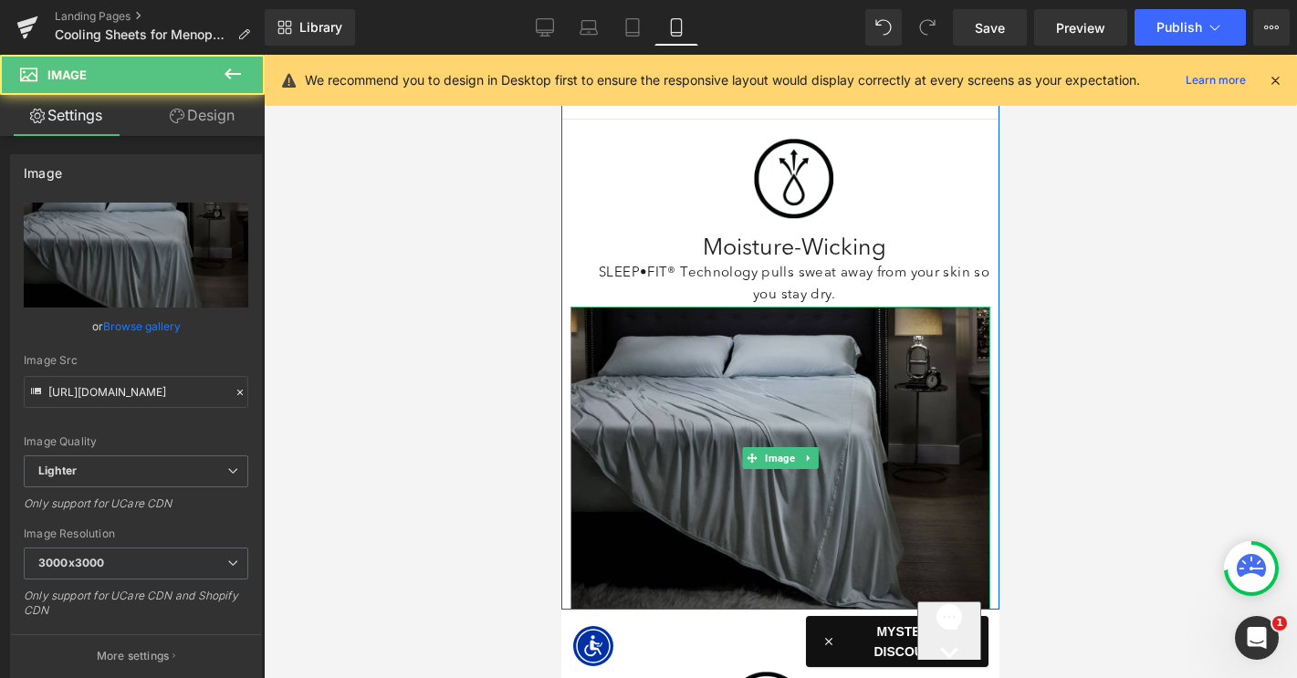
scroll to position [1838, 0]
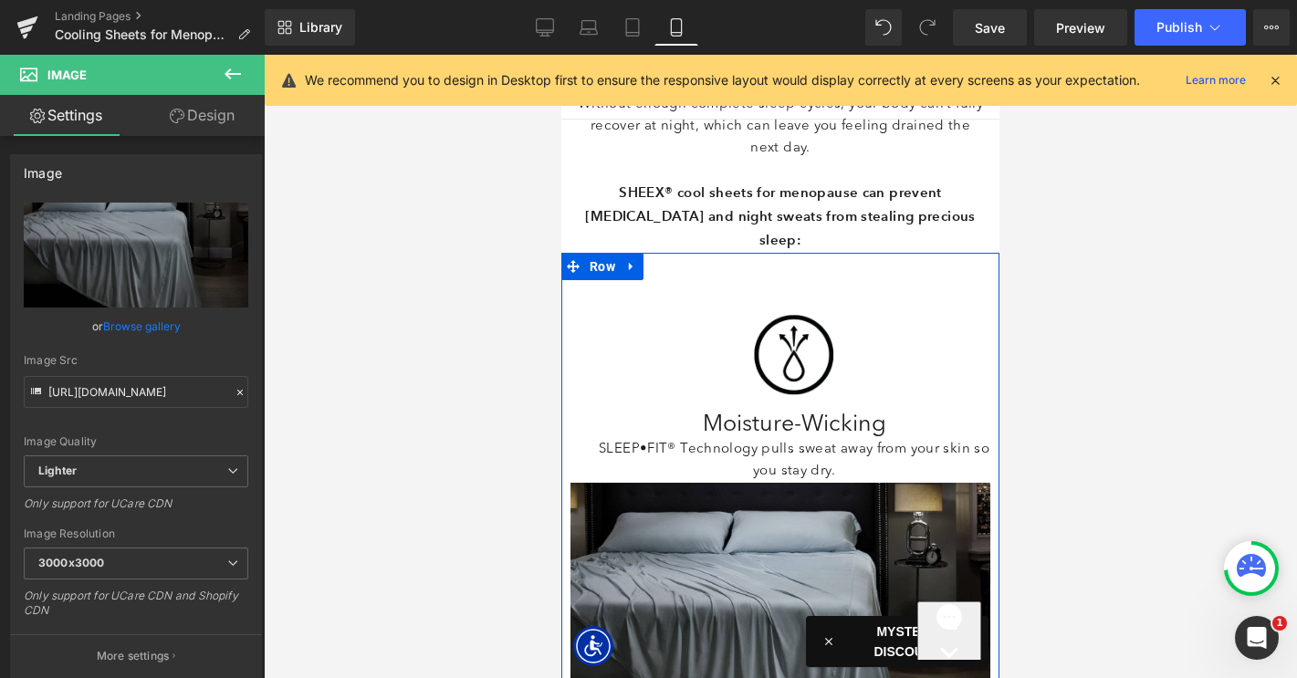
click at [800, 308] on div "Image" at bounding box center [794, 355] width 392 height 95
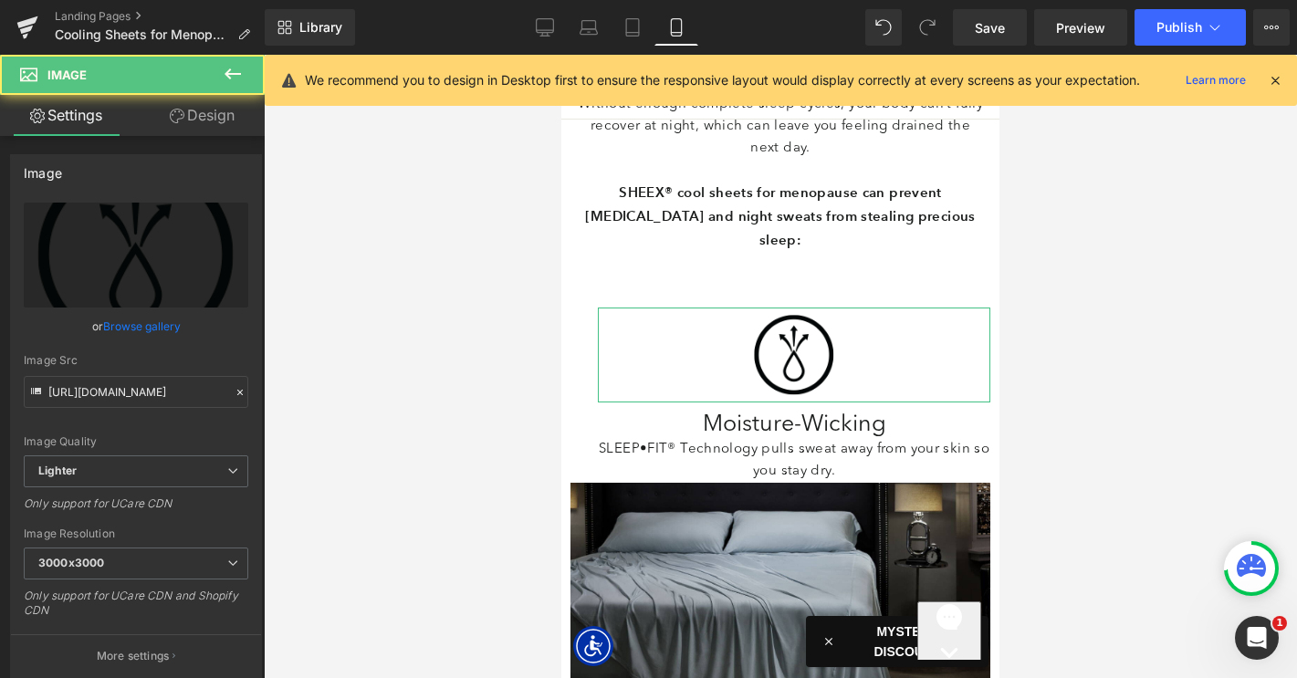
click at [201, 113] on link "Design" at bounding box center [202, 115] width 132 height 41
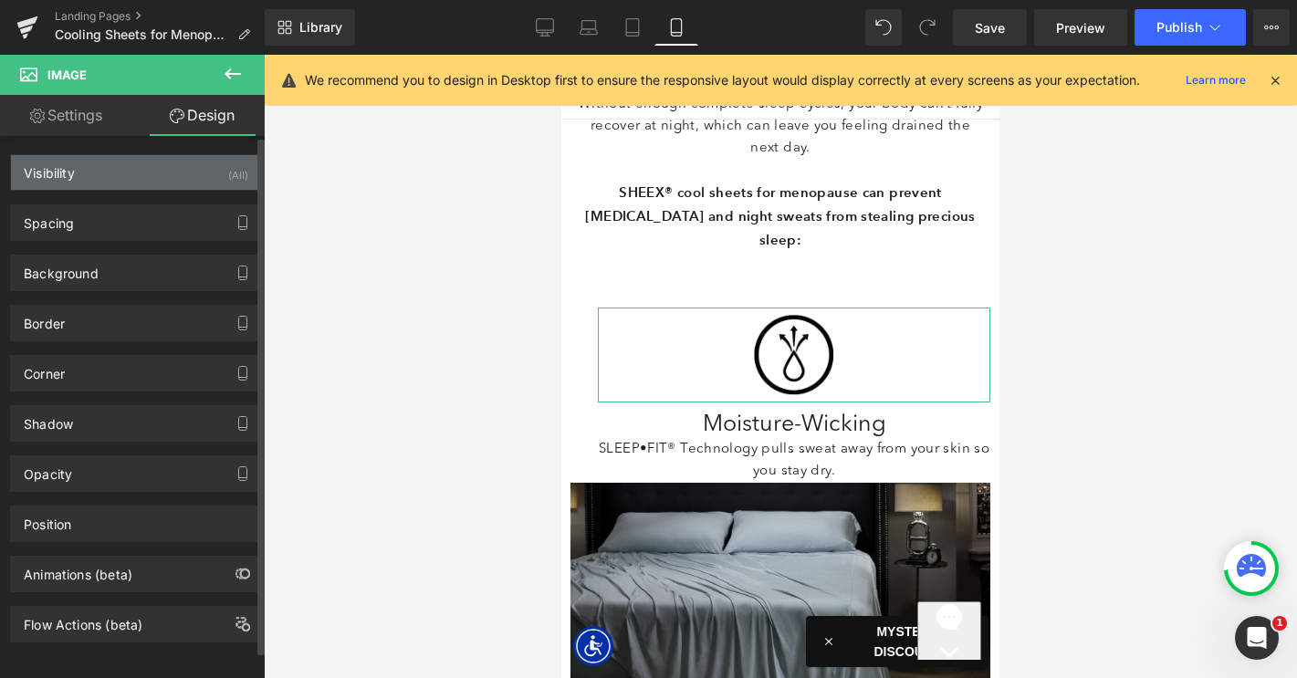
click at [130, 184] on div "Visibility (All)" at bounding box center [136, 172] width 250 height 35
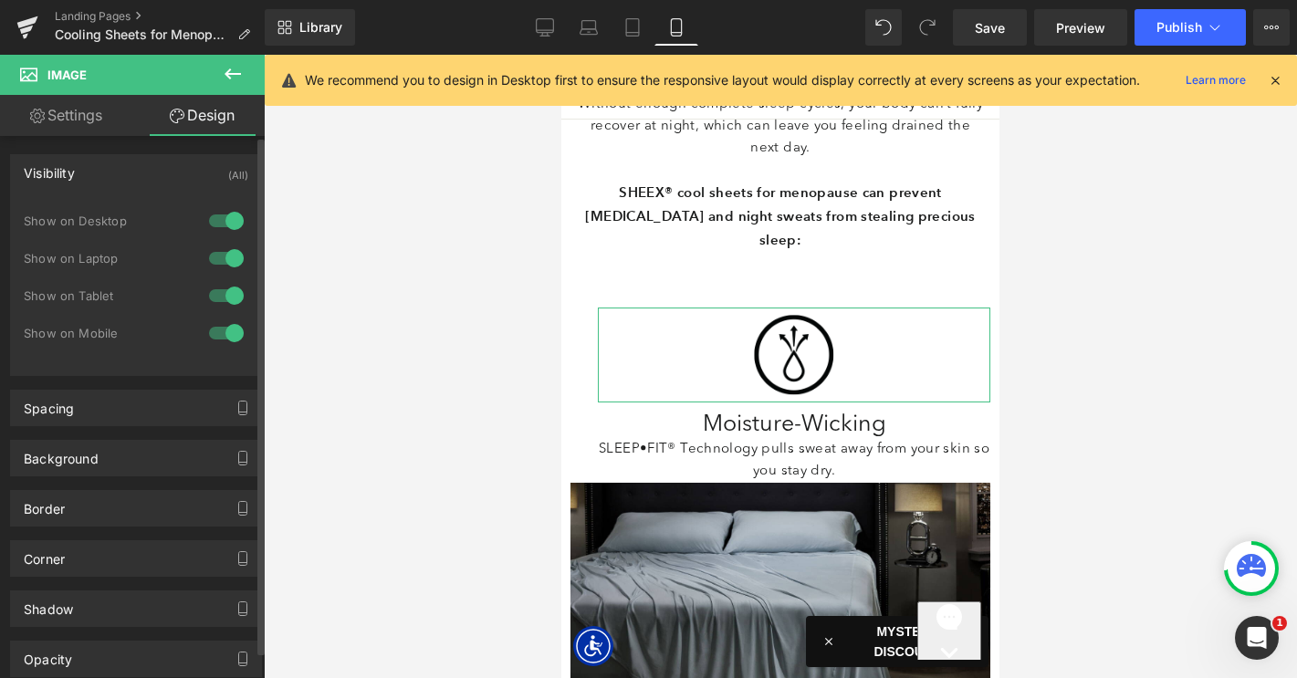
type input "0"
type input "30"
type input "0"
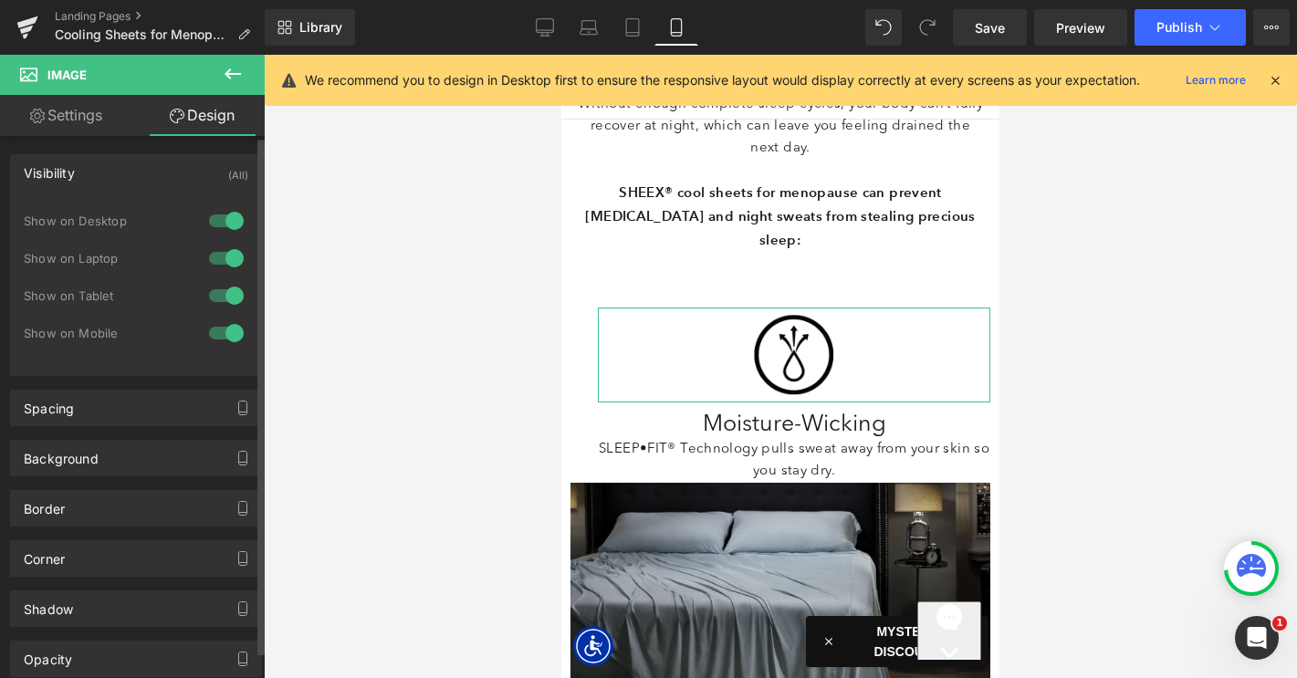
type input "0"
click at [130, 183] on div "Visibility (All)" at bounding box center [136, 172] width 250 height 35
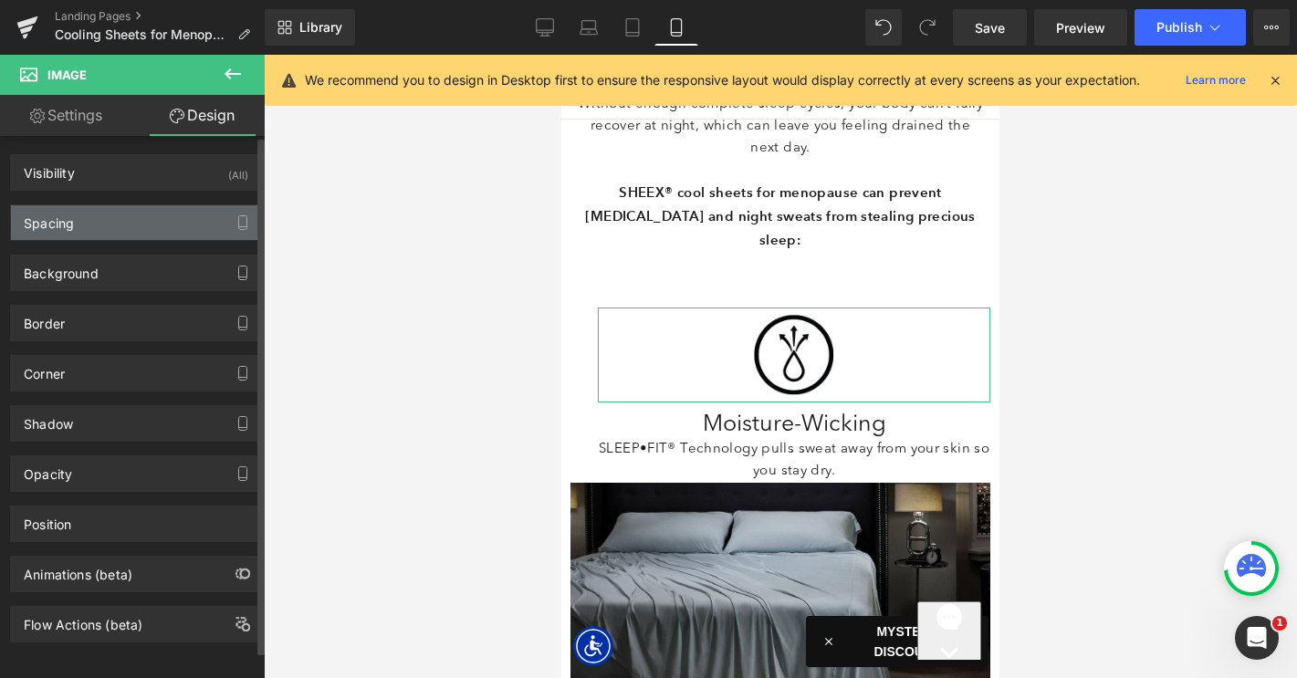
click at [134, 235] on div "Spacing" at bounding box center [136, 222] width 250 height 35
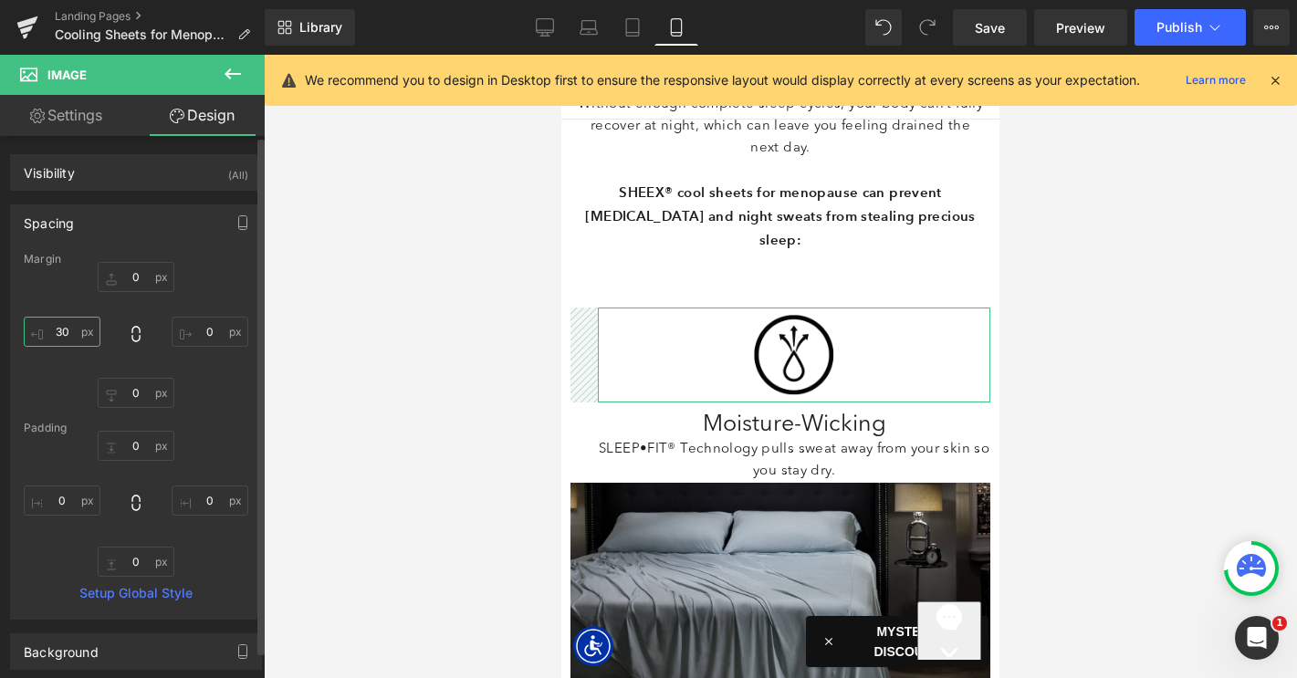
click at [59, 332] on input "30" at bounding box center [62, 332] width 77 height 30
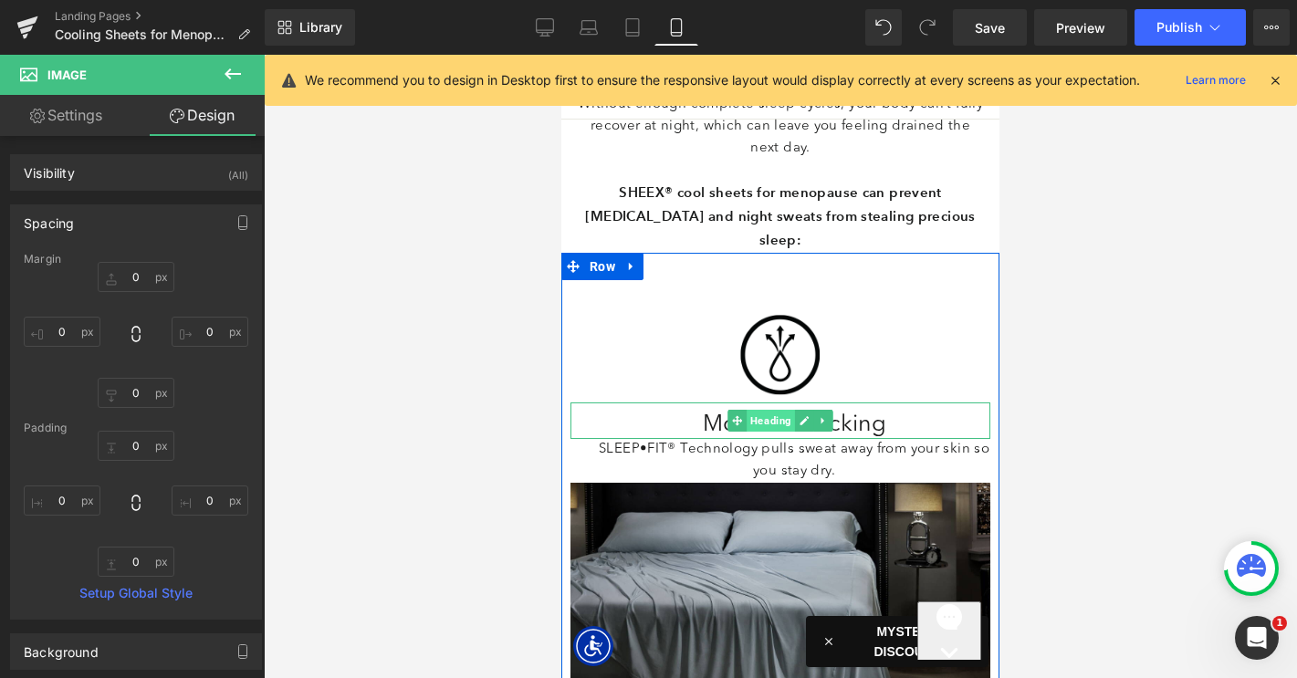
click at [767, 410] on span "Heading" at bounding box center [770, 421] width 48 height 22
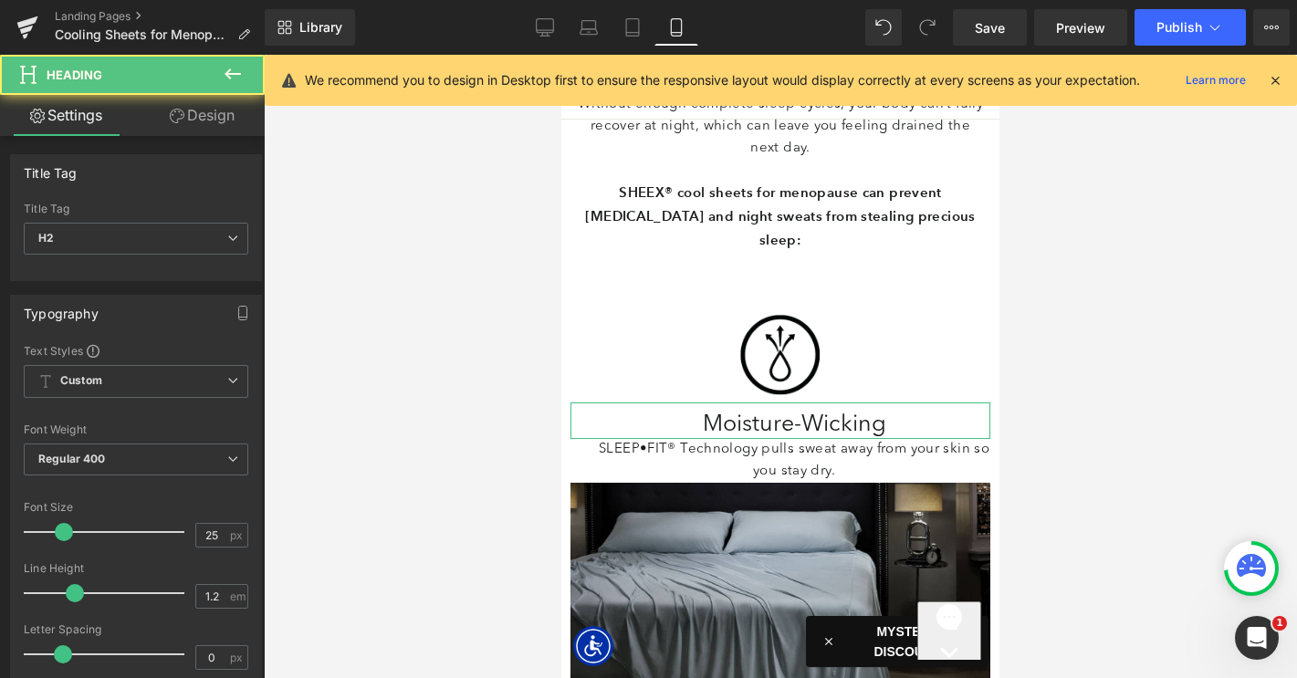
click at [212, 122] on link "Design" at bounding box center [202, 115] width 132 height 41
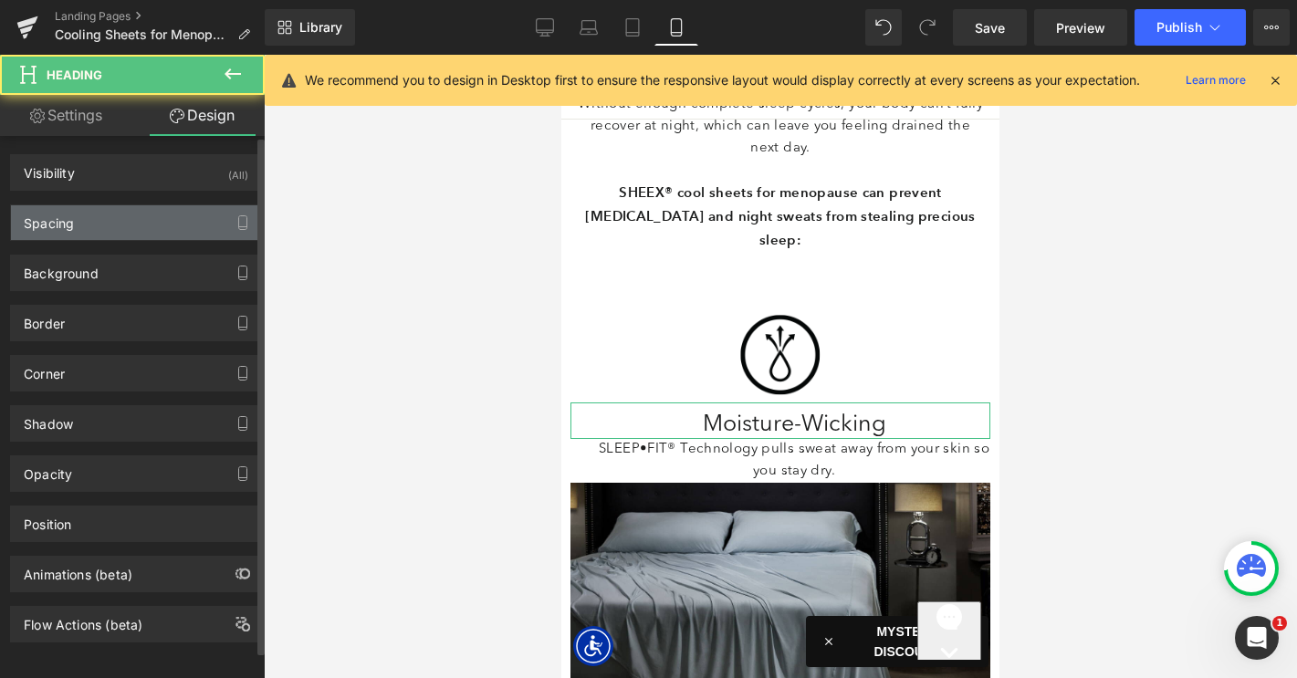
type input "0"
type input "10"
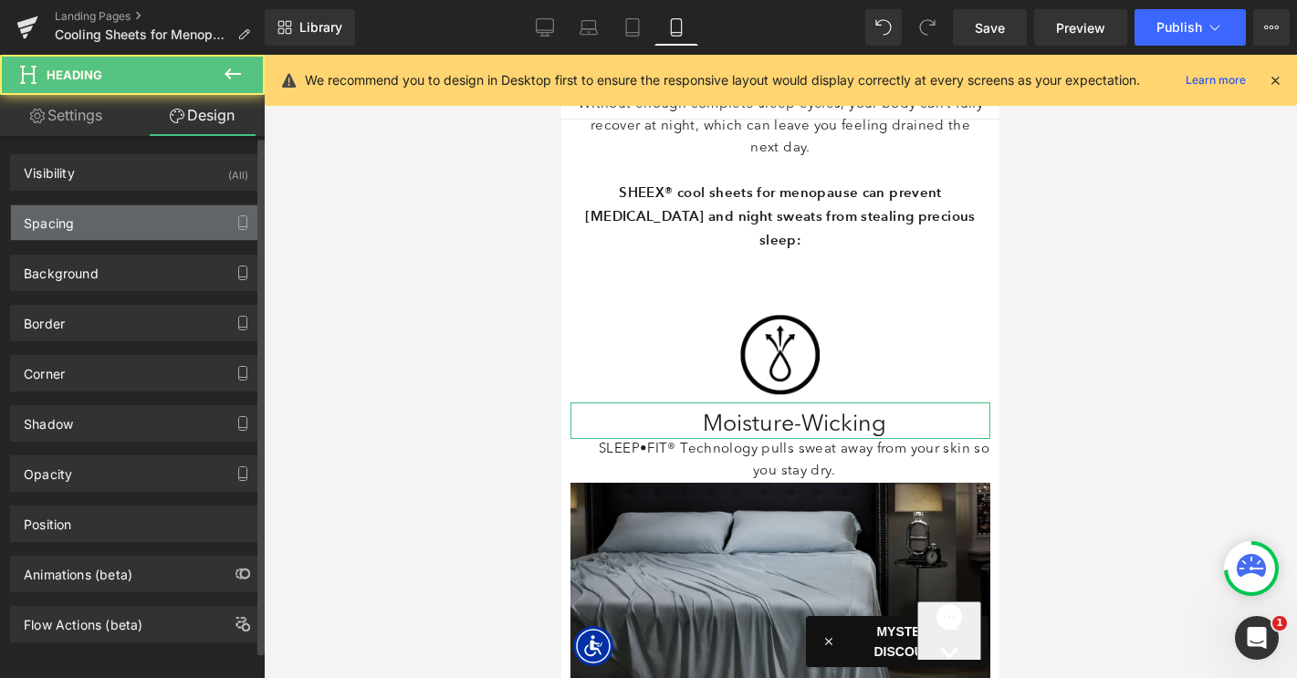
type input "0"
click at [116, 225] on div "Spacing" at bounding box center [136, 222] width 250 height 35
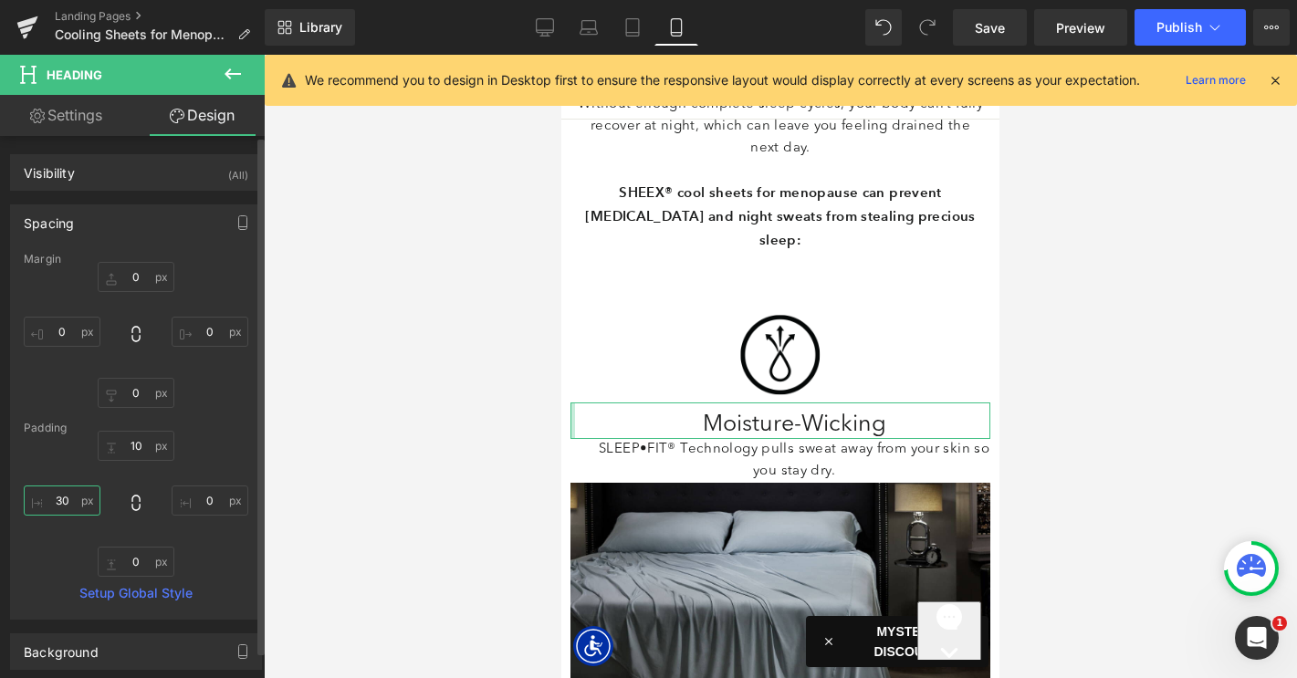
click at [60, 501] on input "30" at bounding box center [62, 500] width 77 height 30
type input "0"
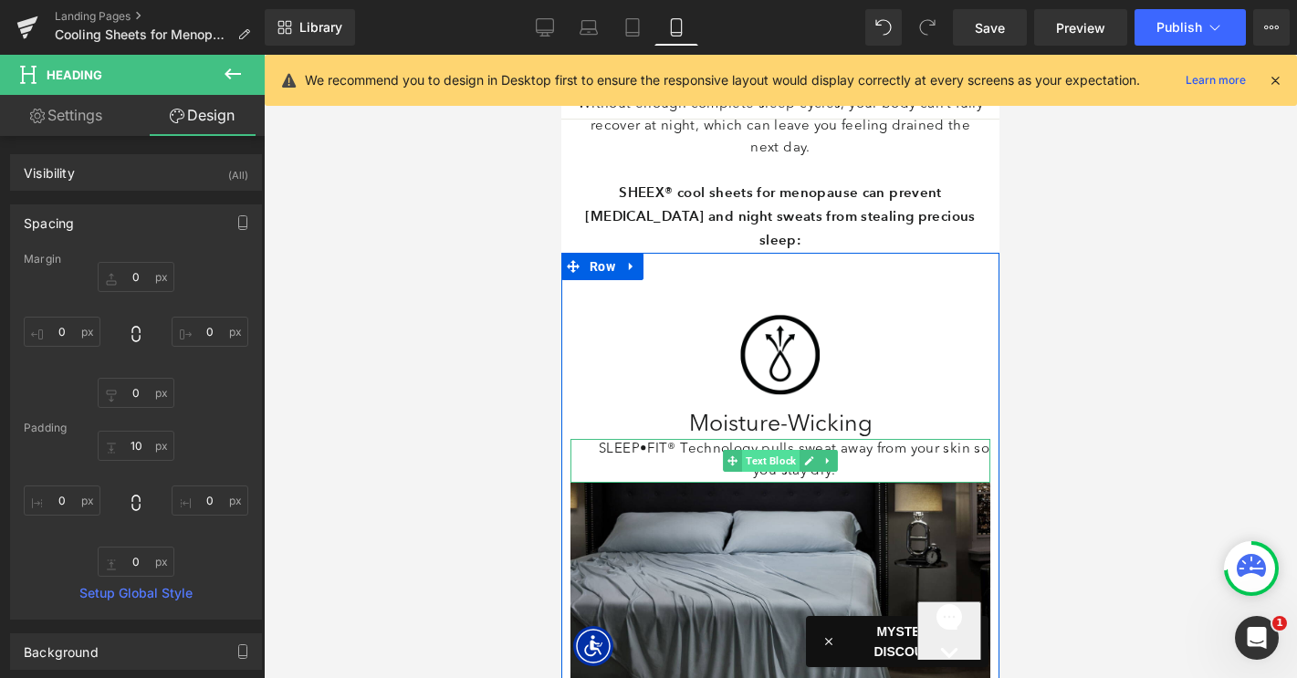
click at [775, 450] on span "Text Block" at bounding box center [770, 461] width 57 height 22
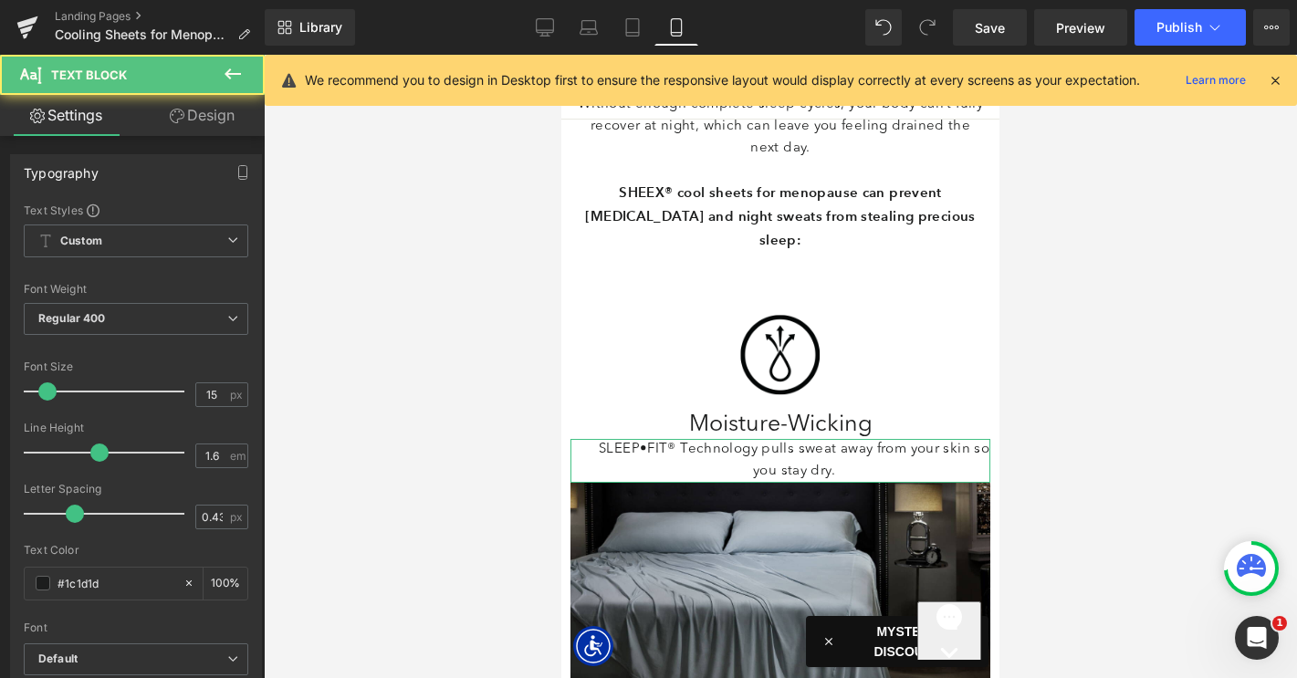
click at [195, 120] on link "Design" at bounding box center [202, 115] width 132 height 41
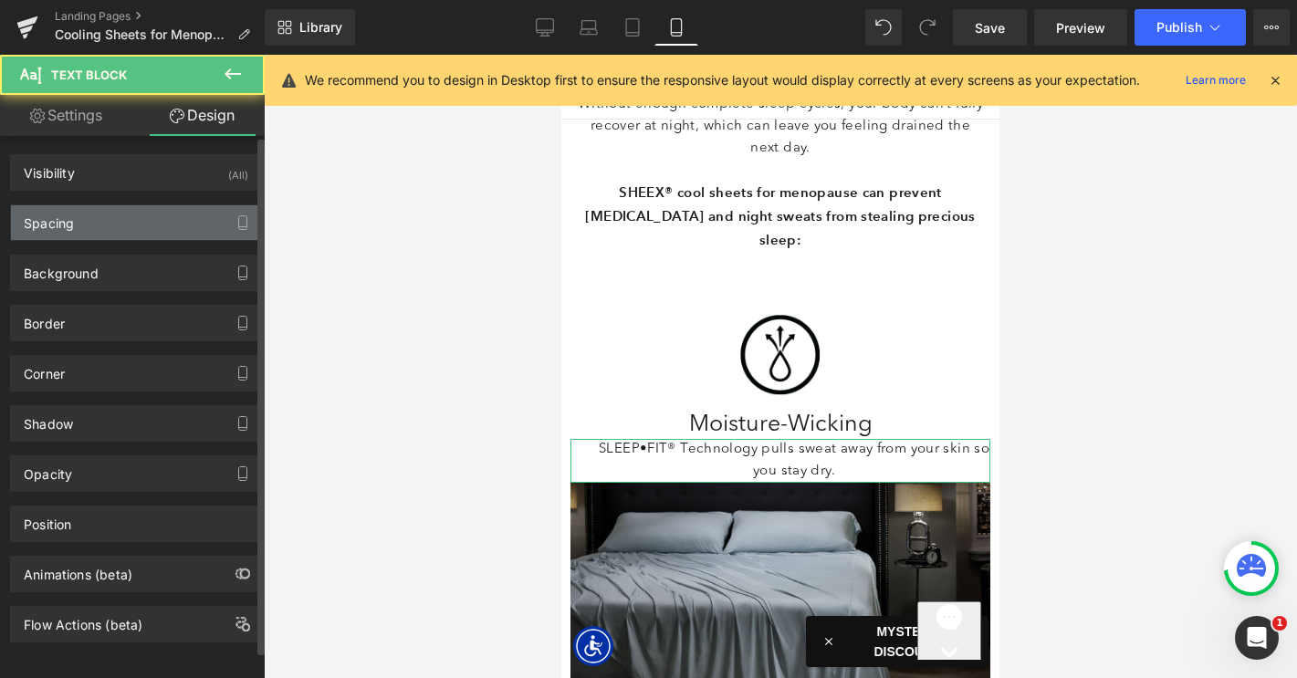
click at [111, 225] on div "Spacing" at bounding box center [136, 222] width 250 height 35
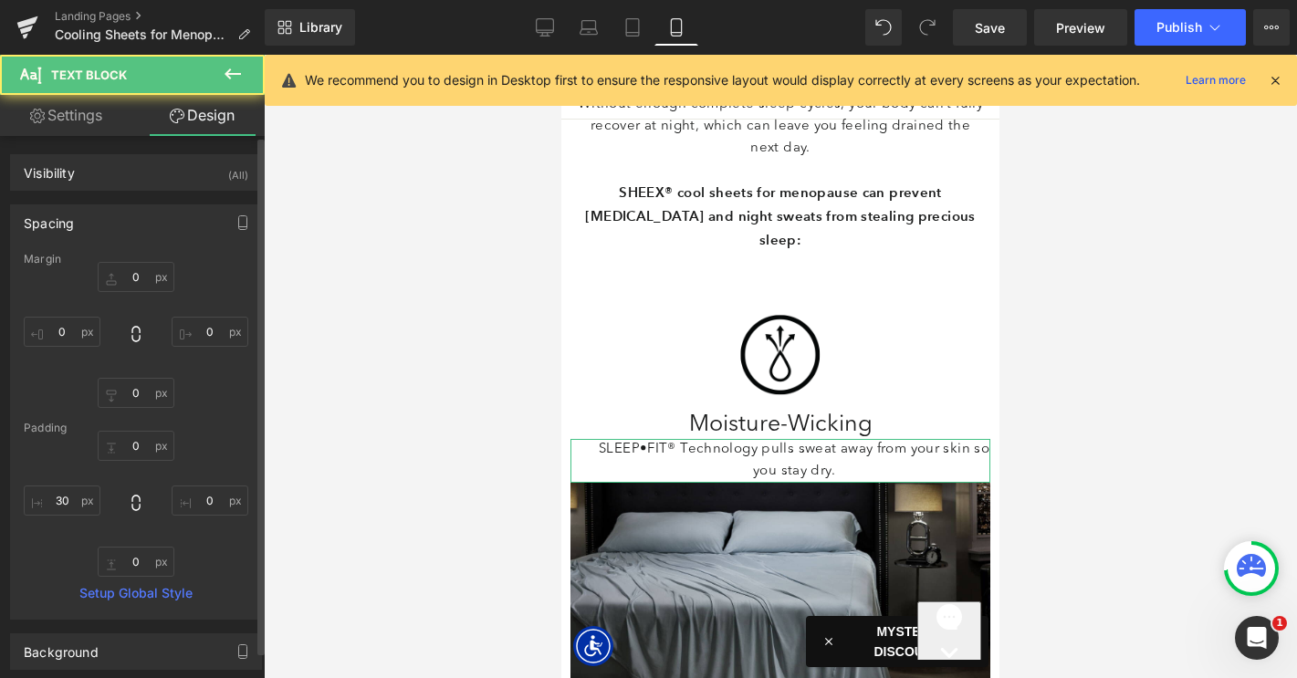
type input "0"
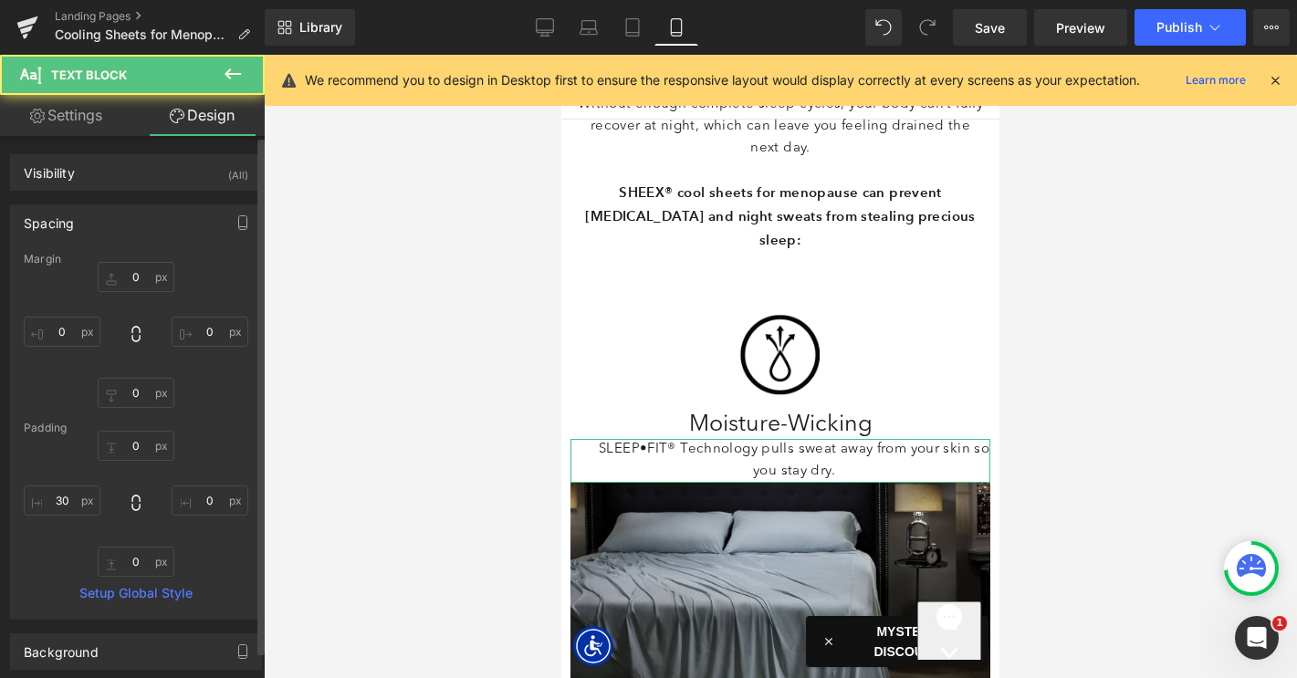
type input "0"
type input "30"
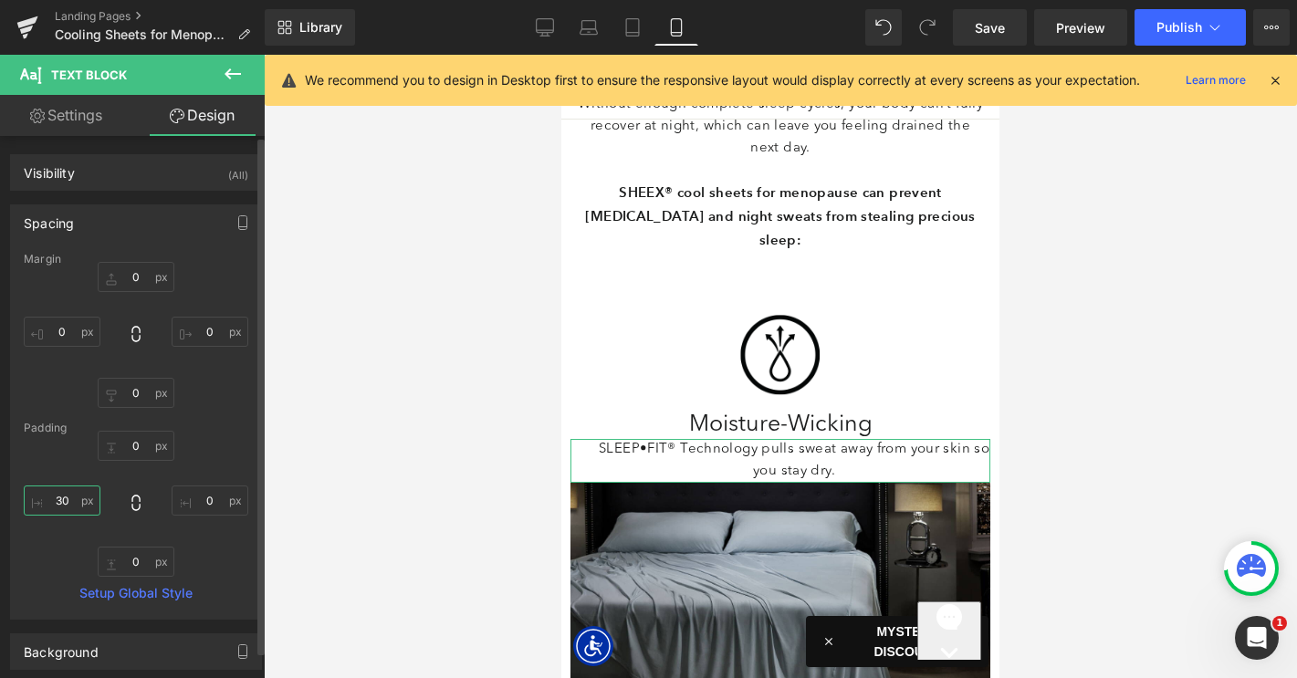
click at [63, 497] on input "30" at bounding box center [62, 500] width 77 height 30
click at [124, 560] on input "0" at bounding box center [136, 562] width 77 height 30
type input "10"
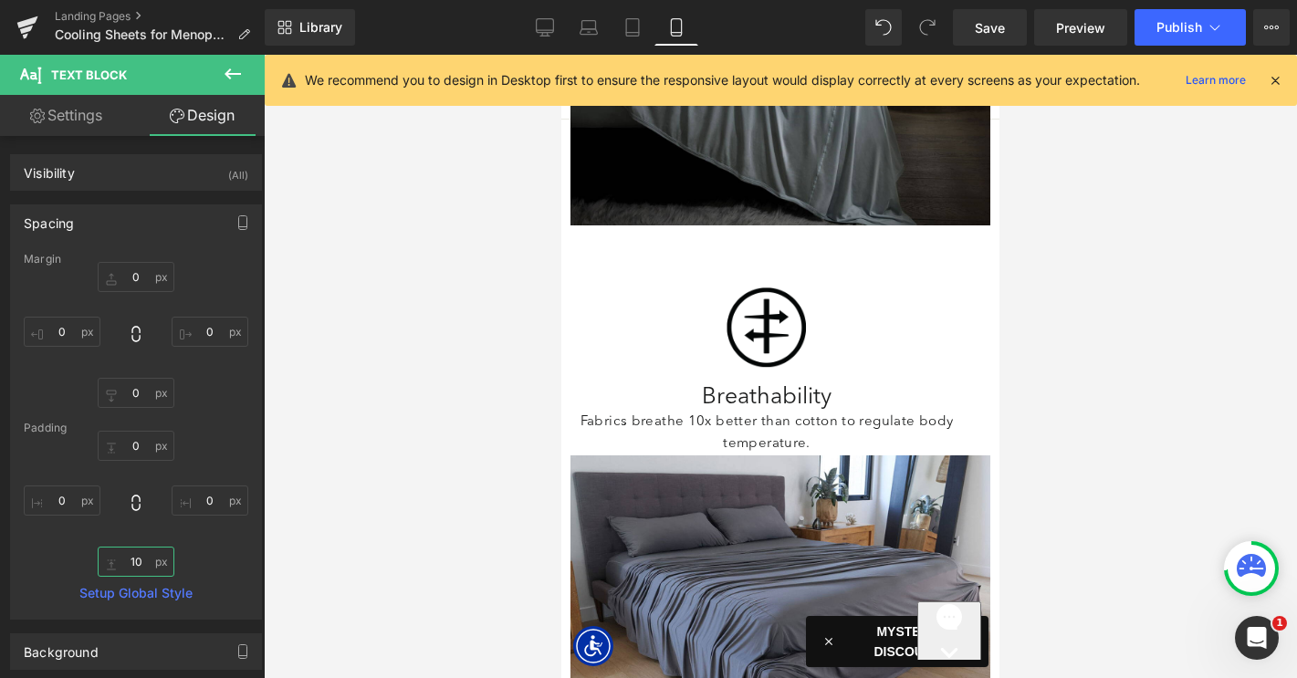
scroll to position [2416, 0]
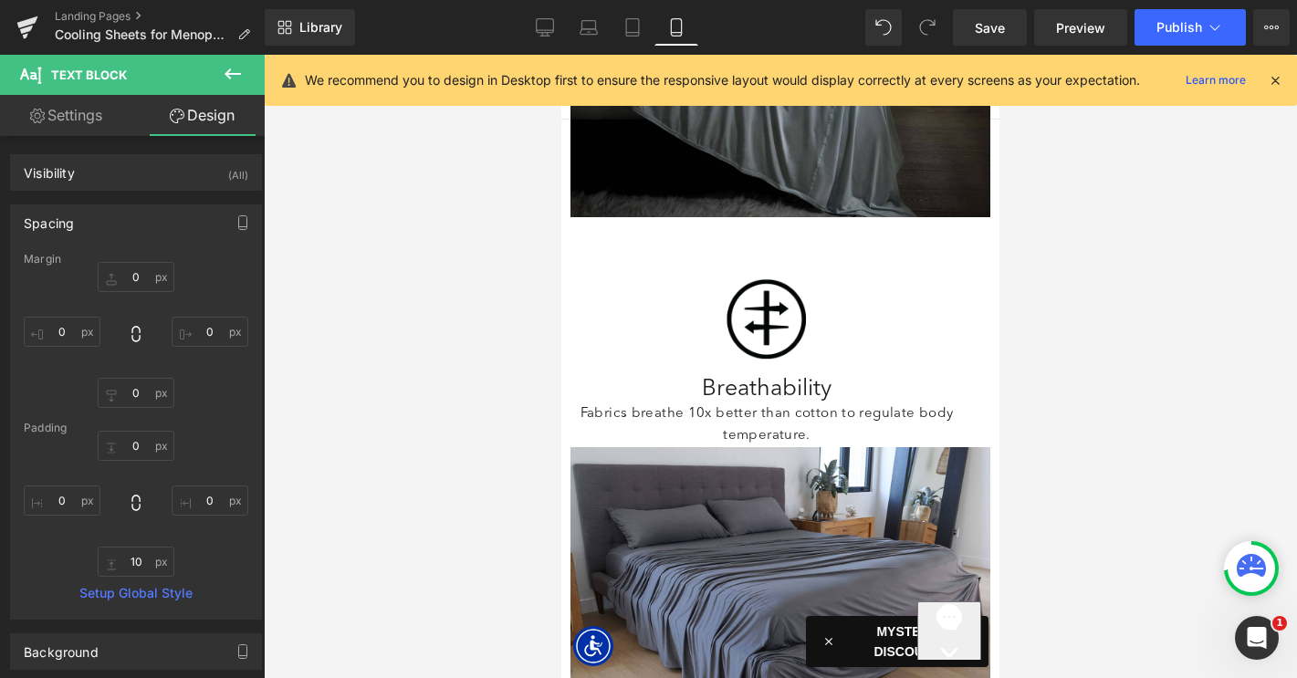
click at [760, 272] on div "Image" at bounding box center [766, 319] width 392 height 95
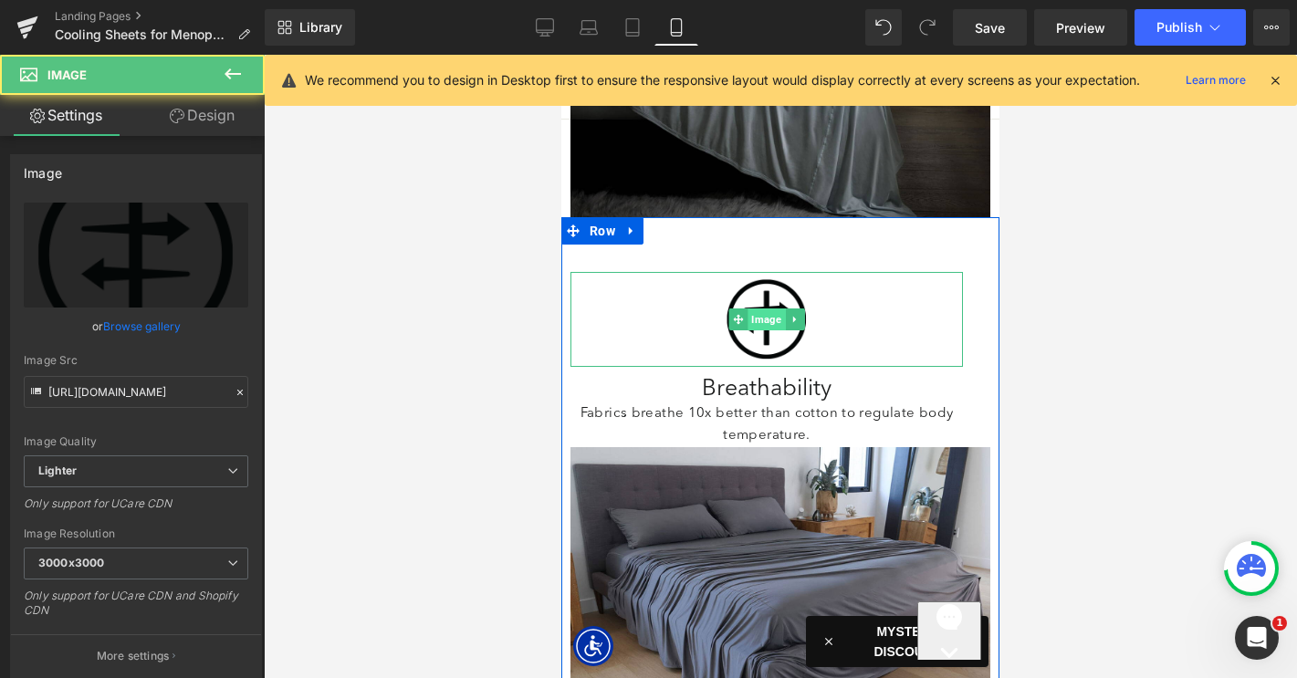
click at [758, 308] on span "Image" at bounding box center [765, 319] width 37 height 22
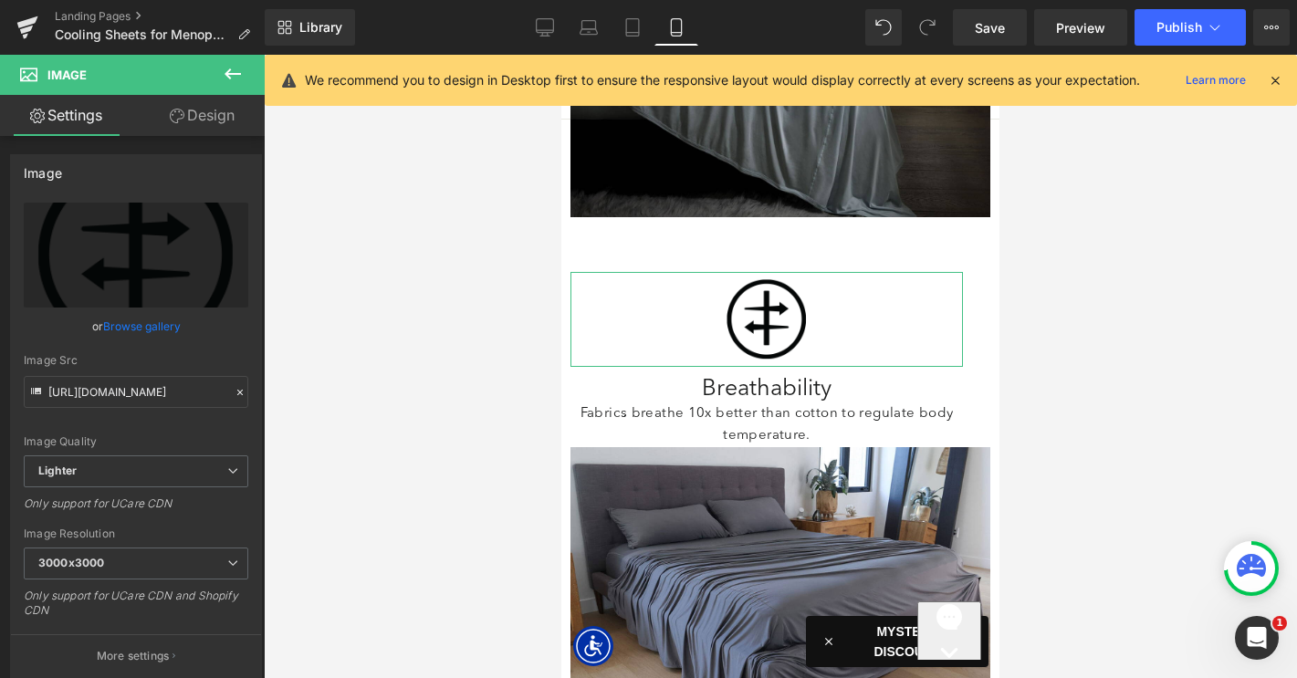
click at [193, 122] on link "Design" at bounding box center [202, 115] width 132 height 41
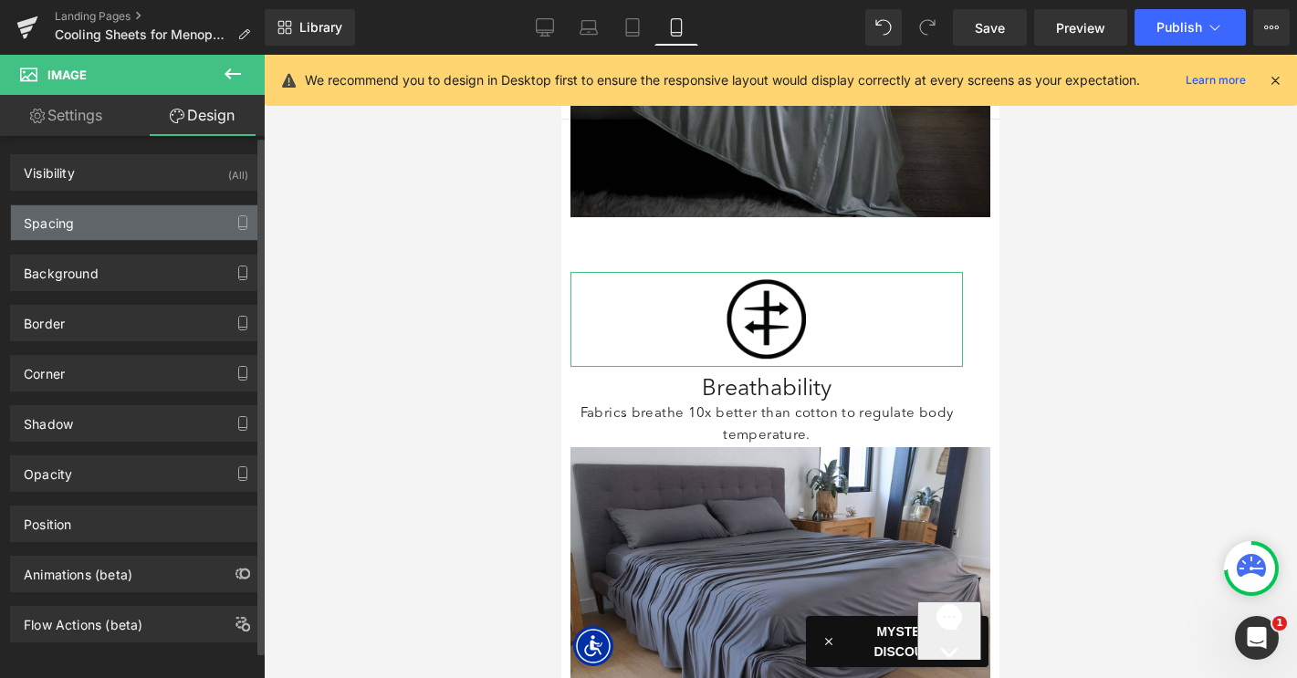
click at [131, 220] on div "Spacing" at bounding box center [136, 222] width 250 height 35
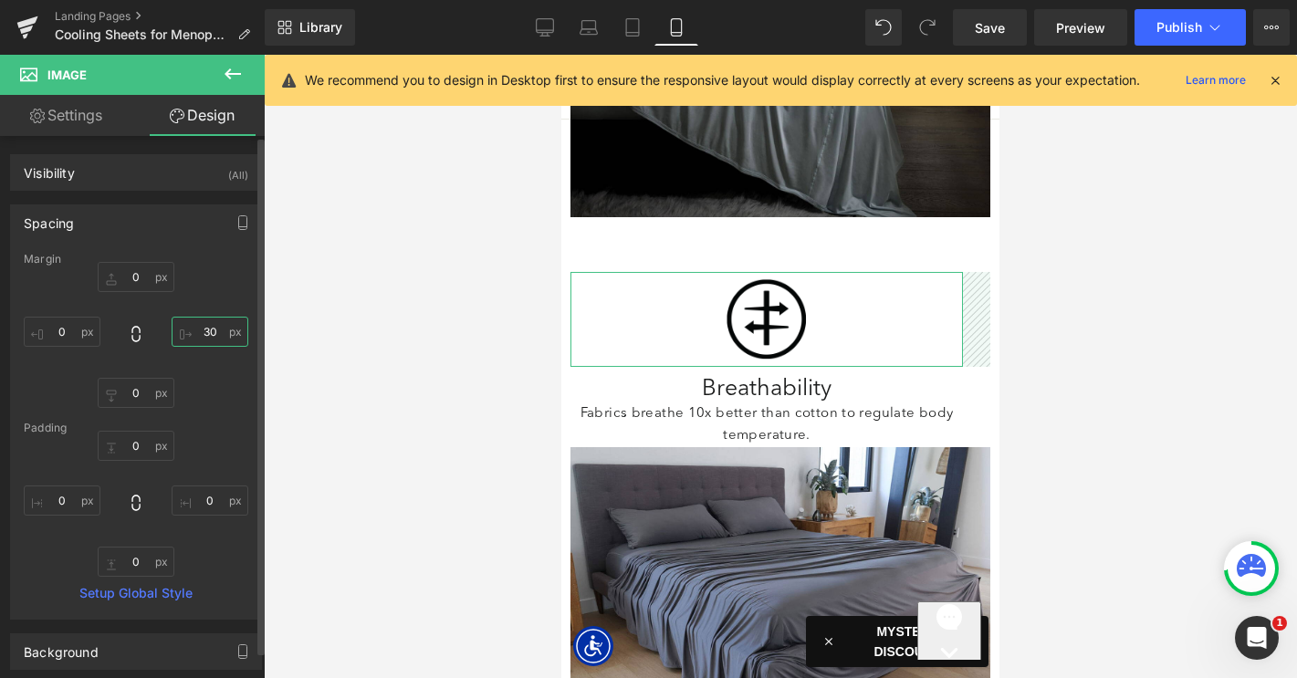
click at [202, 329] on input "30" at bounding box center [210, 332] width 77 height 30
type input "0"
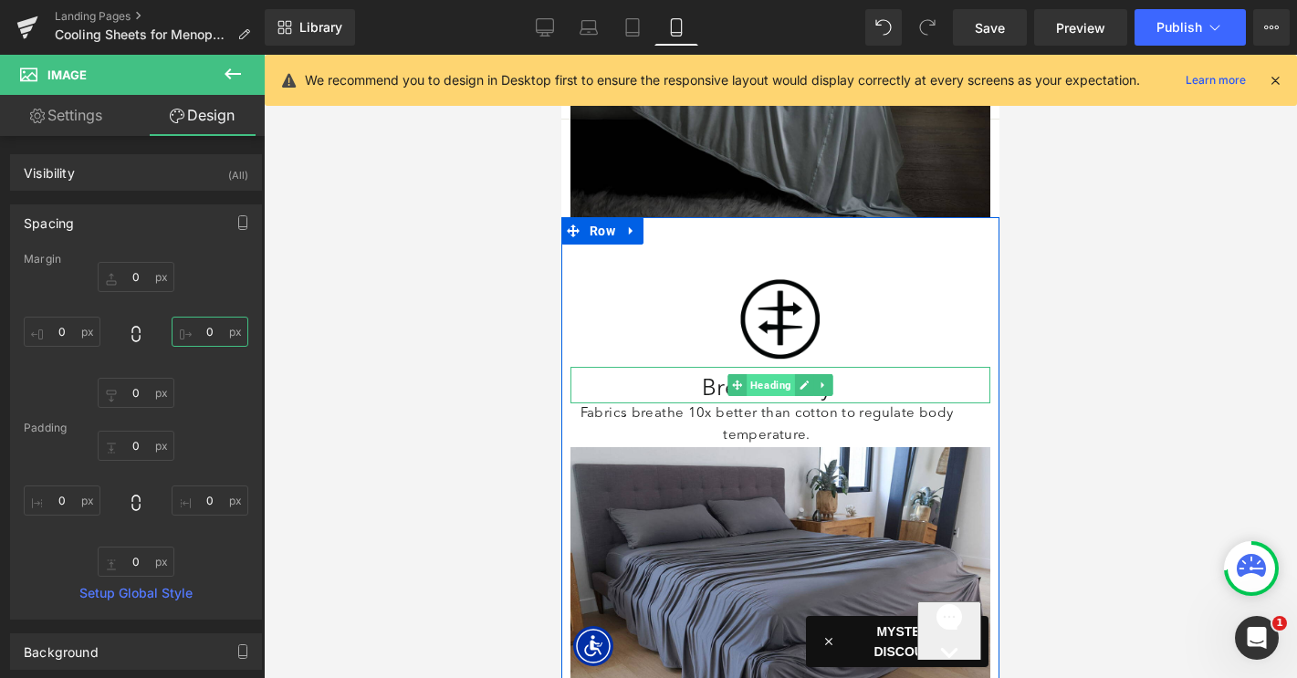
drag, startPoint x: 768, startPoint y: 338, endPoint x: 932, endPoint y: 188, distance: 221.5
click at [768, 374] on span "Heading" at bounding box center [770, 385] width 48 height 22
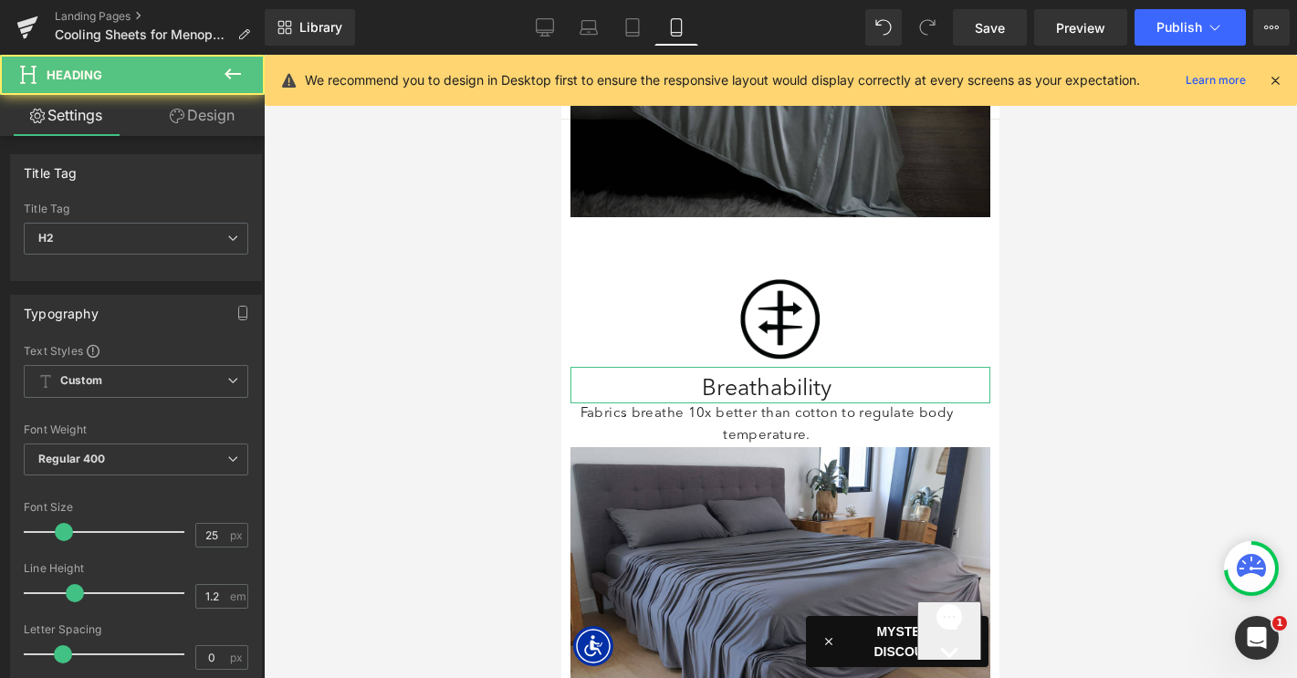
click at [229, 126] on link "Design" at bounding box center [202, 115] width 132 height 41
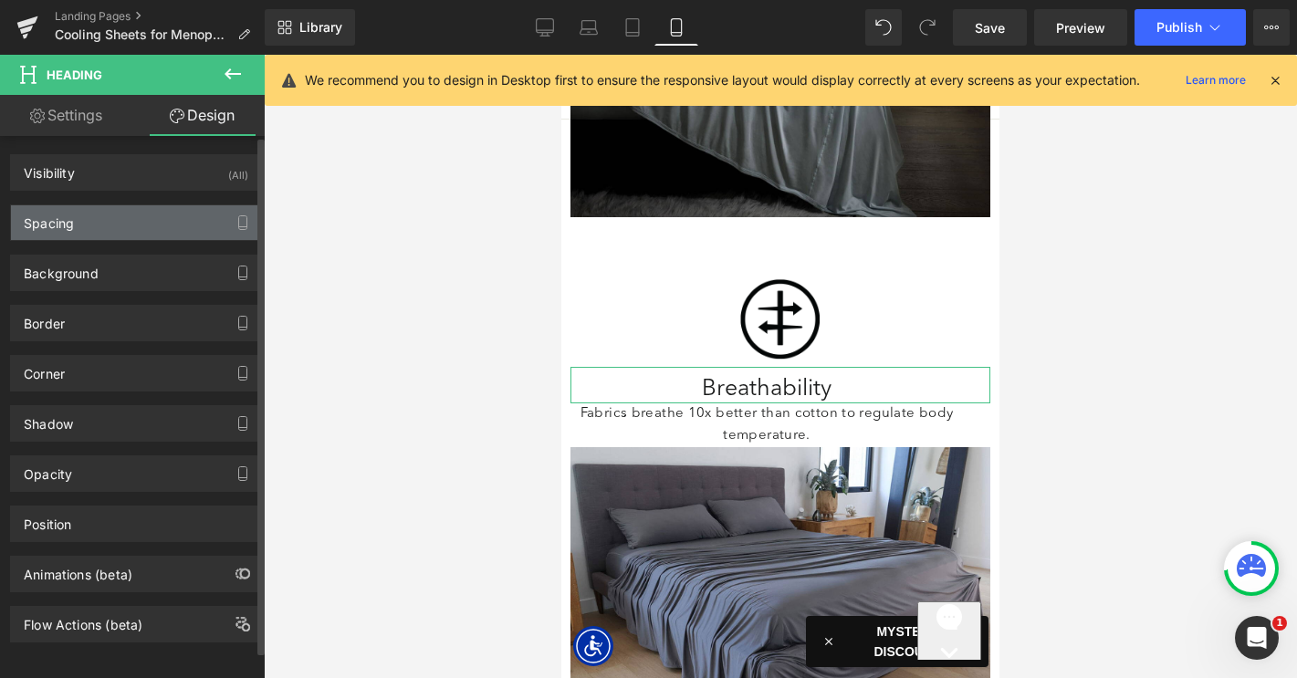
type input "0"
type input "10"
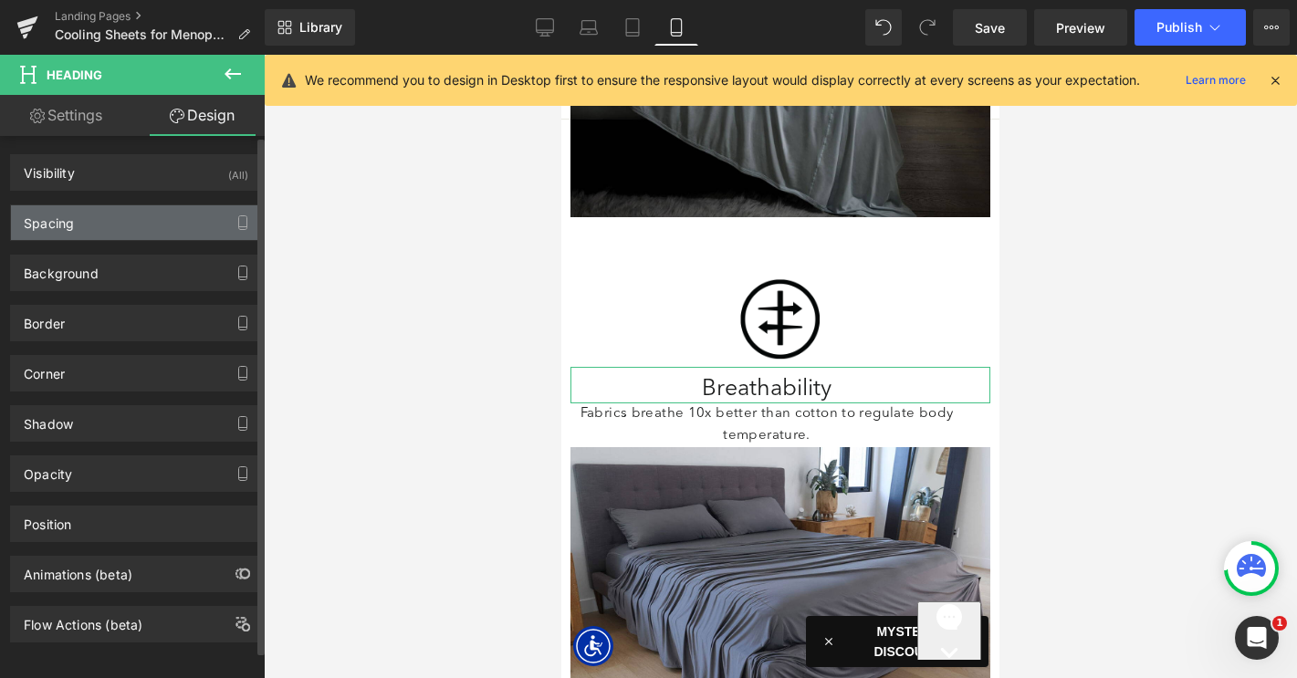
type input "30"
type input "0"
click at [132, 212] on div "Spacing" at bounding box center [136, 222] width 250 height 35
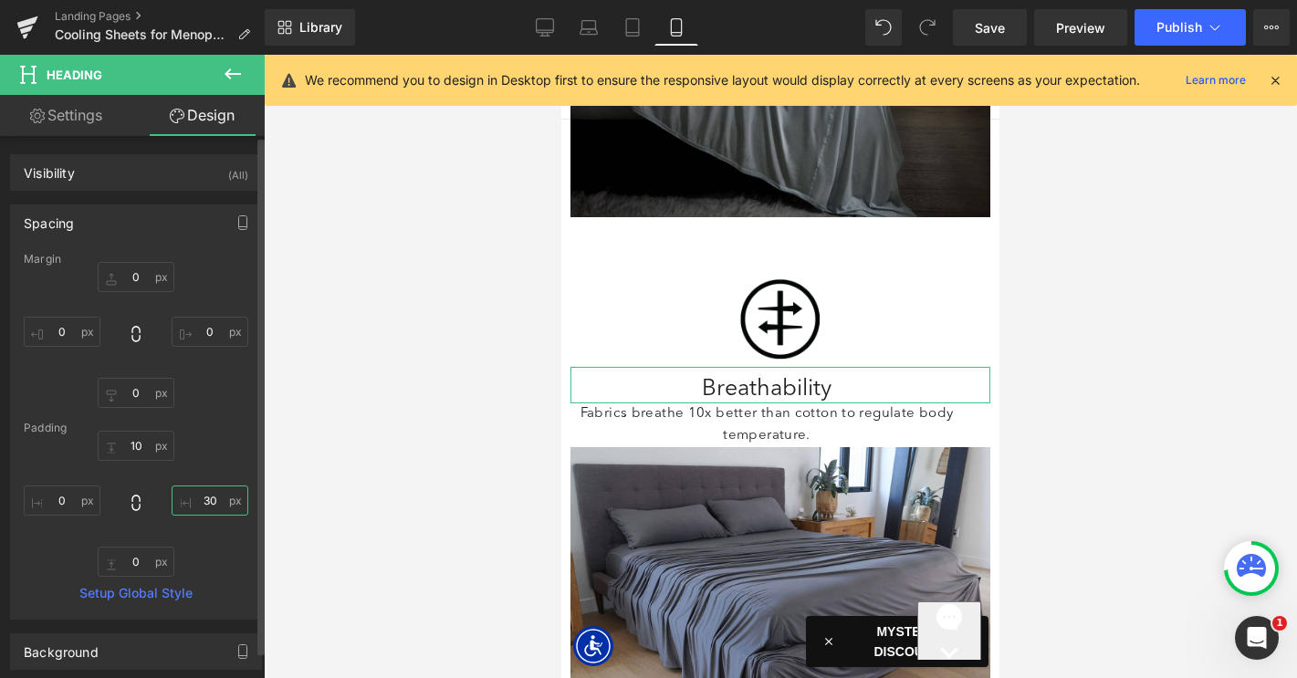
click at [212, 501] on input "30" at bounding box center [210, 500] width 77 height 30
type input "0"
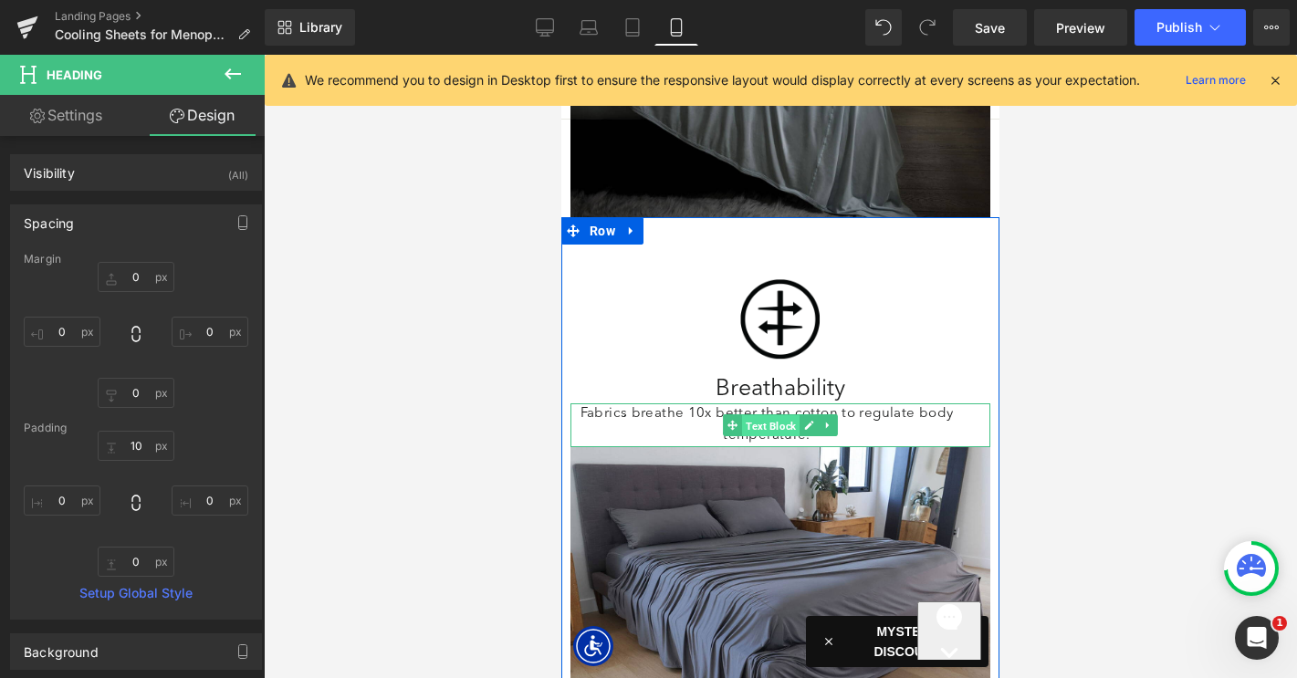
click at [758, 415] on span "Text Block" at bounding box center [770, 426] width 57 height 22
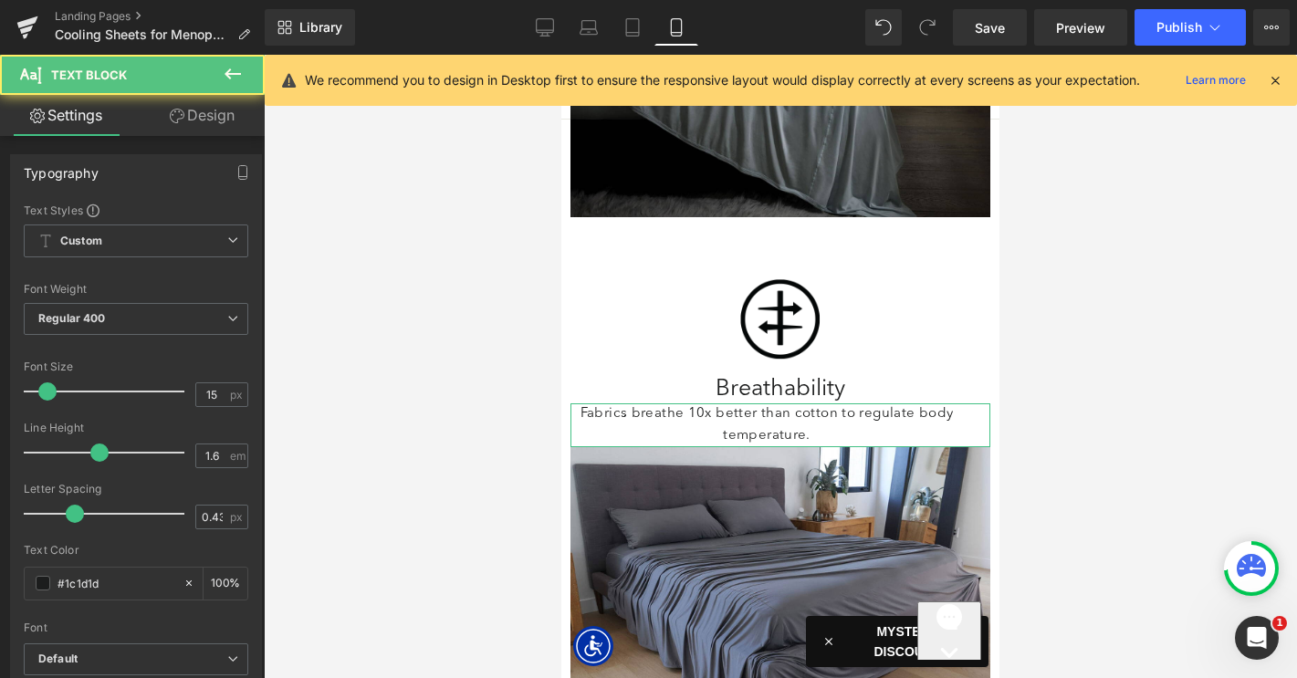
click at [204, 120] on link "Design" at bounding box center [202, 115] width 132 height 41
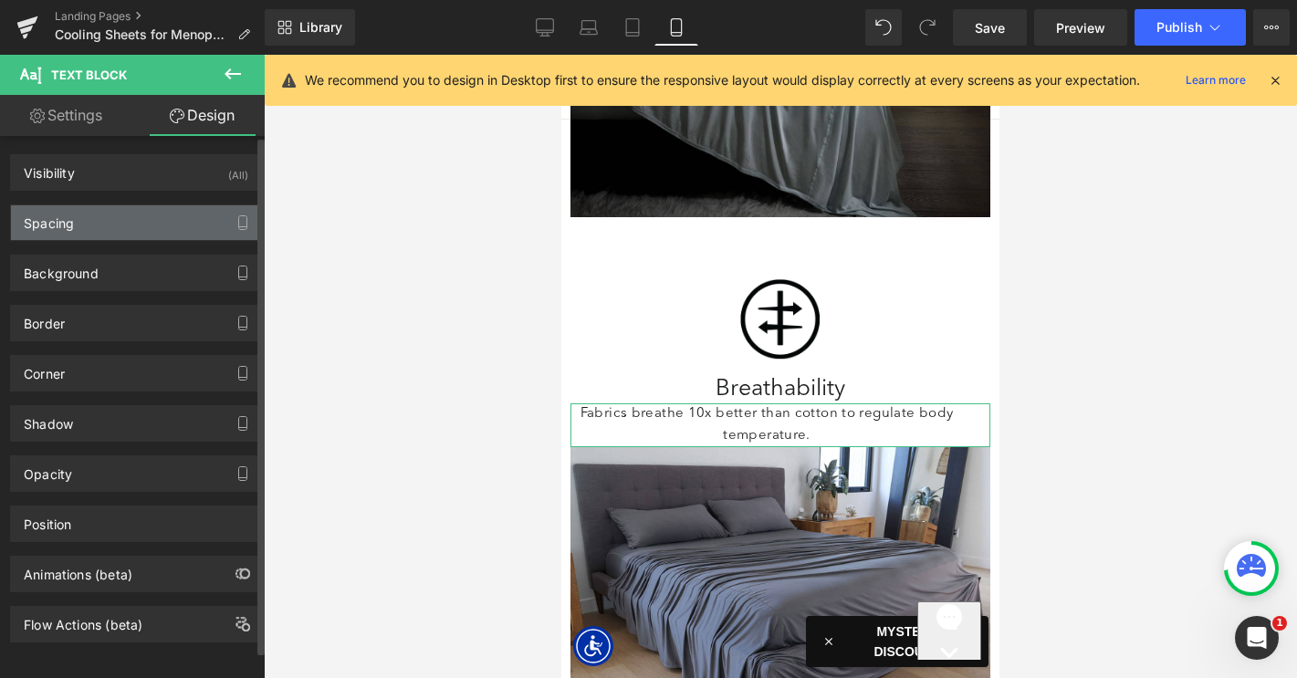
click at [137, 220] on div "Spacing" at bounding box center [136, 222] width 250 height 35
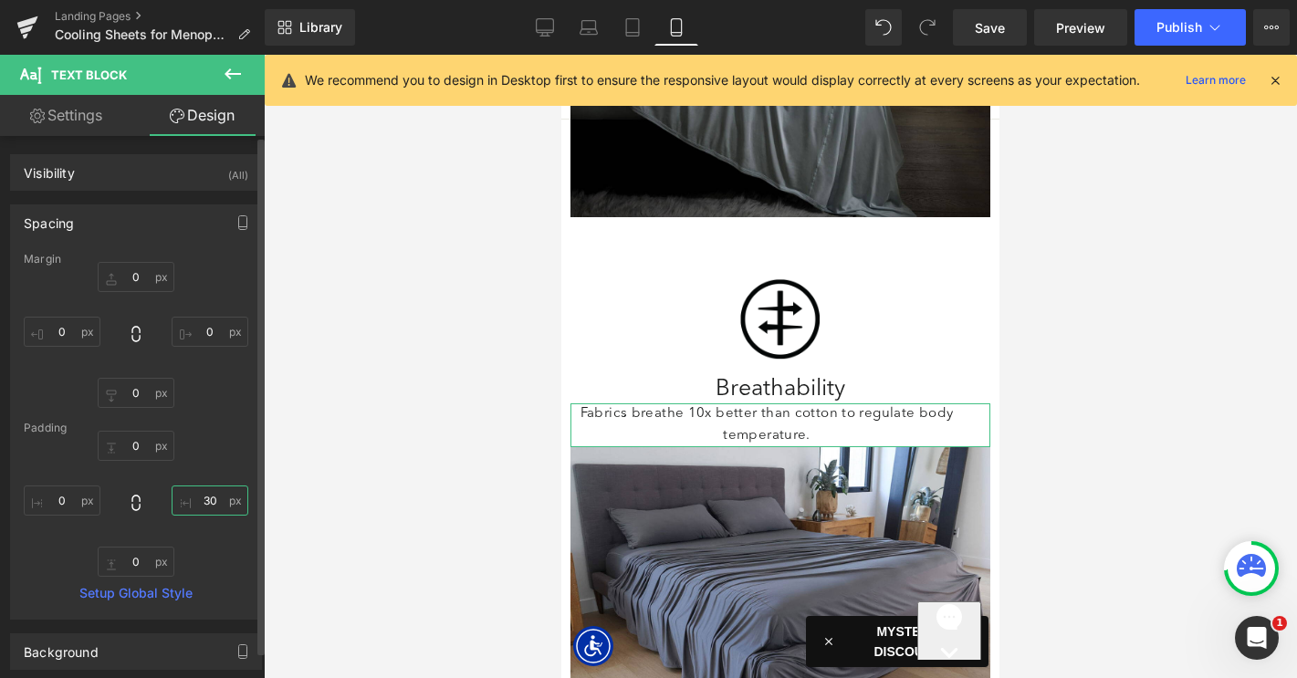
click at [206, 497] on input "30" at bounding box center [210, 500] width 77 height 30
click at [126, 564] on input "0" at bounding box center [136, 562] width 77 height 30
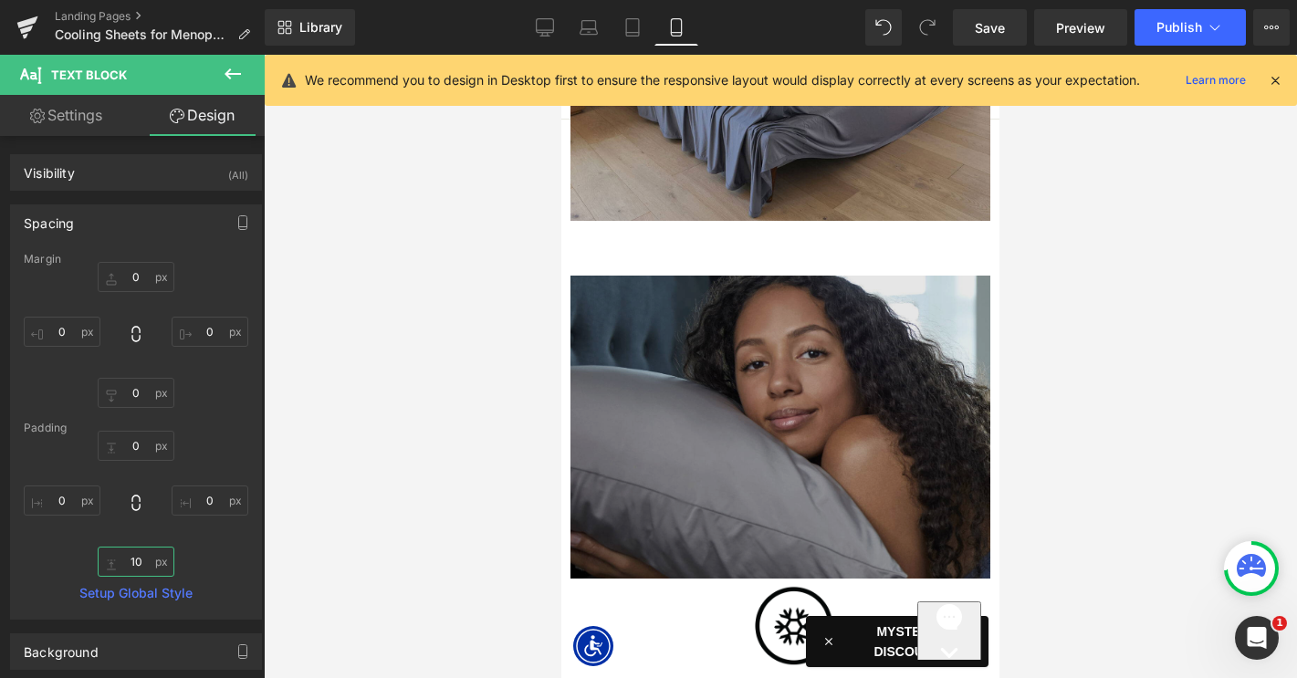
scroll to position [2921, 0]
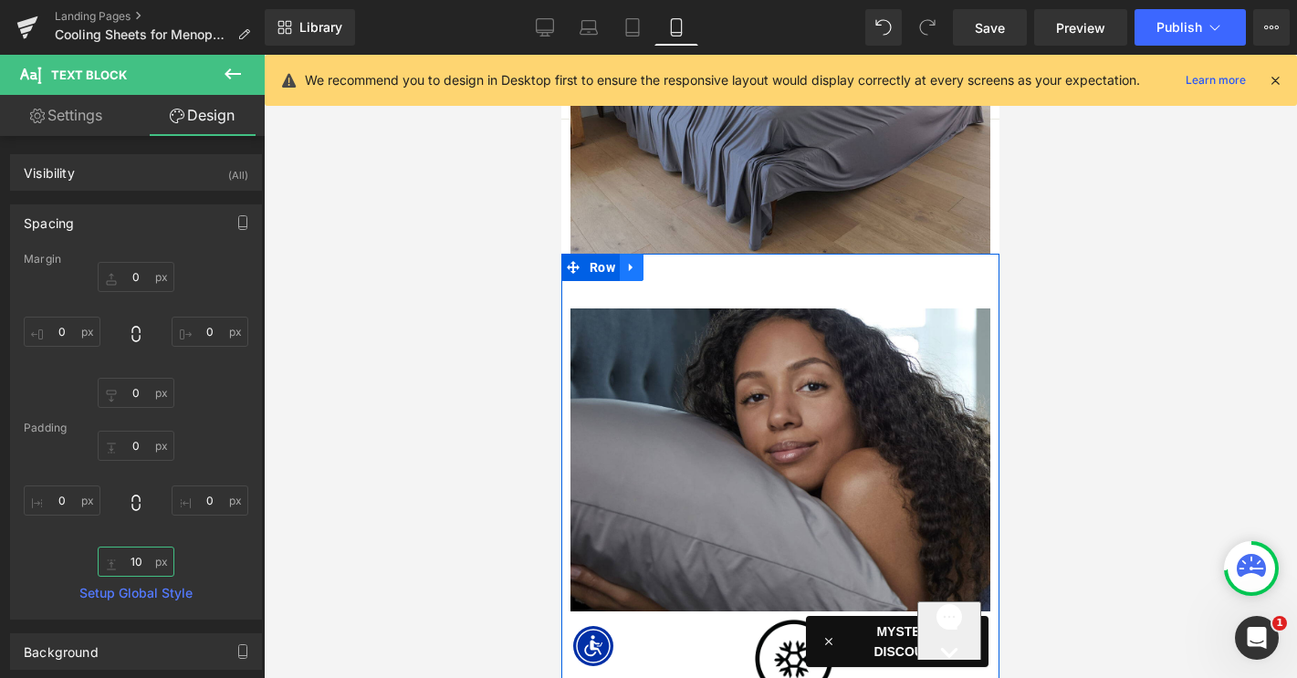
type input "10"
click at [631, 264] on icon at bounding box center [631, 268] width 4 height 8
click at [652, 261] on icon at bounding box center [655, 267] width 13 height 13
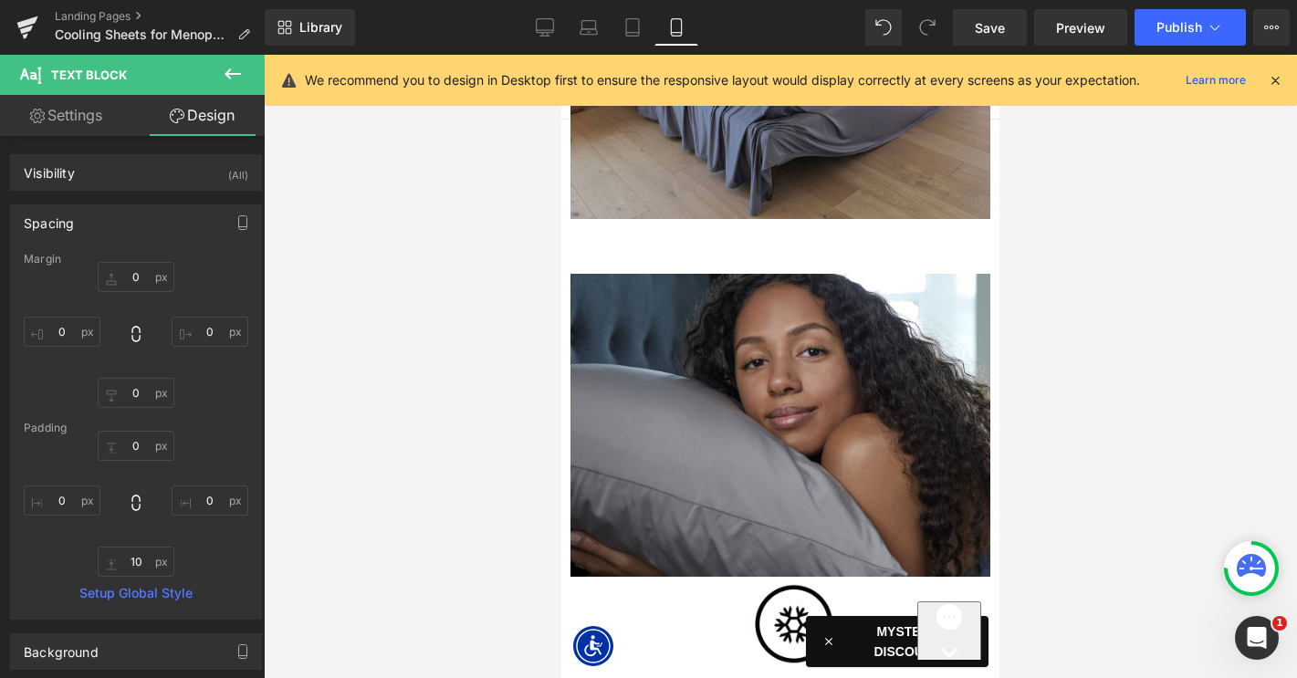
scroll to position [2865, 0]
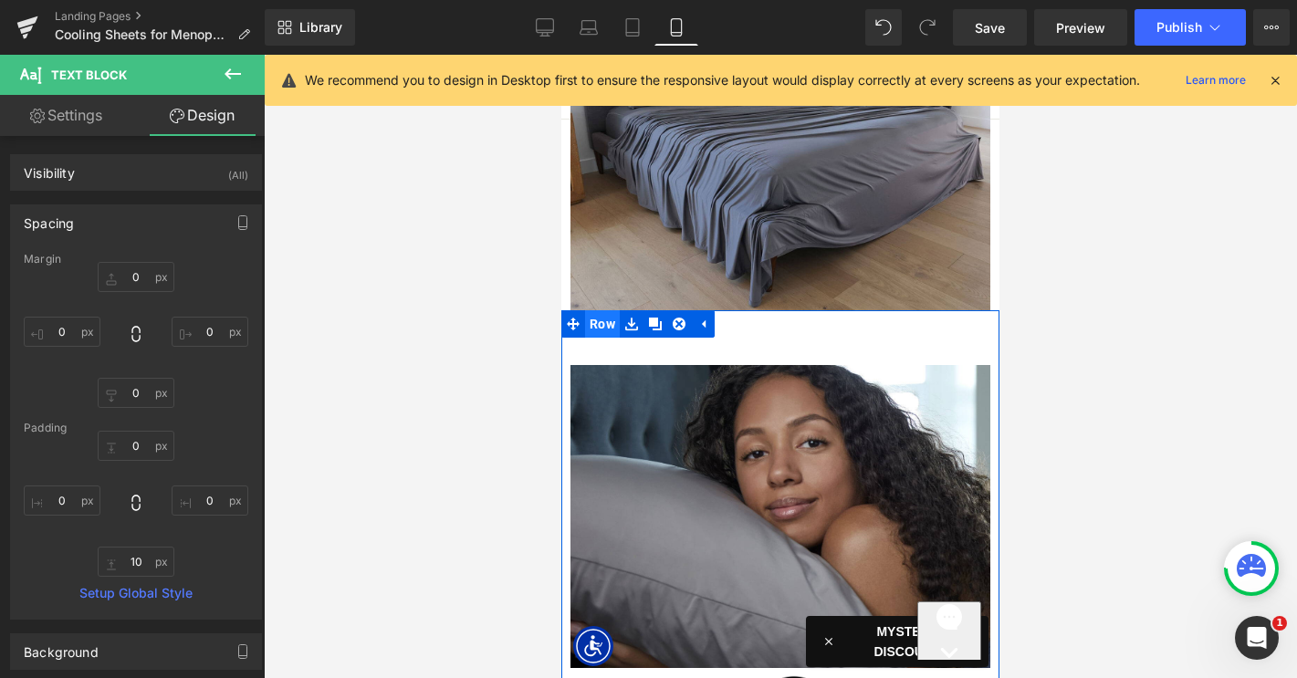
click at [603, 310] on span "Row" at bounding box center [602, 323] width 35 height 27
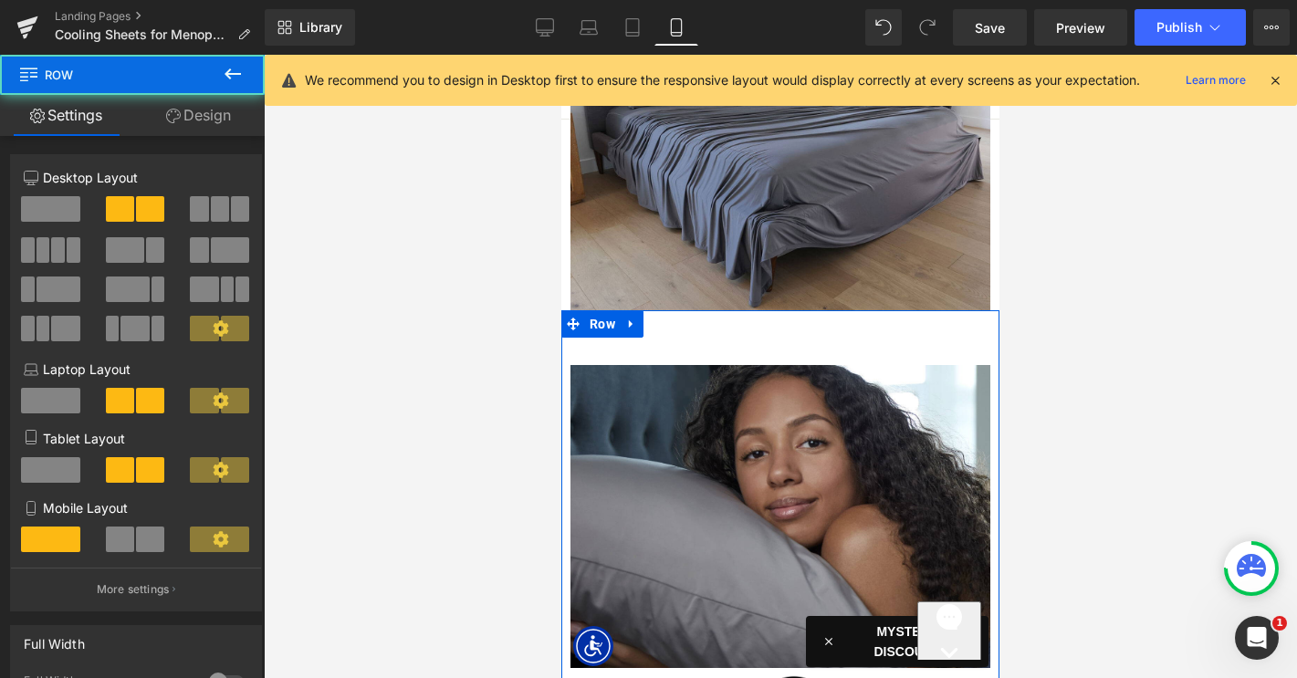
click at [202, 116] on link "Design" at bounding box center [198, 115] width 132 height 41
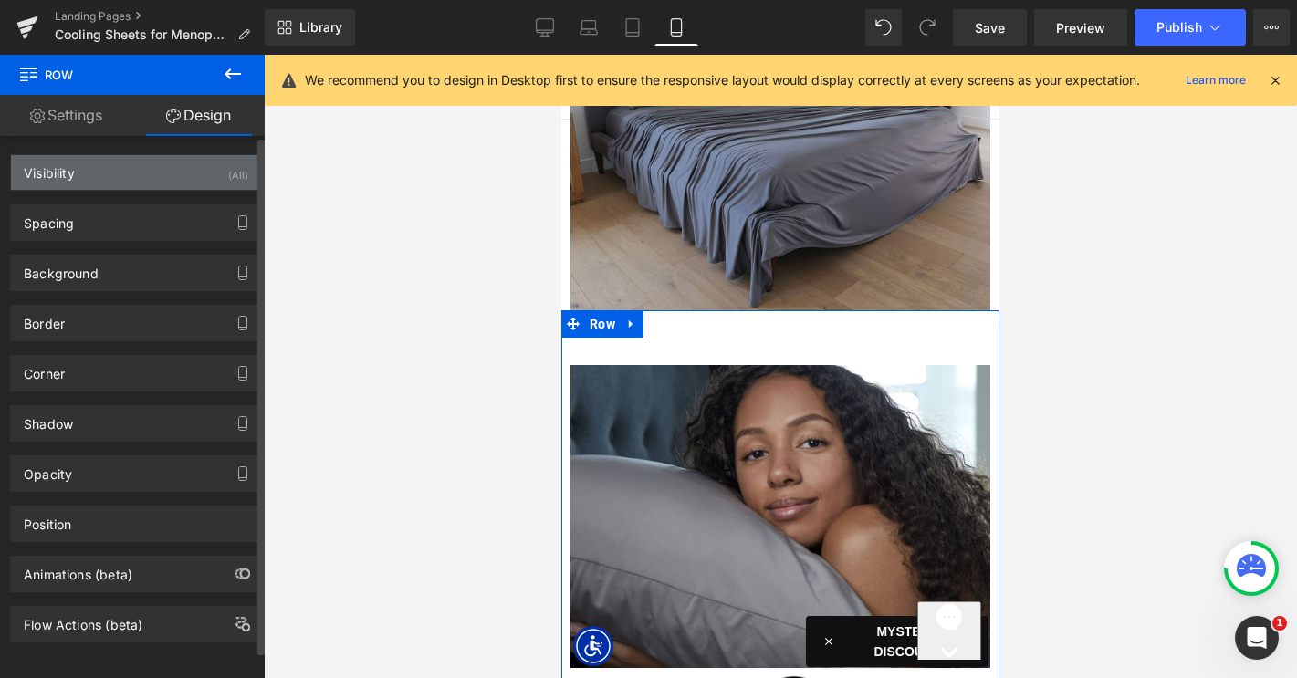
click at [150, 169] on div "Visibility (All)" at bounding box center [136, 172] width 250 height 35
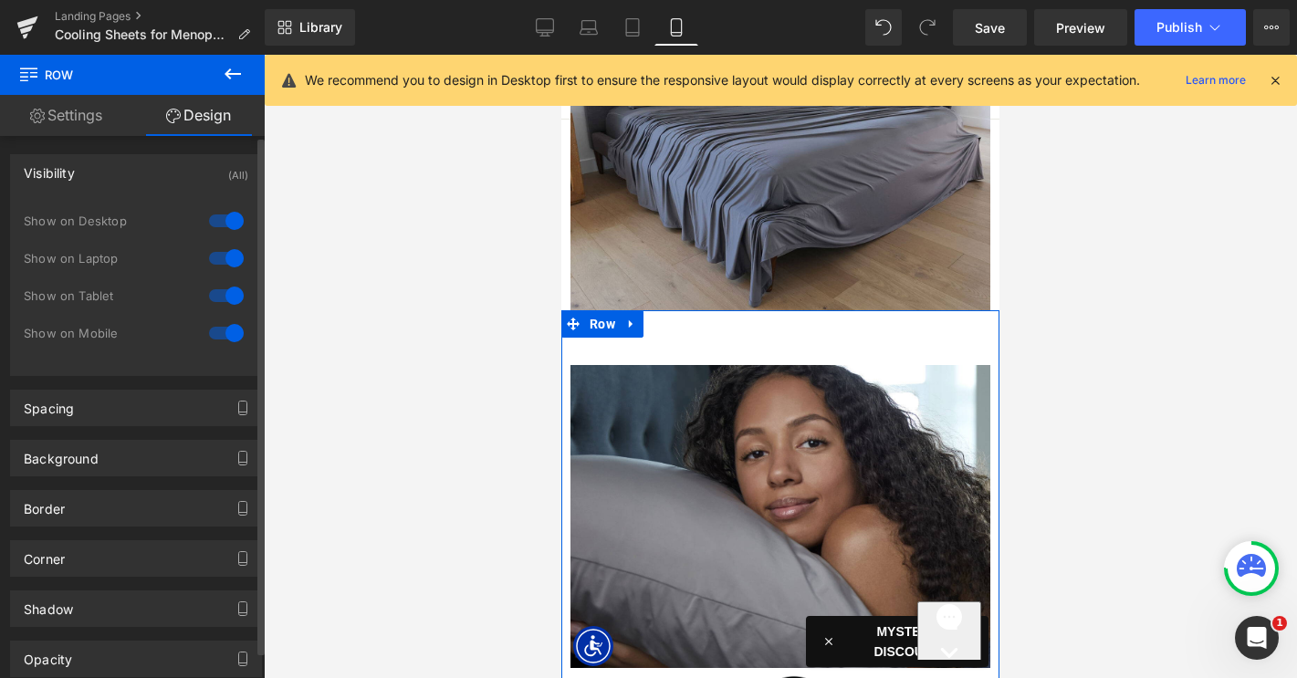
click at [224, 327] on div at bounding box center [226, 332] width 44 height 29
click at [600, 310] on span "Row" at bounding box center [602, 323] width 35 height 27
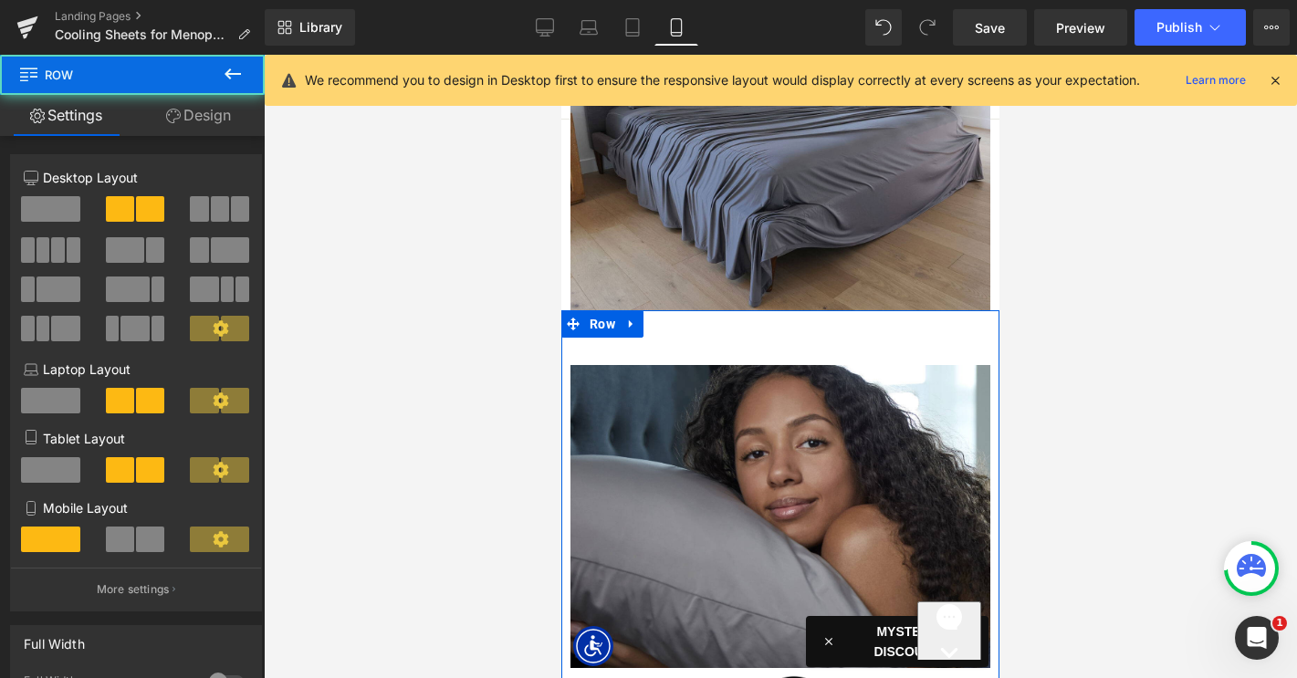
drag, startPoint x: 214, startPoint y: 120, endPoint x: 202, endPoint y: 174, distance: 56.2
click at [214, 120] on link "Design" at bounding box center [198, 115] width 132 height 41
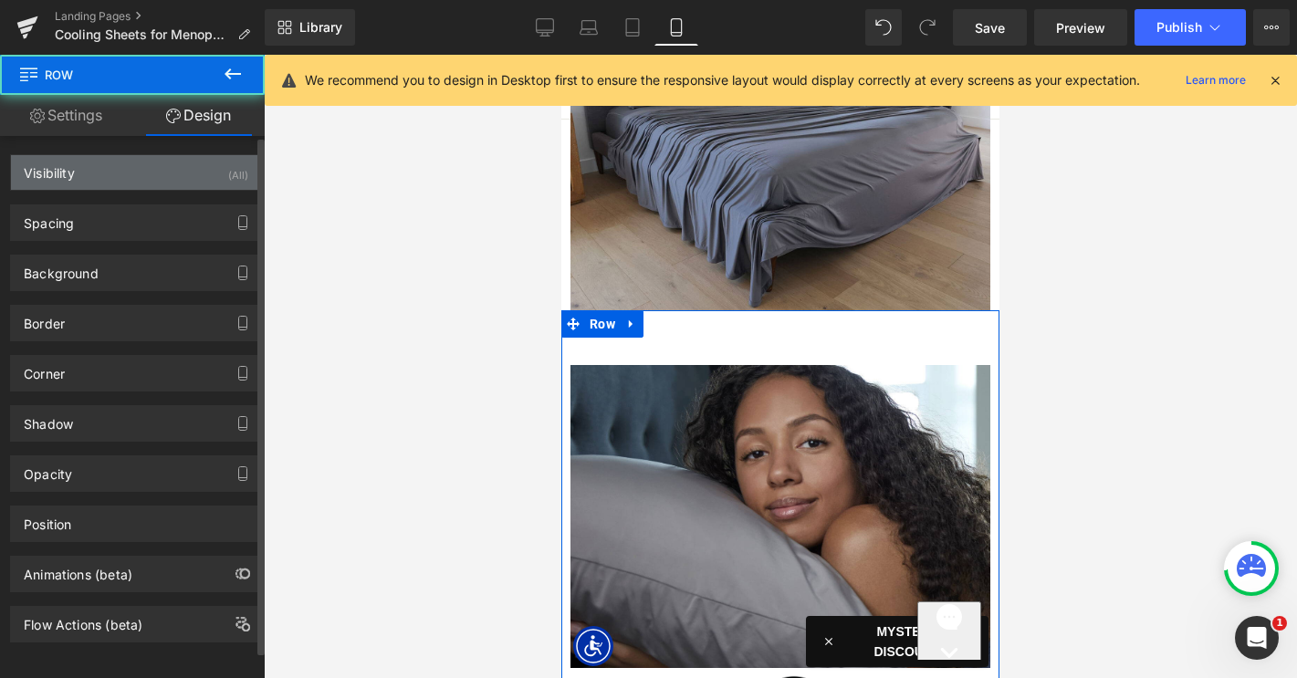
click at [200, 170] on div "Visibility (All)" at bounding box center [136, 172] width 250 height 35
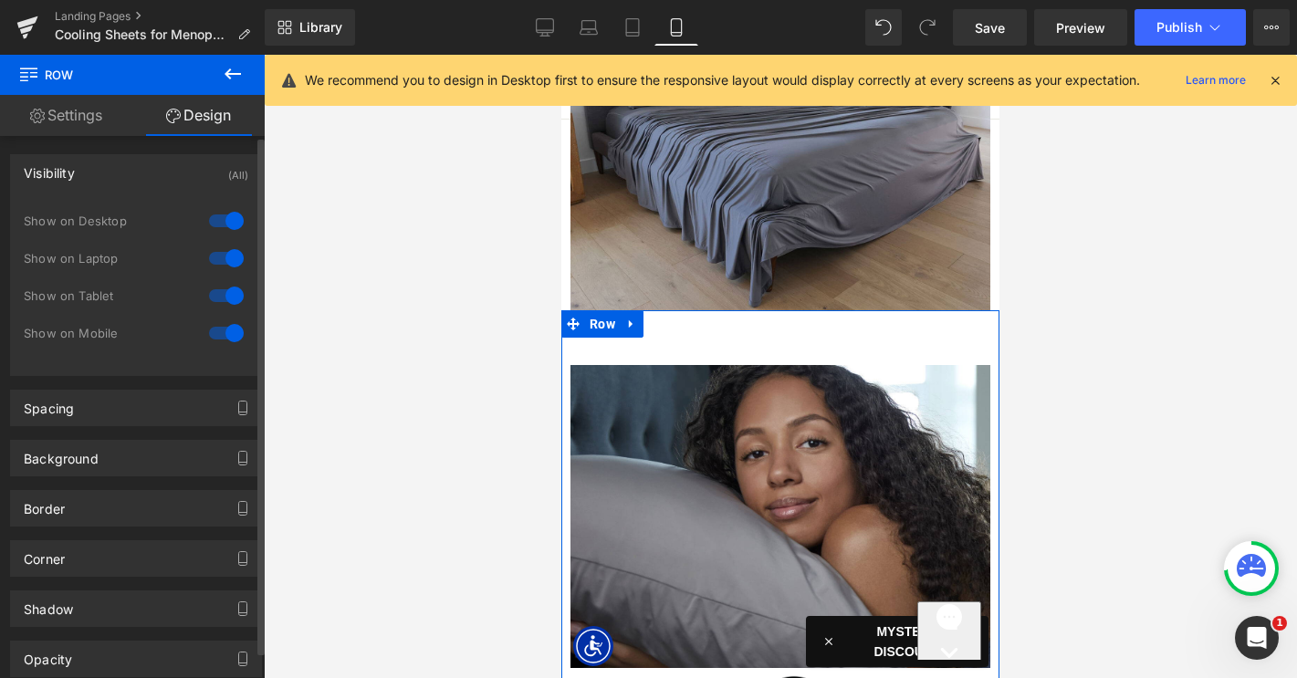
click at [242, 221] on div "0|0|0|0 1 Show on Desktop 1 Show on Laptop 1 Show on Tablet 1 Show on Mobile" at bounding box center [136, 289] width 250 height 172
click at [227, 222] on div at bounding box center [226, 220] width 44 height 29
click at [227, 249] on div at bounding box center [226, 258] width 44 height 29
click at [225, 298] on div at bounding box center [226, 295] width 44 height 29
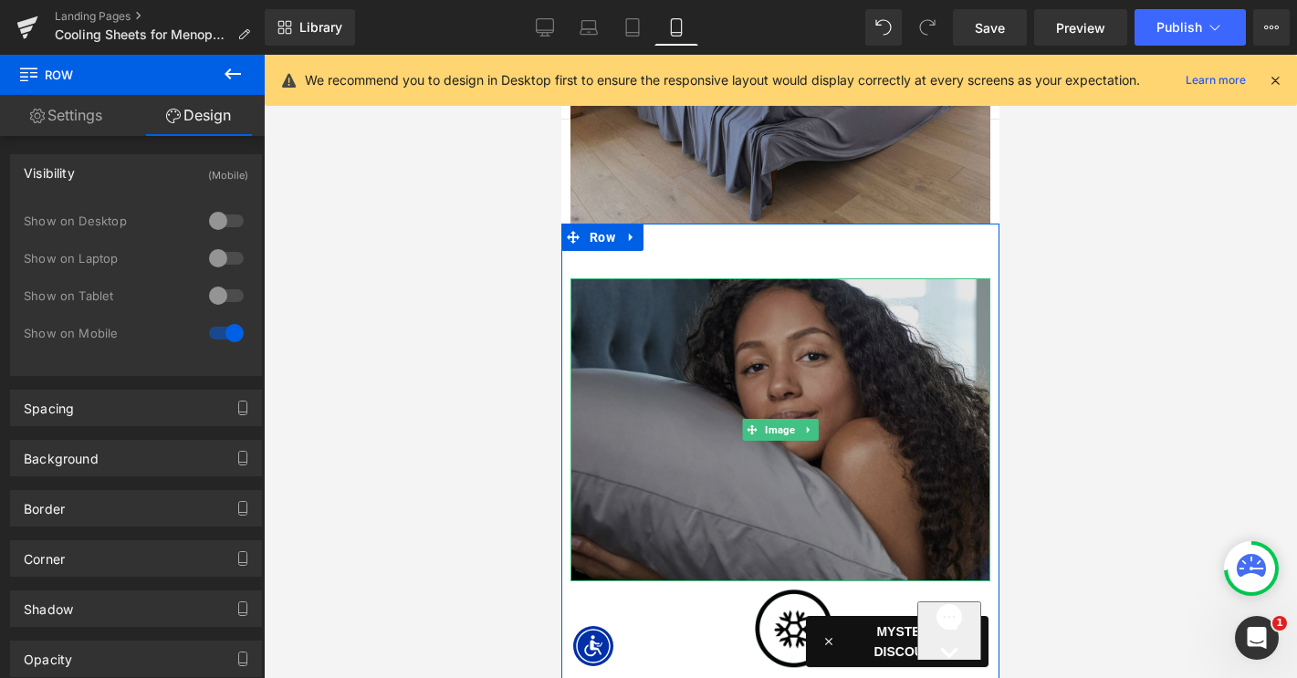
scroll to position [2979, 0]
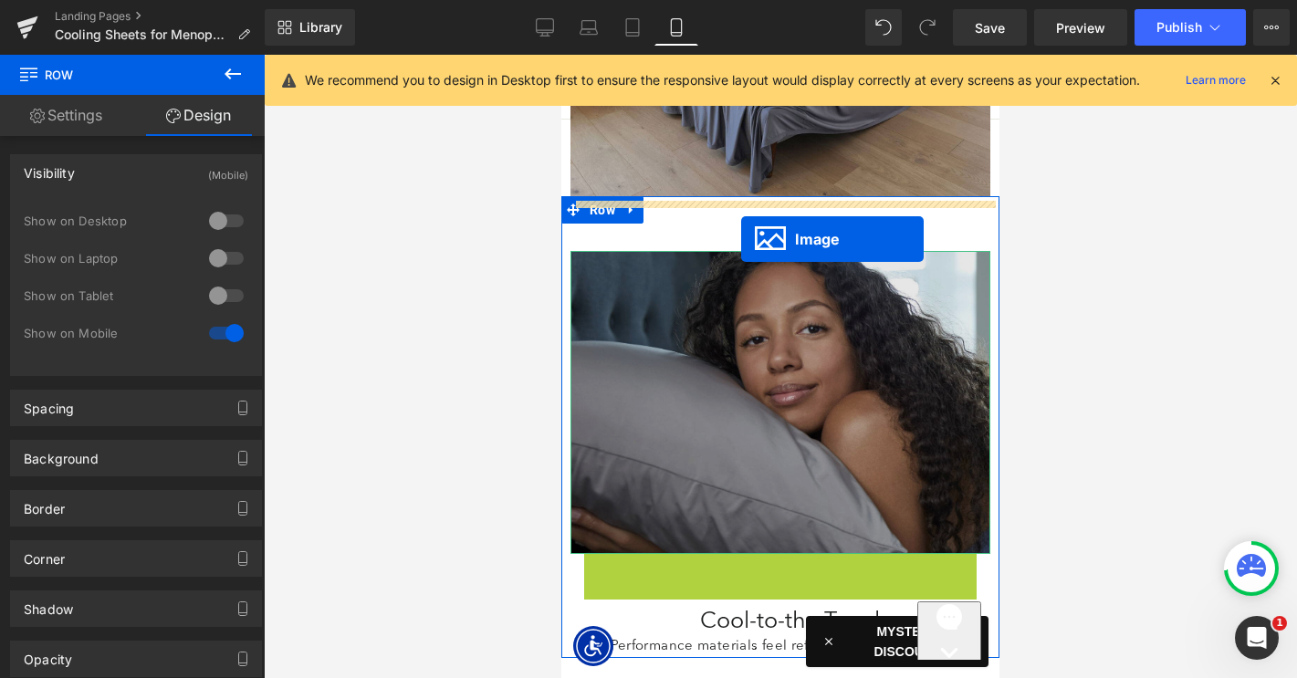
drag, startPoint x: 766, startPoint y: 550, endPoint x: 741, endPoint y: 238, distance: 313.1
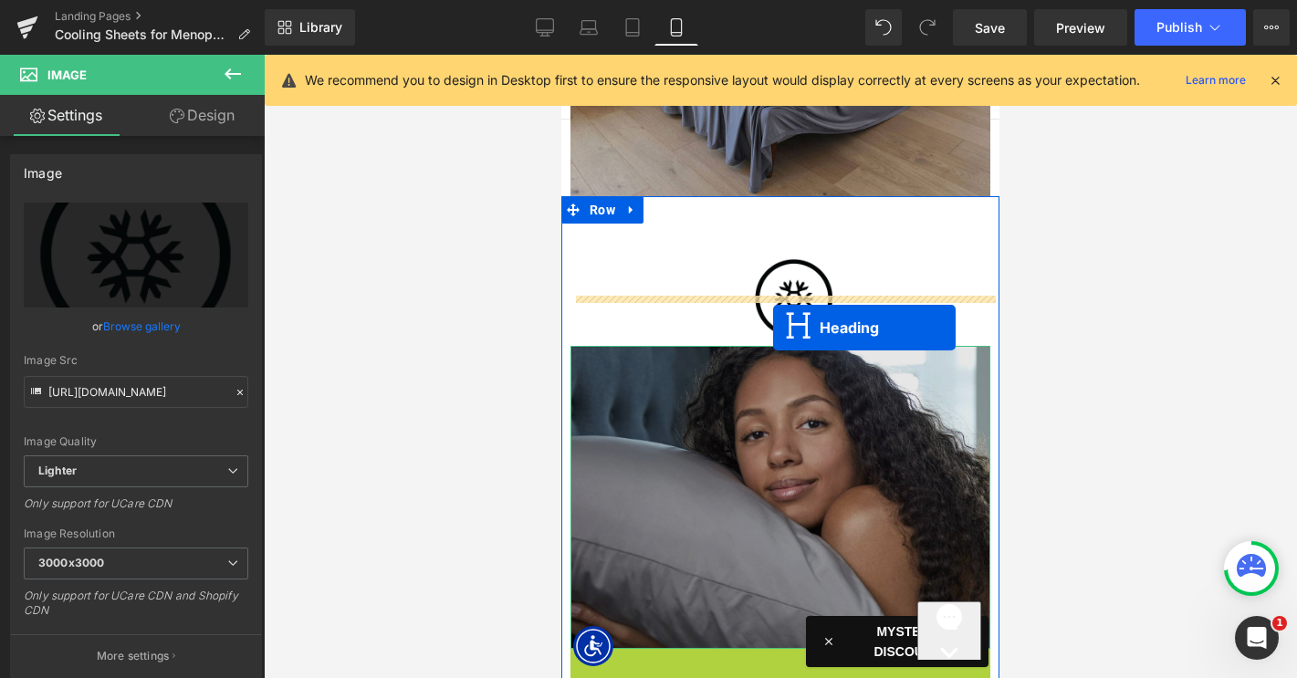
drag, startPoint x: 736, startPoint y: 619, endPoint x: 770, endPoint y: 316, distance: 305.0
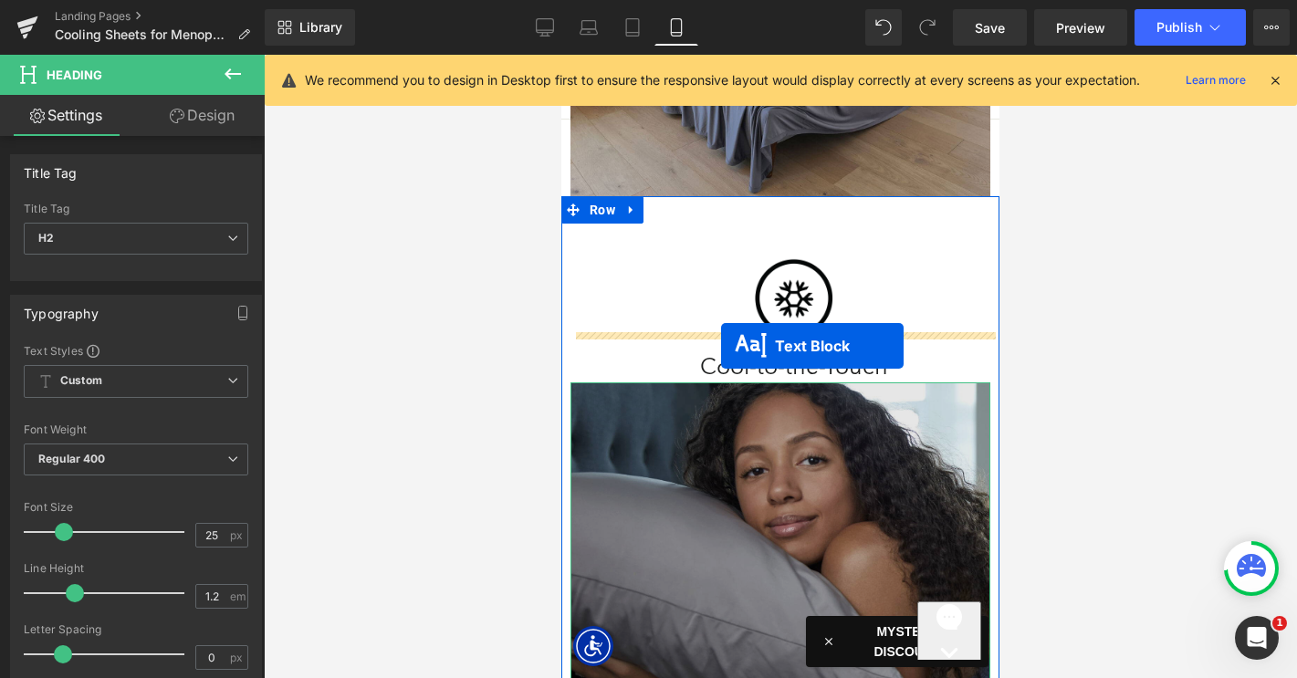
drag, startPoint x: 734, startPoint y: 646, endPoint x: 721, endPoint y: 345, distance: 301.4
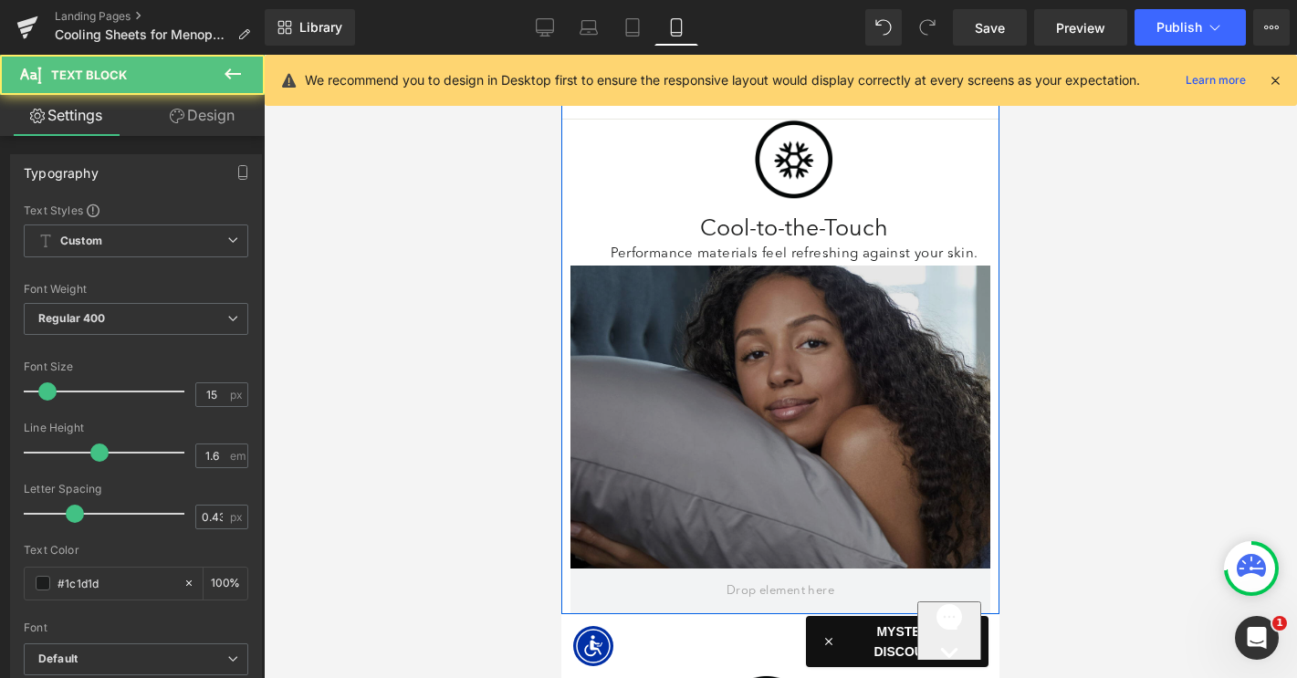
scroll to position [3150, 0]
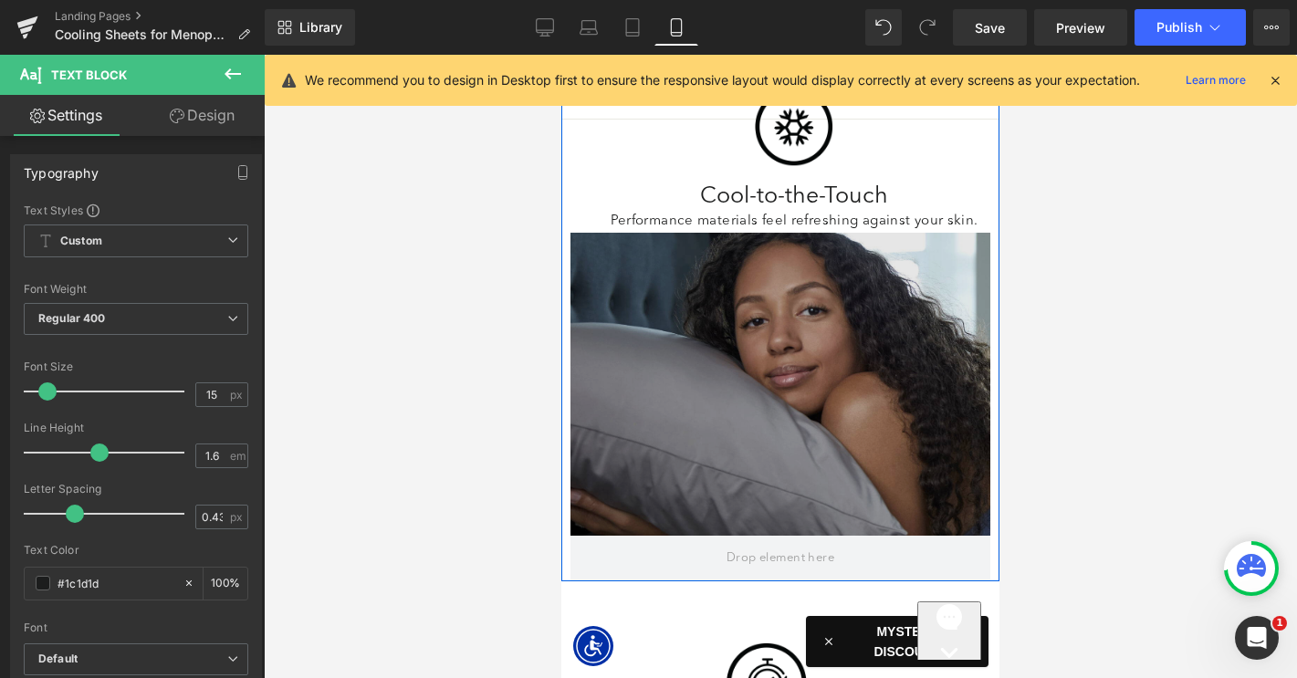
click at [753, 331] on div "Image" at bounding box center [780, 384] width 420 height 303
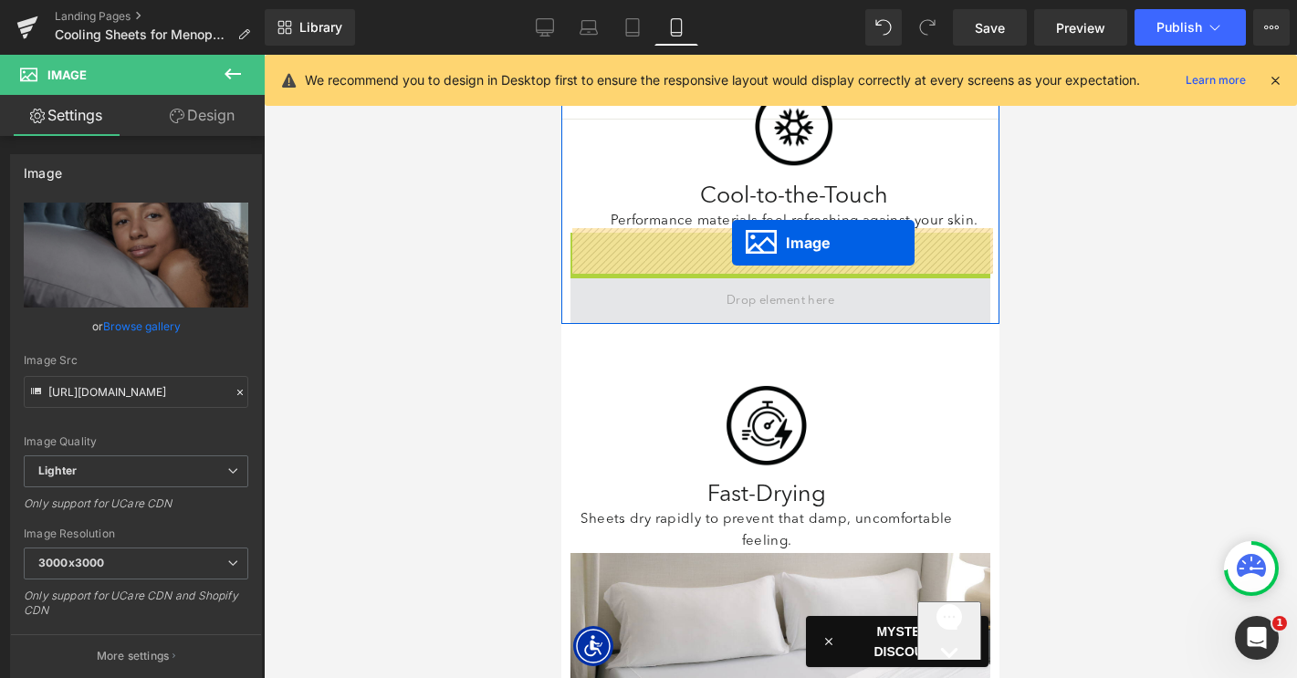
drag, startPoint x: 749, startPoint y: 333, endPoint x: 732, endPoint y: 241, distance: 93.8
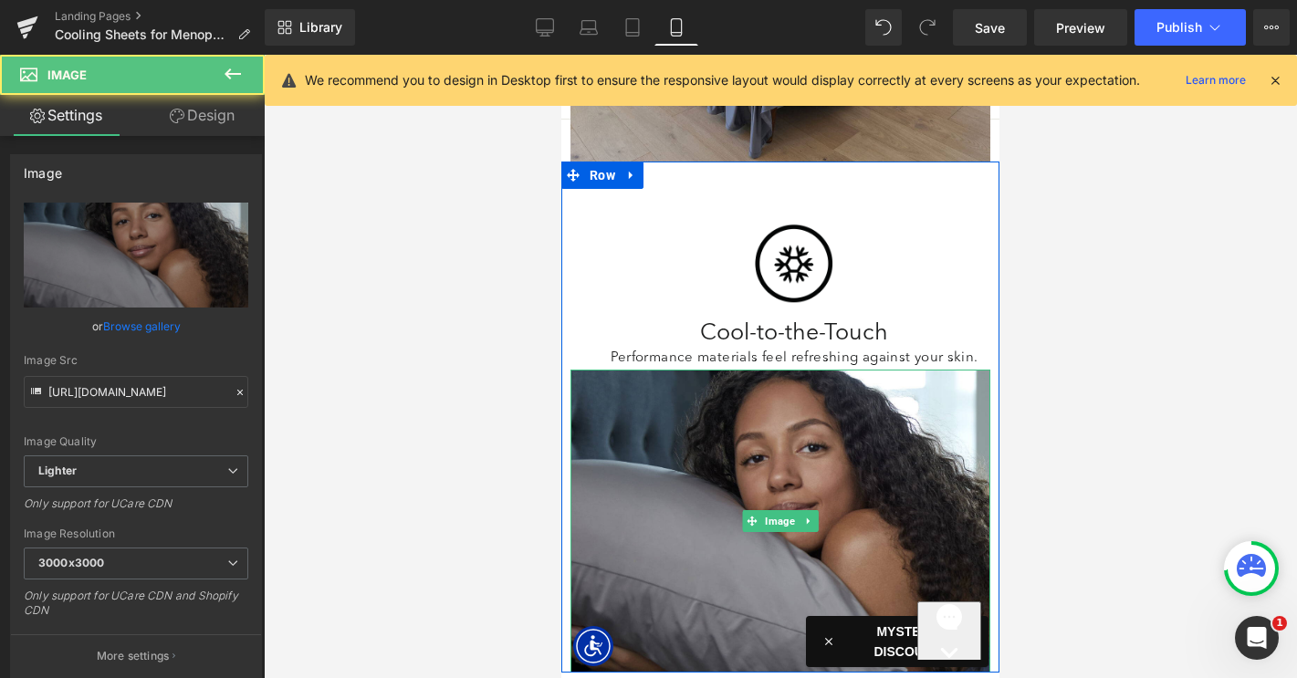
scroll to position [2972, 0]
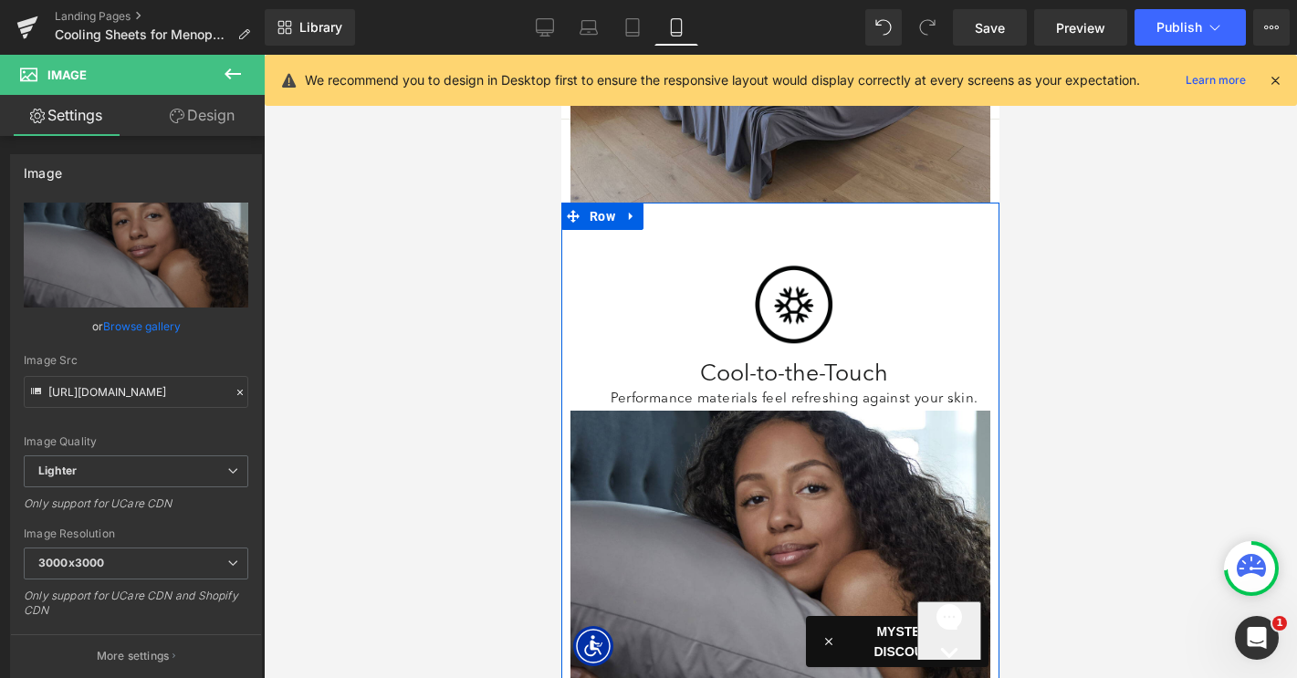
click at [786, 257] on div "Image" at bounding box center [794, 304] width 392 height 95
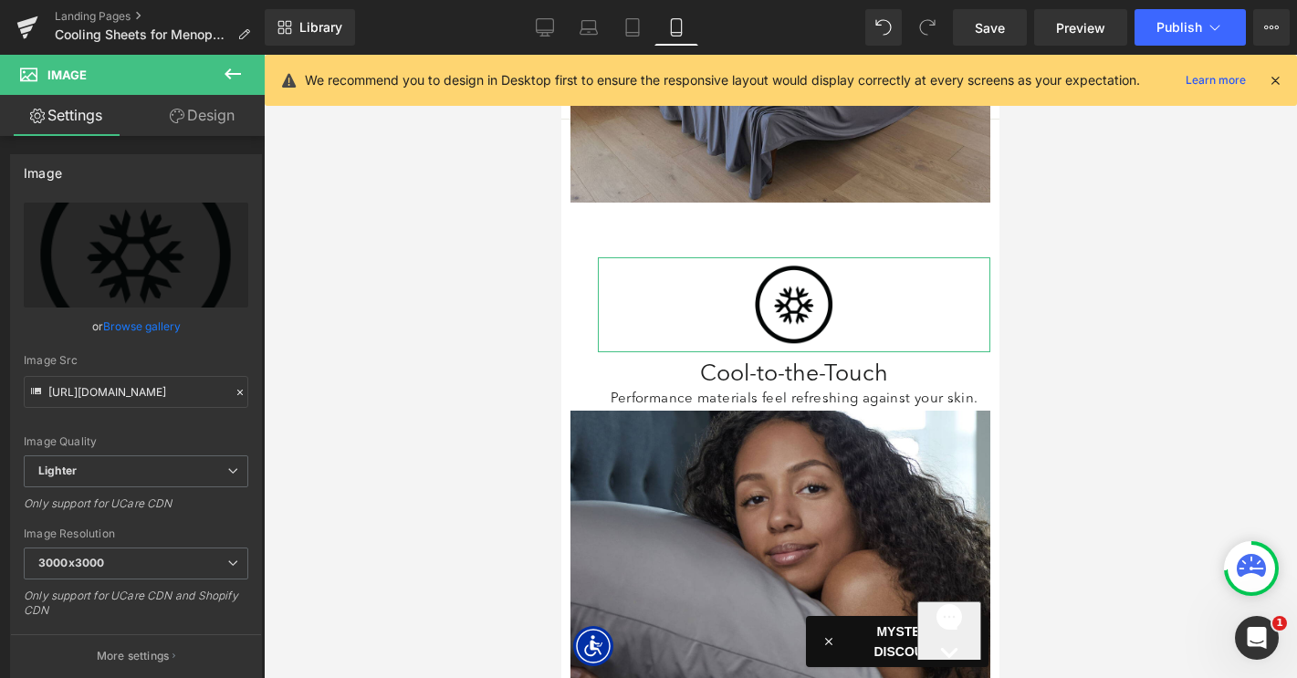
click at [195, 126] on link "Design" at bounding box center [202, 115] width 132 height 41
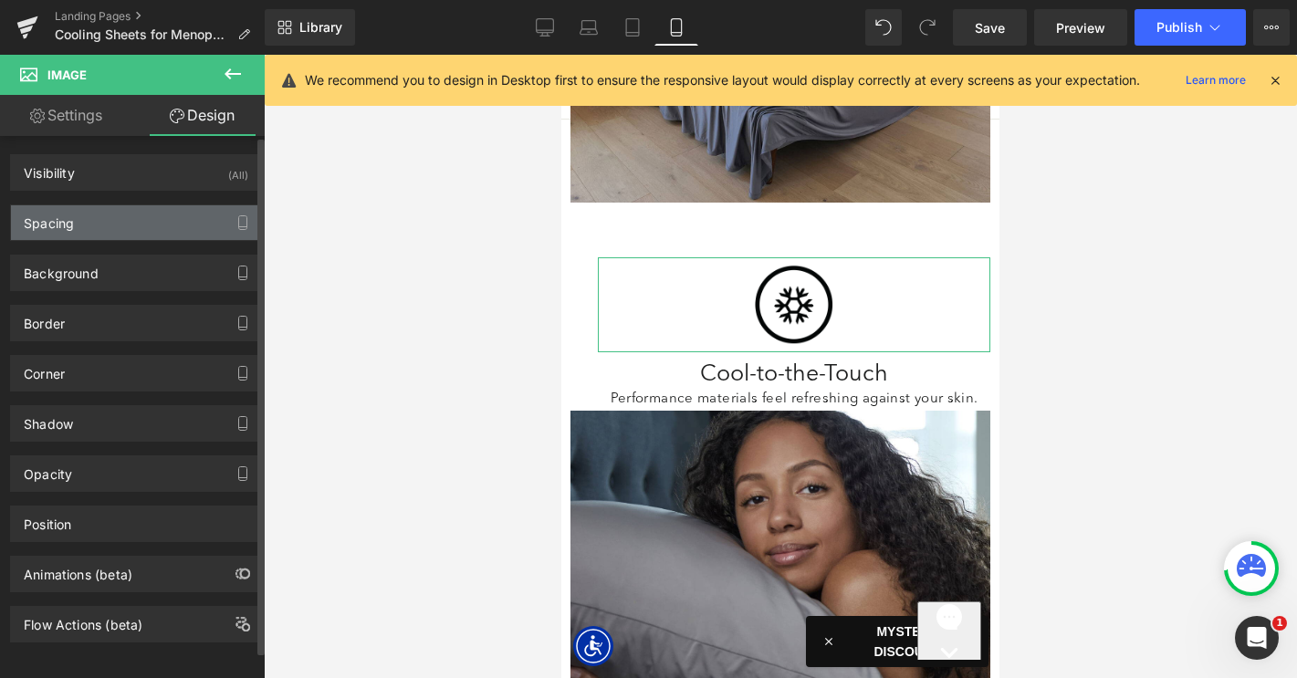
click at [120, 228] on div "Spacing" at bounding box center [136, 222] width 250 height 35
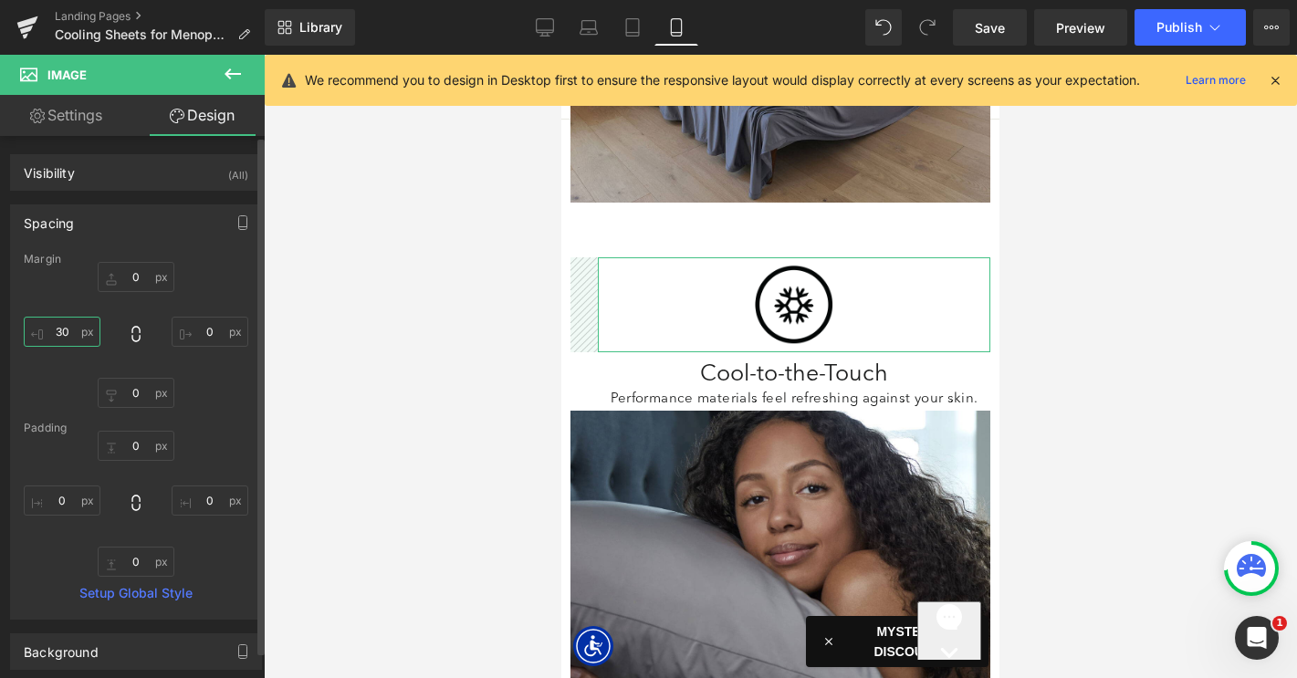
click at [58, 329] on input "30" at bounding box center [62, 332] width 77 height 30
type input "0"
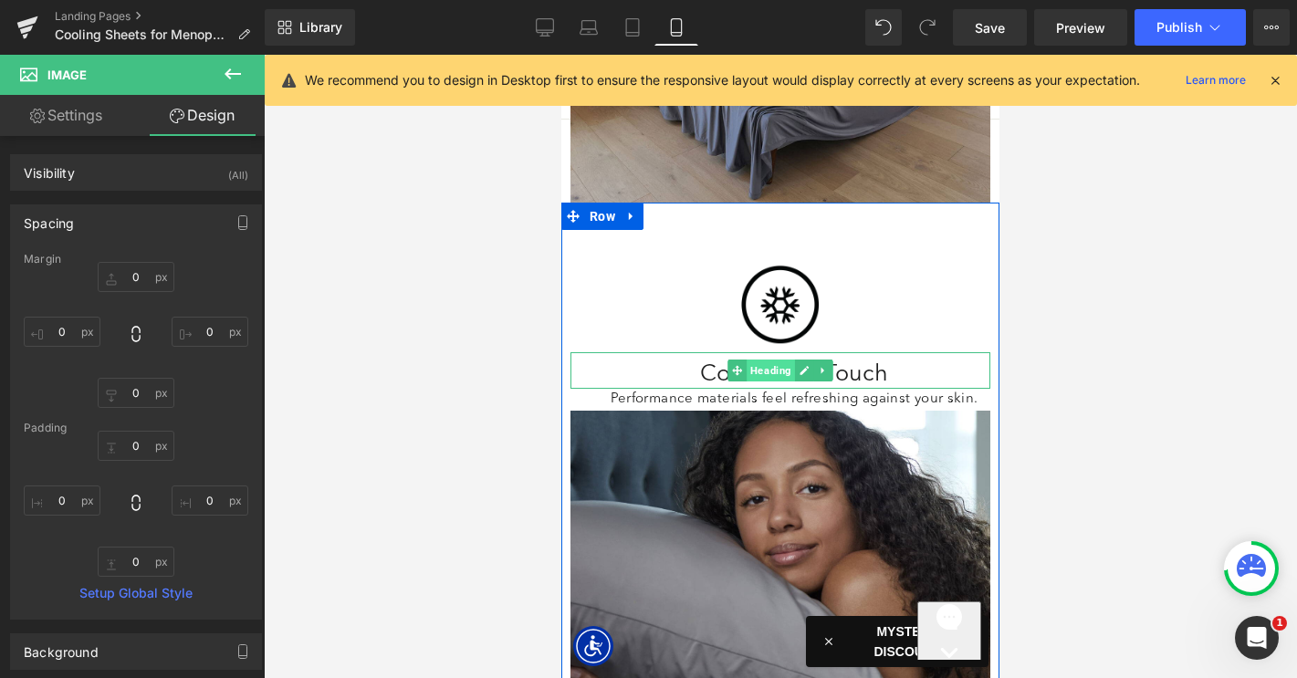
click at [778, 360] on span "Heading" at bounding box center [770, 371] width 48 height 22
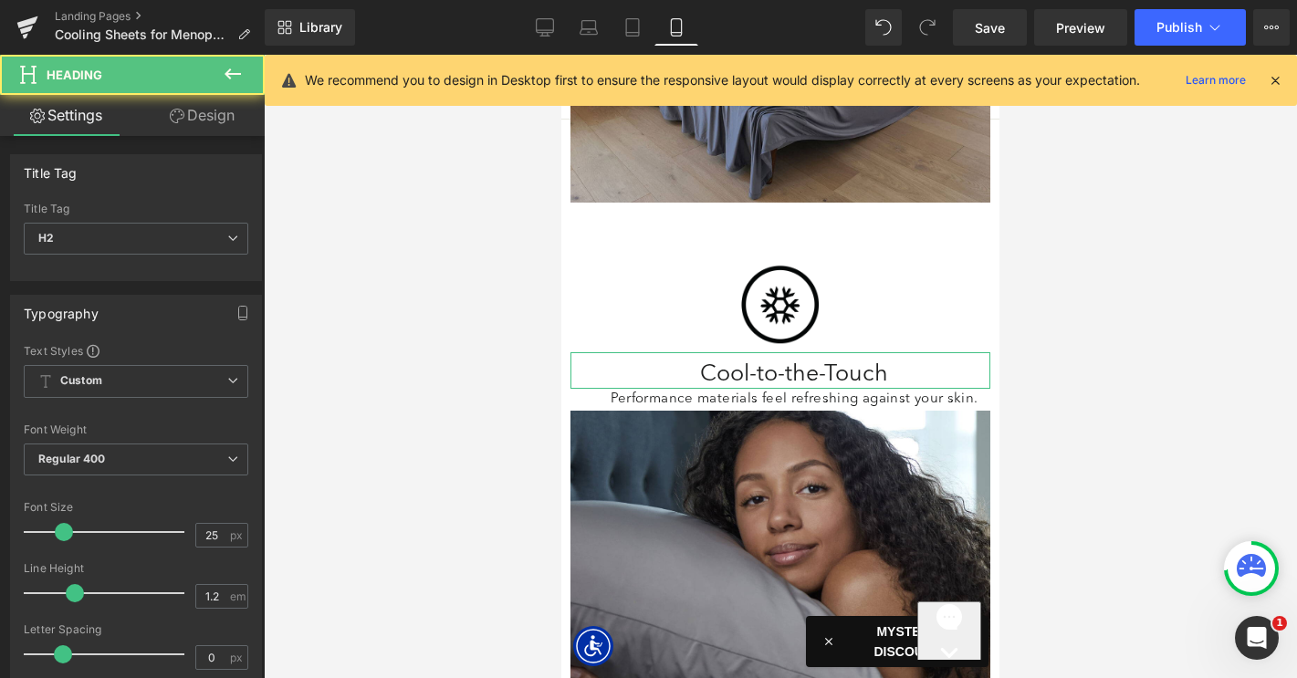
click at [214, 126] on link "Design" at bounding box center [202, 115] width 132 height 41
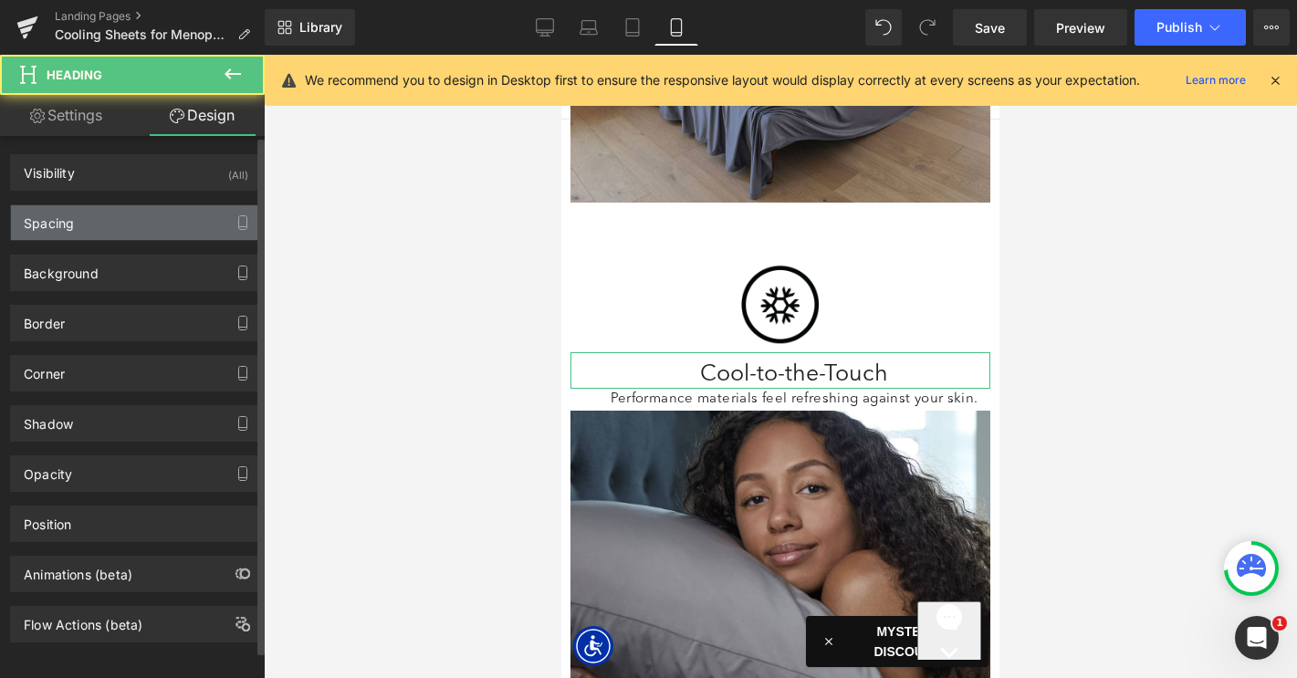
click at [141, 219] on div "Spacing" at bounding box center [136, 222] width 250 height 35
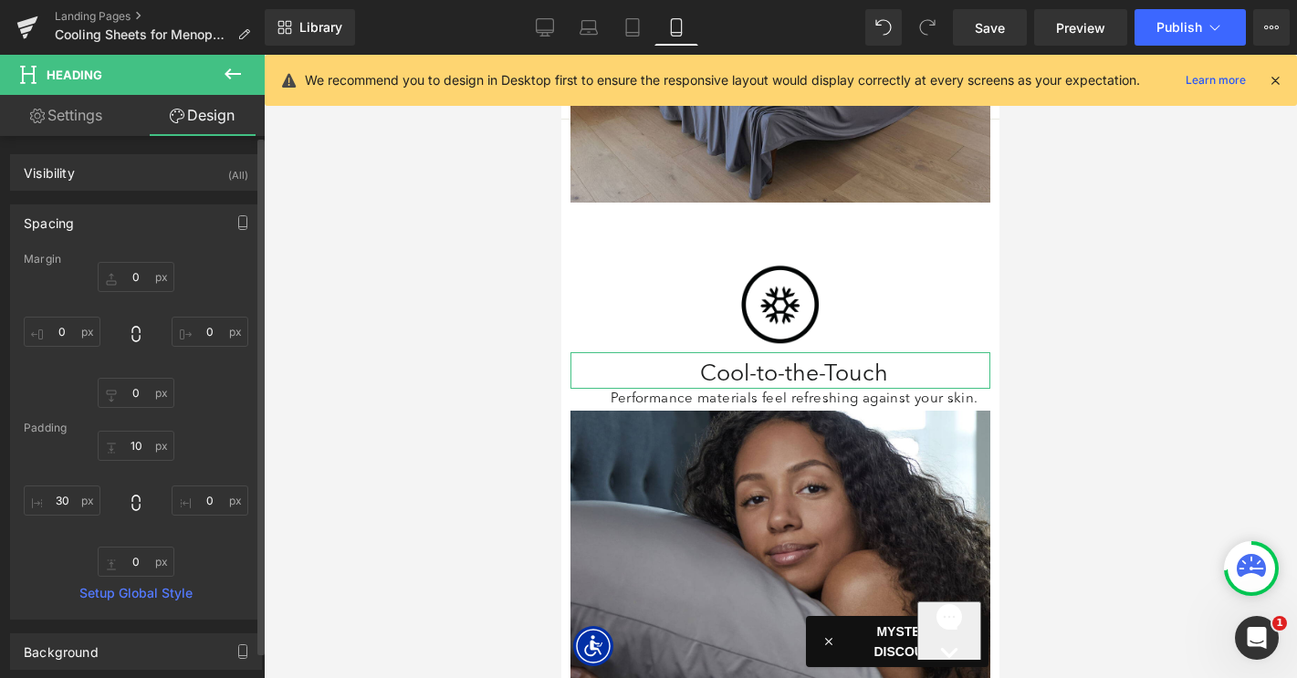
type input "0"
type input "10"
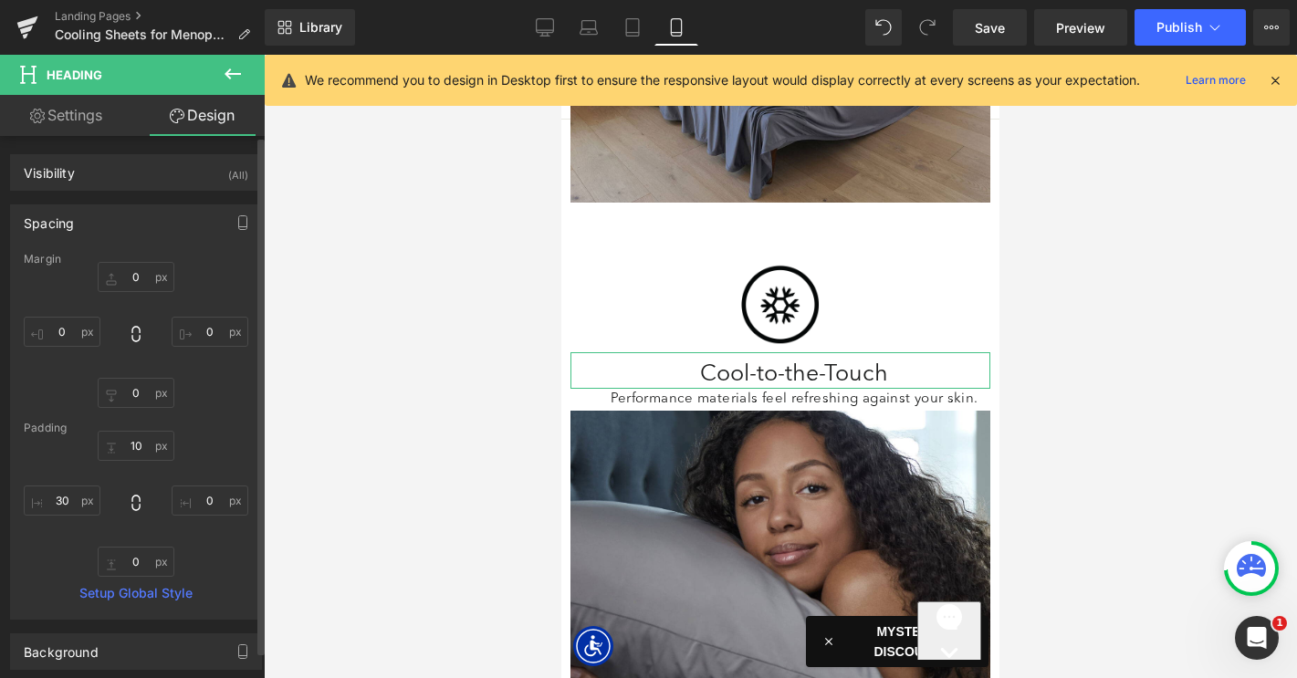
type input "0"
click at [53, 504] on input "30" at bounding box center [62, 500] width 77 height 30
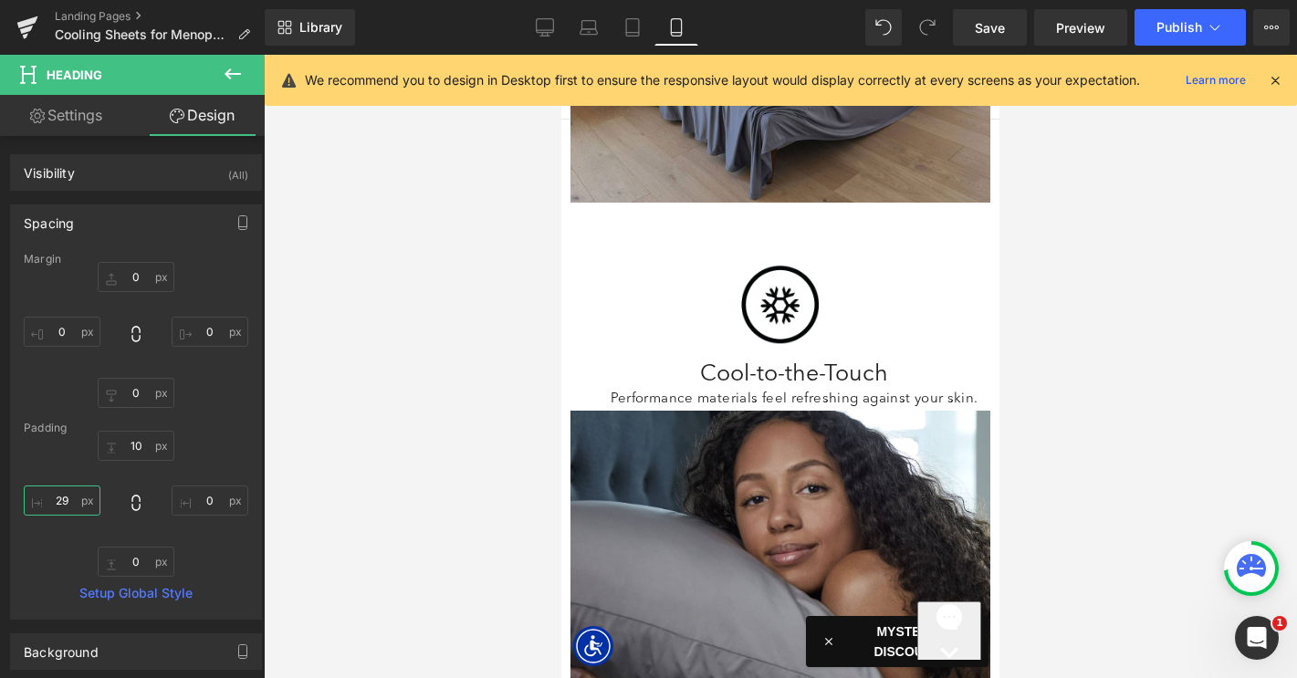
type input "2"
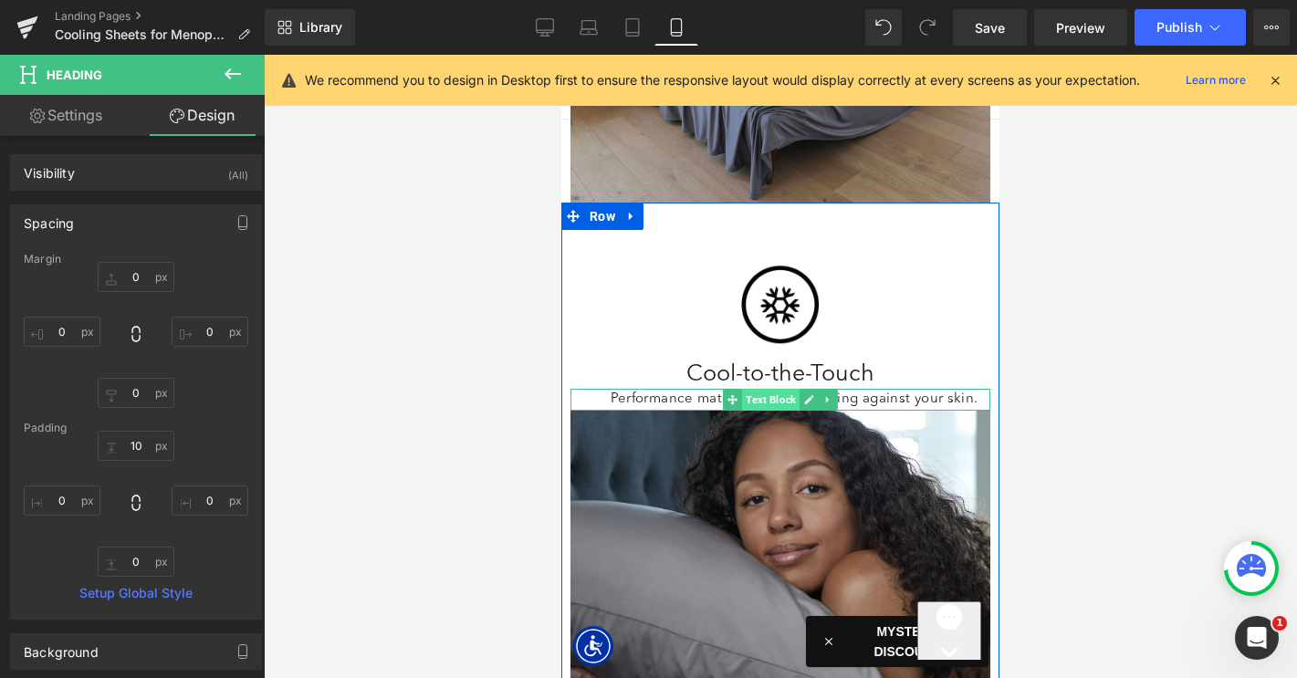
click at [767, 389] on span "Text Block" at bounding box center [770, 400] width 57 height 22
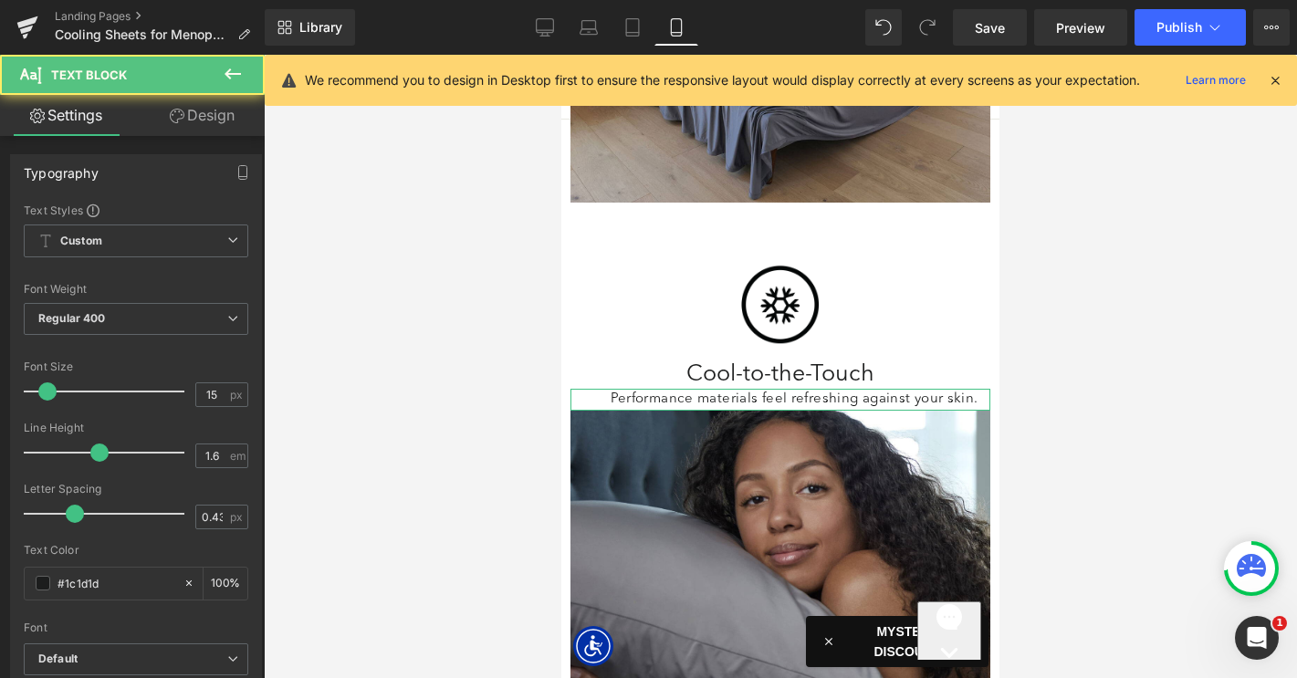
click at [212, 120] on link "Design" at bounding box center [202, 115] width 132 height 41
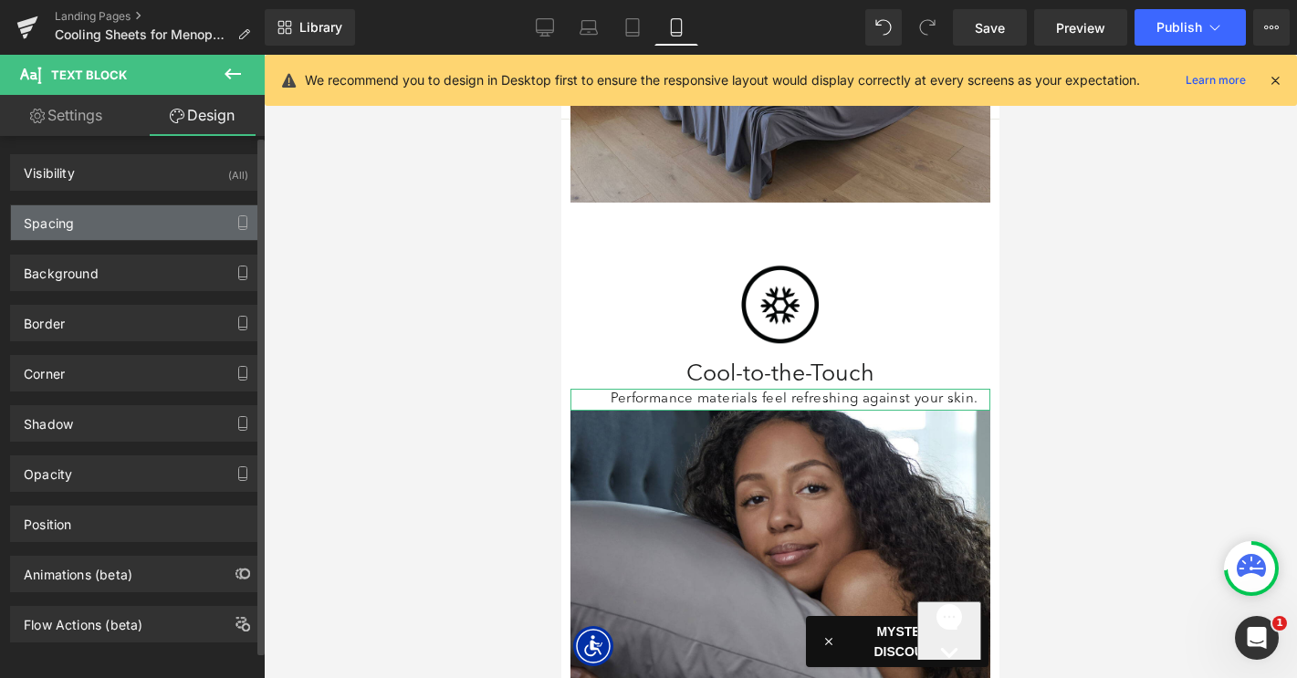
click at [104, 221] on div "Spacing" at bounding box center [136, 222] width 250 height 35
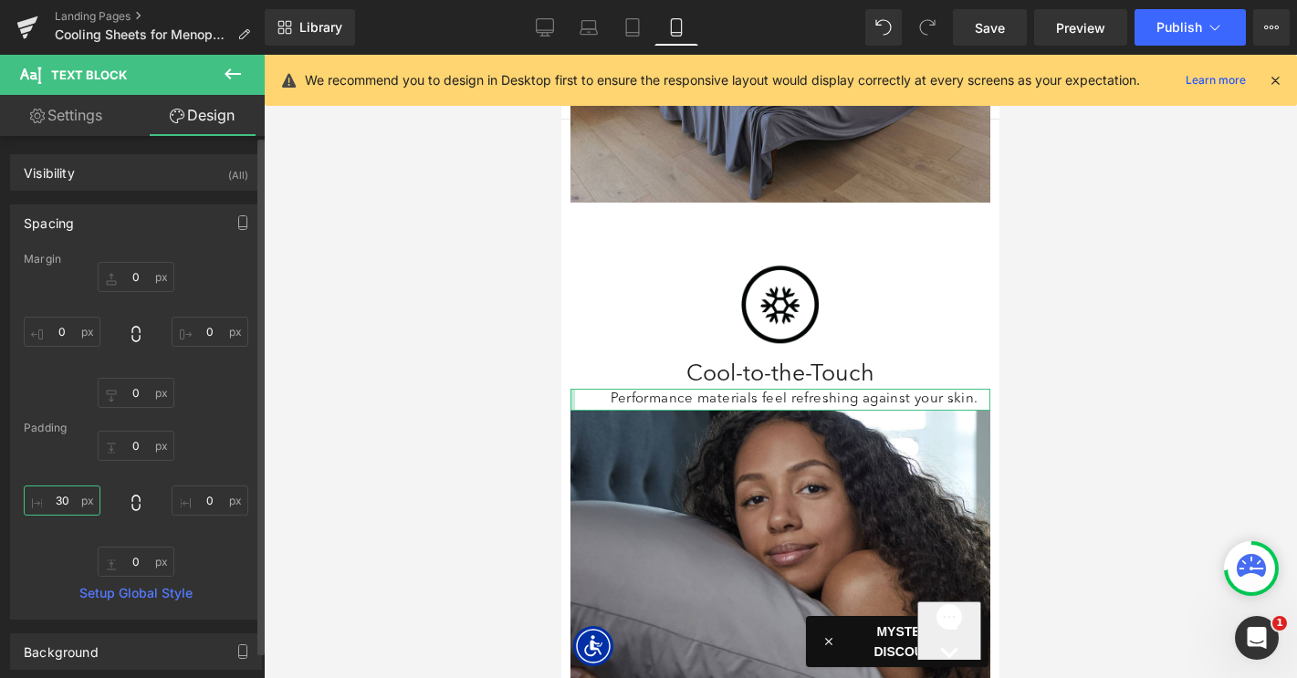
click at [67, 496] on input "30" at bounding box center [62, 500] width 77 height 30
type input "0"
click at [118, 569] on input "0" at bounding box center [136, 562] width 77 height 30
type input "10"
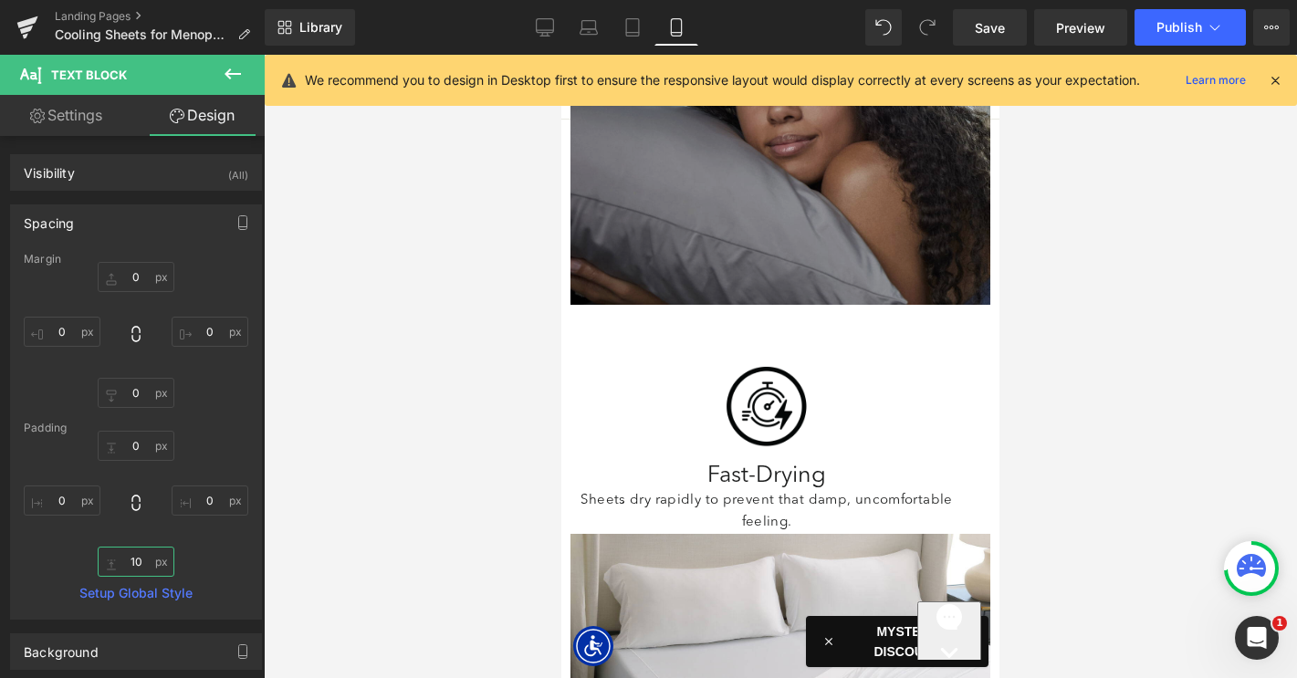
scroll to position [3418, 0]
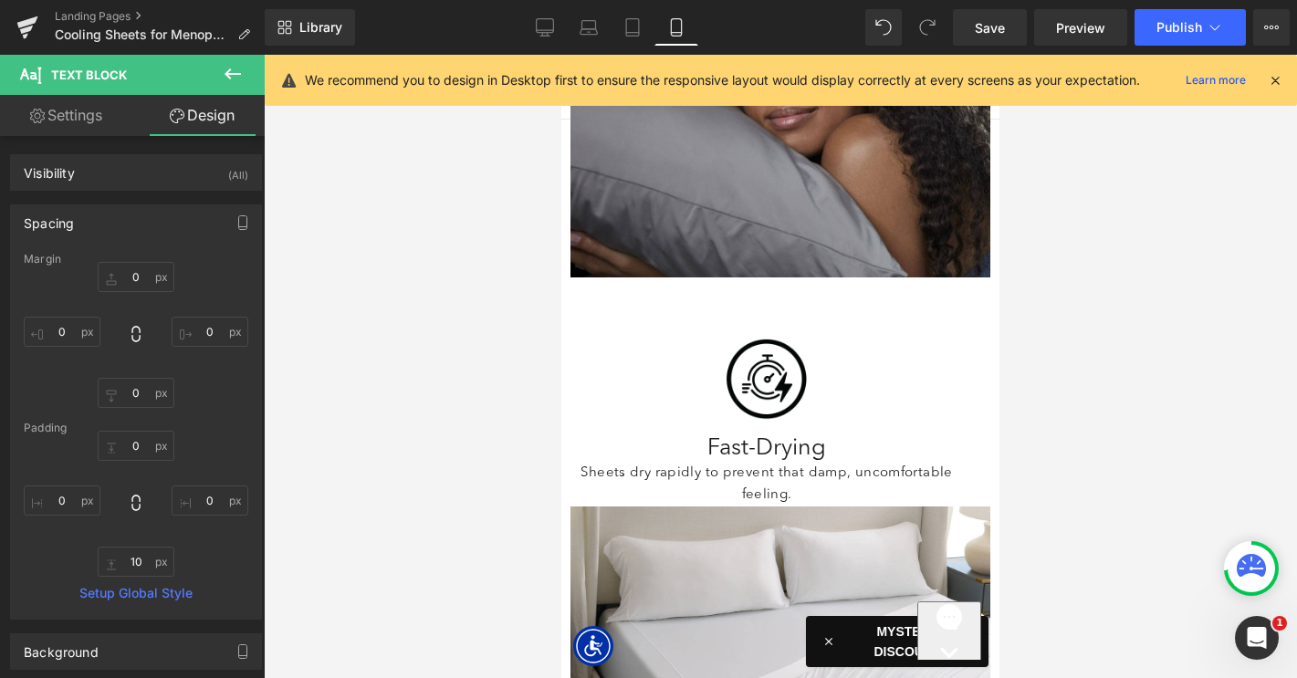
click at [763, 332] on div "Image" at bounding box center [766, 379] width 392 height 95
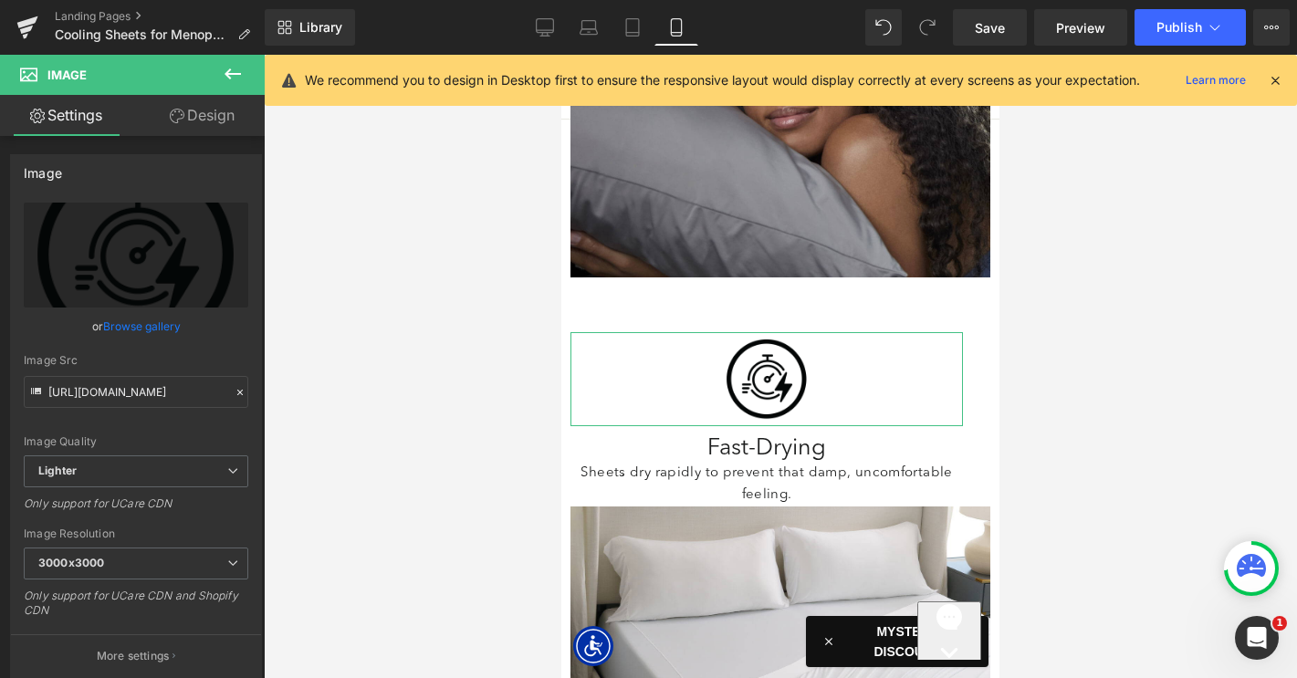
click at [198, 112] on link "Design" at bounding box center [202, 115] width 132 height 41
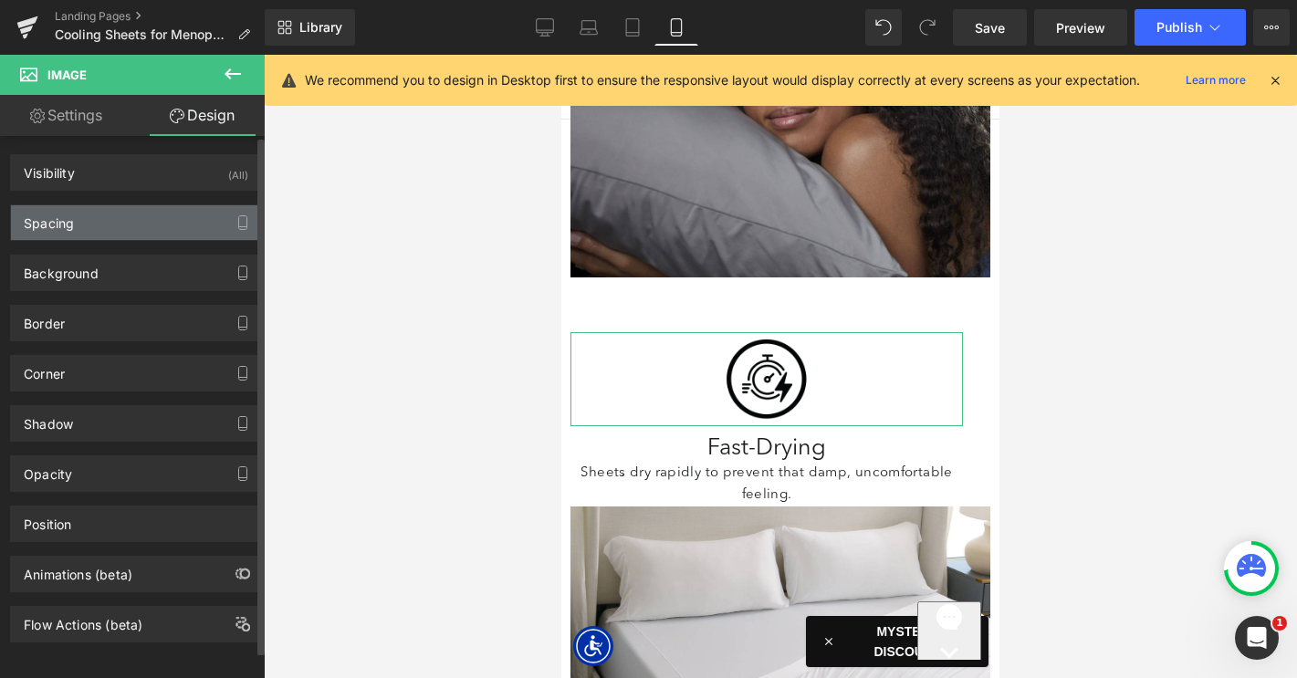
click at [114, 221] on div "Spacing" at bounding box center [136, 222] width 250 height 35
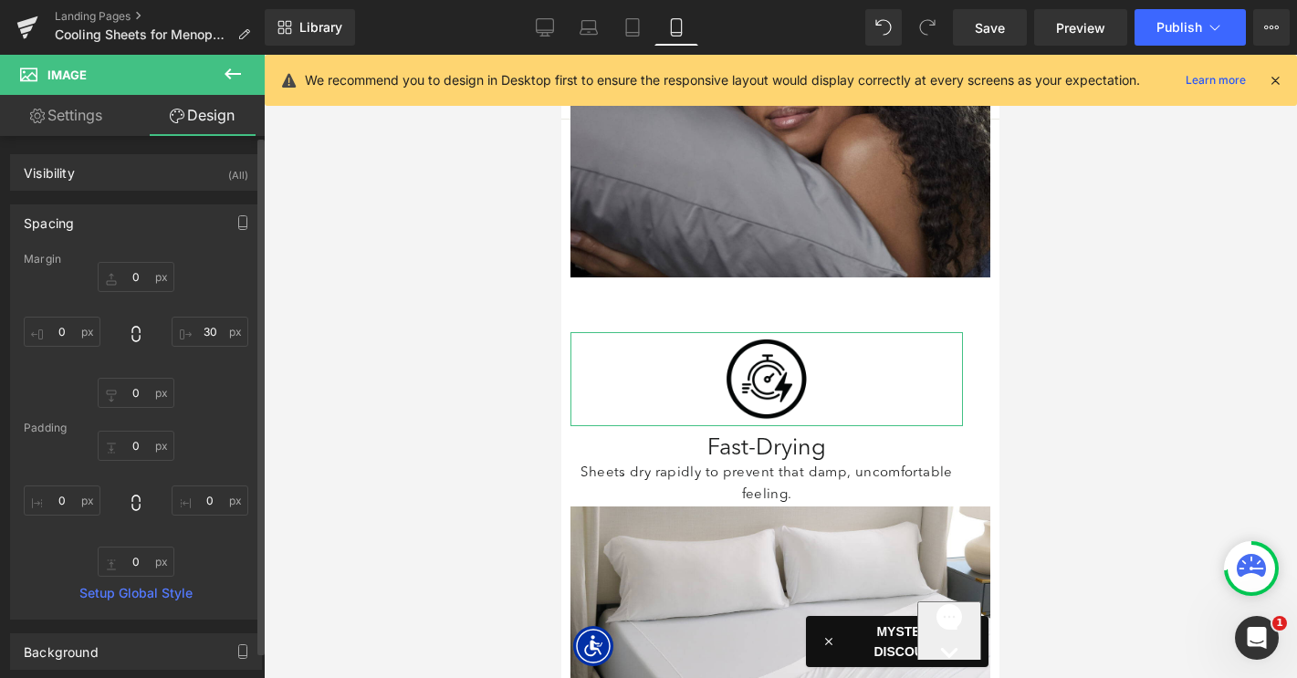
type input "0"
type input "30"
type input "0"
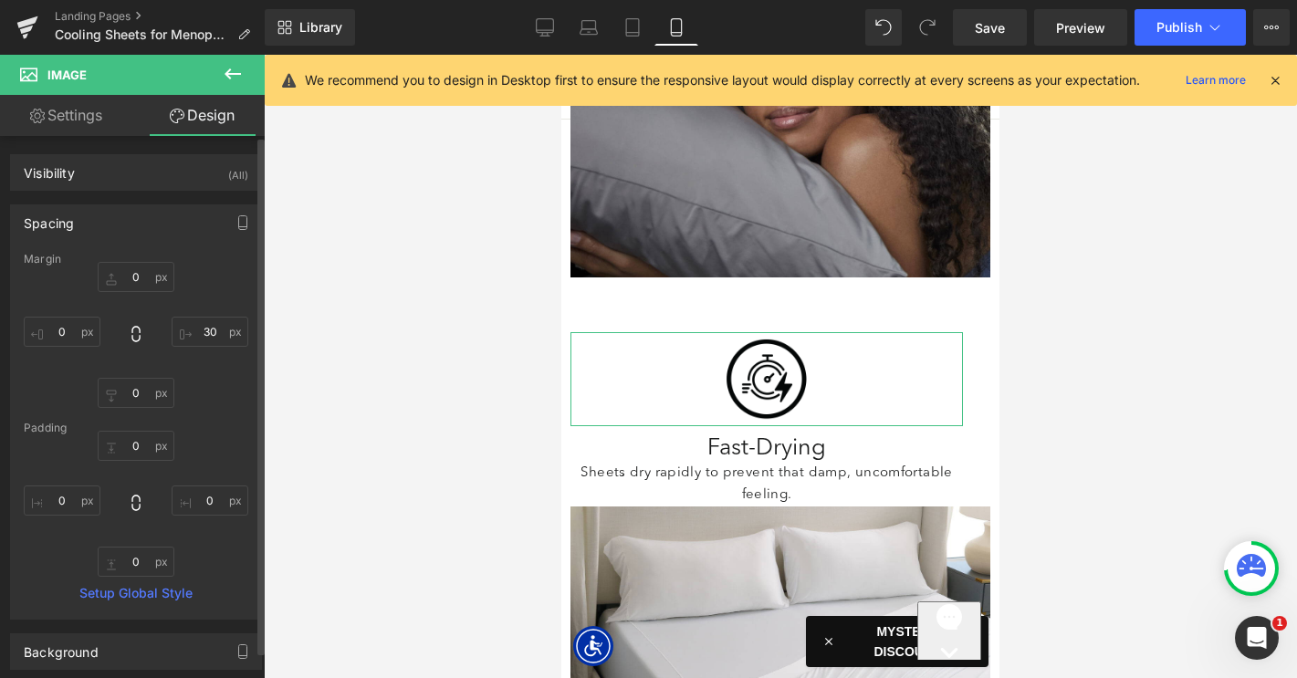
type input "0"
click at [200, 328] on input "30" at bounding box center [210, 332] width 77 height 30
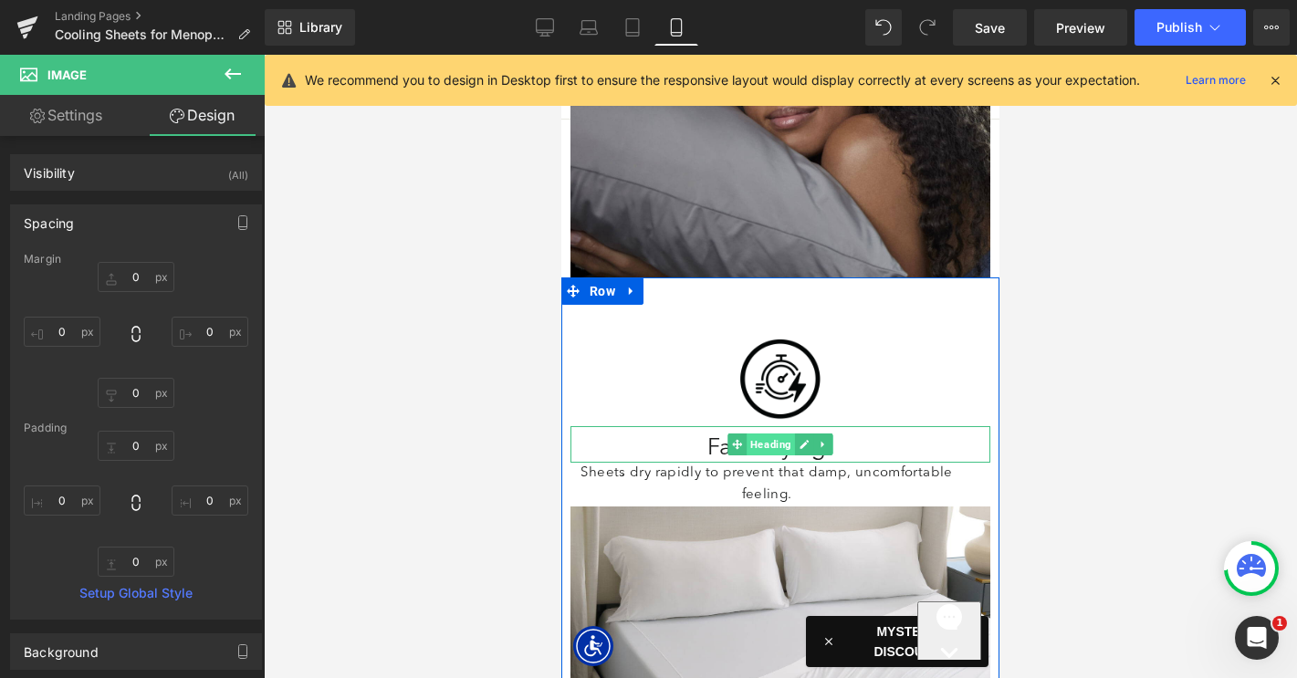
click at [762, 433] on span "Heading" at bounding box center [770, 444] width 48 height 22
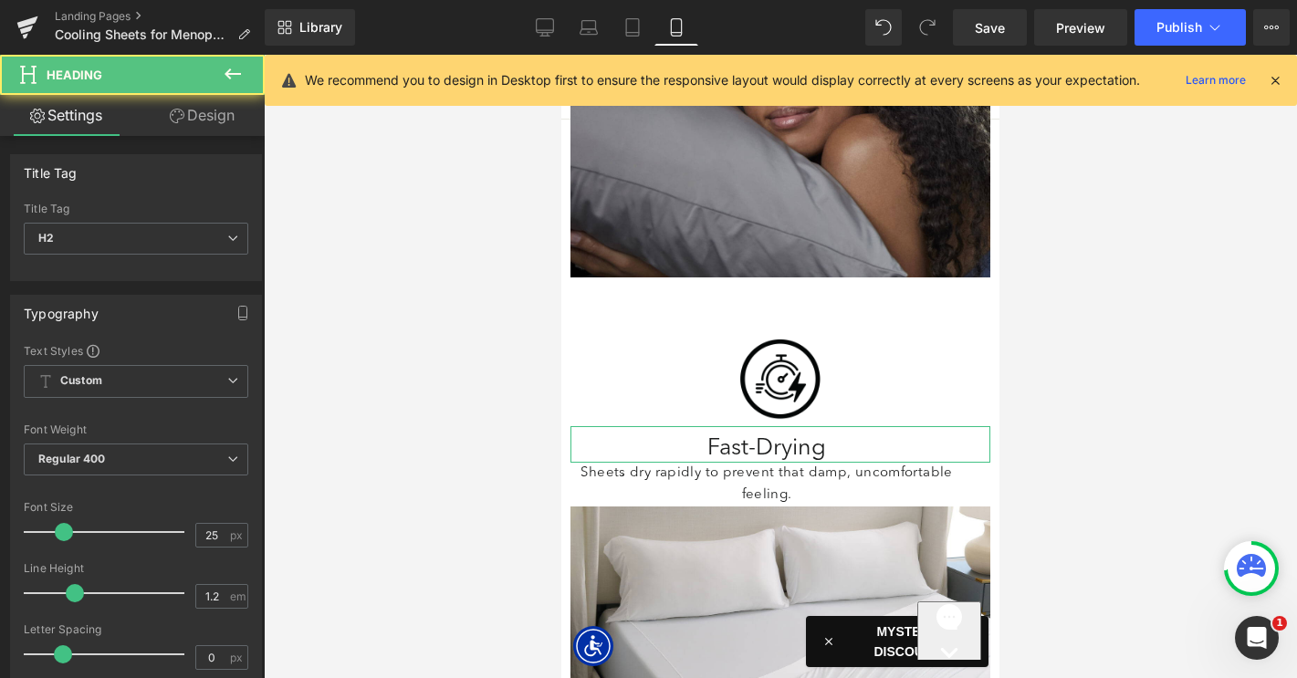
click at [184, 107] on link "Design" at bounding box center [202, 115] width 132 height 41
click at [0, 0] on div "Spacing" at bounding box center [0, 0] width 0 height 0
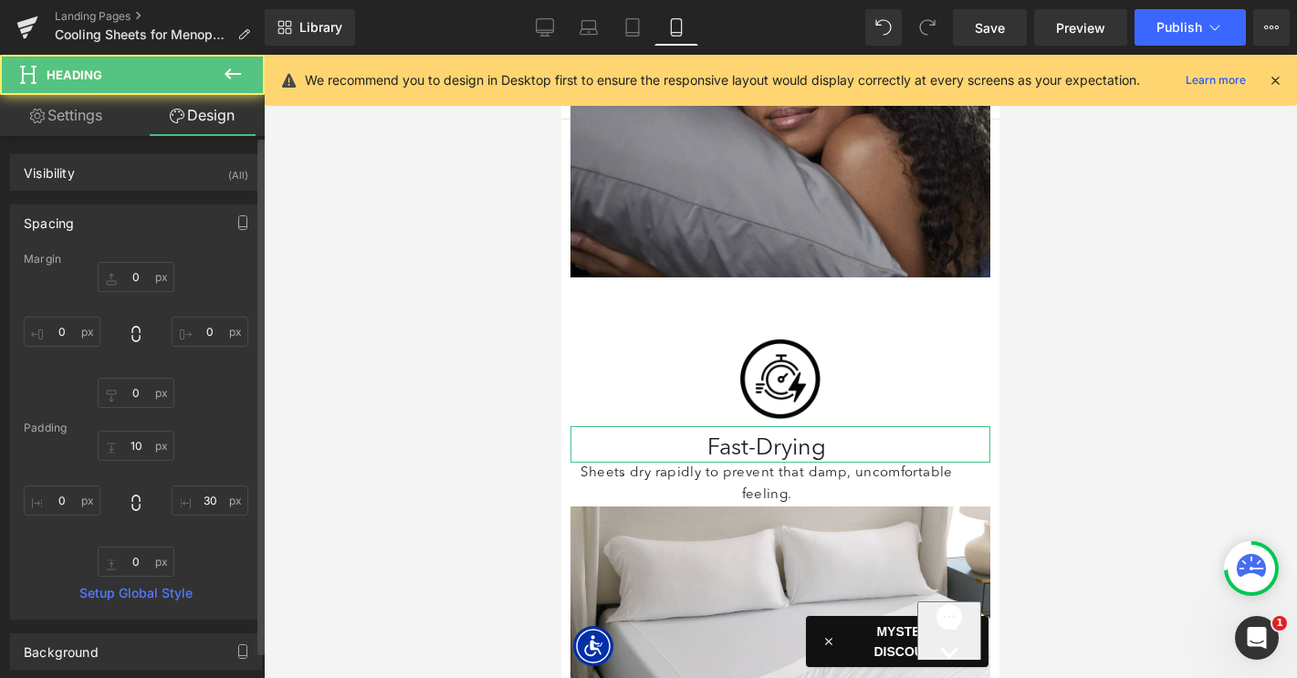
type input "0"
type input "10"
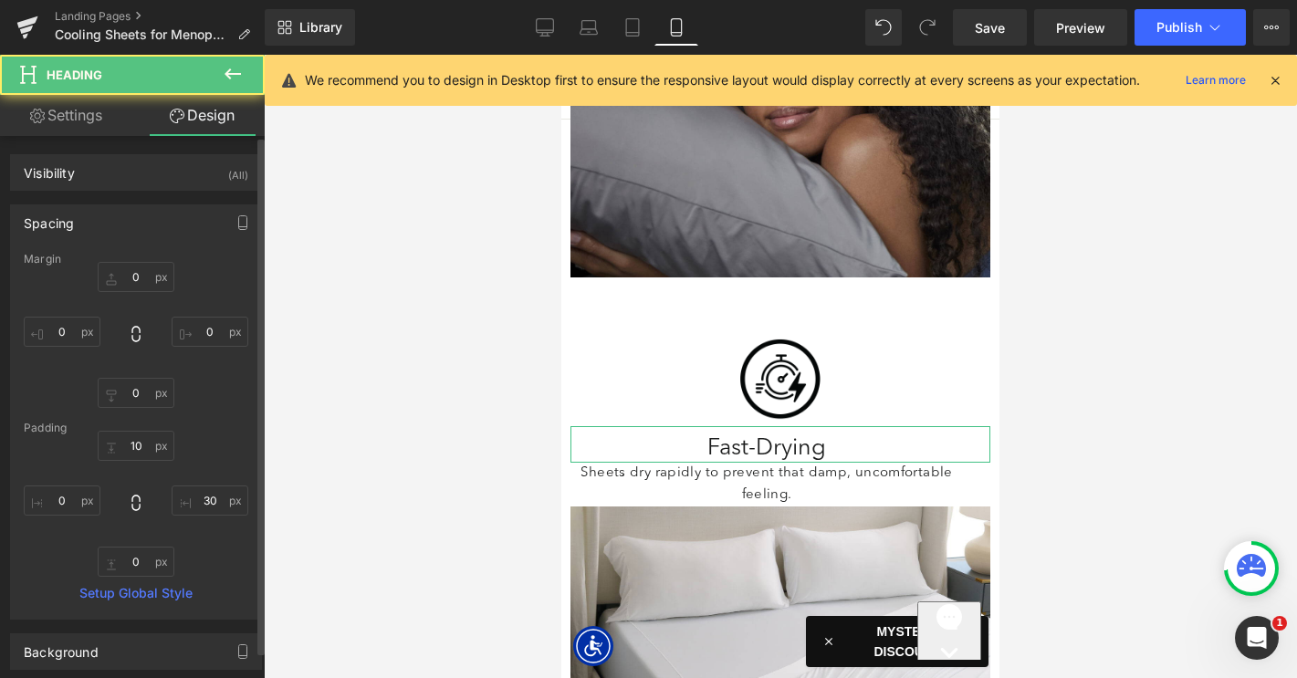
type input "30"
type input "0"
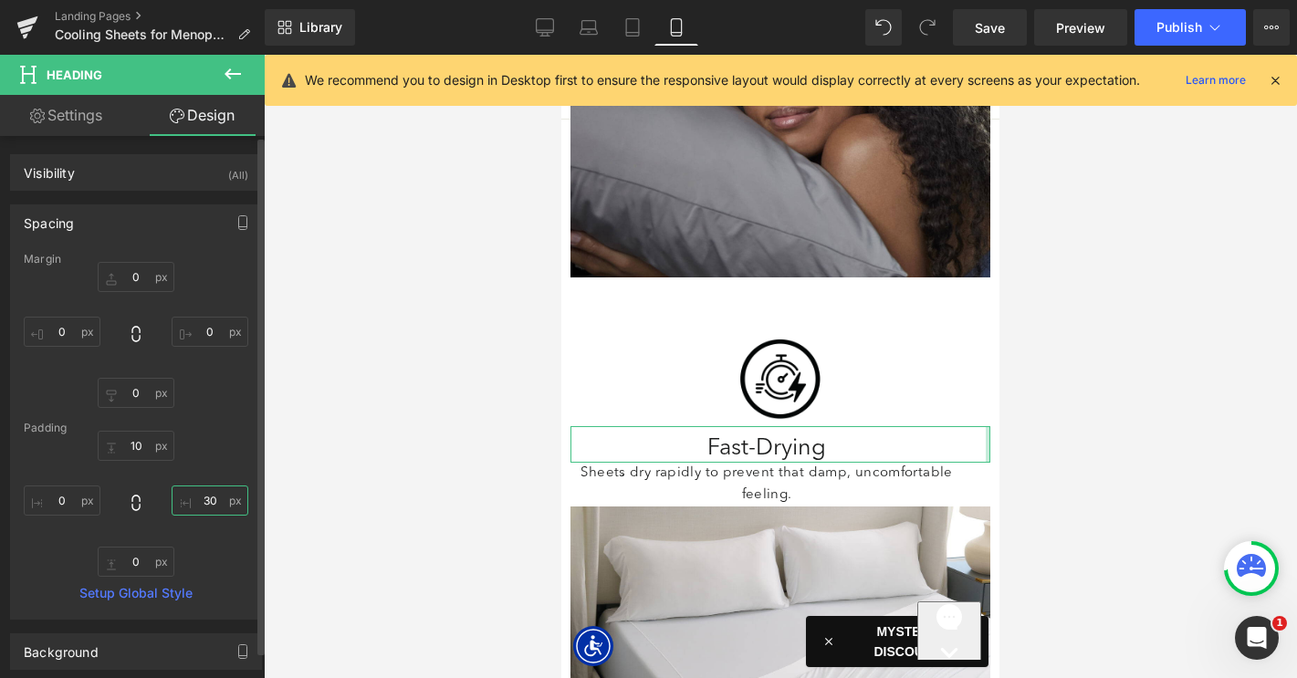
click at [196, 498] on input "30" at bounding box center [210, 500] width 77 height 30
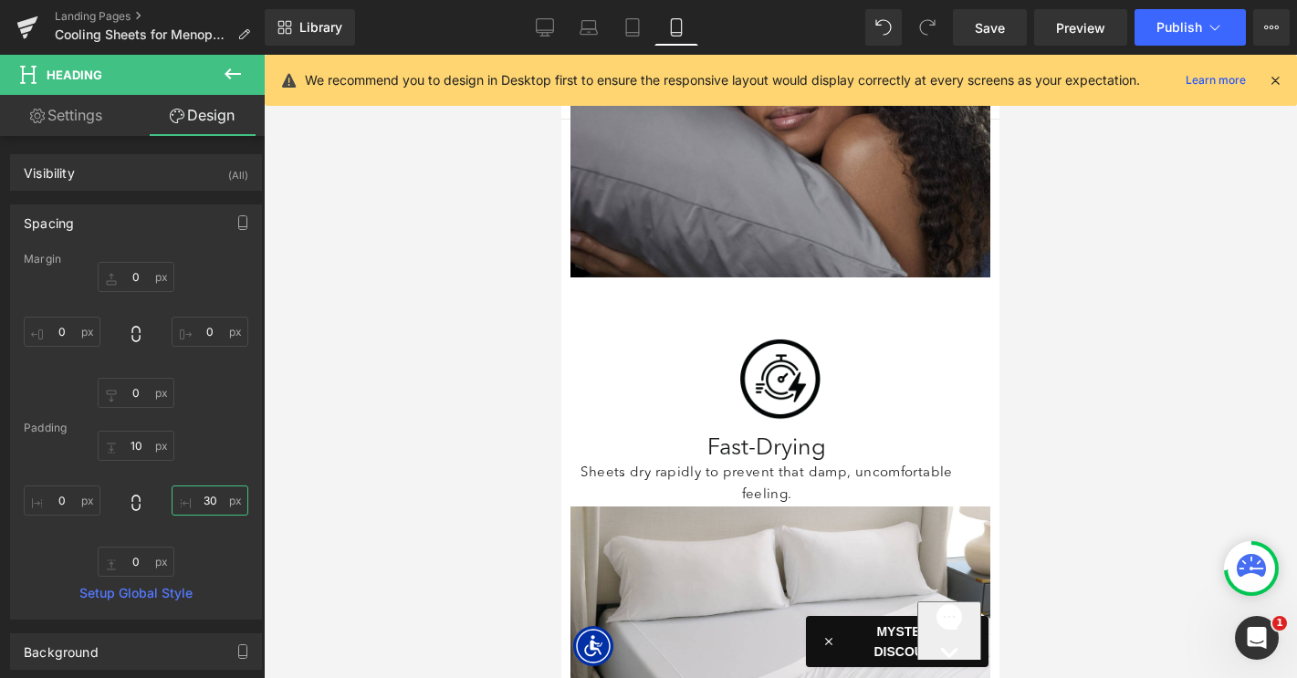
type input "0"
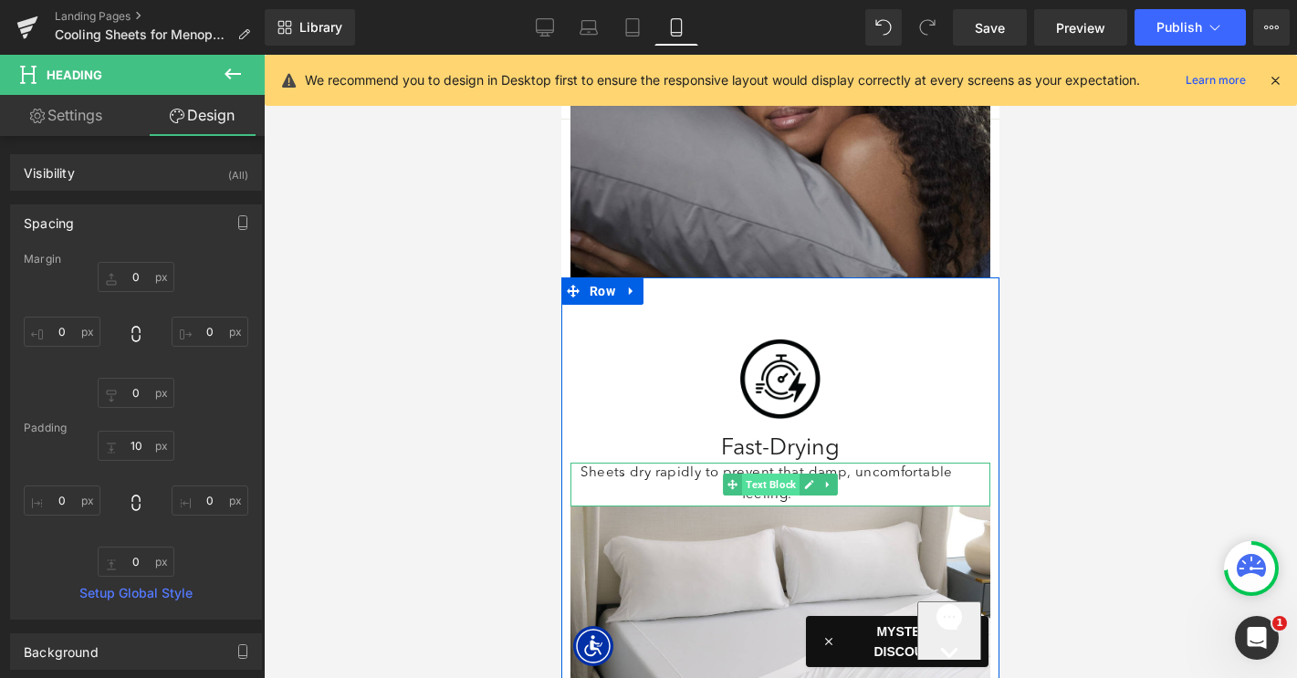
click at [759, 474] on span "Text Block" at bounding box center [770, 485] width 57 height 22
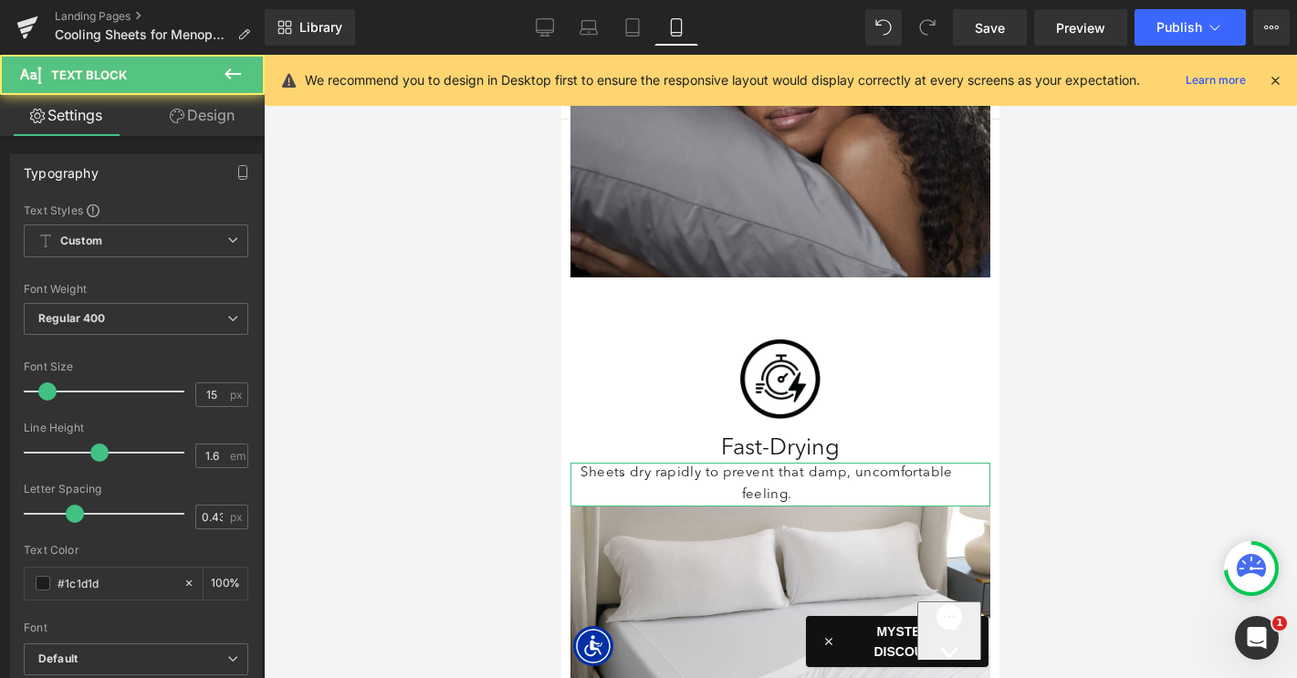
click at [204, 118] on link "Design" at bounding box center [202, 115] width 132 height 41
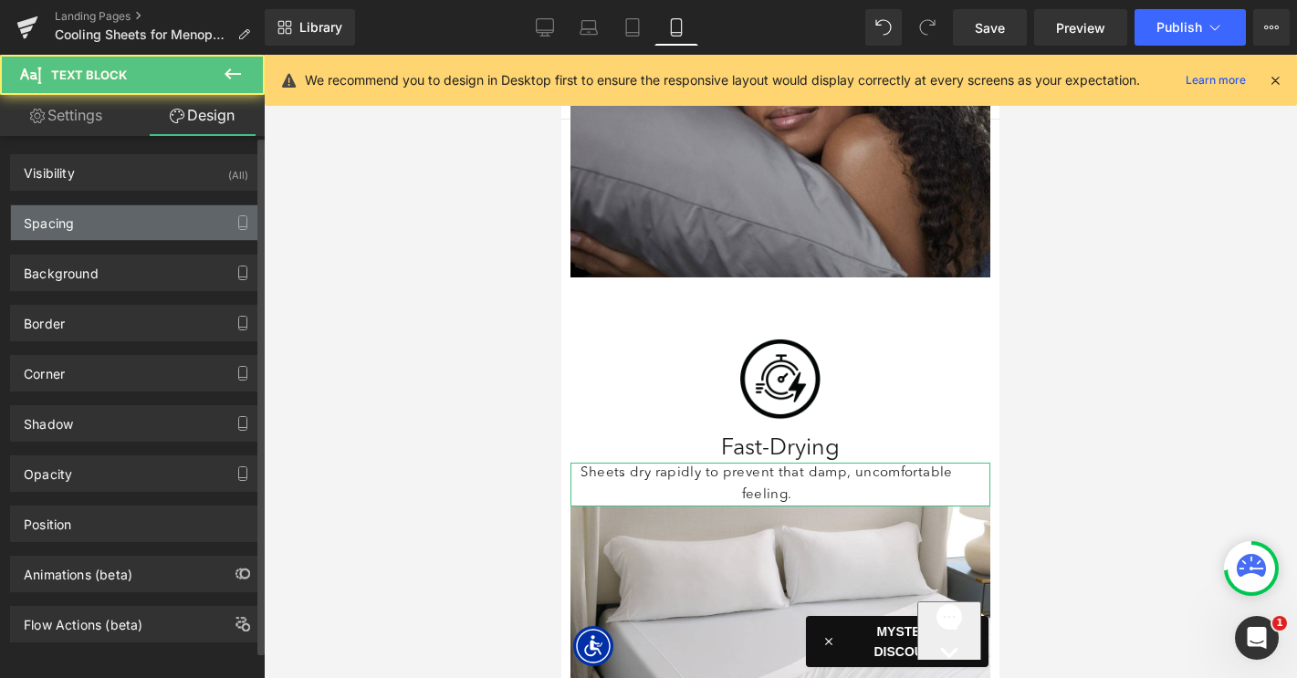
click at [104, 235] on div "Spacing" at bounding box center [136, 222] width 250 height 35
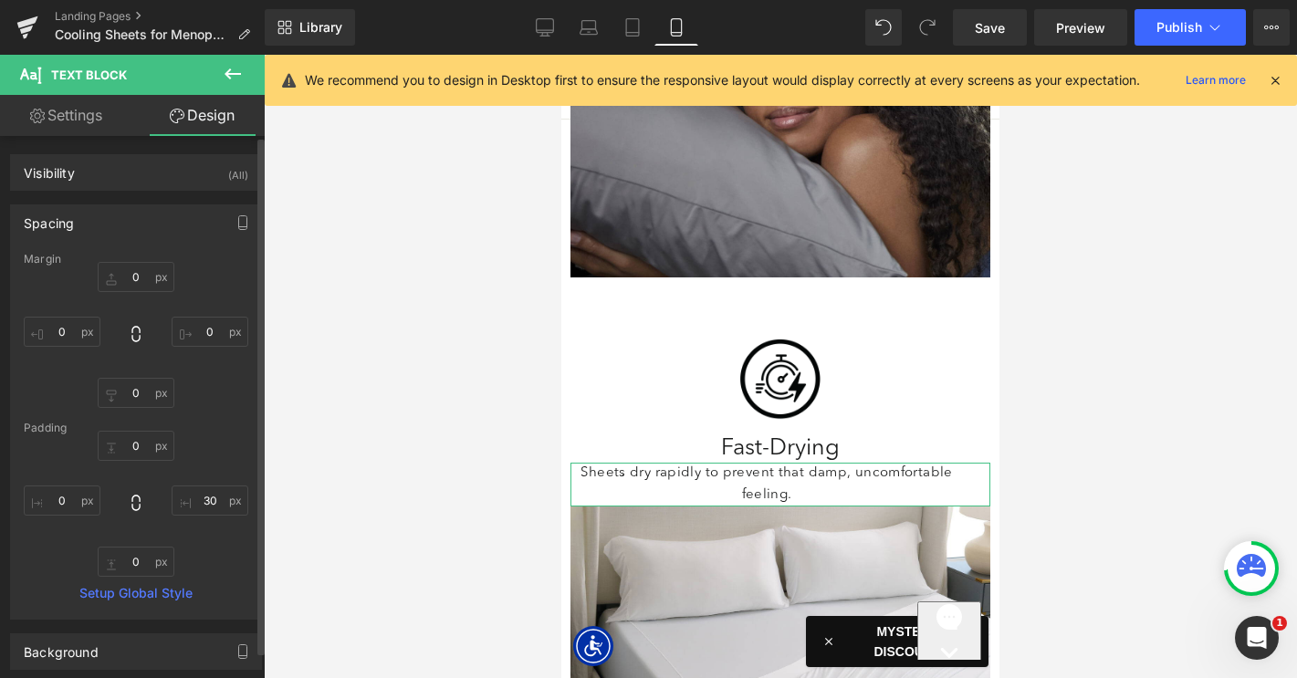
type input "0"
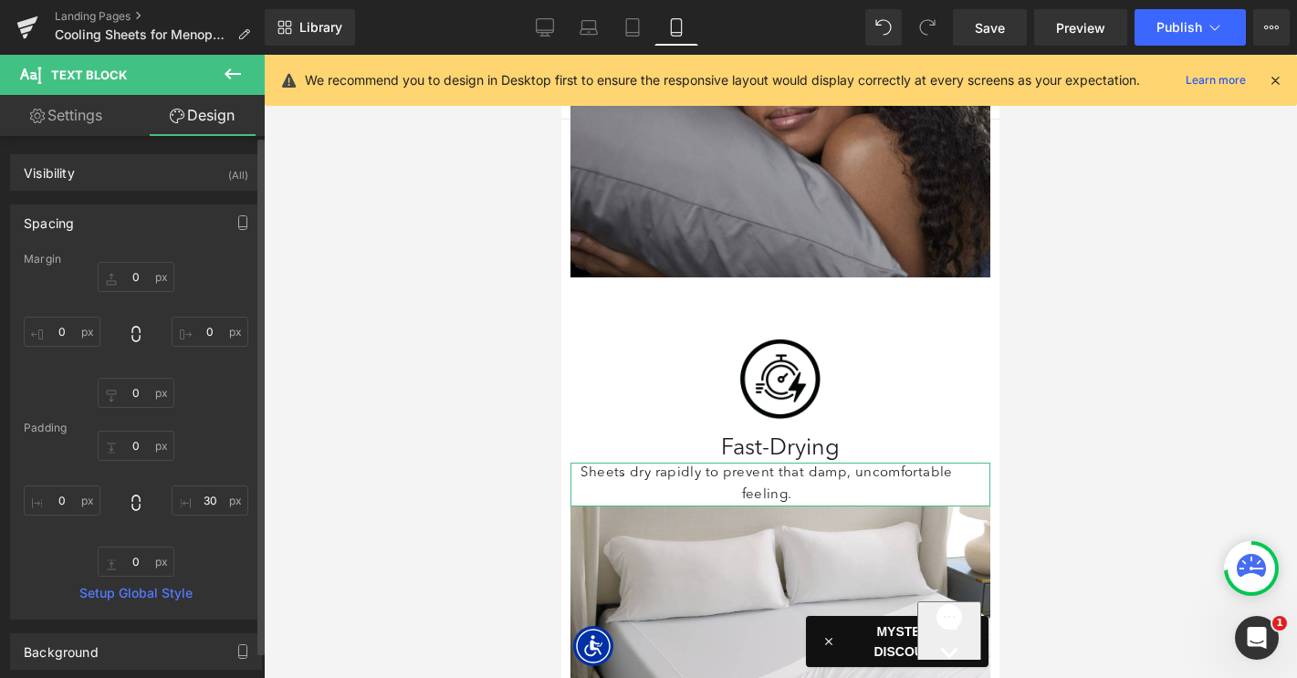
type input "30"
type input "0"
click at [205, 501] on input "30" at bounding box center [210, 500] width 77 height 30
type input "0"
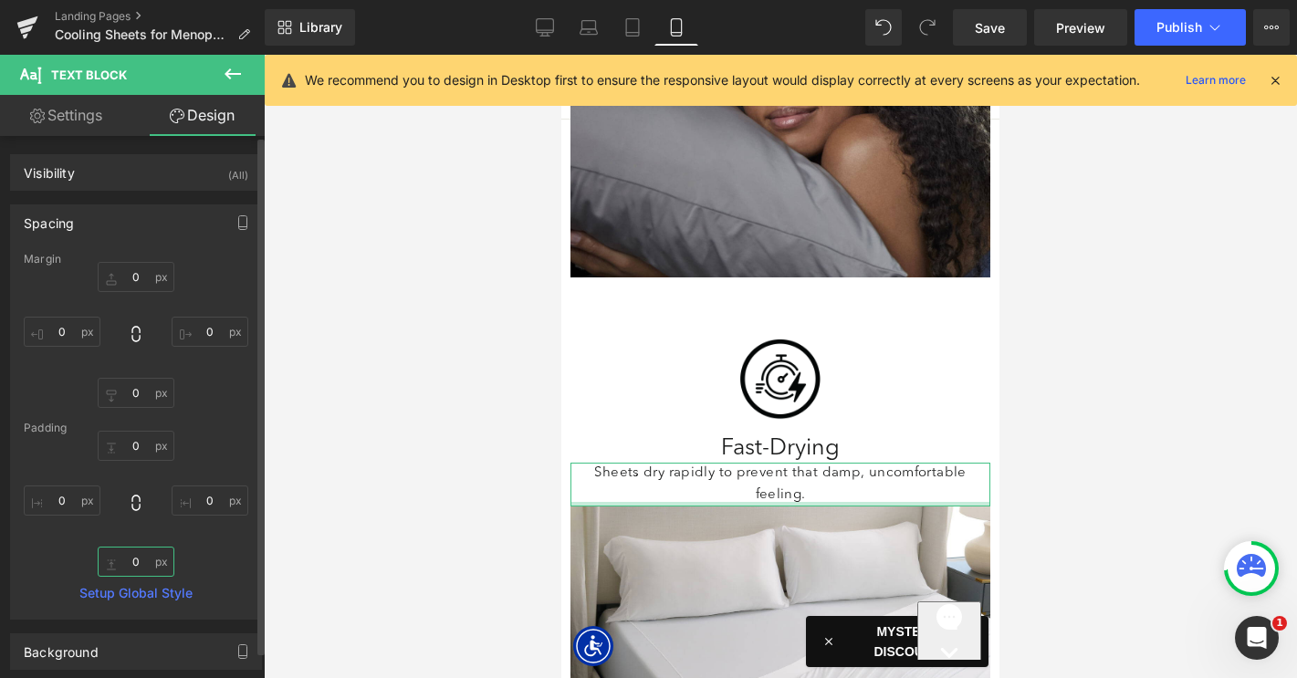
click at [126, 559] on input "0" at bounding box center [136, 562] width 77 height 30
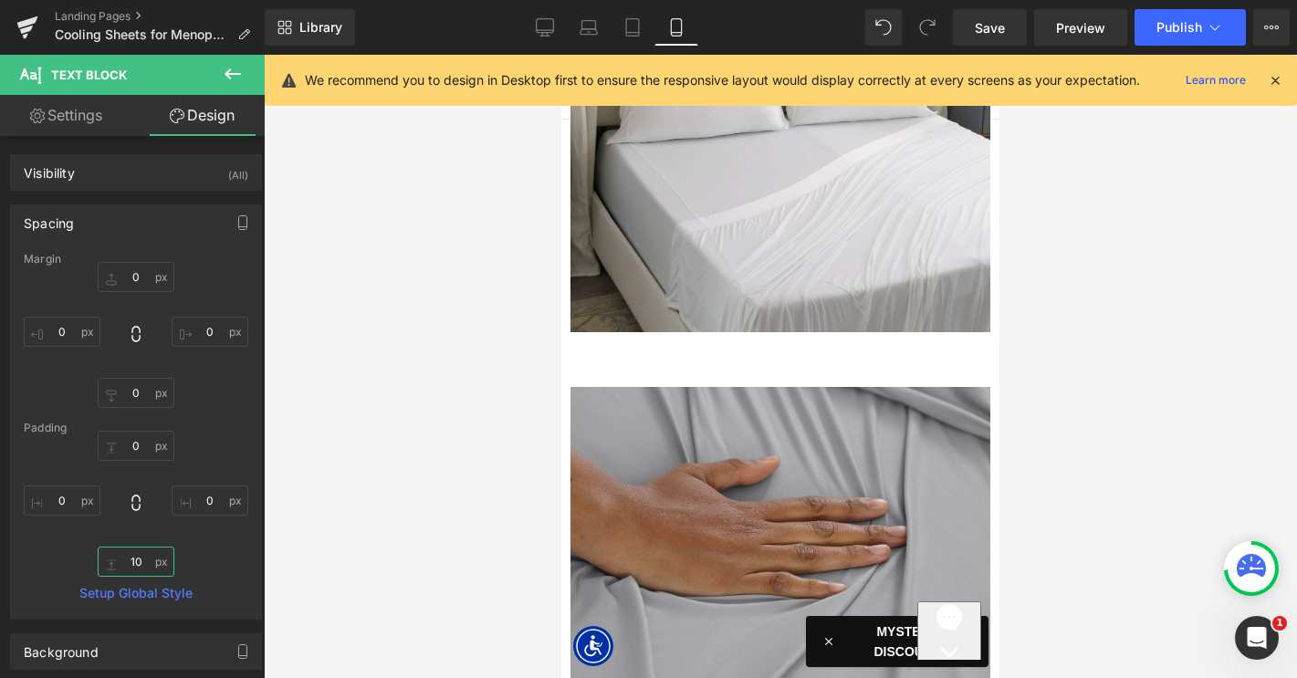
scroll to position [3961, 0]
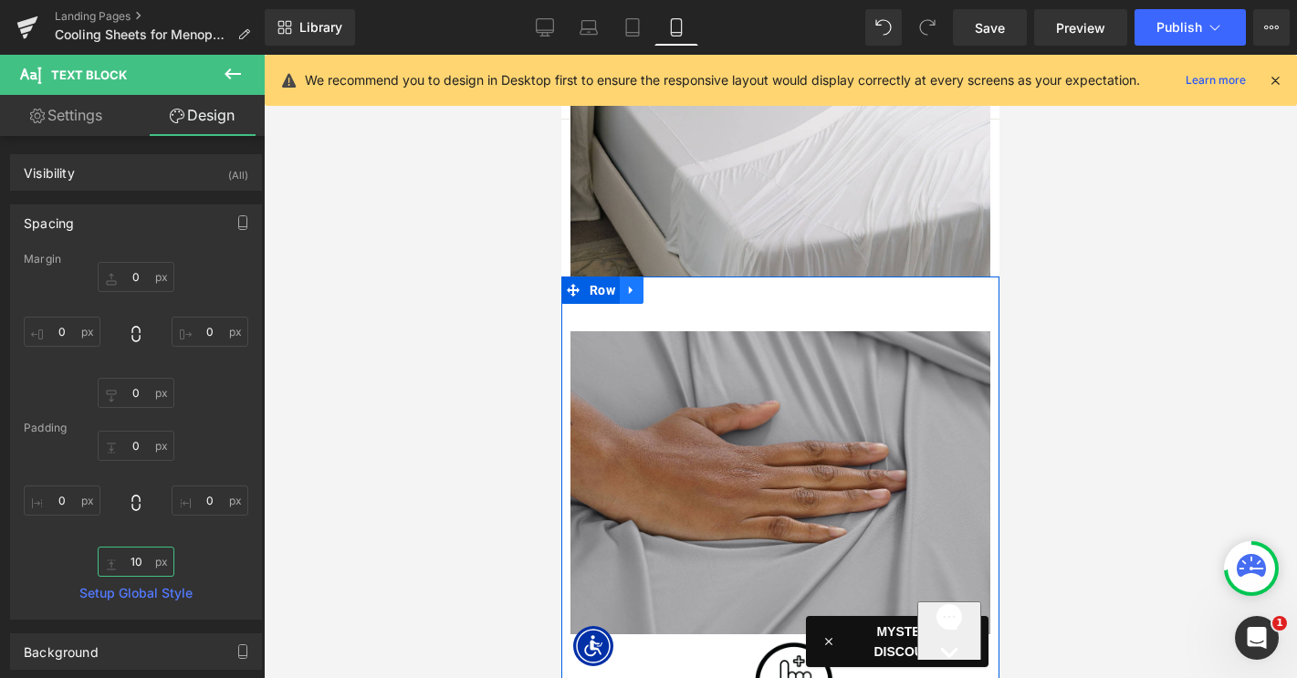
type input "10"
click at [632, 283] on icon at bounding box center [631, 290] width 13 height 14
click at [652, 284] on icon at bounding box center [655, 290] width 13 height 13
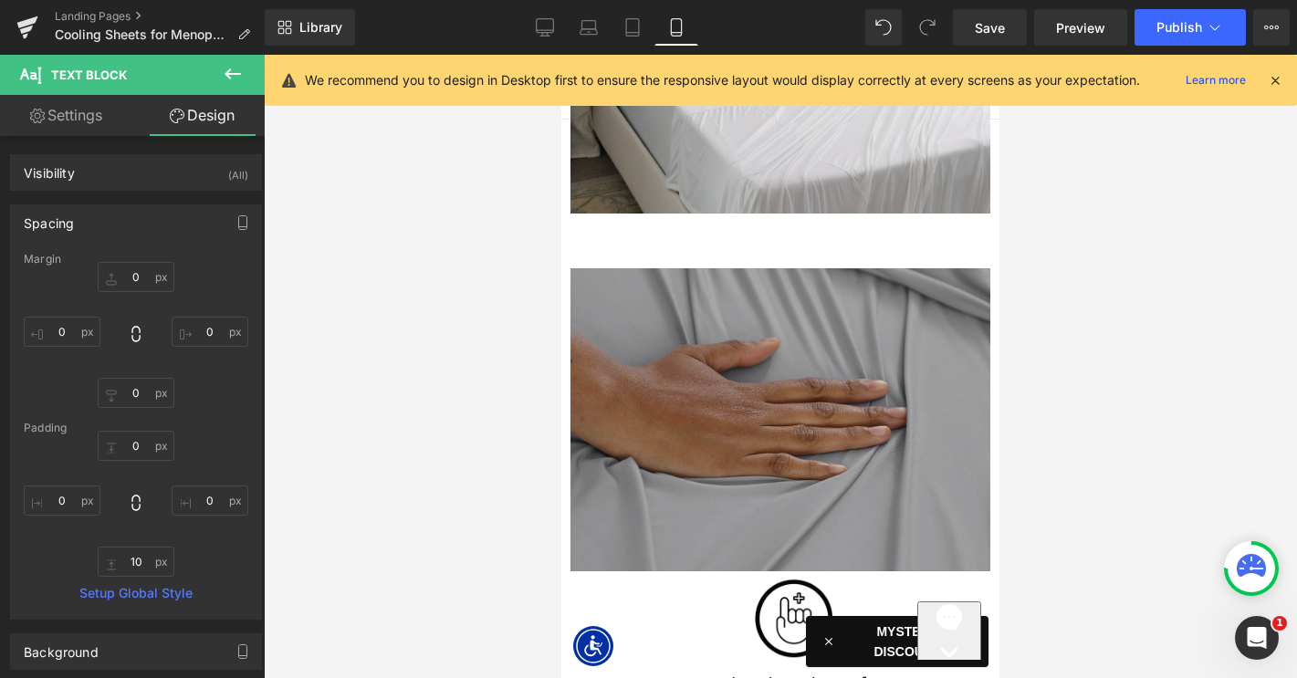
scroll to position [3920, 0]
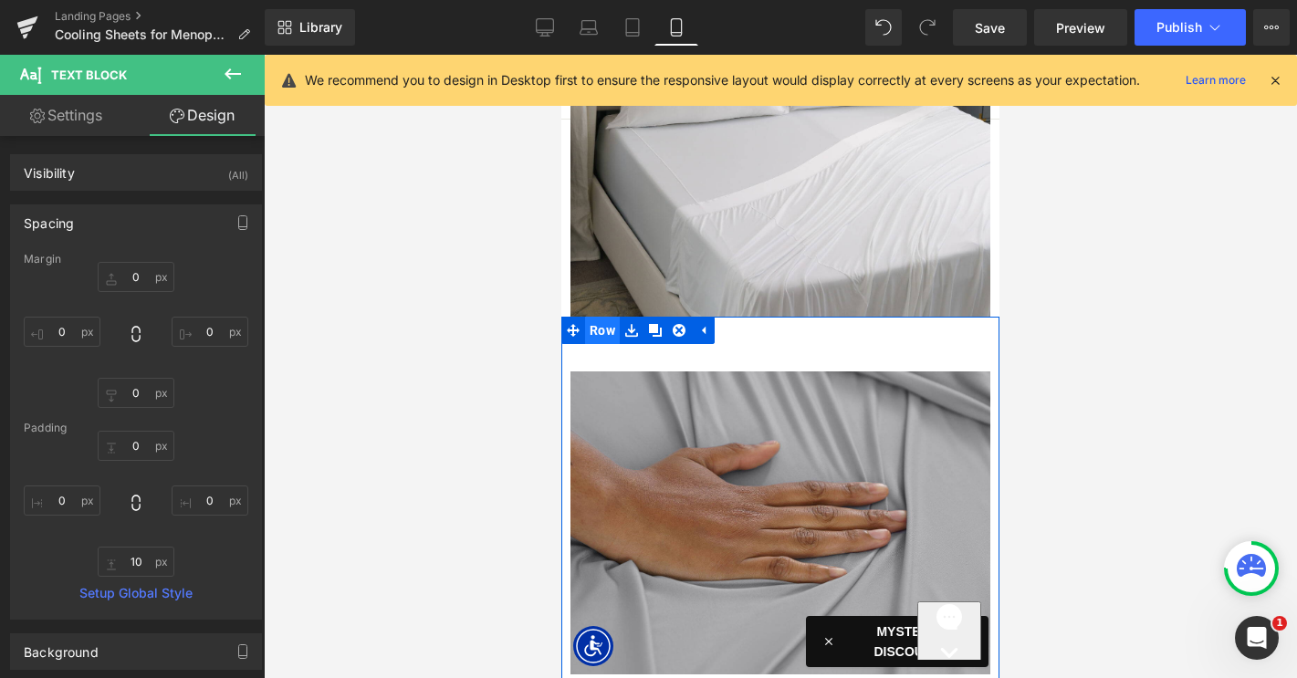
click at [603, 317] on span "Row" at bounding box center [602, 330] width 35 height 27
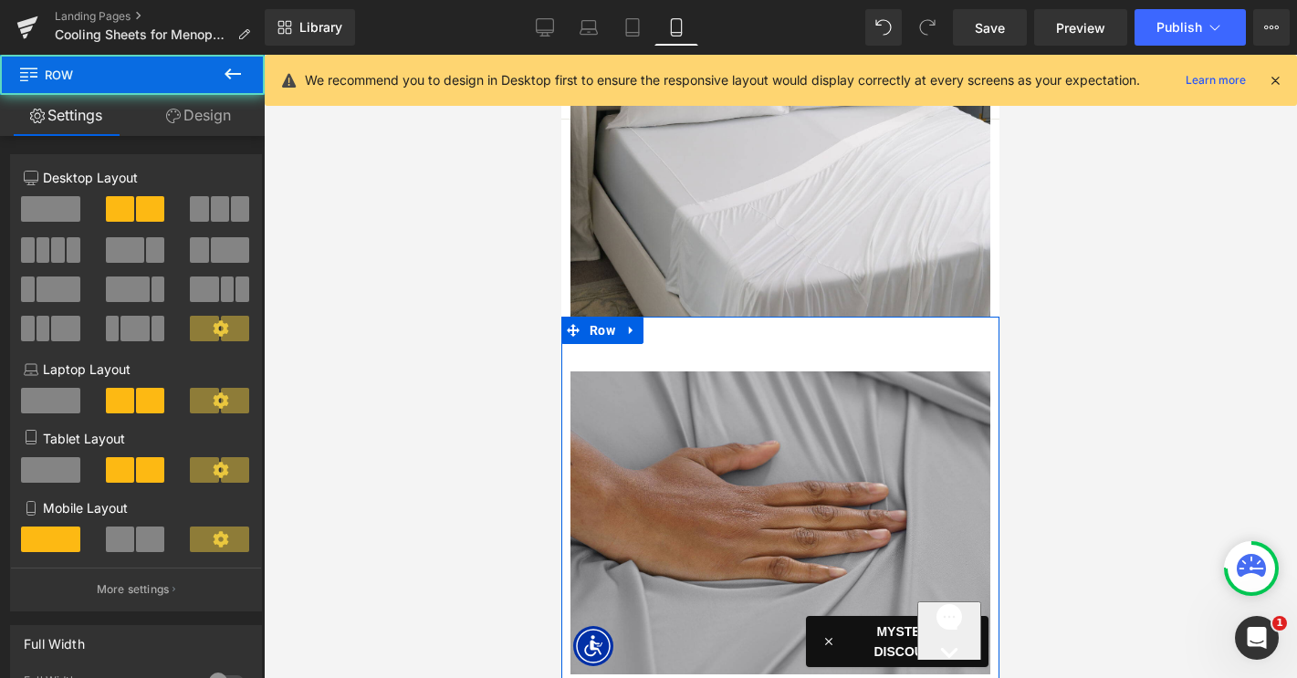
click at [219, 121] on link "Design" at bounding box center [198, 115] width 132 height 41
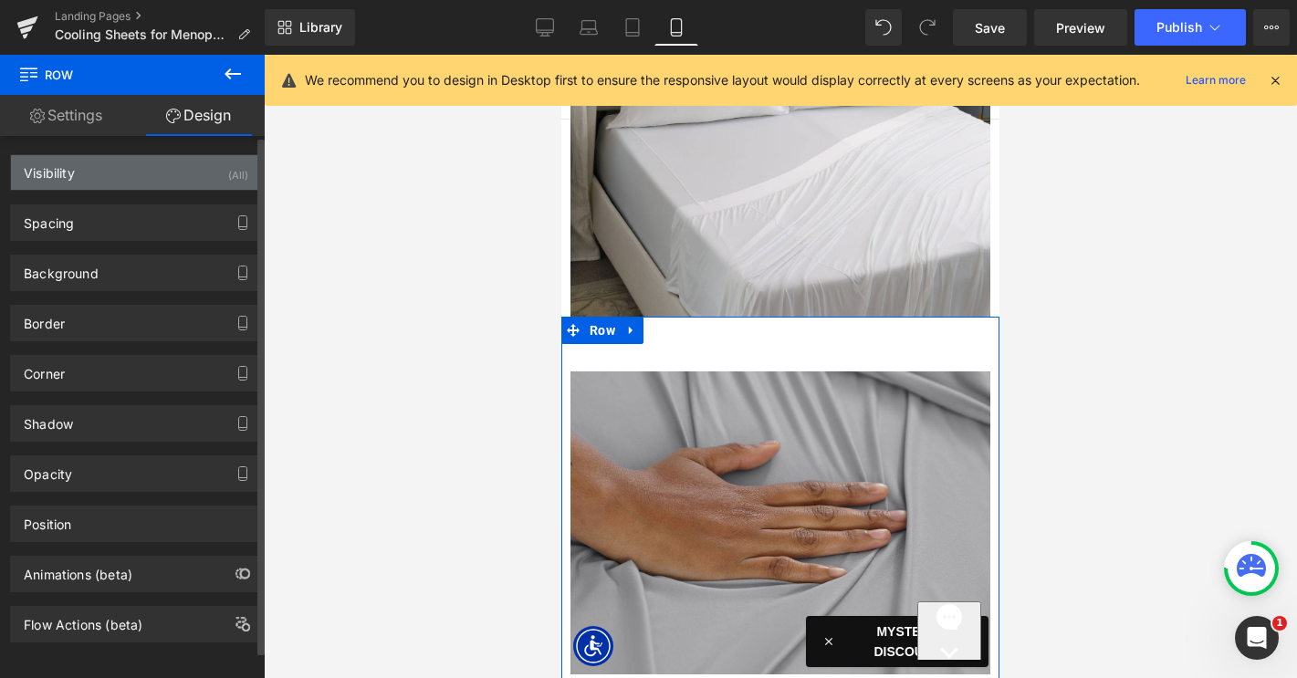
click at [133, 166] on div "Visibility (All)" at bounding box center [136, 172] width 250 height 35
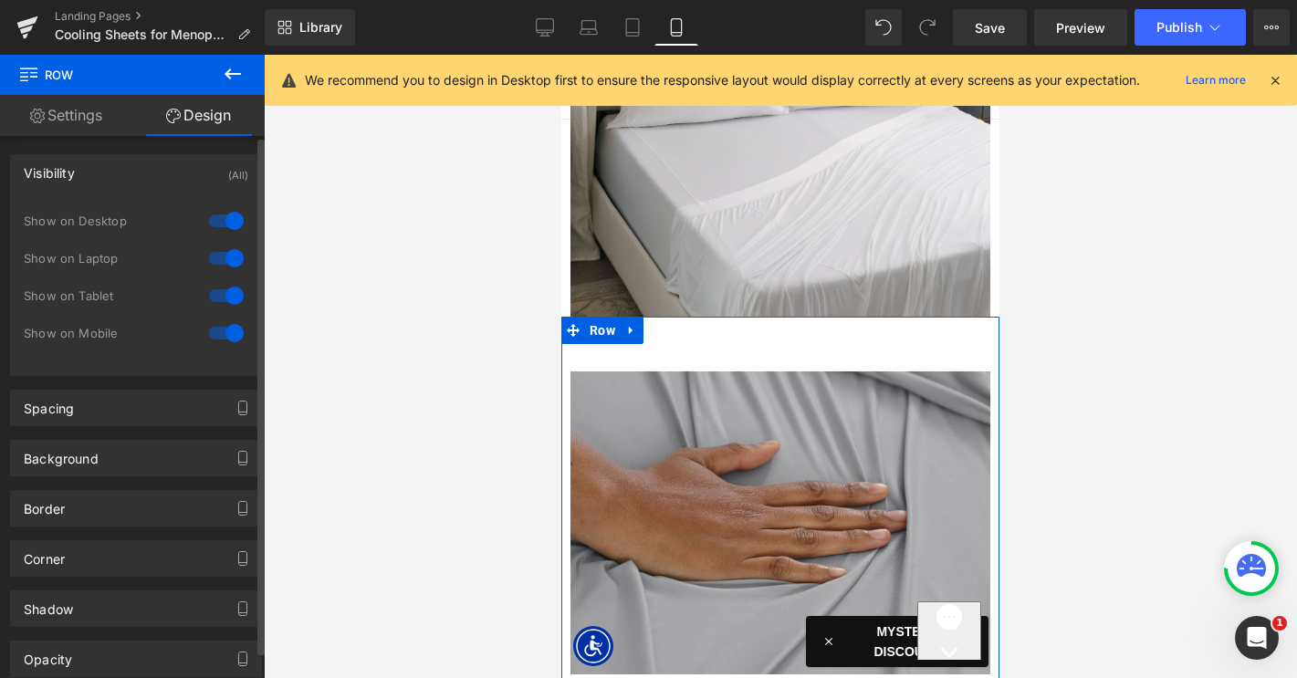
click at [224, 332] on div at bounding box center [226, 332] width 44 height 29
click at [596, 317] on span "Row" at bounding box center [602, 330] width 35 height 27
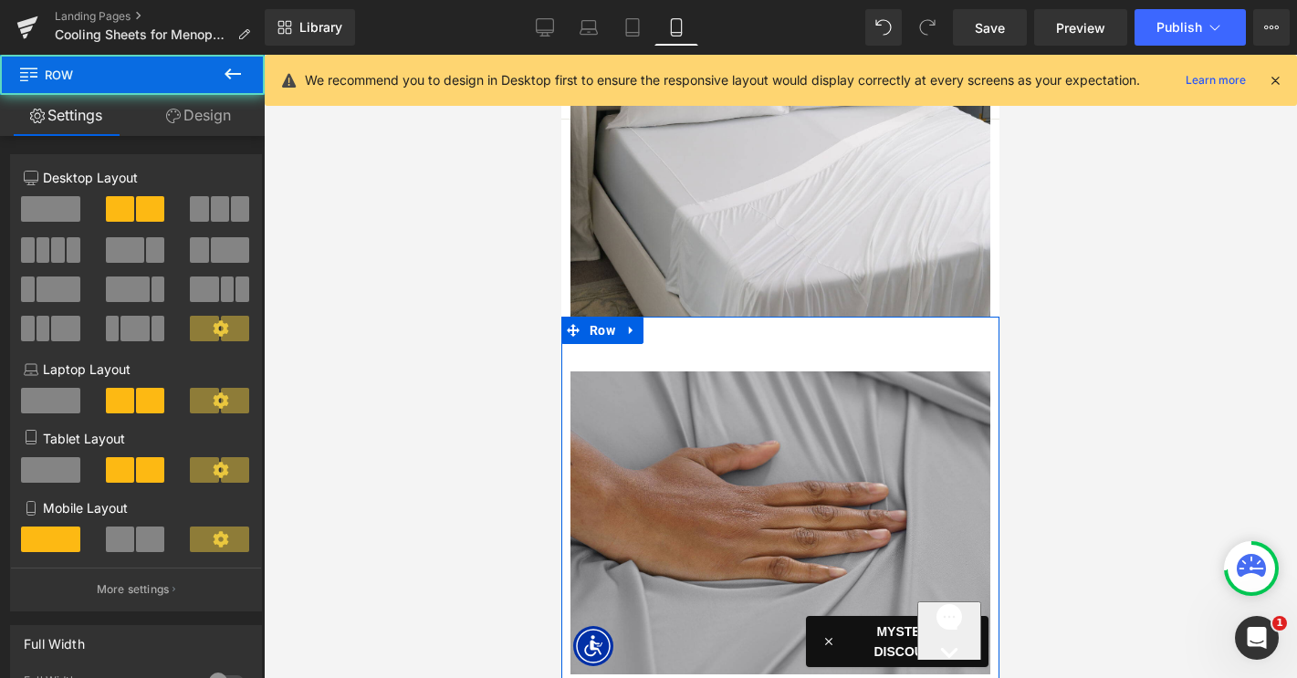
click at [203, 125] on link "Design" at bounding box center [198, 115] width 132 height 41
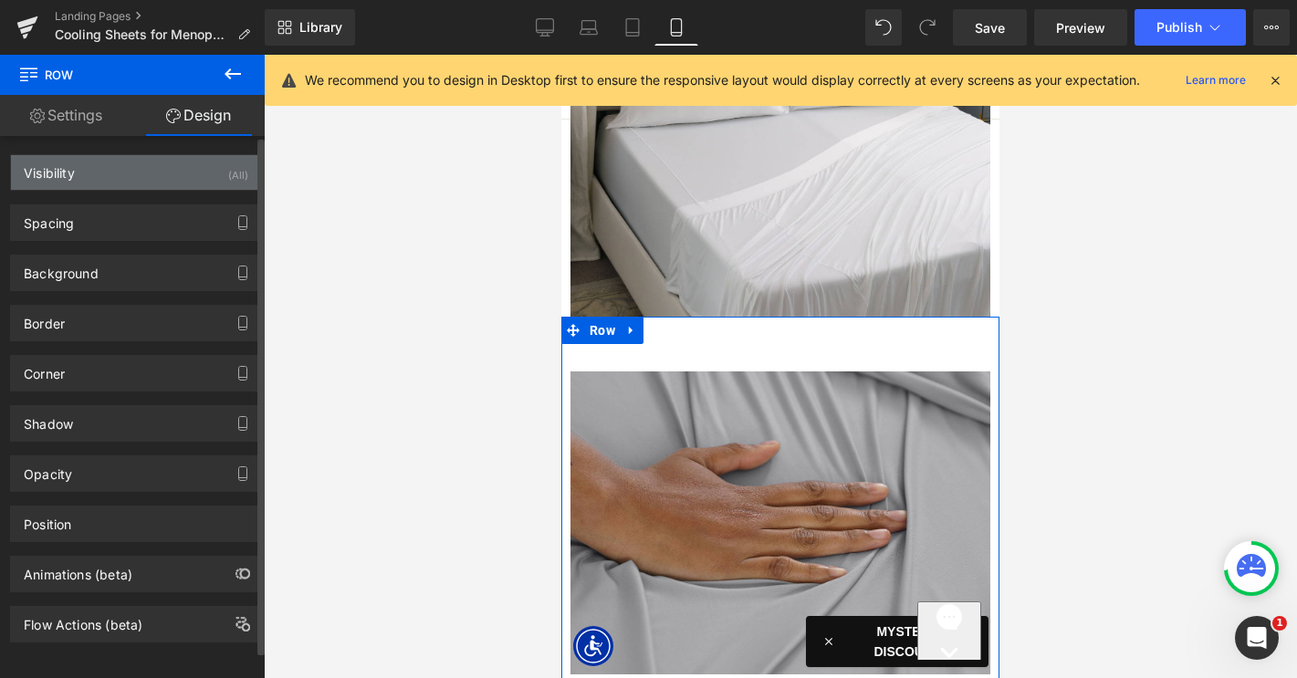
click at [150, 178] on div "Visibility (All)" at bounding box center [136, 172] width 250 height 35
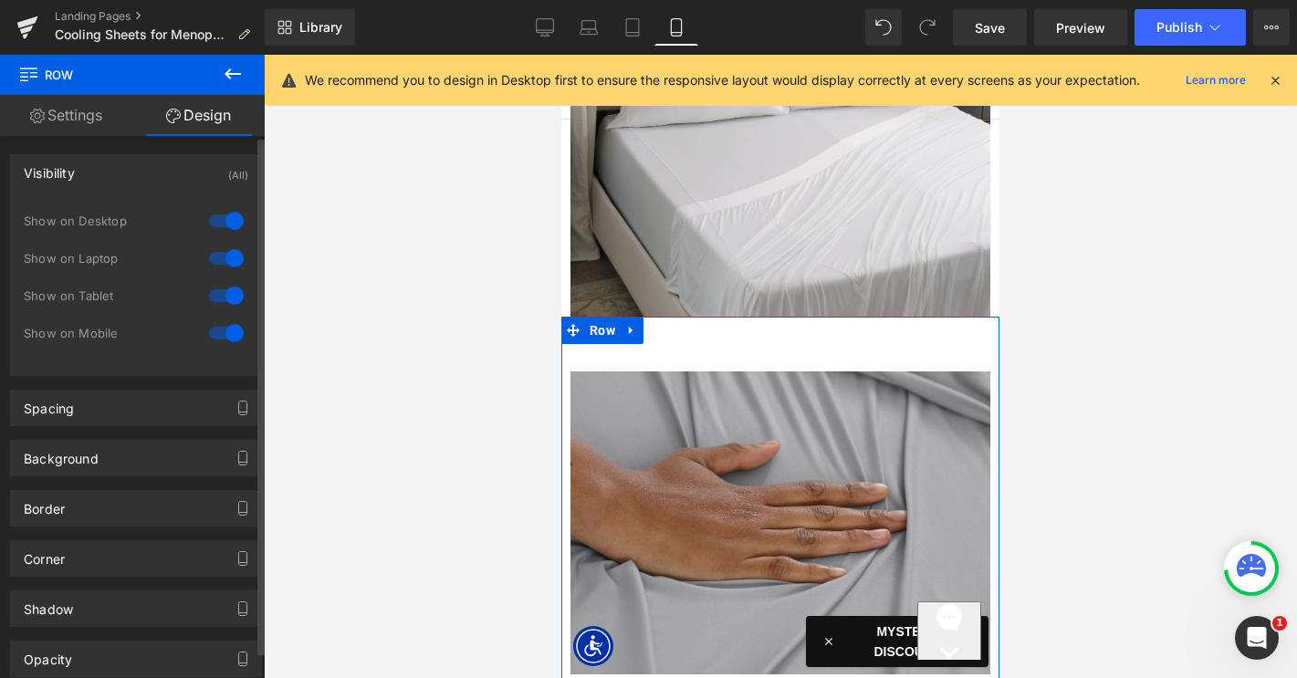
click at [224, 214] on div at bounding box center [226, 220] width 44 height 29
click at [226, 264] on div at bounding box center [226, 258] width 44 height 29
click at [226, 302] on div at bounding box center [226, 295] width 44 height 29
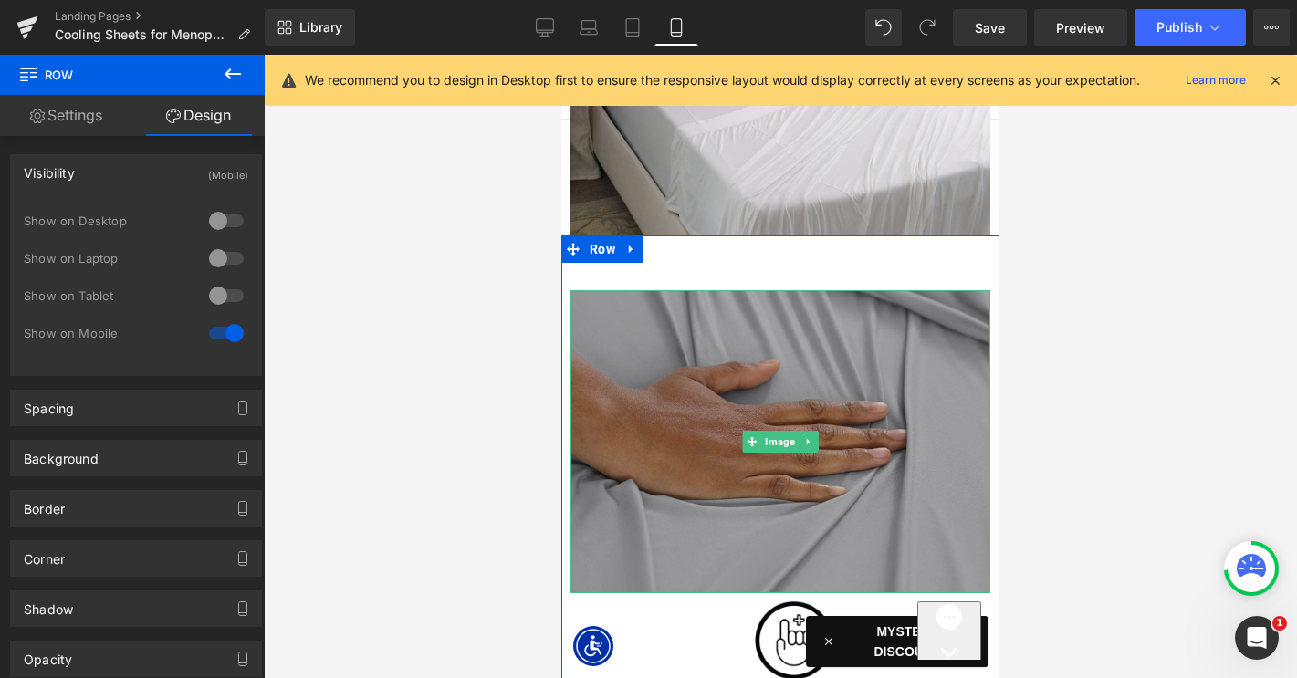
scroll to position [4008, 0]
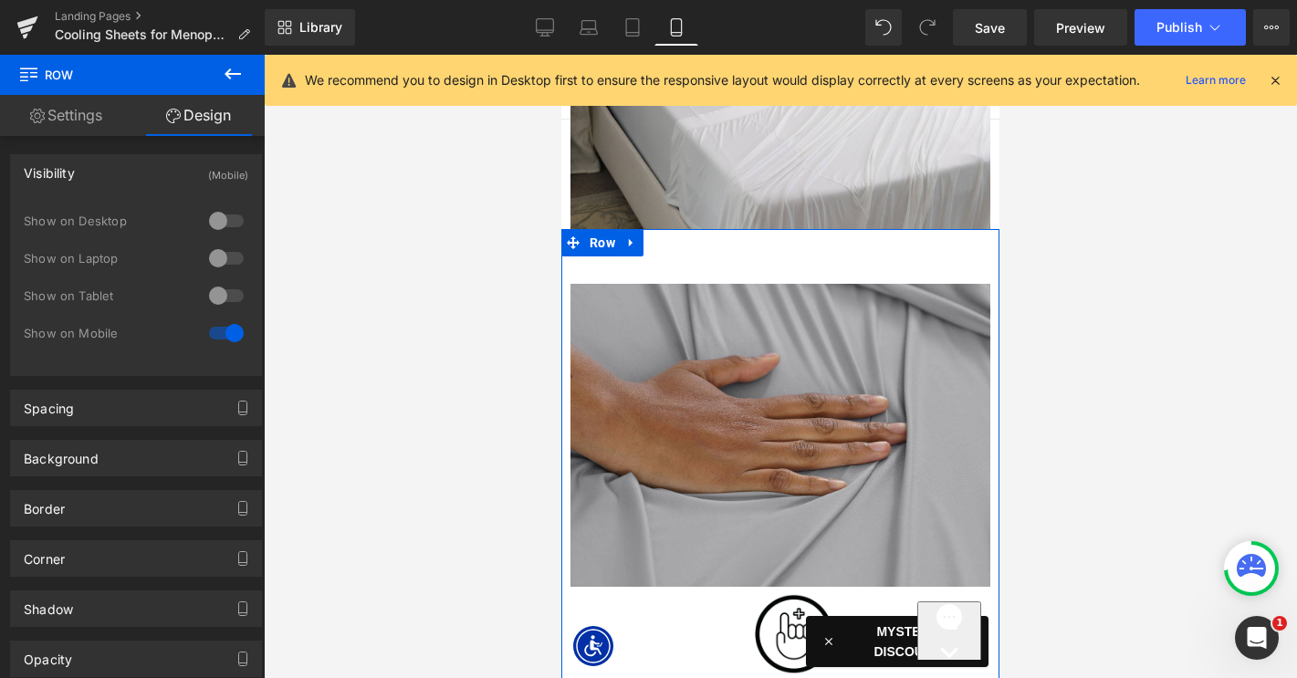
click at [801, 587] on div "Image" at bounding box center [794, 634] width 392 height 95
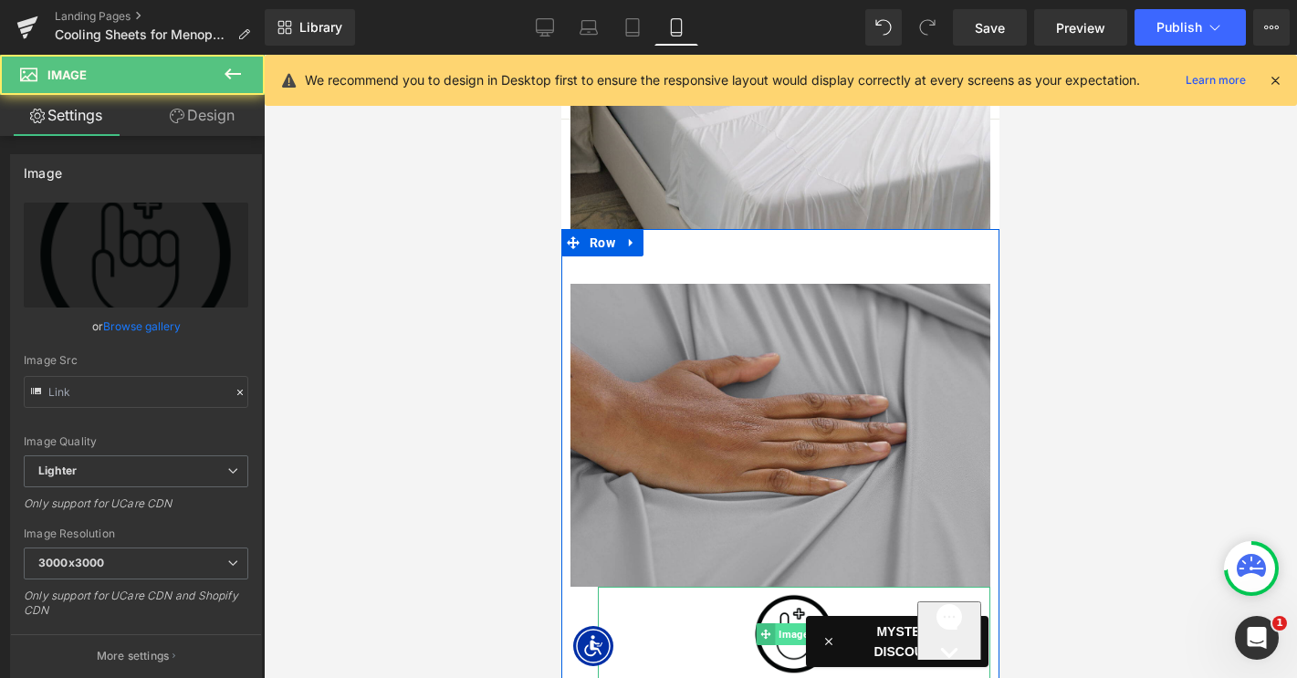
type input "https://ucarecdn.com/9186b31a-2c68-4626-bd3f-b662d640a90f/-/format/auto/-/previ…"
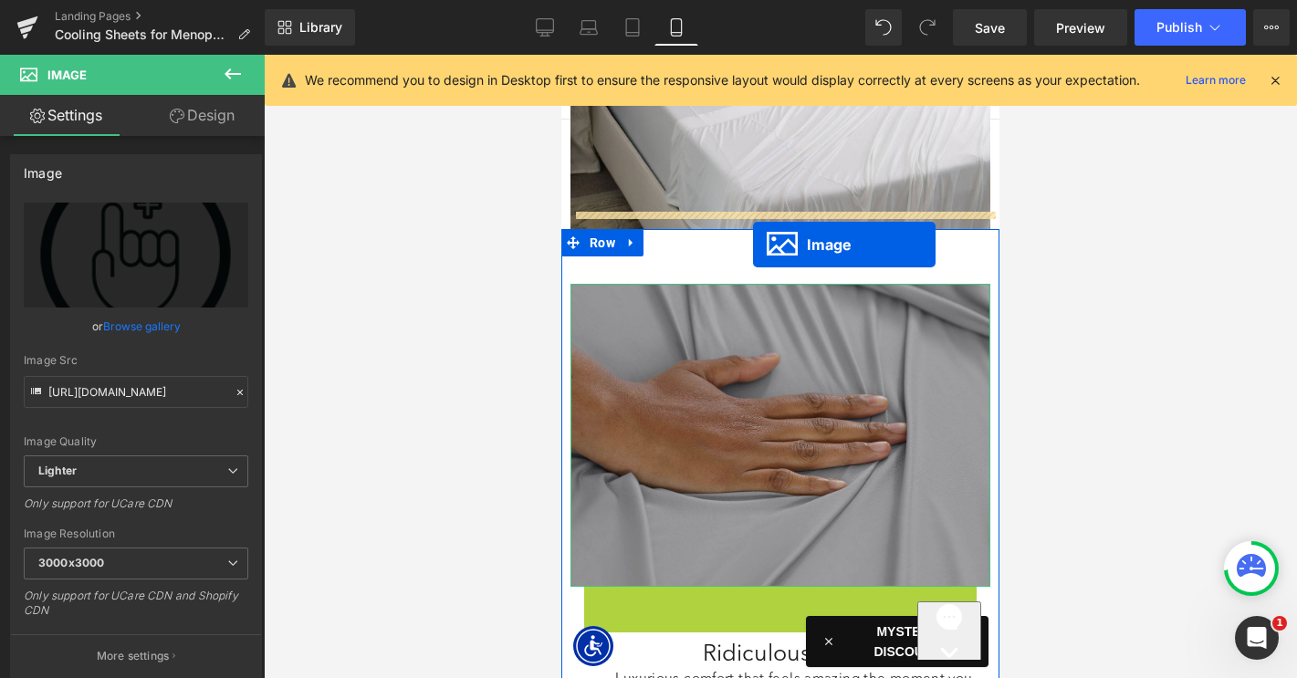
drag, startPoint x: 770, startPoint y: 563, endPoint x: 752, endPoint y: 241, distance: 322.7
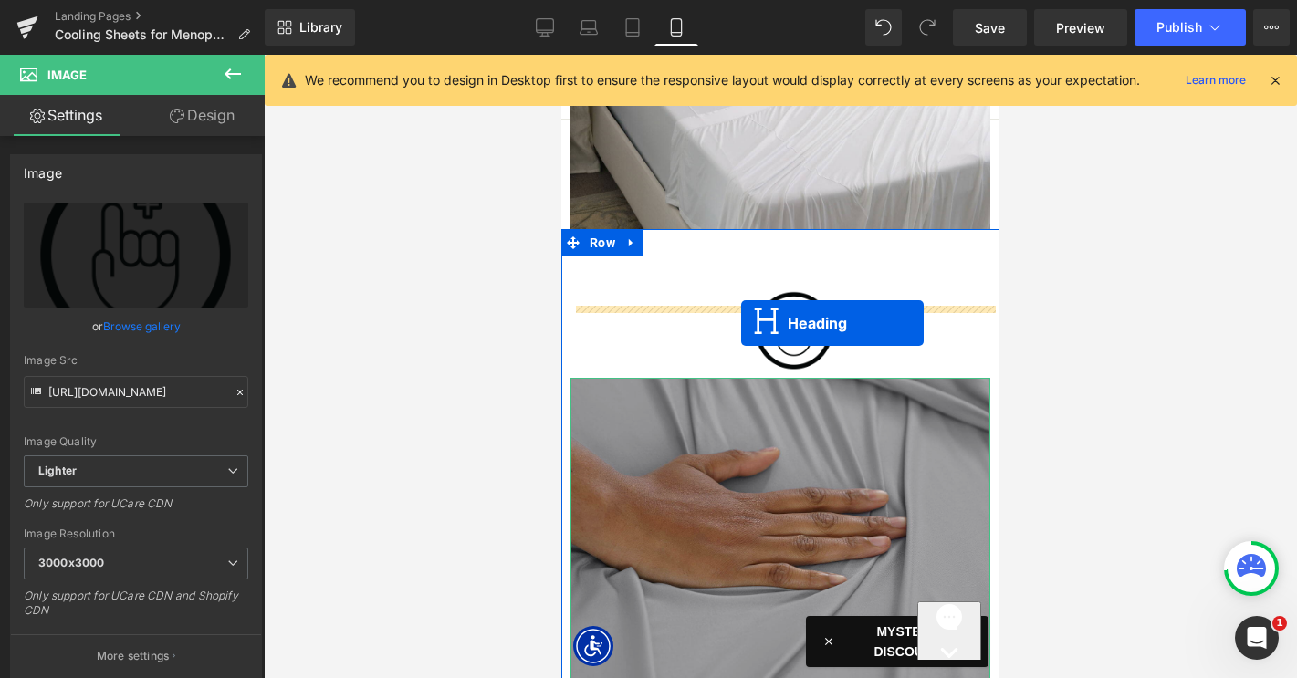
drag, startPoint x: 742, startPoint y: 629, endPoint x: 741, endPoint y: 323, distance: 305.7
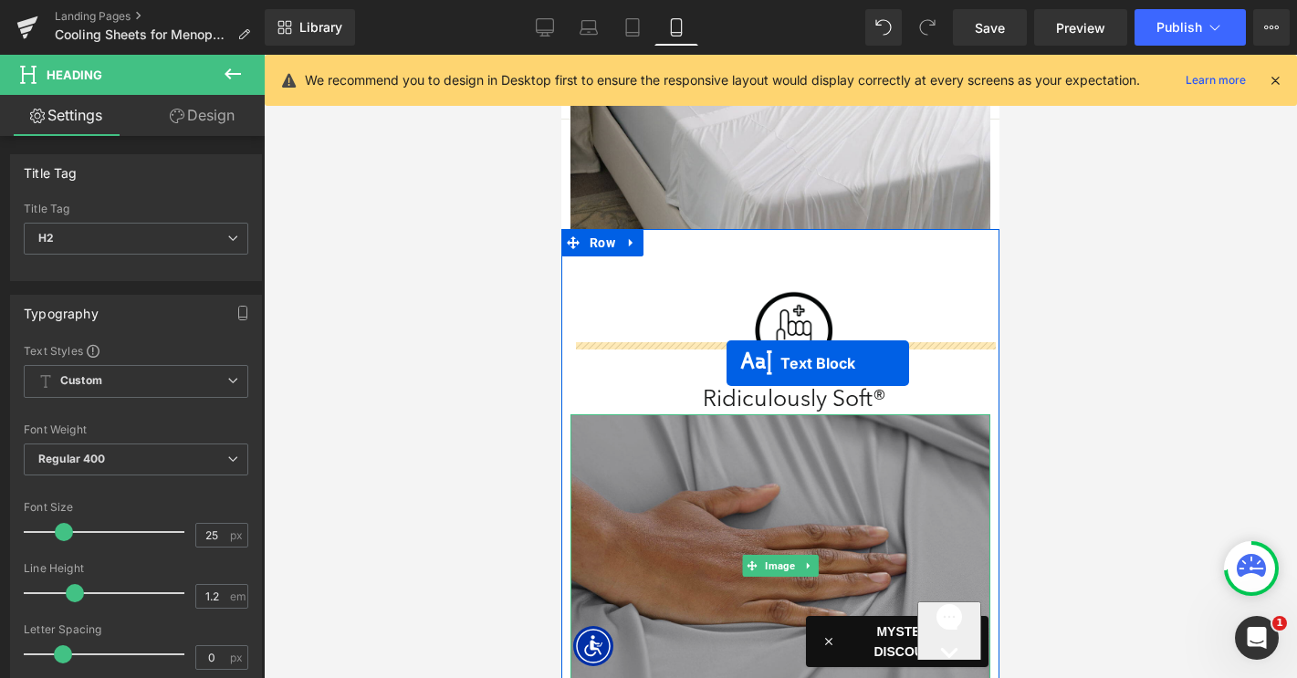
drag, startPoint x: 736, startPoint y: 663, endPoint x: 725, endPoint y: 359, distance: 305.0
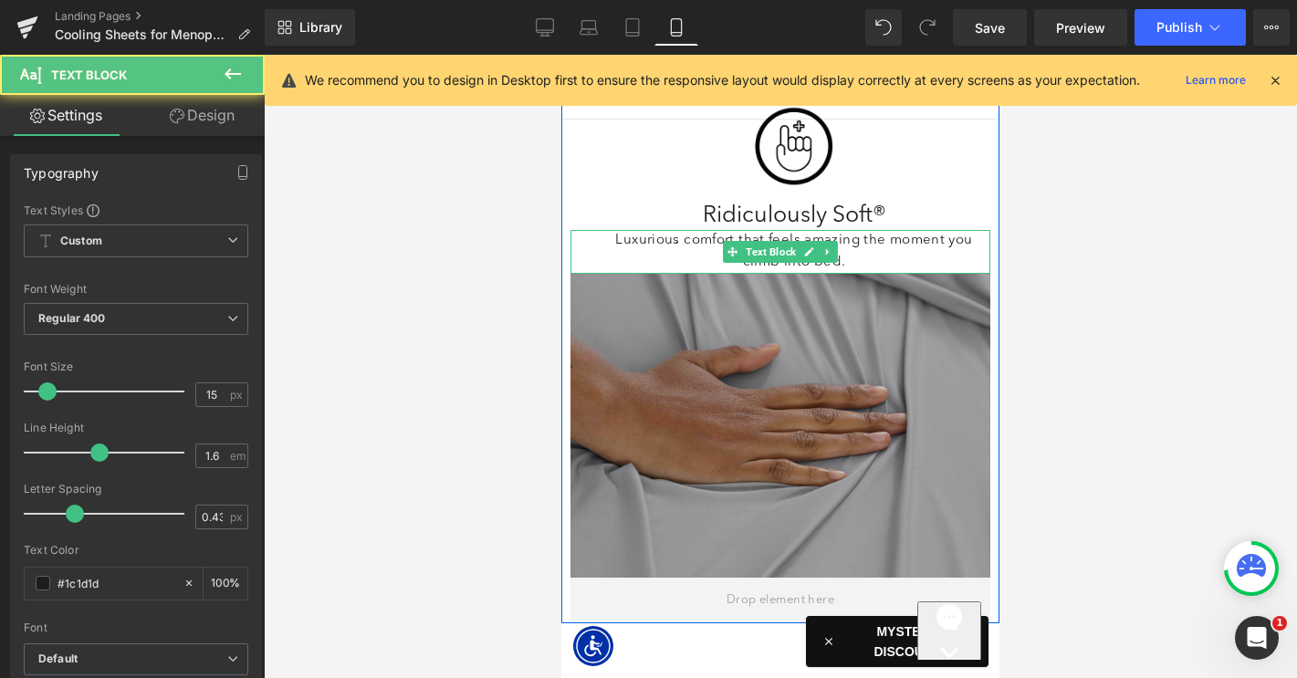
scroll to position [4289, 0]
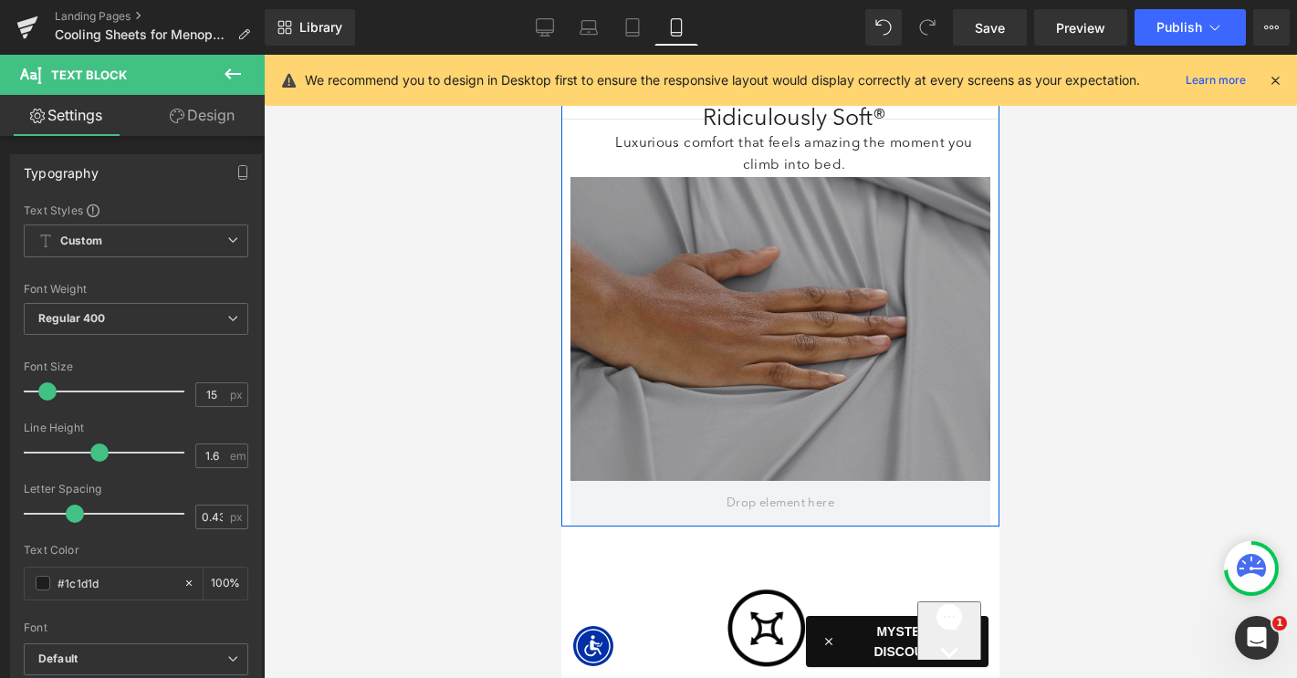
click at [758, 278] on img at bounding box center [780, 328] width 420 height 303
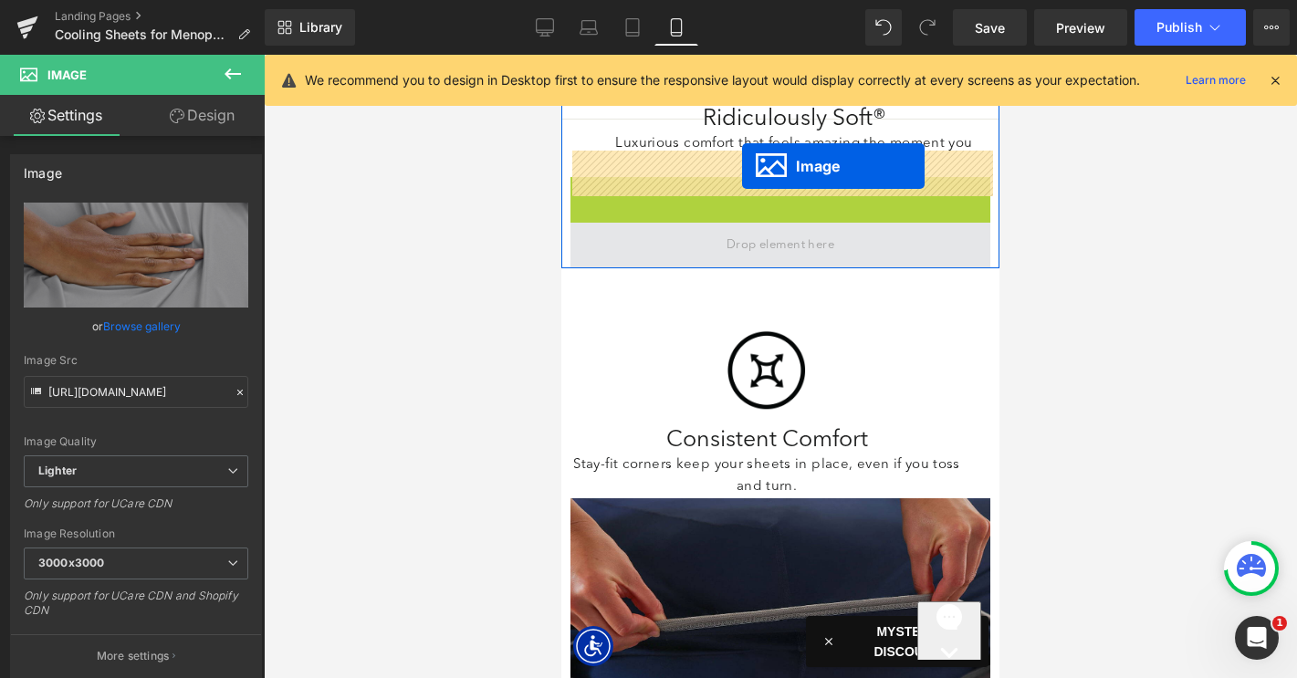
drag, startPoint x: 746, startPoint y: 250, endPoint x: 742, endPoint y: 166, distance: 84.1
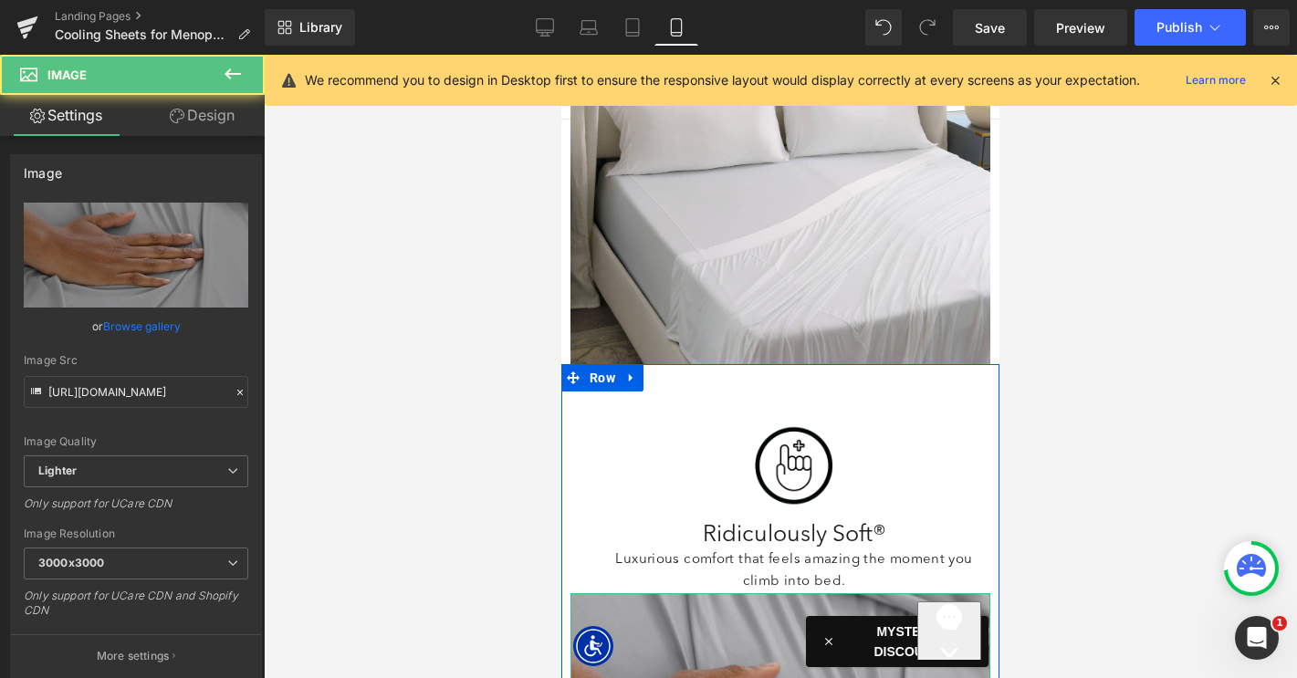
scroll to position [3834, 0]
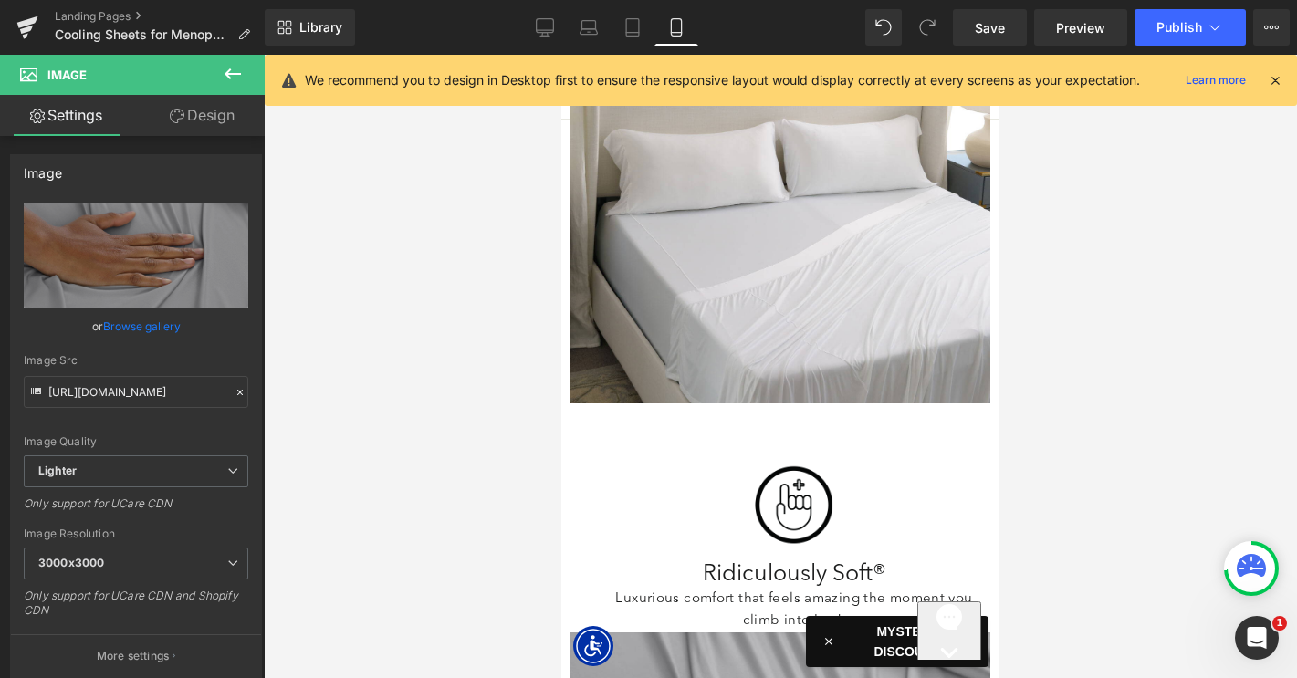
click at [784, 458] on div "Image" at bounding box center [794, 505] width 392 height 95
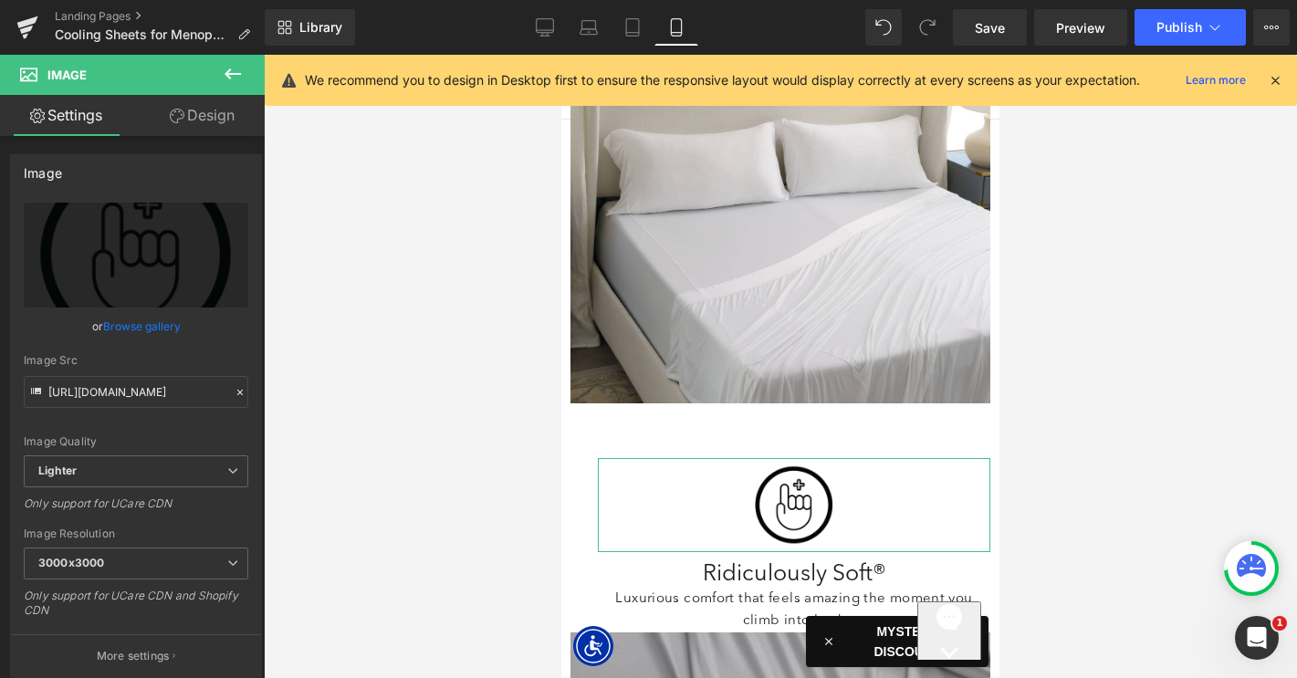
click at [204, 125] on link "Design" at bounding box center [202, 115] width 132 height 41
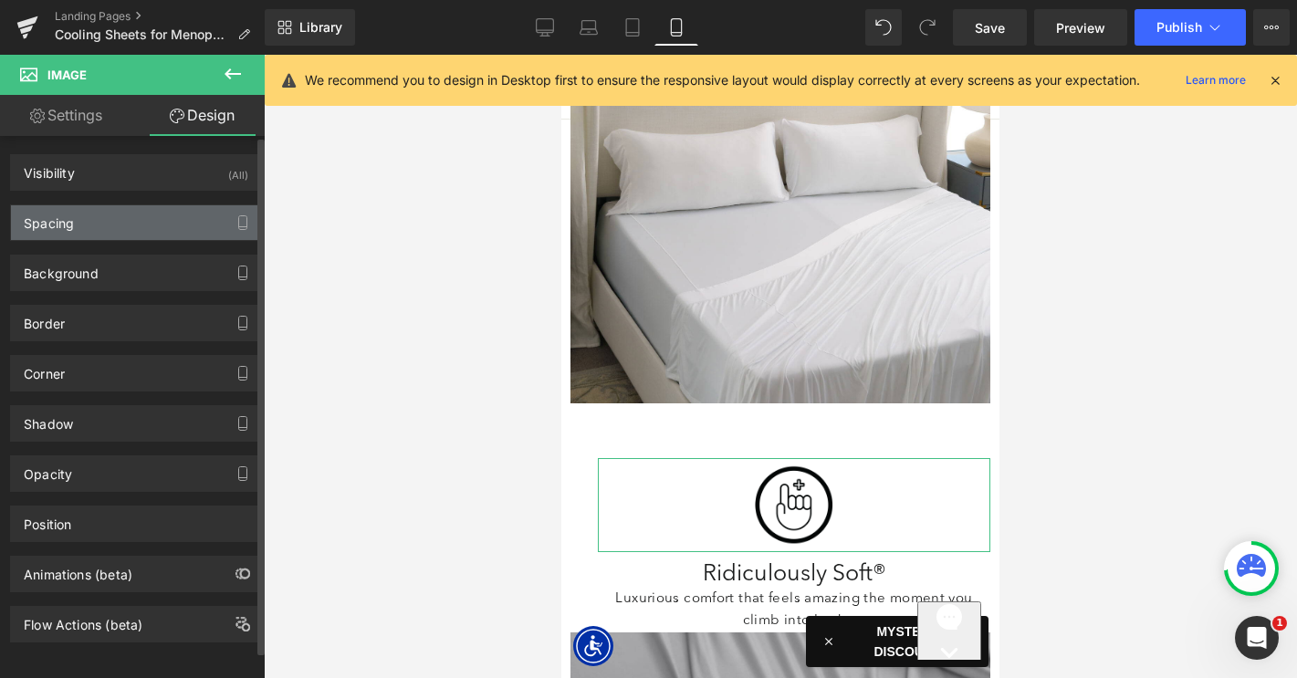
type input "0"
type input "30"
type input "0"
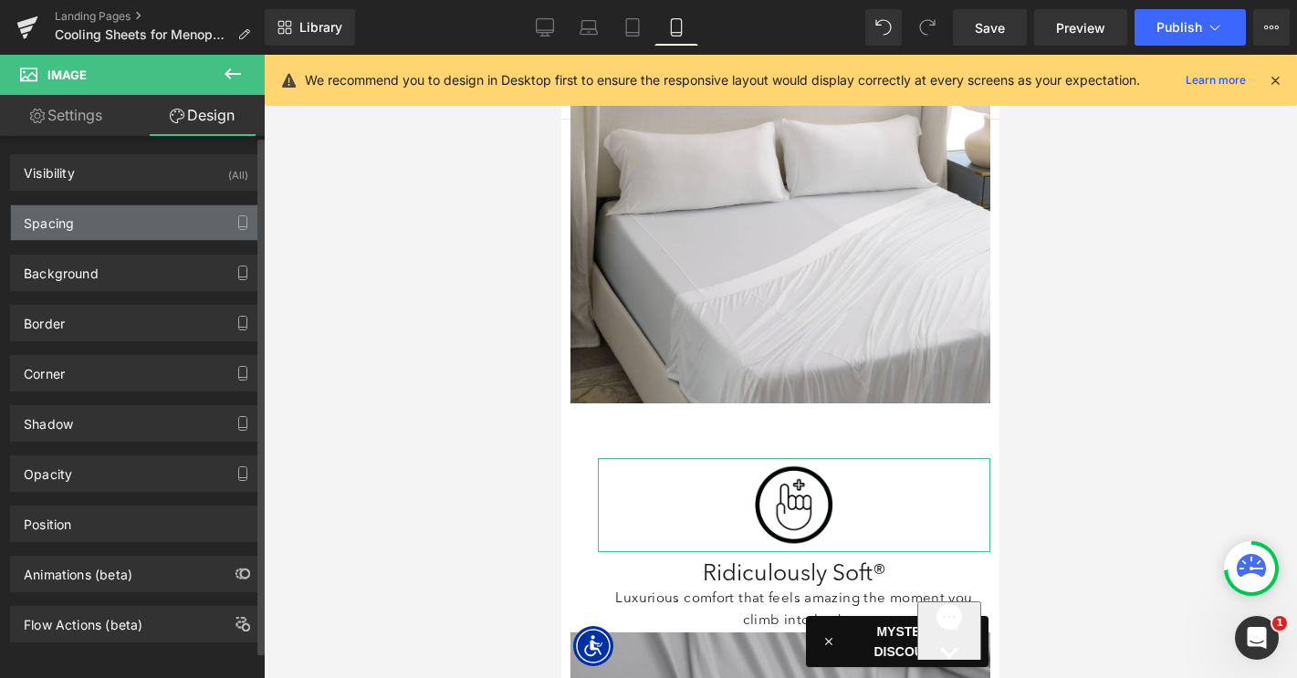
type input "0"
click at [135, 219] on div "Spacing" at bounding box center [136, 222] width 250 height 35
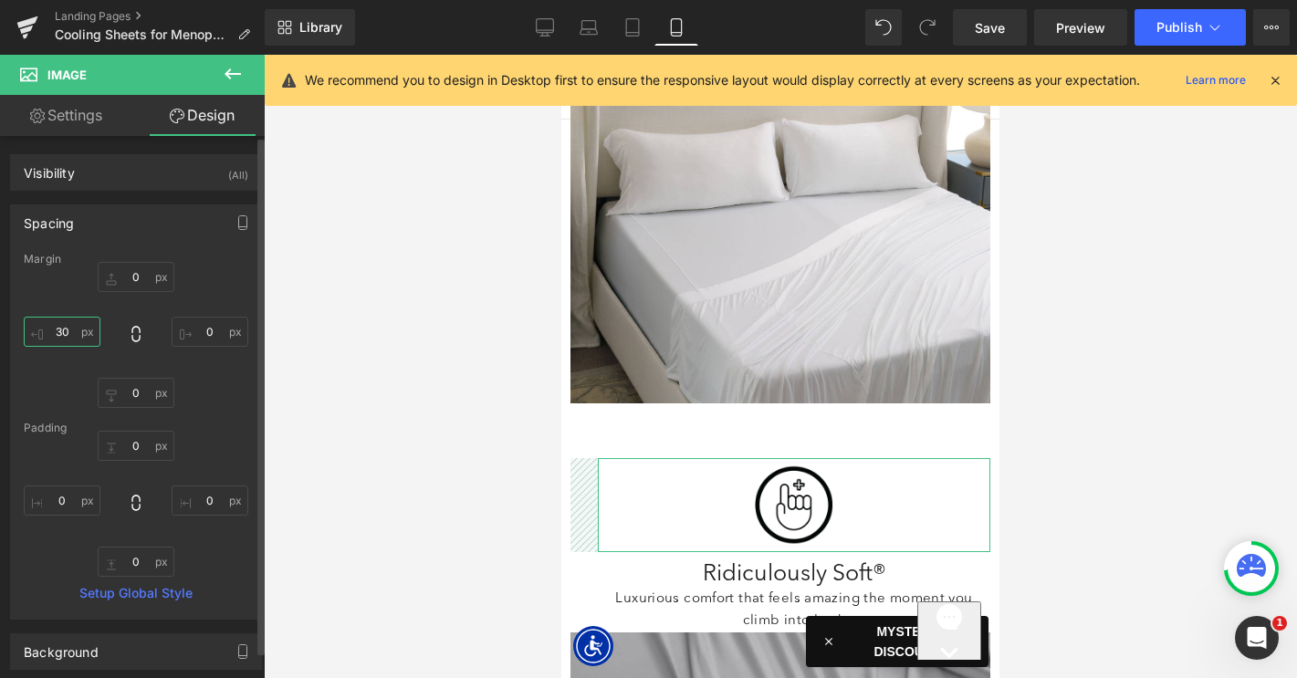
click at [65, 329] on input "30" at bounding box center [62, 332] width 77 height 30
type input "0"
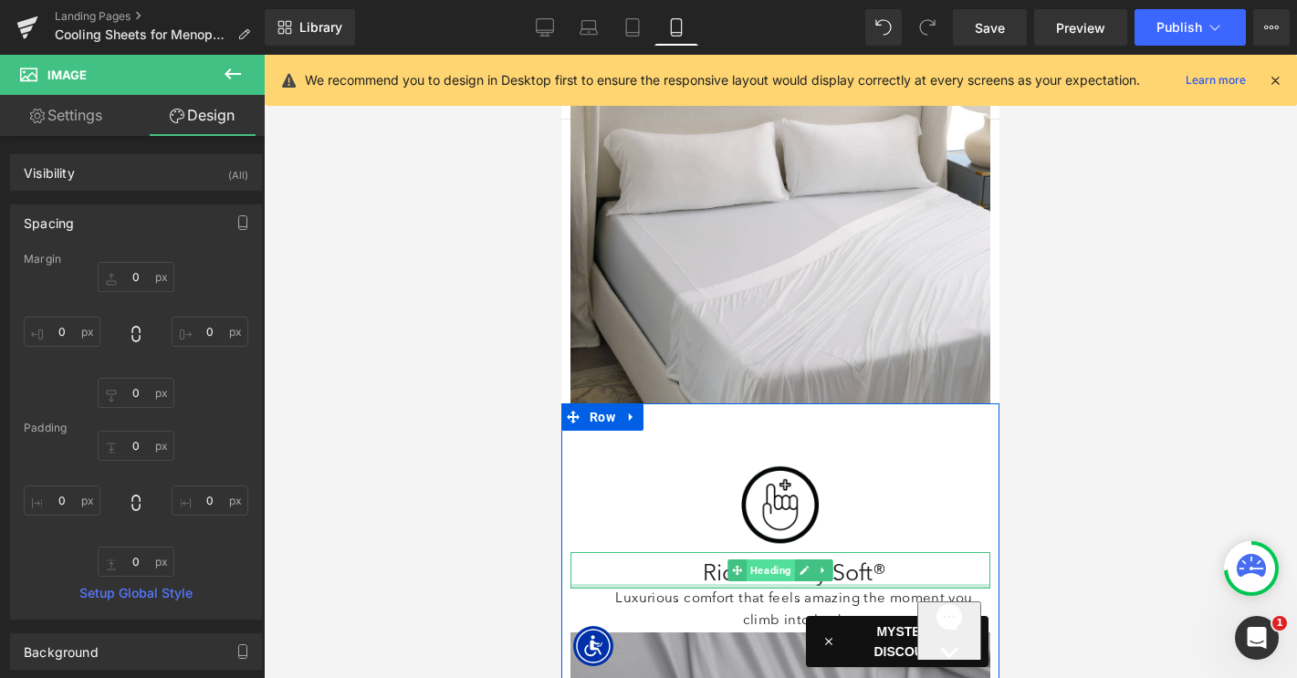
click at [781, 559] on span "Heading" at bounding box center [770, 570] width 48 height 22
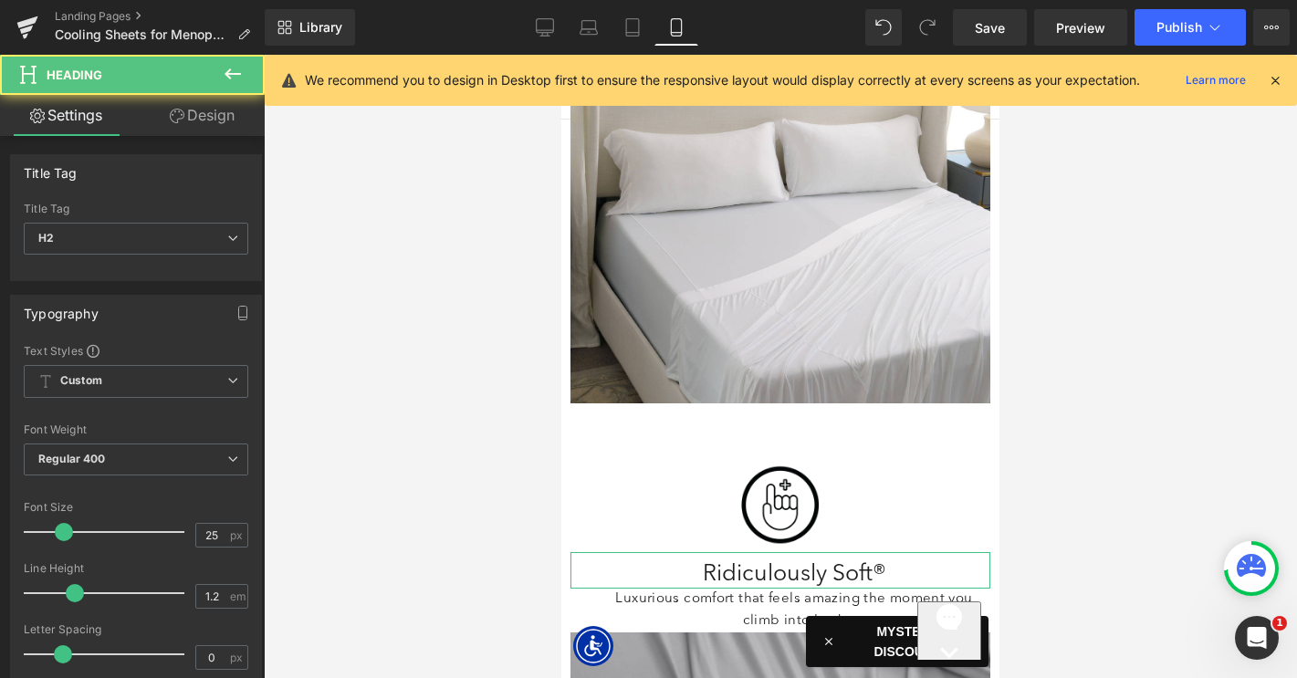
click at [217, 118] on link "Design" at bounding box center [202, 115] width 132 height 41
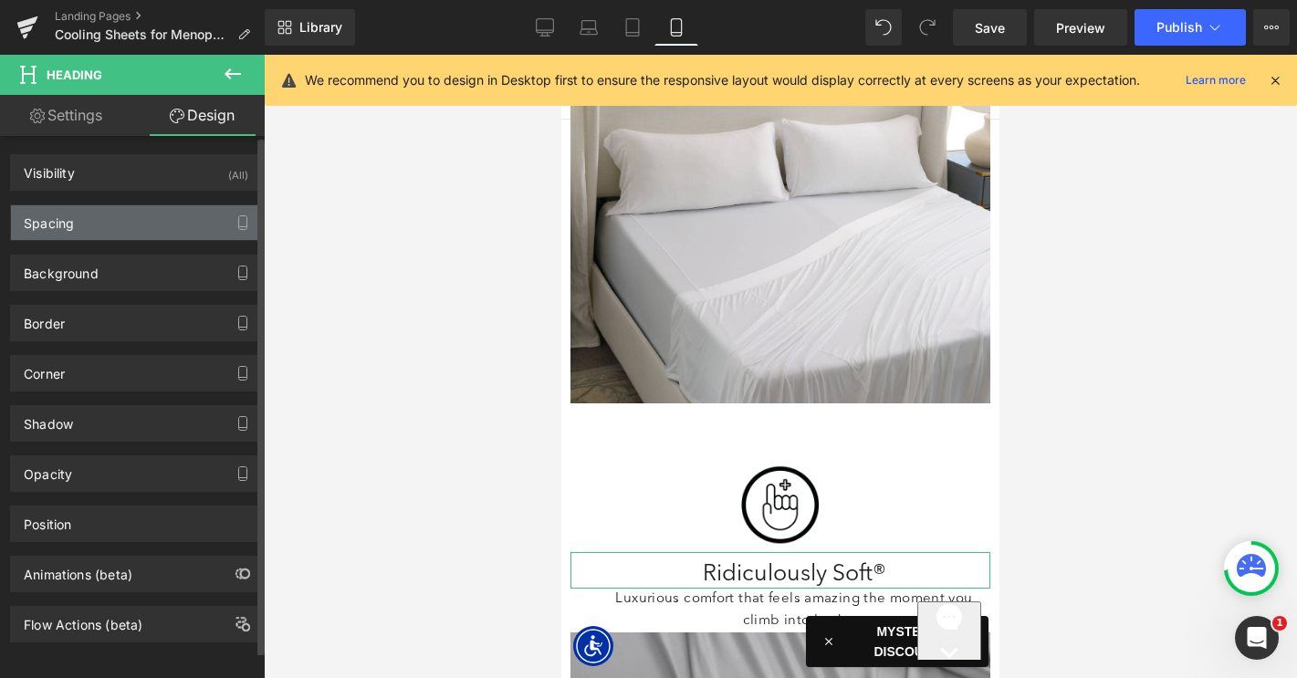
type input "0"
type input "10"
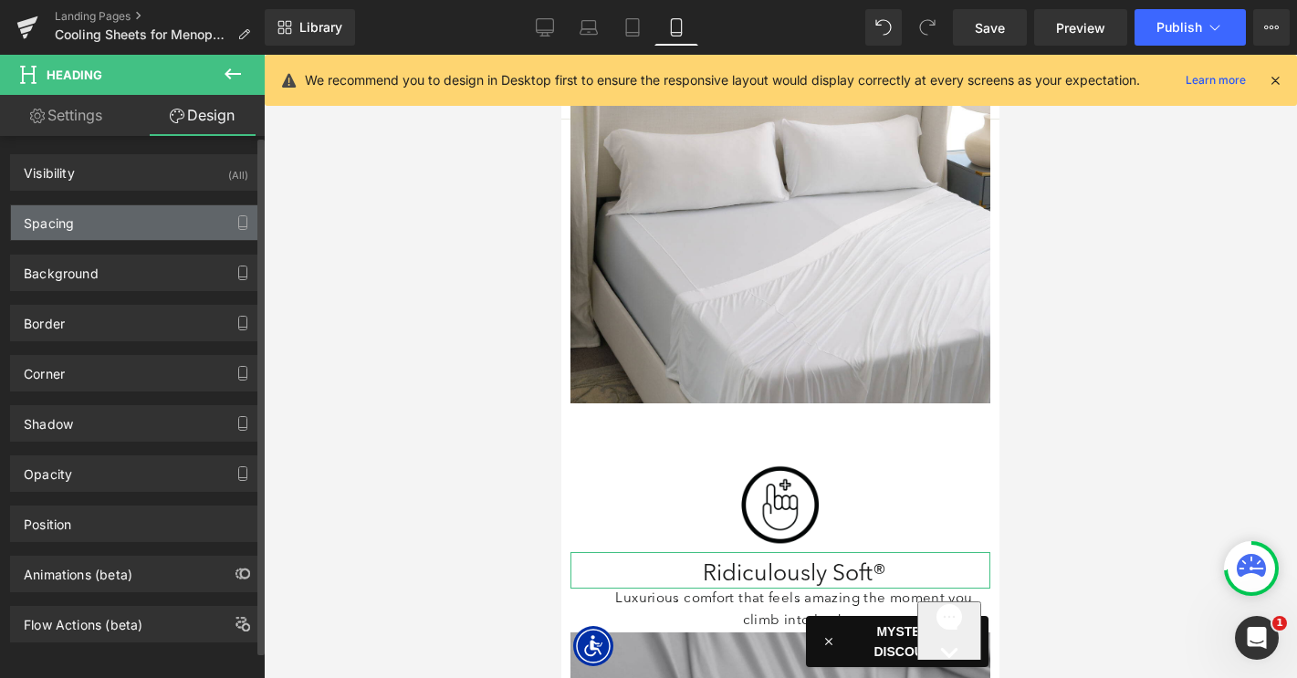
type input "0"
click at [141, 214] on div "Spacing" at bounding box center [136, 222] width 250 height 35
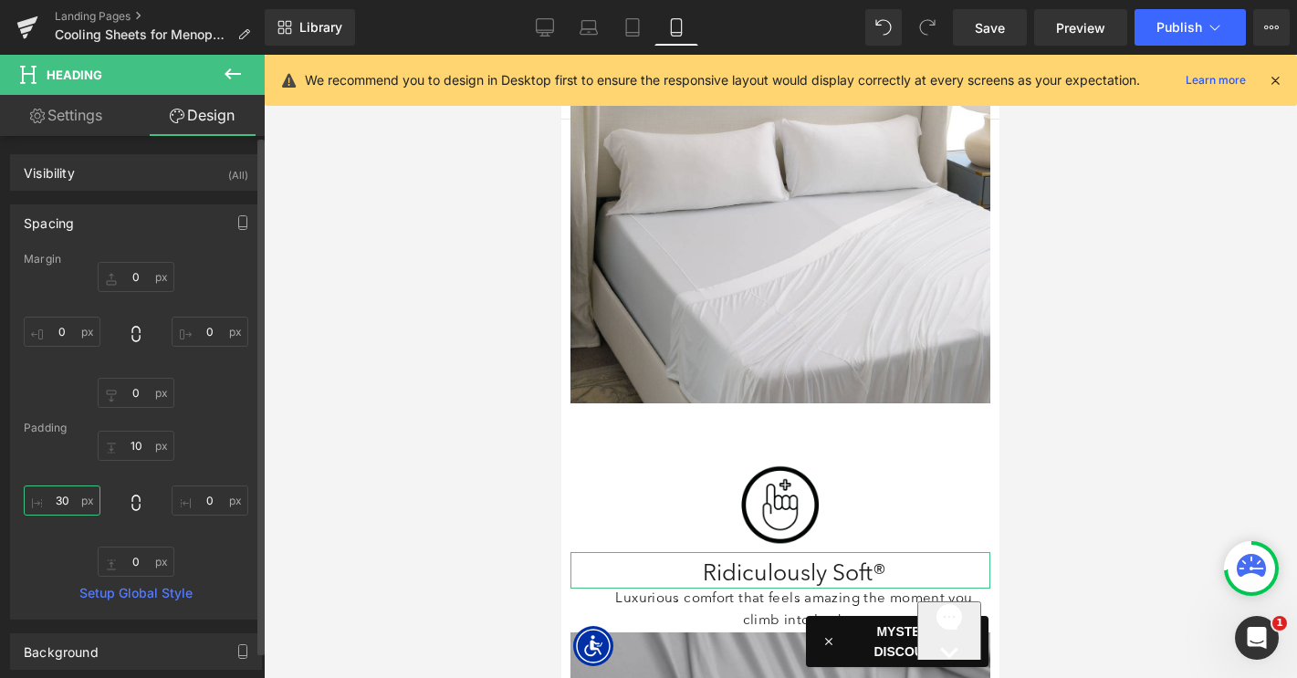
click at [68, 496] on input "30" at bounding box center [62, 500] width 77 height 30
type input "0"
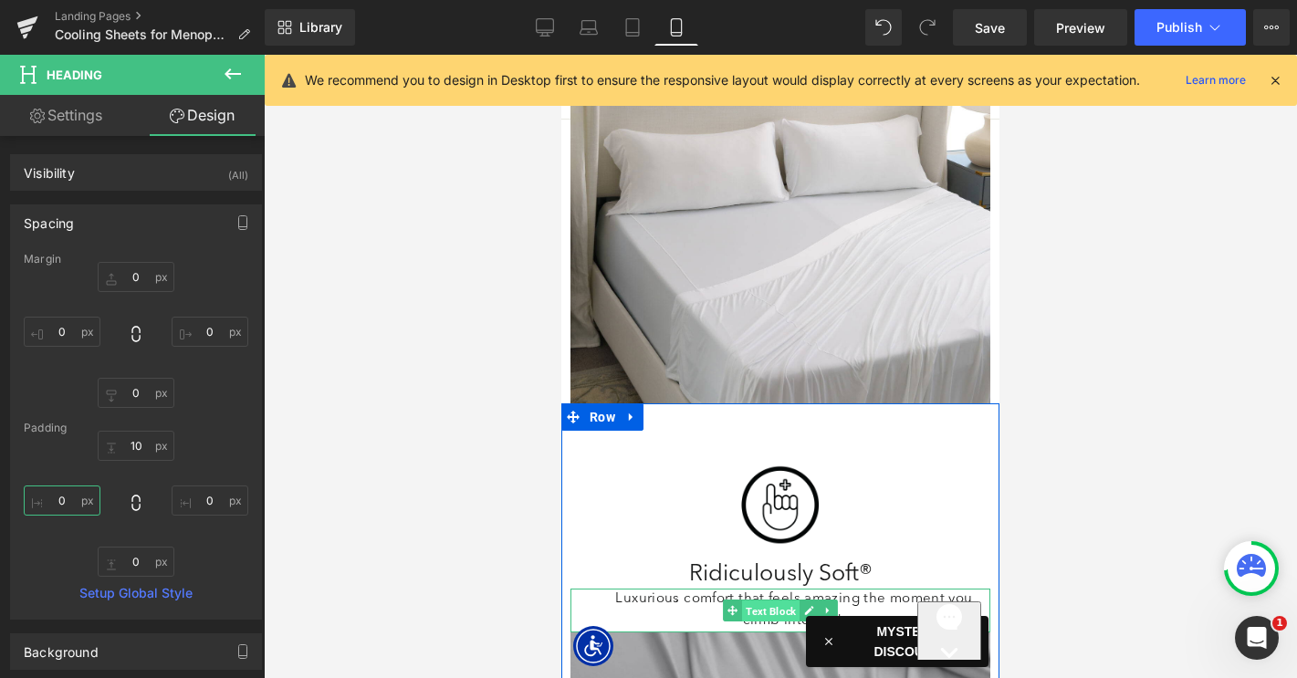
drag, startPoint x: 785, startPoint y: 535, endPoint x: 932, endPoint y: 422, distance: 185.4
click at [785, 600] on span "Text Block" at bounding box center [770, 611] width 57 height 22
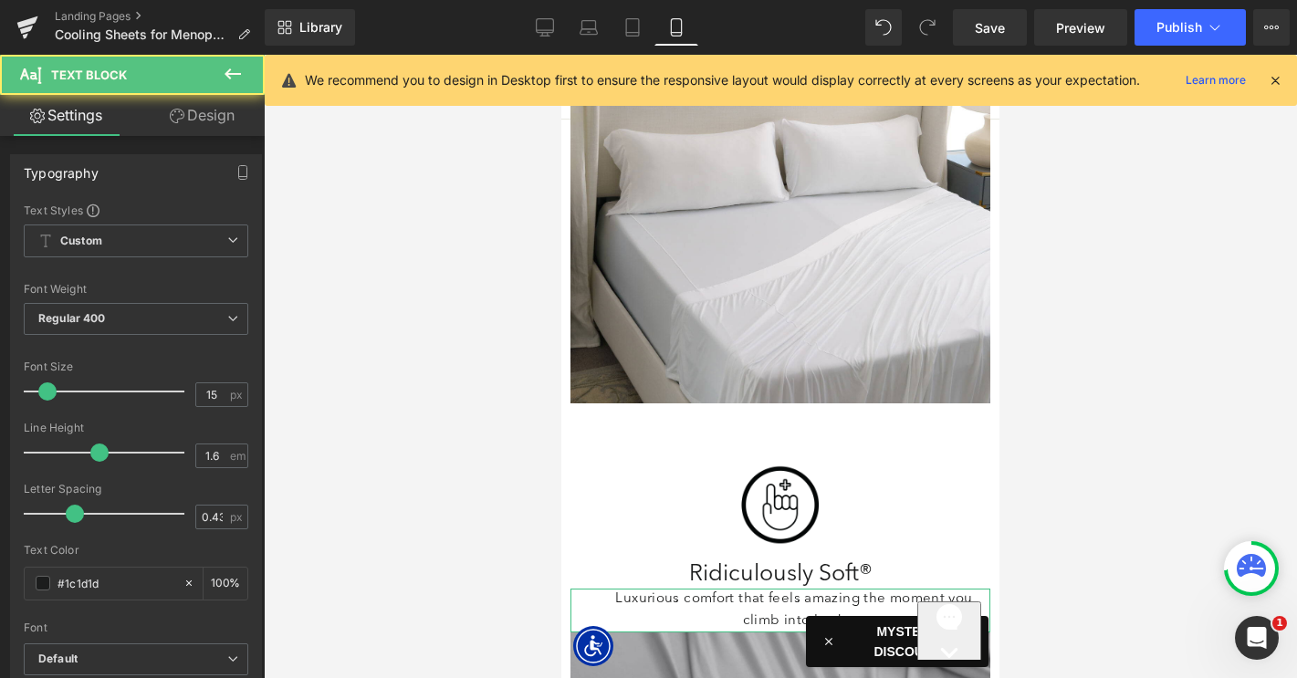
click at [203, 134] on link "Design" at bounding box center [202, 115] width 132 height 41
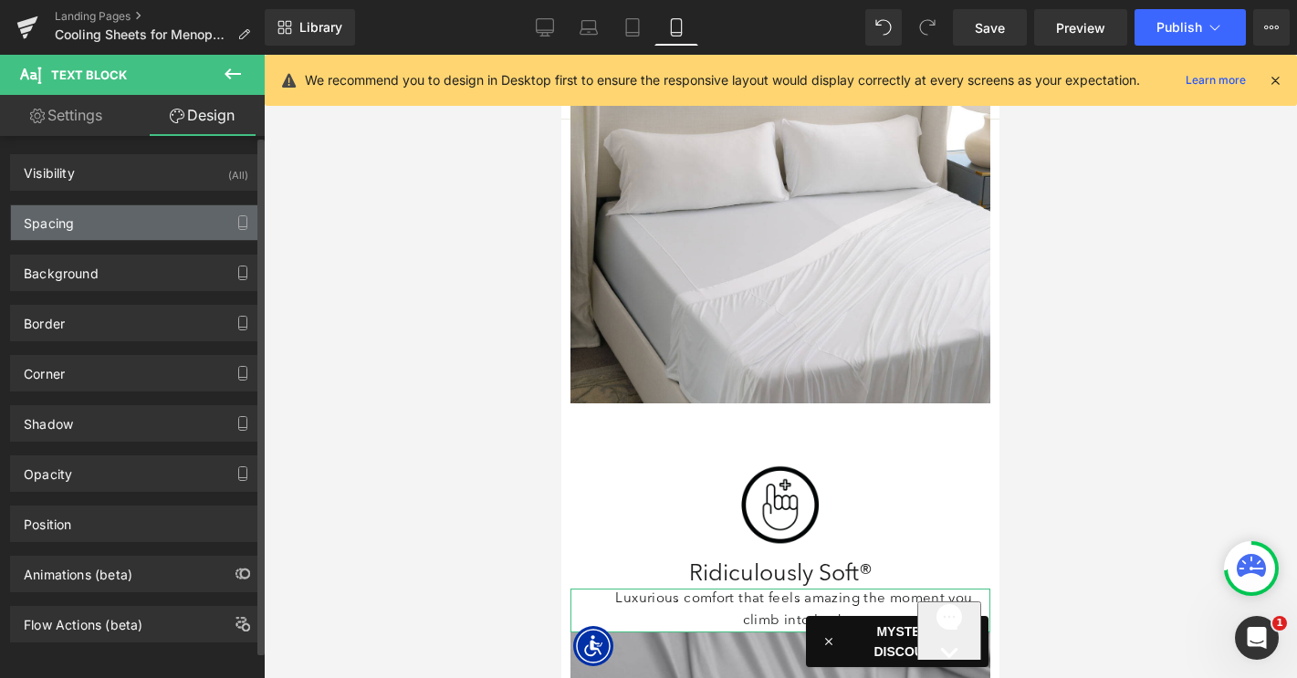
click at [119, 221] on div "Spacing" at bounding box center [136, 222] width 250 height 35
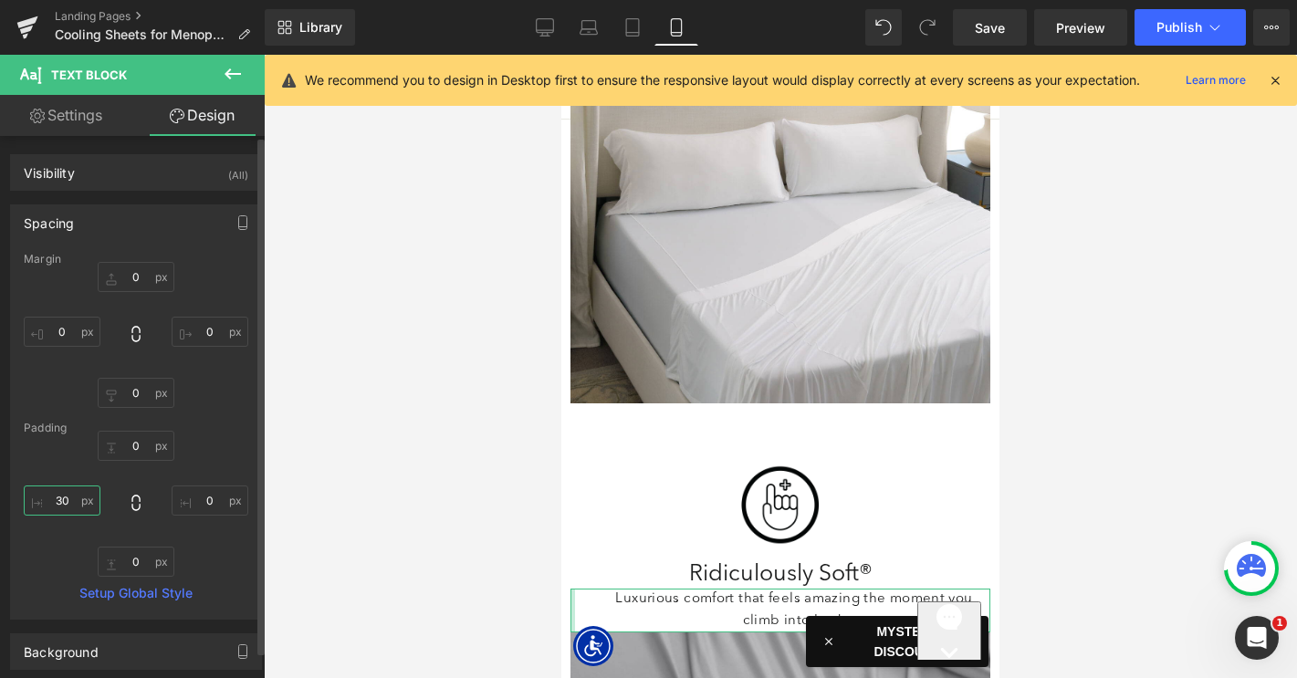
click at [69, 497] on input "30" at bounding box center [62, 500] width 77 height 30
type input "0"
click at [119, 560] on input "0" at bounding box center [136, 562] width 77 height 30
type input "10"
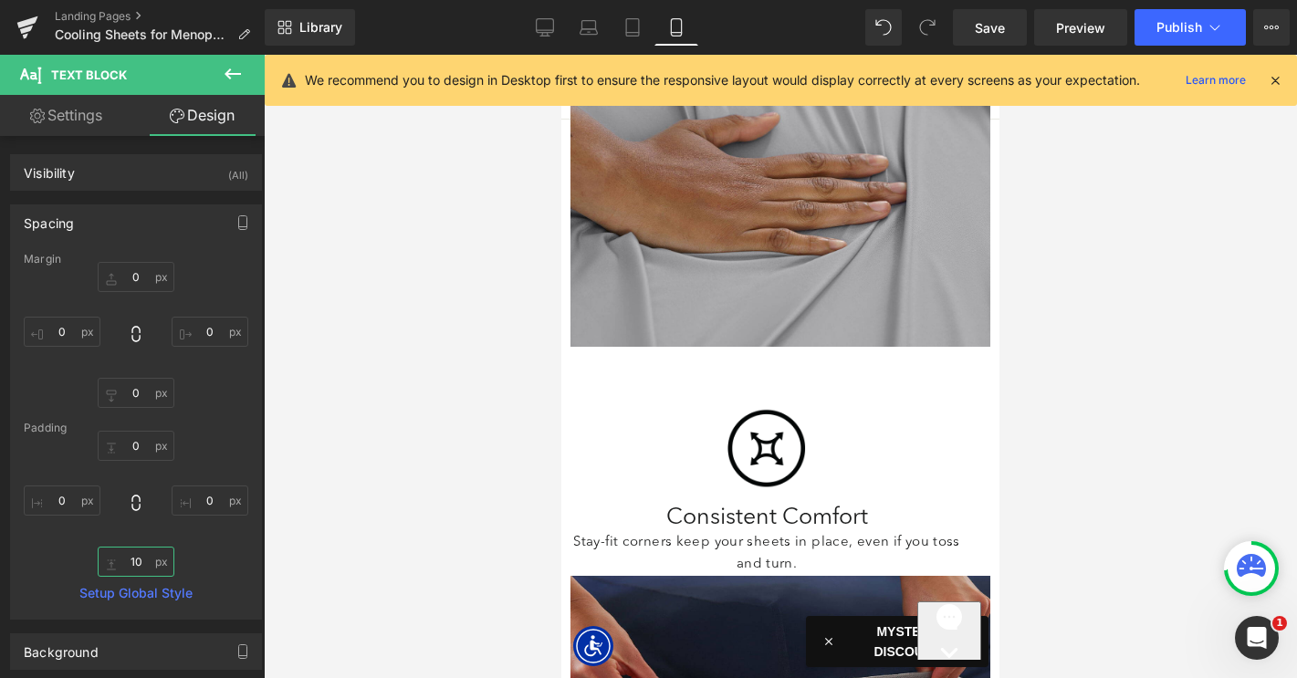
scroll to position [4419, 0]
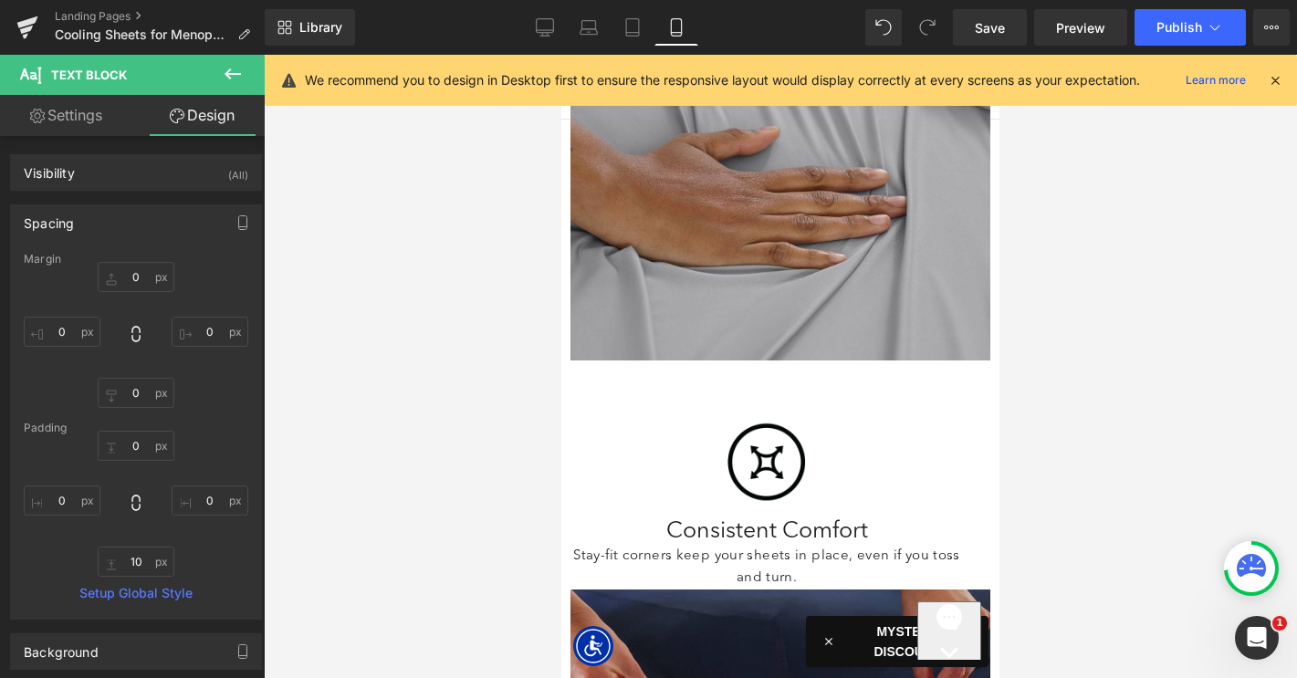
click at [765, 415] on div "Image" at bounding box center [766, 462] width 392 height 95
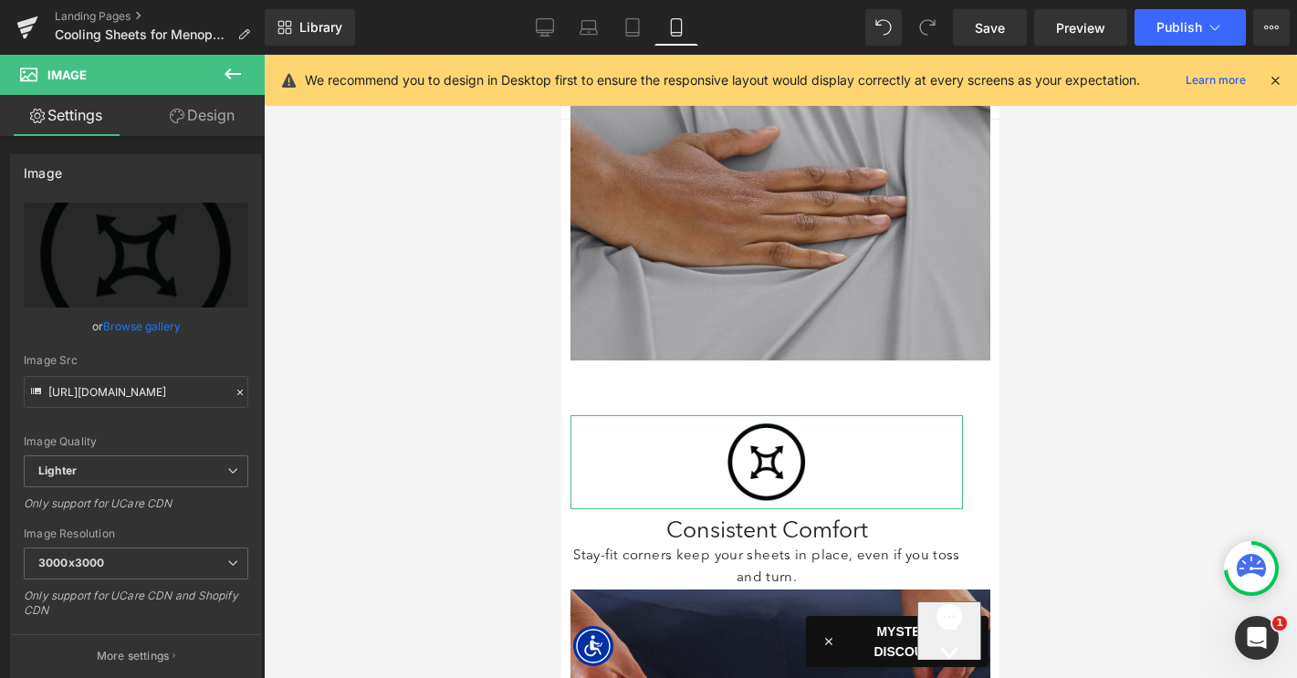
click at [223, 128] on link "Design" at bounding box center [202, 115] width 132 height 41
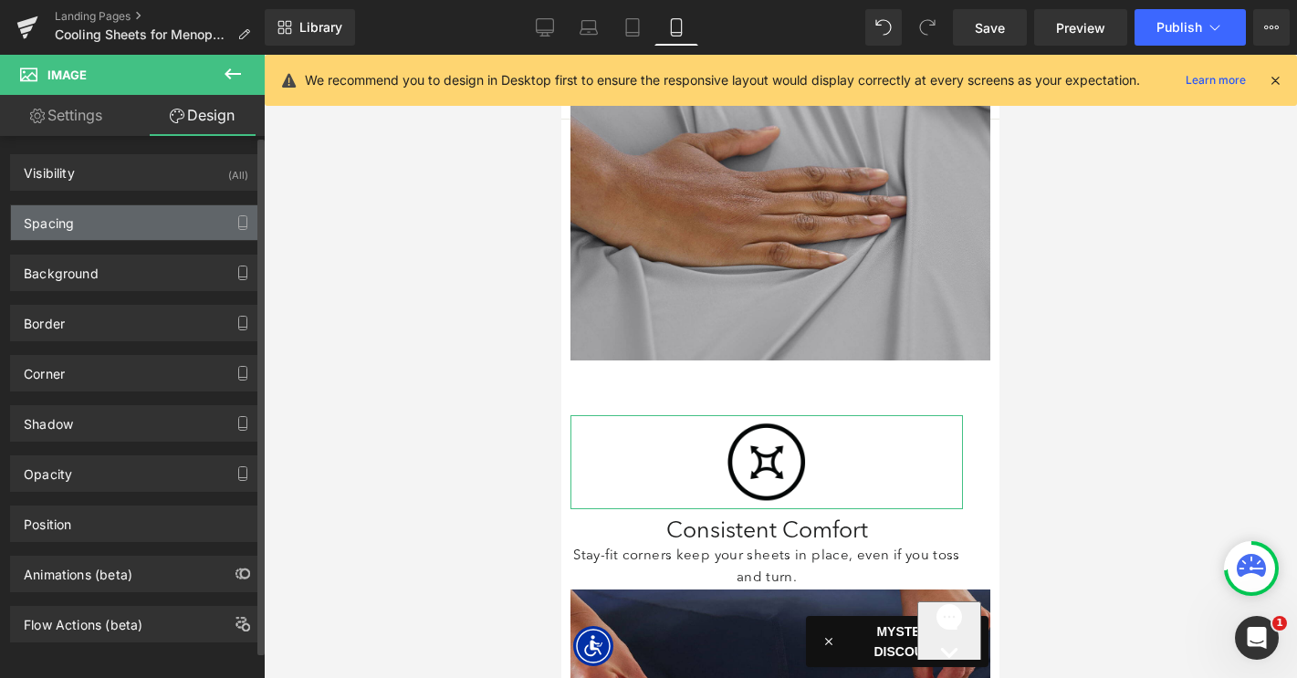
type input "0"
type input "30"
type input "0"
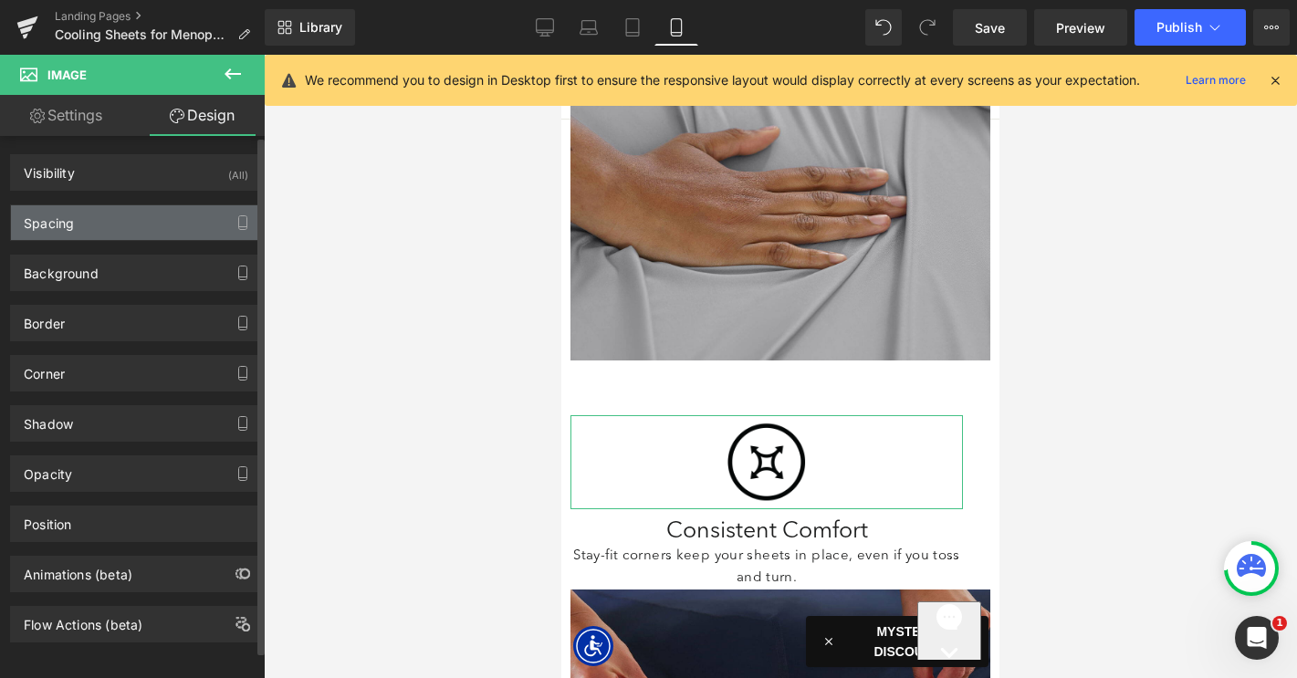
type input "0"
click at [135, 227] on div "Spacing" at bounding box center [136, 222] width 250 height 35
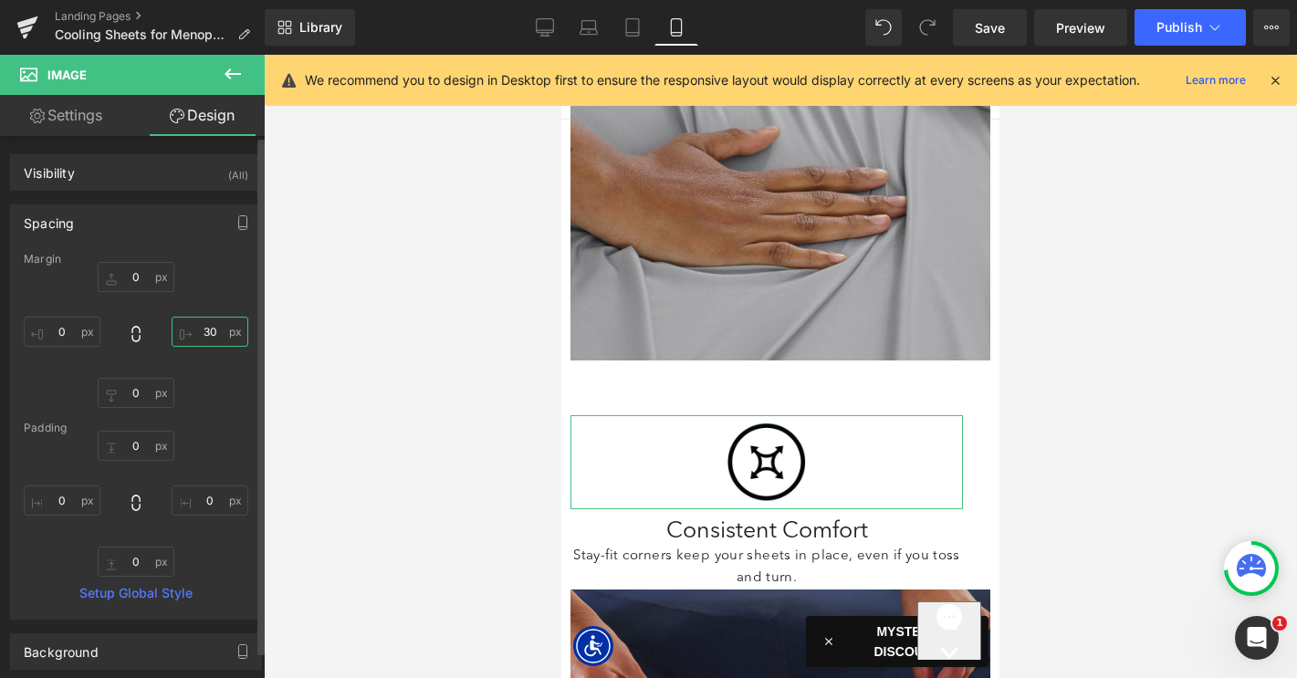
click at [198, 325] on input "30" at bounding box center [210, 332] width 77 height 30
type input "0"
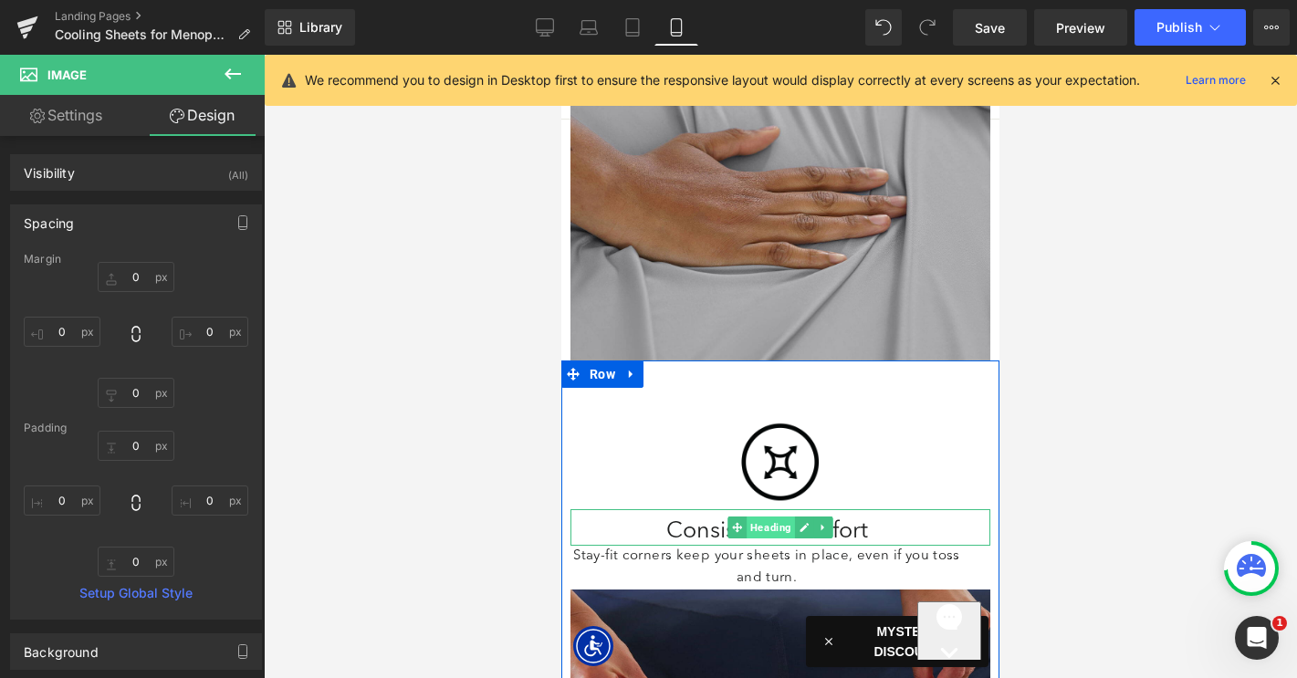
click at [774, 517] on span "Heading" at bounding box center [770, 528] width 48 height 22
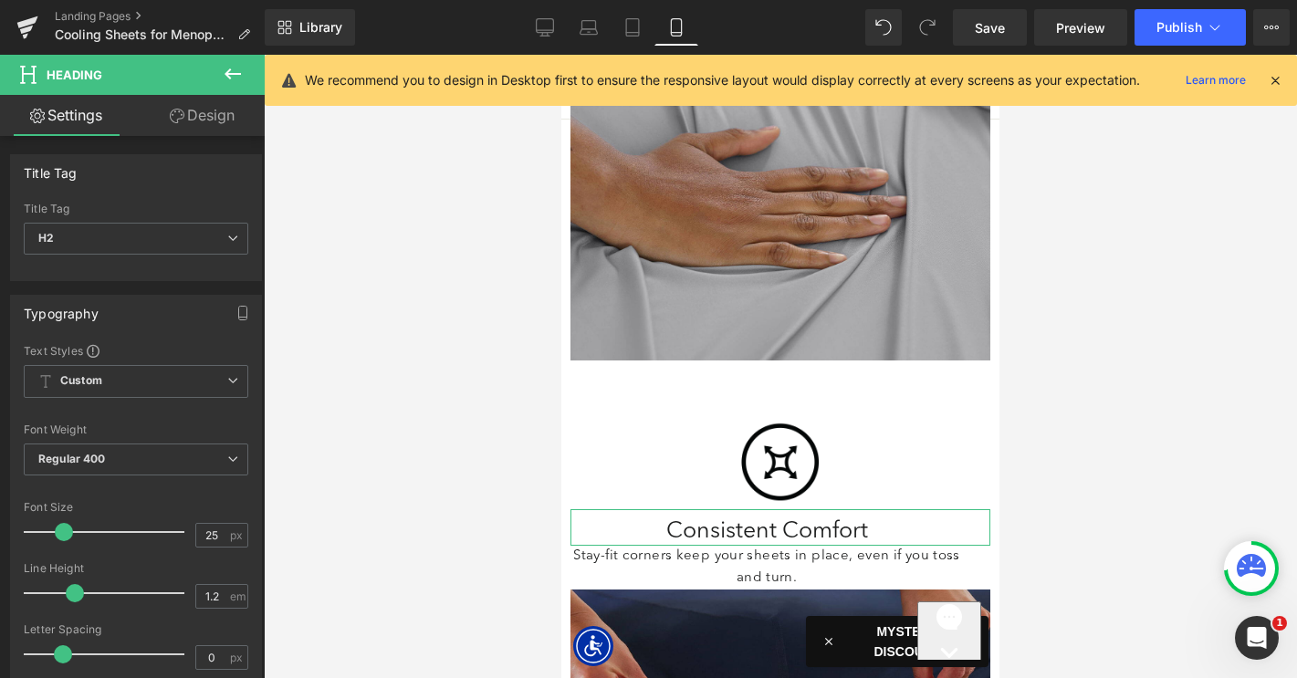
click at [212, 108] on link "Design" at bounding box center [202, 115] width 132 height 41
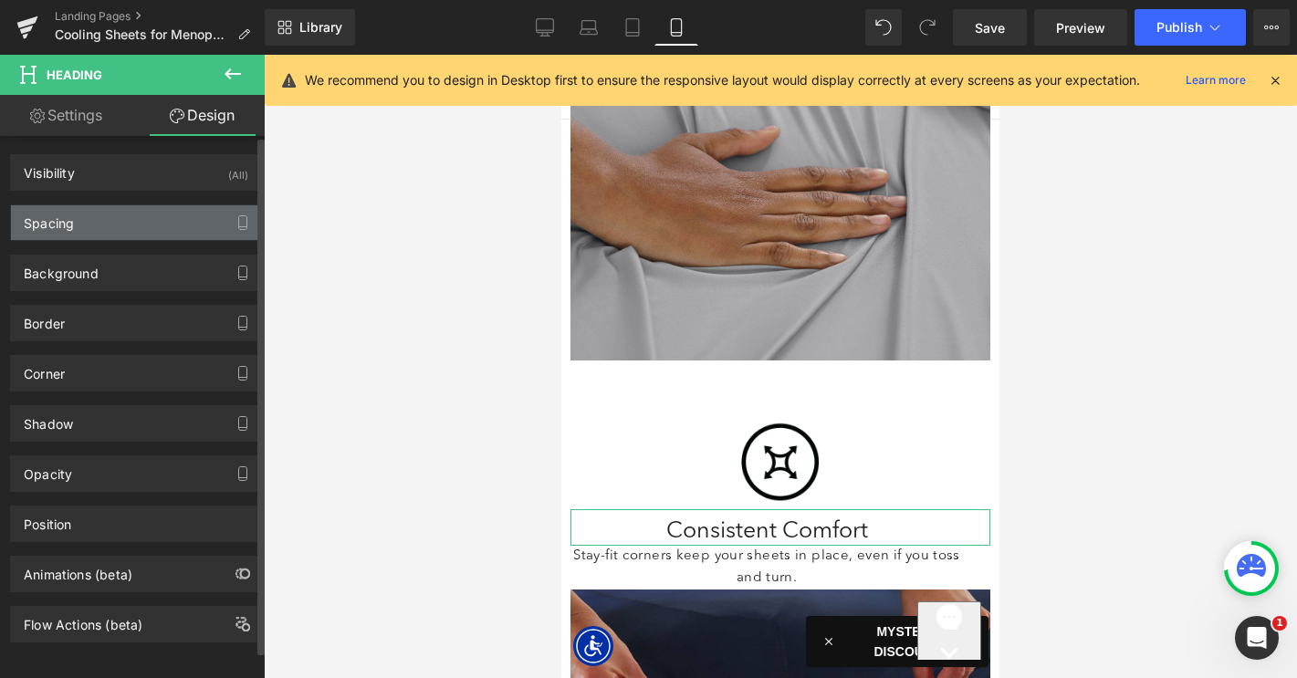
click at [120, 233] on div "Spacing" at bounding box center [136, 222] width 250 height 35
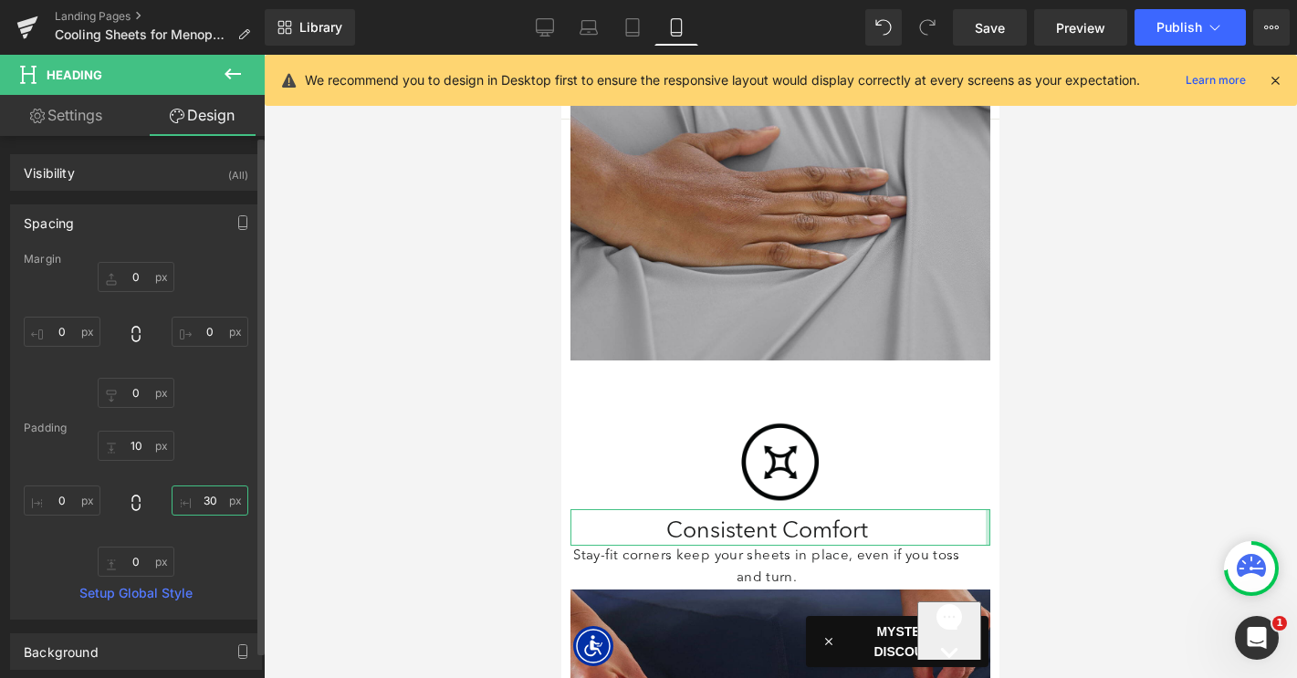
click at [202, 499] on input "30" at bounding box center [210, 500] width 77 height 30
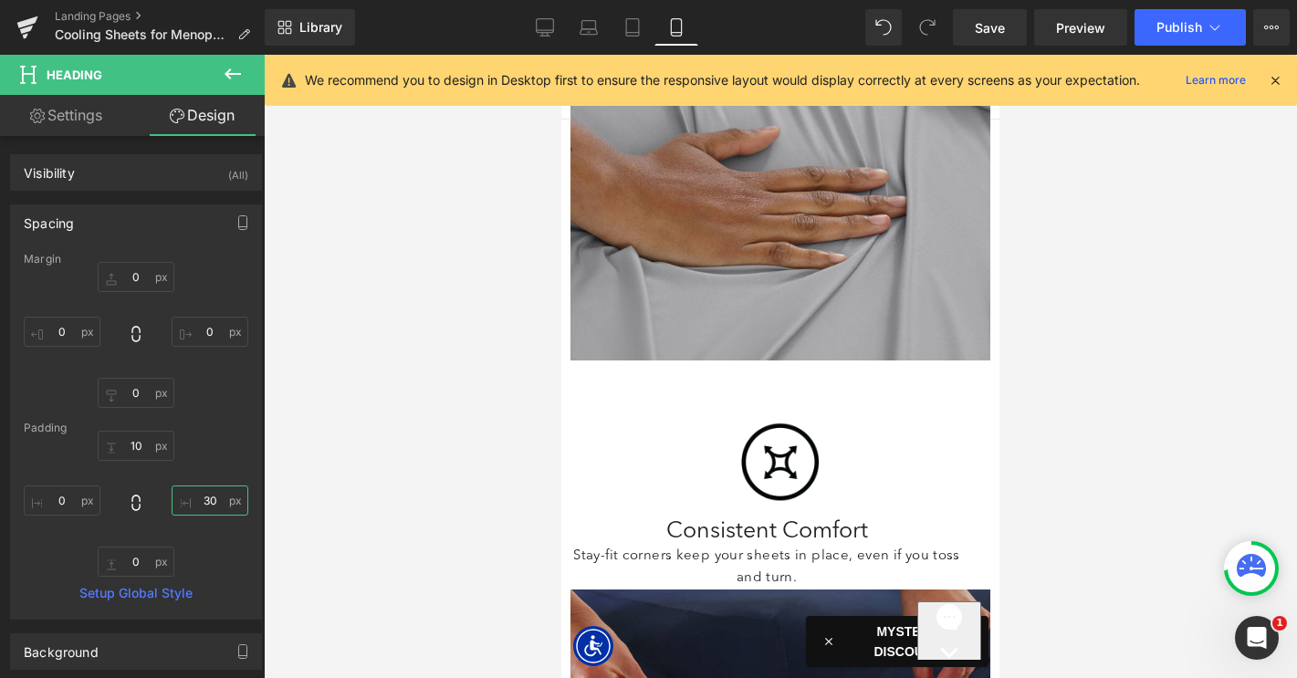
type input "0"
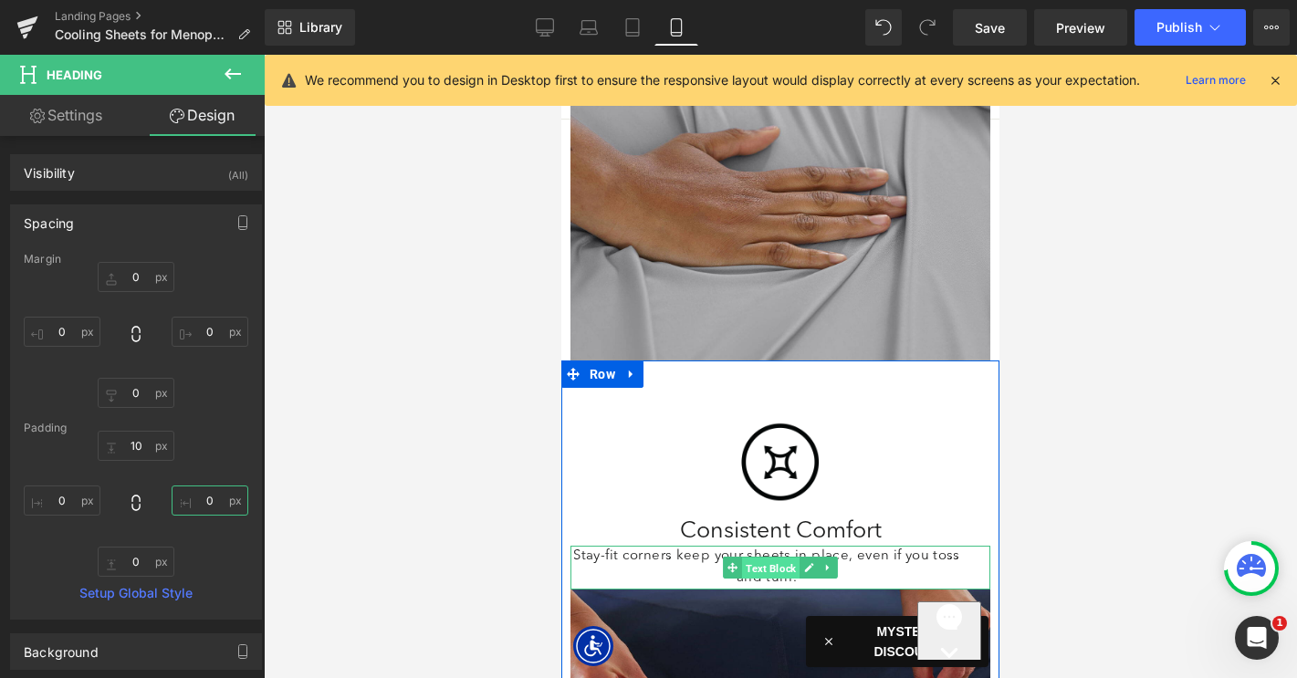
drag, startPoint x: 770, startPoint y: 495, endPoint x: 1085, endPoint y: 461, distance: 316.6
click at [770, 558] on span "Text Block" at bounding box center [770, 569] width 57 height 22
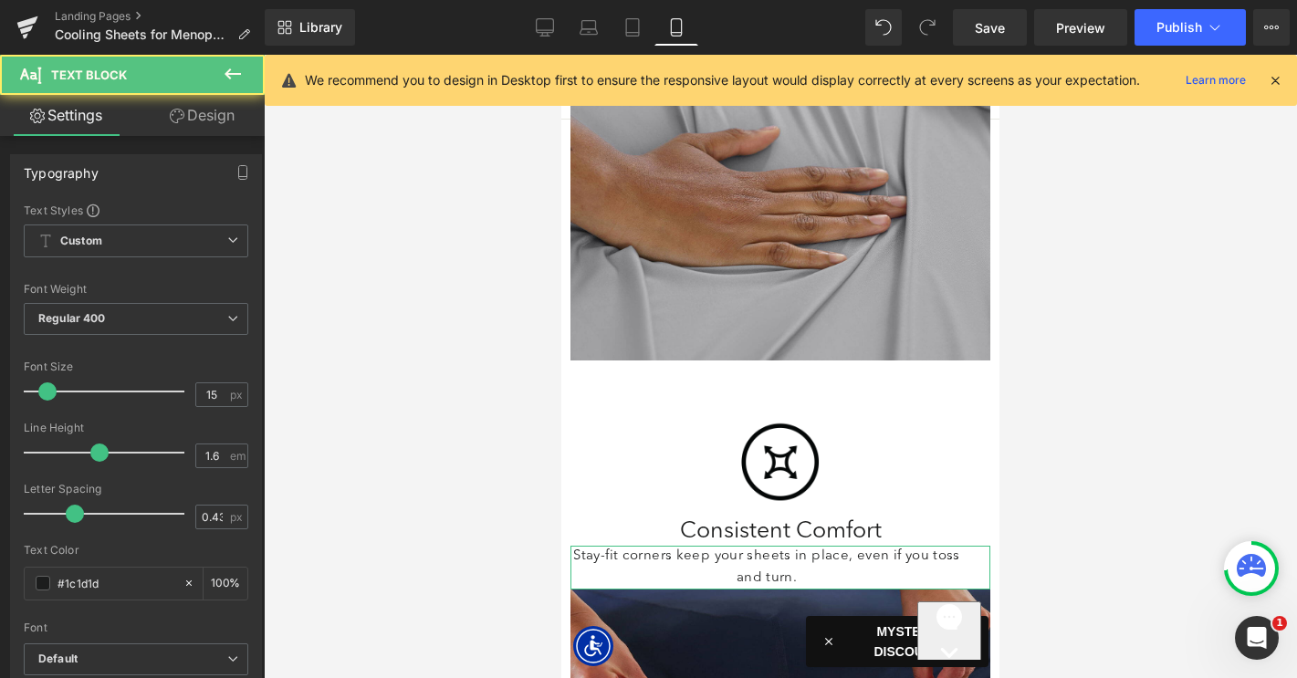
click at [208, 113] on link "Design" at bounding box center [202, 115] width 132 height 41
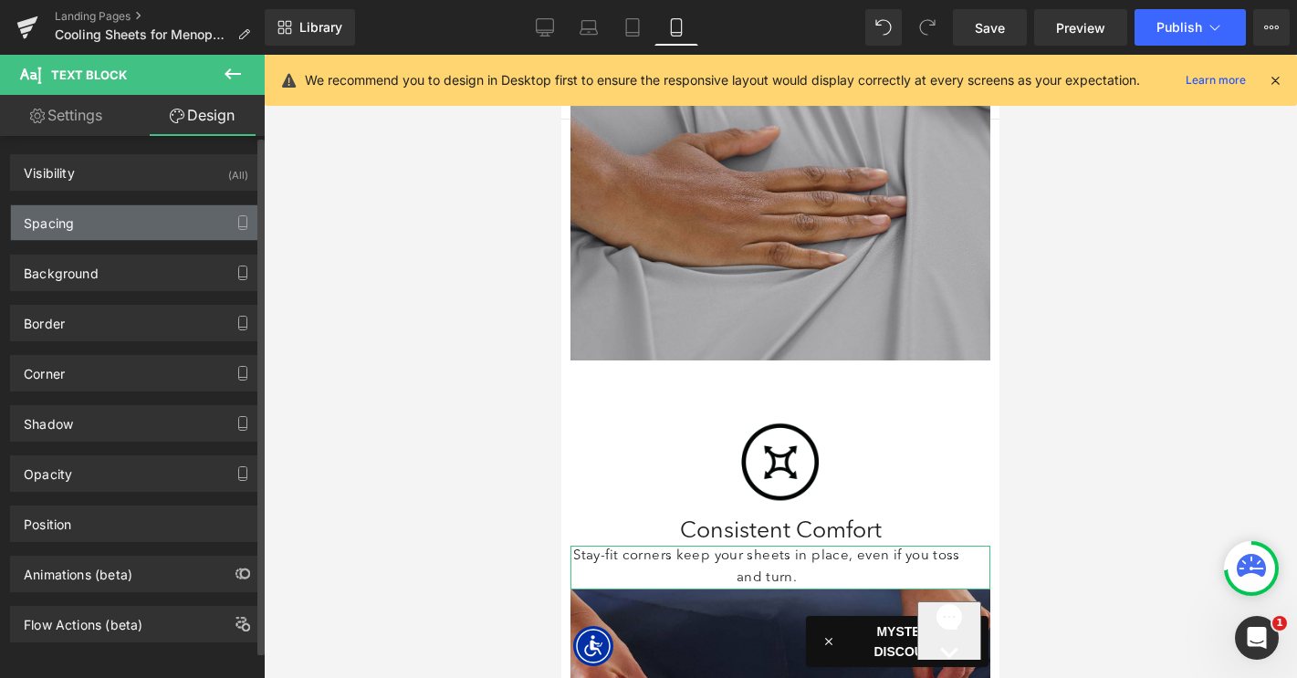
click at [110, 219] on div "Spacing" at bounding box center [136, 222] width 250 height 35
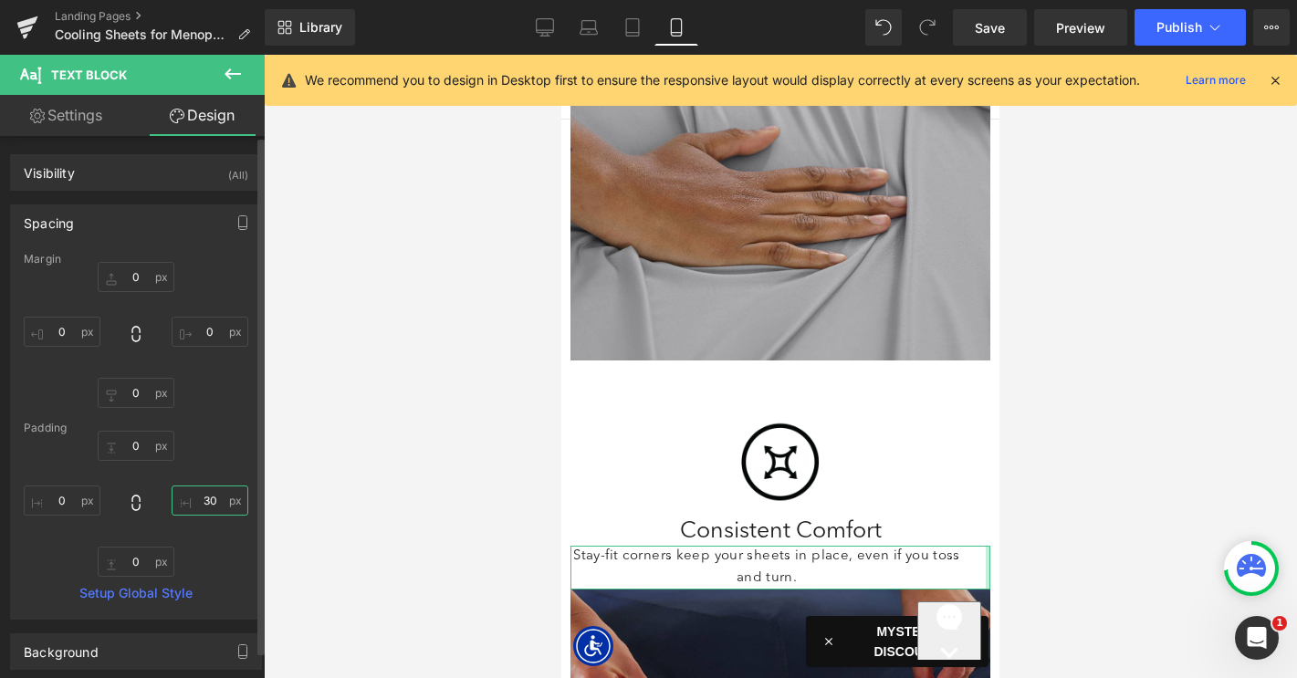
click at [203, 502] on input "30" at bounding box center [210, 500] width 77 height 30
type input "0"
click at [120, 561] on input "0" at bounding box center [136, 562] width 77 height 30
type input "10"
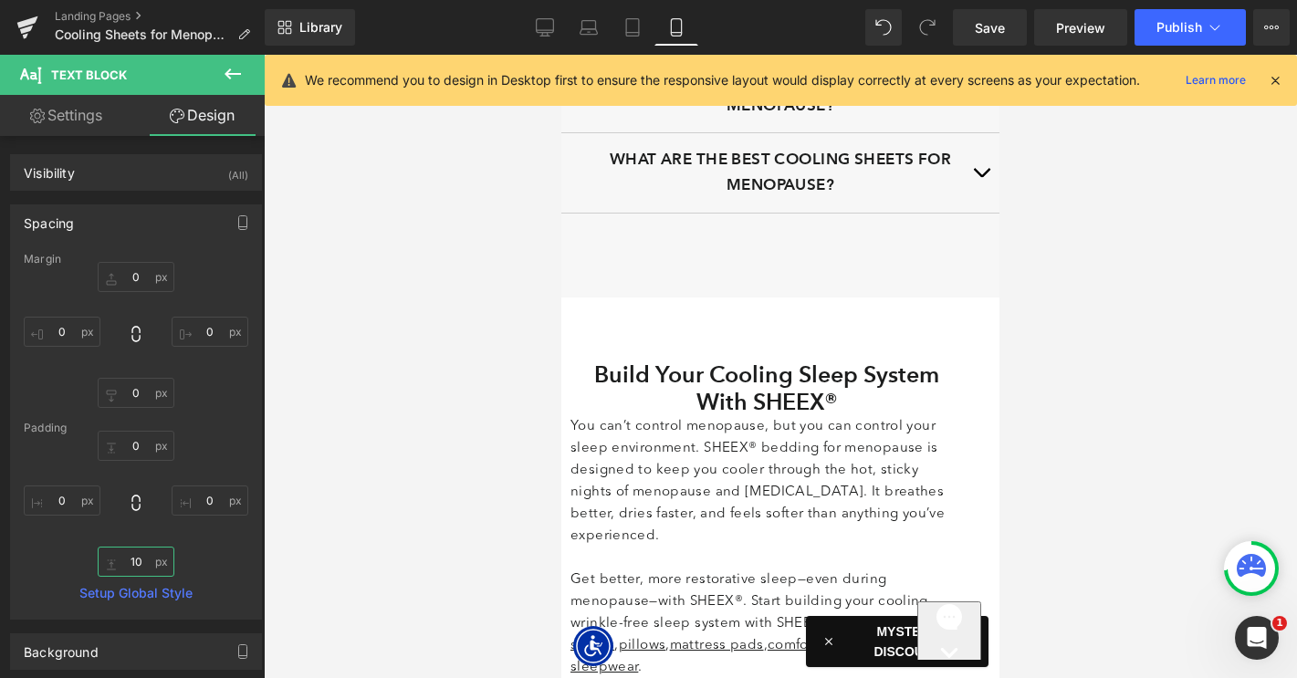
scroll to position [7479, 0]
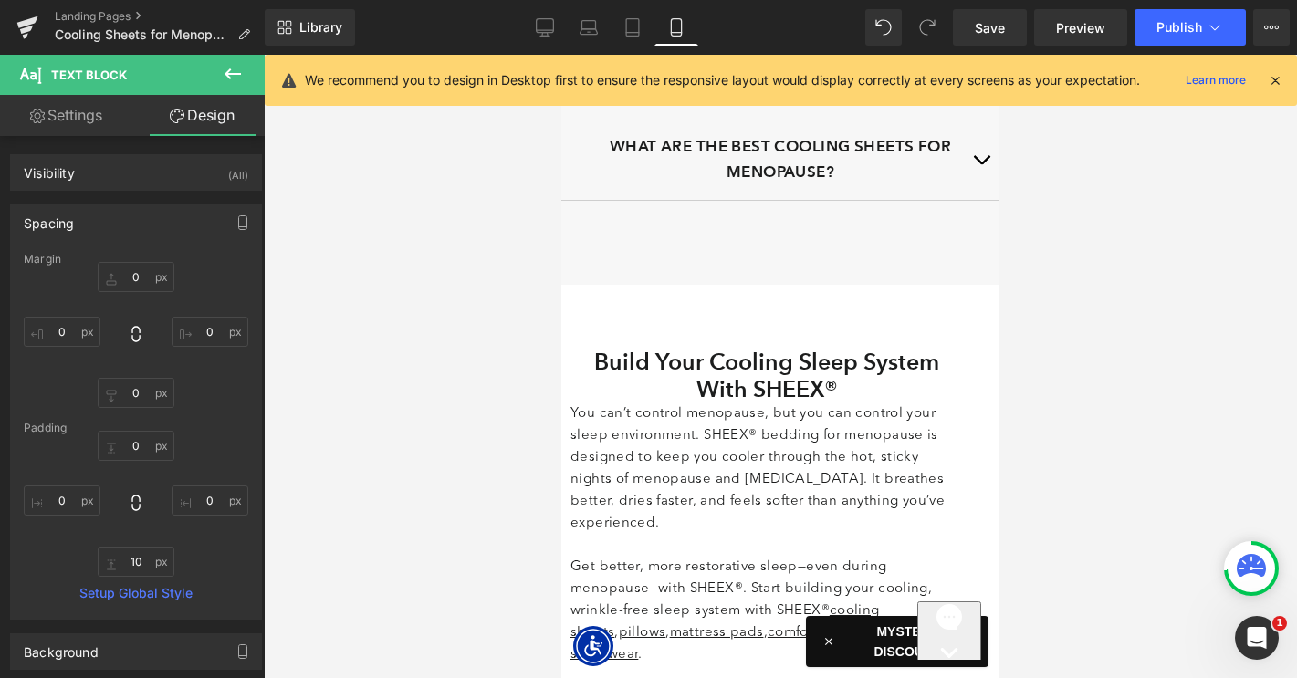
click at [721, 408] on p "You can’t control menopause, but you can control your sleep environment. SHEEX®…" at bounding box center [766, 468] width 392 height 131
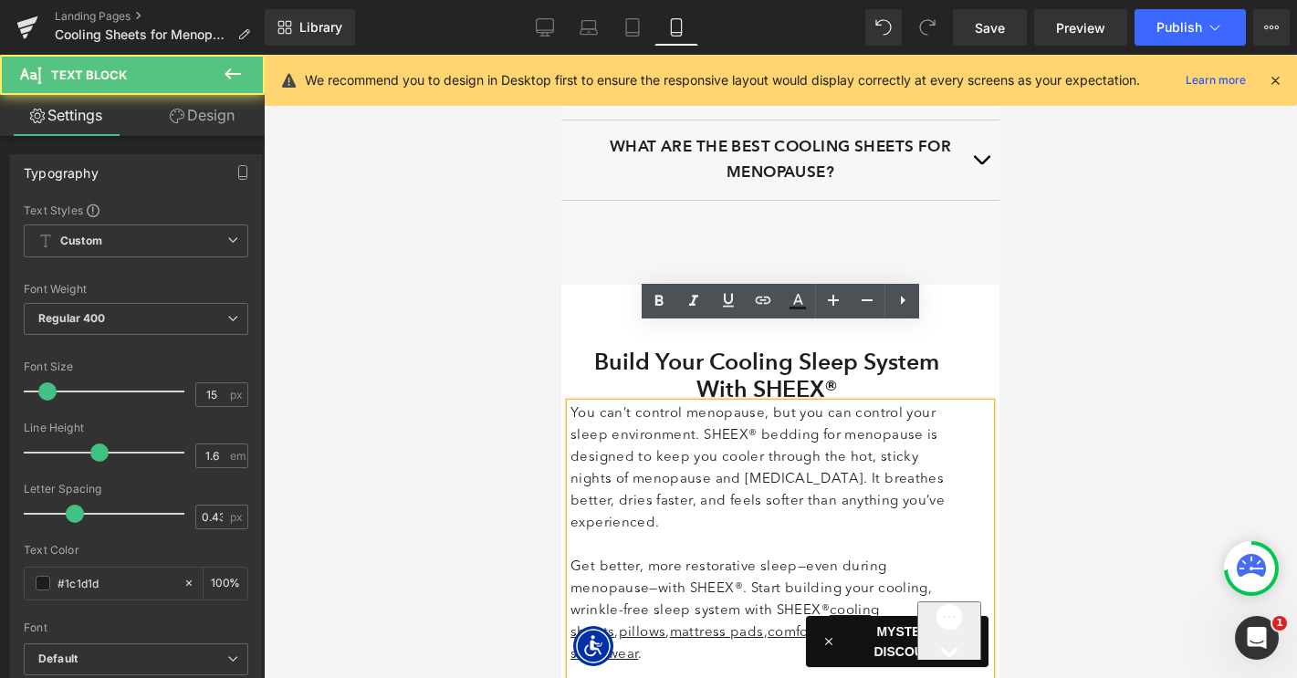
click at [746, 412] on p "You can’t control menopause, but you can control your sleep environment. SHEEX®…" at bounding box center [766, 468] width 392 height 131
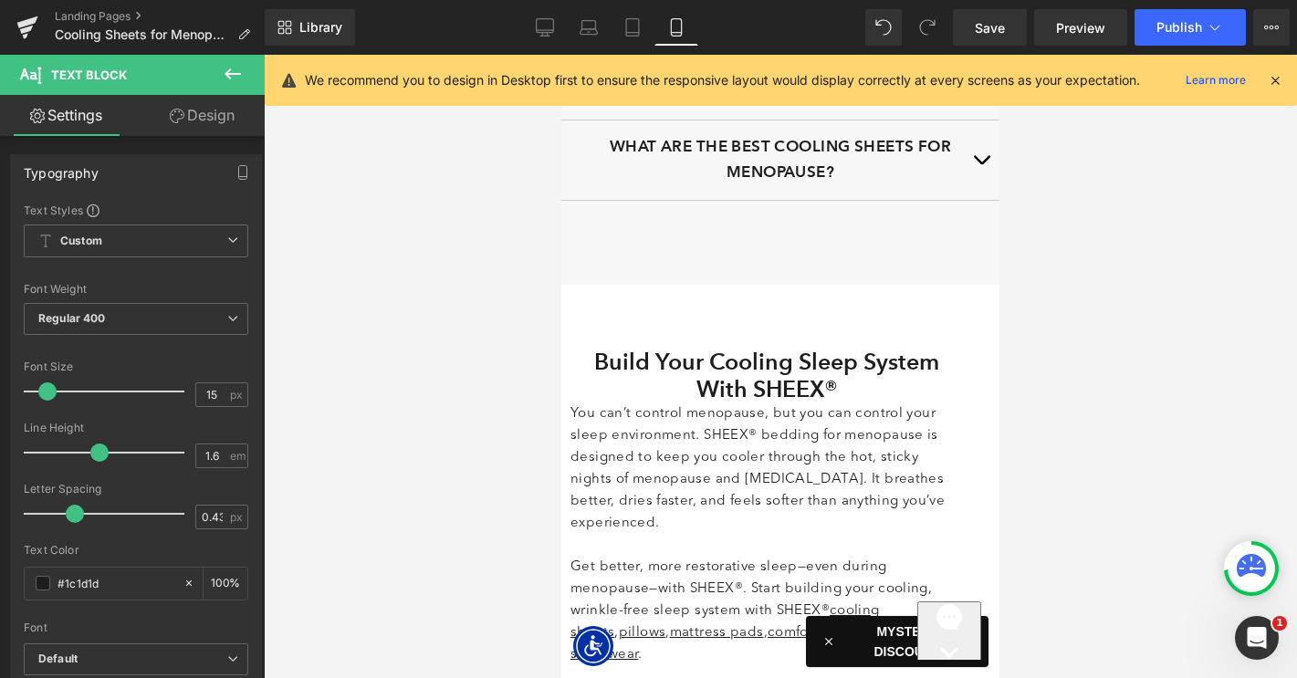
drag, startPoint x: 199, startPoint y: 113, endPoint x: 114, endPoint y: 209, distance: 128.0
click at [199, 113] on link "Design" at bounding box center [202, 115] width 132 height 41
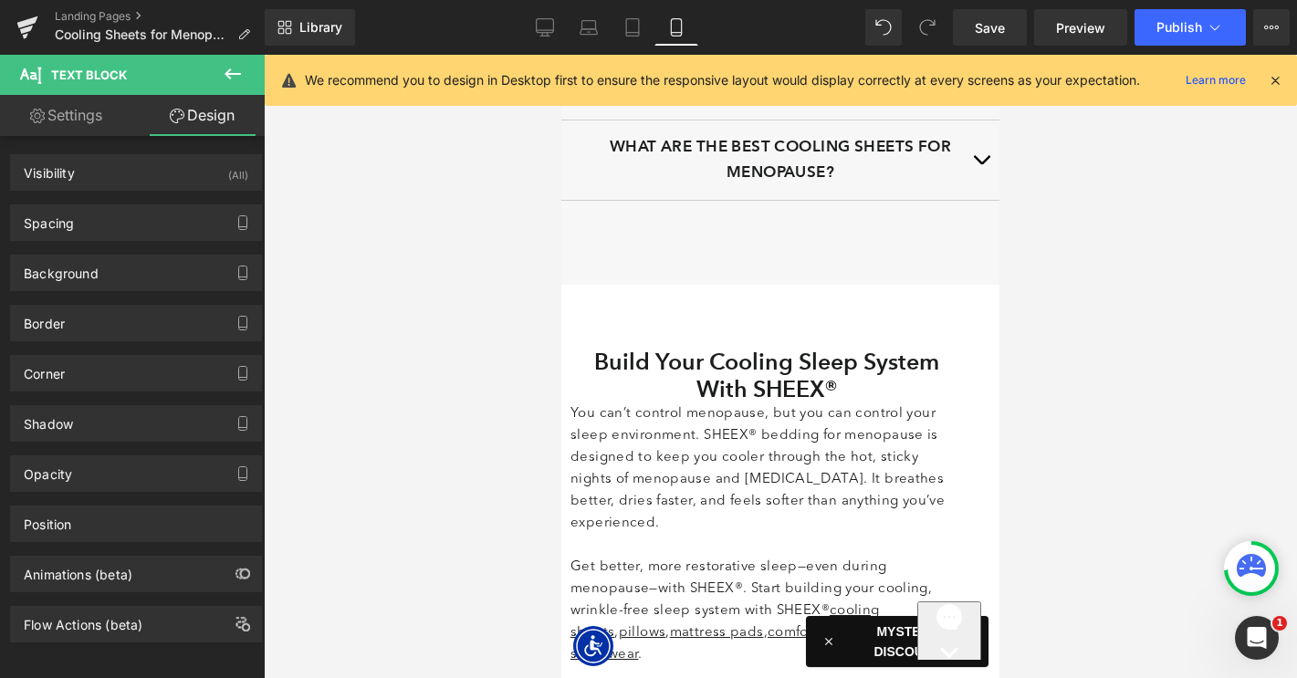
click at [87, 111] on link "Settings" at bounding box center [66, 115] width 132 height 41
type input "100"
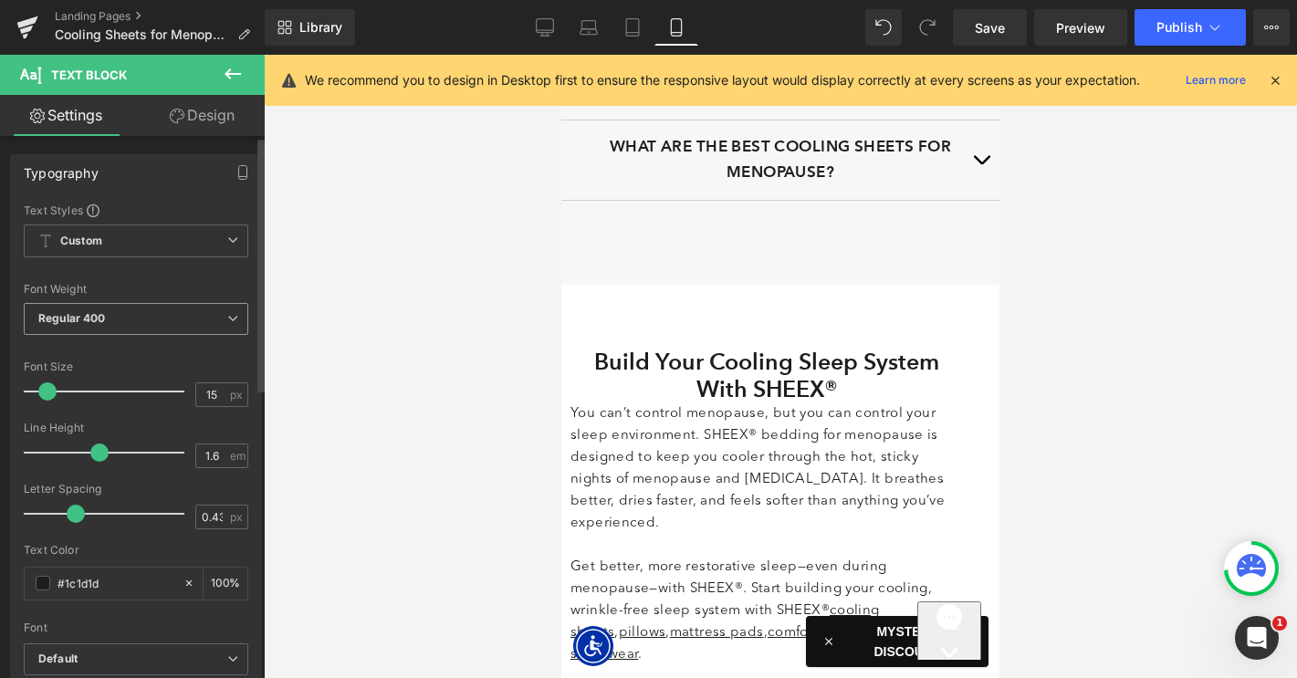
scroll to position [613, 0]
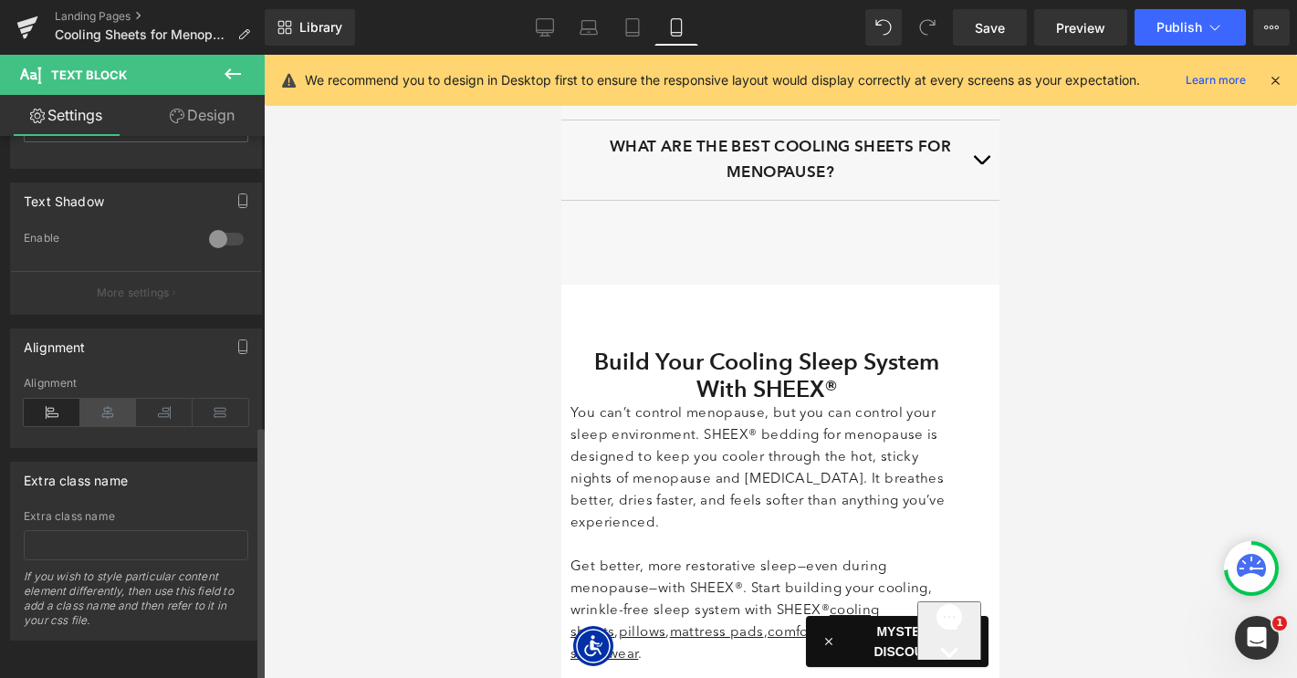
click at [119, 403] on icon at bounding box center [108, 412] width 57 height 27
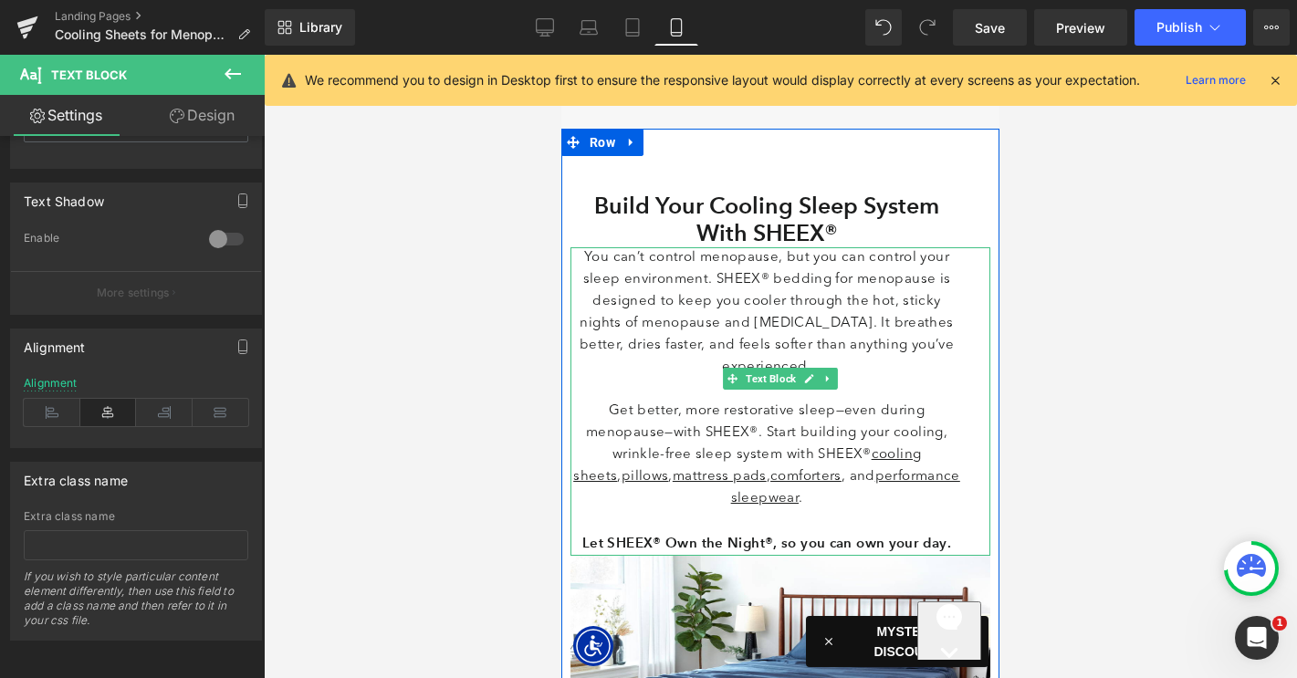
scroll to position [7650, 0]
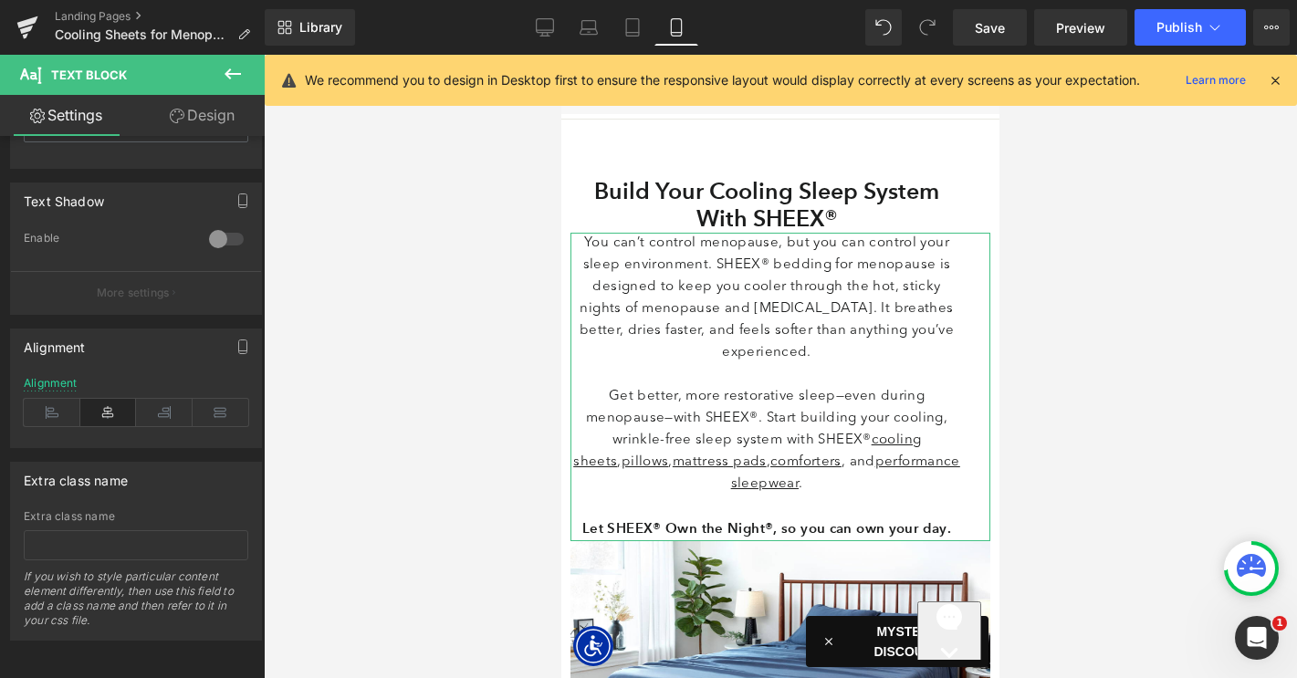
click at [195, 118] on link "Design" at bounding box center [202, 115] width 132 height 41
type input "0"
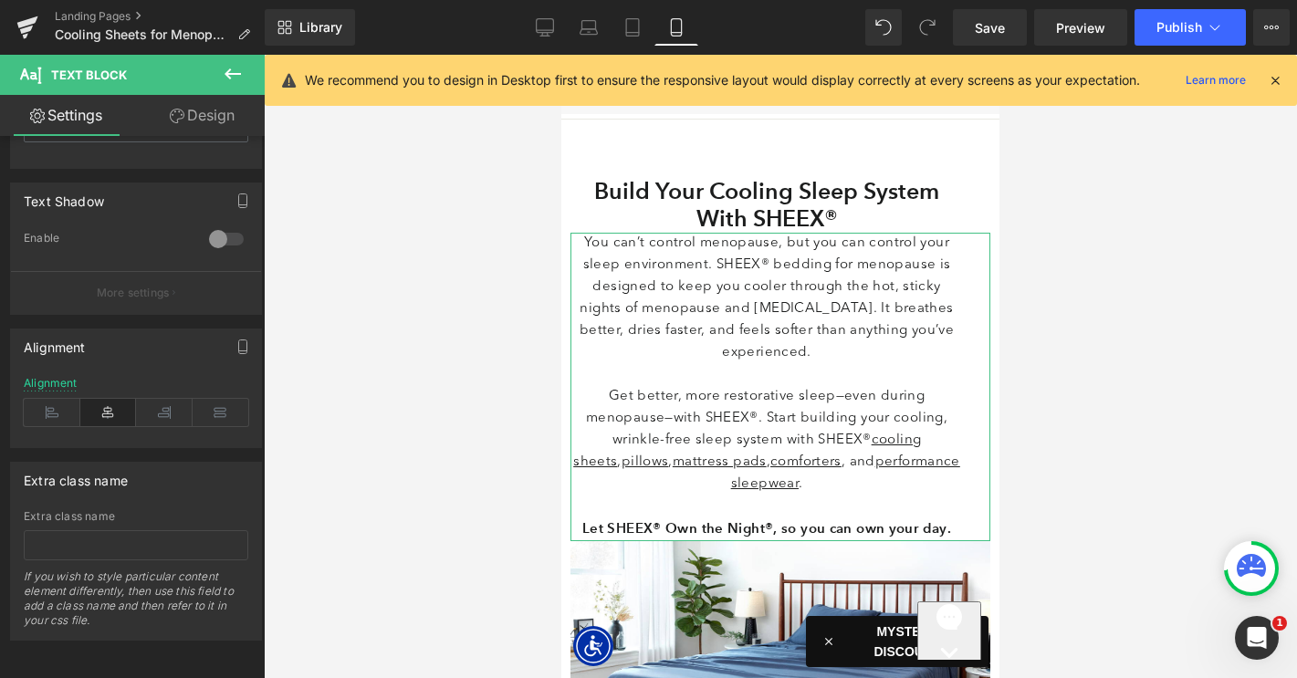
type input "0"
type input "30"
type input "0"
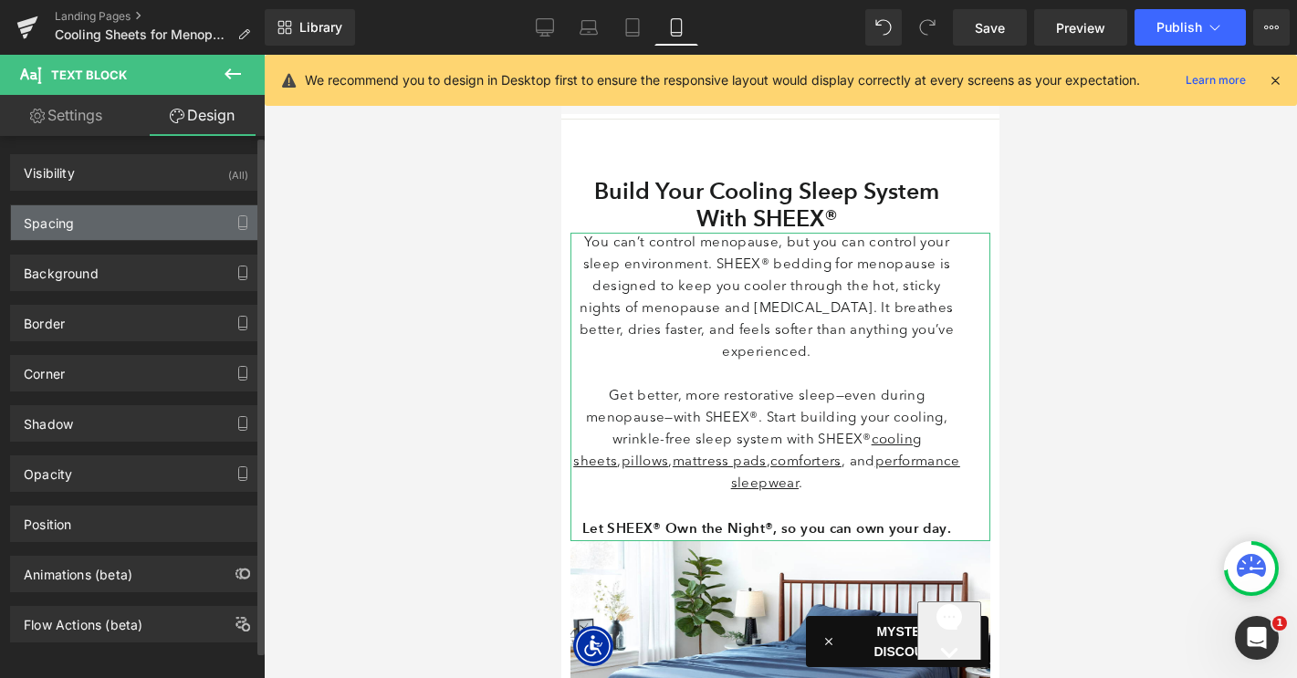
click at [103, 224] on div "Spacing" at bounding box center [136, 222] width 250 height 35
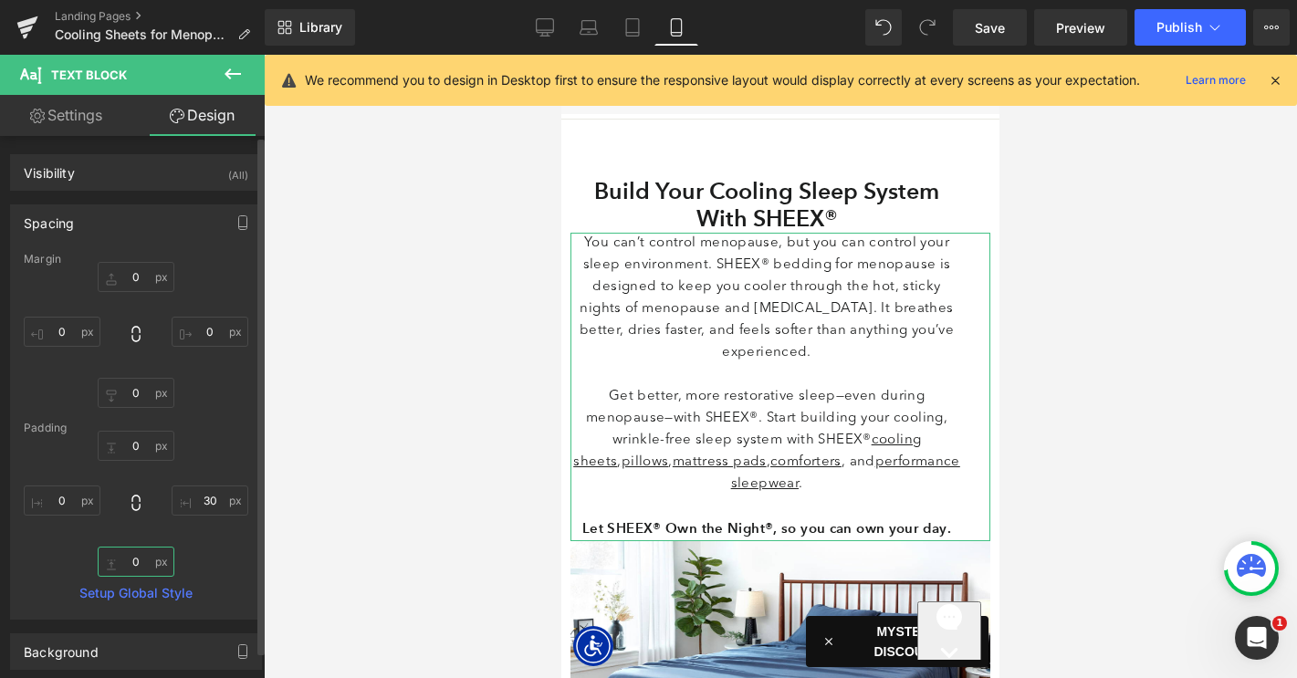
click at [114, 557] on input "0" at bounding box center [136, 562] width 77 height 30
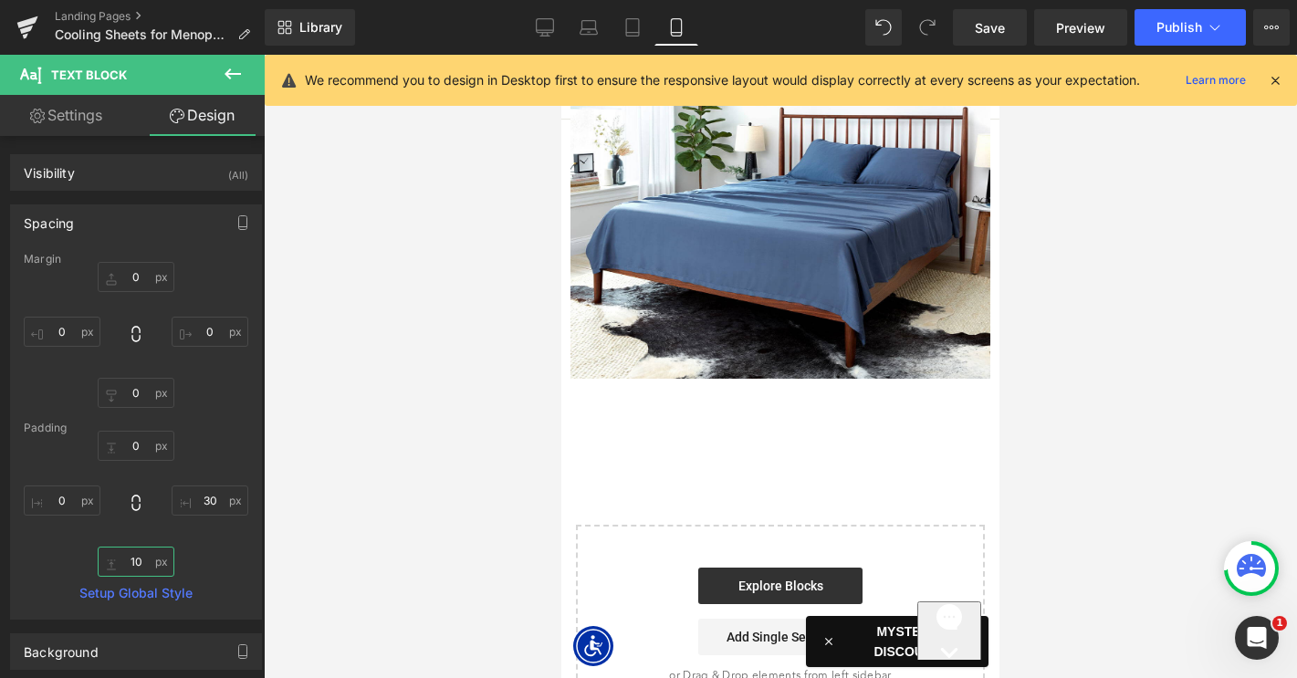
scroll to position [7339, 0]
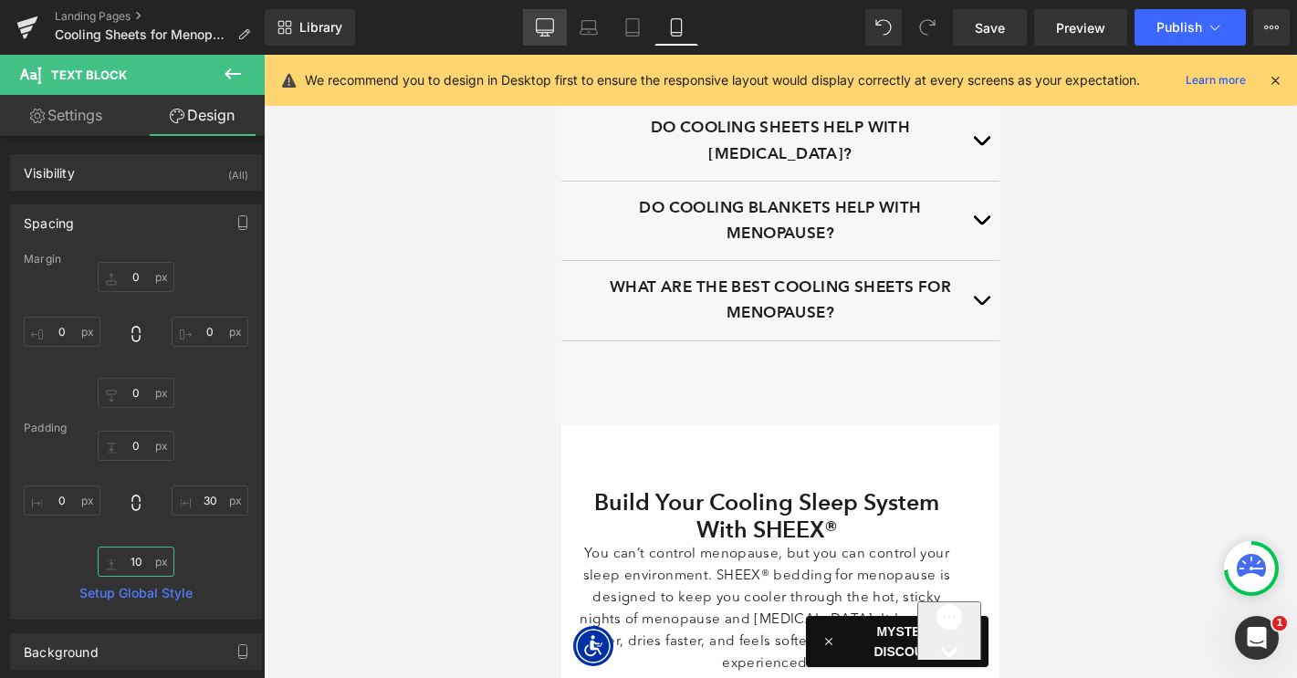
type input "10"
click at [540, 25] on icon at bounding box center [545, 27] width 18 height 18
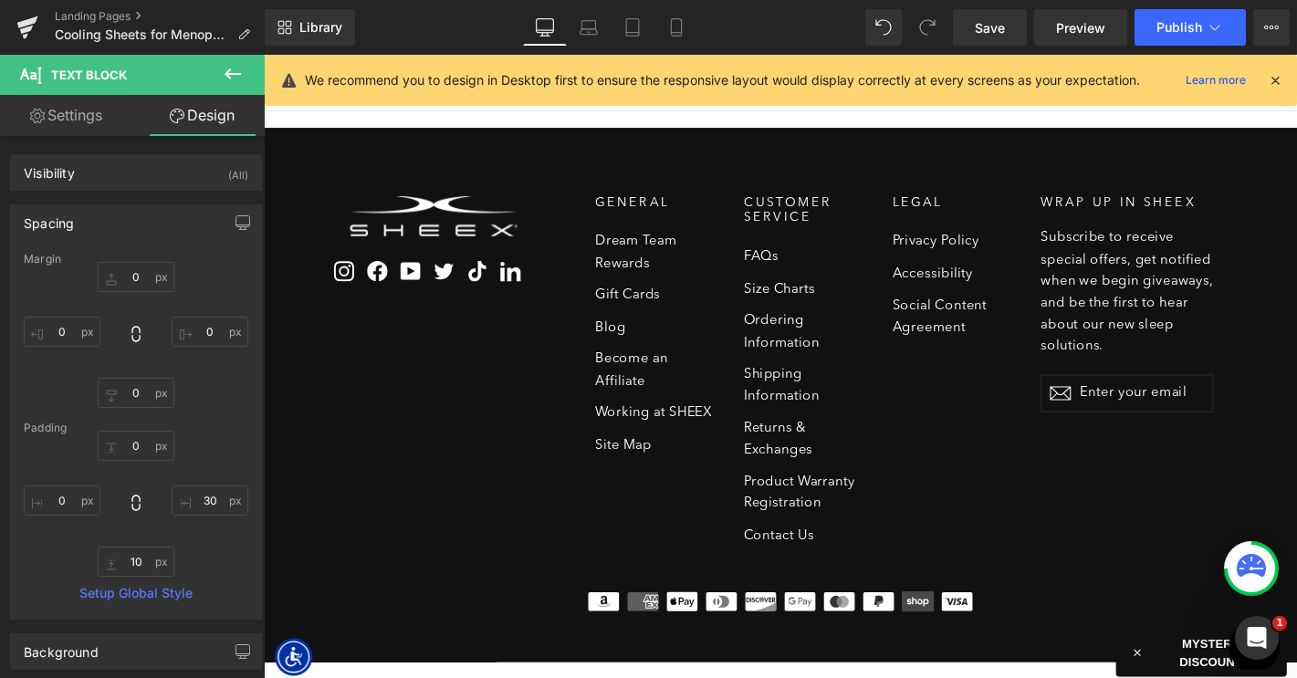
type input "0"
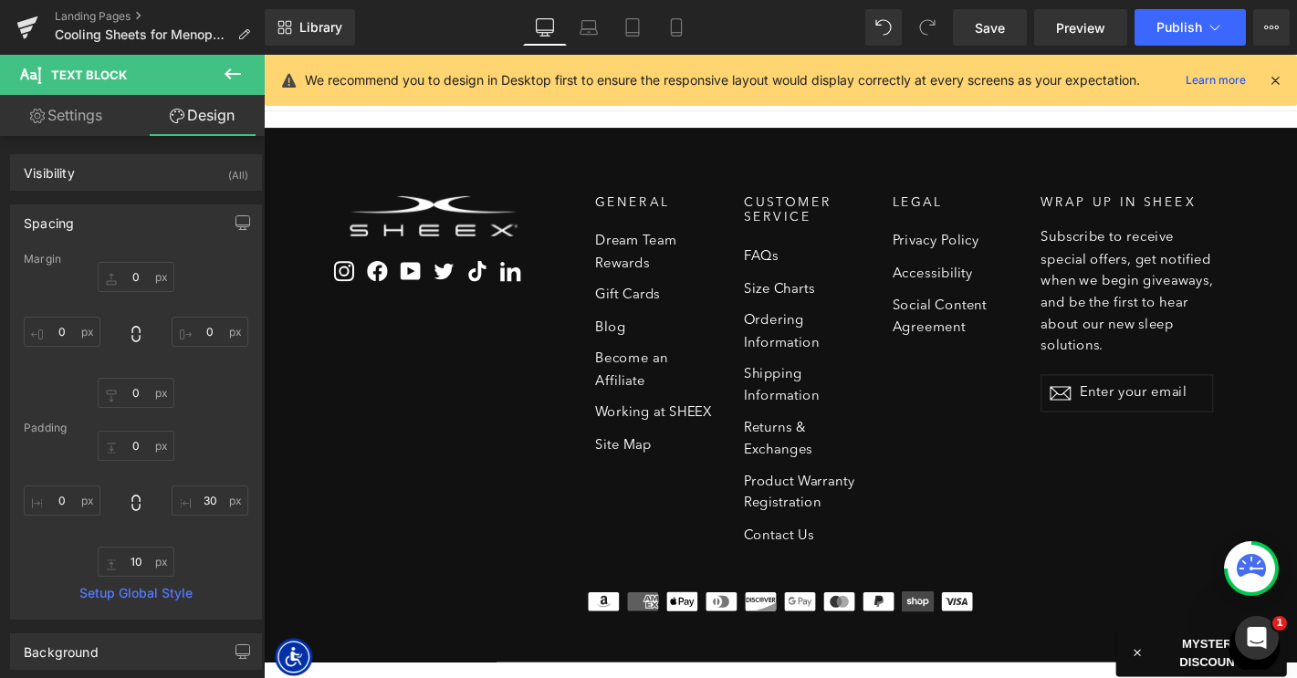
type input "30"
type input "0"
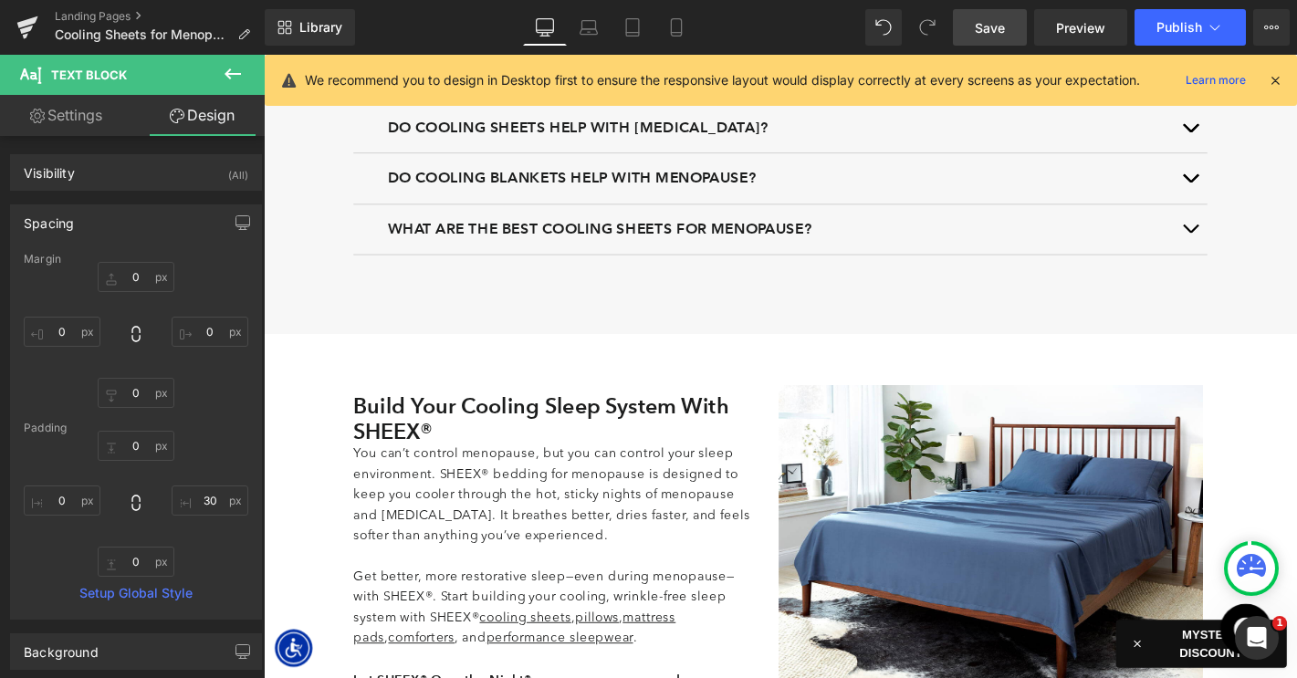
drag, startPoint x: 986, startPoint y: 24, endPoint x: 848, endPoint y: 136, distance: 177.7
click at [986, 24] on span "Save" at bounding box center [990, 27] width 30 height 19
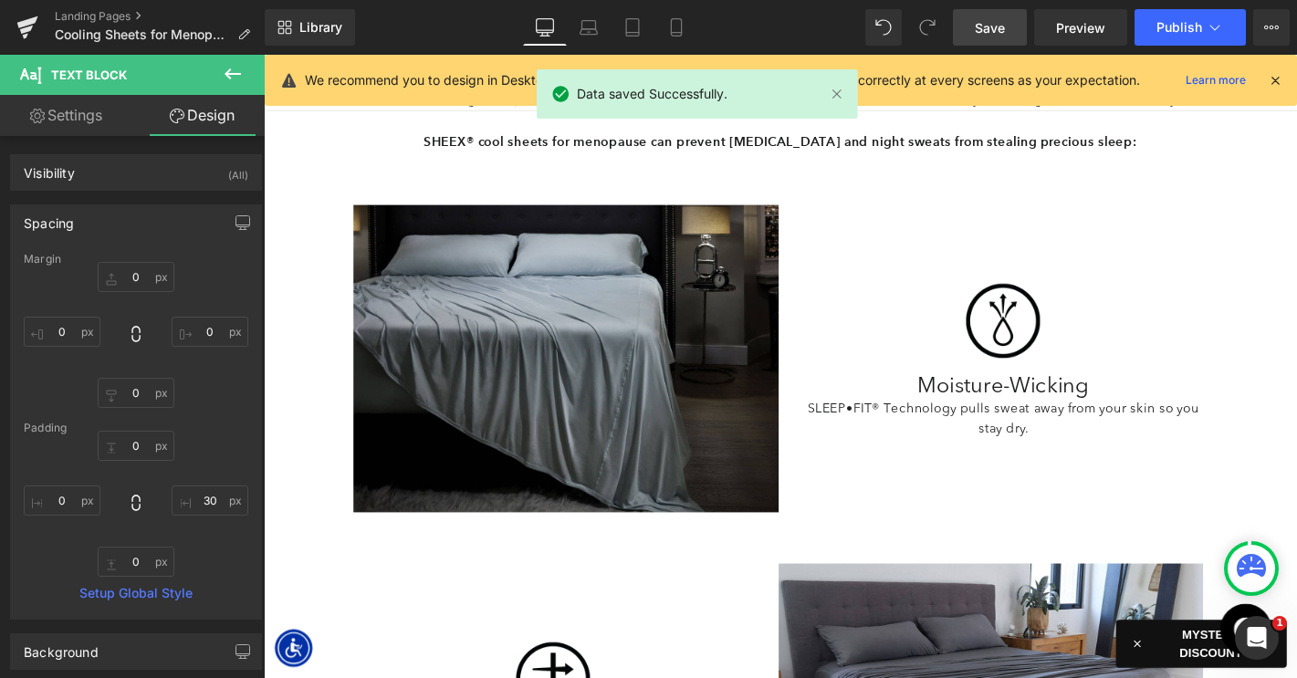
scroll to position [879, 0]
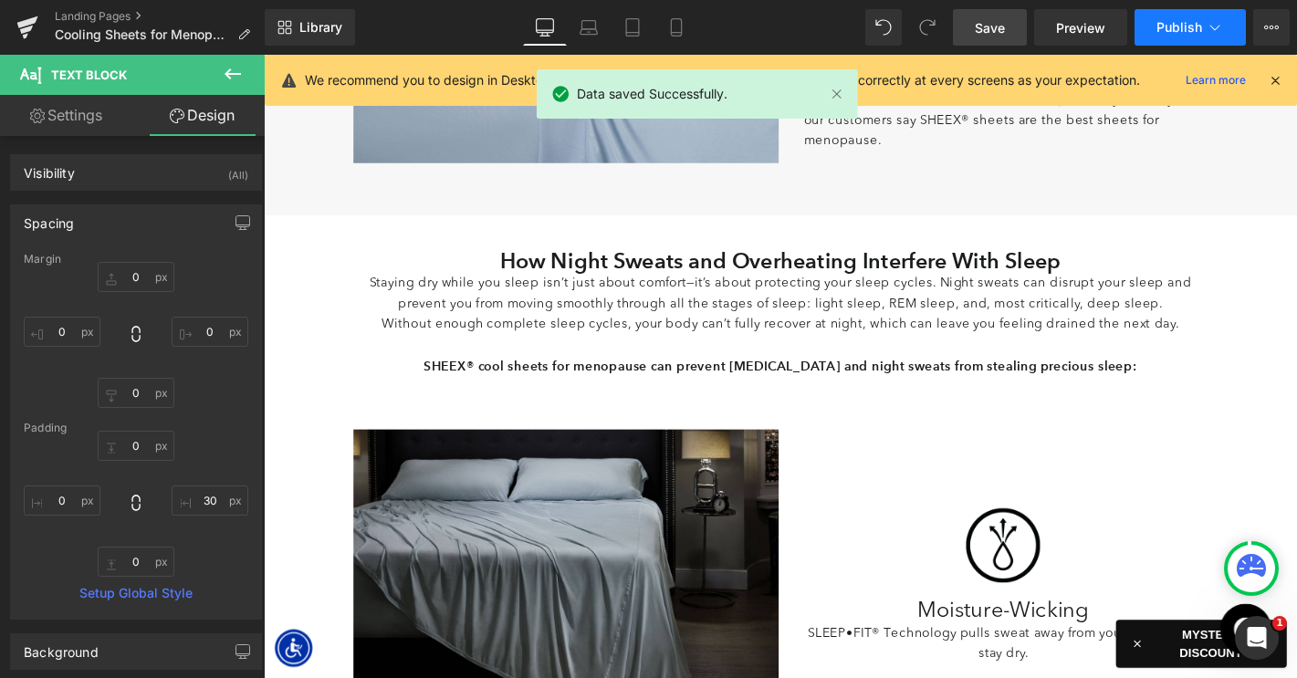
click at [1164, 23] on span "Publish" at bounding box center [1179, 27] width 46 height 15
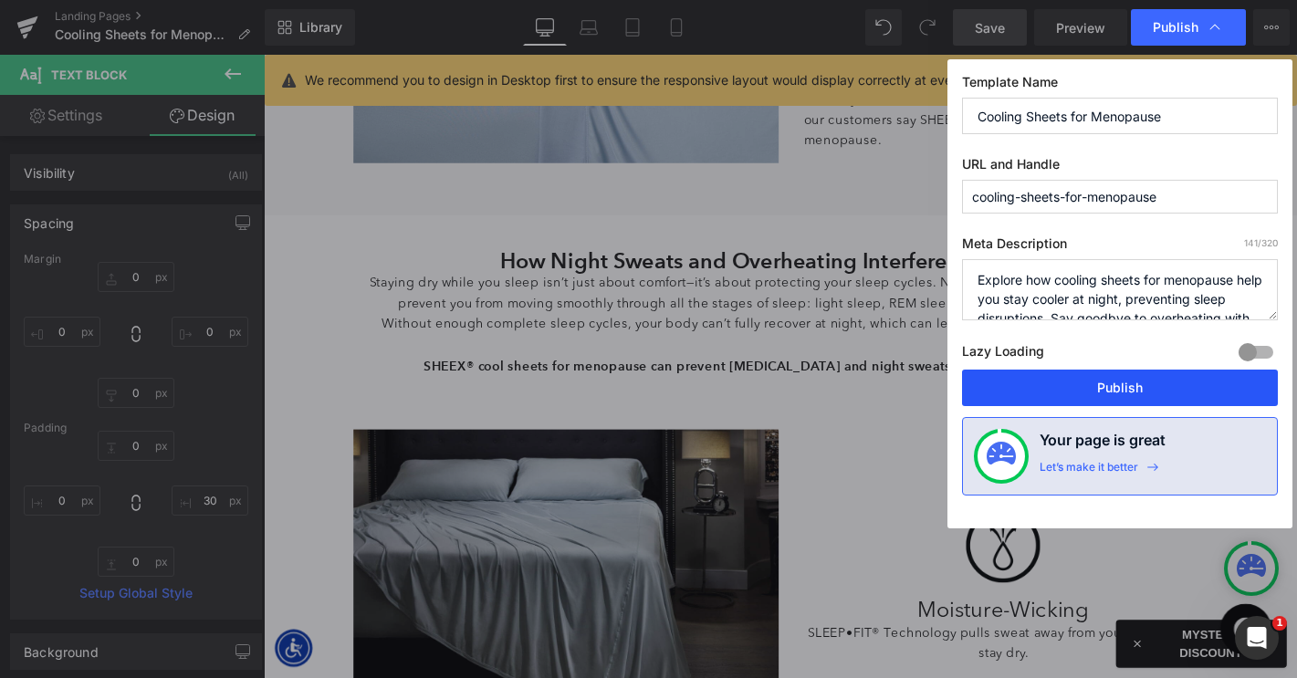
click at [1055, 388] on button "Publish" at bounding box center [1120, 388] width 316 height 37
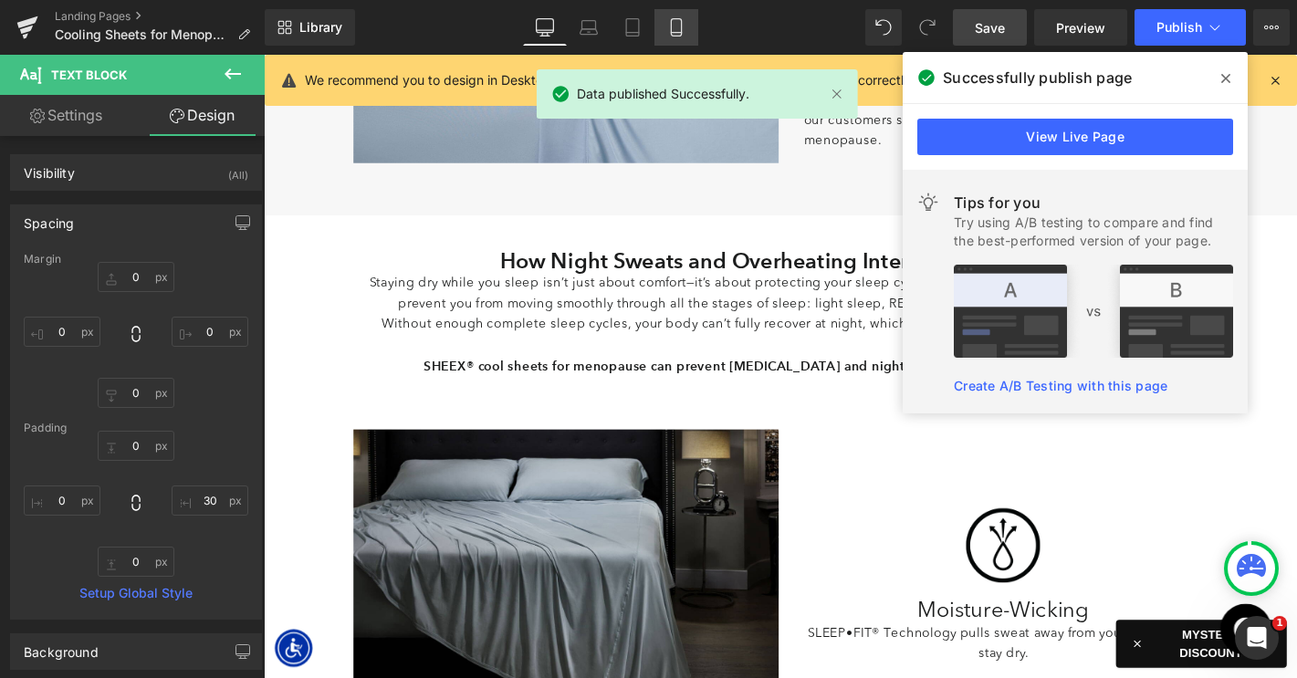
click at [674, 28] on icon at bounding box center [676, 27] width 18 height 18
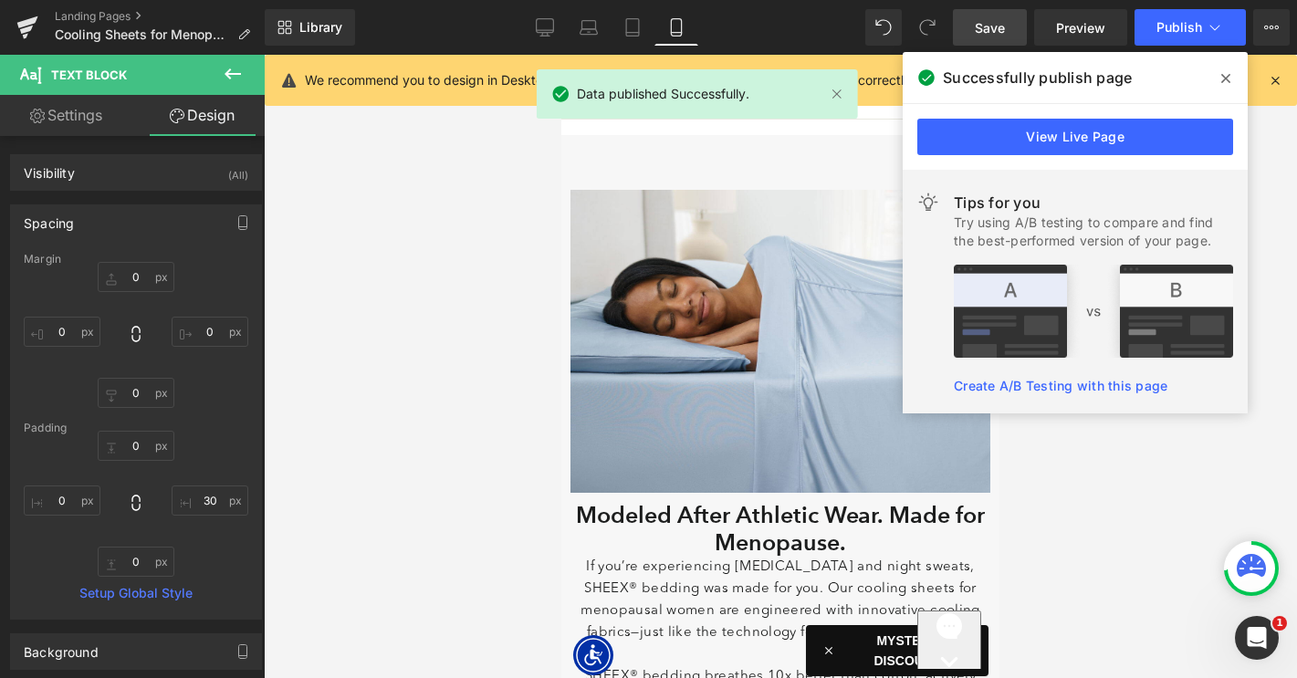
type input "0"
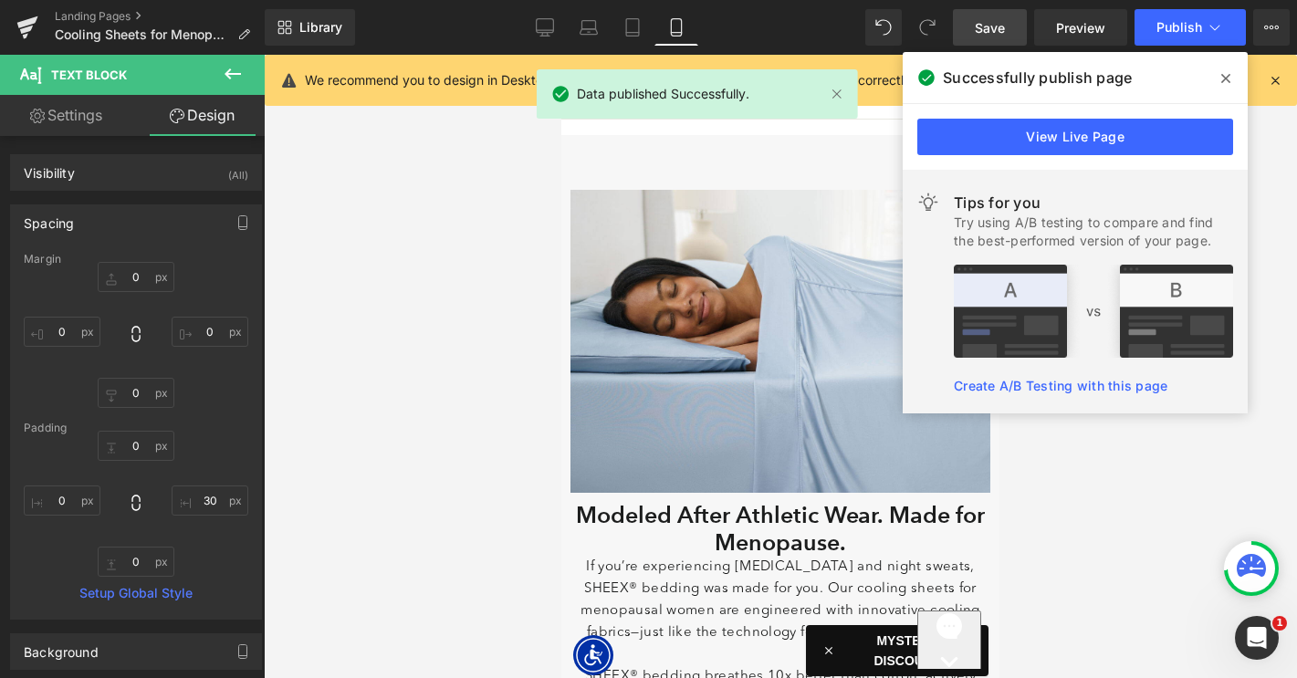
type input "30"
type input "10"
type input "0"
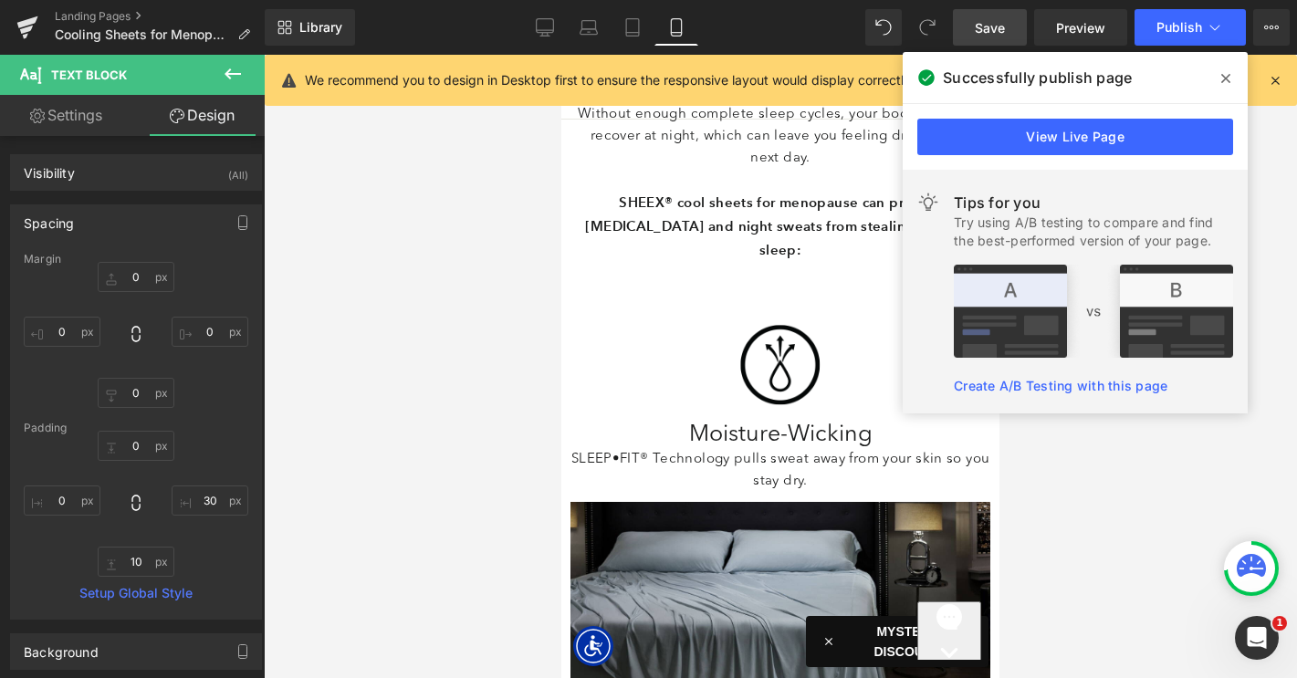
scroll to position [1830, 0]
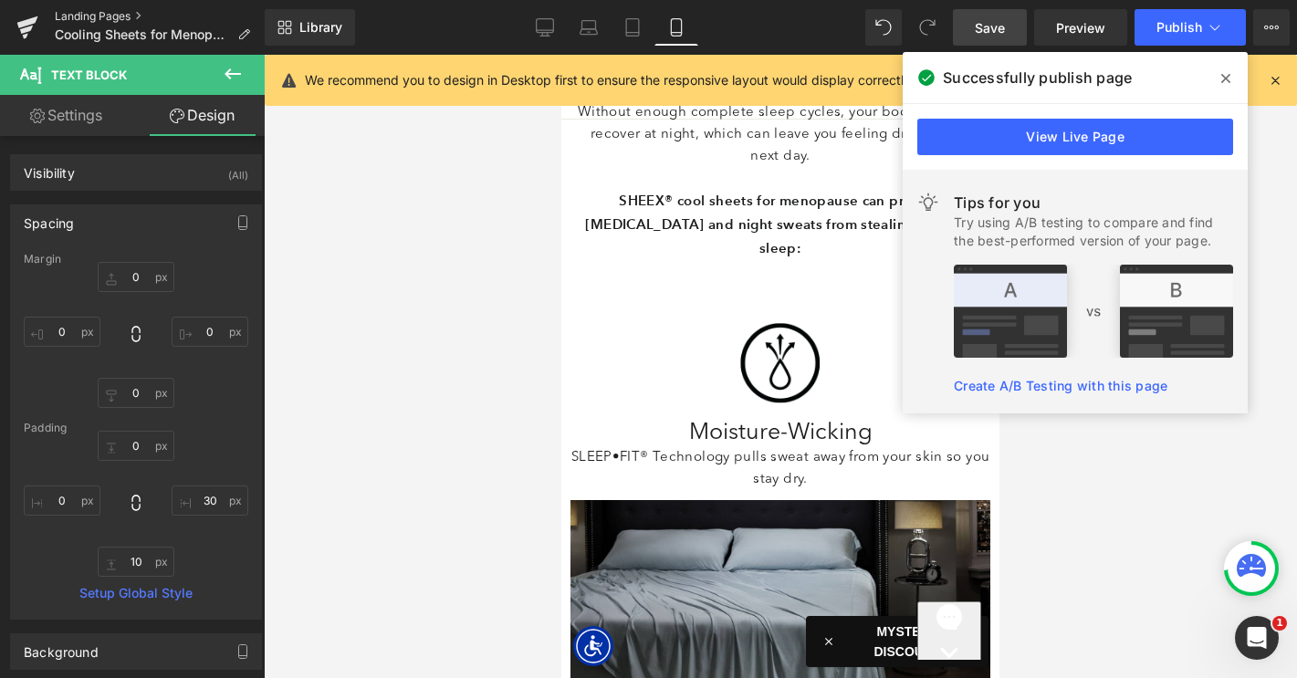
click at [112, 10] on link "Landing Pages" at bounding box center [160, 16] width 210 height 15
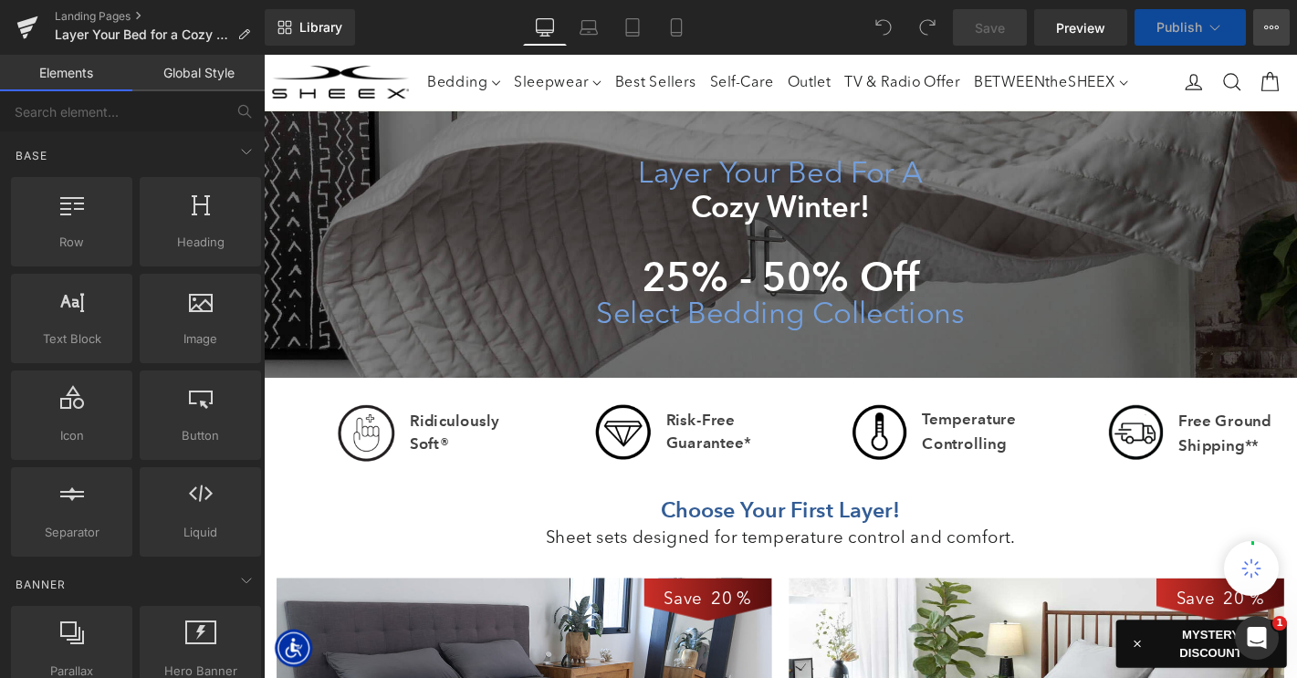
scroll to position [4875, 1104]
click at [1268, 32] on icon at bounding box center [1271, 27] width 15 height 15
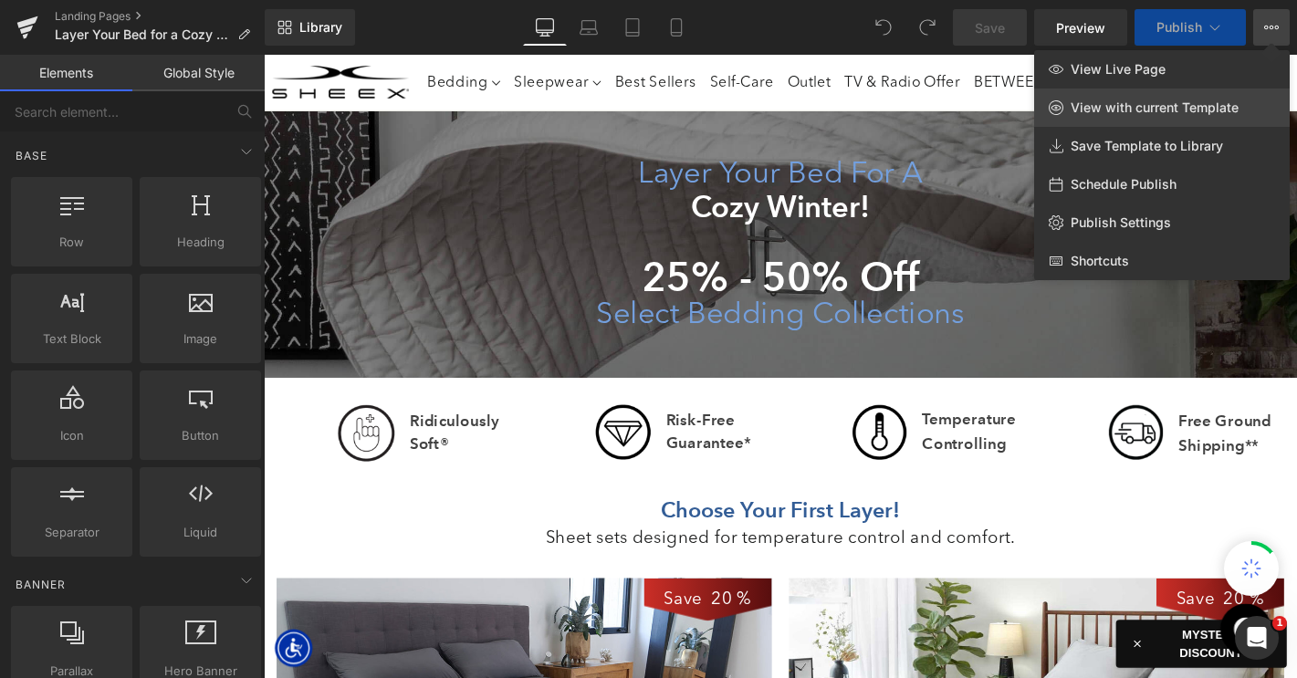
scroll to position [5864, 1104]
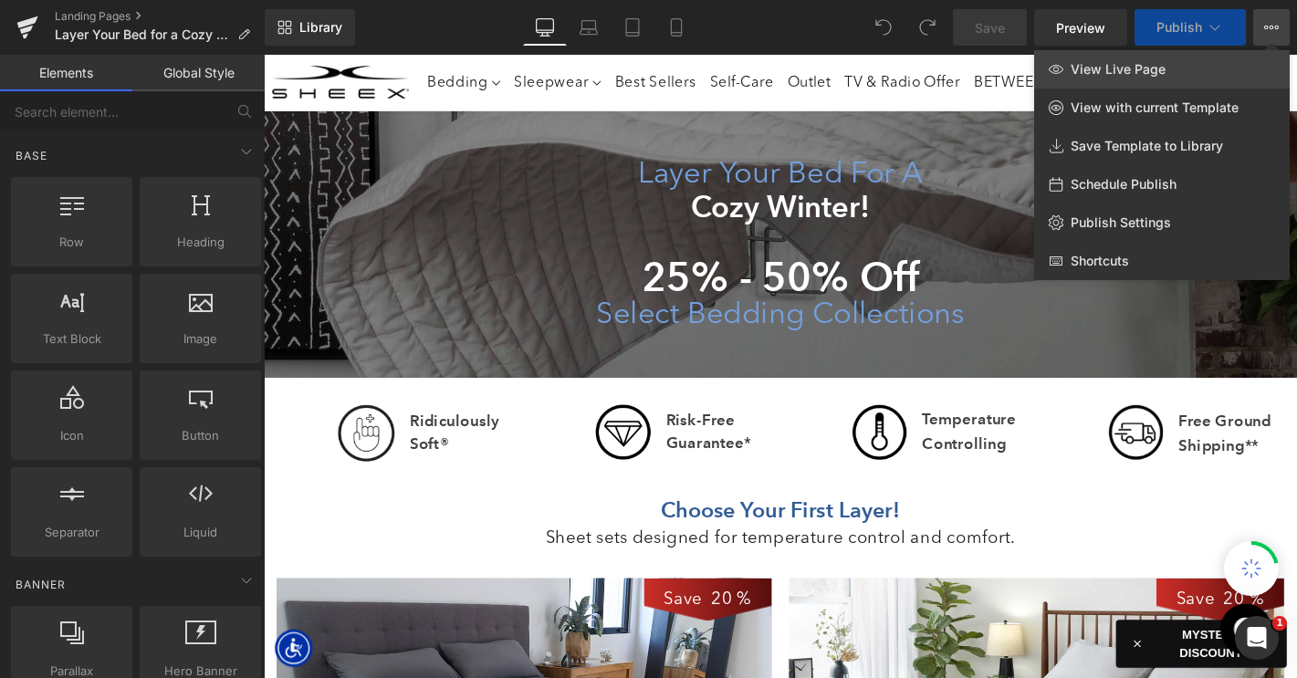
click at [1160, 68] on span "View Live Page" at bounding box center [1117, 69] width 95 height 16
